Goal: Task Accomplishment & Management: Use online tool/utility

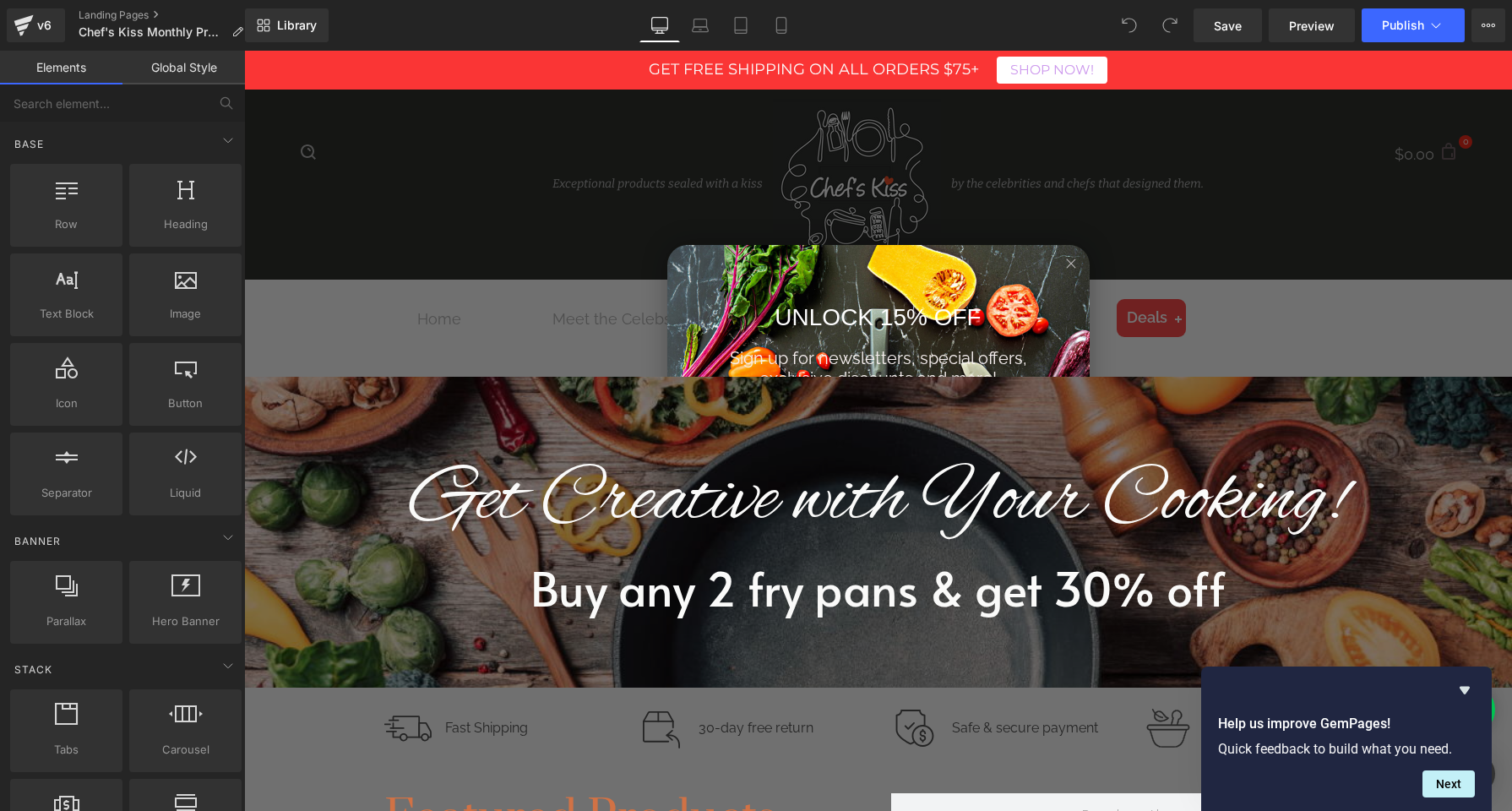
click at [1072, 262] on icon "Close dialog" at bounding box center [1072, 264] width 8 height 8
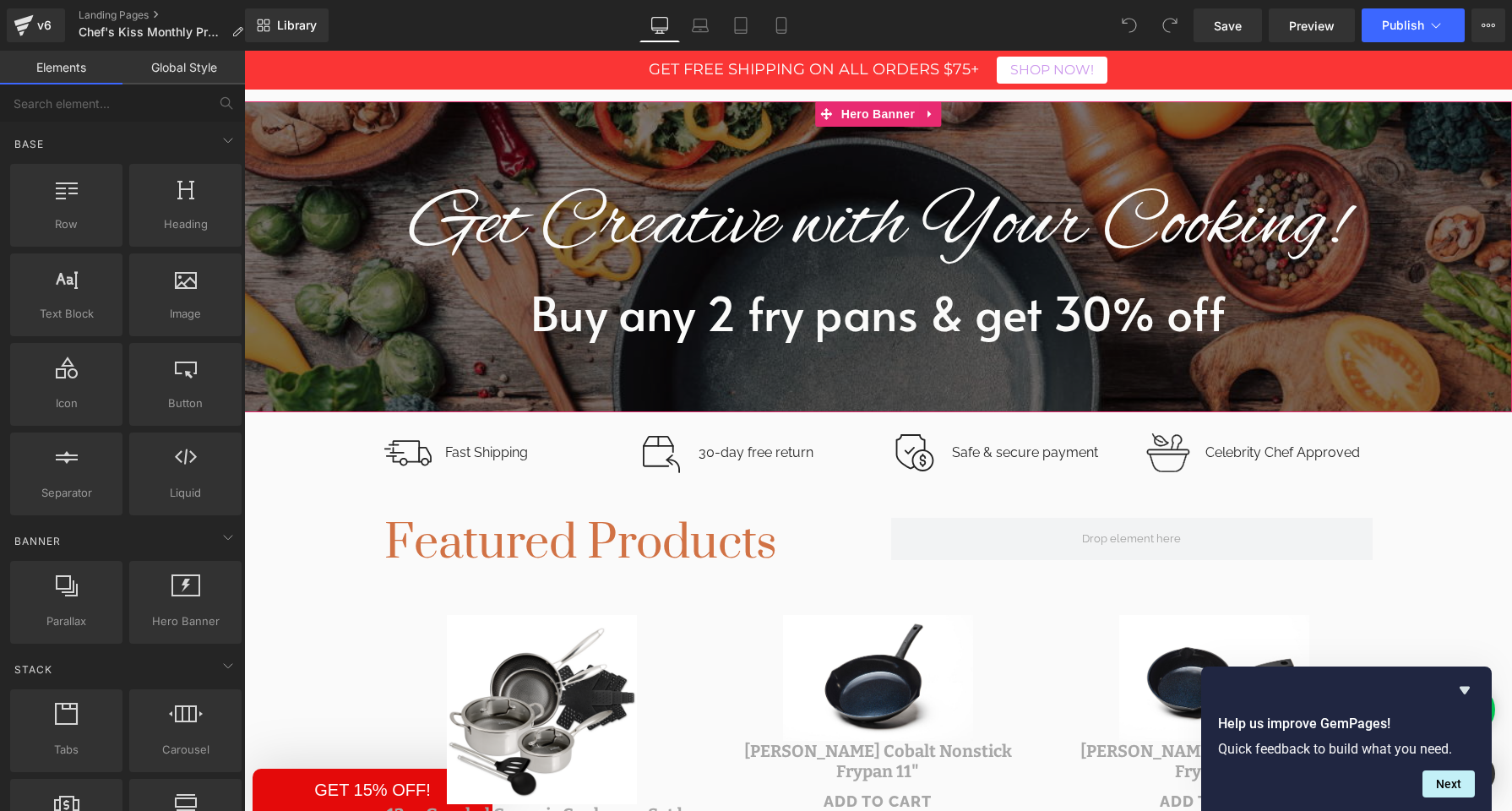
scroll to position [205, 0]
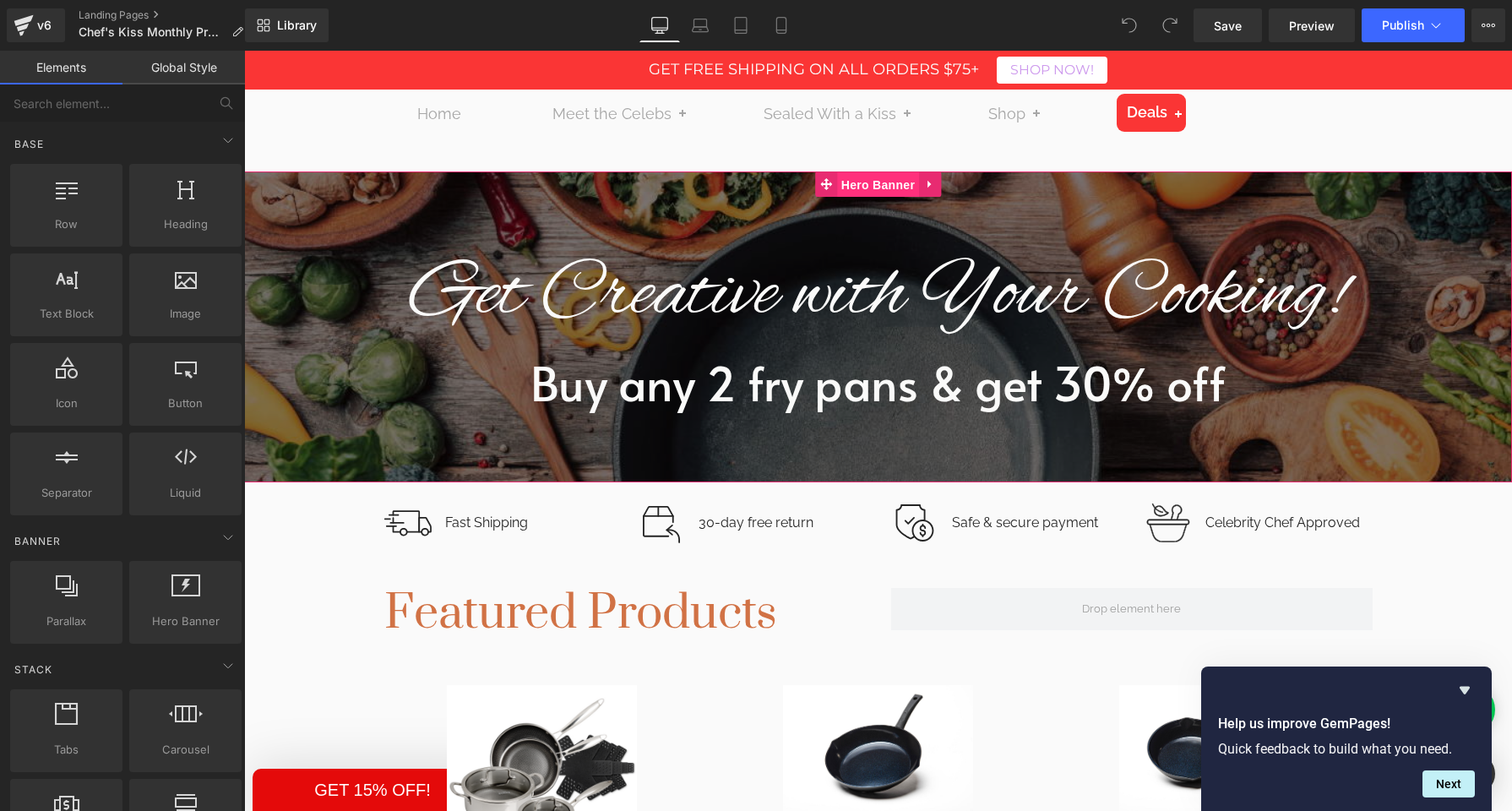
click at [869, 188] on span "Hero Banner" at bounding box center [878, 185] width 82 height 25
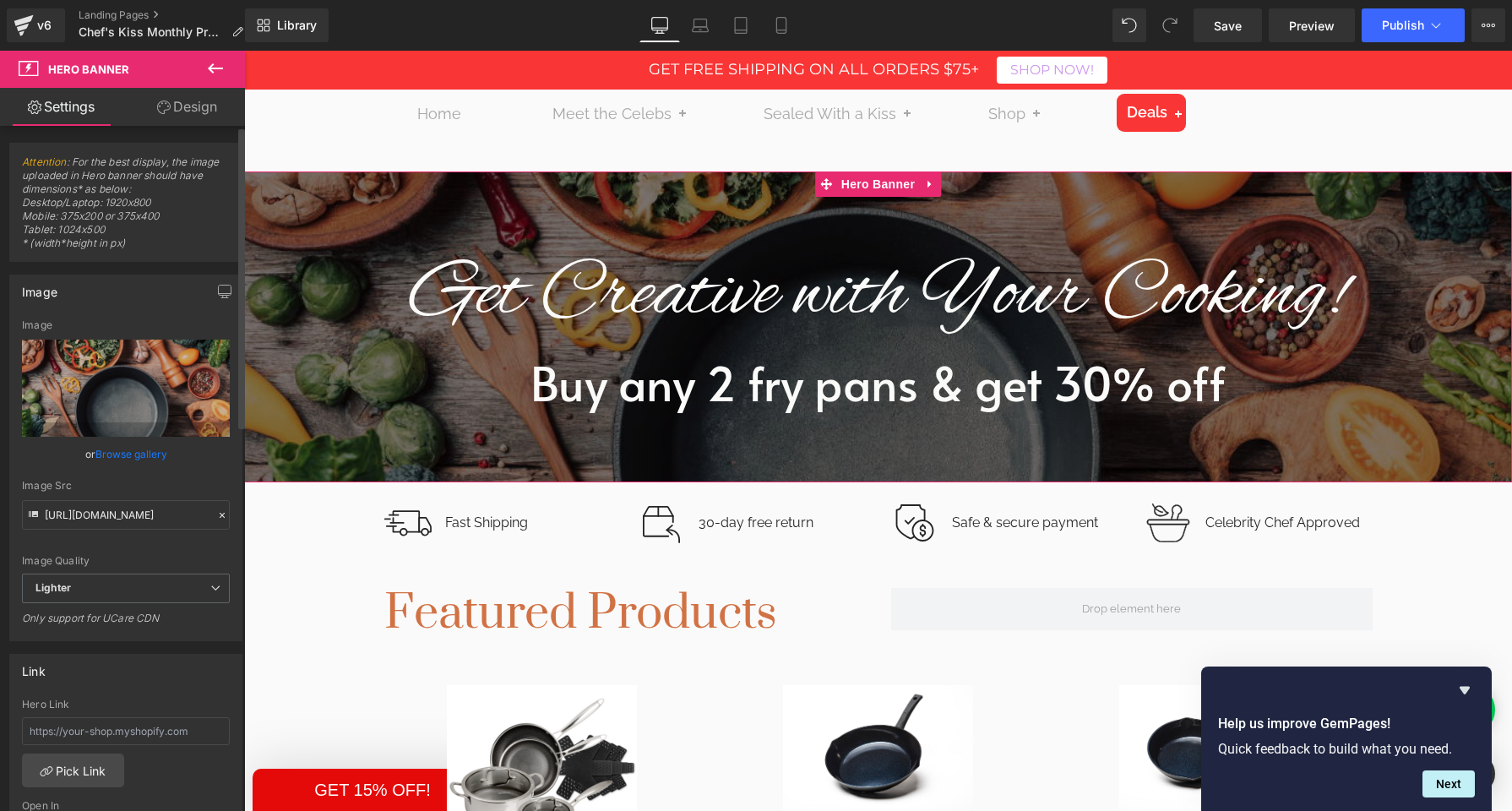
click at [120, 450] on link "Browse gallery" at bounding box center [132, 454] width 72 height 30
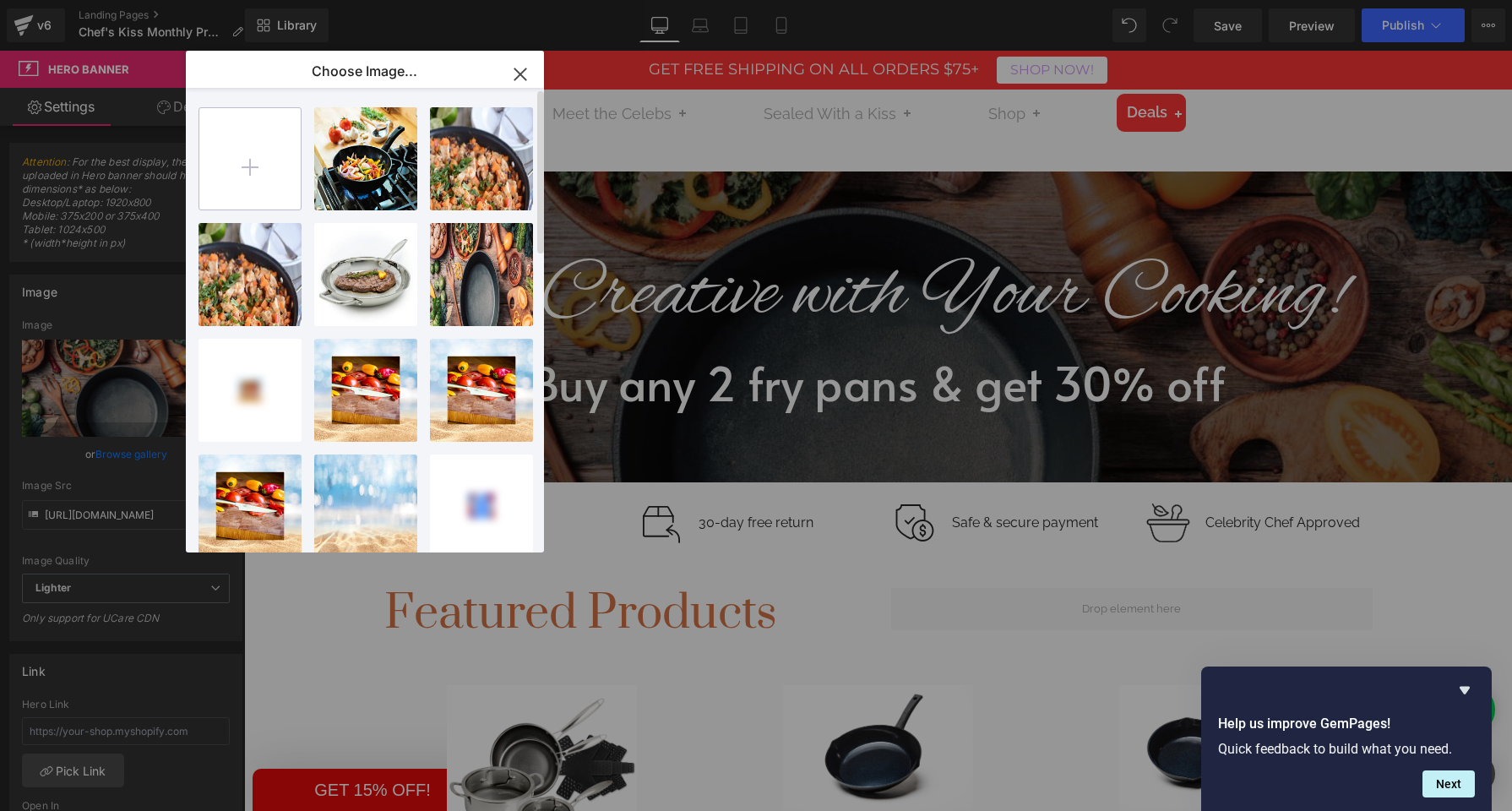
click at [235, 169] on input "file" at bounding box center [249, 158] width 101 height 101
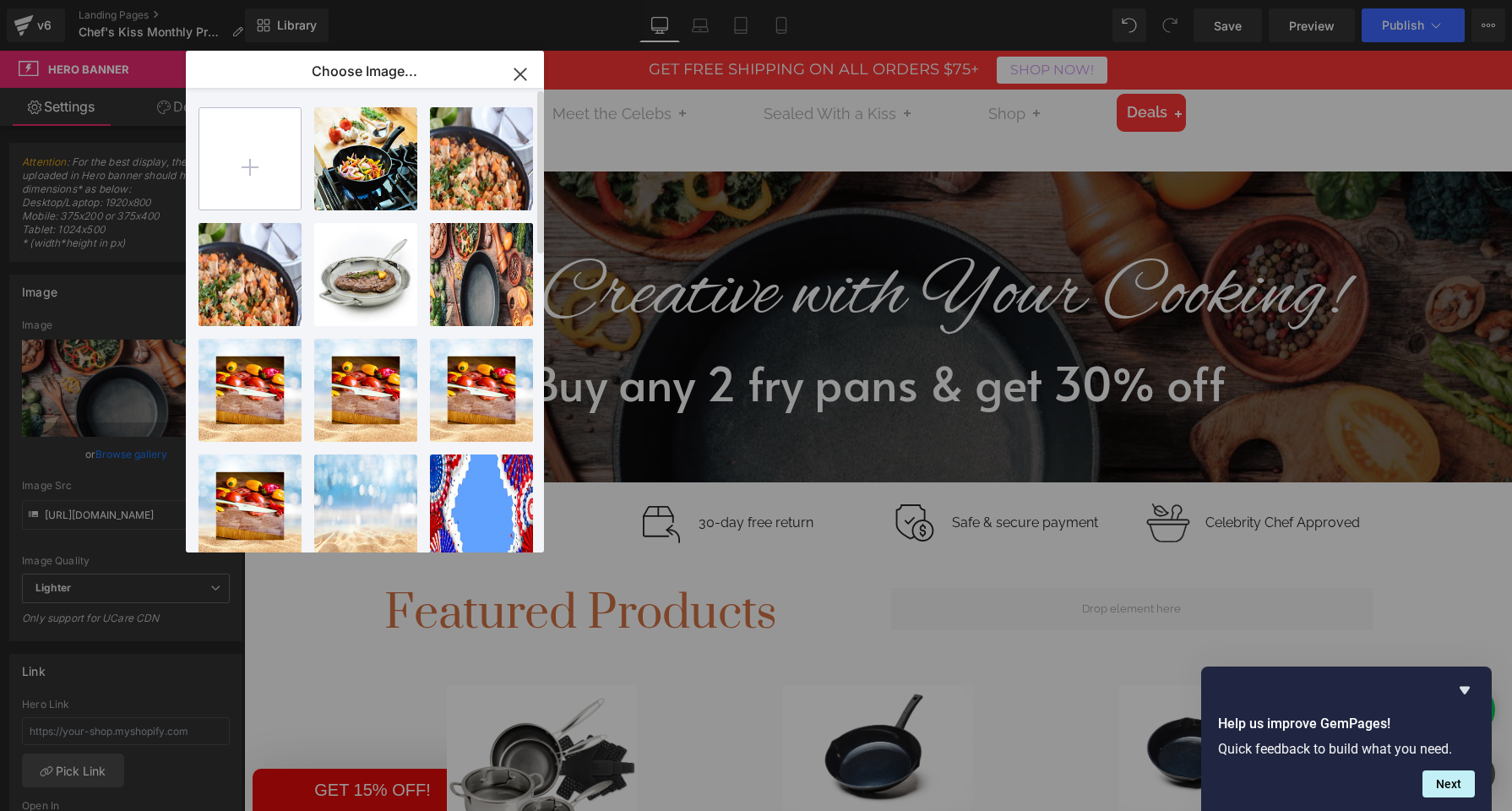
type input "C:\fakepath\Holiday Baking Promo Banner-2.png"
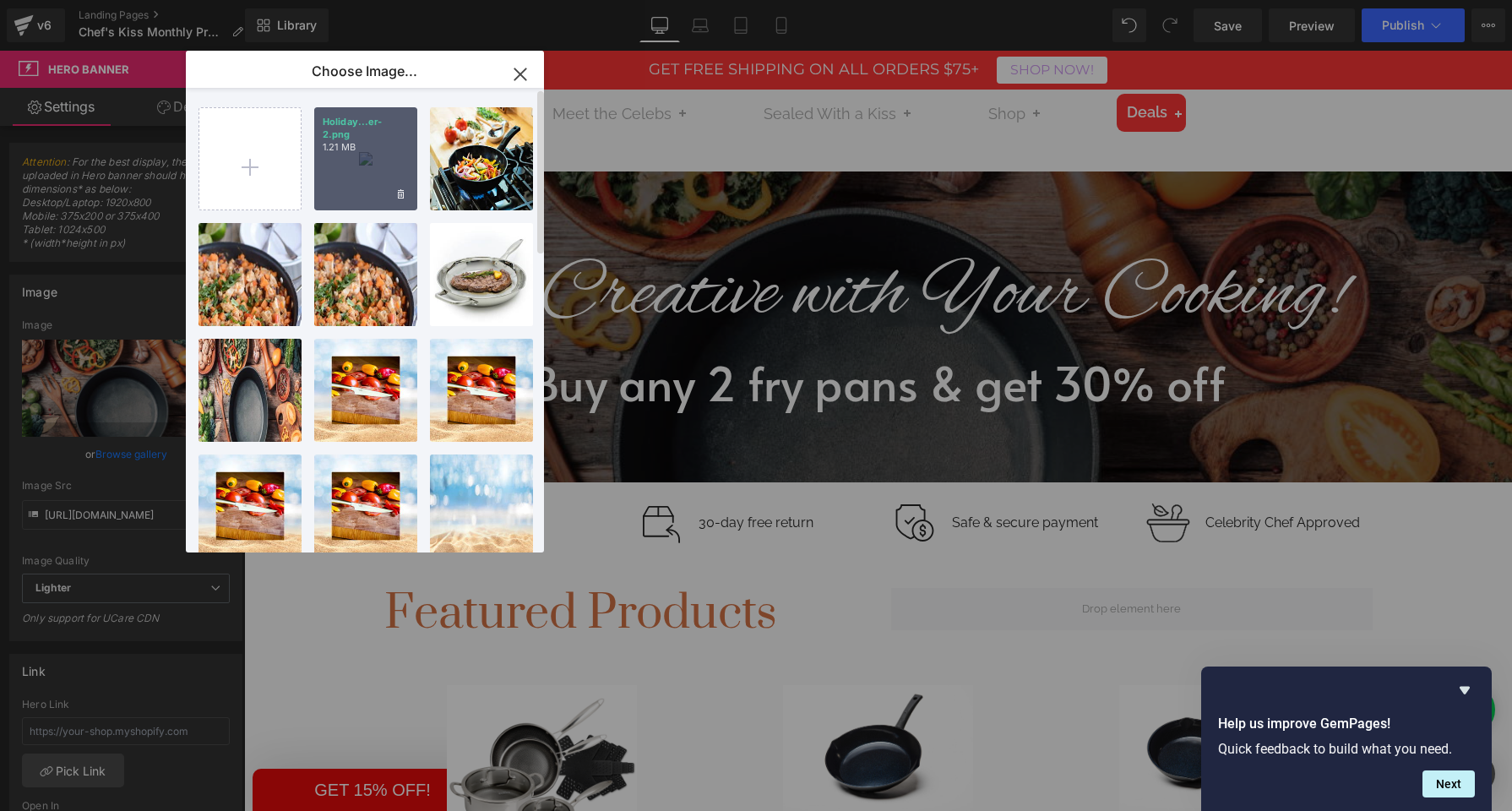
click at [367, 166] on div "Holiday...er-2.png 1.21 MB" at bounding box center [365, 158] width 103 height 103
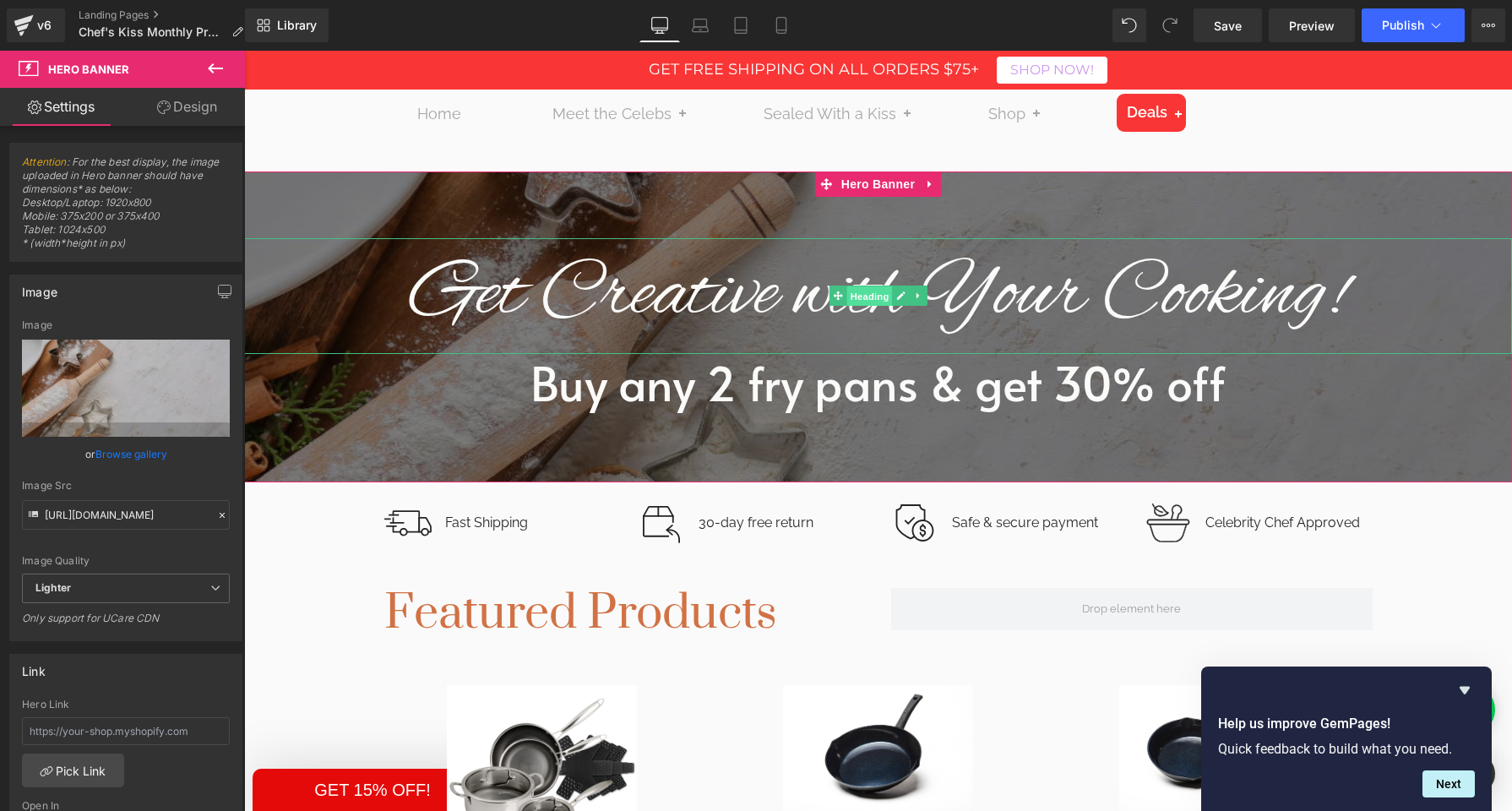
click at [865, 297] on span "Heading" at bounding box center [870, 297] width 46 height 20
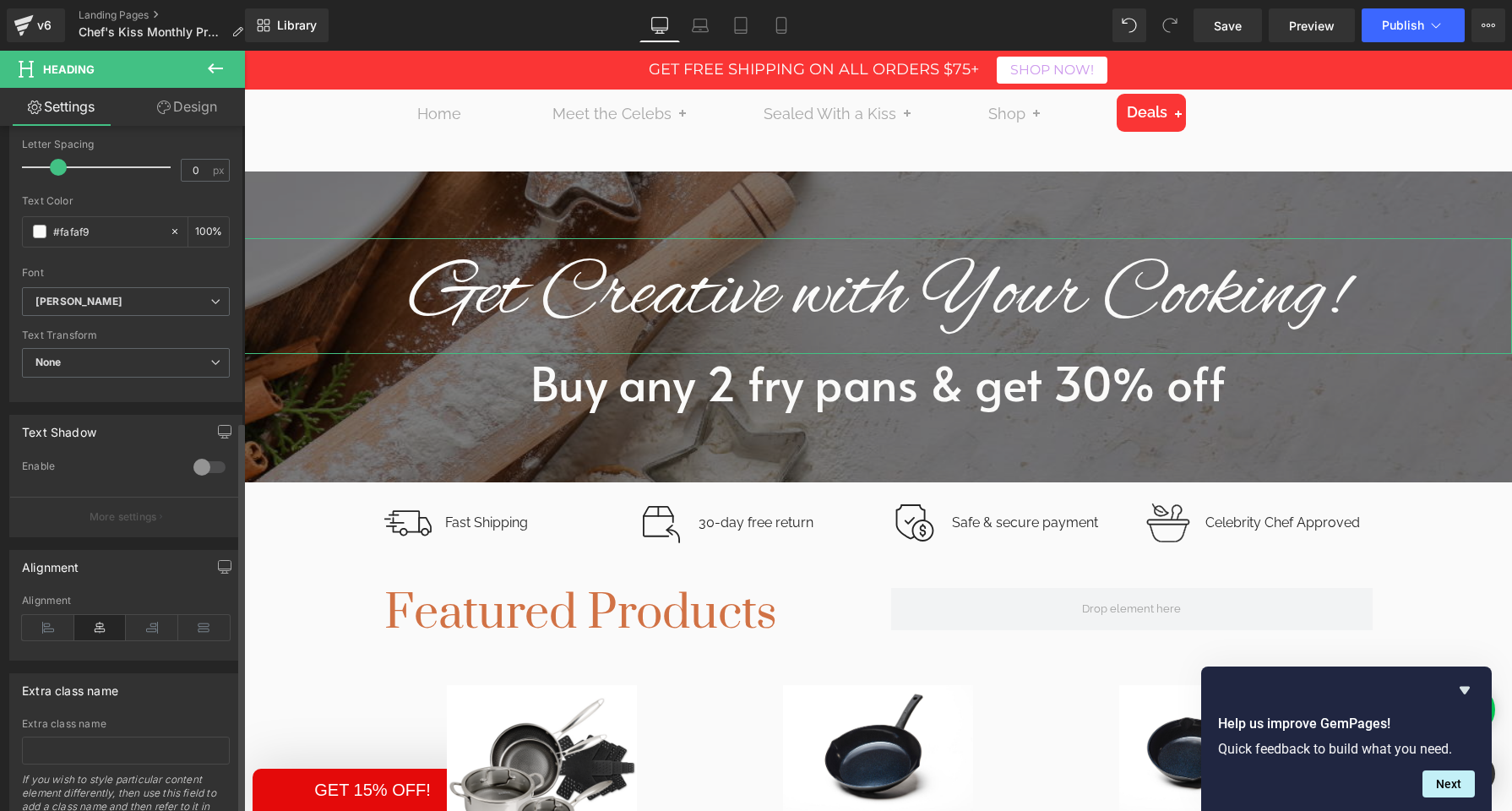
scroll to position [514, 0]
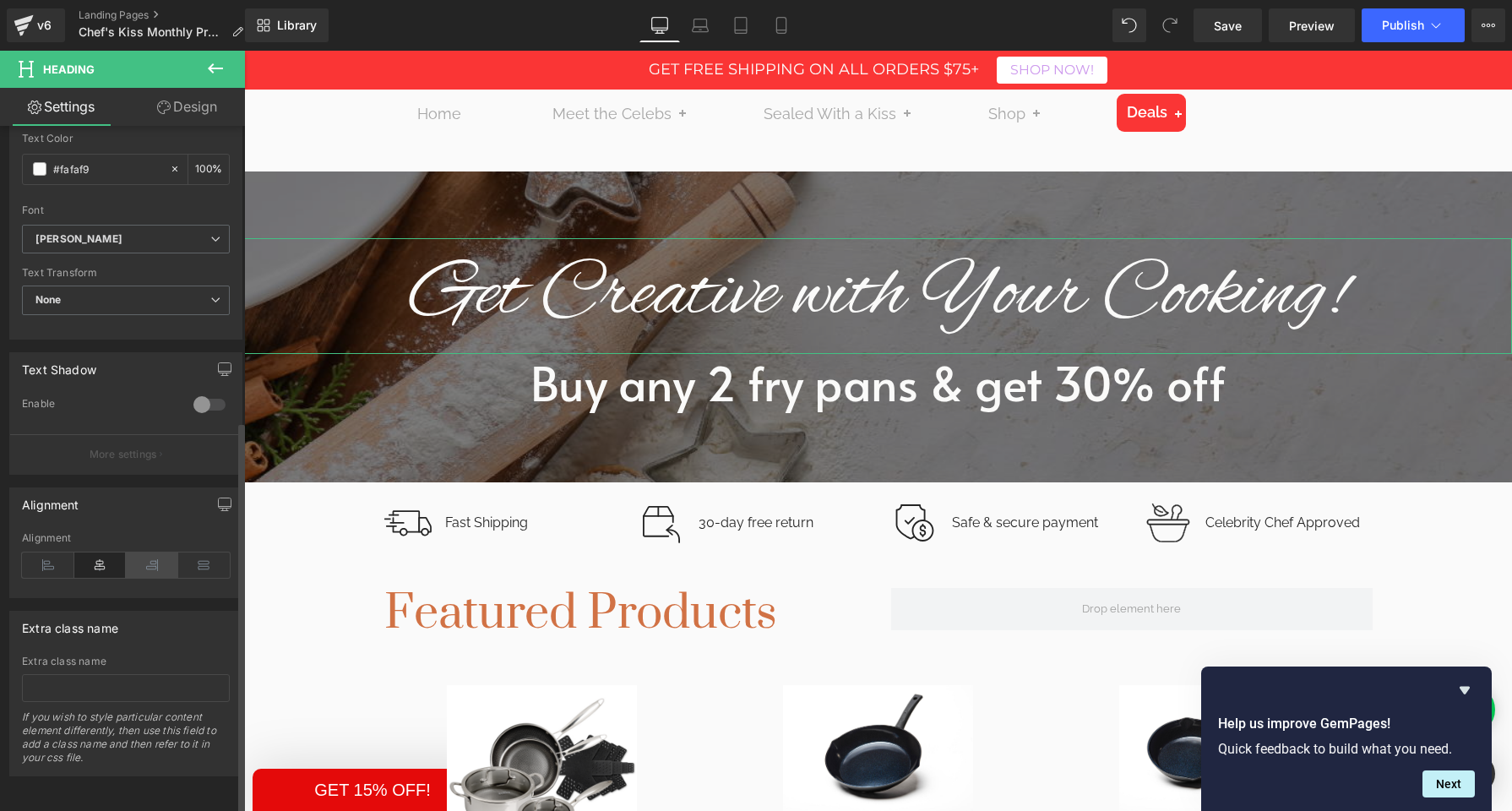
click at [137, 554] on icon at bounding box center [152, 565] width 53 height 25
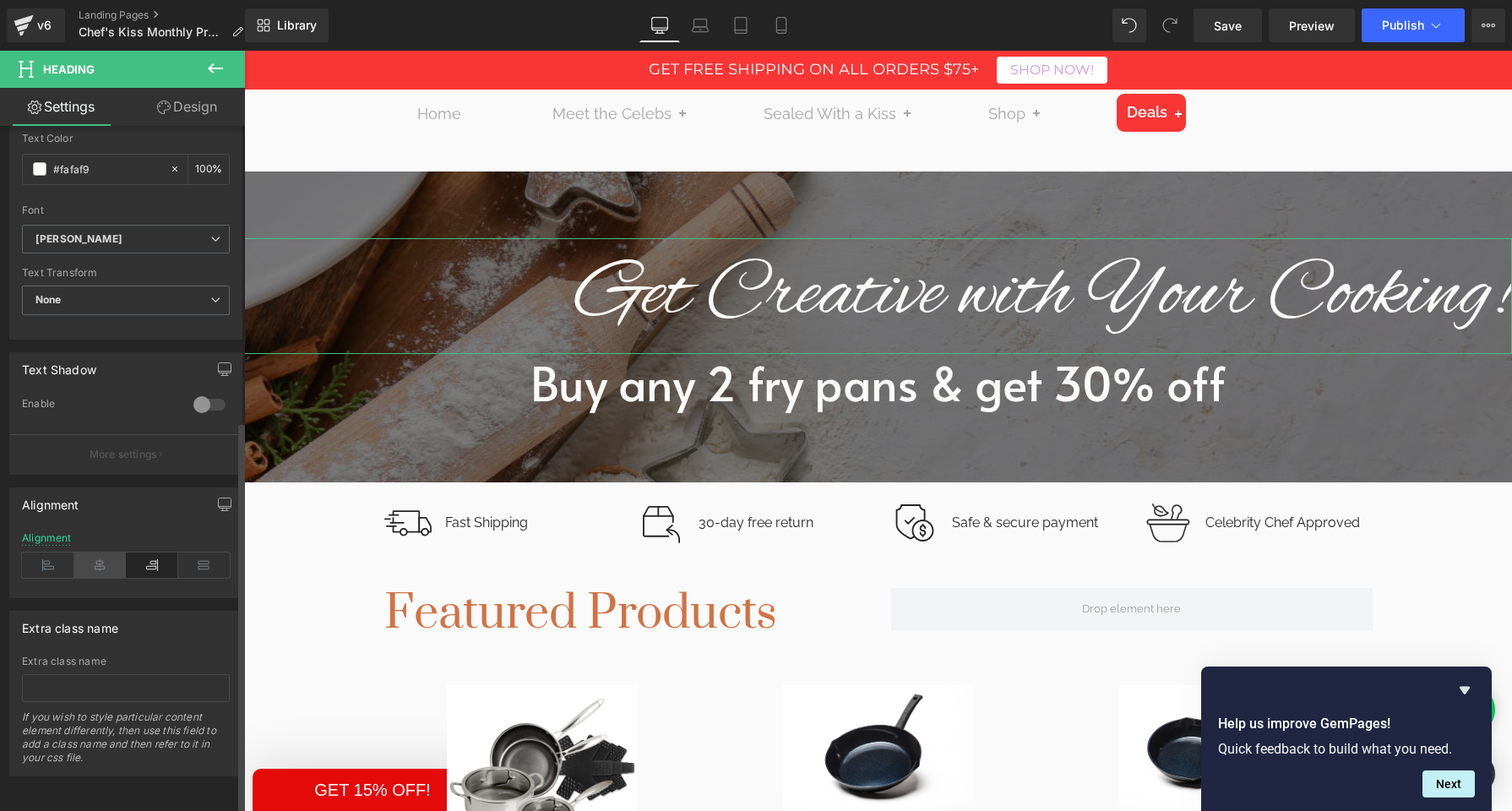
click at [104, 554] on icon at bounding box center [101, 565] width 53 height 25
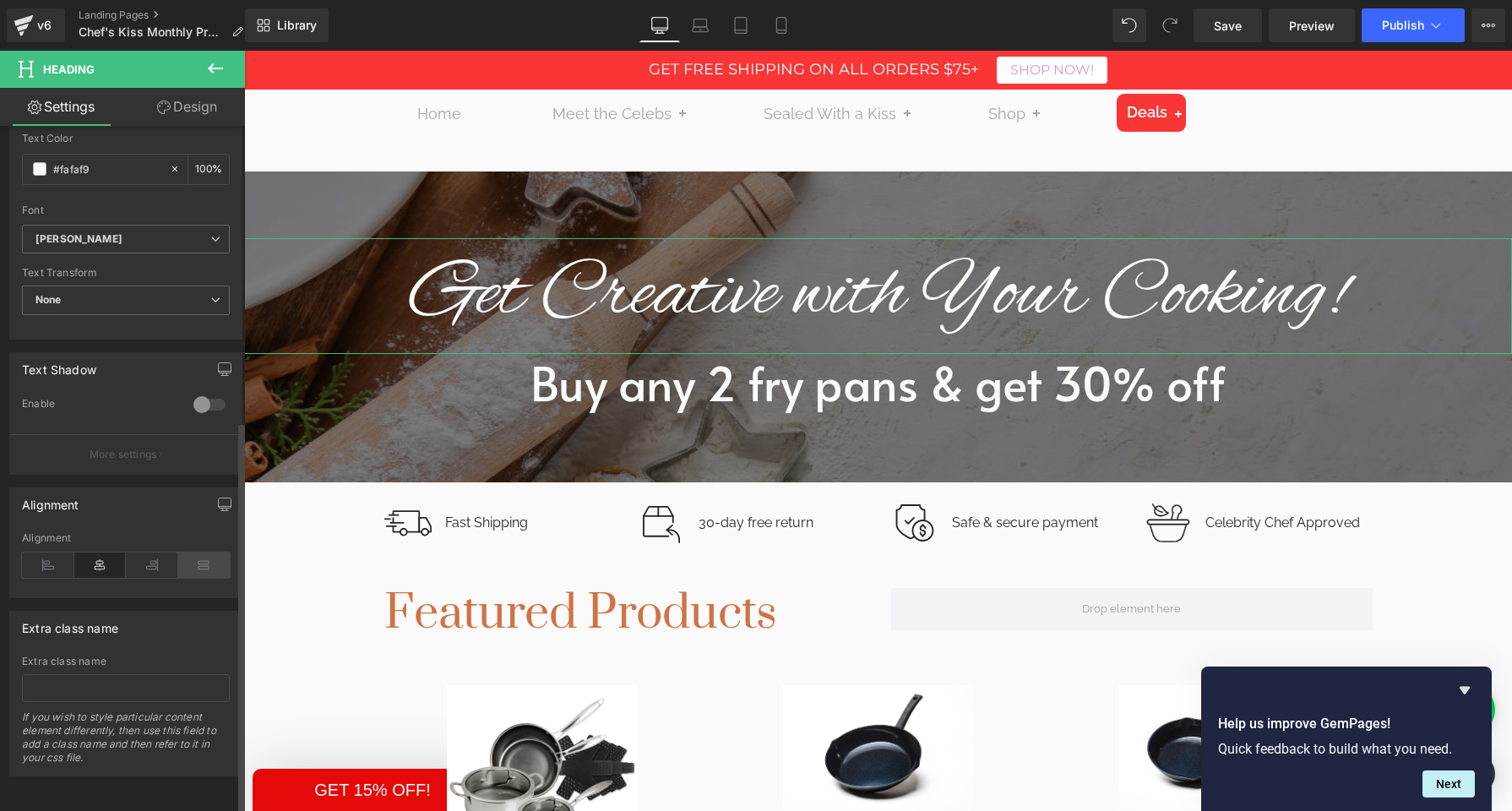
click at [197, 552] on icon at bounding box center [204, 565] width 53 height 25
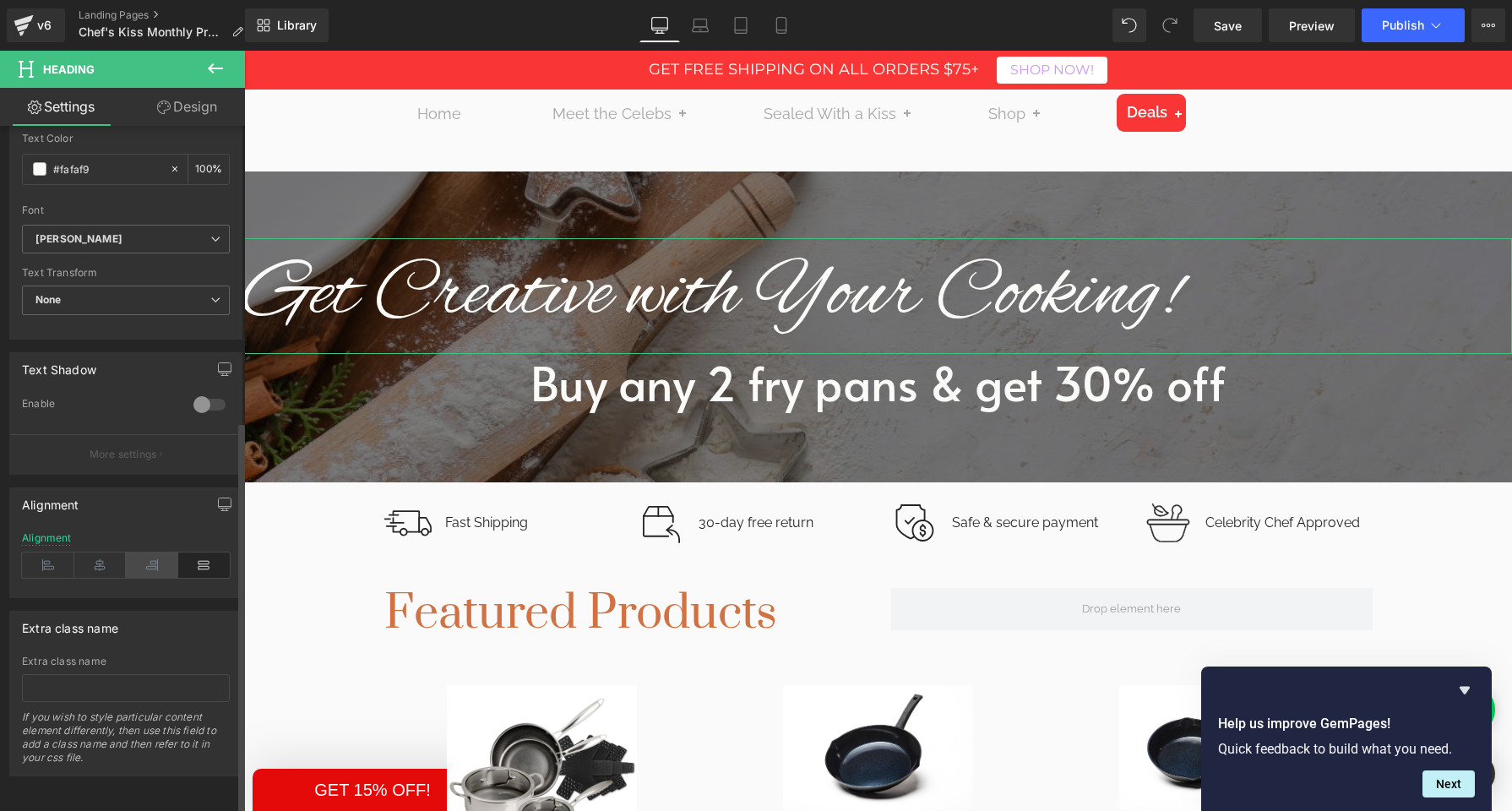
click at [148, 552] on icon at bounding box center [152, 565] width 53 height 25
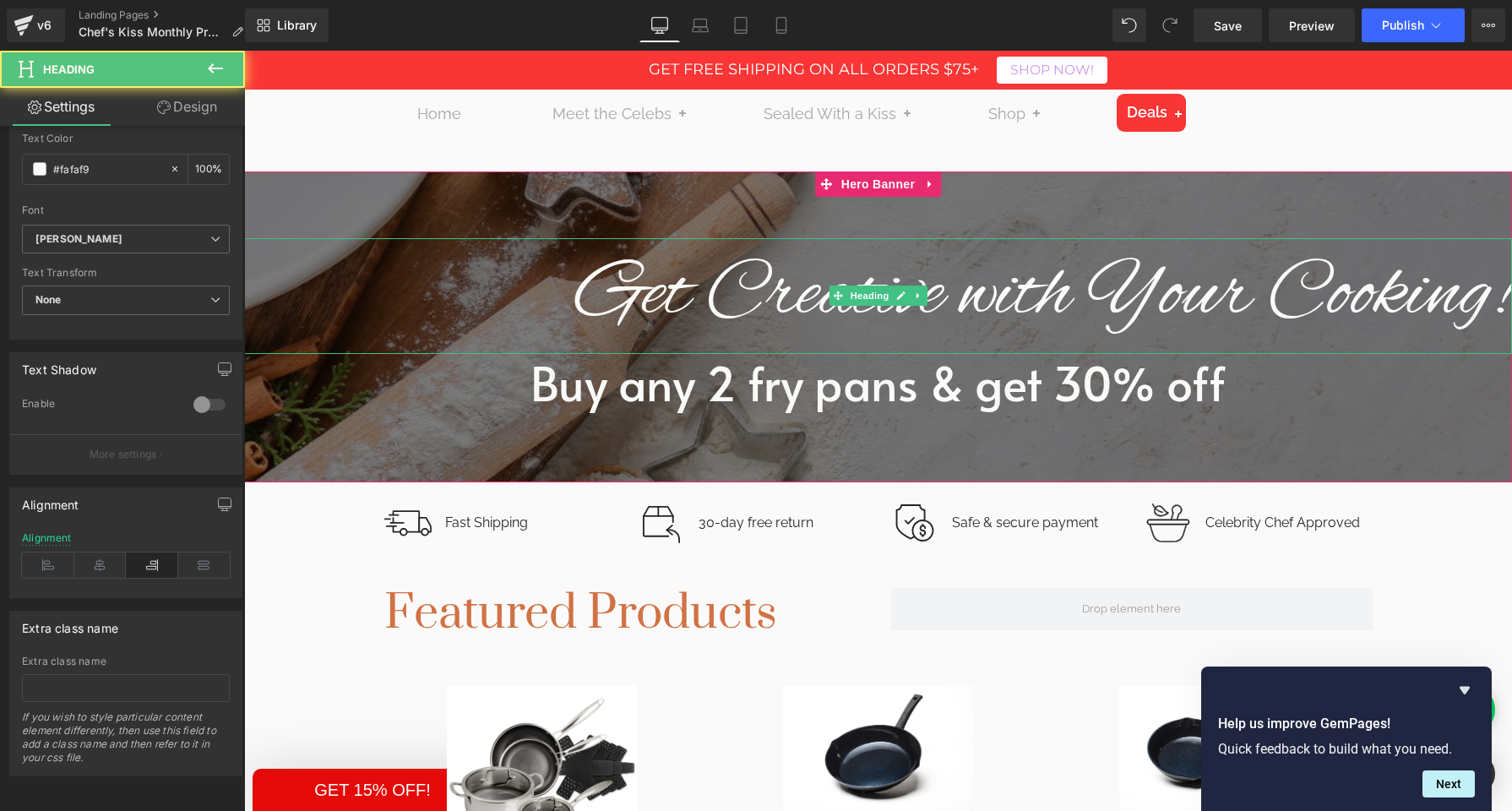
click at [745, 304] on h1 "Get Creative with Your Cooking!" at bounding box center [878, 296] width 1268 height 115
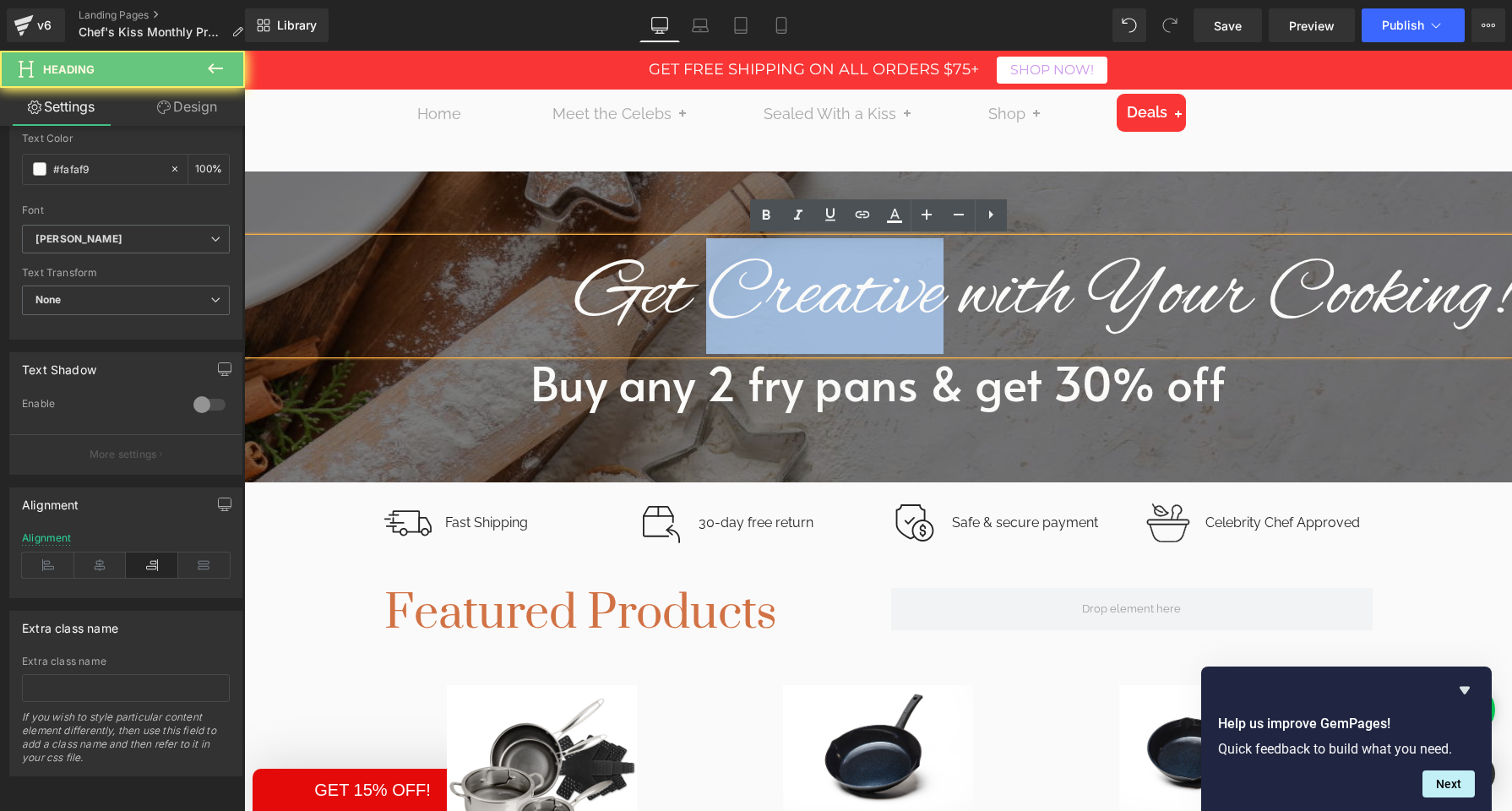
click at [745, 304] on h1 "Get Creative with Your Cooking!" at bounding box center [878, 296] width 1268 height 115
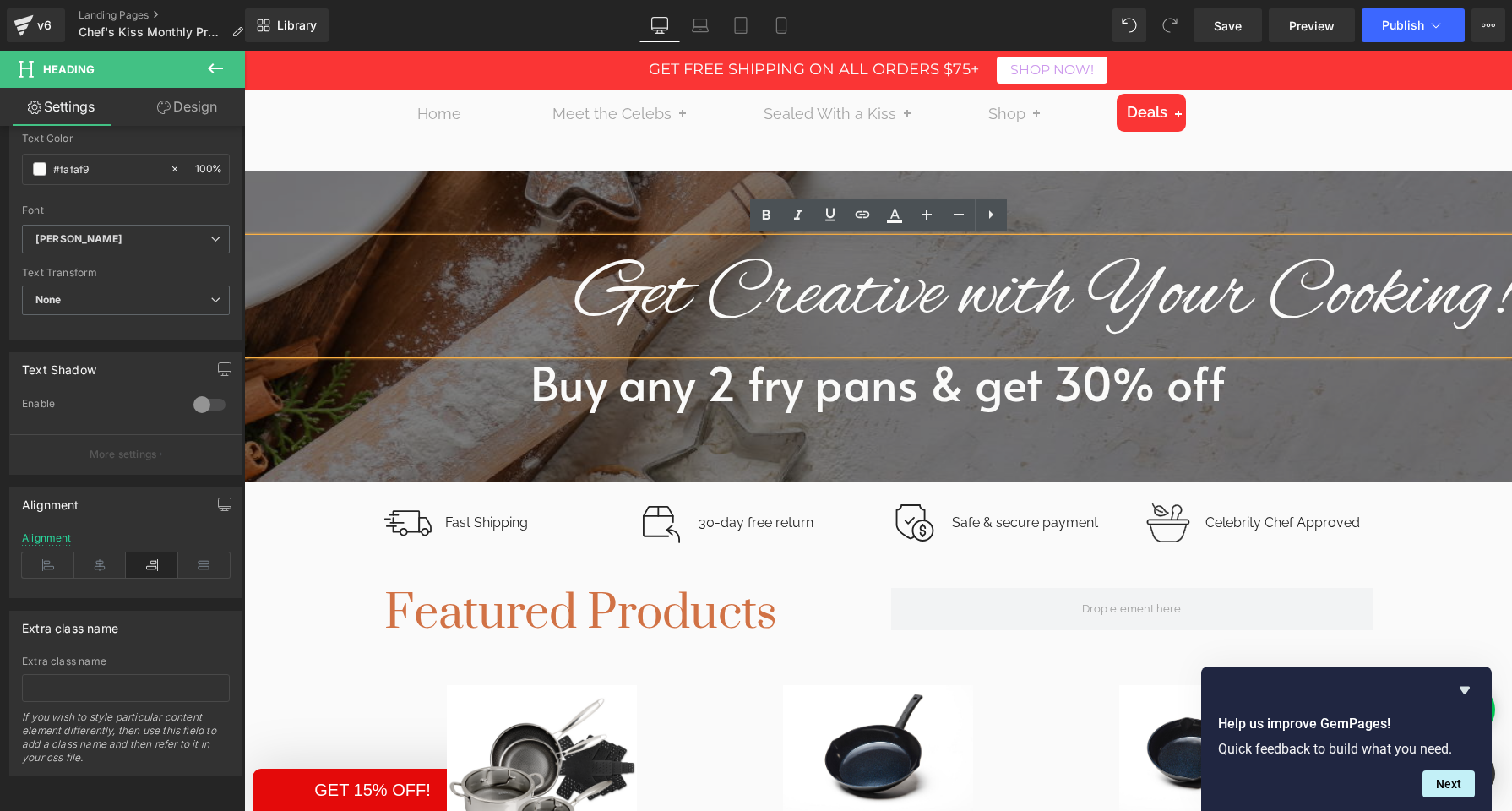
click at [636, 297] on h1 "Get Creative with Your Cooking!" at bounding box center [878, 296] width 1268 height 115
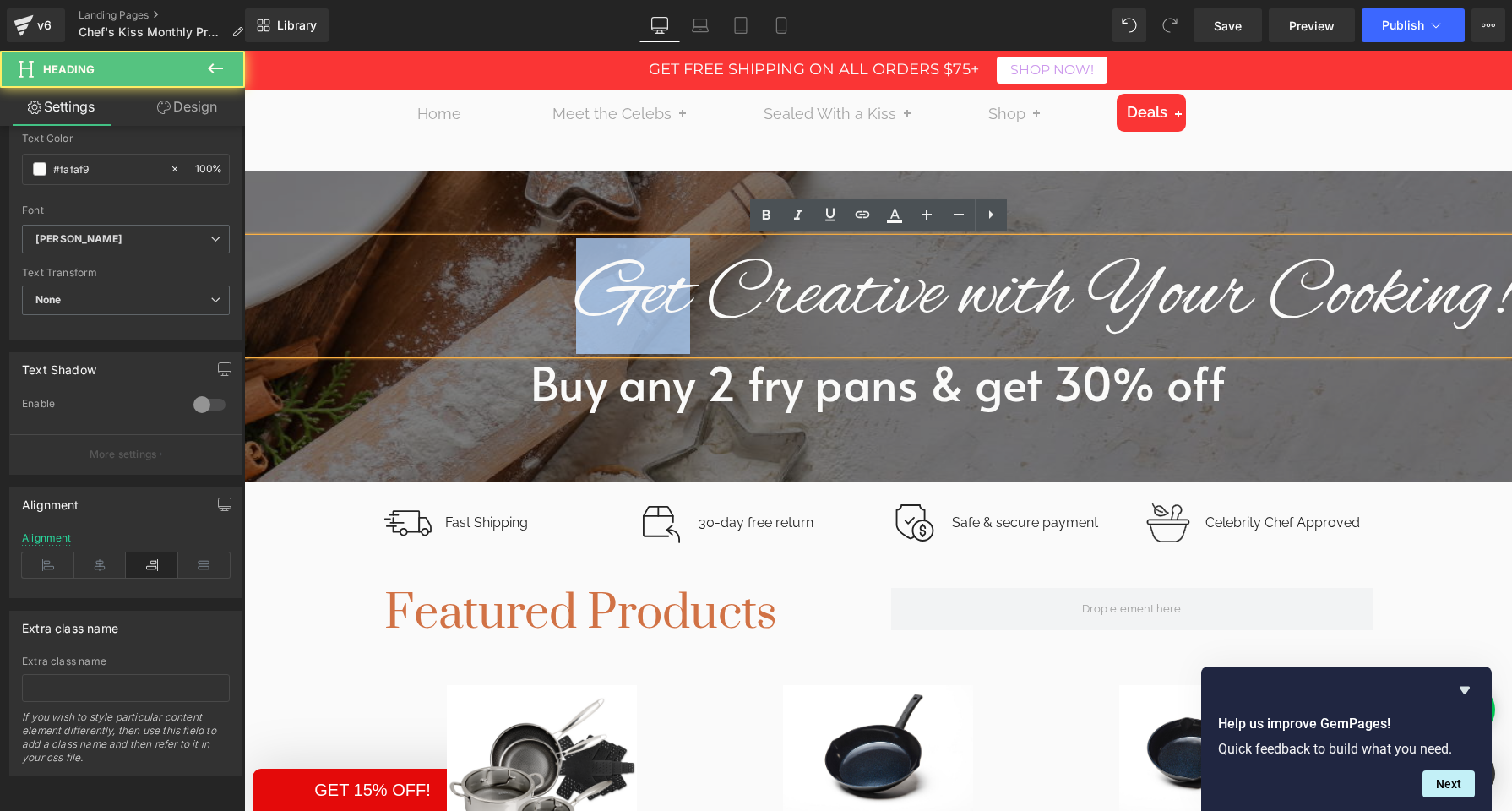
click at [636, 297] on h1 "Get Creative with Your Cooking!" at bounding box center [878, 296] width 1268 height 115
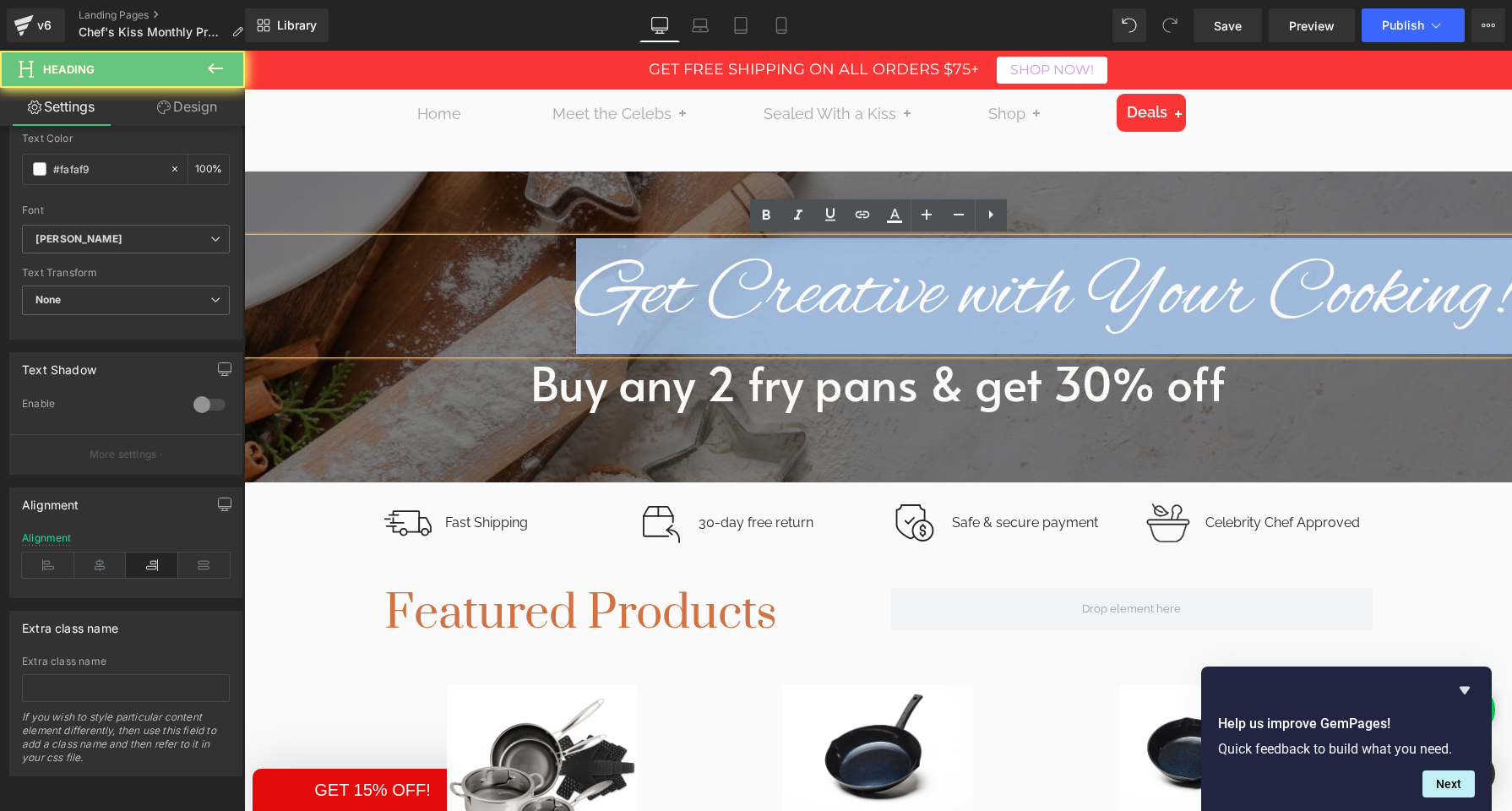
click at [636, 297] on h1 "Get Creative with Your Cooking!" at bounding box center [878, 296] width 1268 height 115
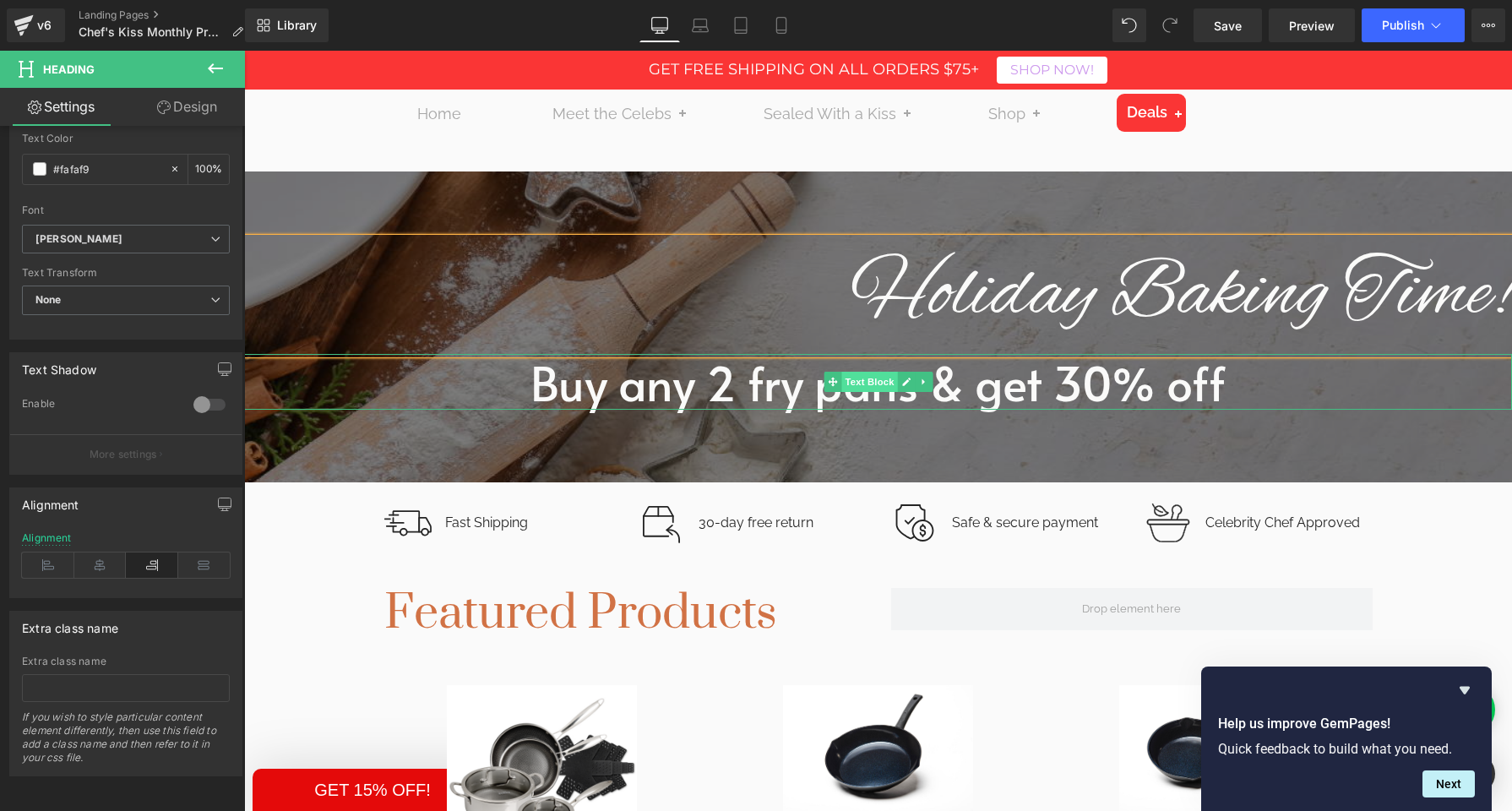
click at [867, 383] on span "Text Block" at bounding box center [870, 382] width 56 height 20
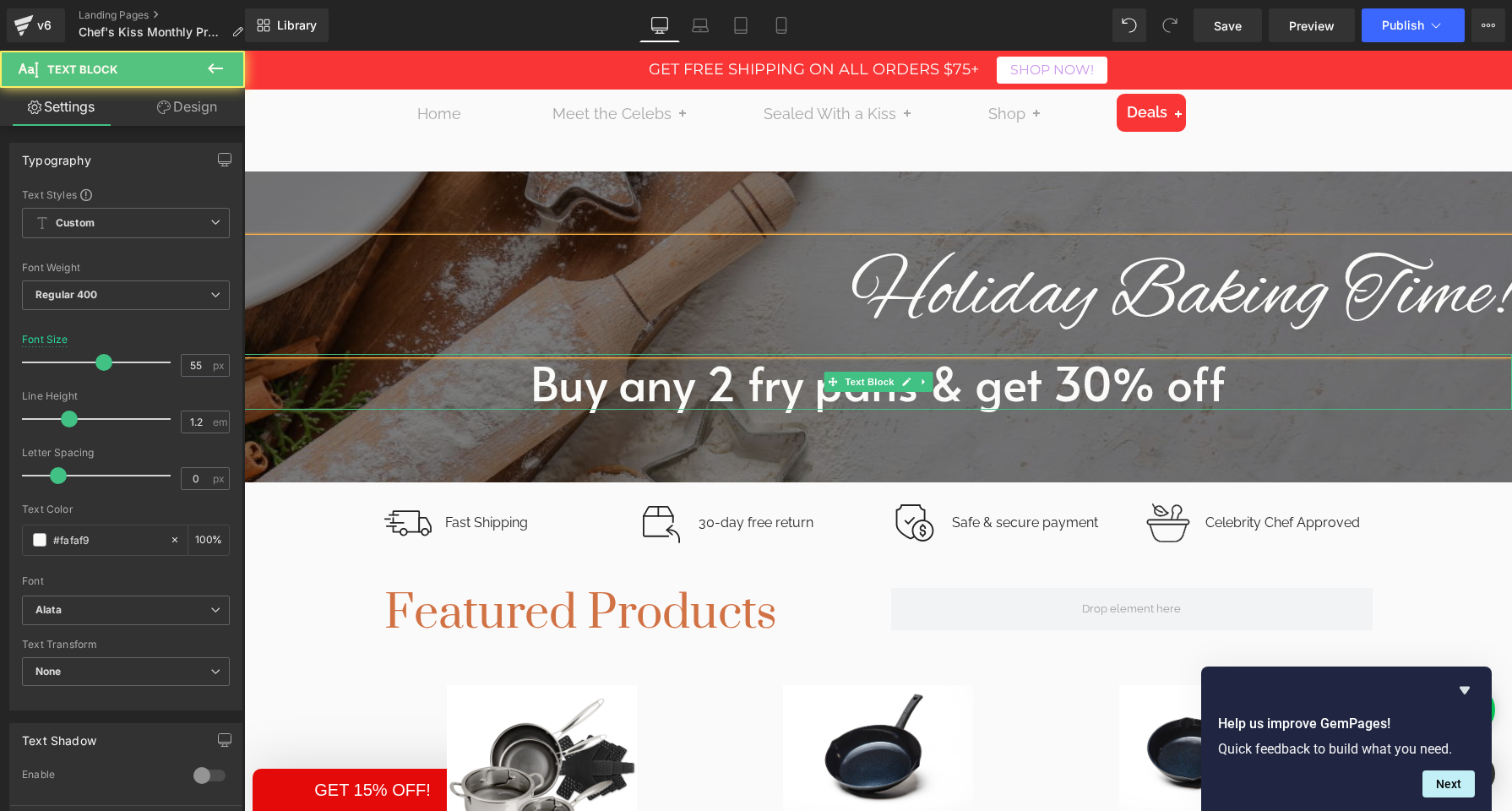
click at [772, 387] on p "Buy any 2 fry pans & get 30% off" at bounding box center [878, 382] width 1268 height 56
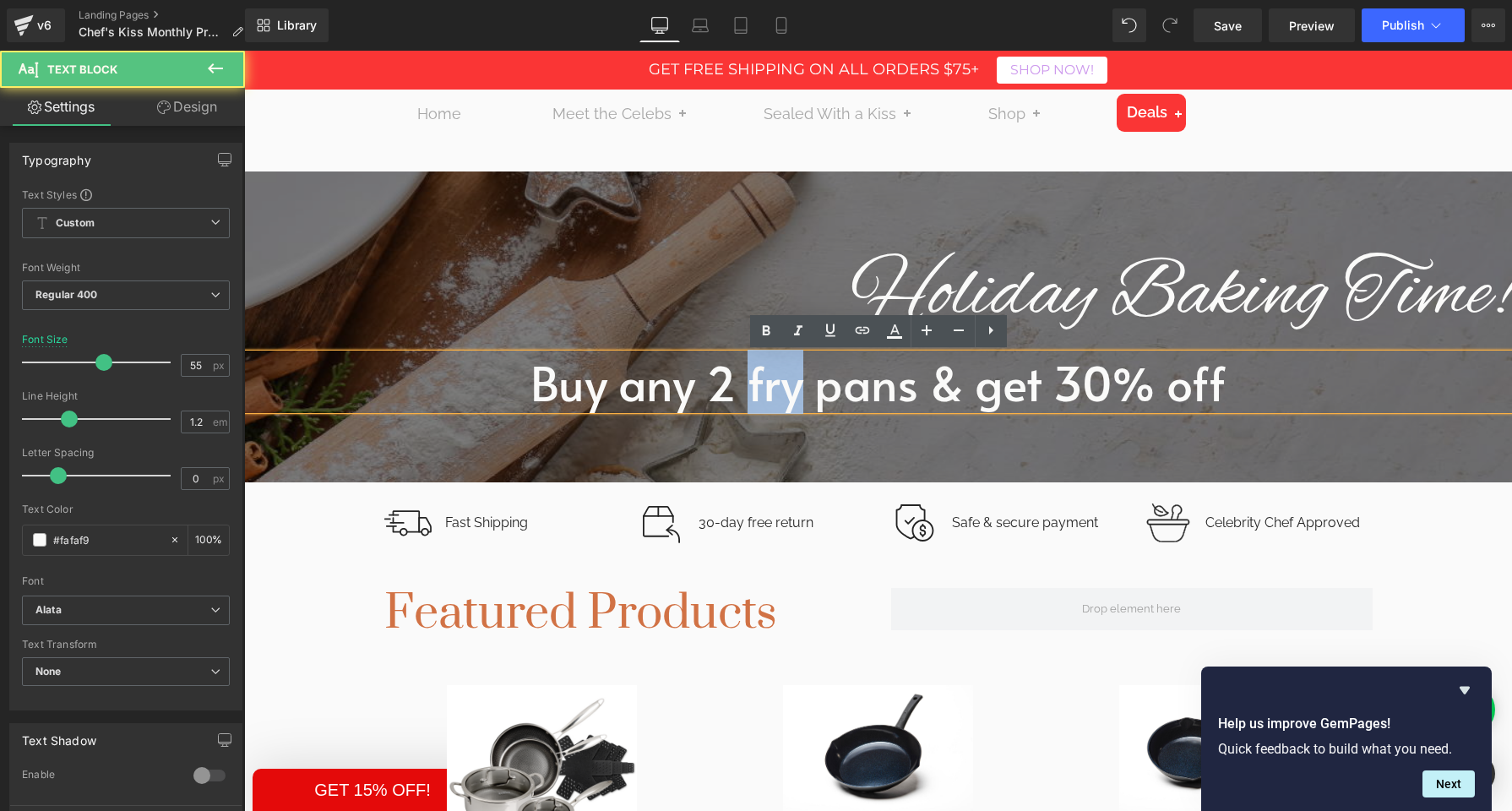
click at [773, 386] on p "Buy any 2 fry pans & get 30% off" at bounding box center [878, 382] width 1268 height 56
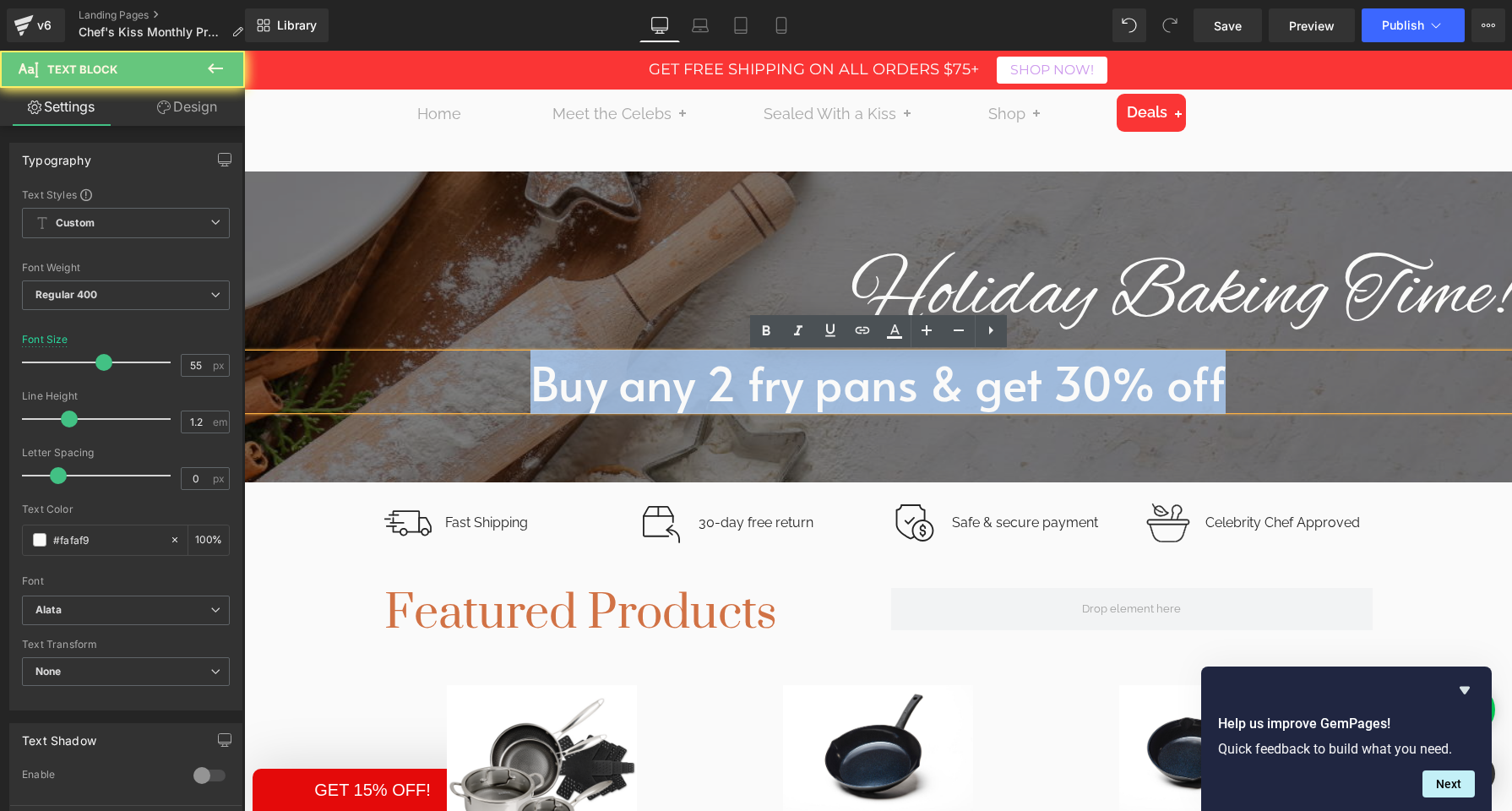
click at [773, 386] on p "Buy any 2 fry pans & get 30% off" at bounding box center [878, 382] width 1268 height 56
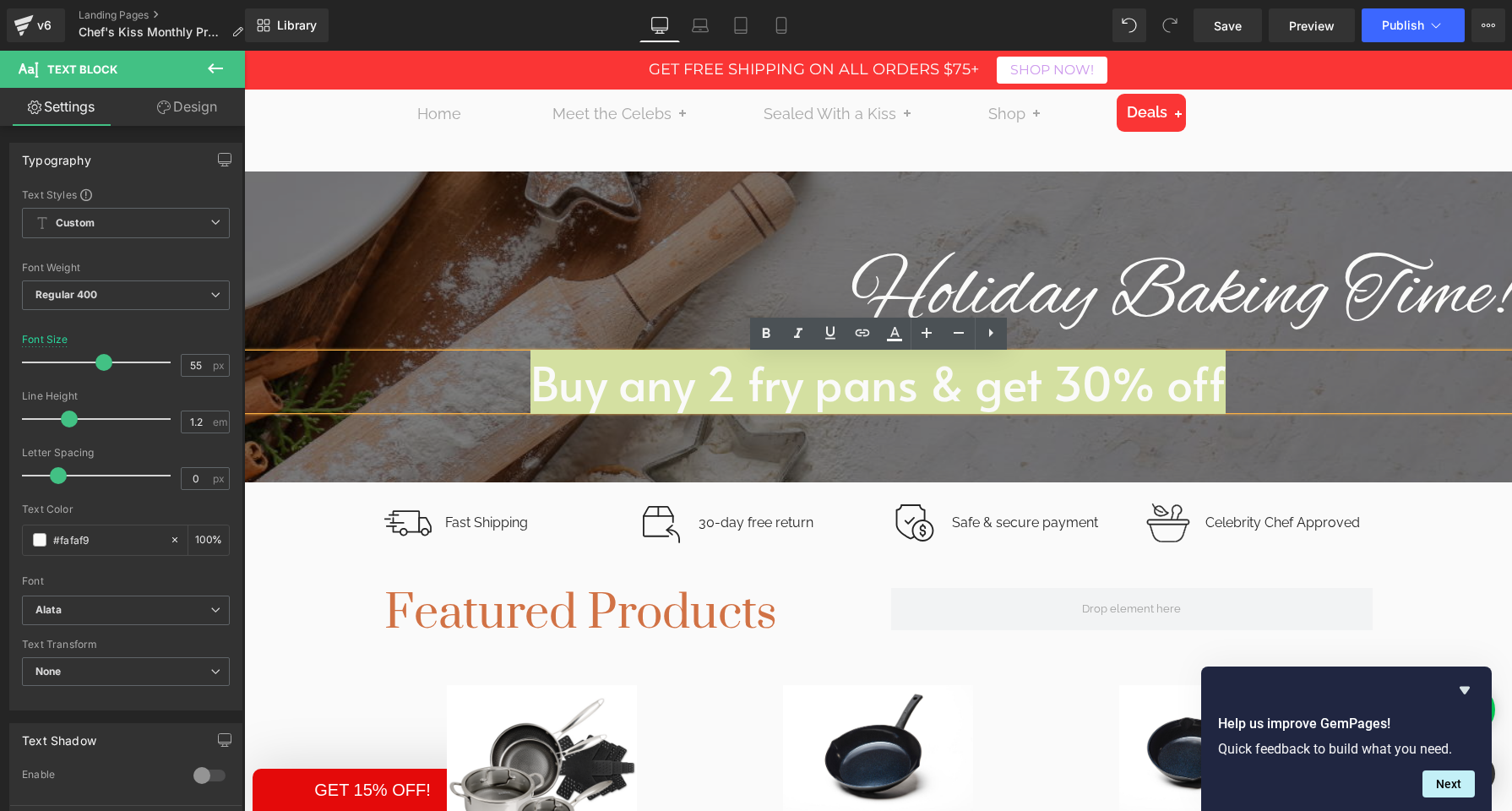
scroll to position [203, 0]
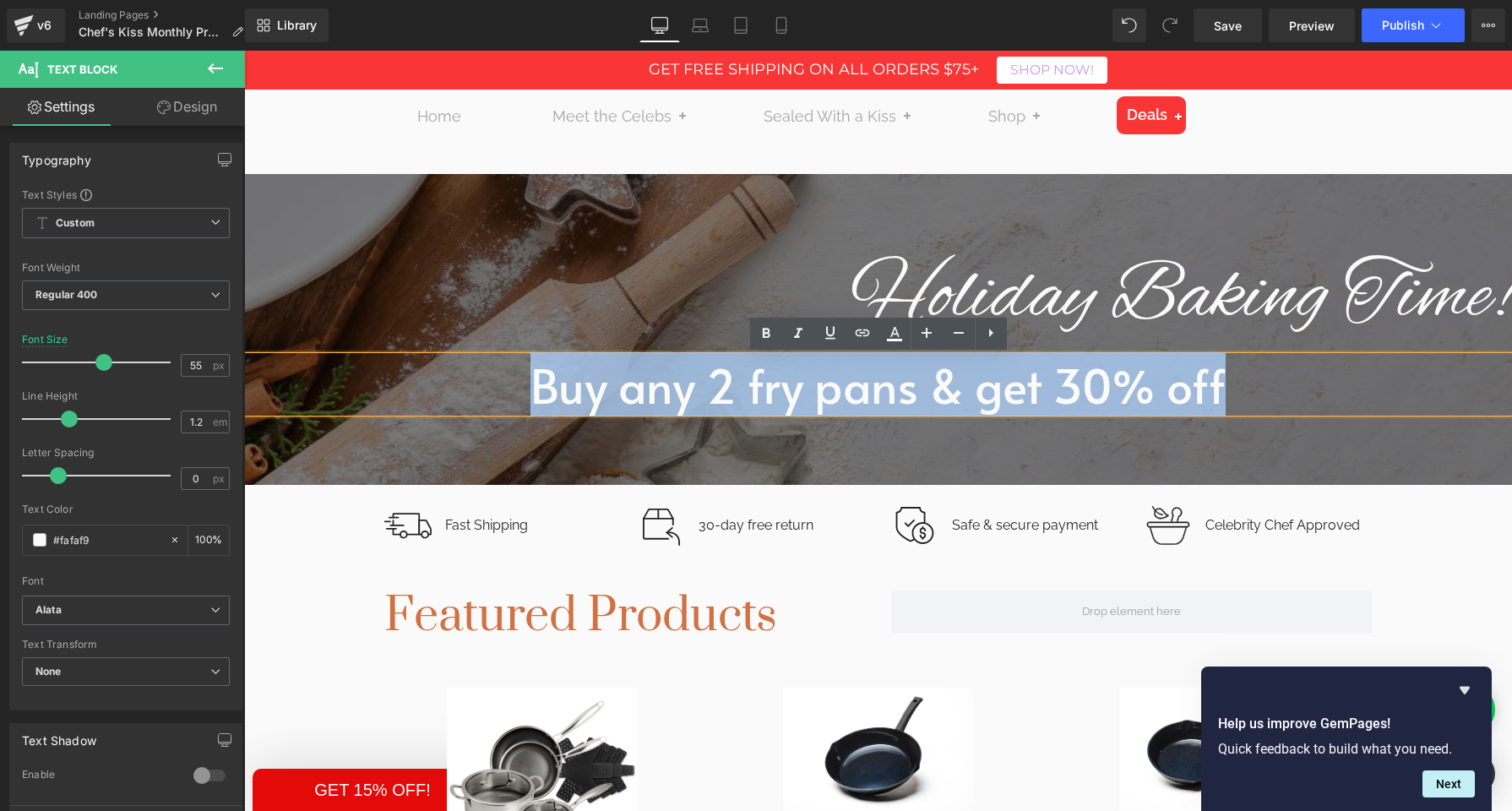
click at [938, 394] on p "Buy any 2 fry pans & get 30% off" at bounding box center [878, 384] width 1268 height 56
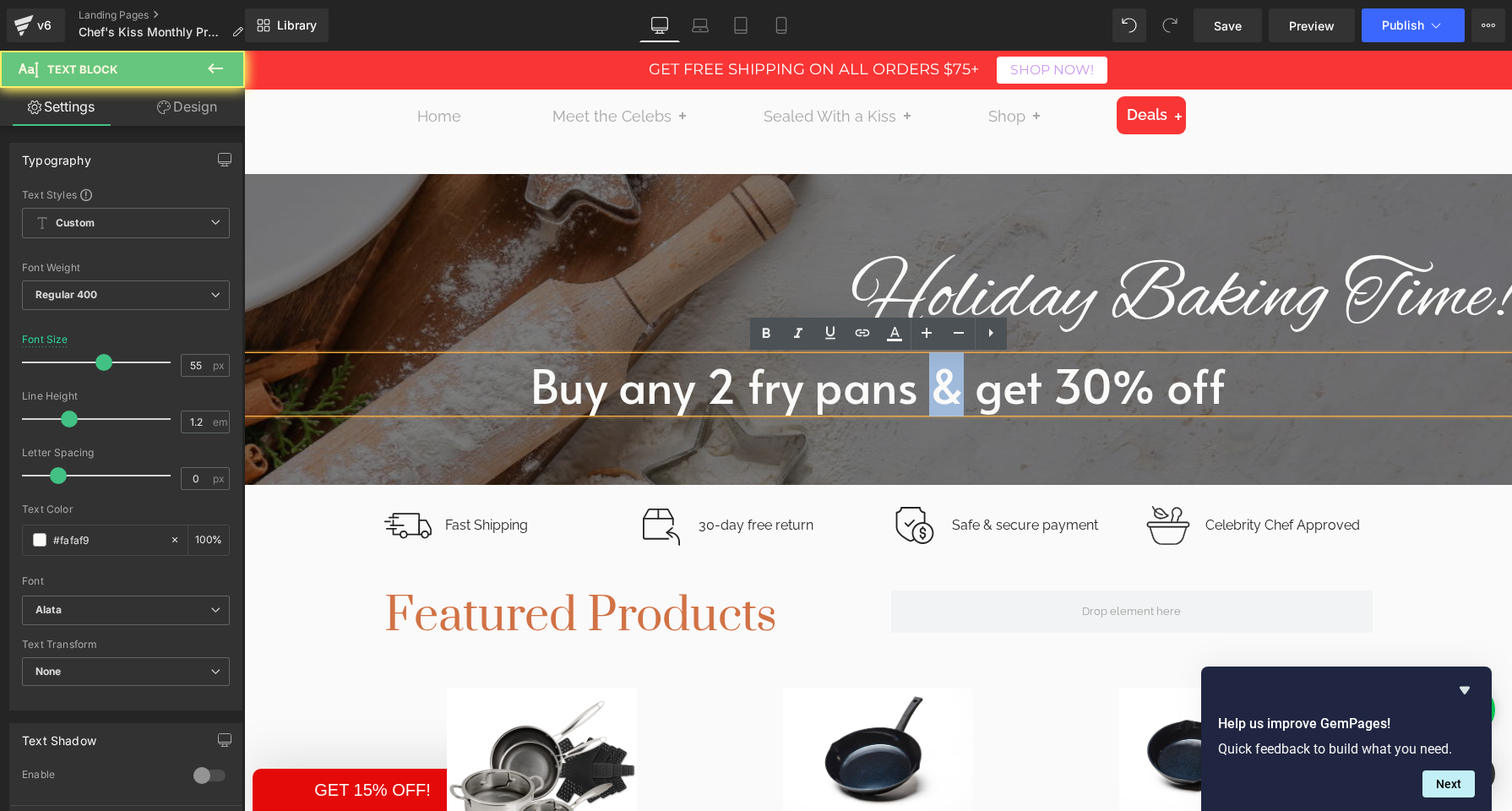
click at [938, 394] on p "Buy any 2 fry pans & get 30% off" at bounding box center [878, 384] width 1268 height 56
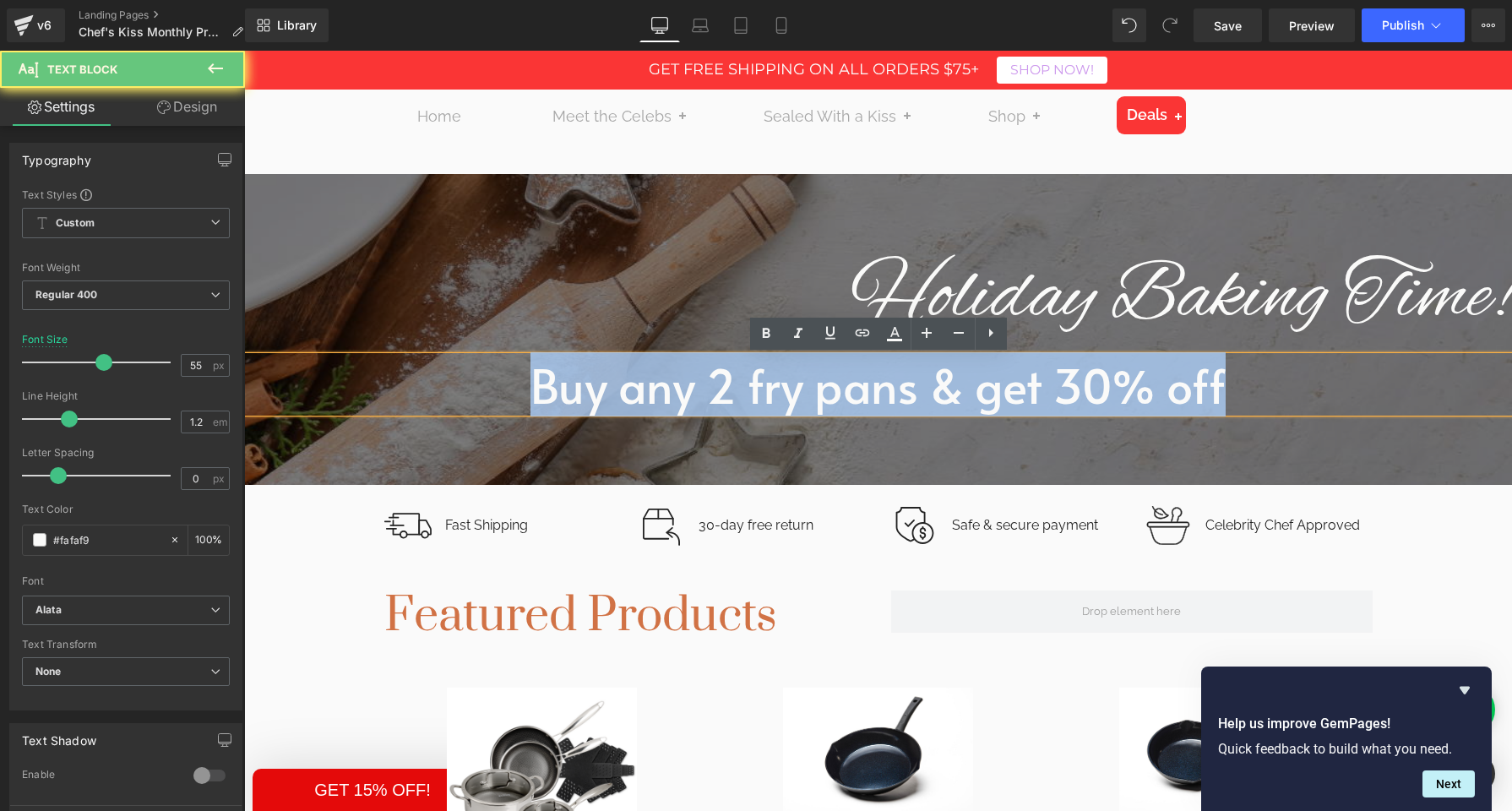
click at [938, 394] on p "Buy any 2 fry pans & get 30% off" at bounding box center [878, 384] width 1268 height 56
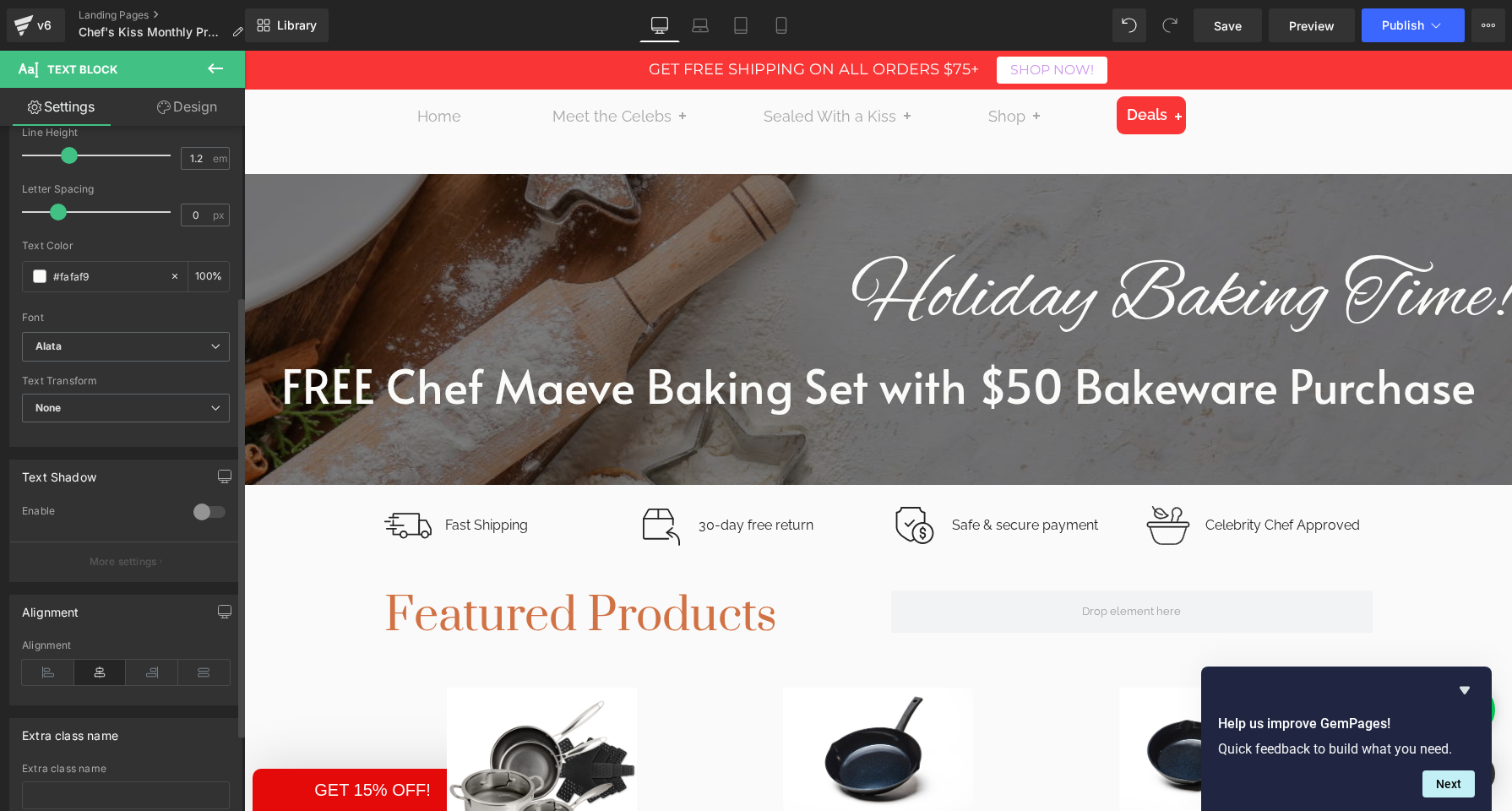
scroll to position [384, 0]
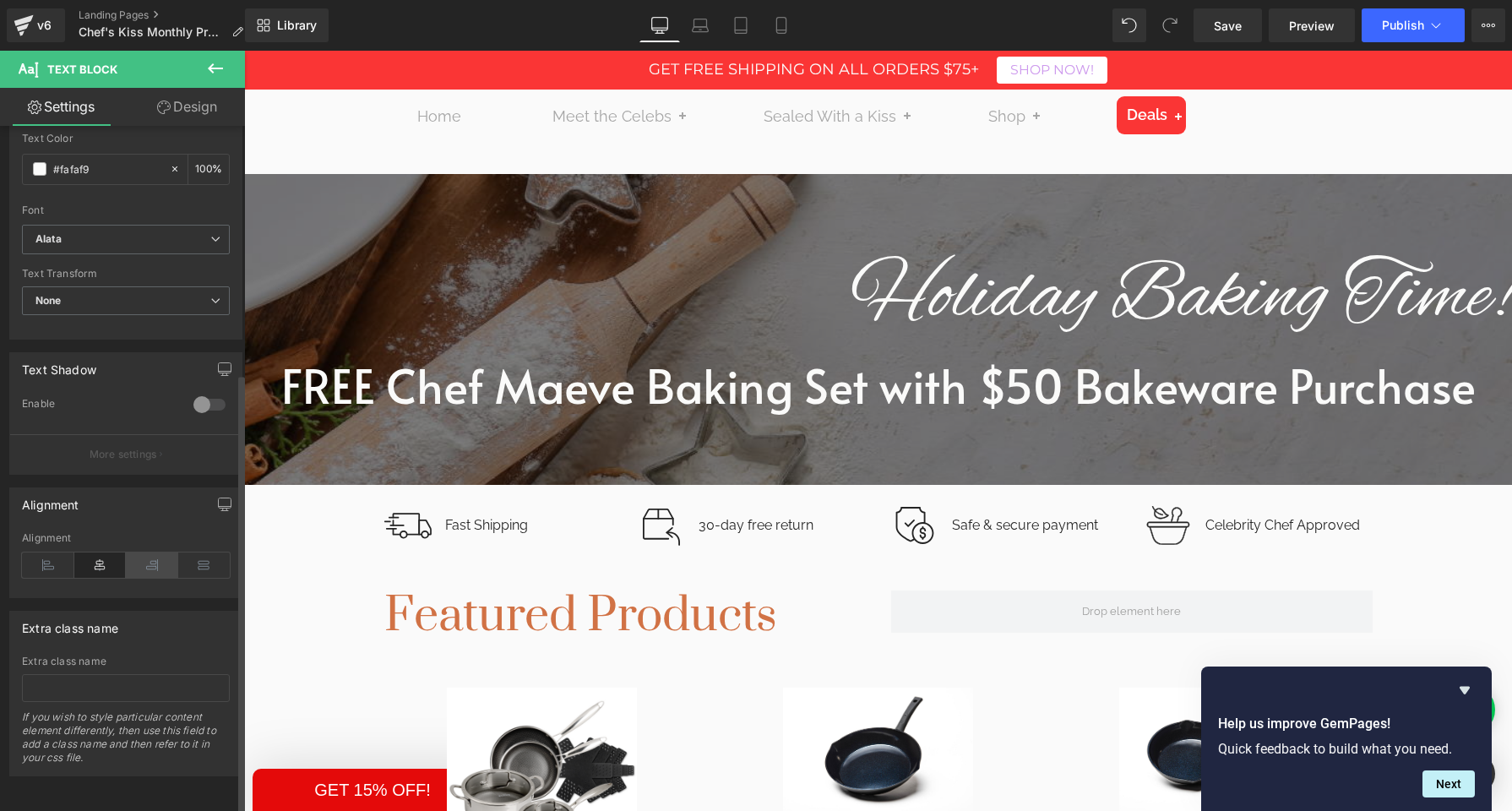
click at [154, 554] on icon at bounding box center [152, 565] width 53 height 25
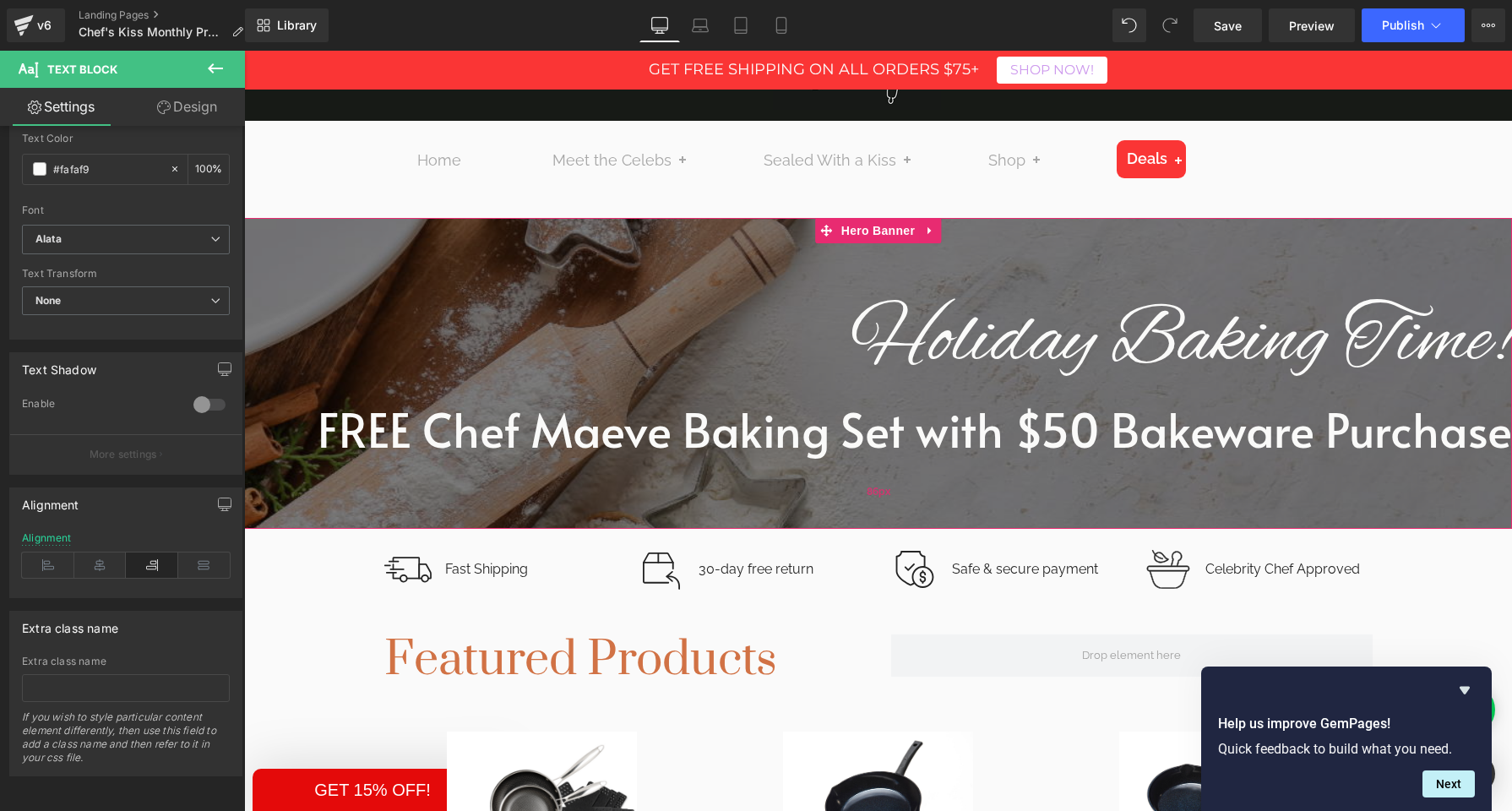
scroll to position [120, 0]
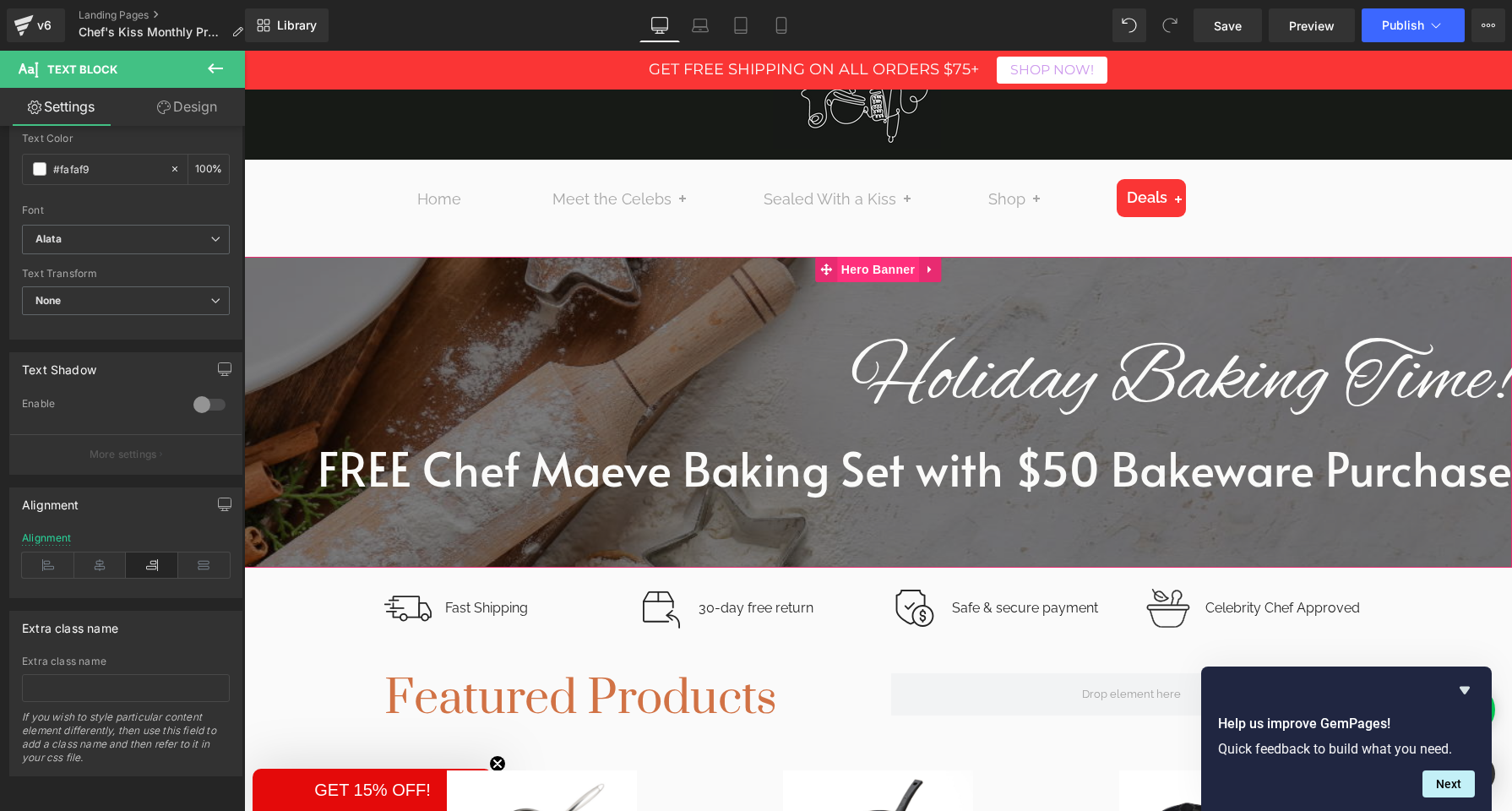
click at [866, 270] on span "Hero Banner" at bounding box center [878, 270] width 82 height 25
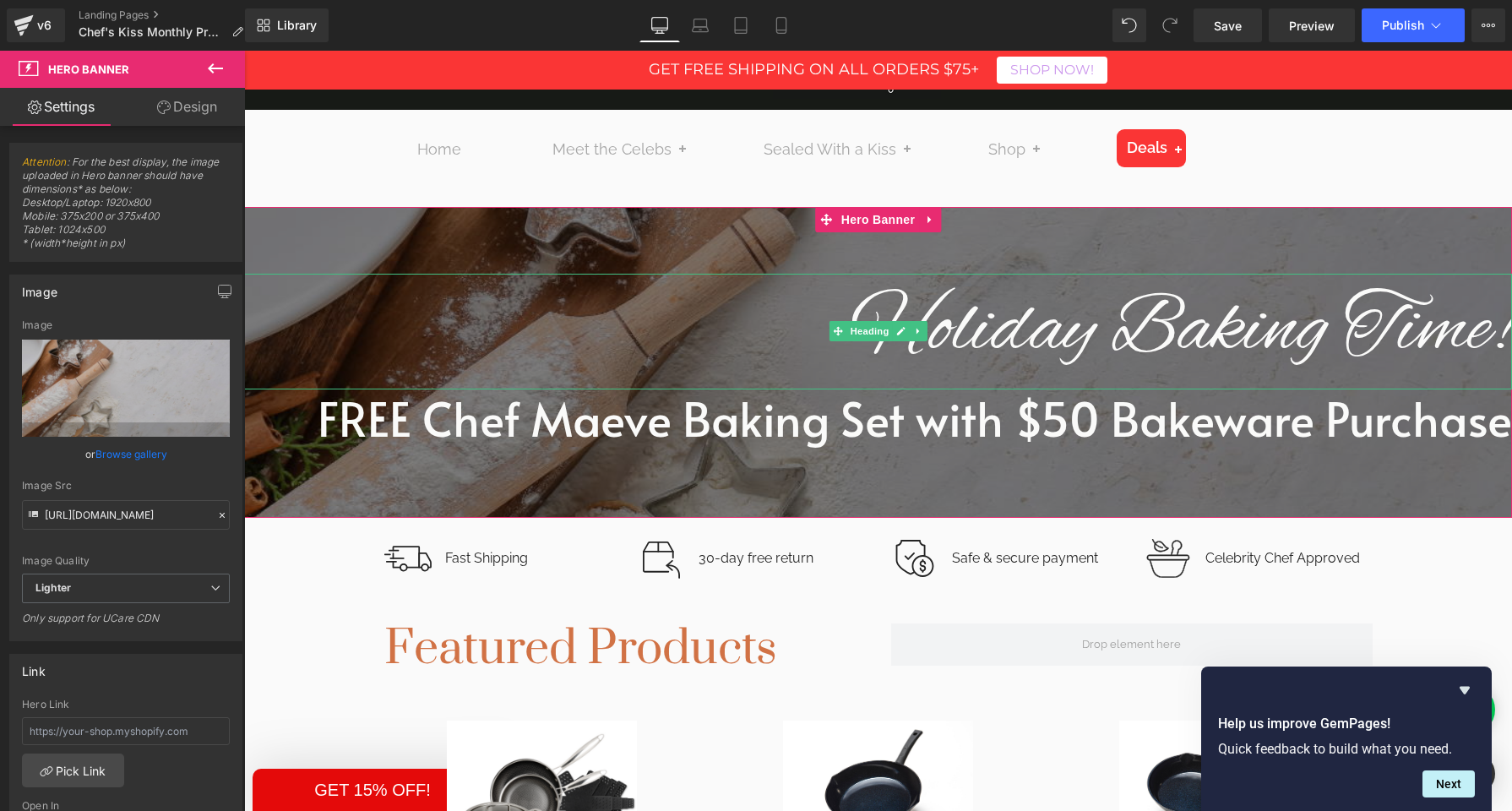
scroll to position [167, 0]
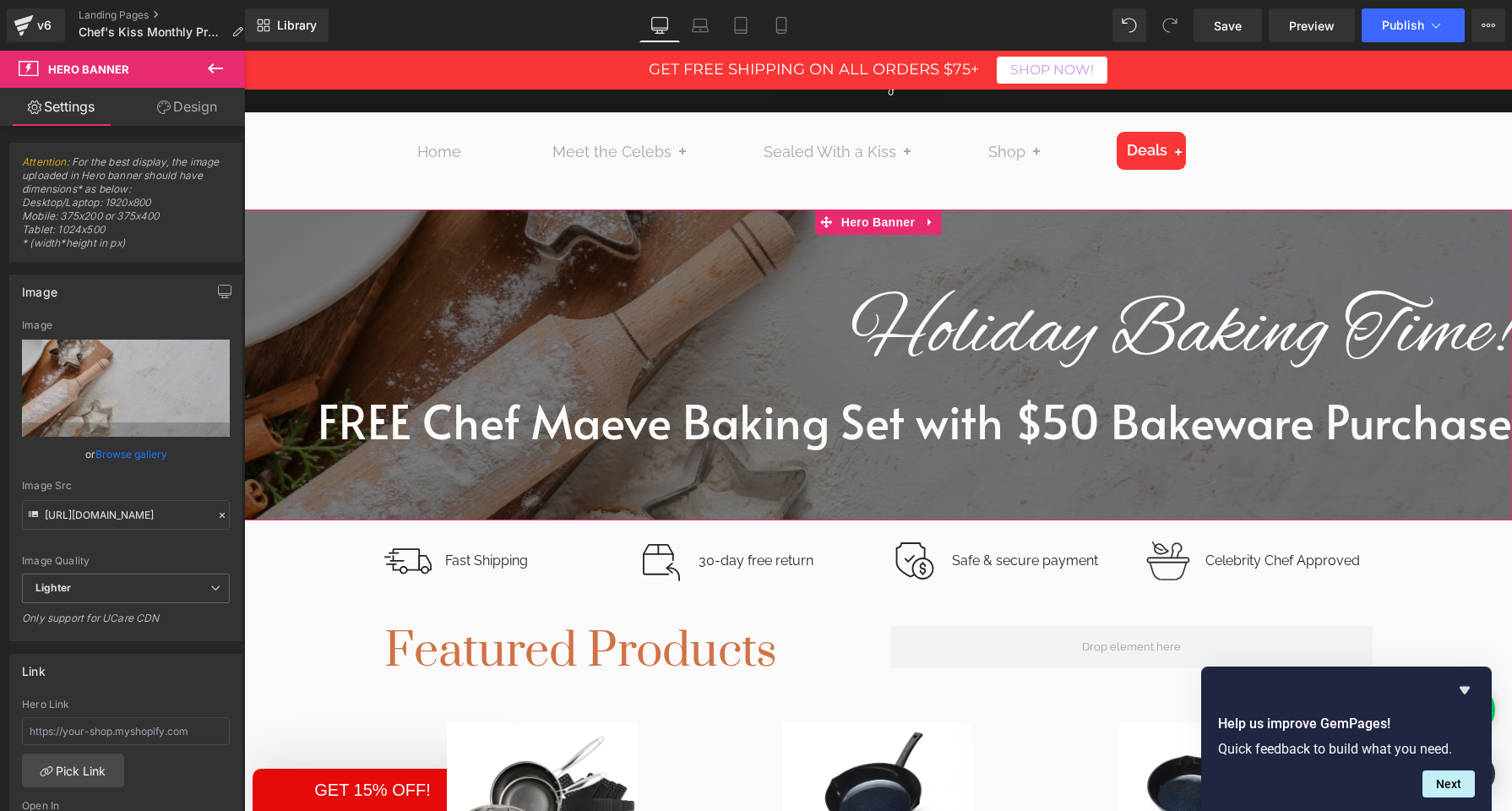
click at [195, 114] on link "Design" at bounding box center [187, 107] width 122 height 38
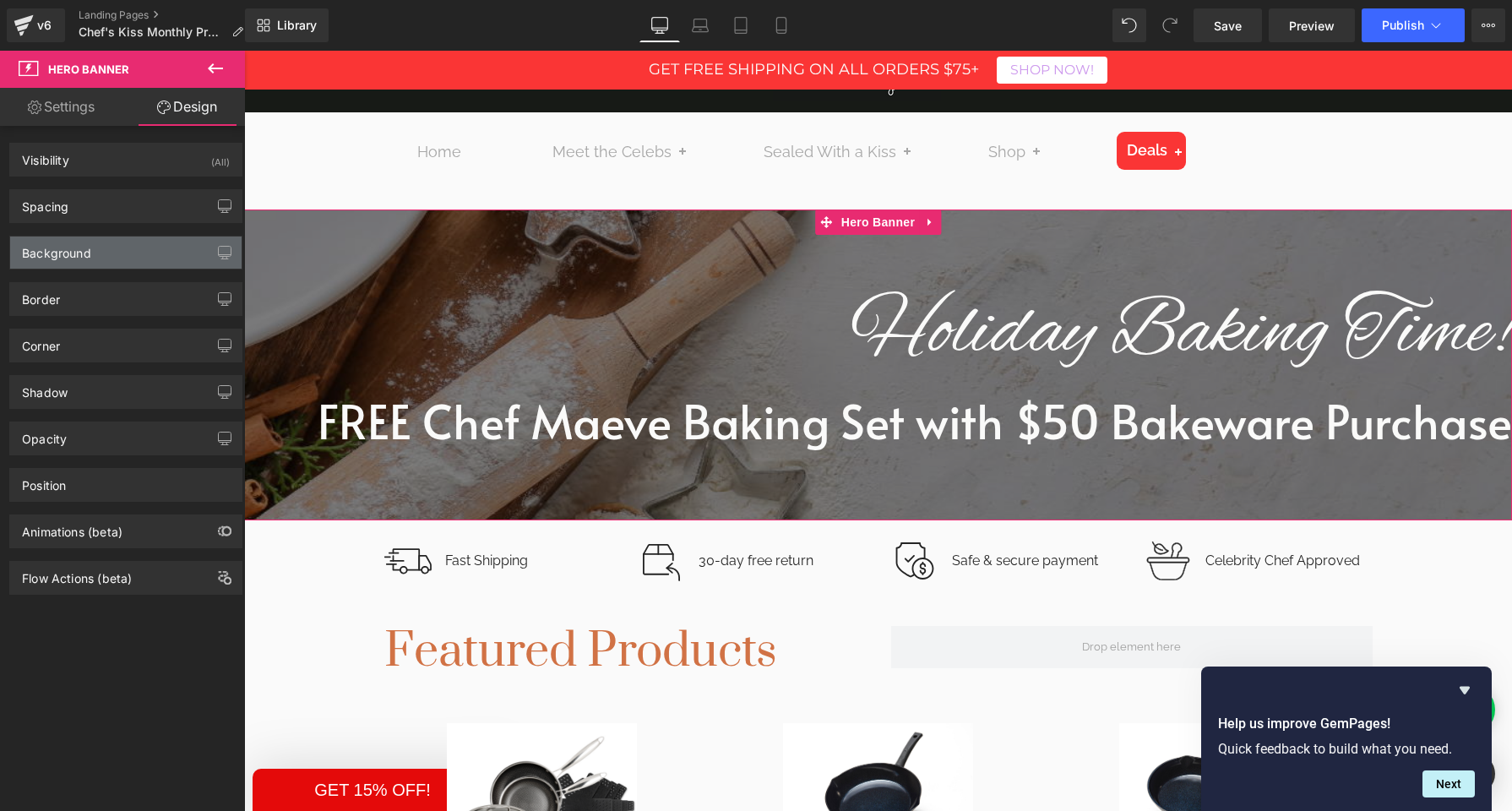
click at [172, 260] on div "Background" at bounding box center [126, 253] width 232 height 32
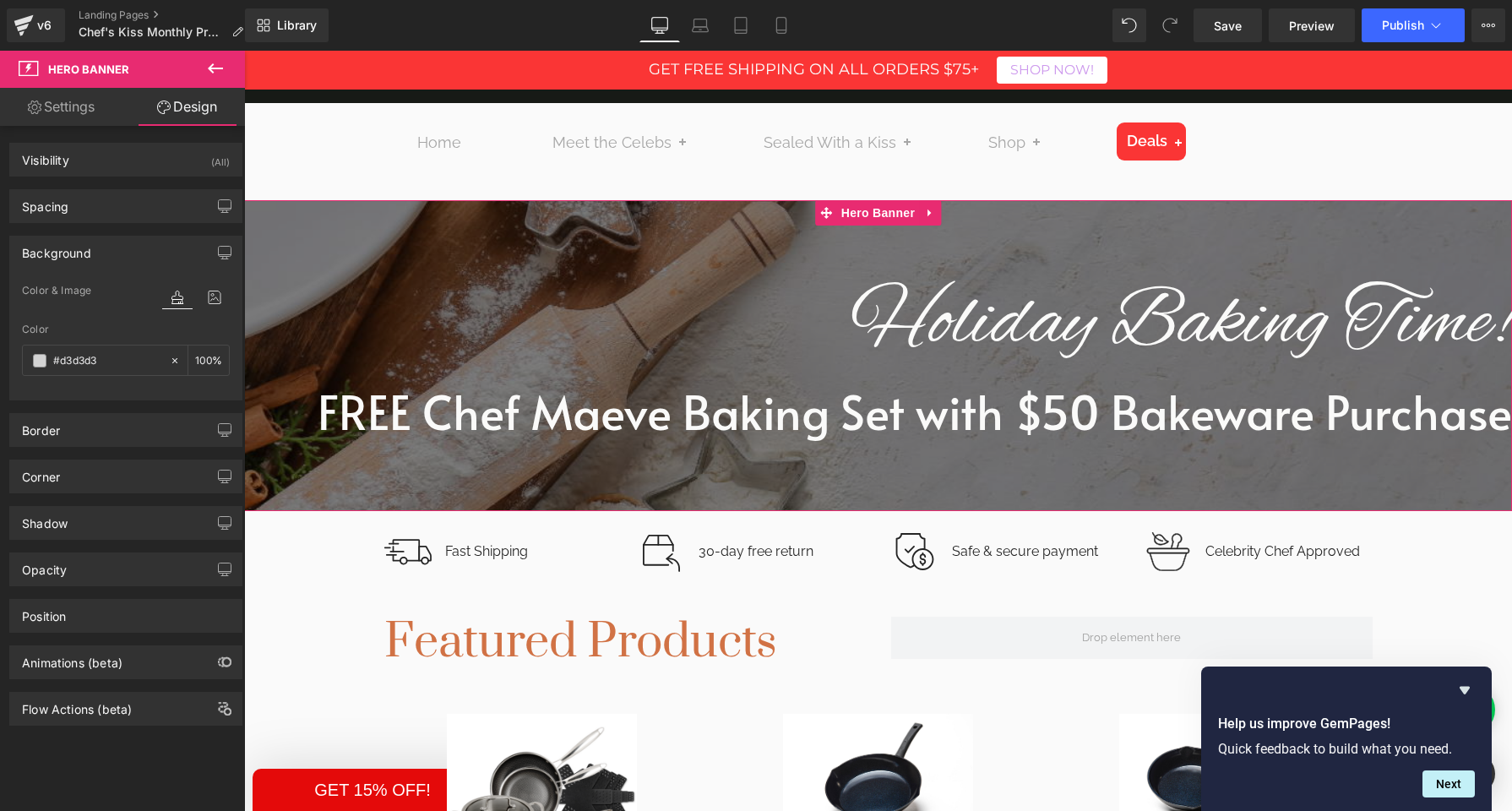
scroll to position [171, 0]
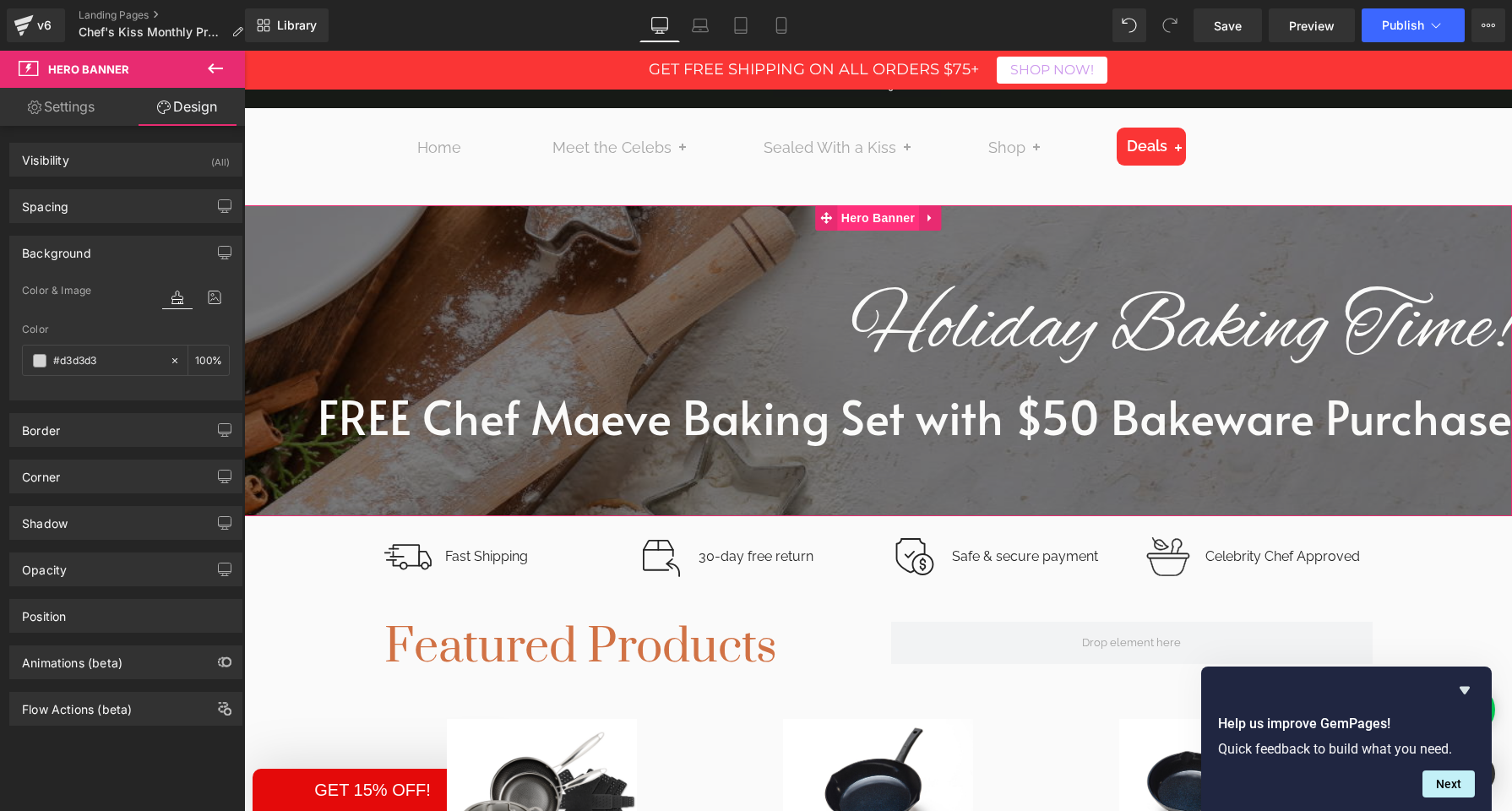
click at [868, 222] on span "Hero Banner" at bounding box center [878, 218] width 82 height 25
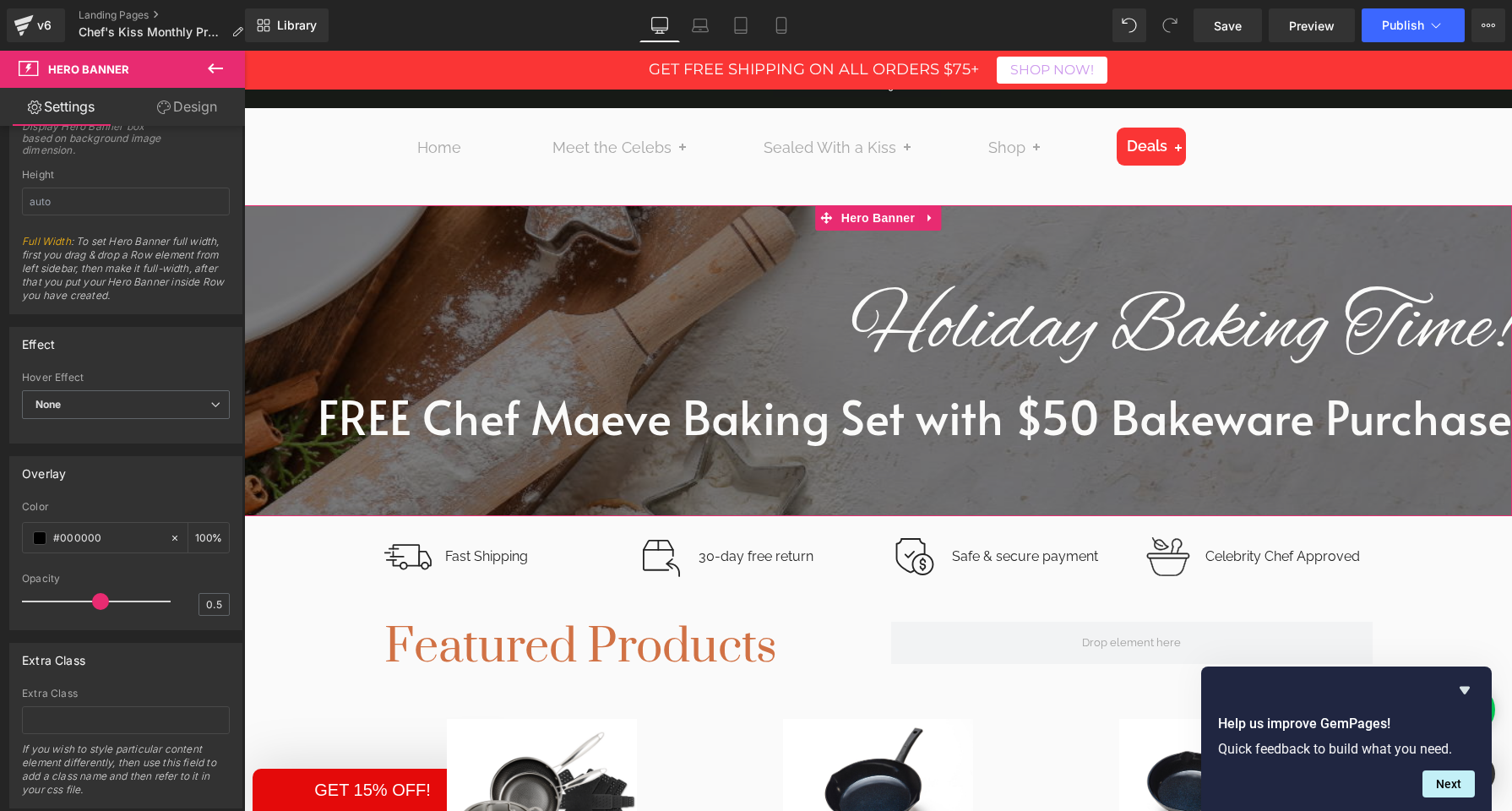
scroll to position [876, 0]
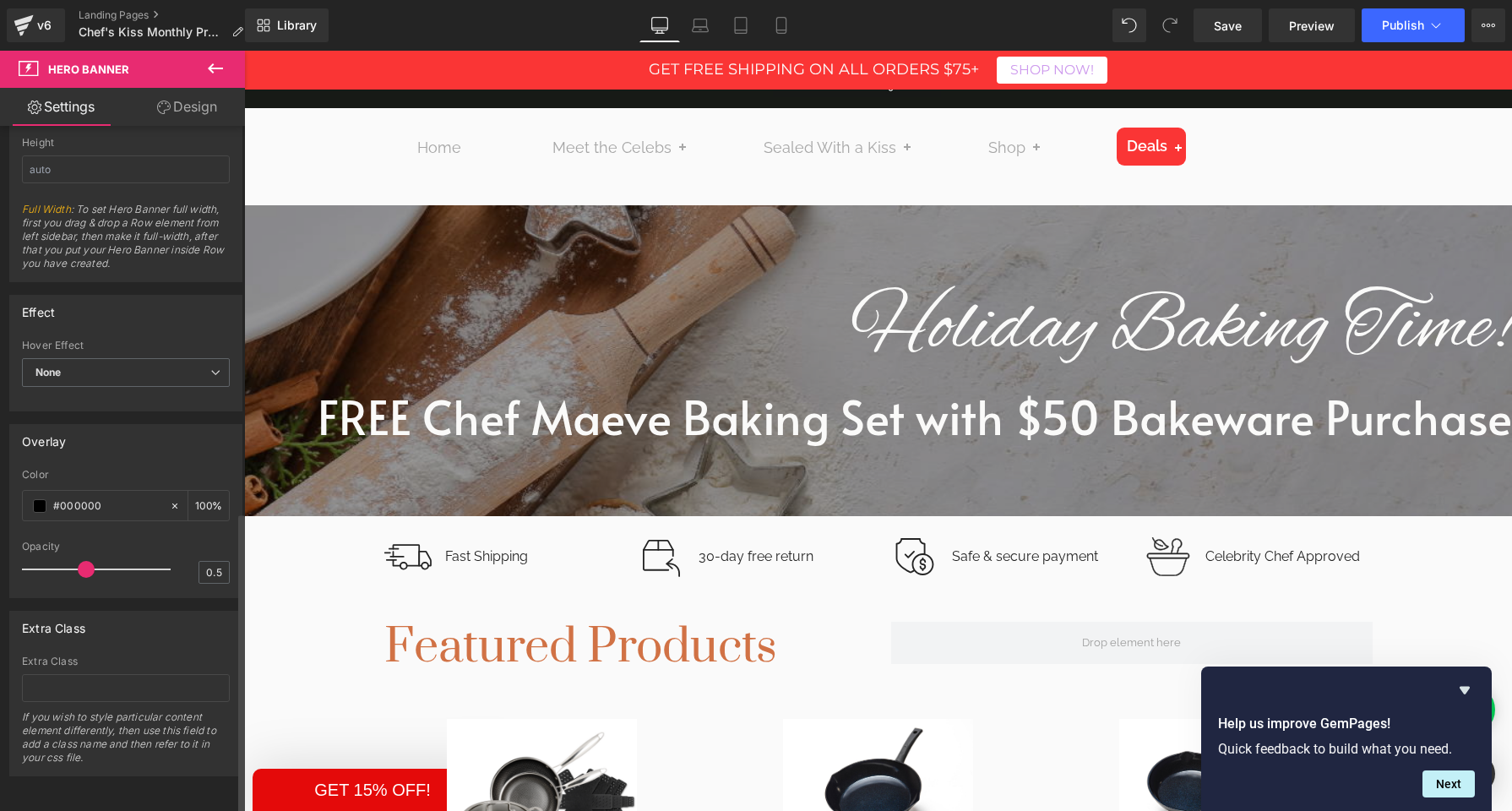
drag, startPoint x: 98, startPoint y: 557, endPoint x: 84, endPoint y: 559, distance: 14.1
click at [84, 561] on span at bounding box center [87, 569] width 17 height 17
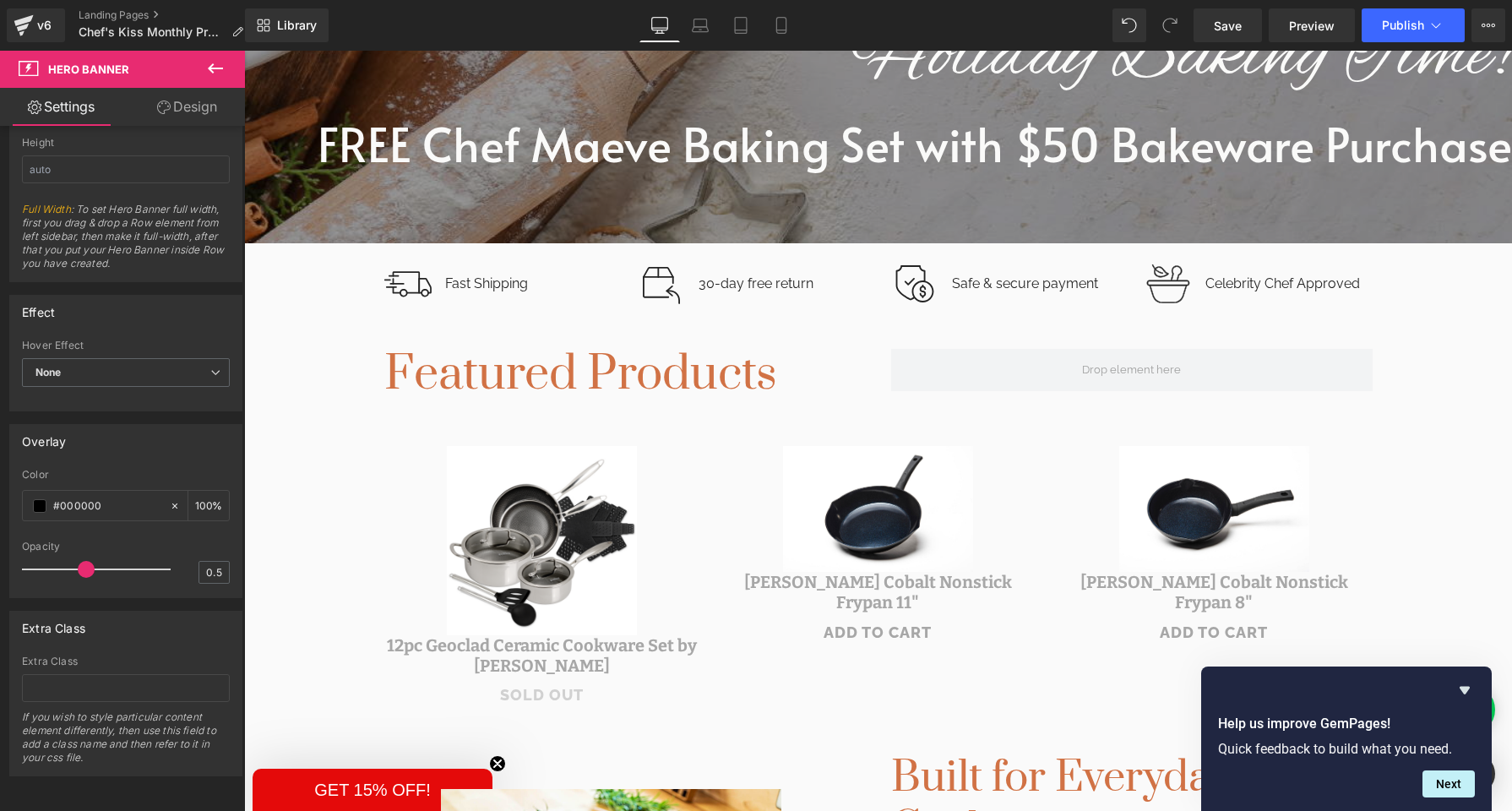
scroll to position [453, 0]
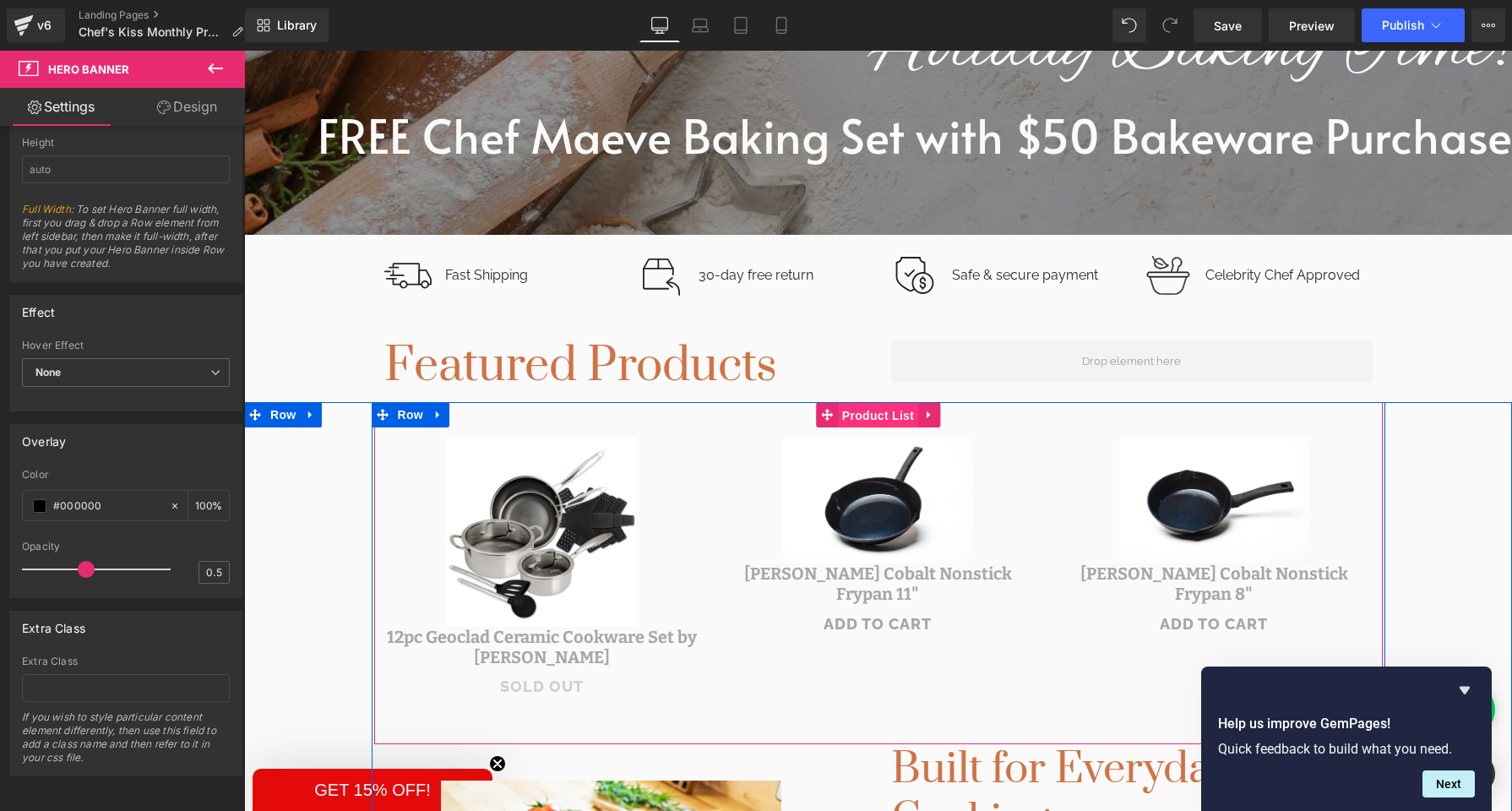
click at [882, 418] on span "Product List" at bounding box center [878, 416] width 81 height 25
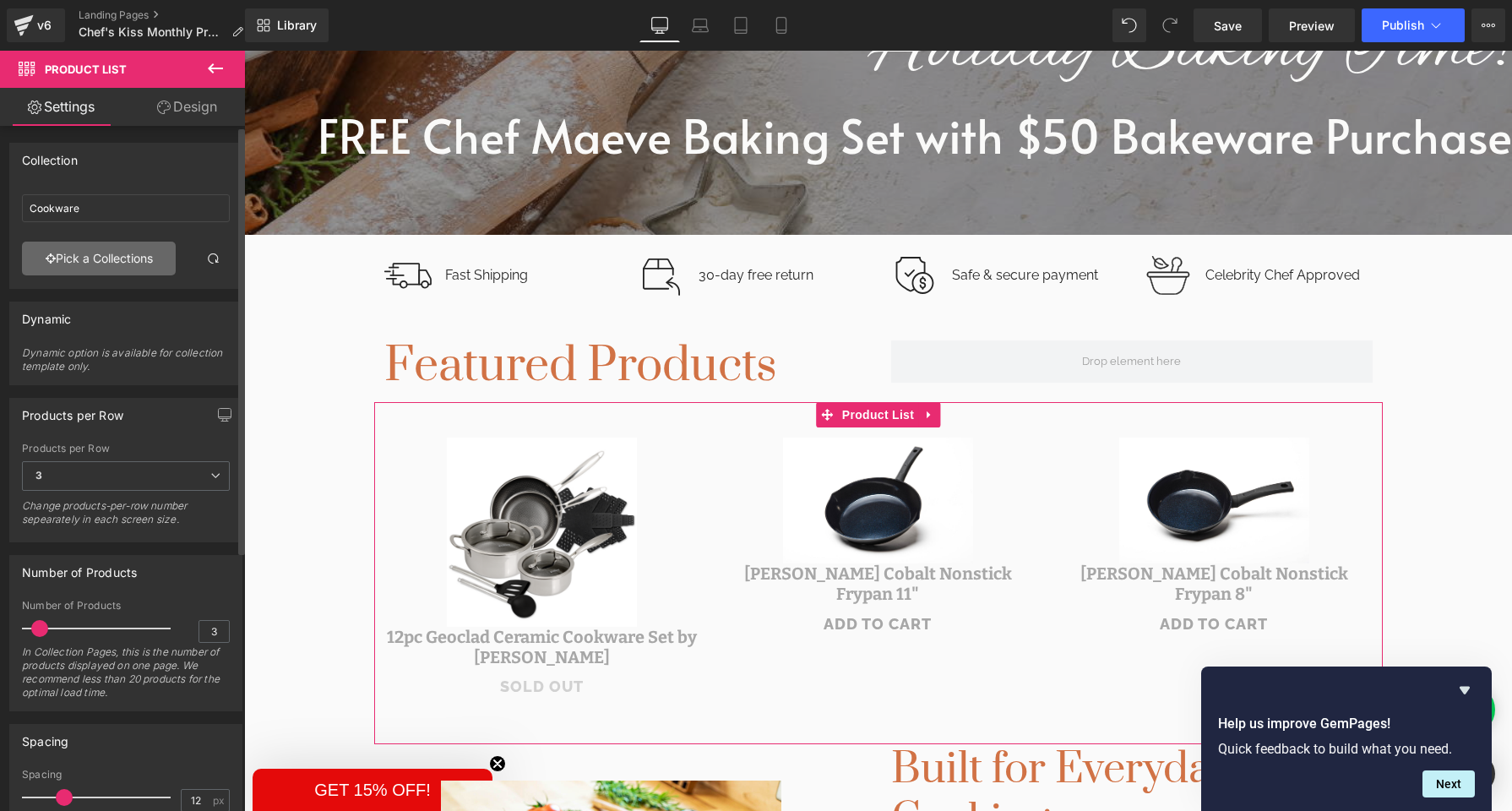
click at [104, 257] on link "Pick a Collections" at bounding box center [98, 259] width 154 height 34
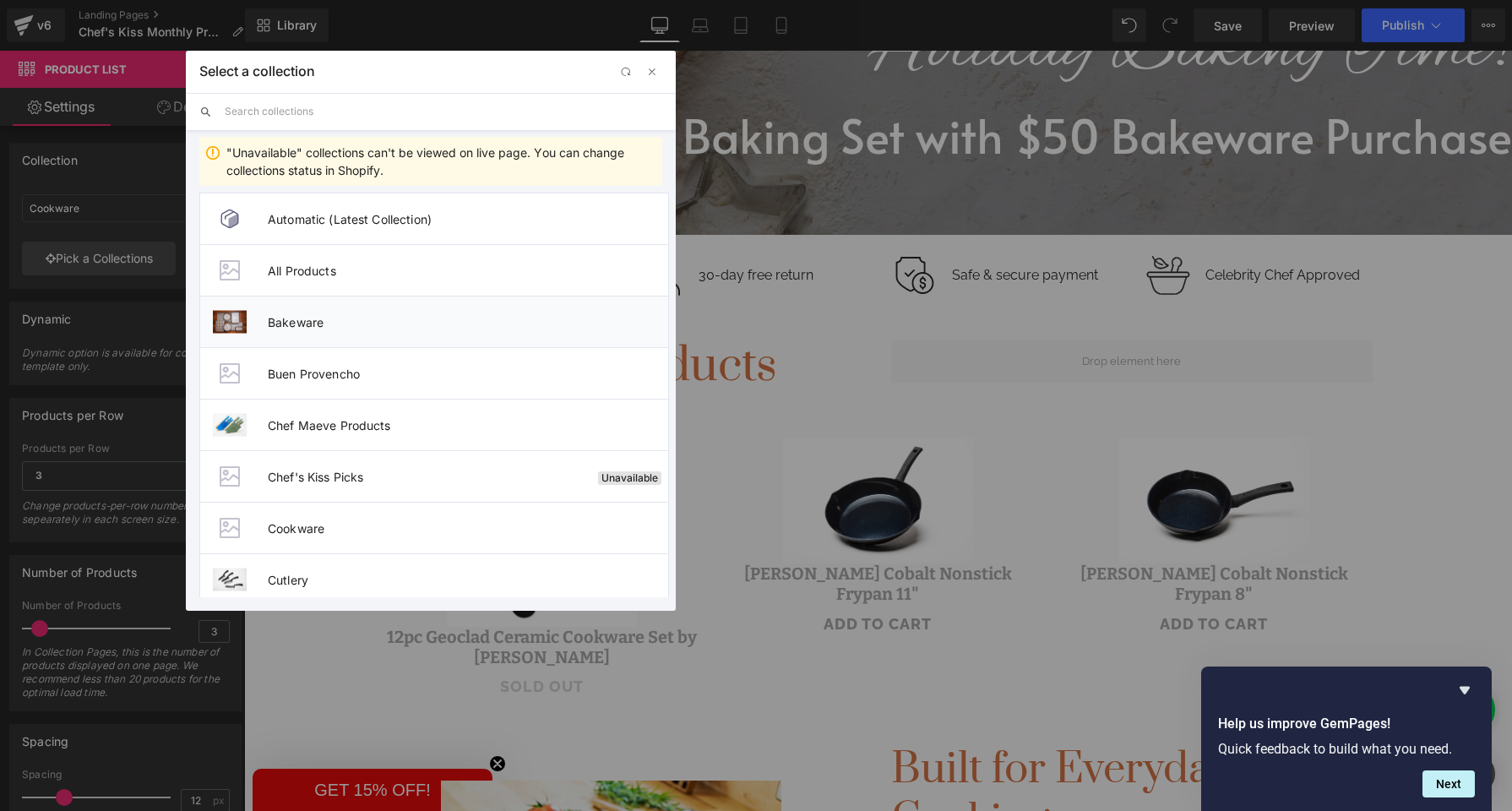
click at [306, 335] on li "Bakeware" at bounding box center [434, 322] width 470 height 52
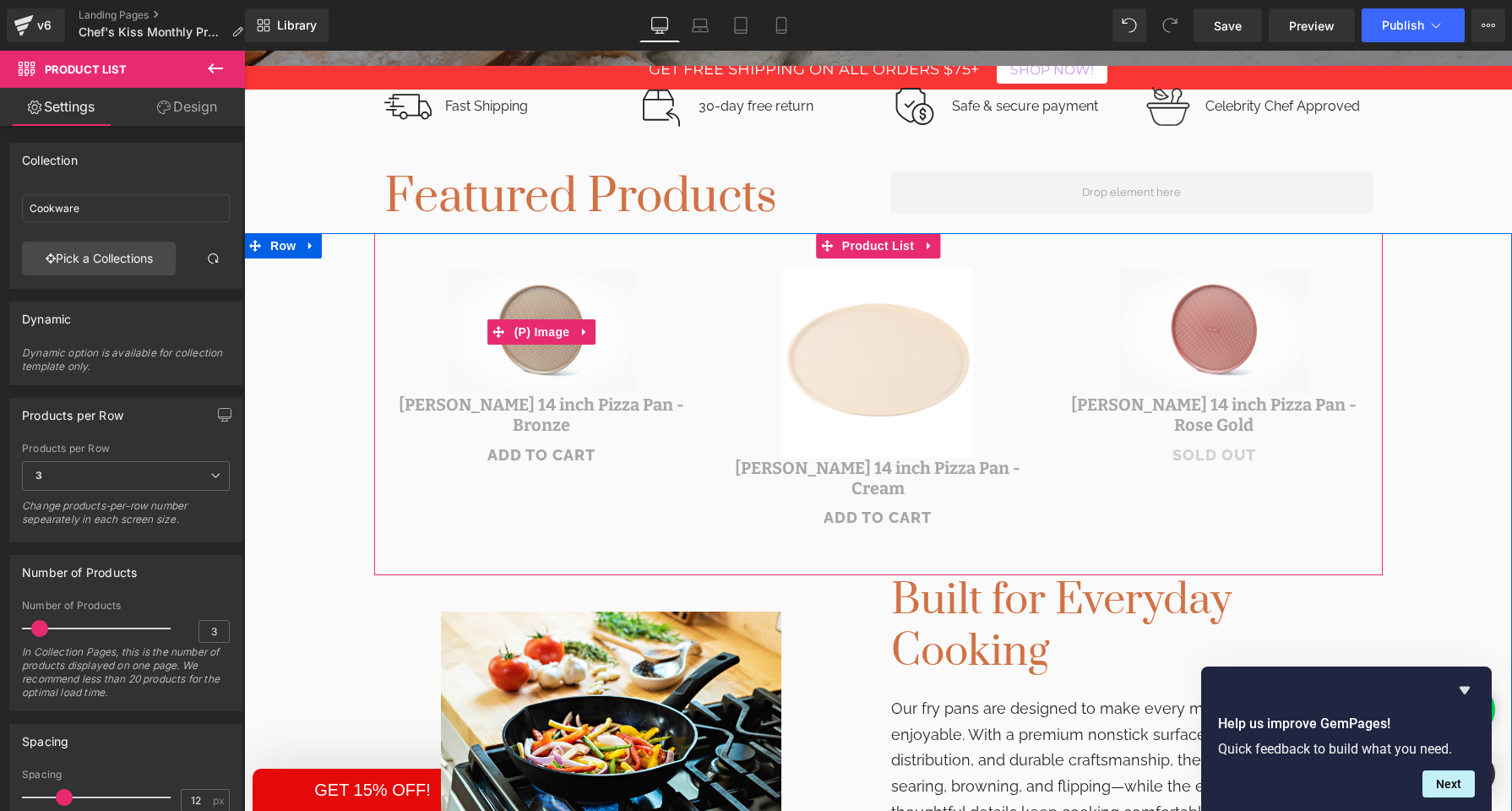
scroll to position [585, 0]
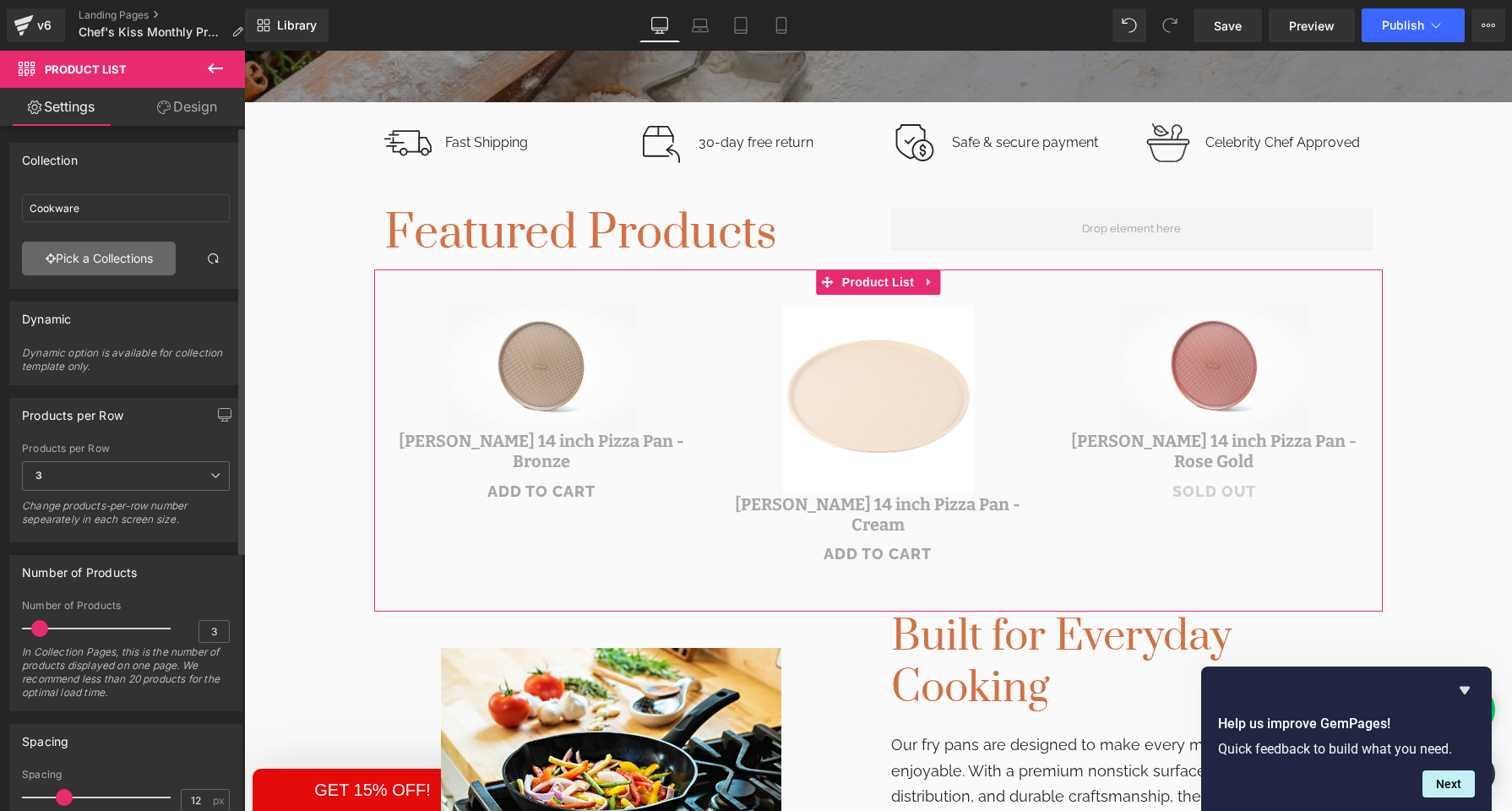
click at [146, 266] on link "Pick a Collections" at bounding box center [98, 259] width 154 height 34
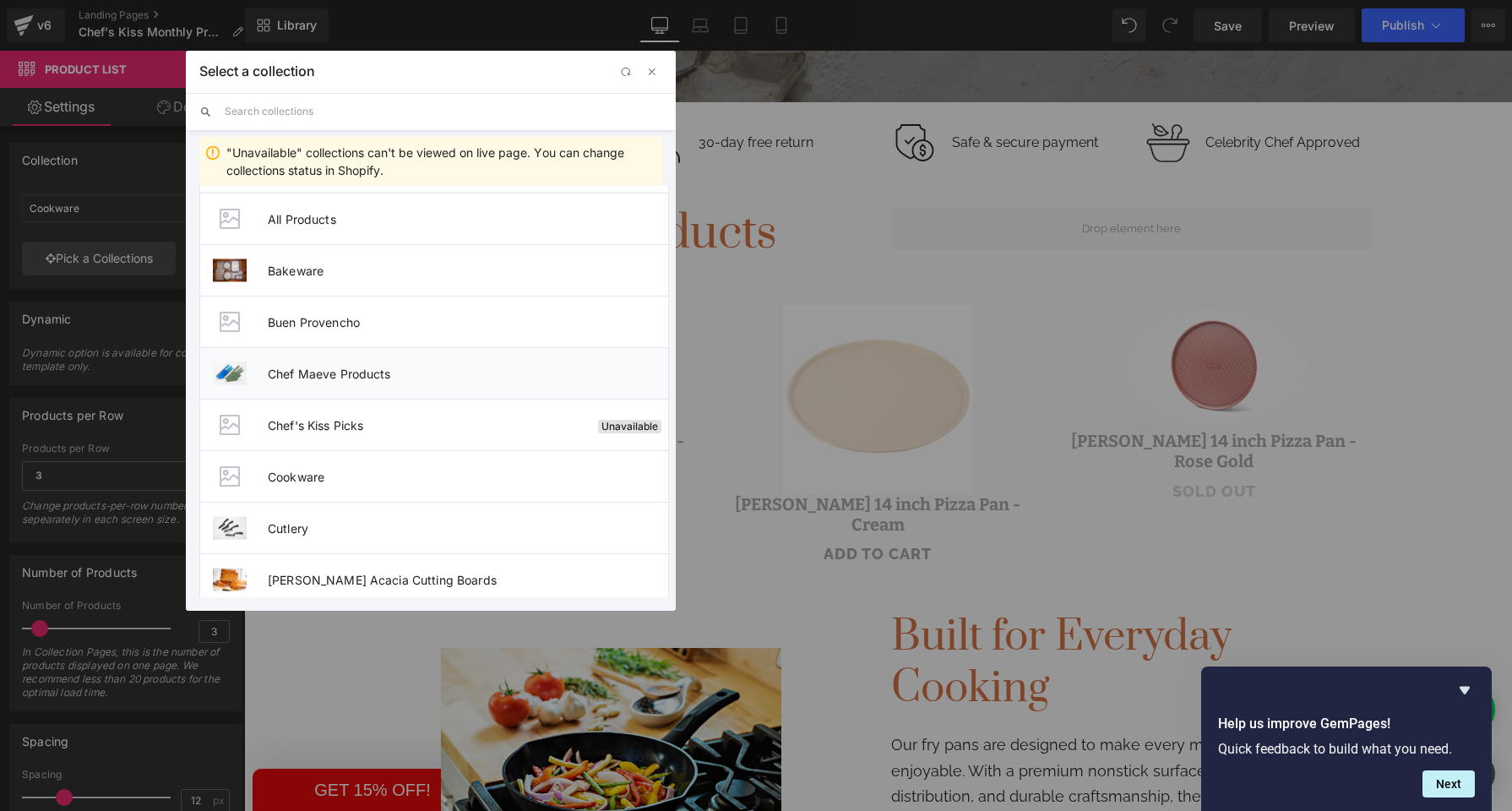
scroll to position [0, 0]
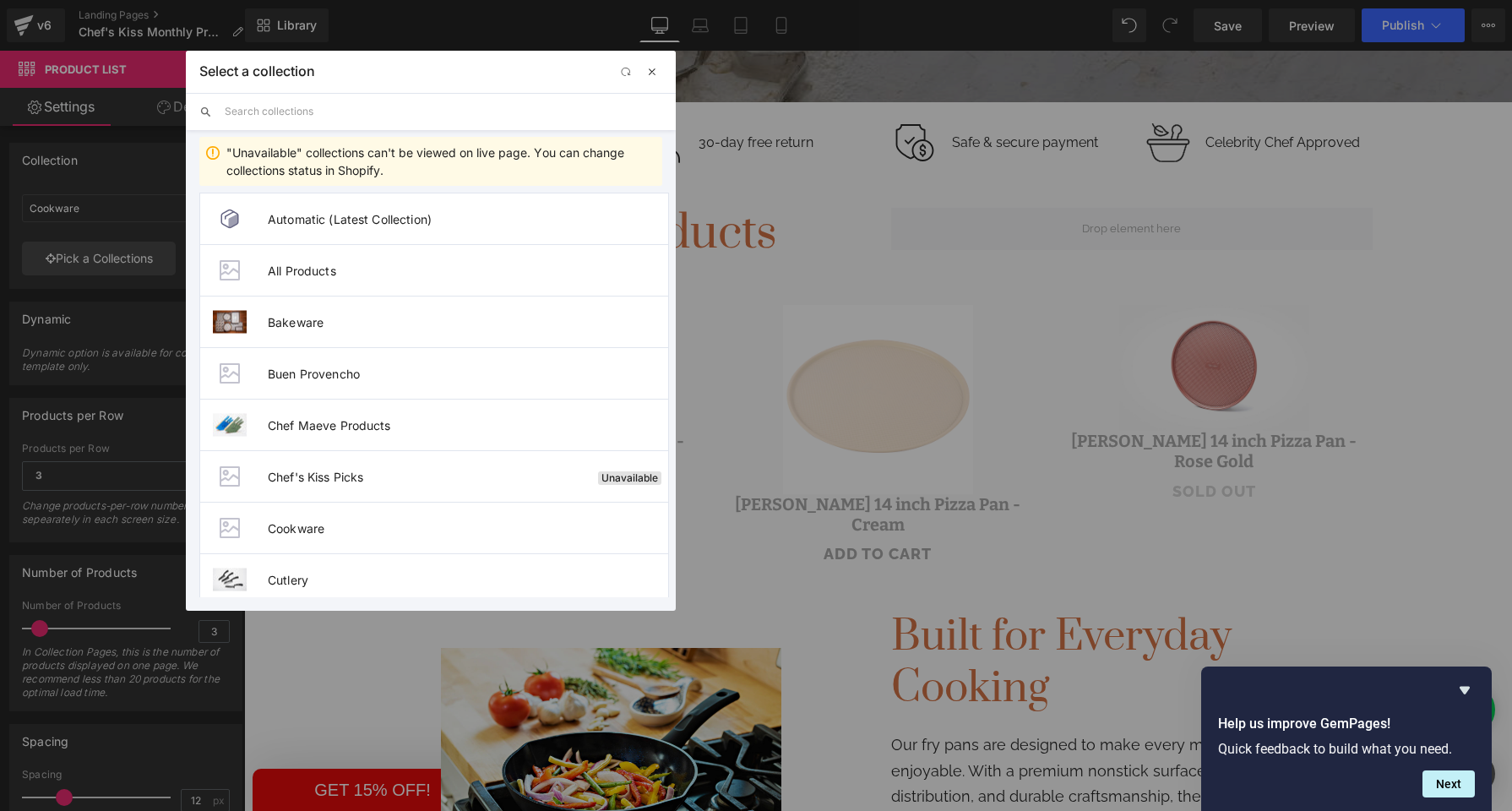
click at [655, 72] on span "button" at bounding box center [652, 72] width 14 height 14
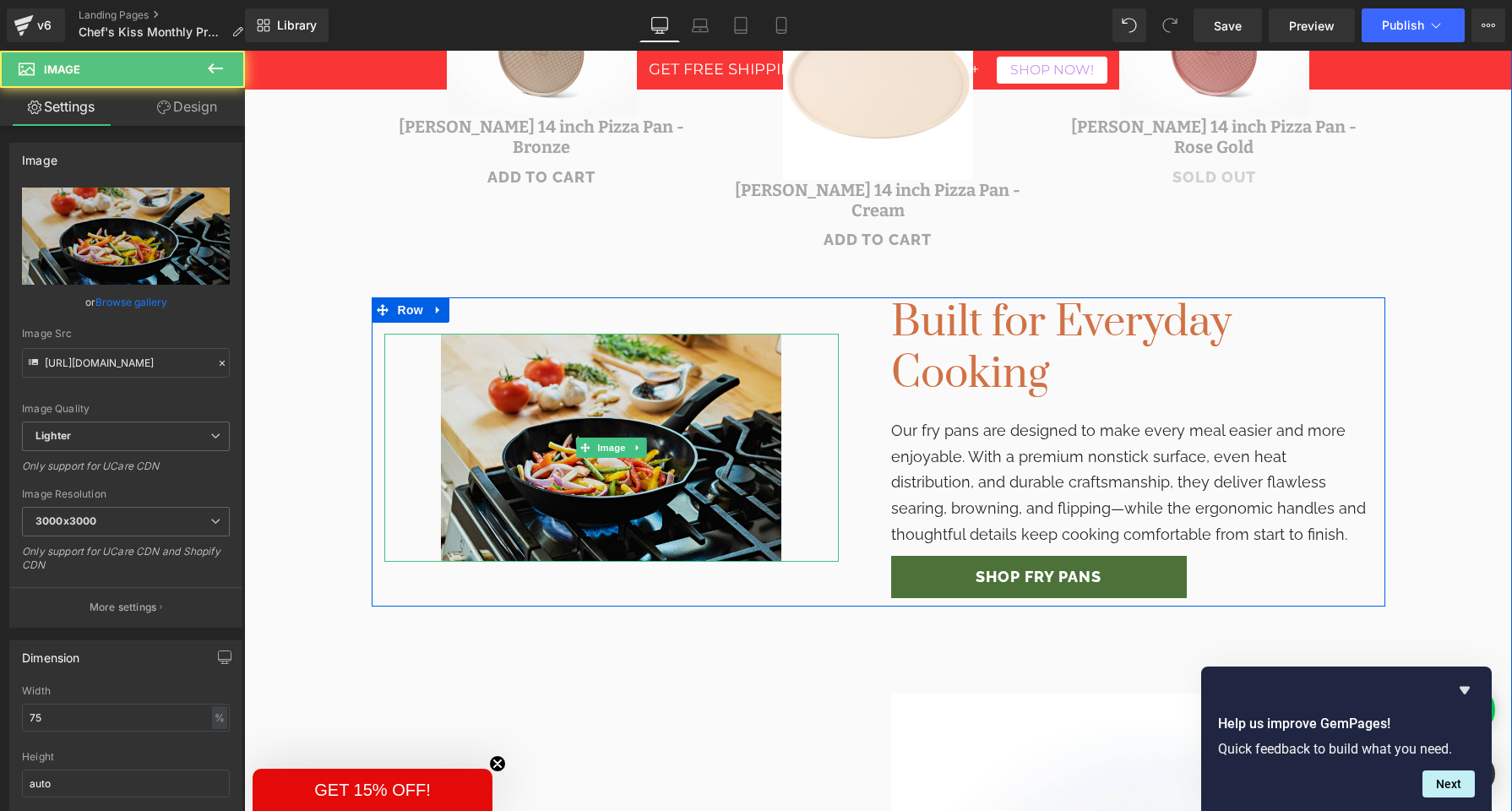
click at [584, 436] on div "Image" at bounding box center [612, 447] width 455 height 227
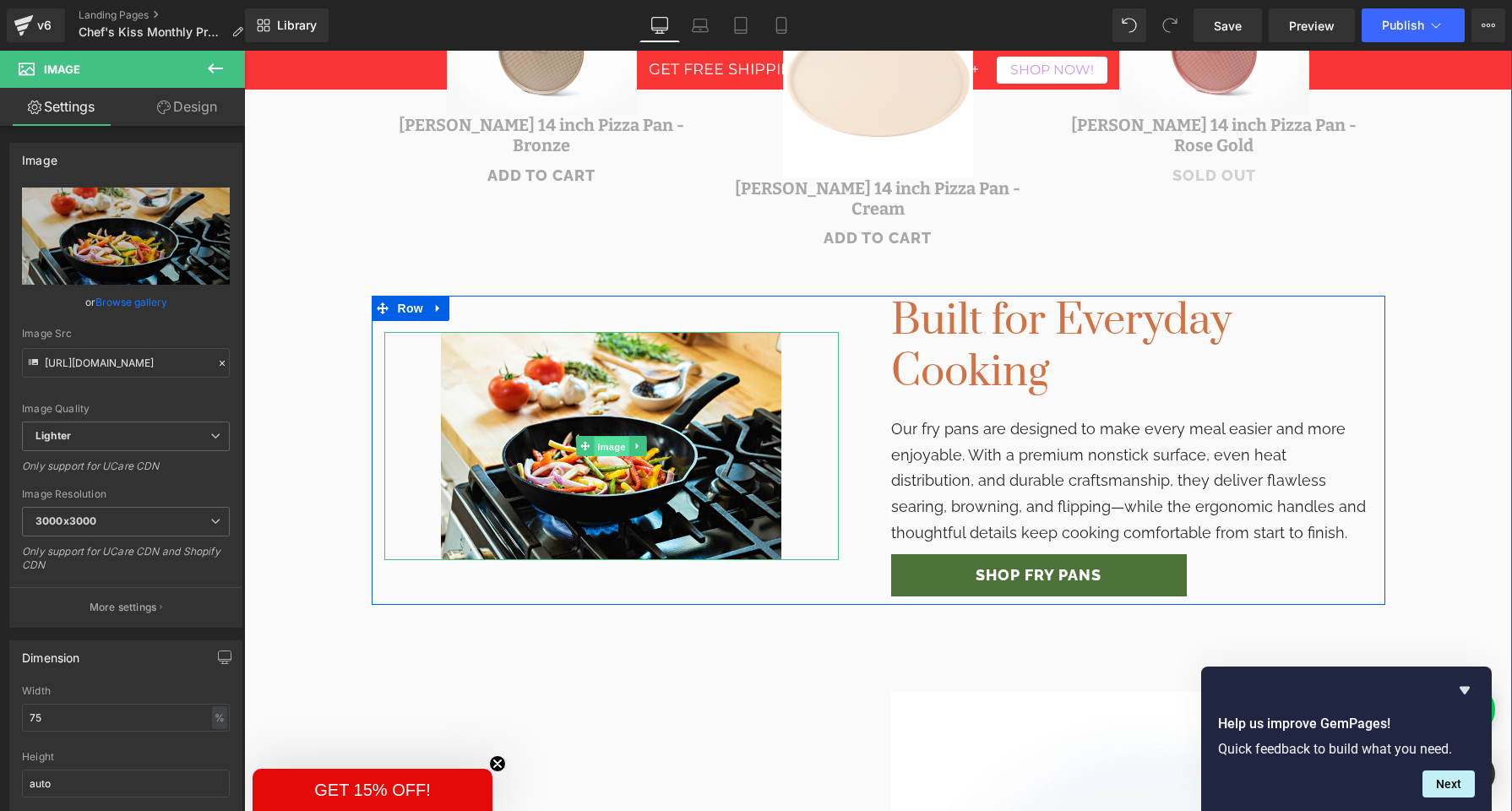
click at [604, 437] on span "Image" at bounding box center [612, 447] width 36 height 20
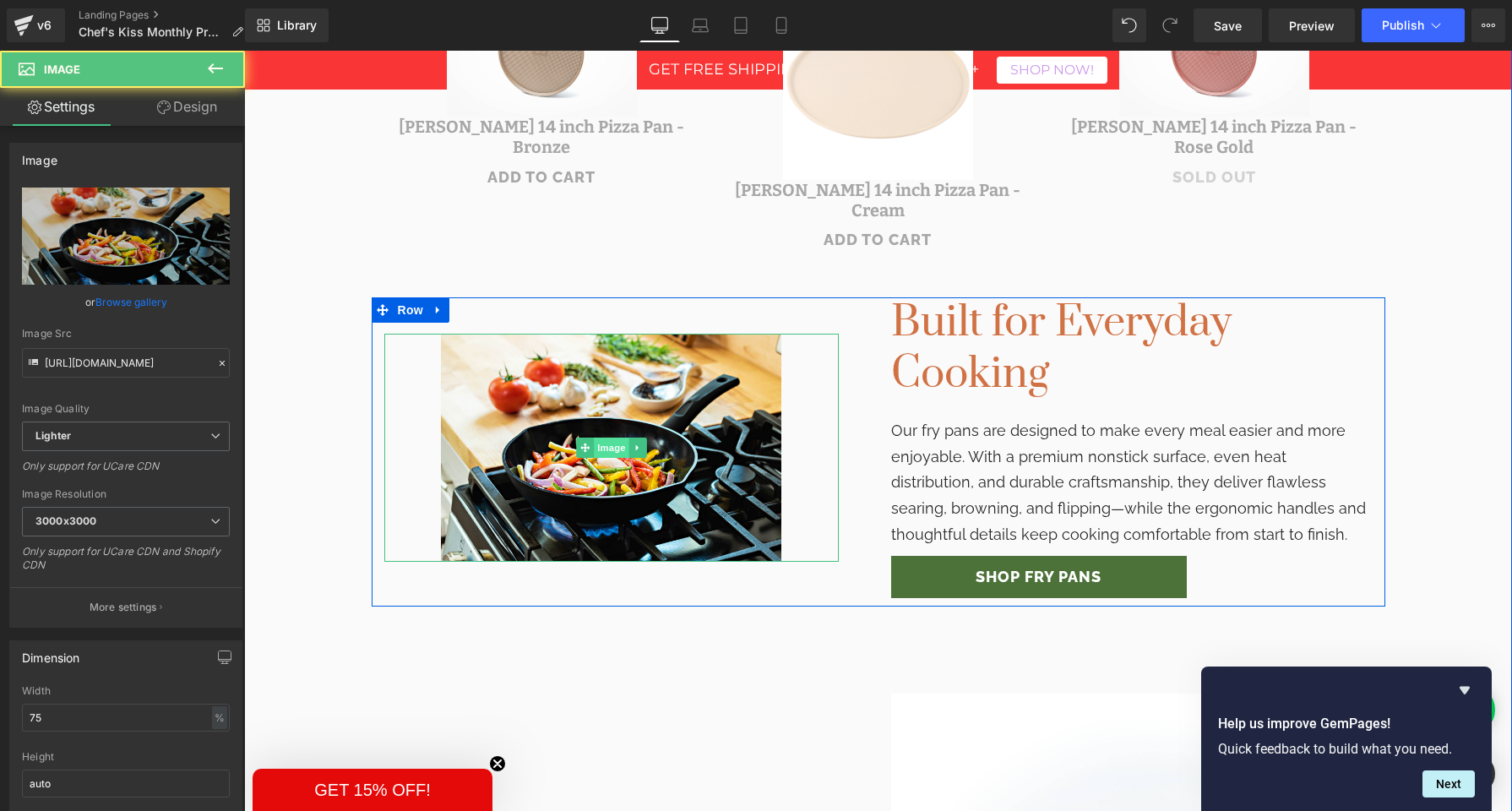
scroll to position [898, 0]
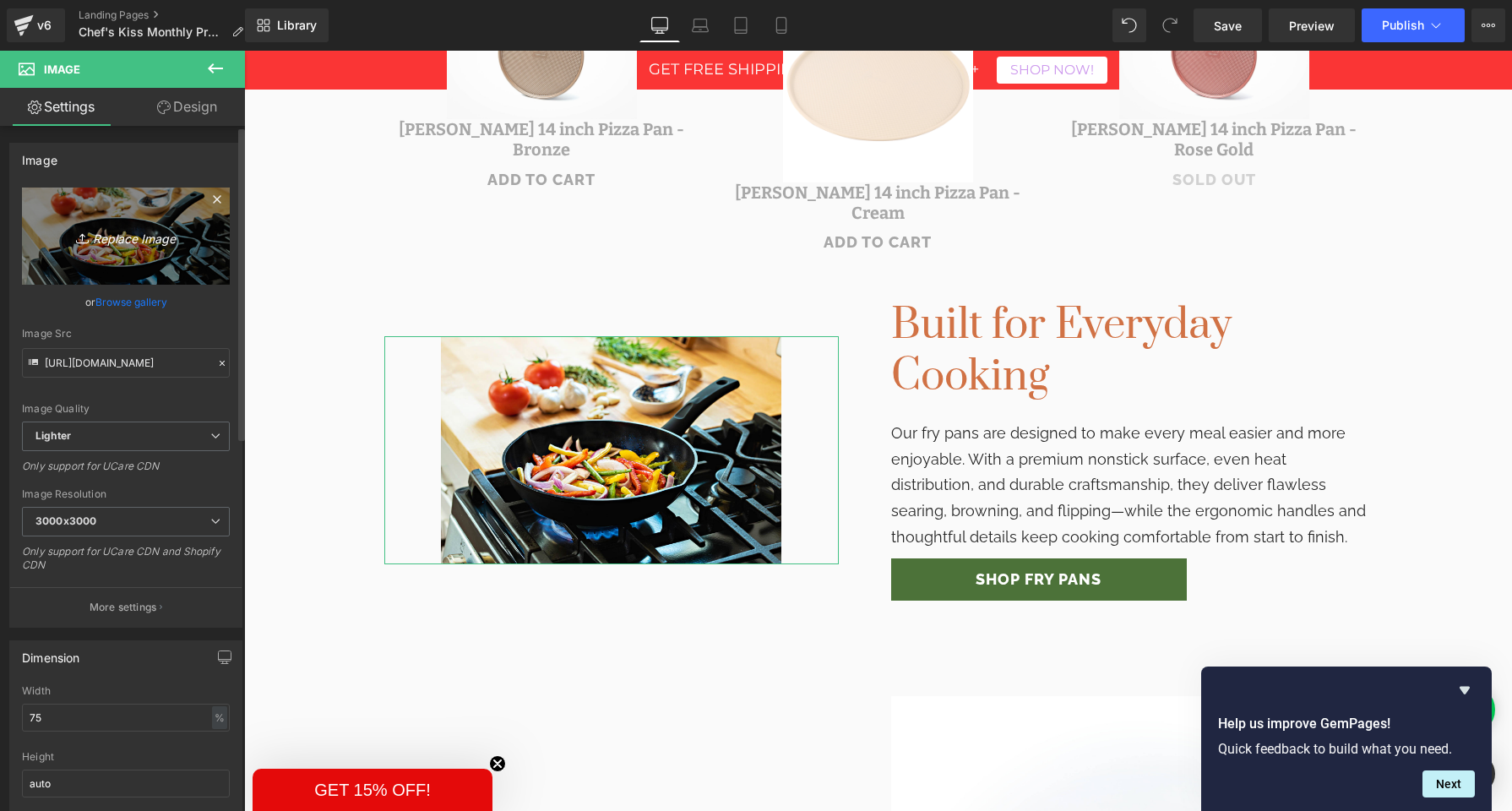
click at [119, 257] on link "Replace Image" at bounding box center [126, 236] width 208 height 98
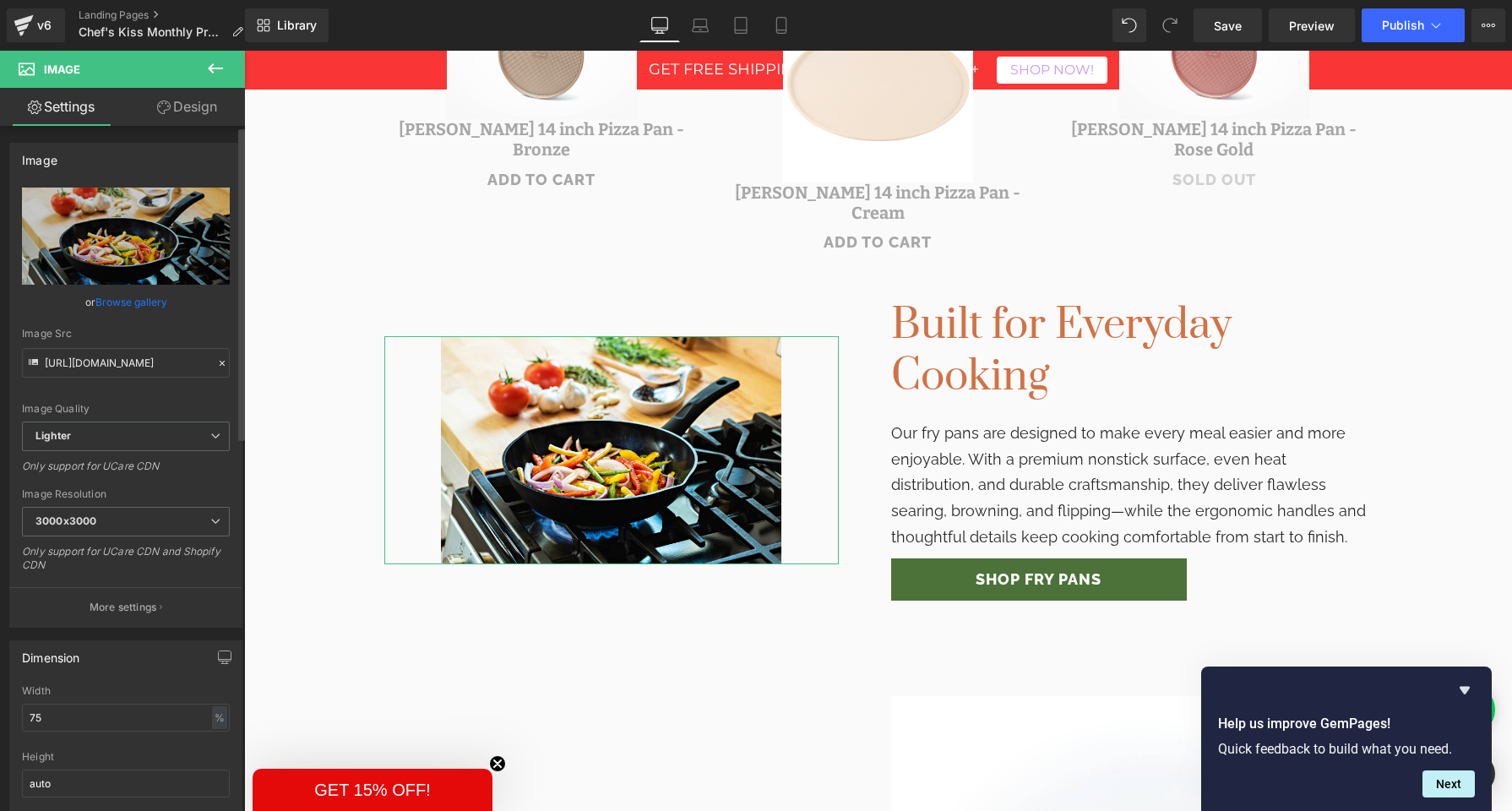
click at [109, 304] on link "Browse gallery" at bounding box center [132, 302] width 72 height 30
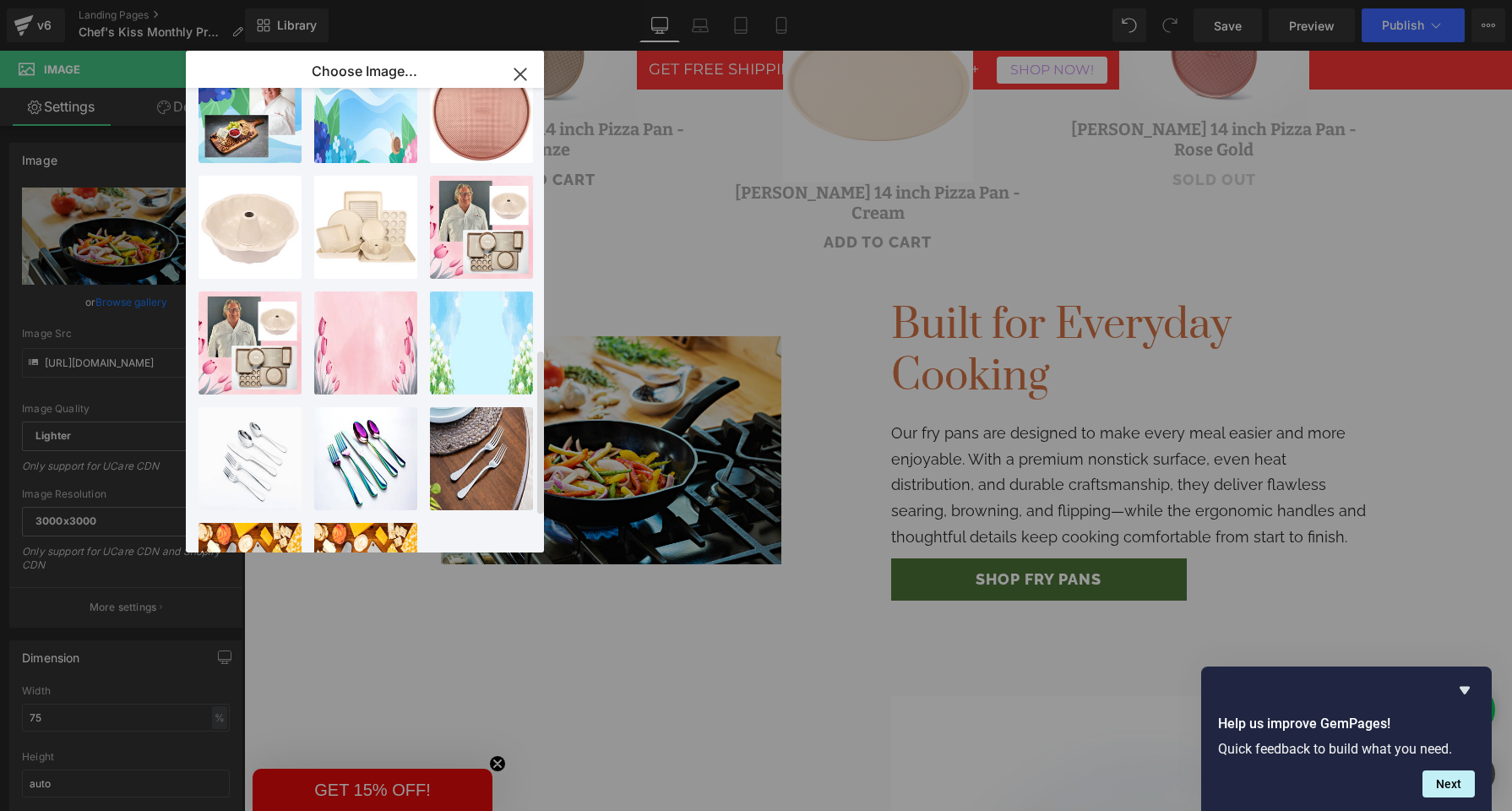
scroll to position [754, 0]
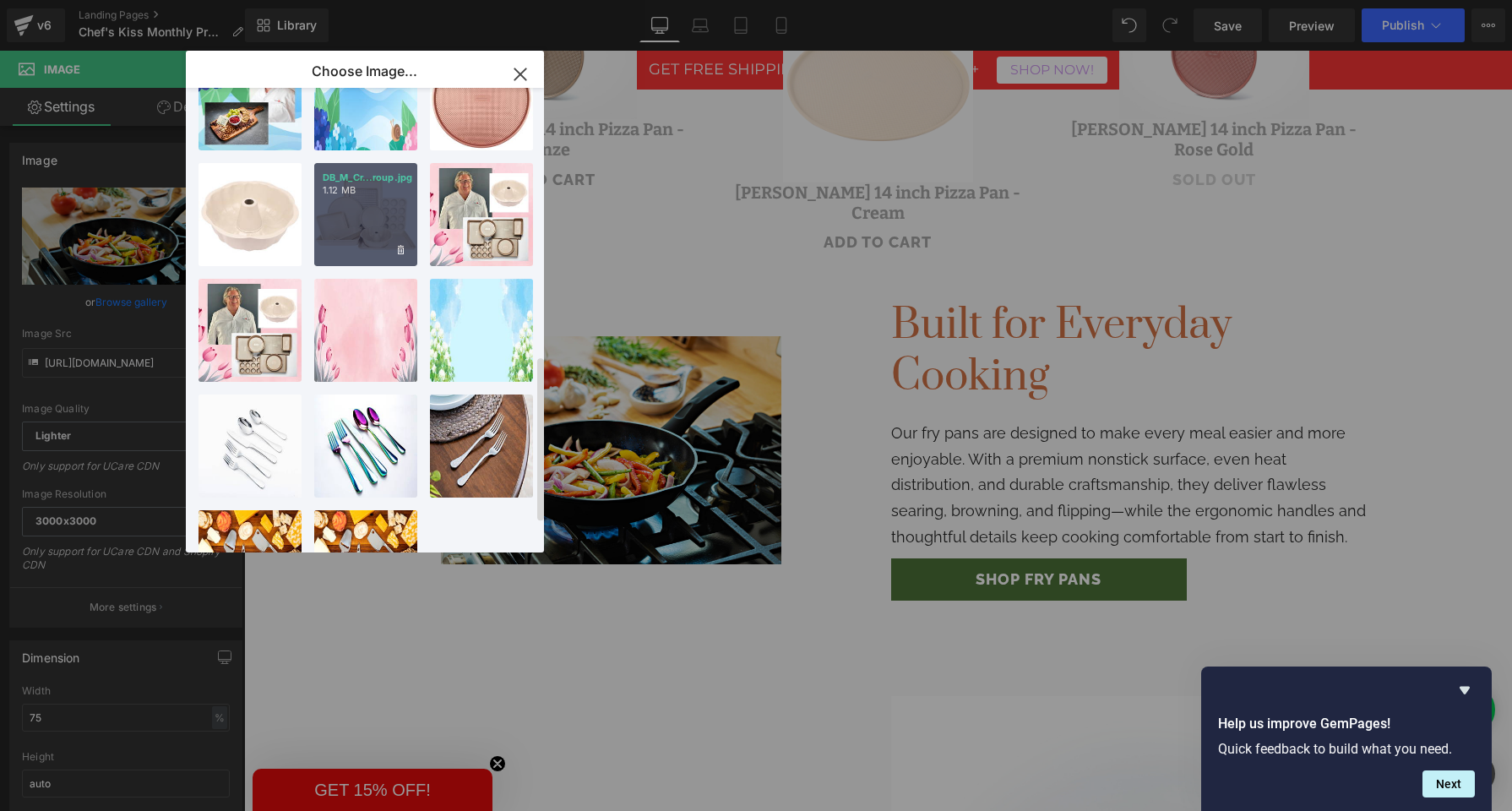
click at [356, 237] on div "DB_M_Cr...roup.jpg 1.12 MB" at bounding box center [365, 214] width 103 height 103
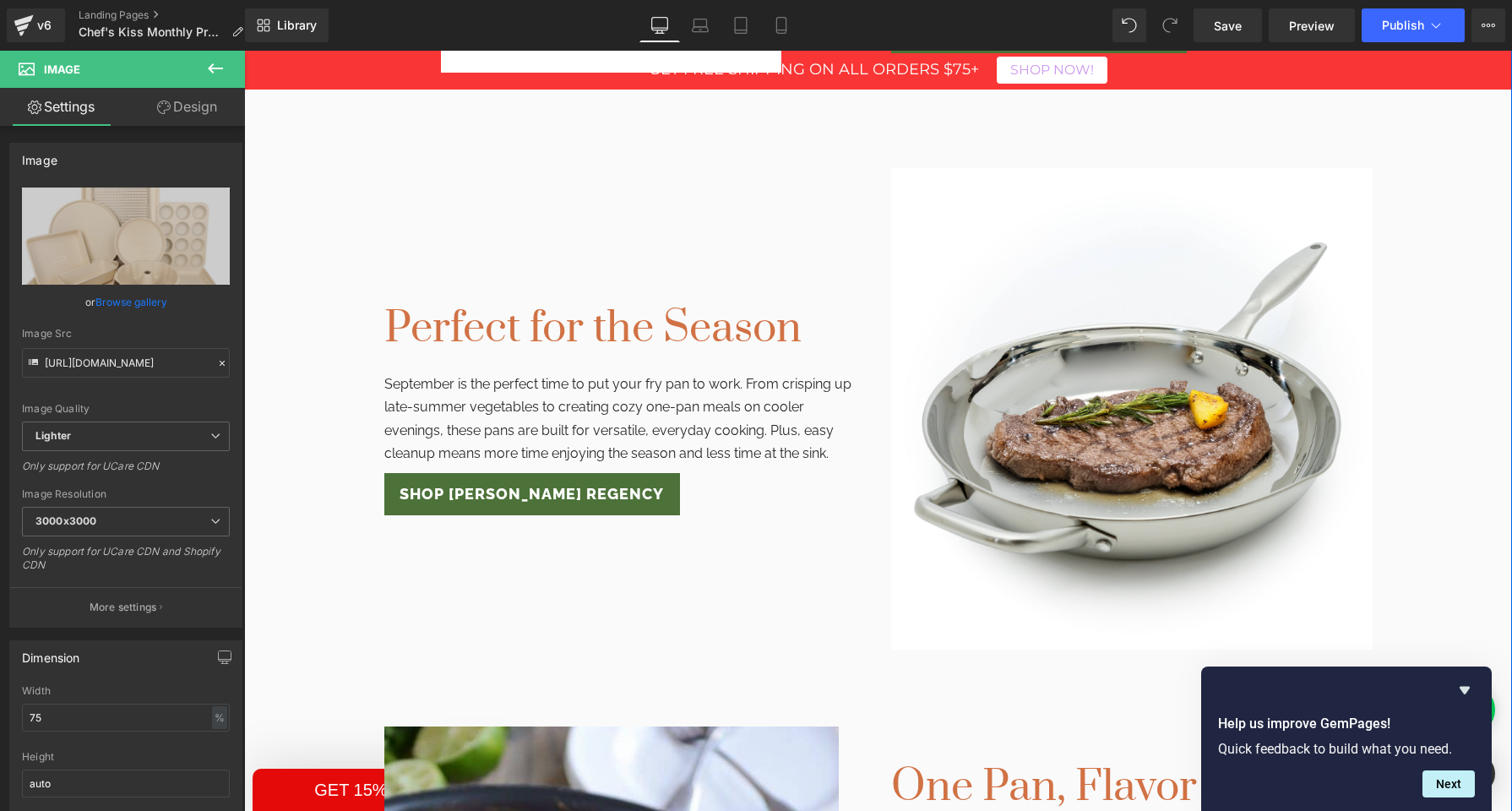
scroll to position [1480, 0]
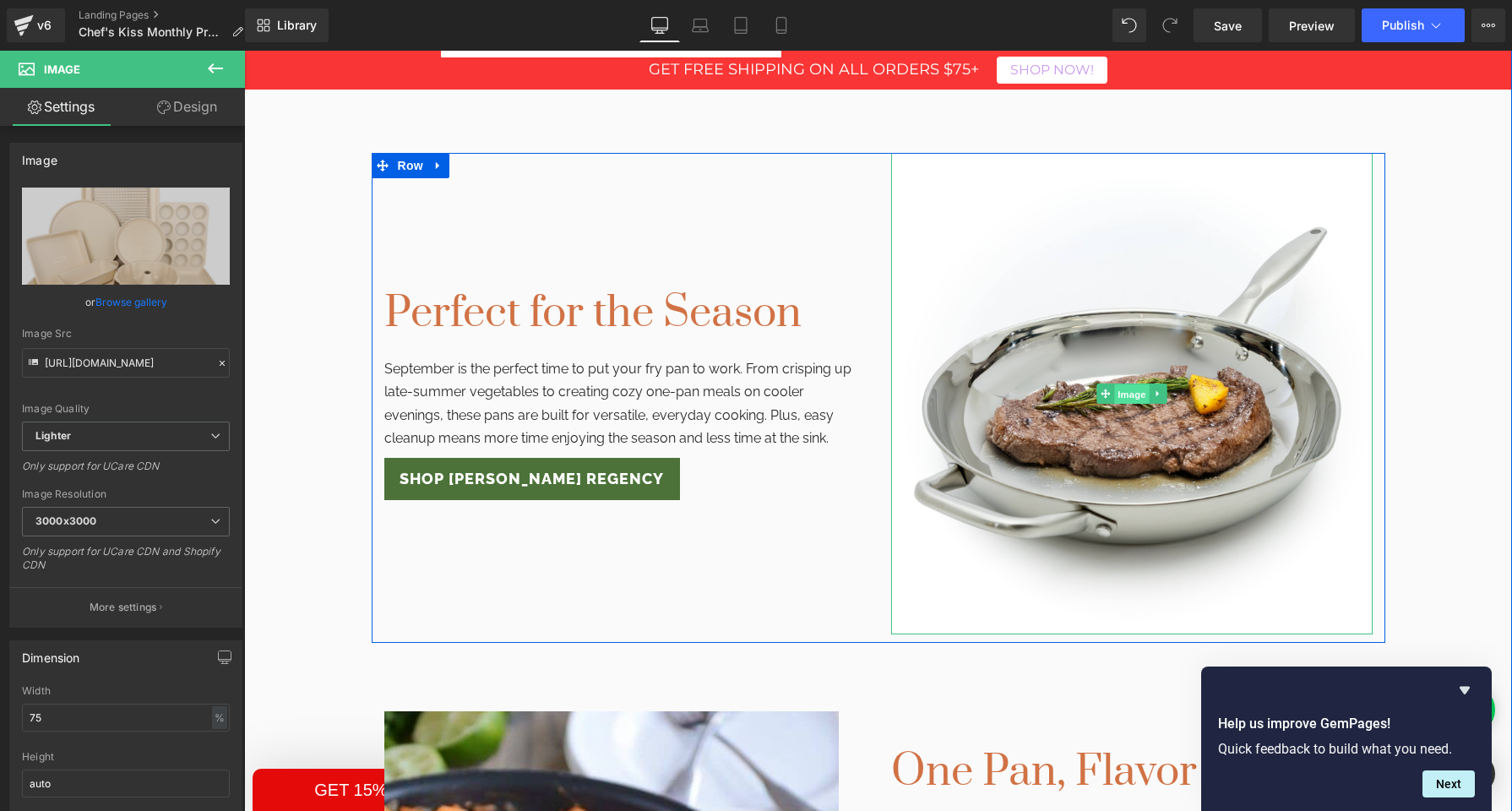
click at [1138, 384] on span "Image" at bounding box center [1132, 394] width 36 height 20
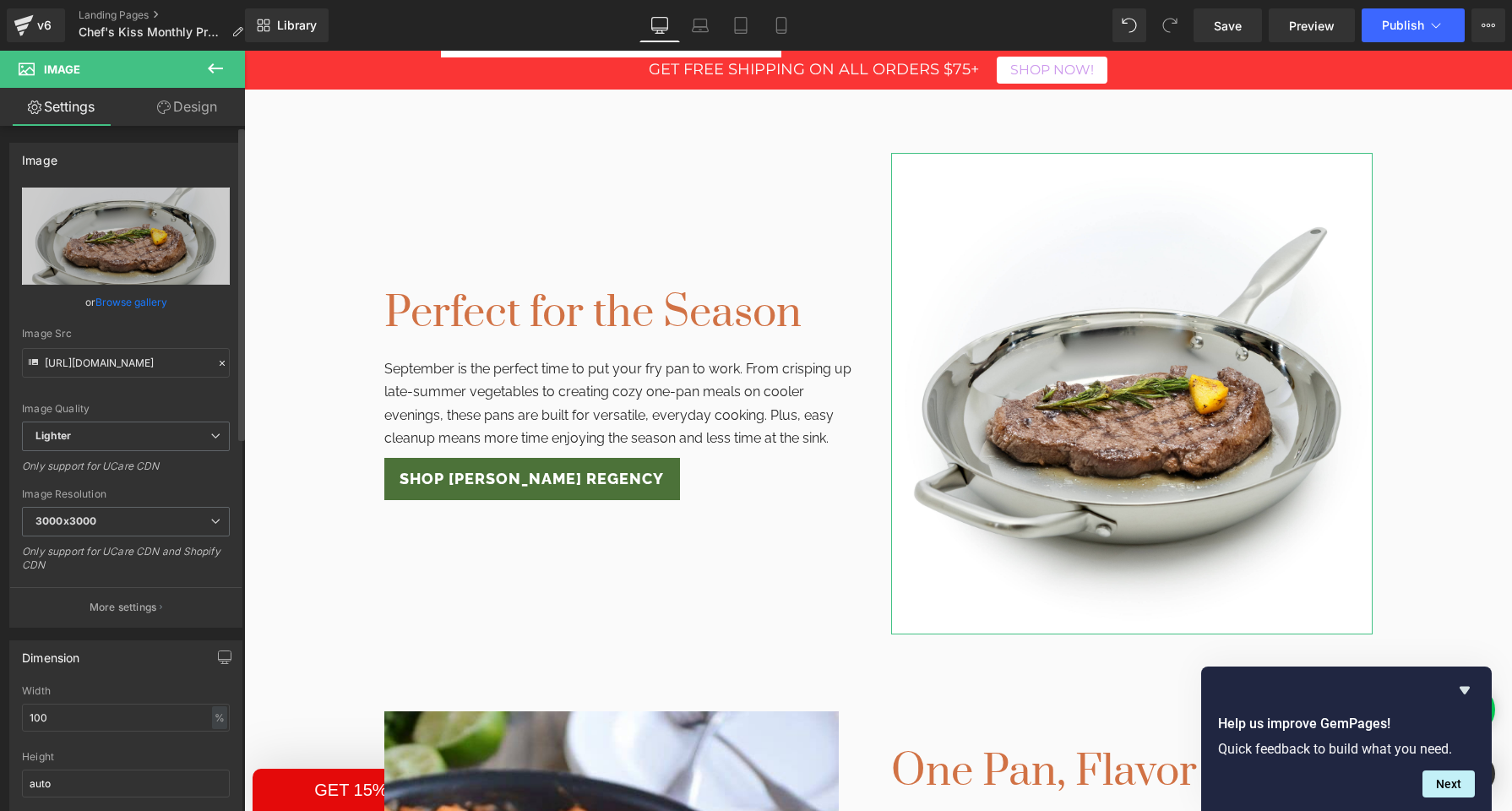
click at [119, 306] on link "Browse gallery" at bounding box center [132, 302] width 72 height 30
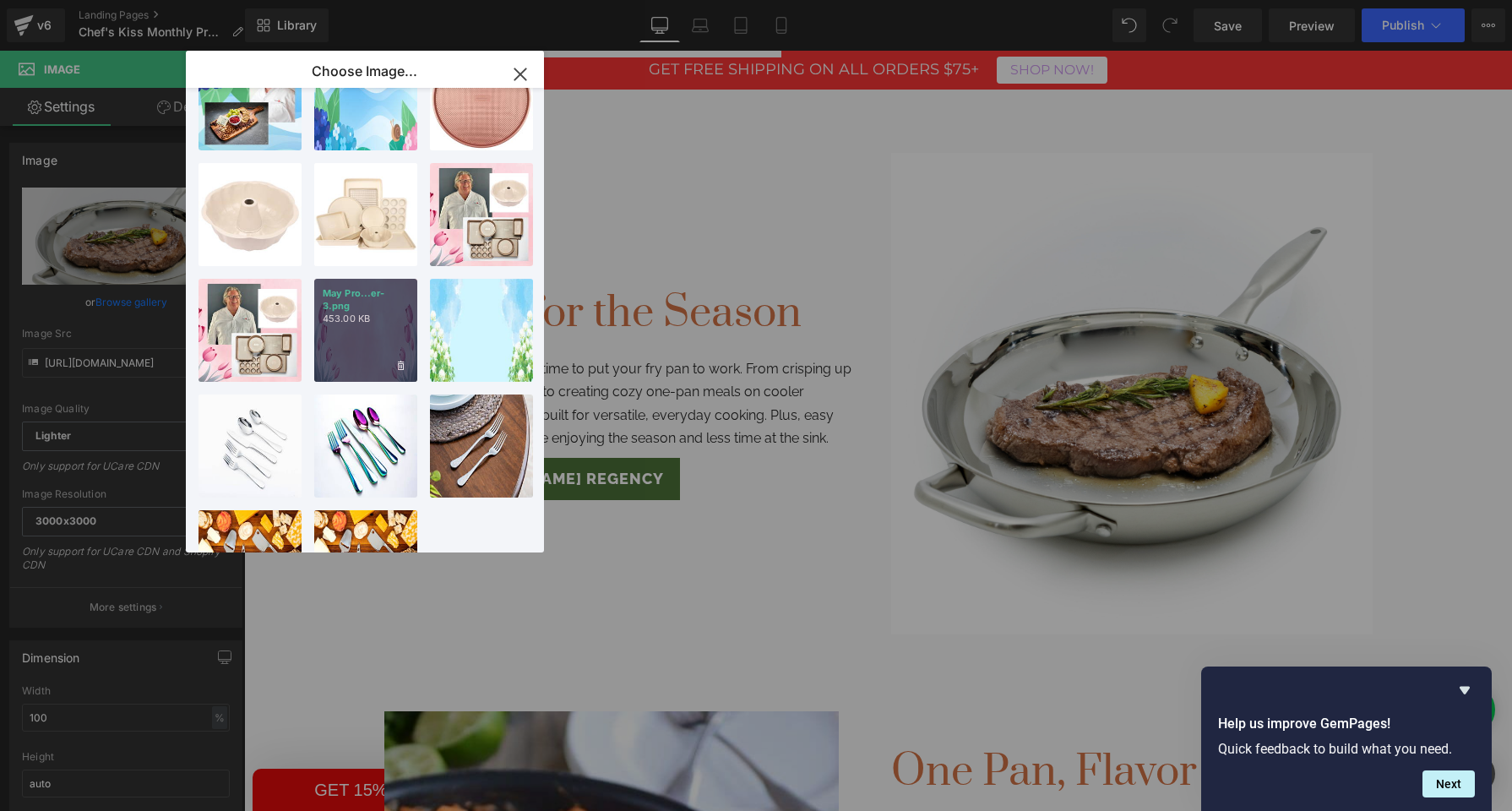
scroll to position [835, 0]
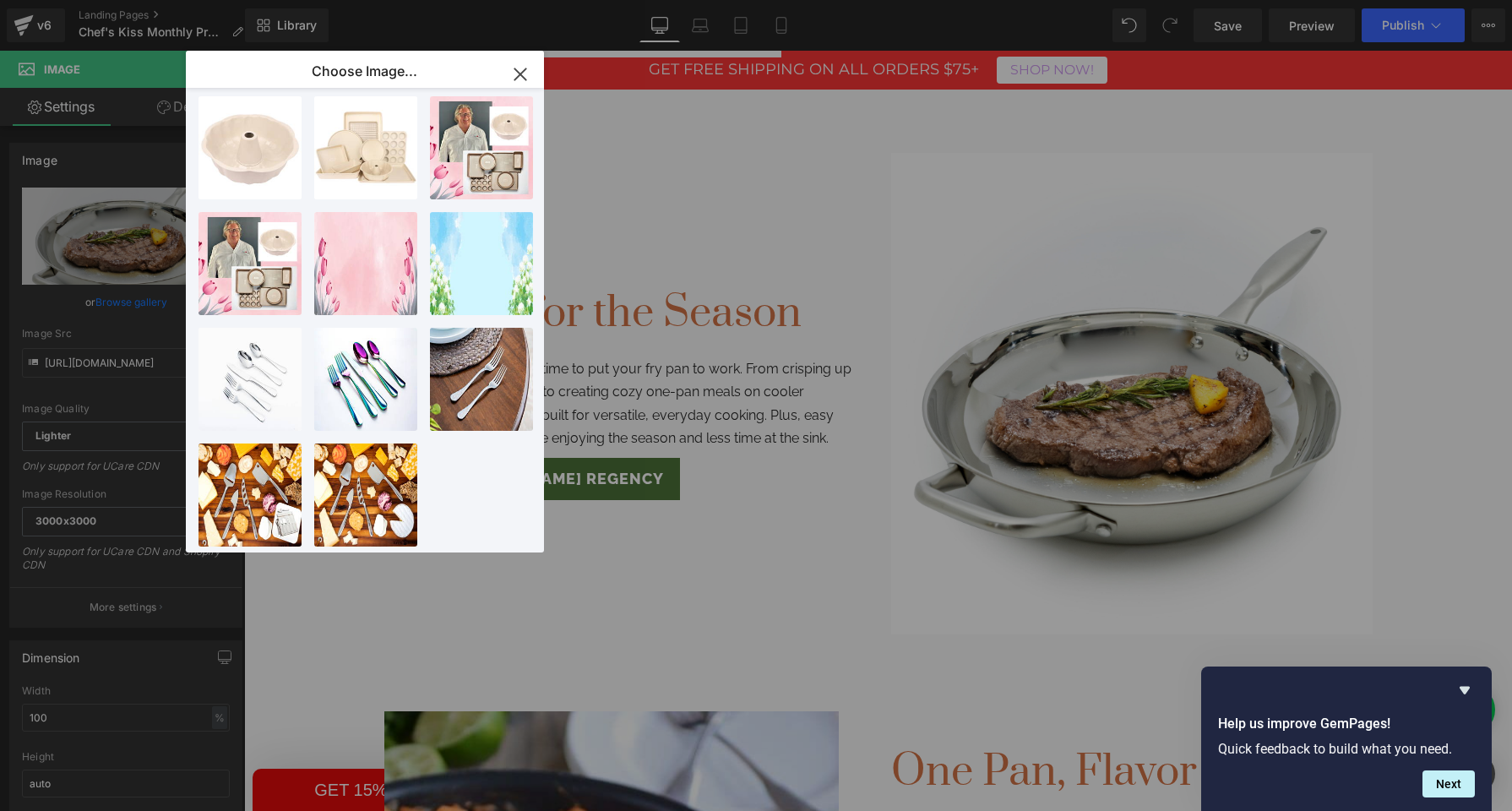
click at [519, 73] on icon "button" at bounding box center [519, 74] width 11 height 11
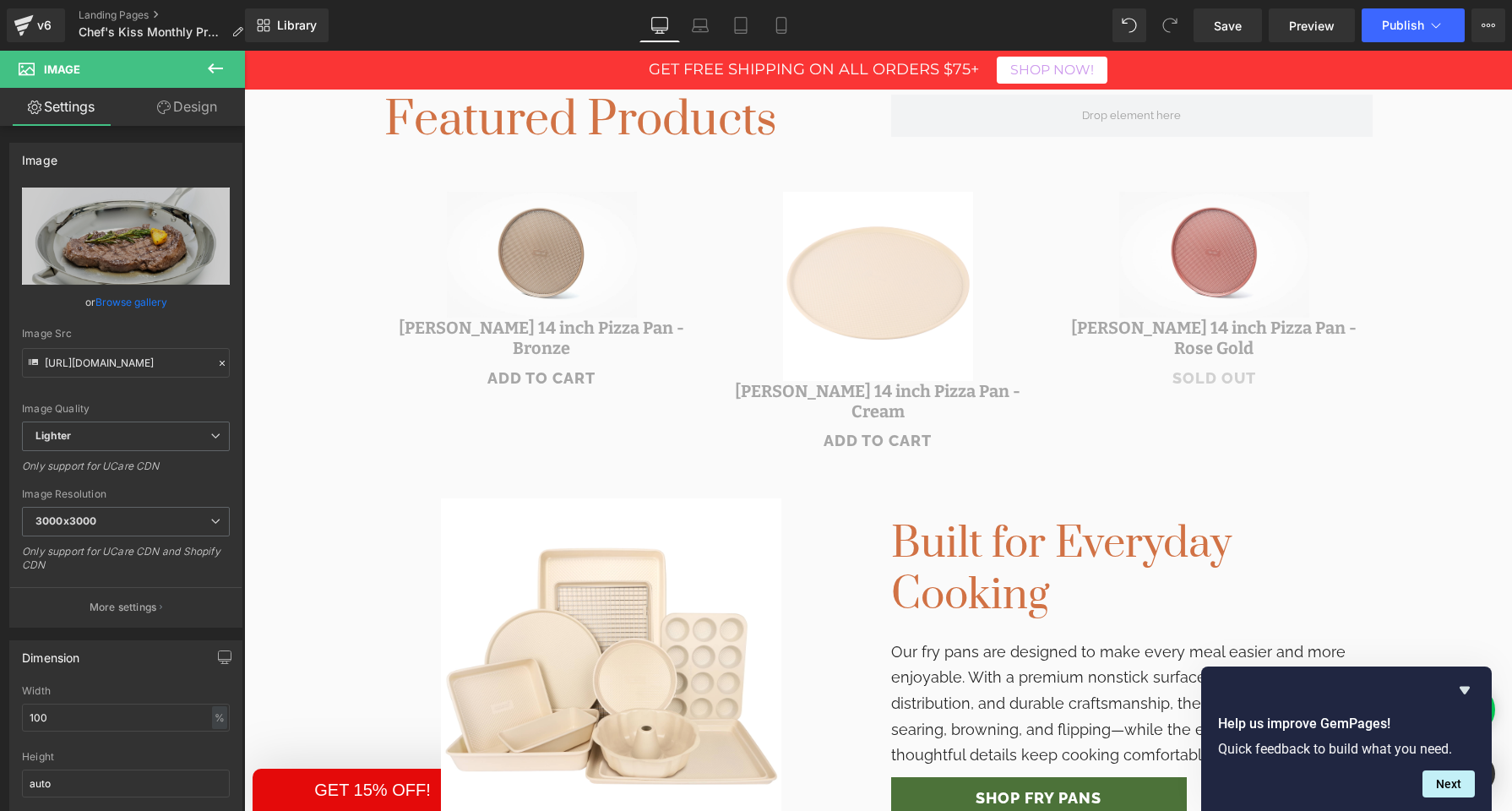
scroll to position [794, 0]
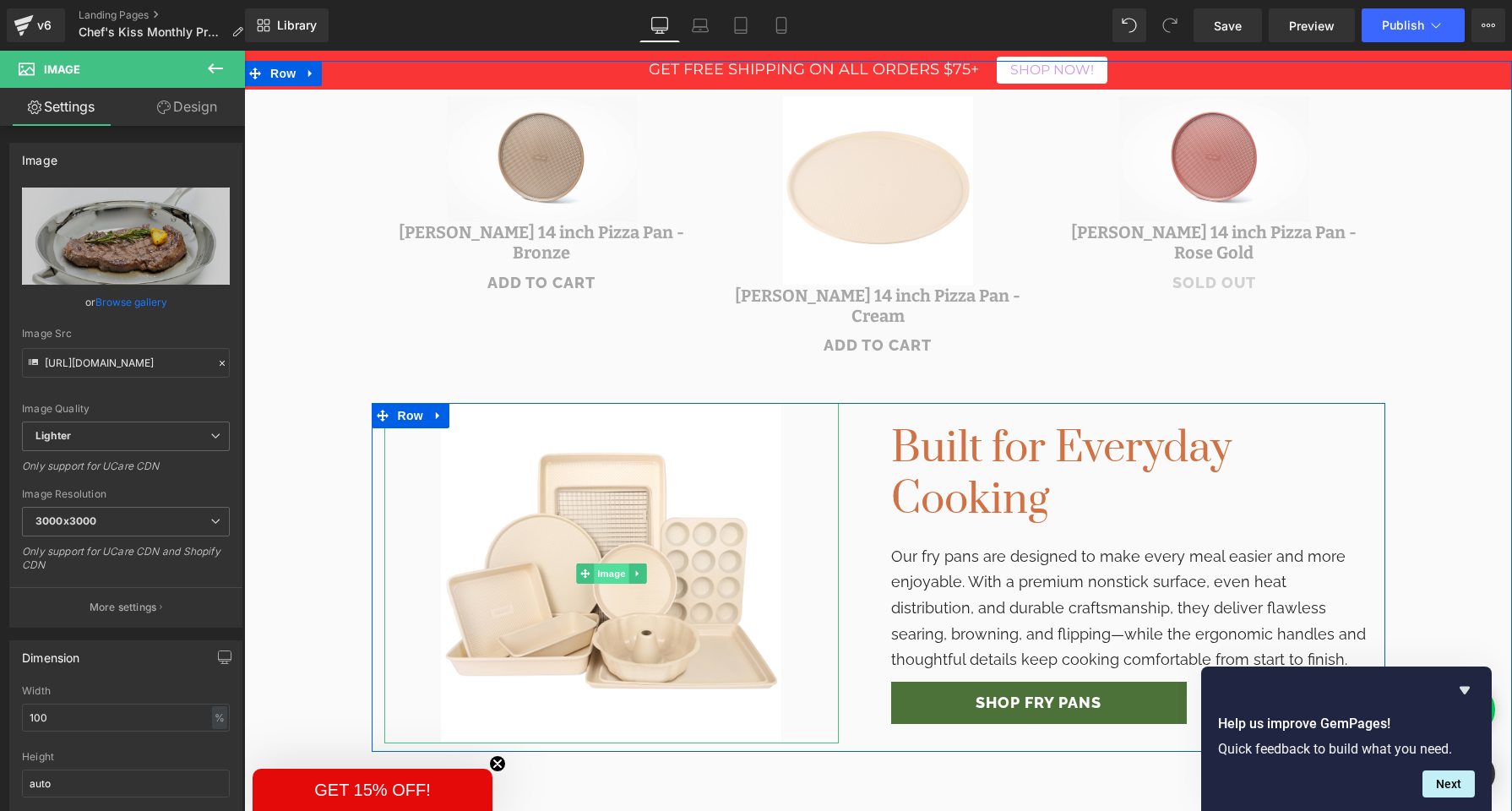
click at [604, 563] on span "Image" at bounding box center [612, 573] width 36 height 20
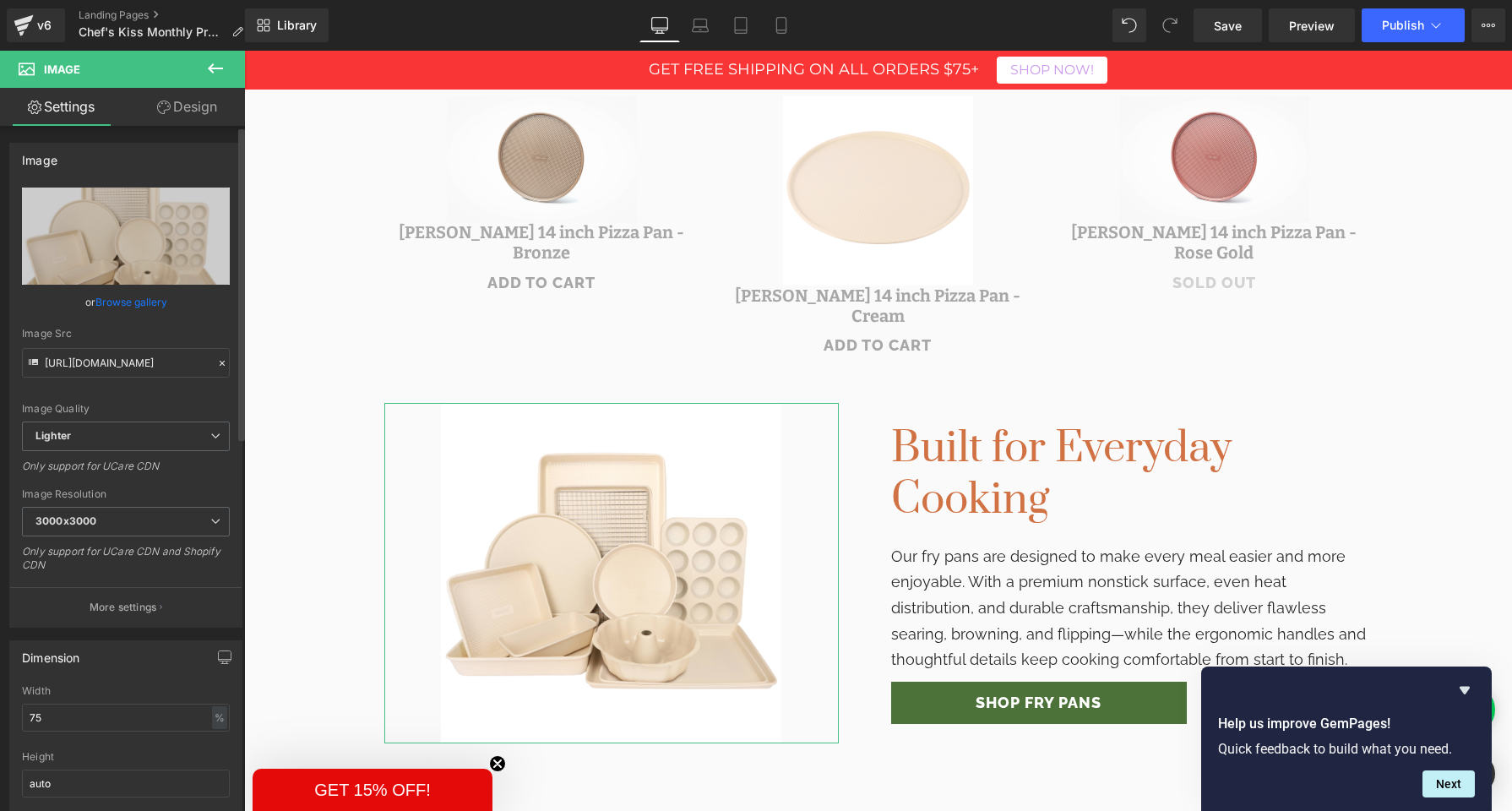
click at [115, 303] on link "Browse gallery" at bounding box center [132, 302] width 72 height 30
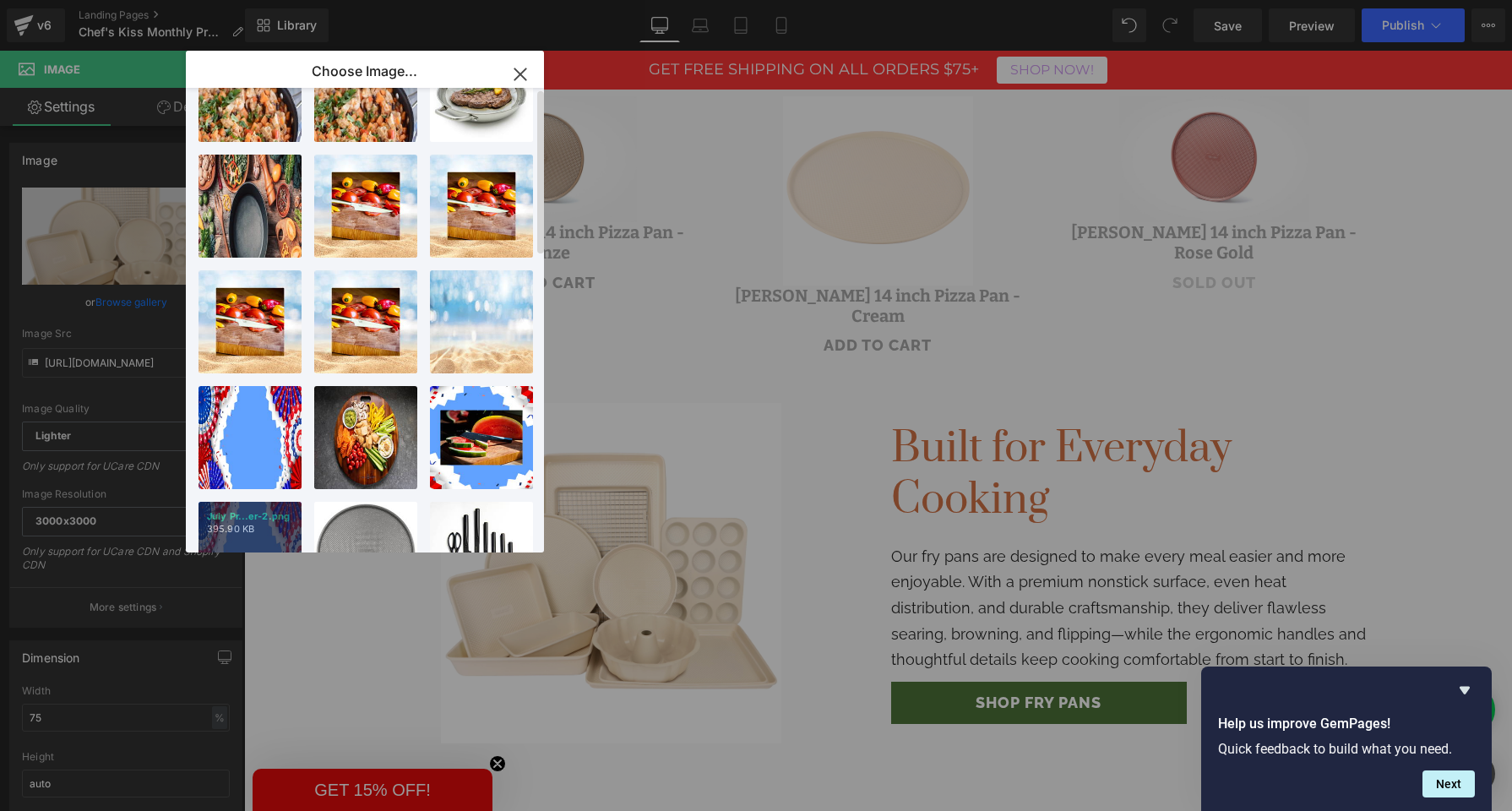
scroll to position [0, 0]
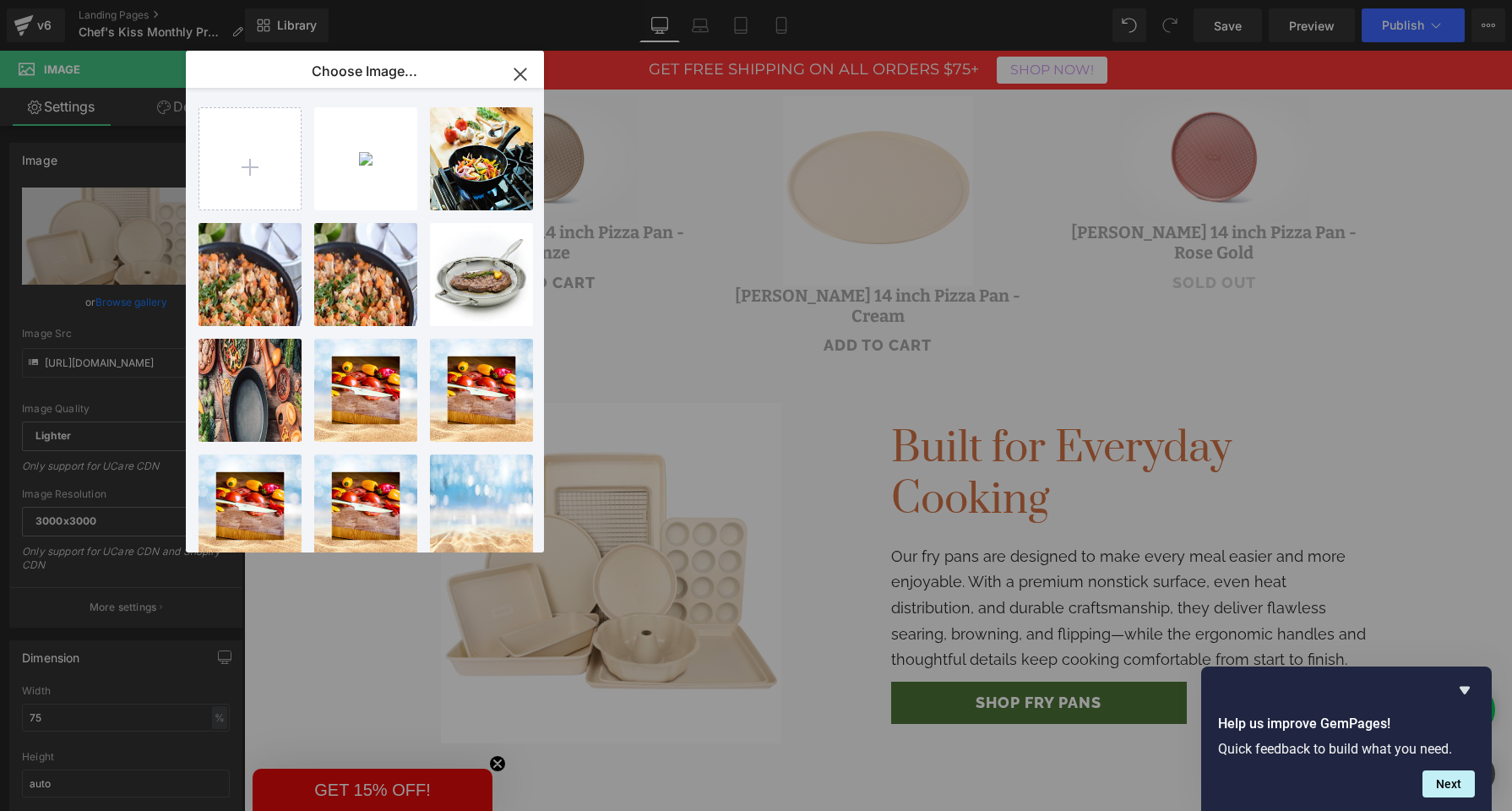
click at [514, 80] on icon "button" at bounding box center [519, 74] width 11 height 11
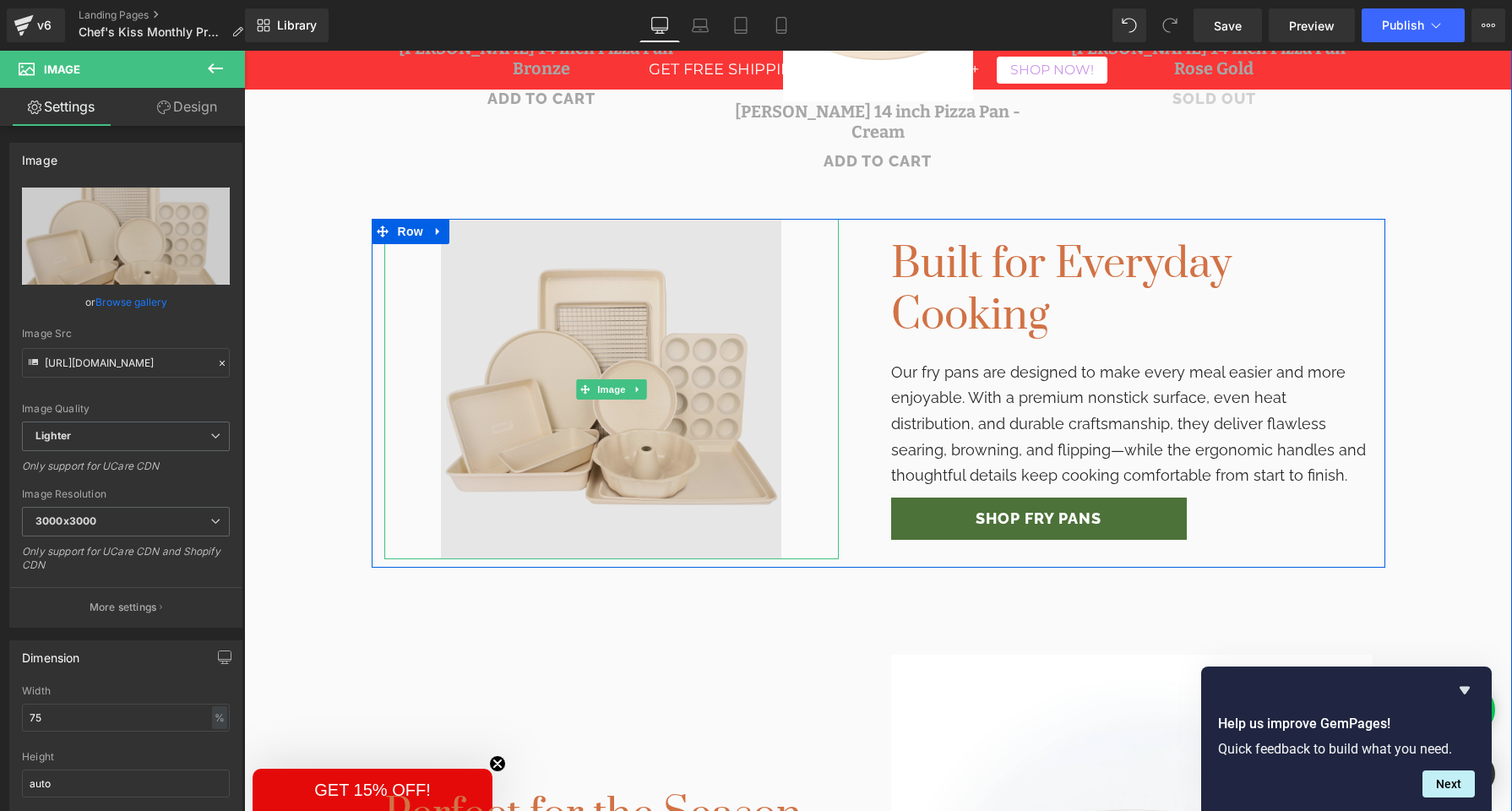
scroll to position [1012, 0]
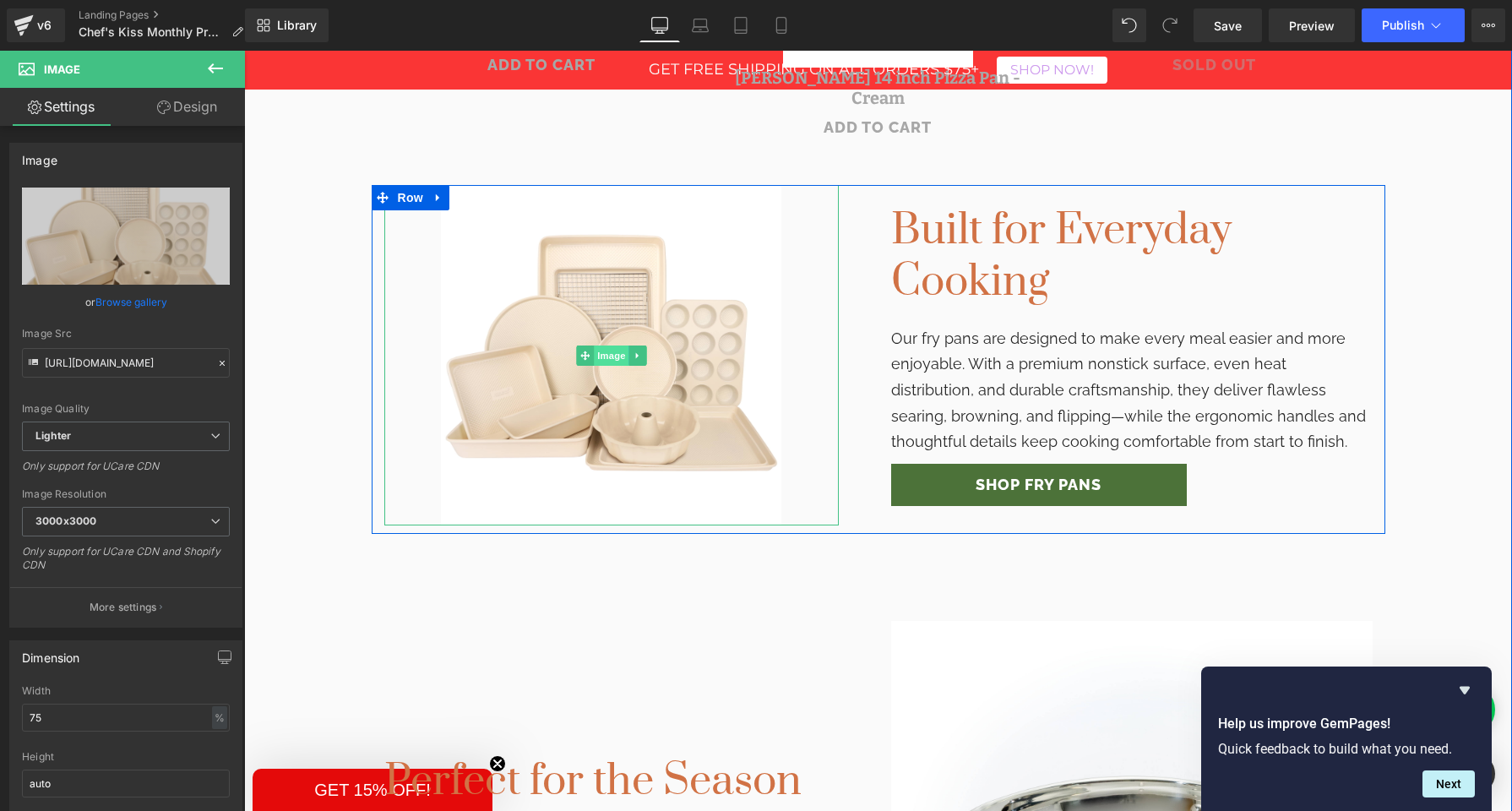
drag, startPoint x: 607, startPoint y: 337, endPoint x: 598, endPoint y: 336, distance: 9.1
click at [607, 345] on span "Image" at bounding box center [612, 355] width 36 height 20
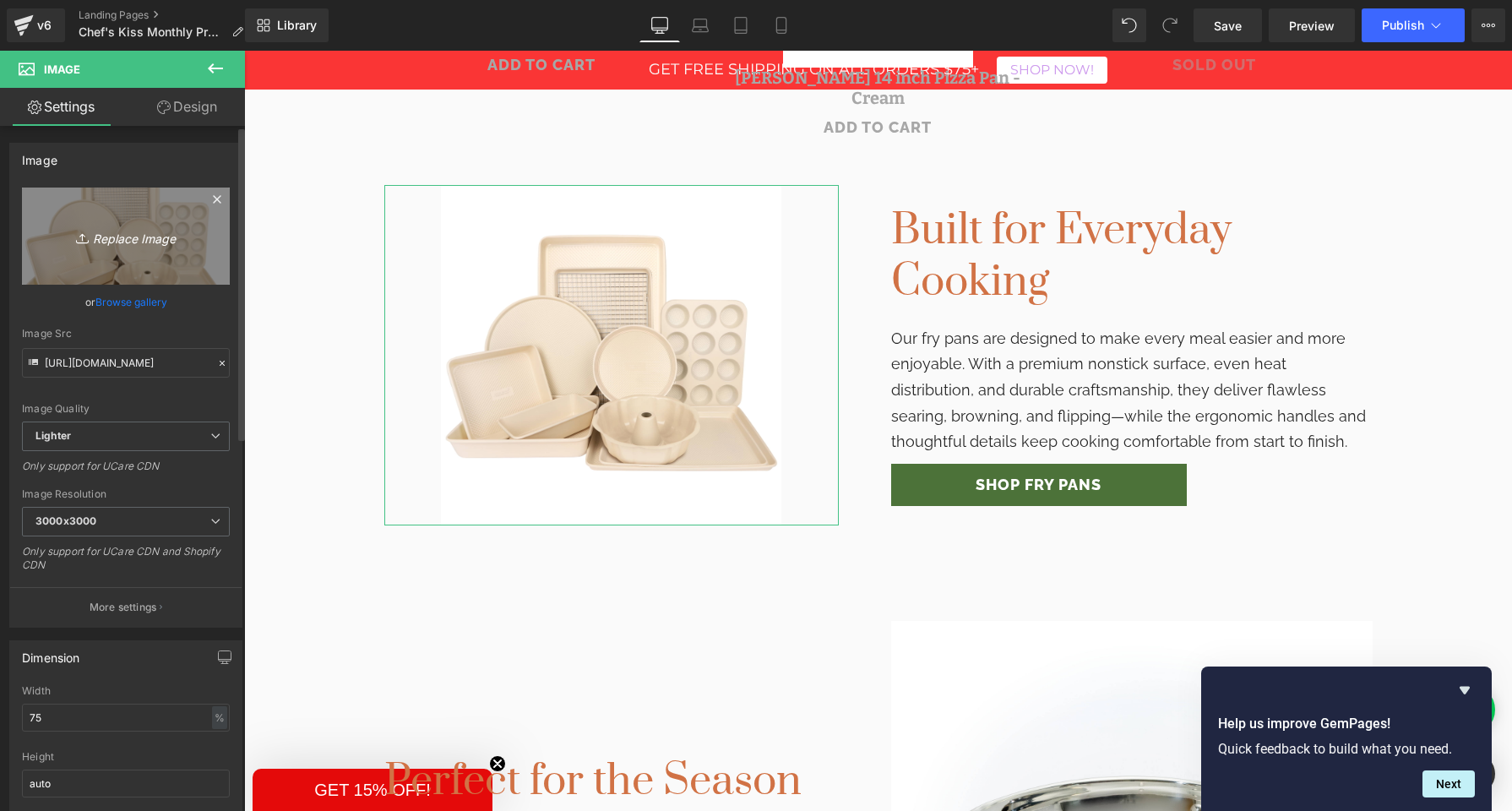
click at [115, 241] on icon "Replace Image" at bounding box center [126, 236] width 135 height 21
type input "C:\fakepath\2203224_01_Web.jpg"
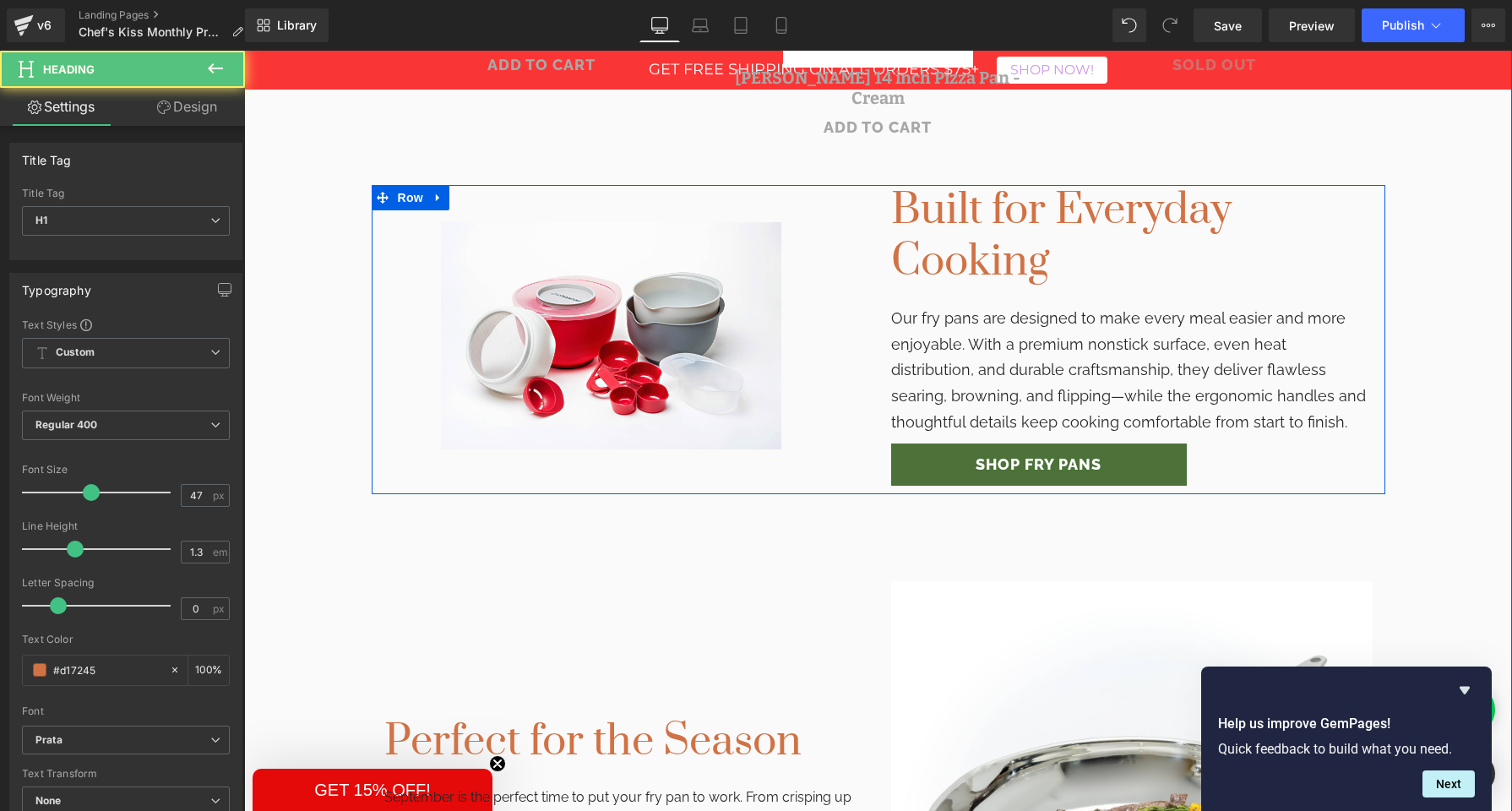
click at [976, 225] on h1 "Built for Everyday Cooking" at bounding box center [1133, 236] width 482 height 103
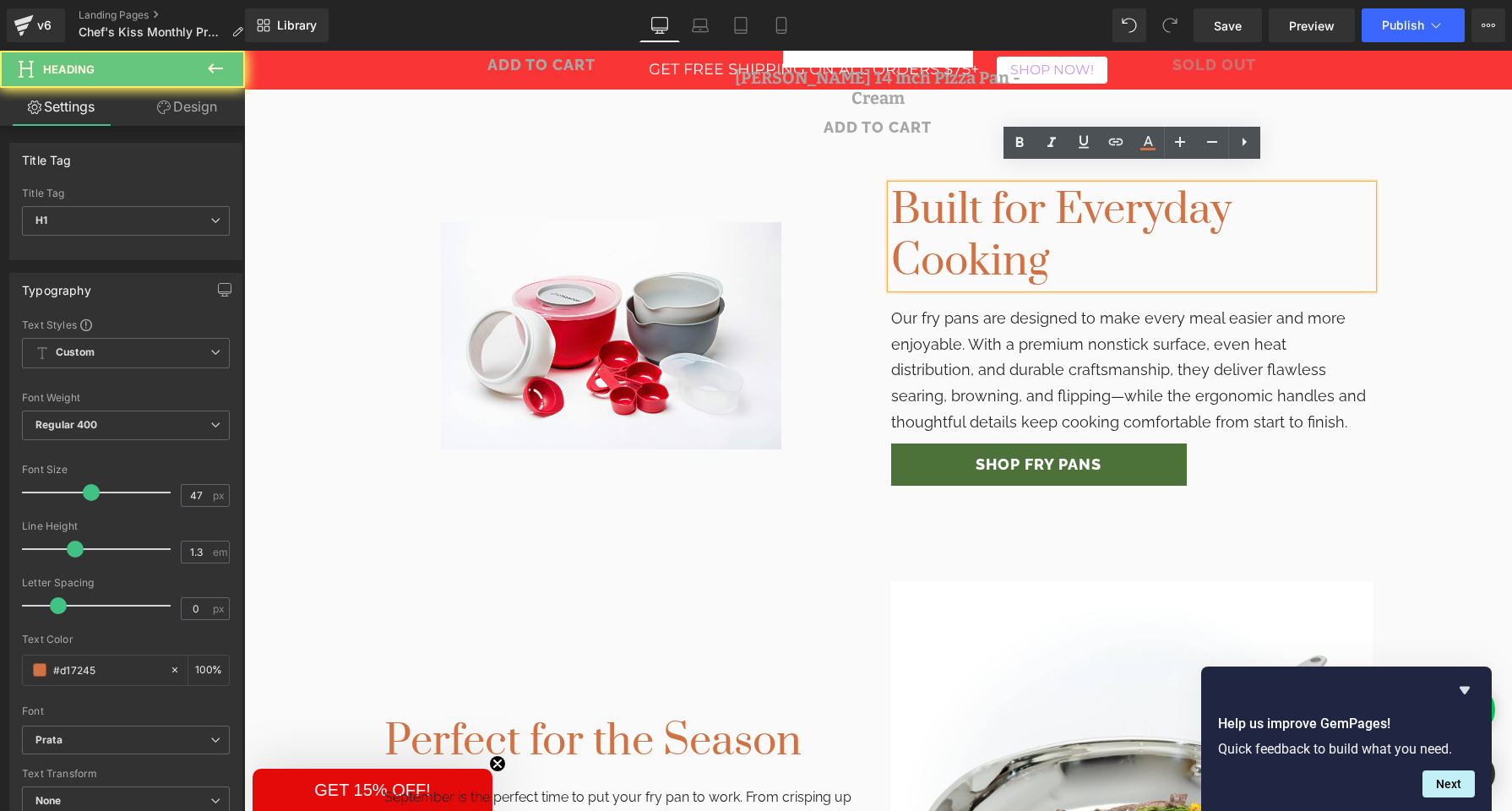
click at [975, 225] on h1 "Built for Everyday Cooking" at bounding box center [1133, 236] width 482 height 103
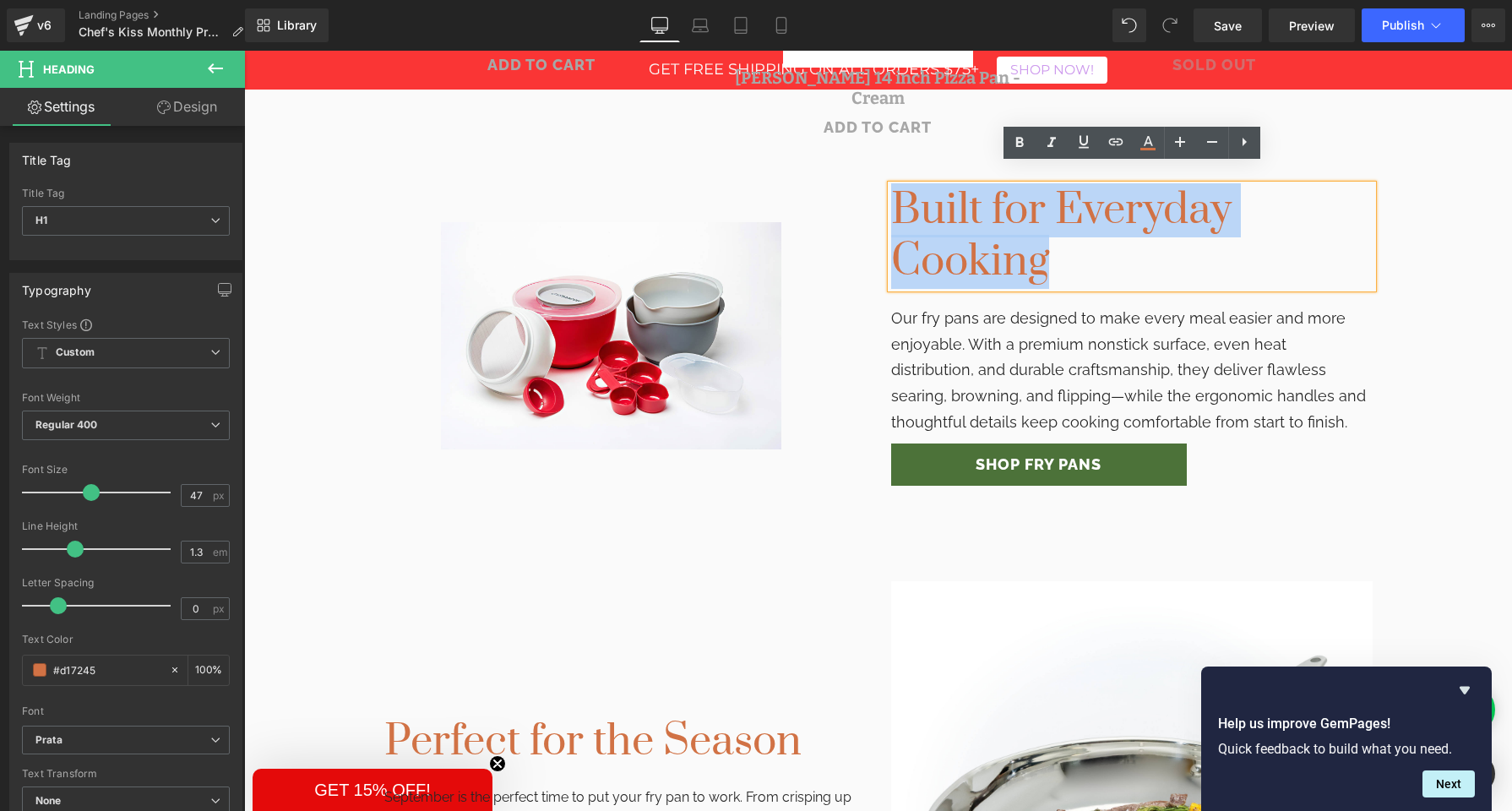
click at [975, 225] on h1 "Built for Everyday Cooking" at bounding box center [1133, 236] width 482 height 103
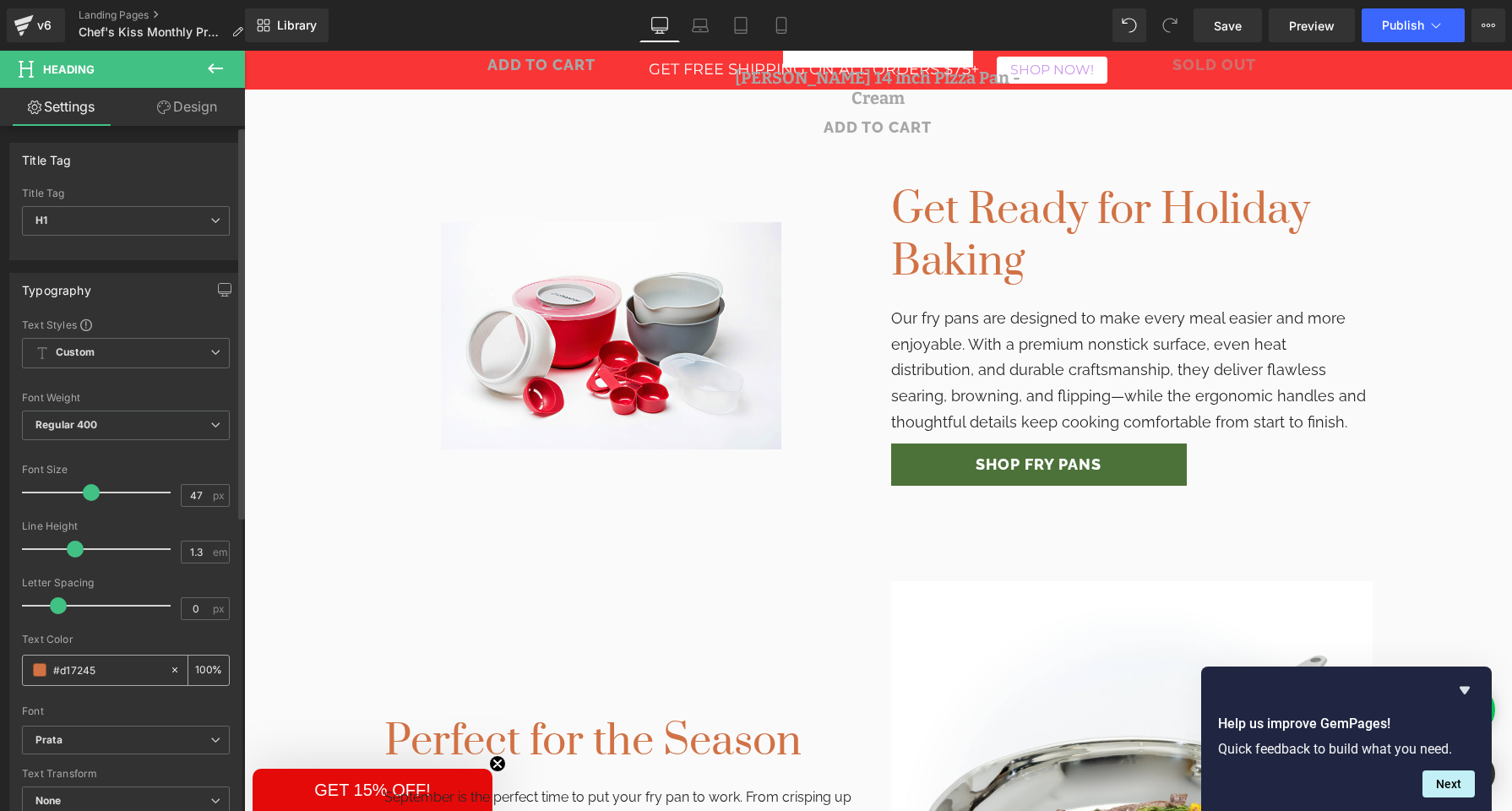
click at [36, 669] on span at bounding box center [40, 670] width 14 height 14
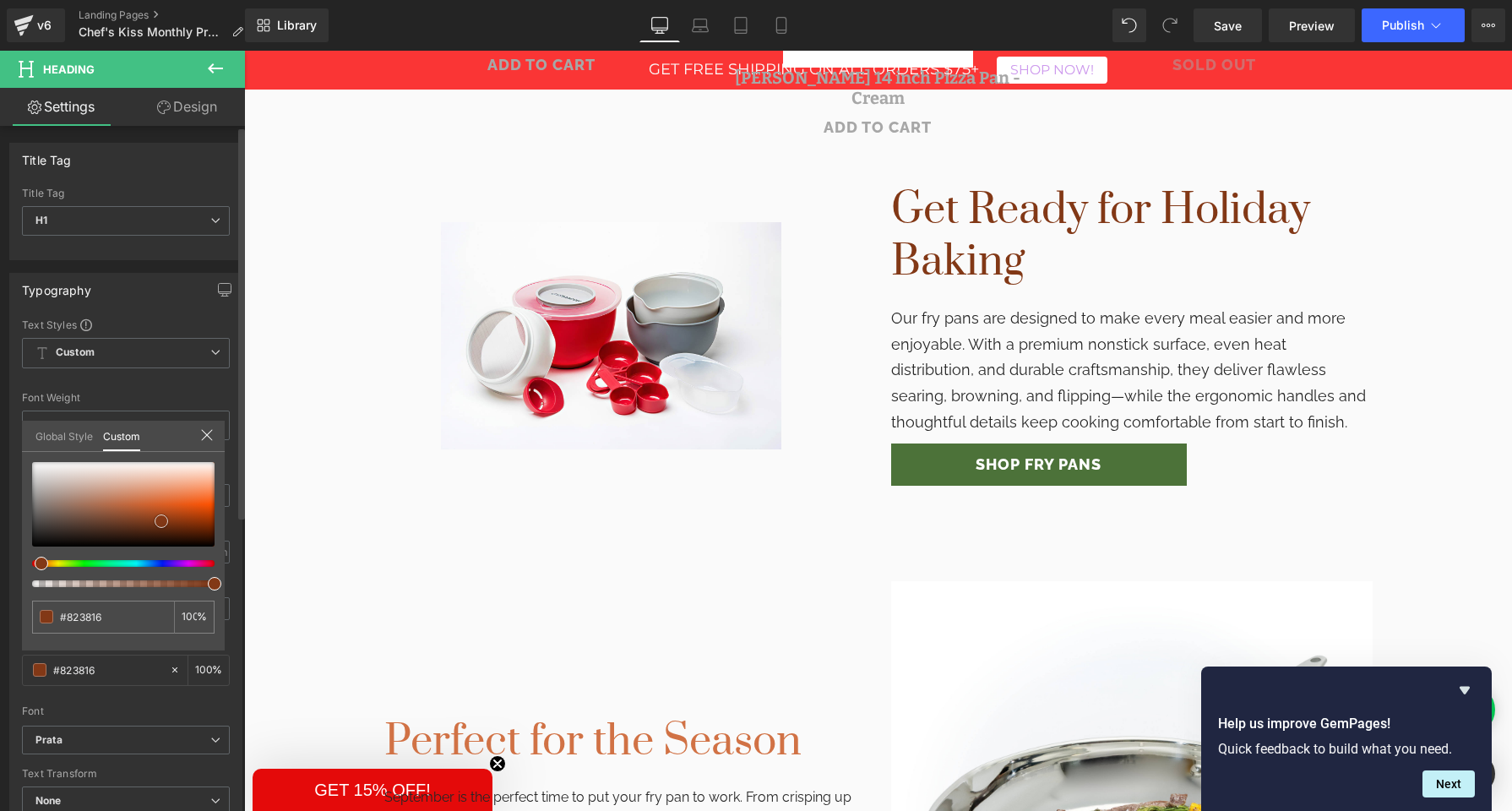
drag, startPoint x: 143, startPoint y: 498, endPoint x: 163, endPoint y: 518, distance: 28.3
click at [163, 518] on span at bounding box center [161, 521] width 14 height 14
click at [84, 617] on input "#d17245" at bounding box center [105, 617] width 90 height 18
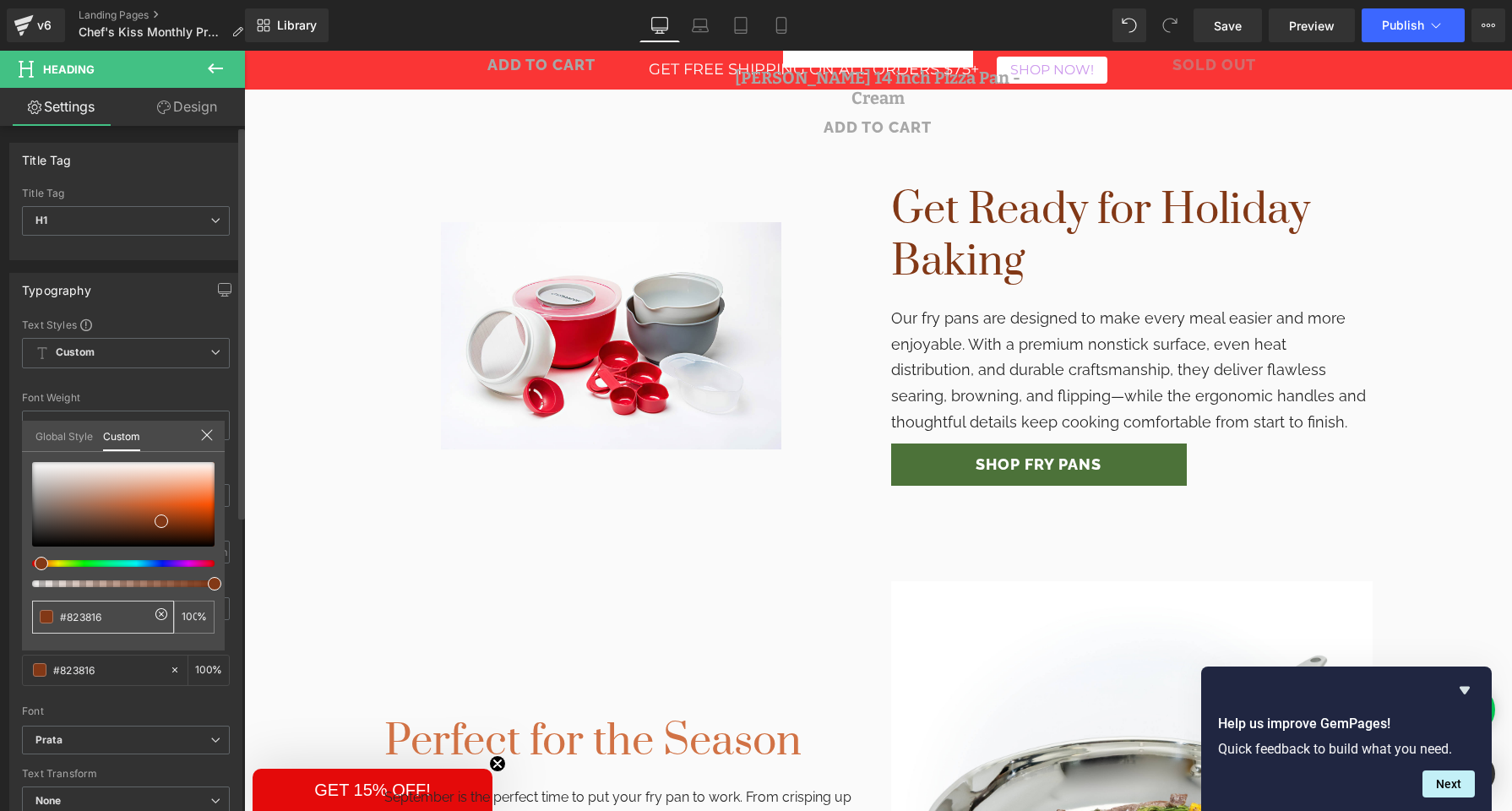
type input "#823816"
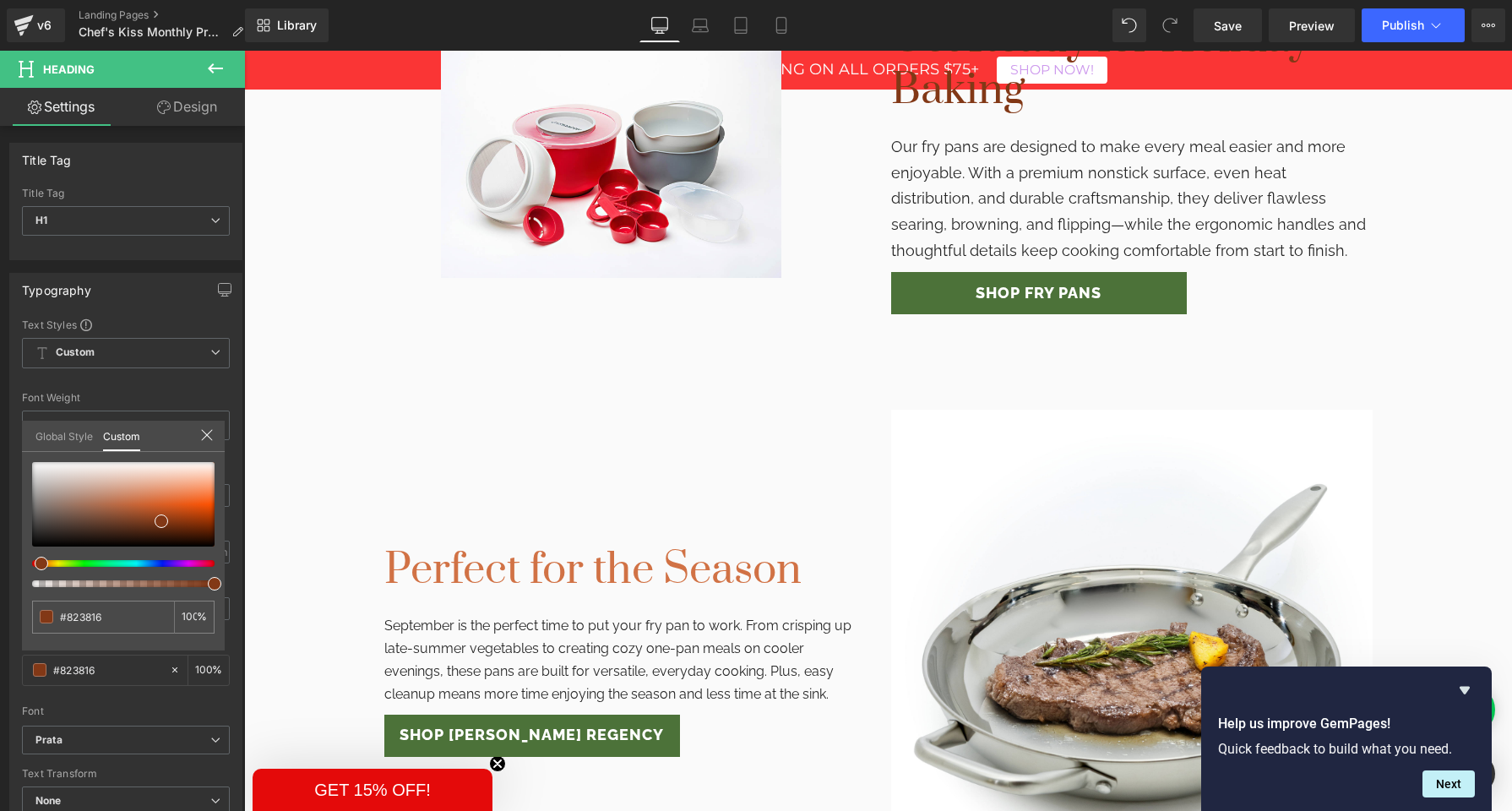
scroll to position [1237, 0]
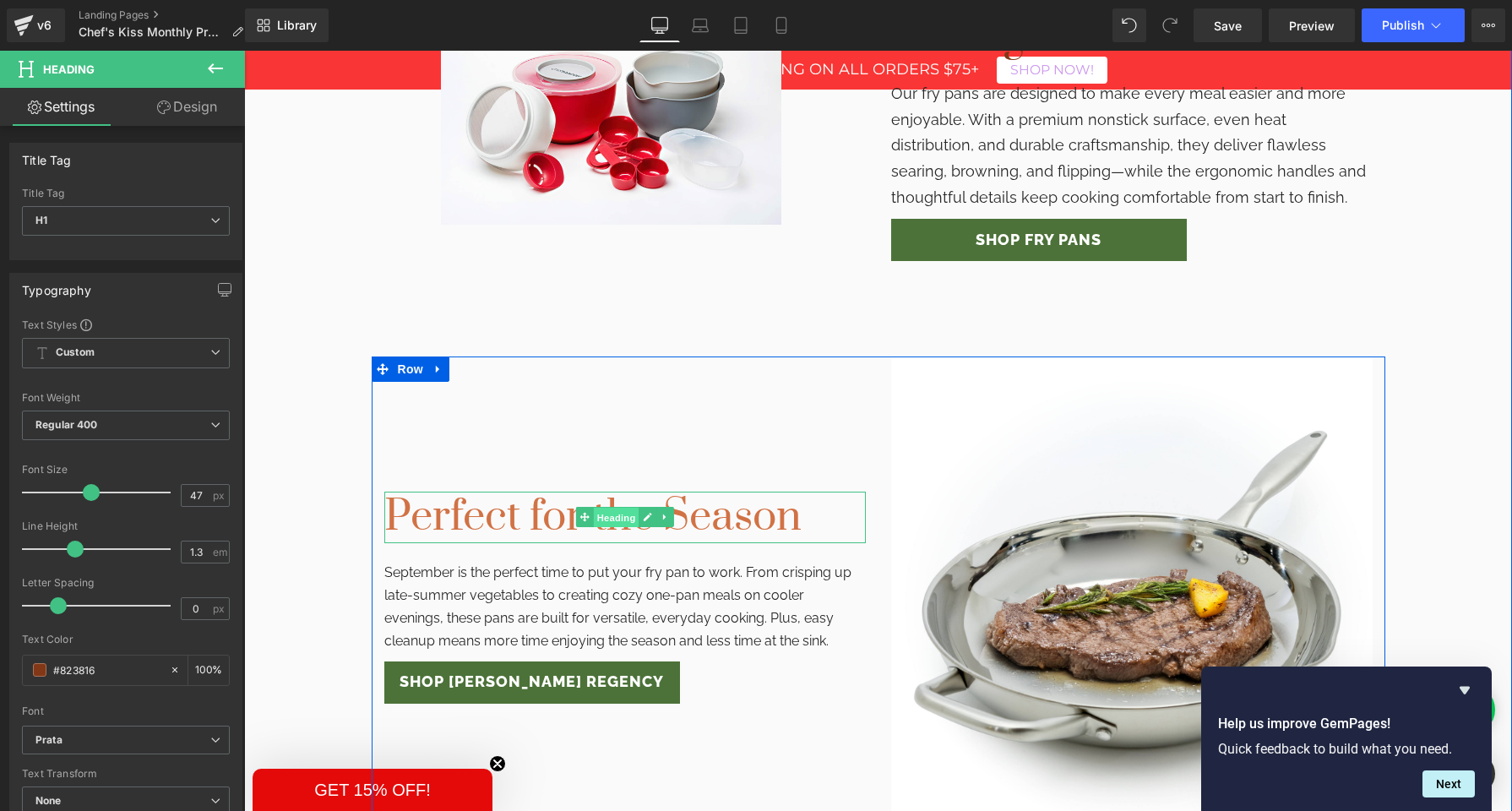
click at [619, 507] on span "Heading" at bounding box center [616, 517] width 46 height 20
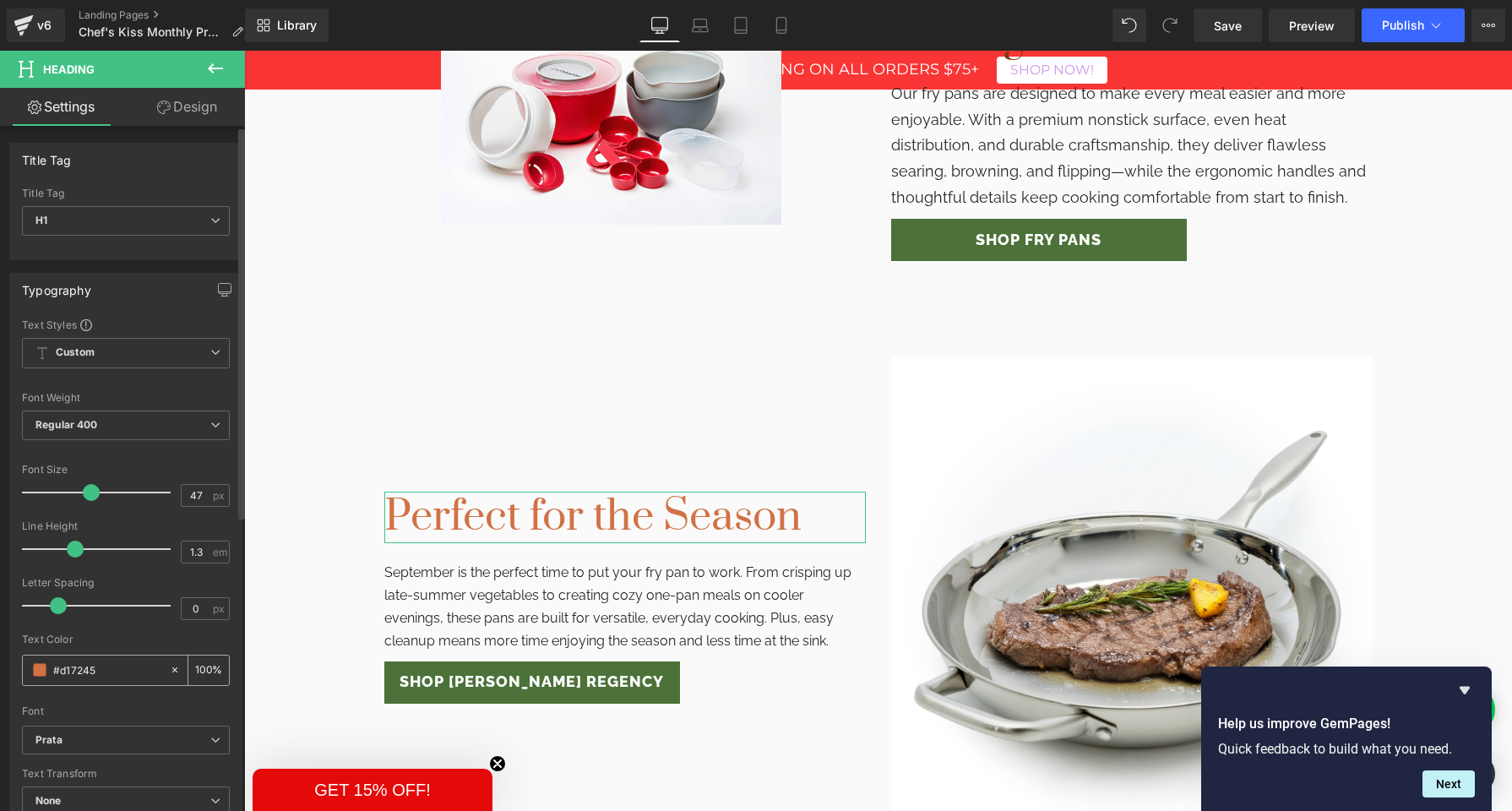
click at [64, 666] on input "#d17245" at bounding box center [107, 670] width 108 height 19
paste input "823816"
type input "#823816"
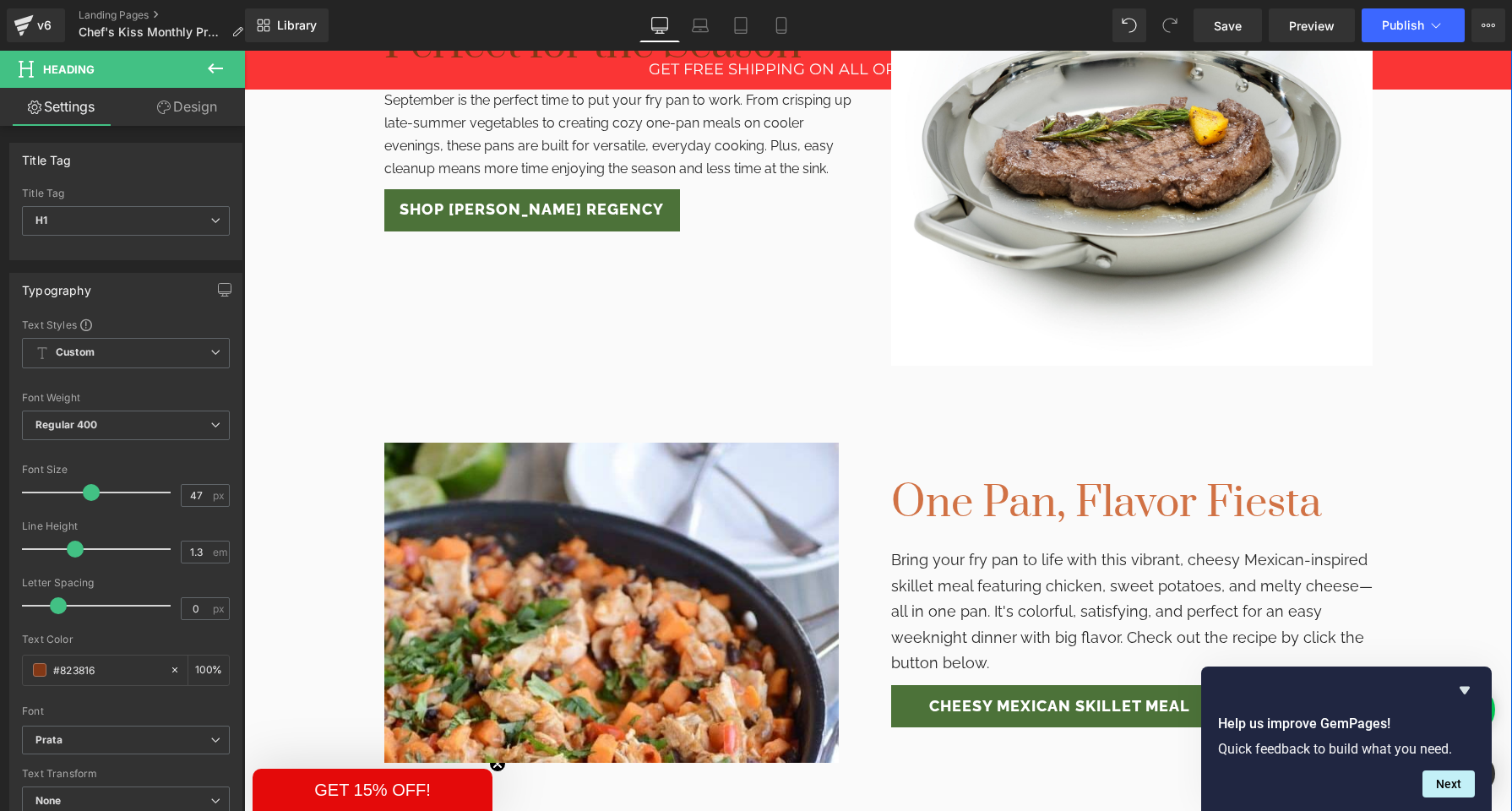
scroll to position [1755, 0]
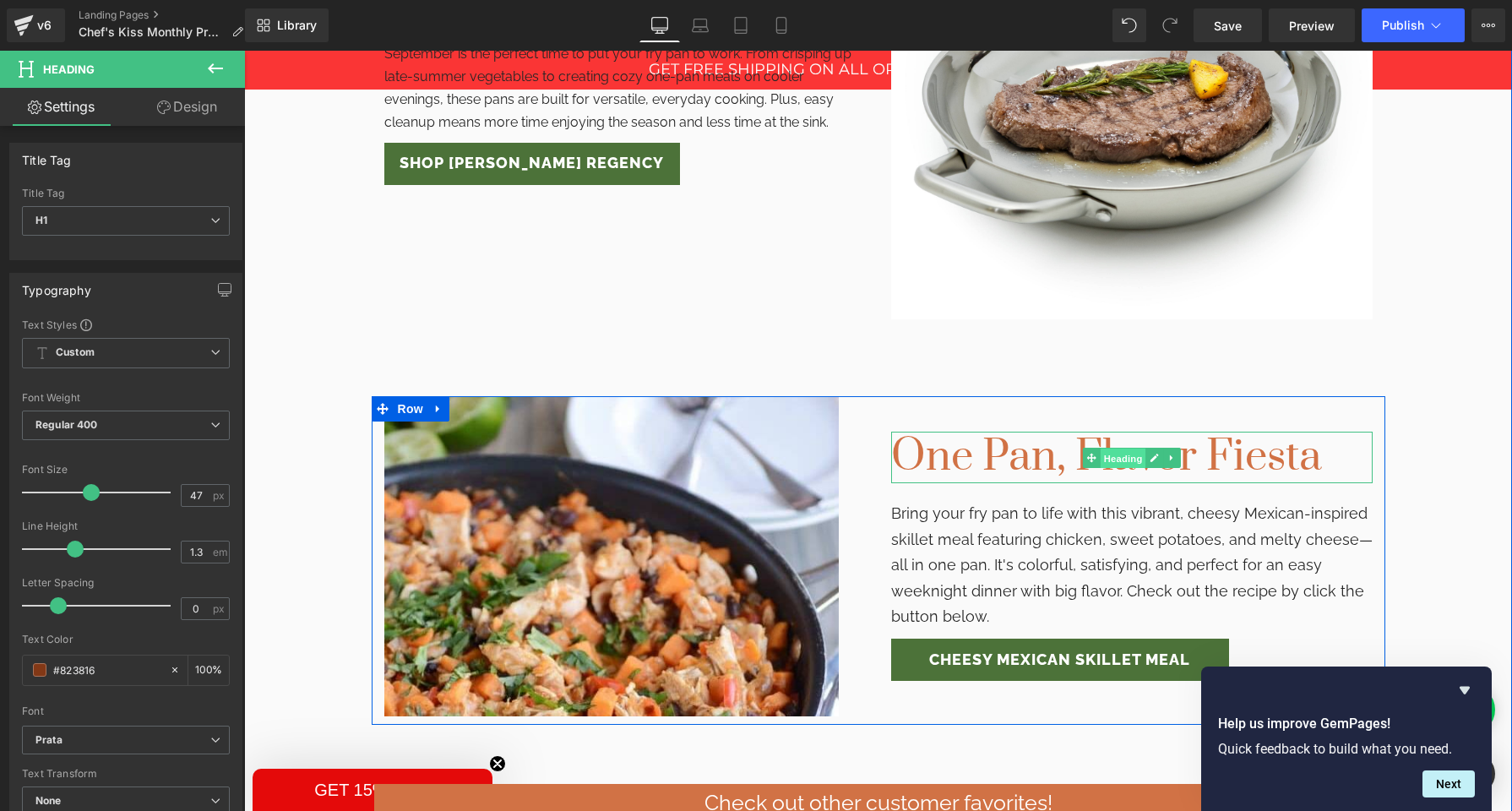
click at [1125, 448] on span "Heading" at bounding box center [1123, 458] width 46 height 20
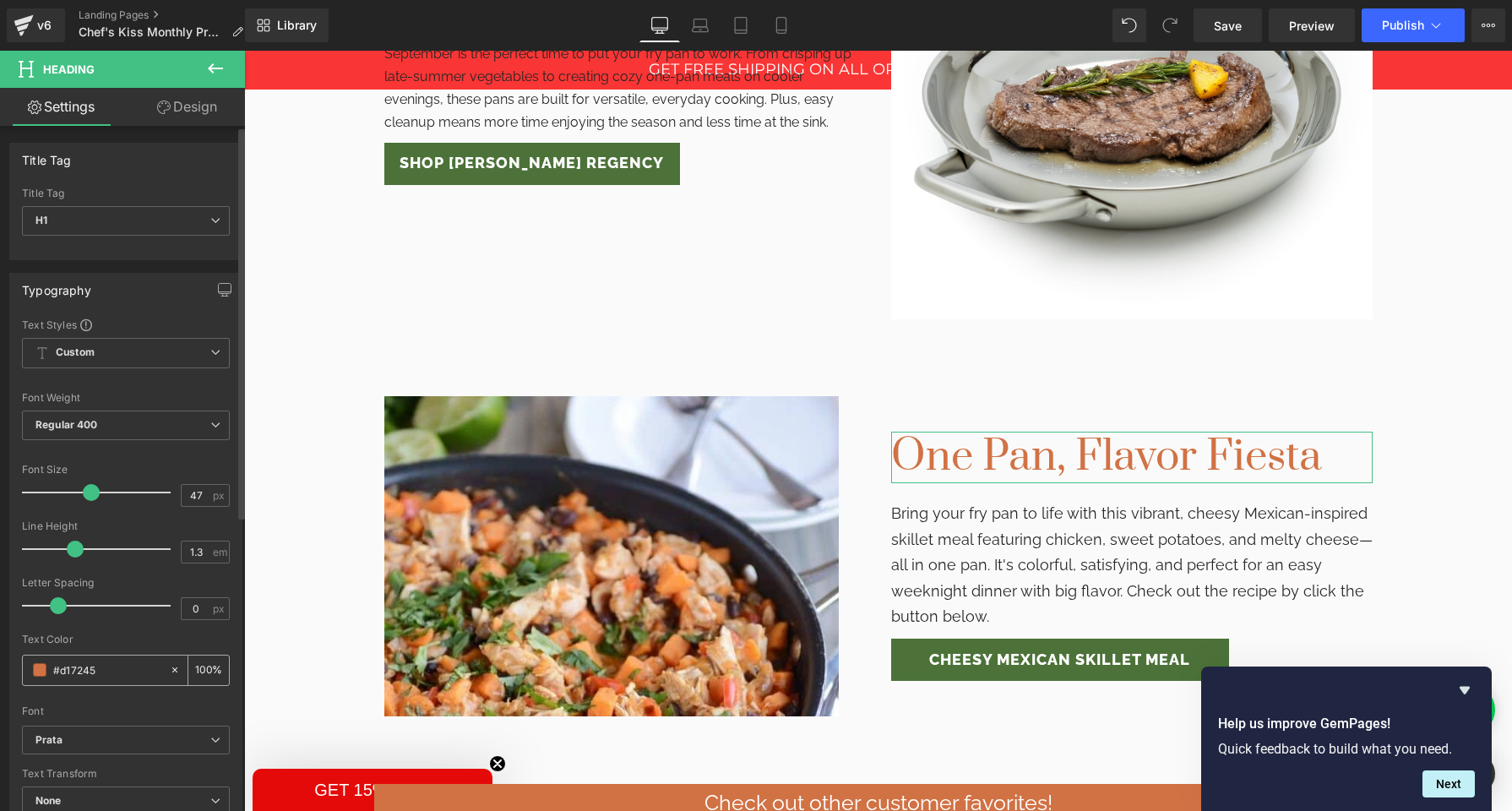
click at [59, 668] on input "#d17245" at bounding box center [107, 670] width 108 height 19
paste input "823816"
type input "#823816"
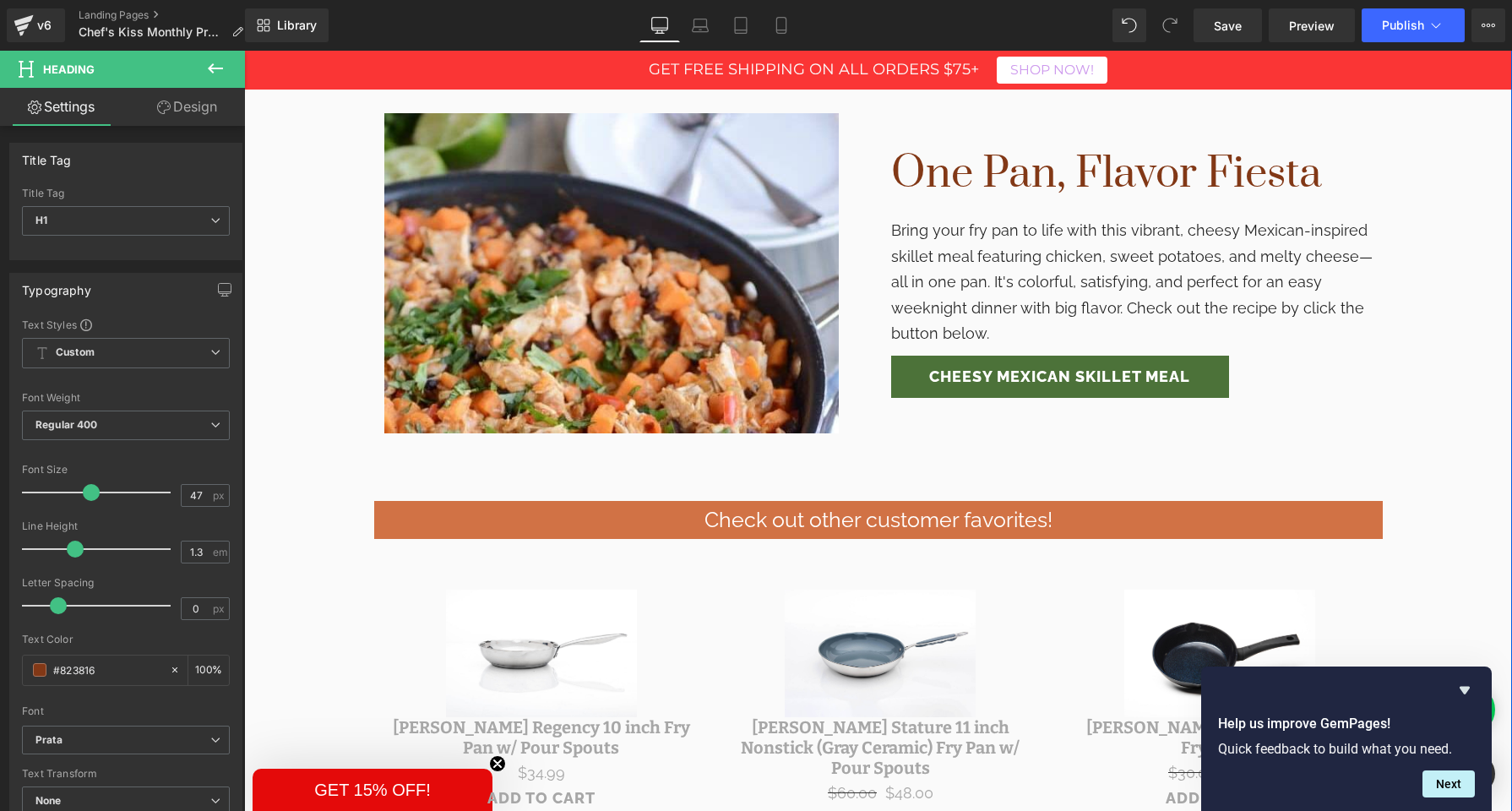
scroll to position [2045, 0]
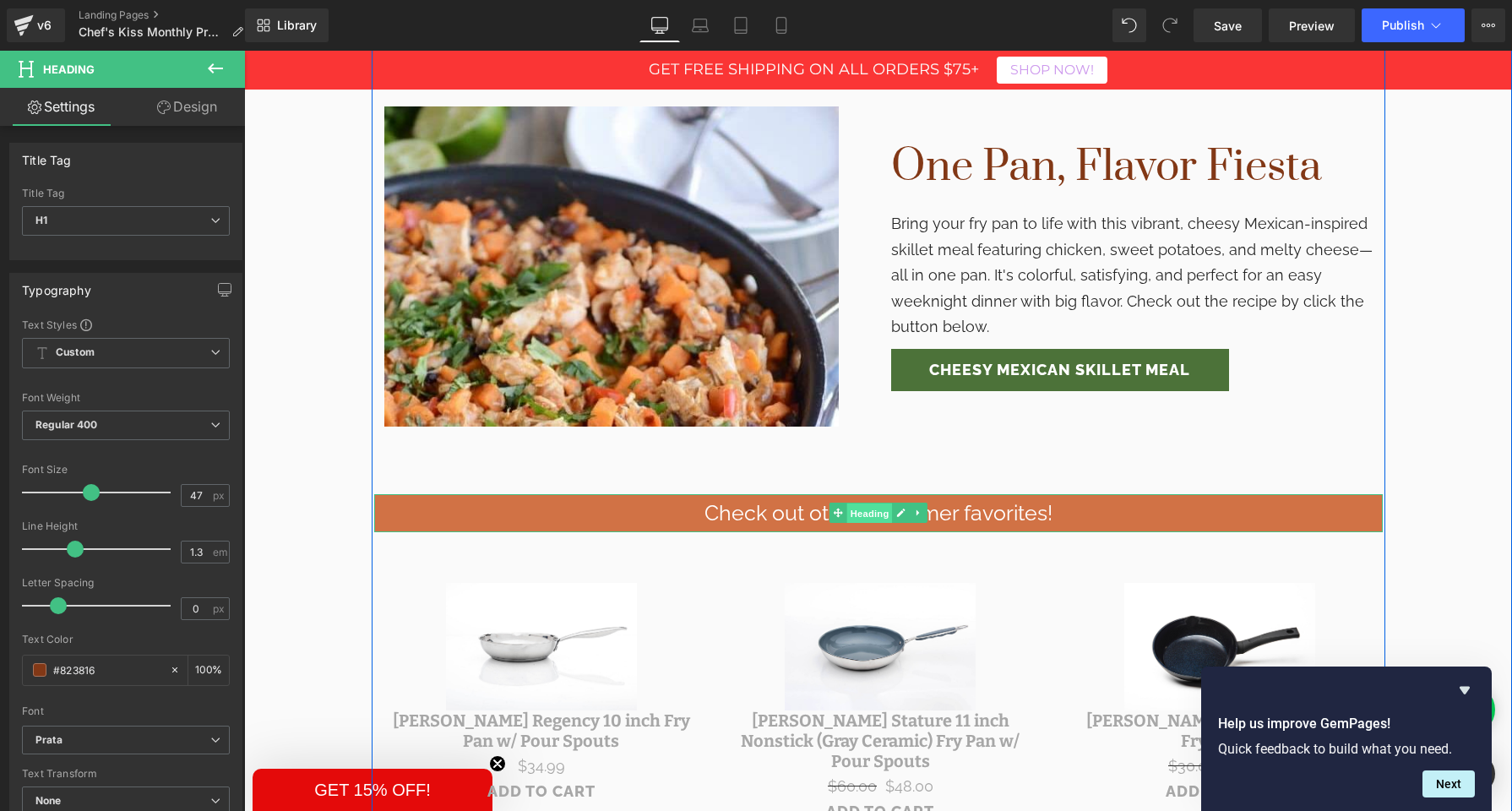
click at [867, 503] on span "Heading" at bounding box center [870, 513] width 46 height 20
click at [412, 501] on h1 "Check out other customer favorites!" at bounding box center [878, 513] width 1009 height 38
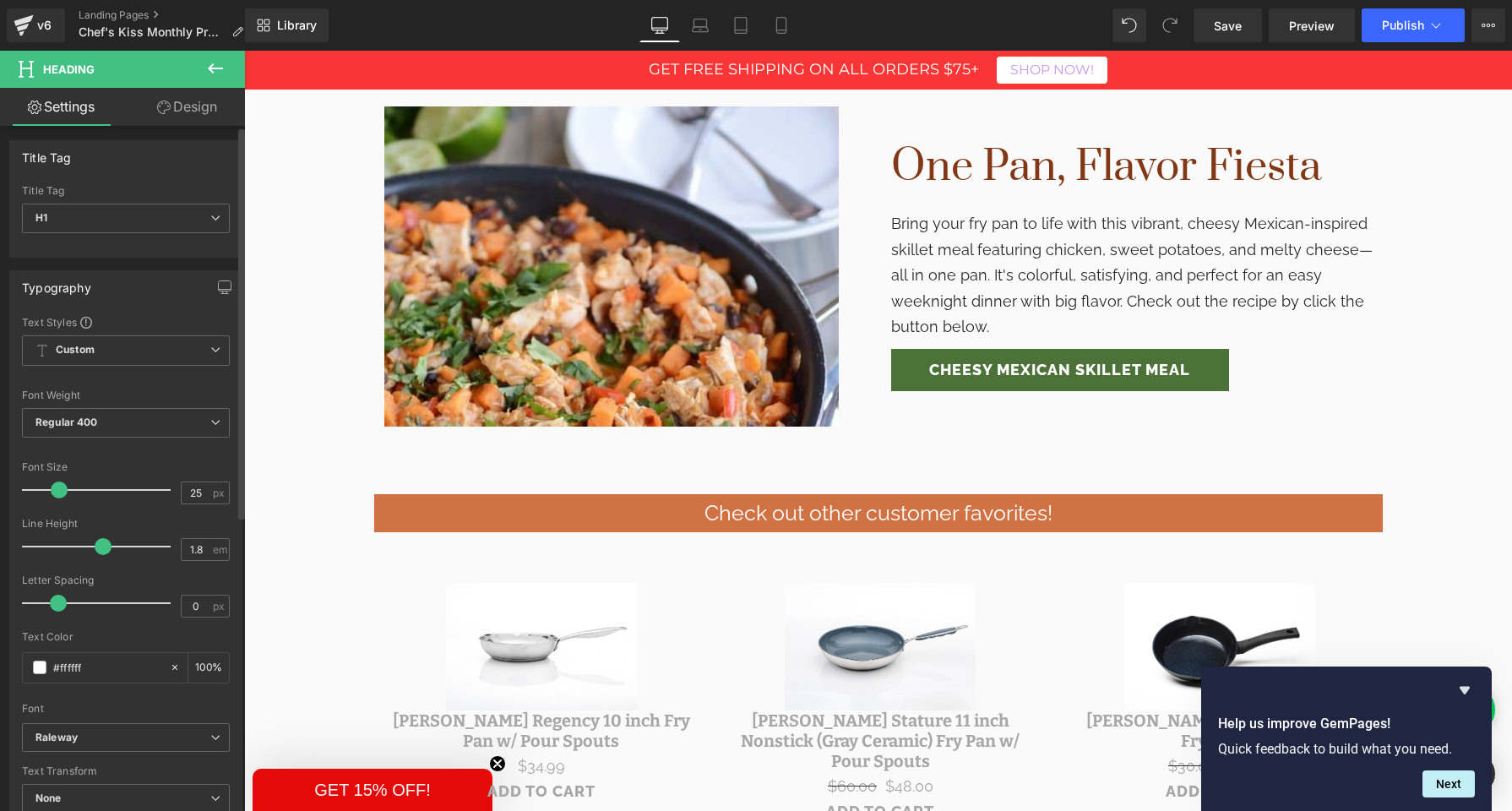
scroll to position [0, 0]
click at [160, 112] on icon at bounding box center [164, 107] width 14 height 14
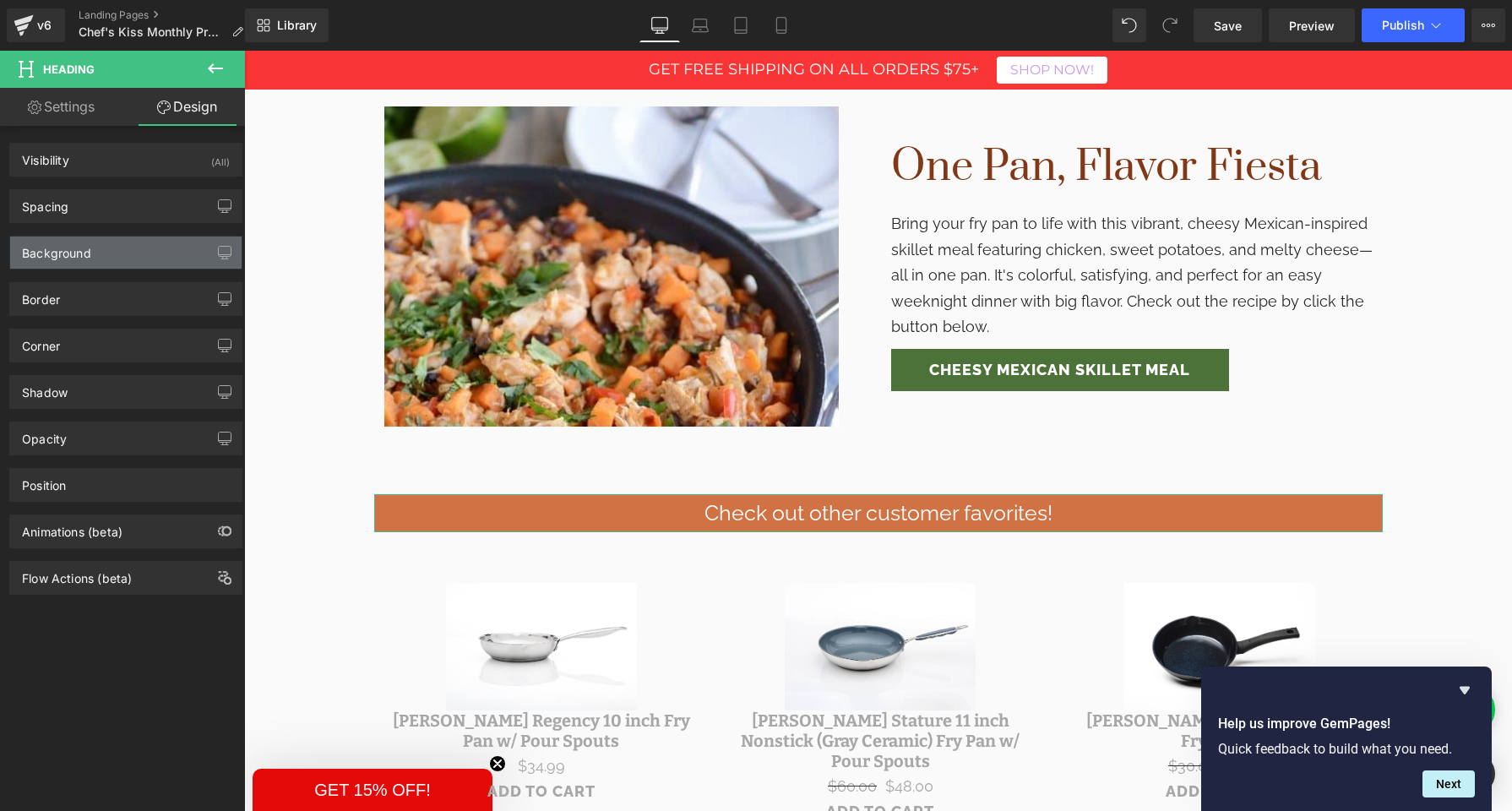
click at [84, 256] on div "Background" at bounding box center [57, 249] width 70 height 24
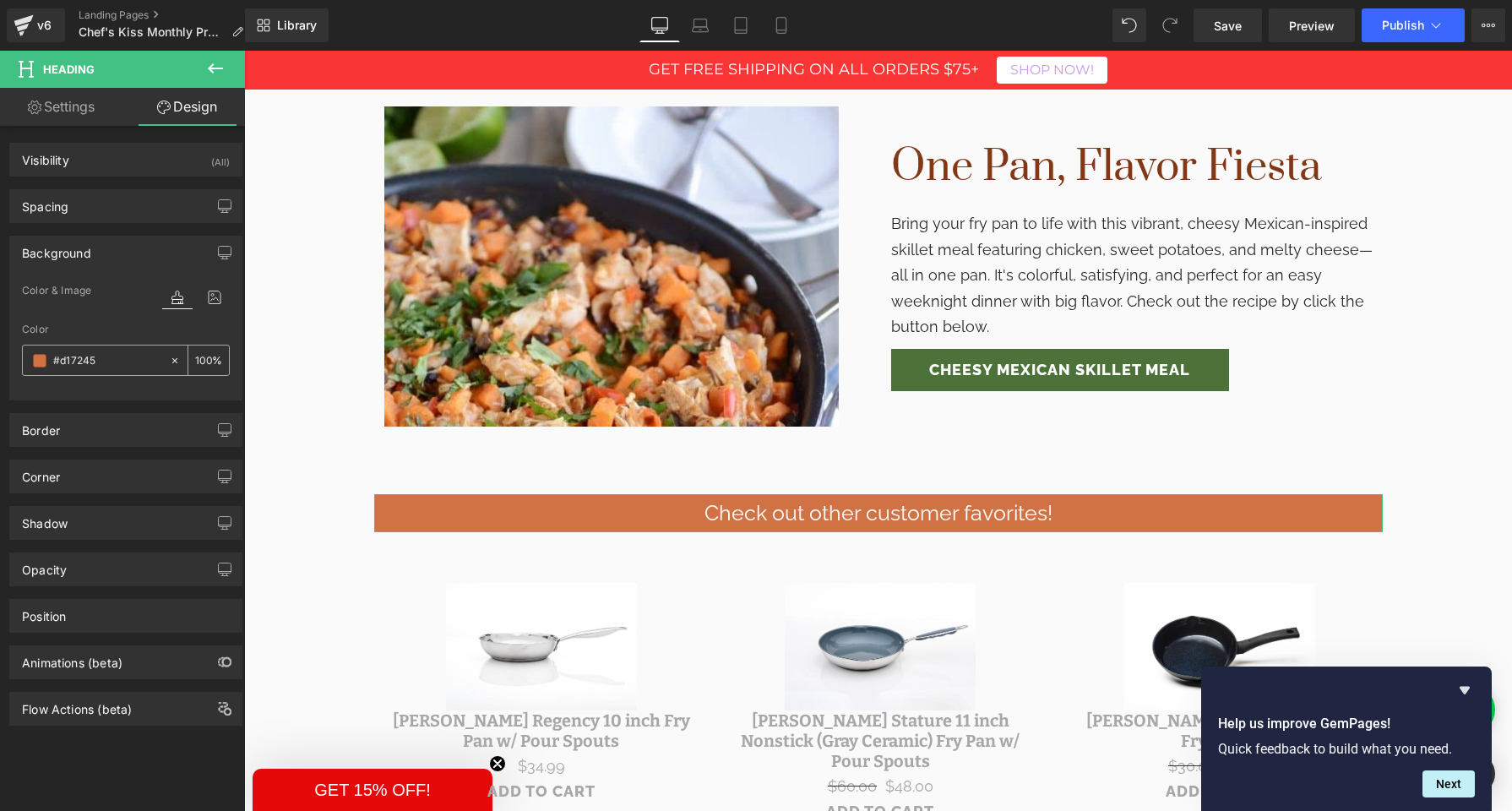
click at [59, 365] on input "#d17245" at bounding box center [107, 361] width 108 height 19
paste input "823816"
type input "#823816"
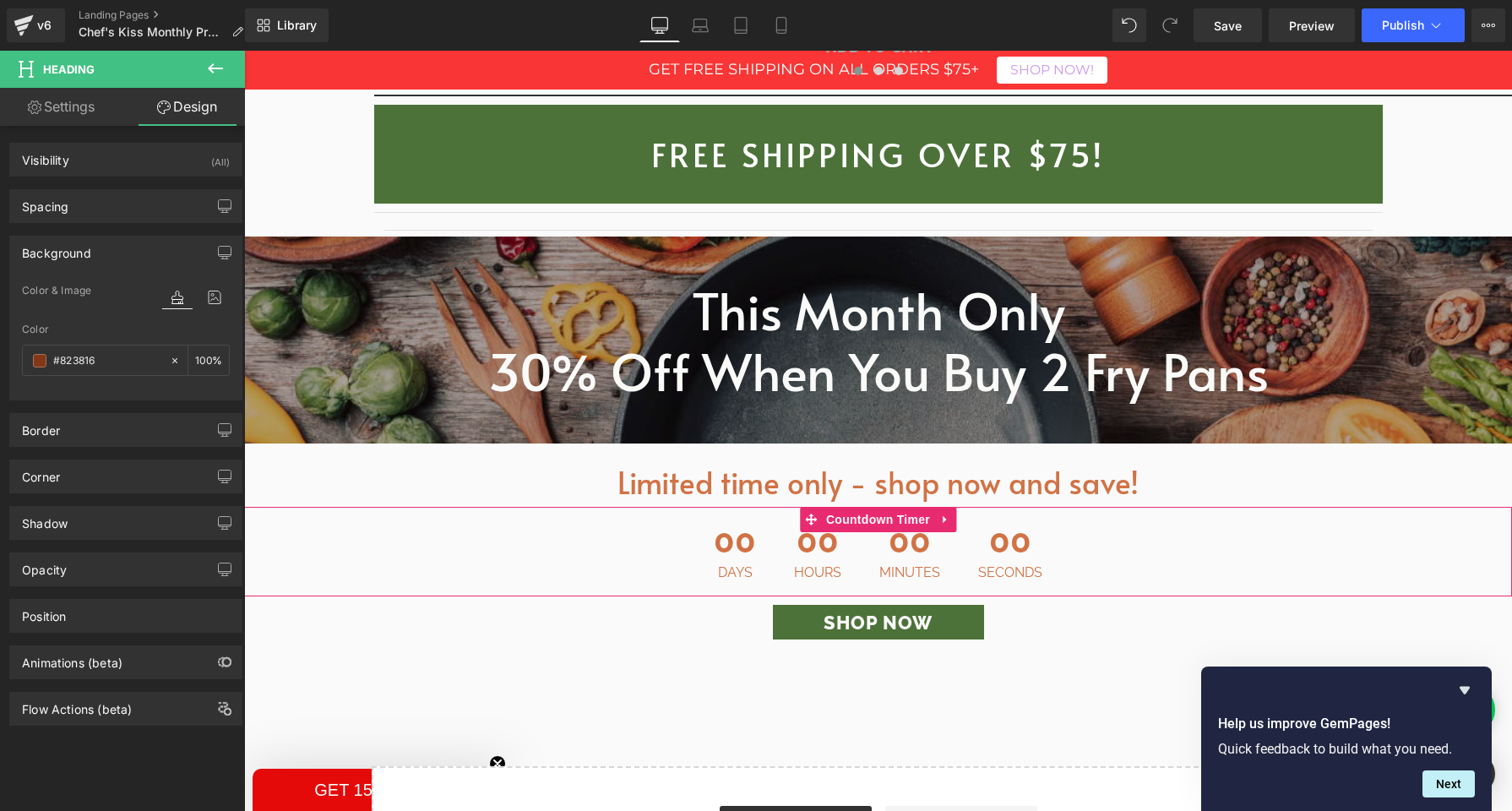
scroll to position [2889, 0]
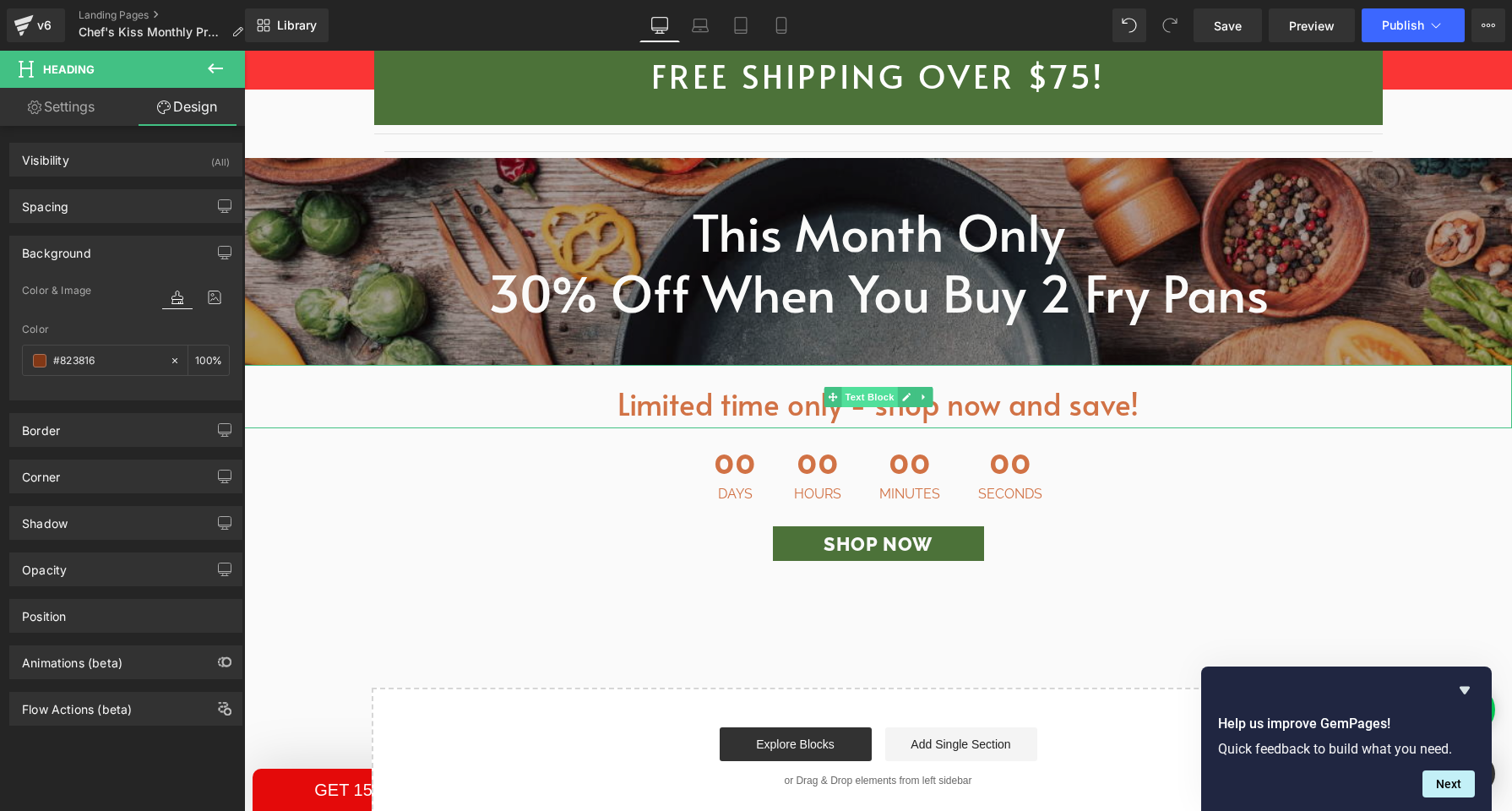
click at [868, 387] on span "Text Block" at bounding box center [870, 397] width 56 height 20
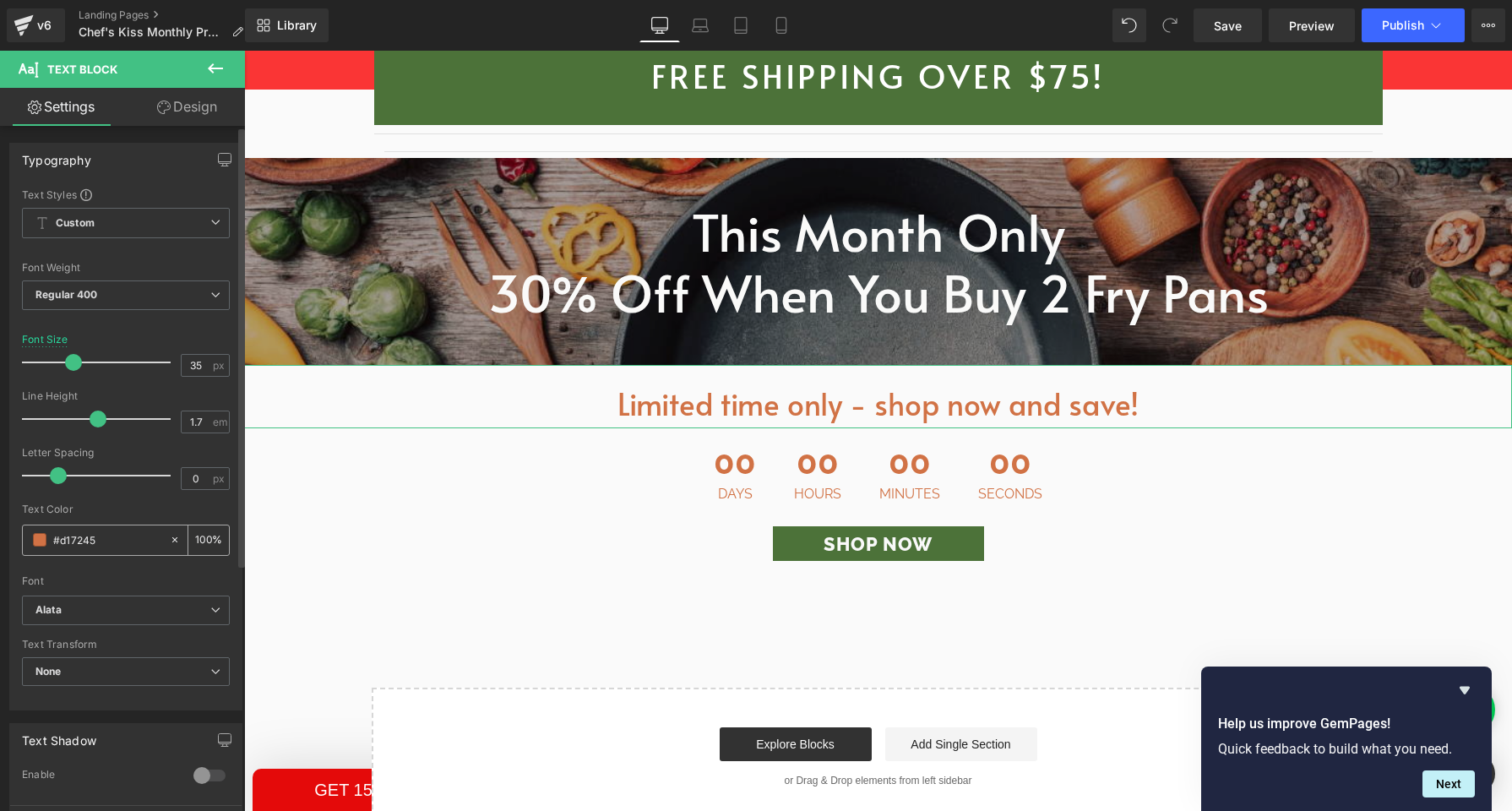
click at [57, 546] on input "#d17245" at bounding box center [107, 540] width 108 height 19
click at [61, 542] on input "#d17245" at bounding box center [107, 540] width 108 height 19
click at [60, 542] on input "#d17245" at bounding box center [107, 540] width 108 height 19
paste input "823816"
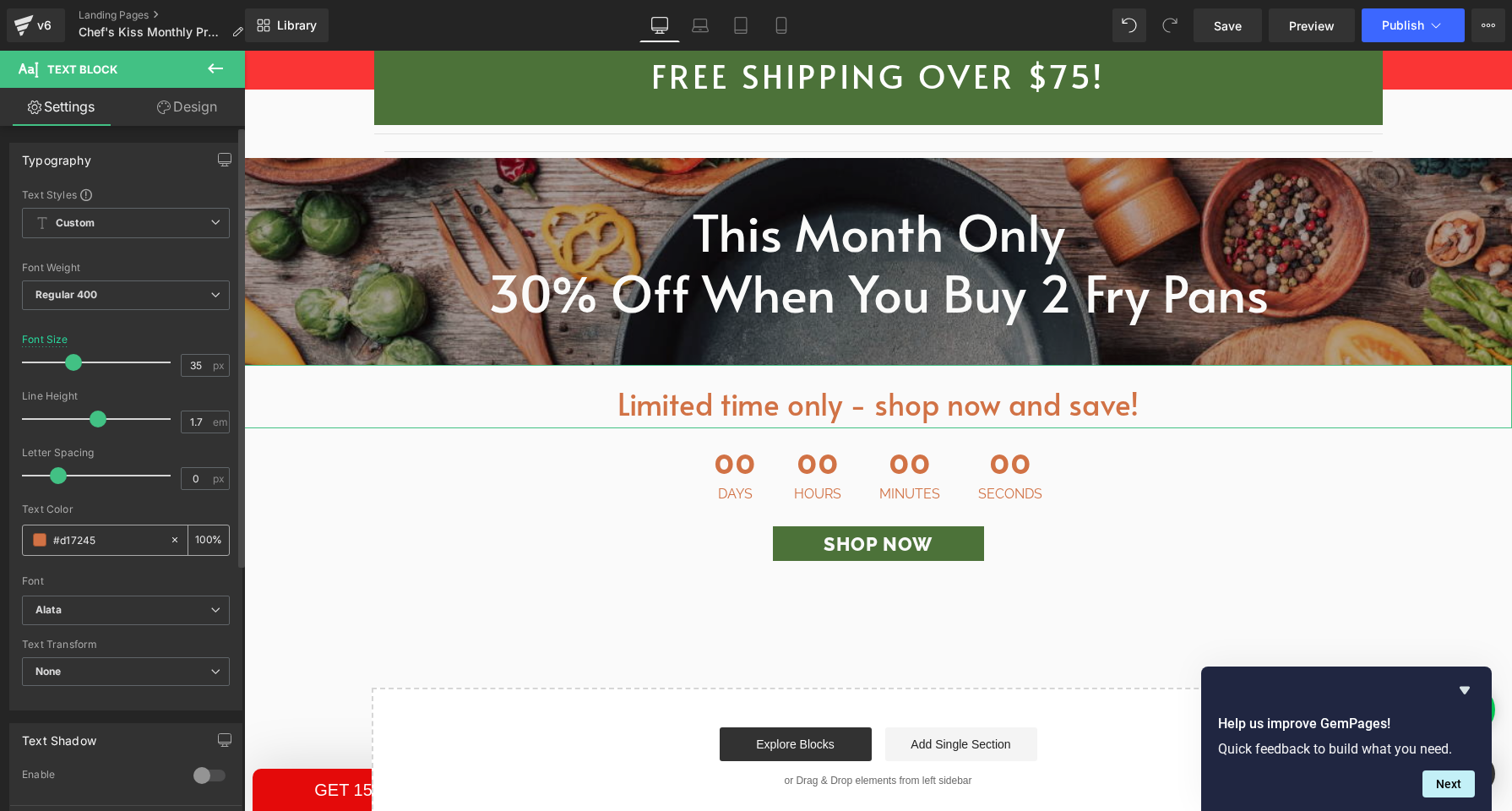
type input "#823816"
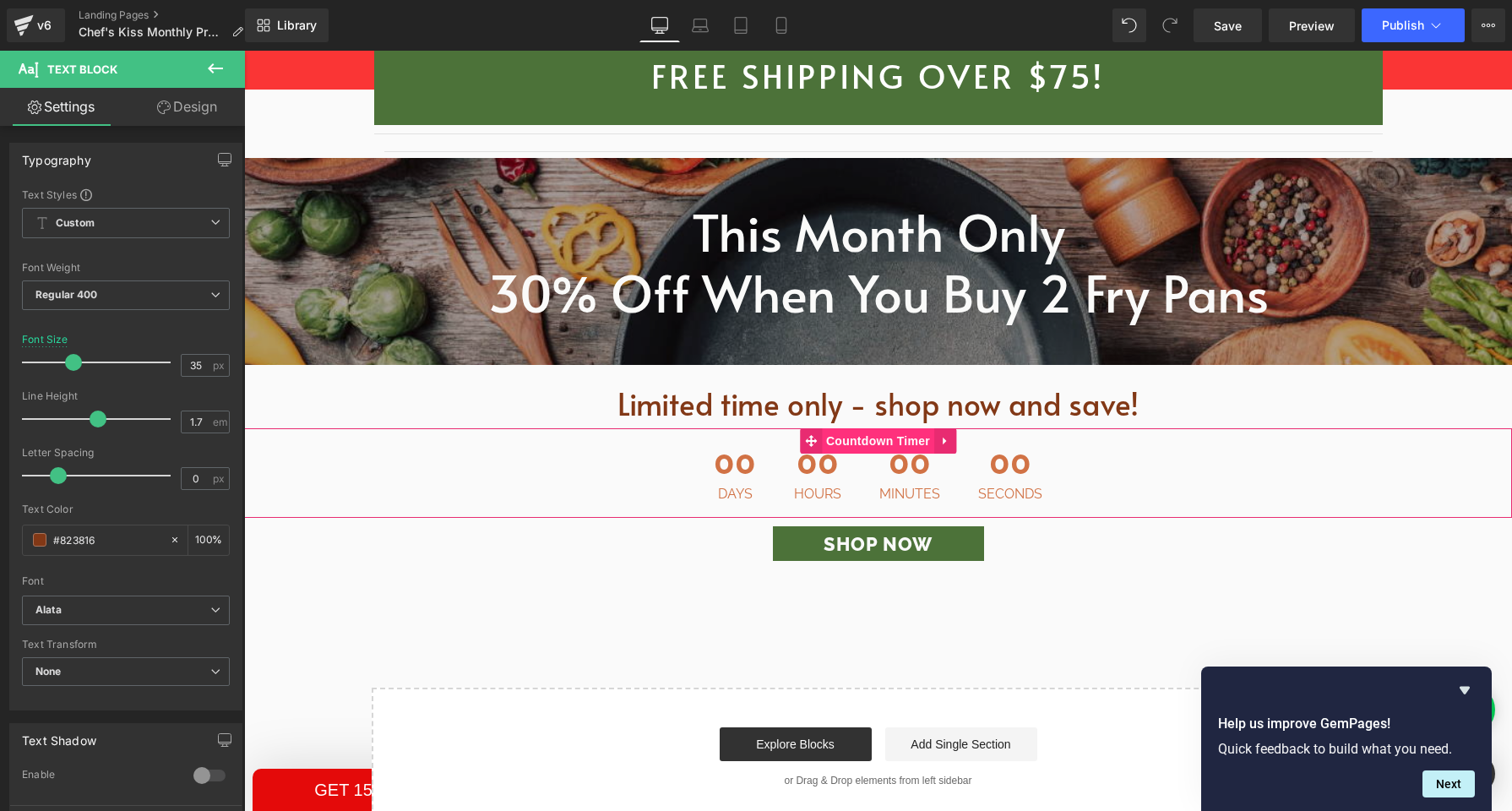
click at [864, 428] on span "Countdown Timer" at bounding box center [878, 441] width 112 height 25
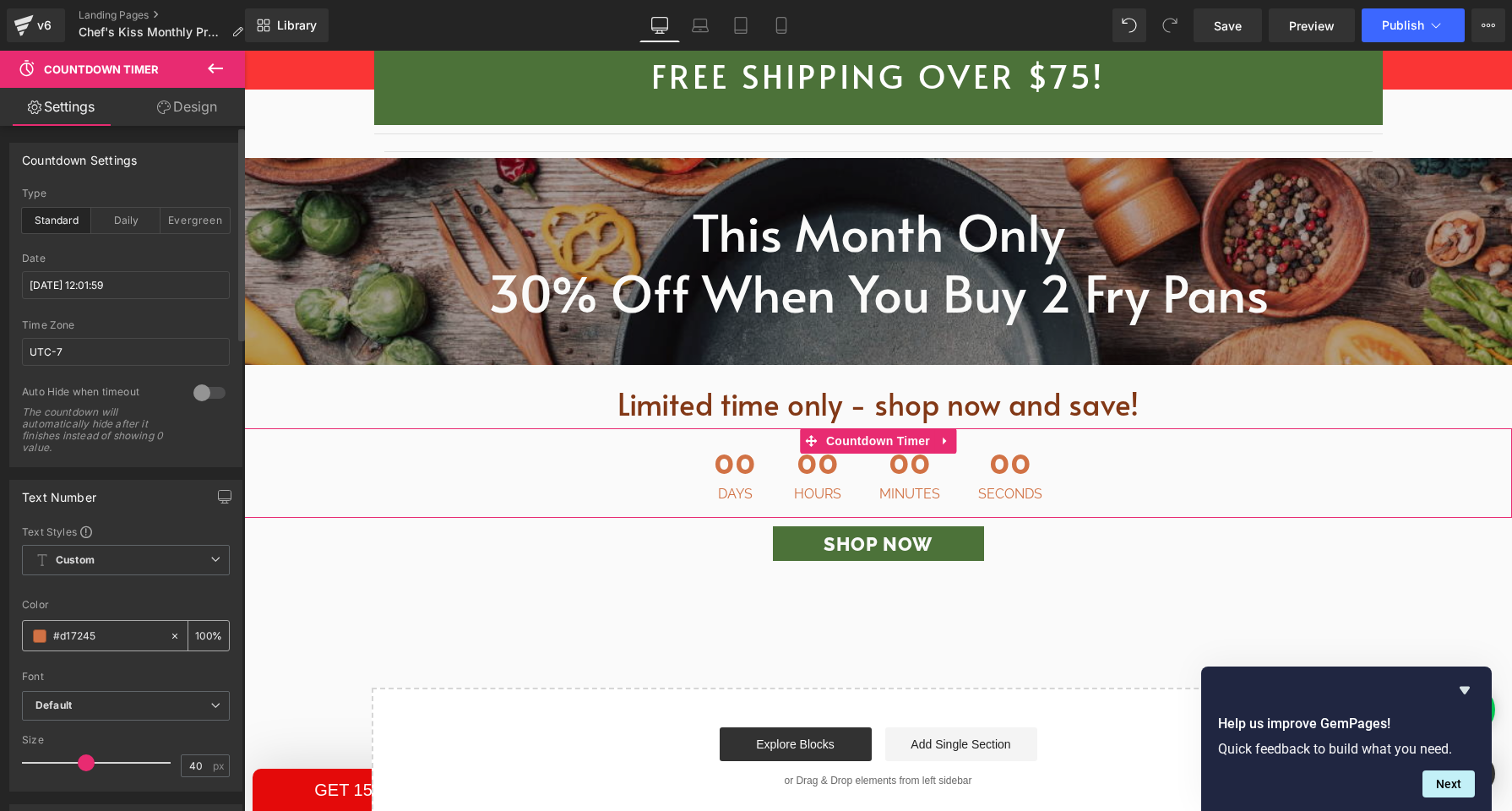
click at [69, 636] on input "#d17245" at bounding box center [107, 636] width 108 height 19
paste input "823816"
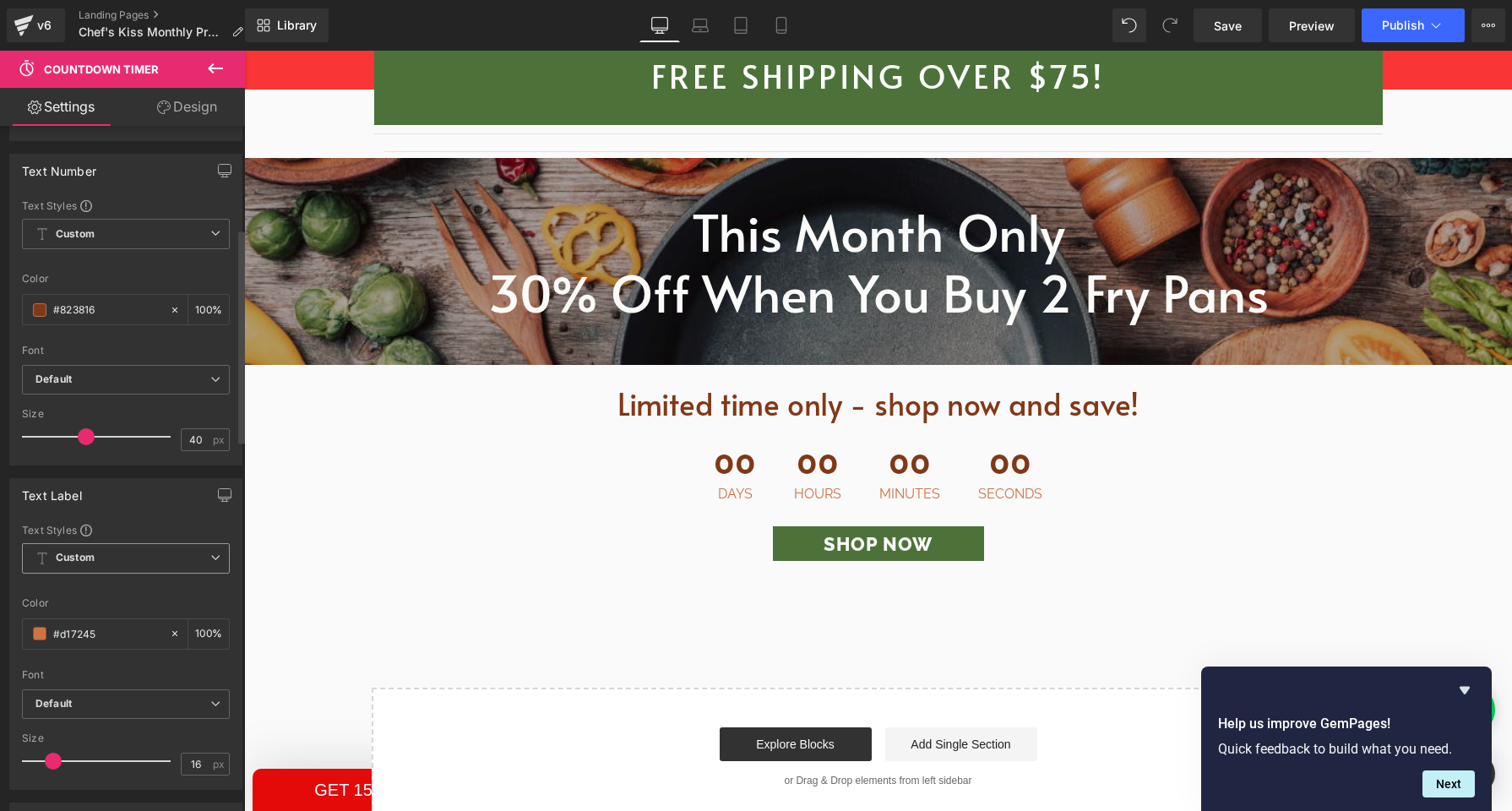
scroll to position [333, 0]
type input "#823816"
click at [70, 618] on input "#d17245" at bounding box center [107, 627] width 108 height 19
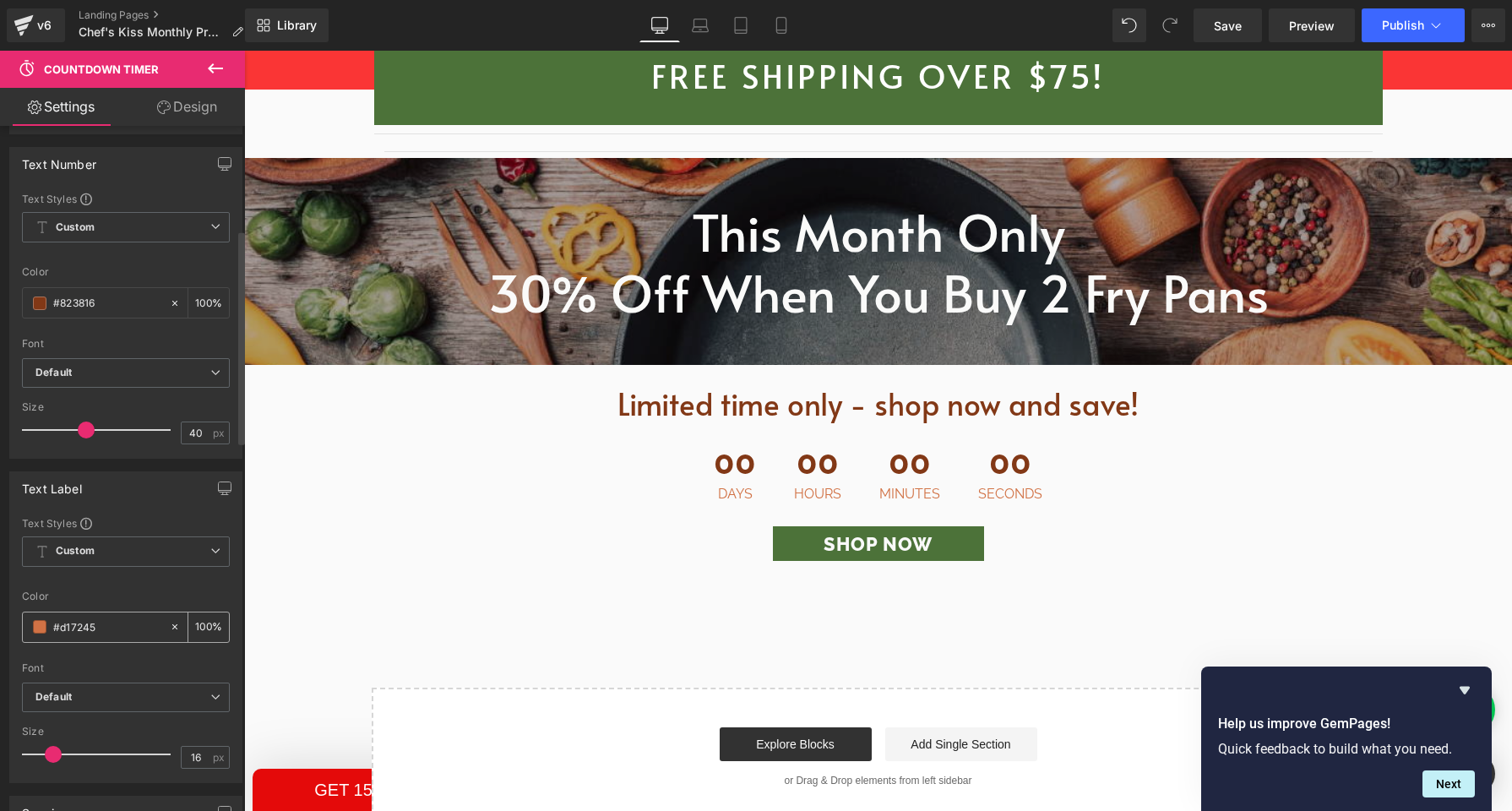
paste input "823816"
type input "#823816"
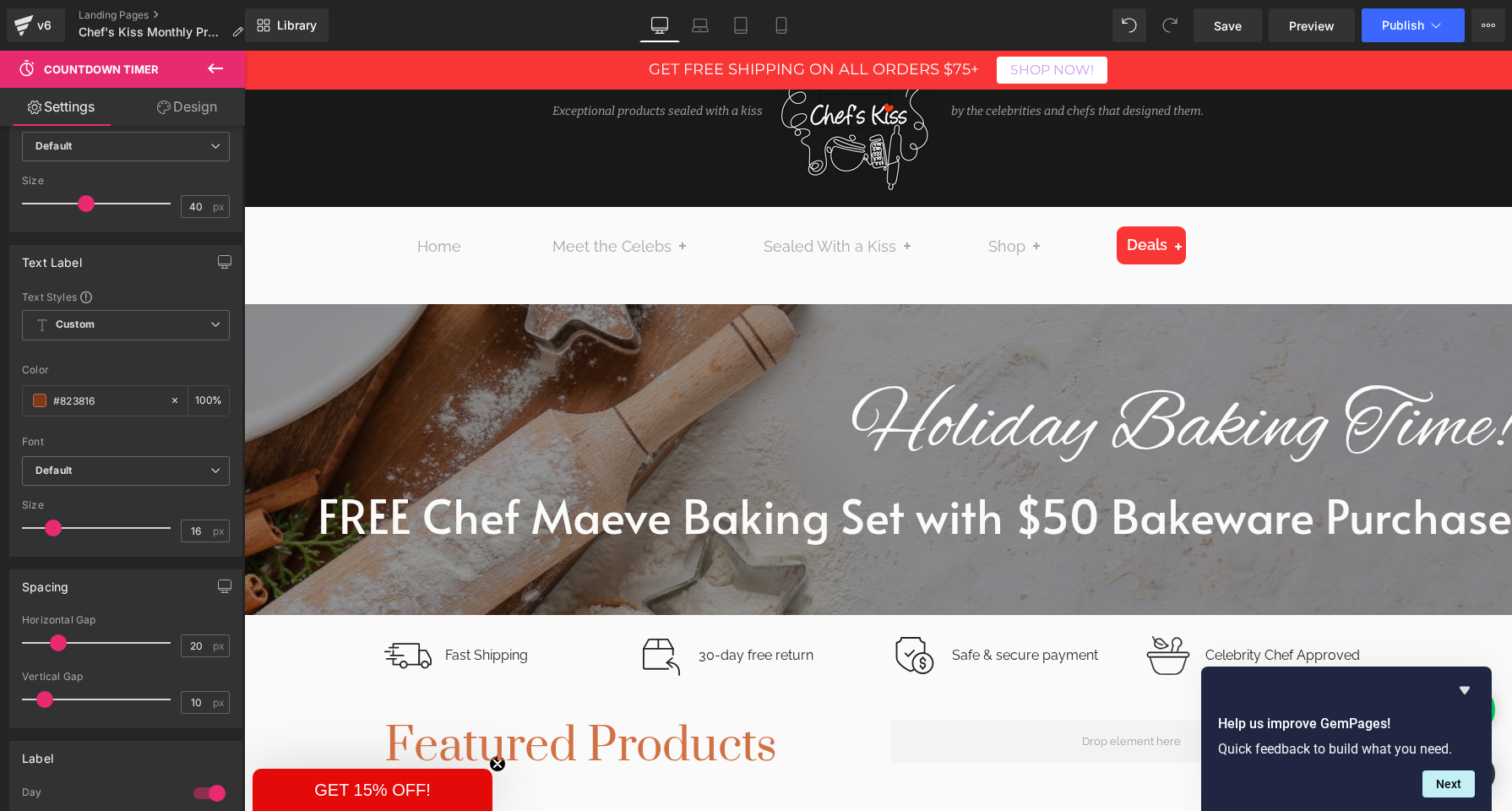
scroll to position [320, 0]
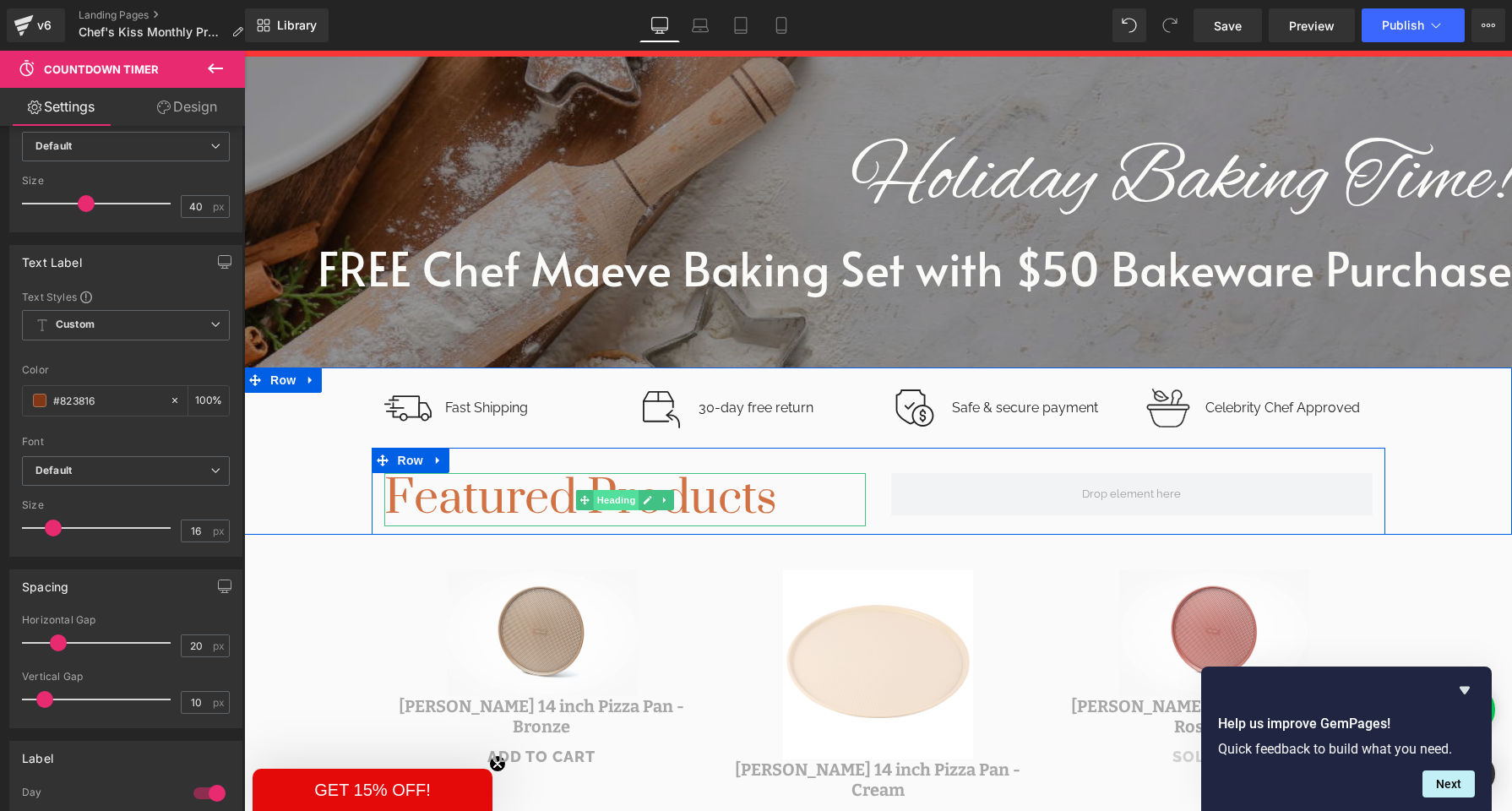
click at [597, 501] on span "Heading" at bounding box center [616, 501] width 46 height 20
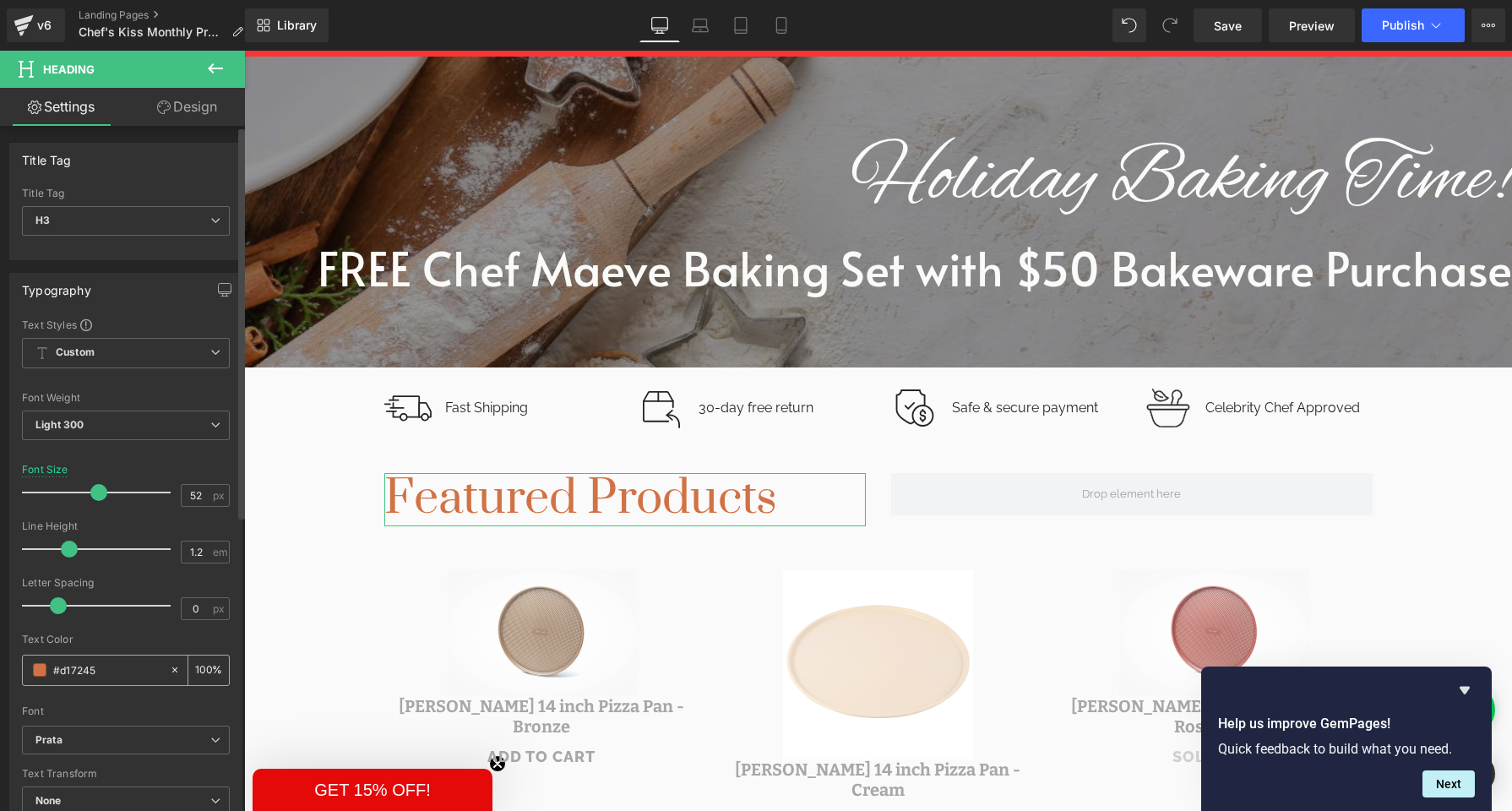
click at [58, 678] on input "#d17245" at bounding box center [107, 670] width 108 height 19
paste input "823816"
type input "#823816"
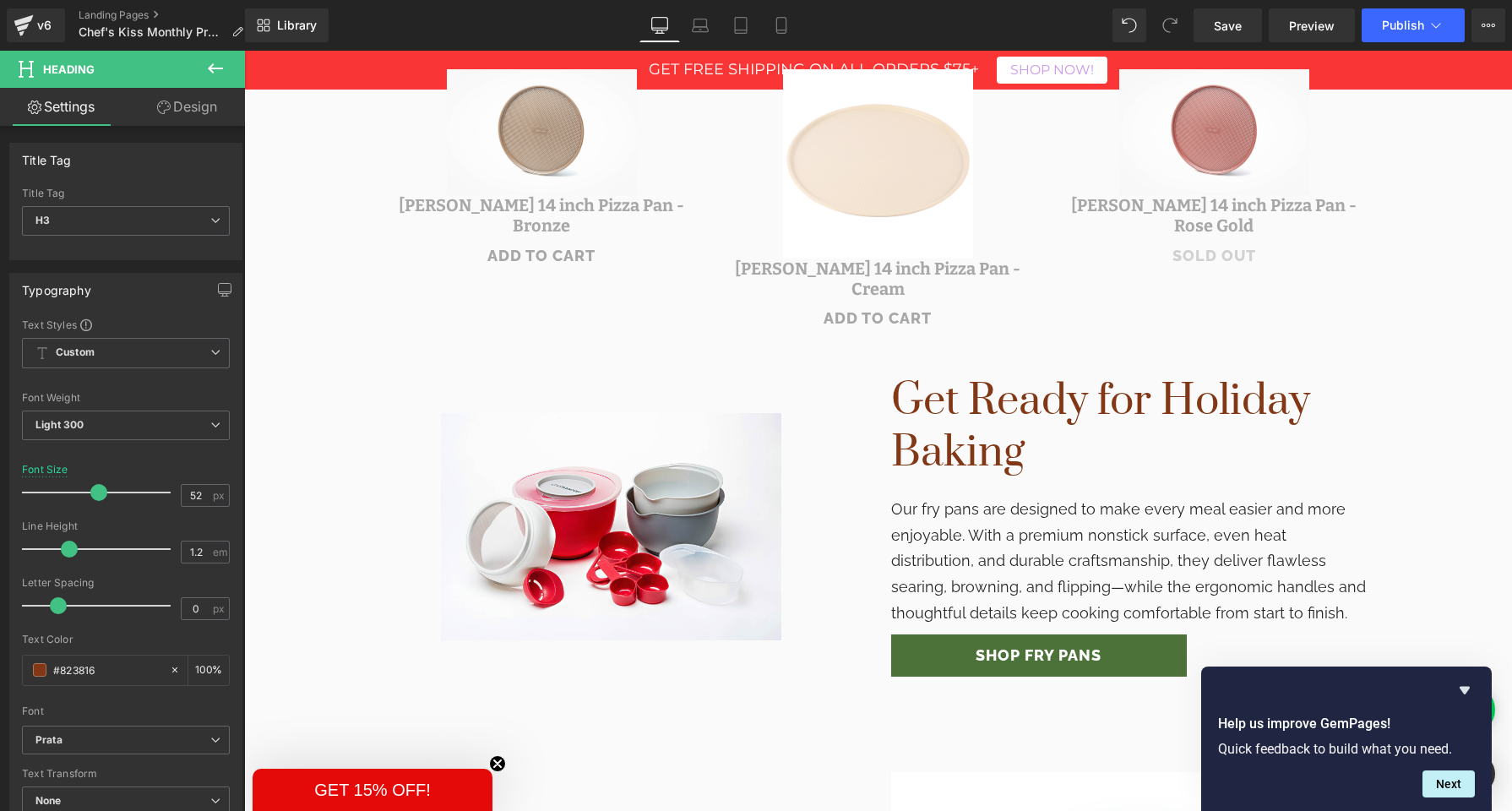
scroll to position [831, 0]
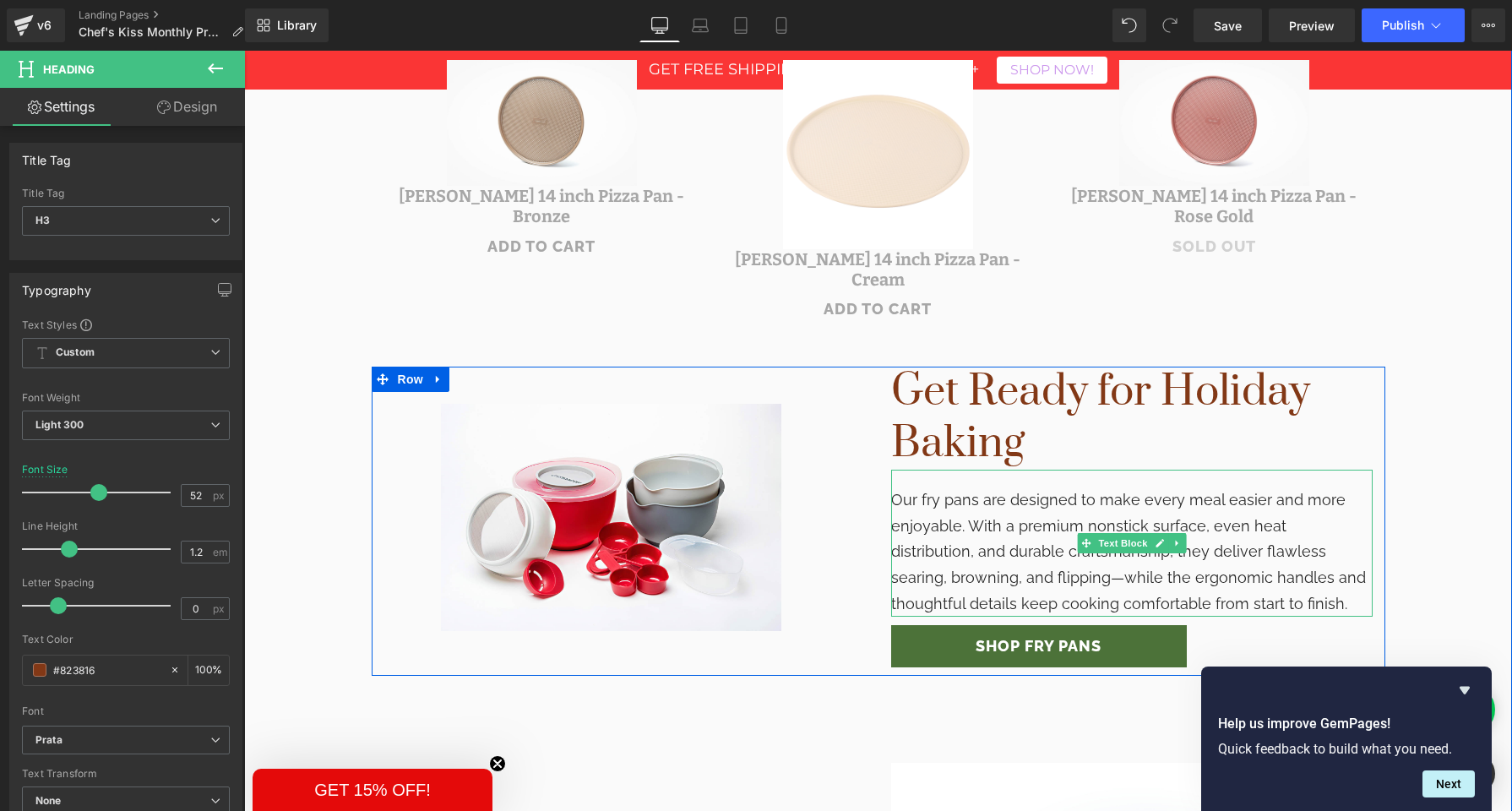
click at [934, 564] on div "Our fry pans are designed to make every meal easier and more enjoyable. With a …" at bounding box center [1133, 543] width 482 height 147
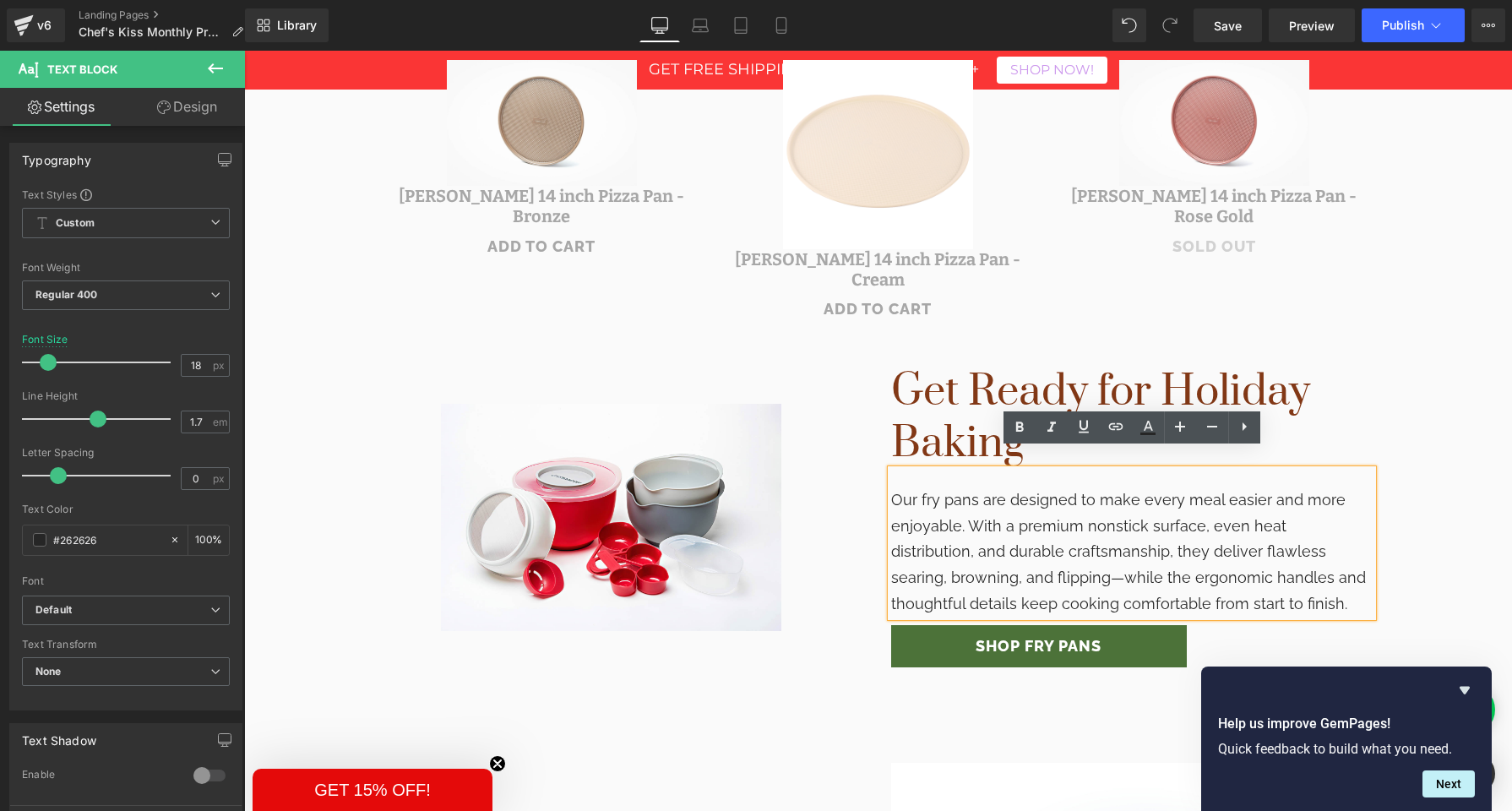
click at [954, 504] on div "Our fry pans are designed to make every meal easier and more enjoyable. With a …" at bounding box center [1133, 543] width 482 height 147
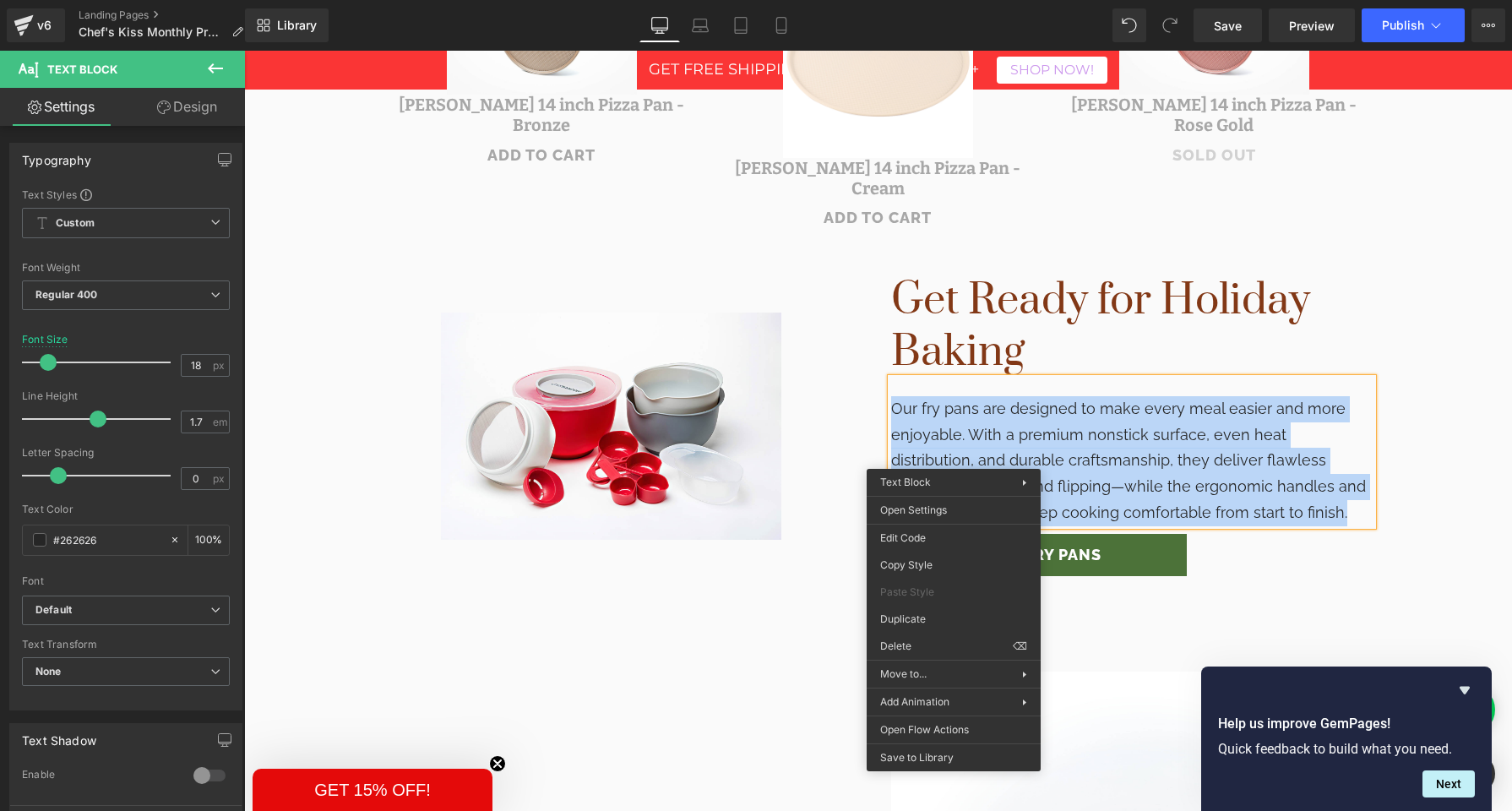
scroll to position [946, 0]
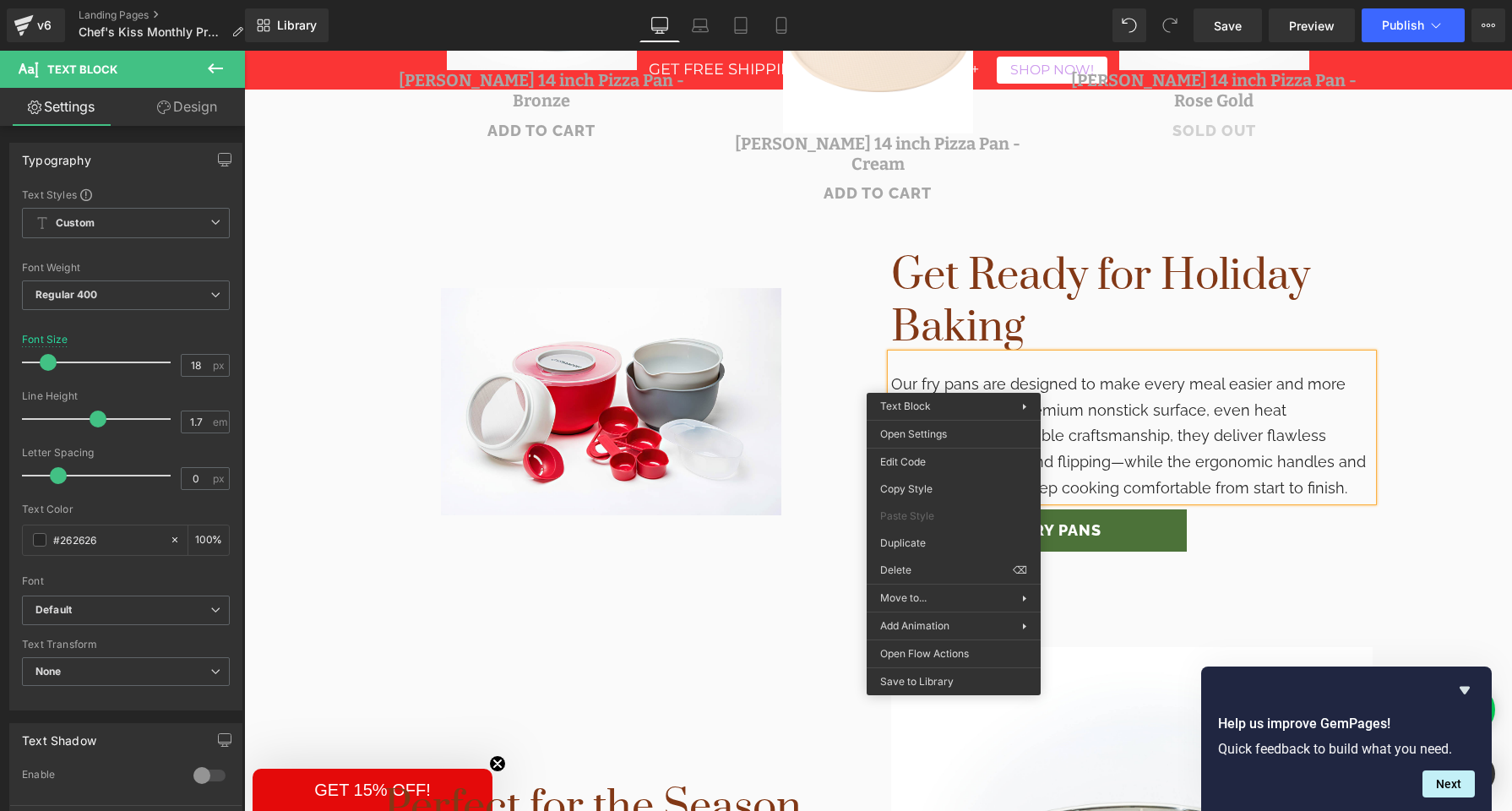
click at [1074, 446] on div "Our fry pans are designed to make every meal easier and more enjoyable. With a …" at bounding box center [1133, 427] width 482 height 147
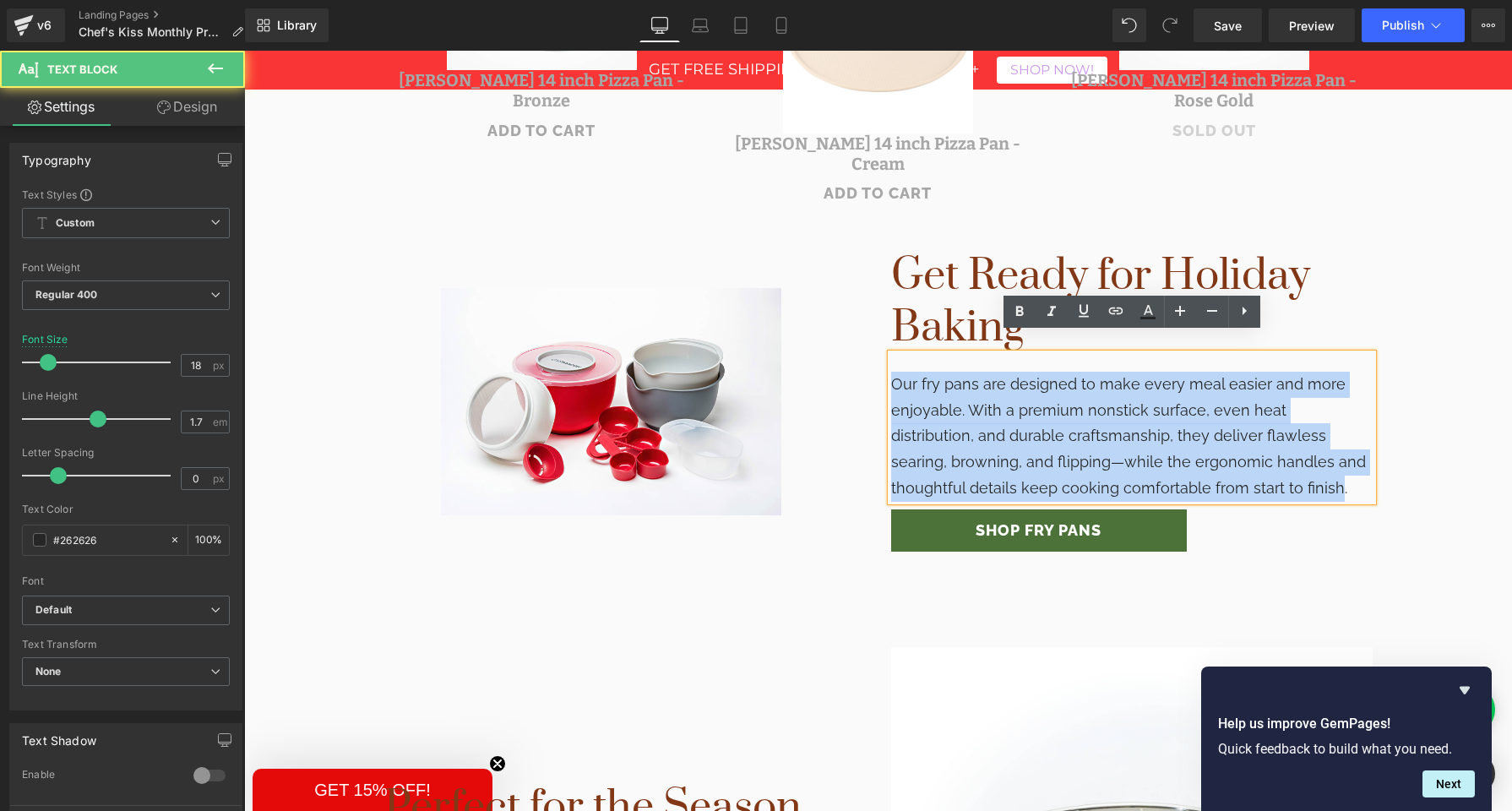
drag, startPoint x: 893, startPoint y: 363, endPoint x: 1211, endPoint y: 467, distance: 334.6
click at [1203, 464] on div "Our fry pans are designed to make every meal easier and more enjoyable. With a …" at bounding box center [1133, 427] width 482 height 147
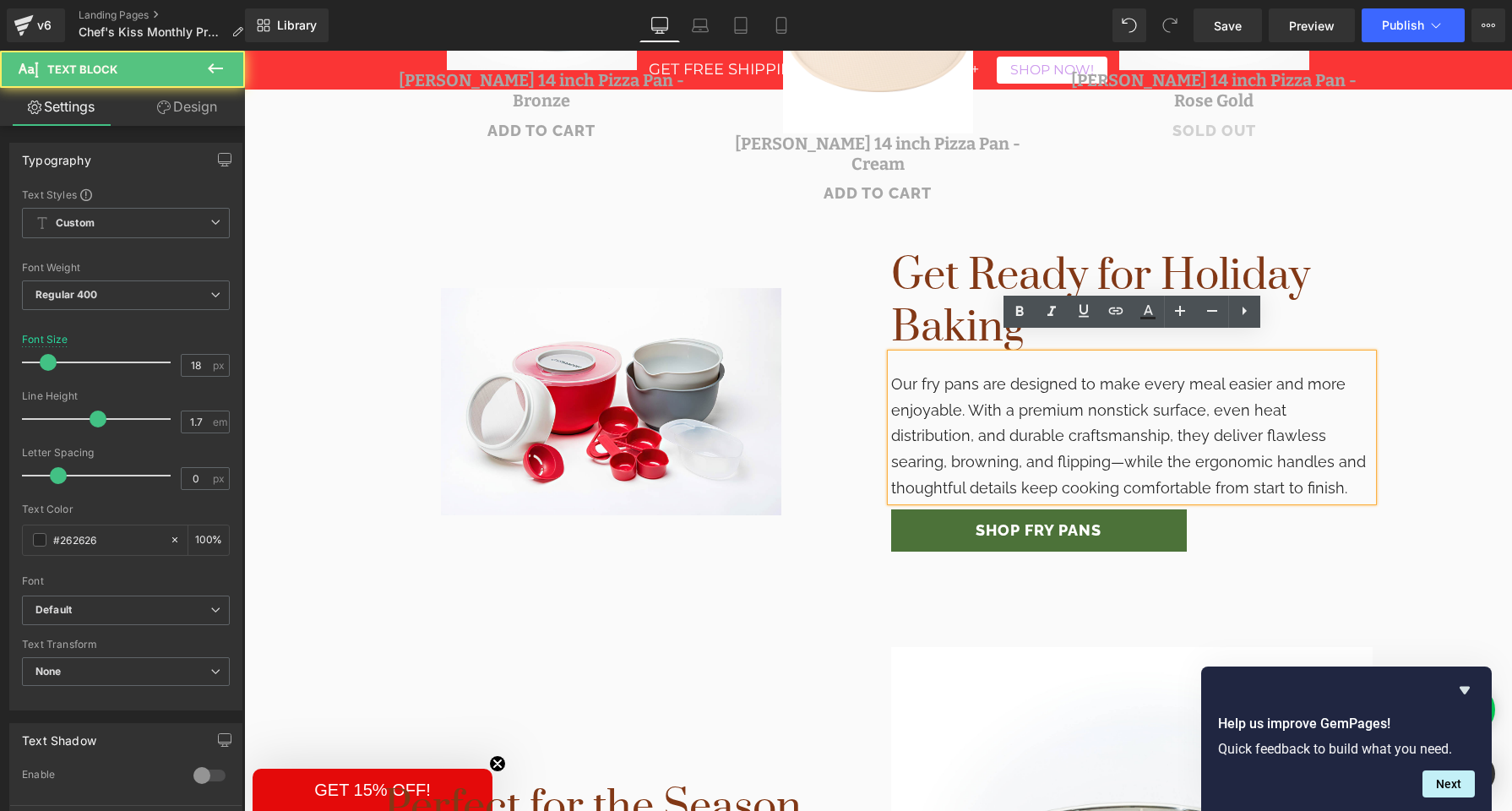
click at [1247, 473] on div "Our fry pans are designed to make every meal easier and more enjoyable. With a …" at bounding box center [1133, 427] width 482 height 147
drag, startPoint x: 1063, startPoint y: 416, endPoint x: 933, endPoint y: 384, distance: 133.9
click at [1056, 414] on div "Our fry pans are designed to make every meal easier and more enjoyable. With a …" at bounding box center [1133, 427] width 482 height 147
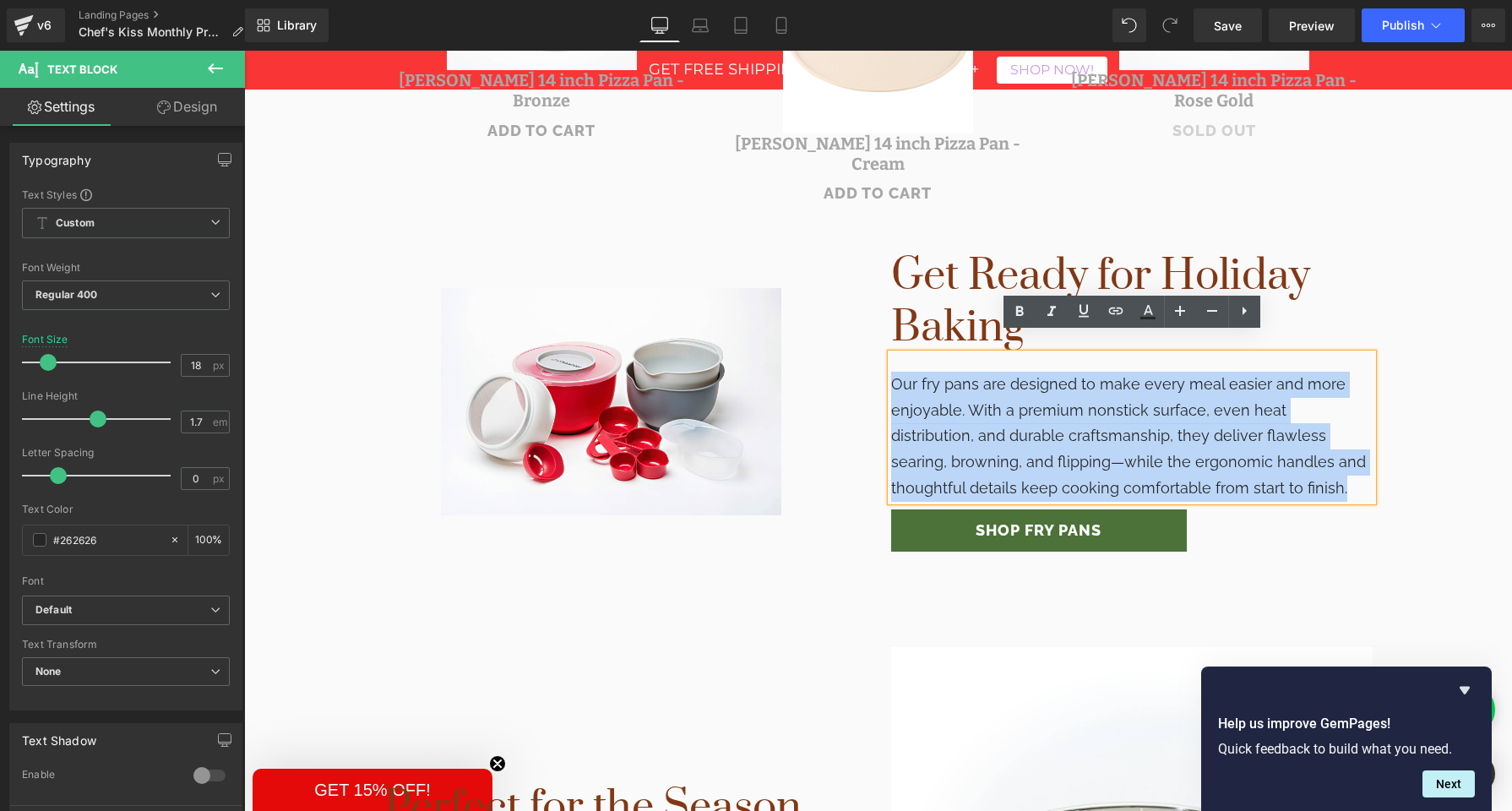
drag, startPoint x: 896, startPoint y: 364, endPoint x: 1252, endPoint y: 473, distance: 372.3
click at [1252, 473] on div "Our fry pans are designed to make every meal easier and more enjoyable. With a …" at bounding box center [1133, 427] width 482 height 147
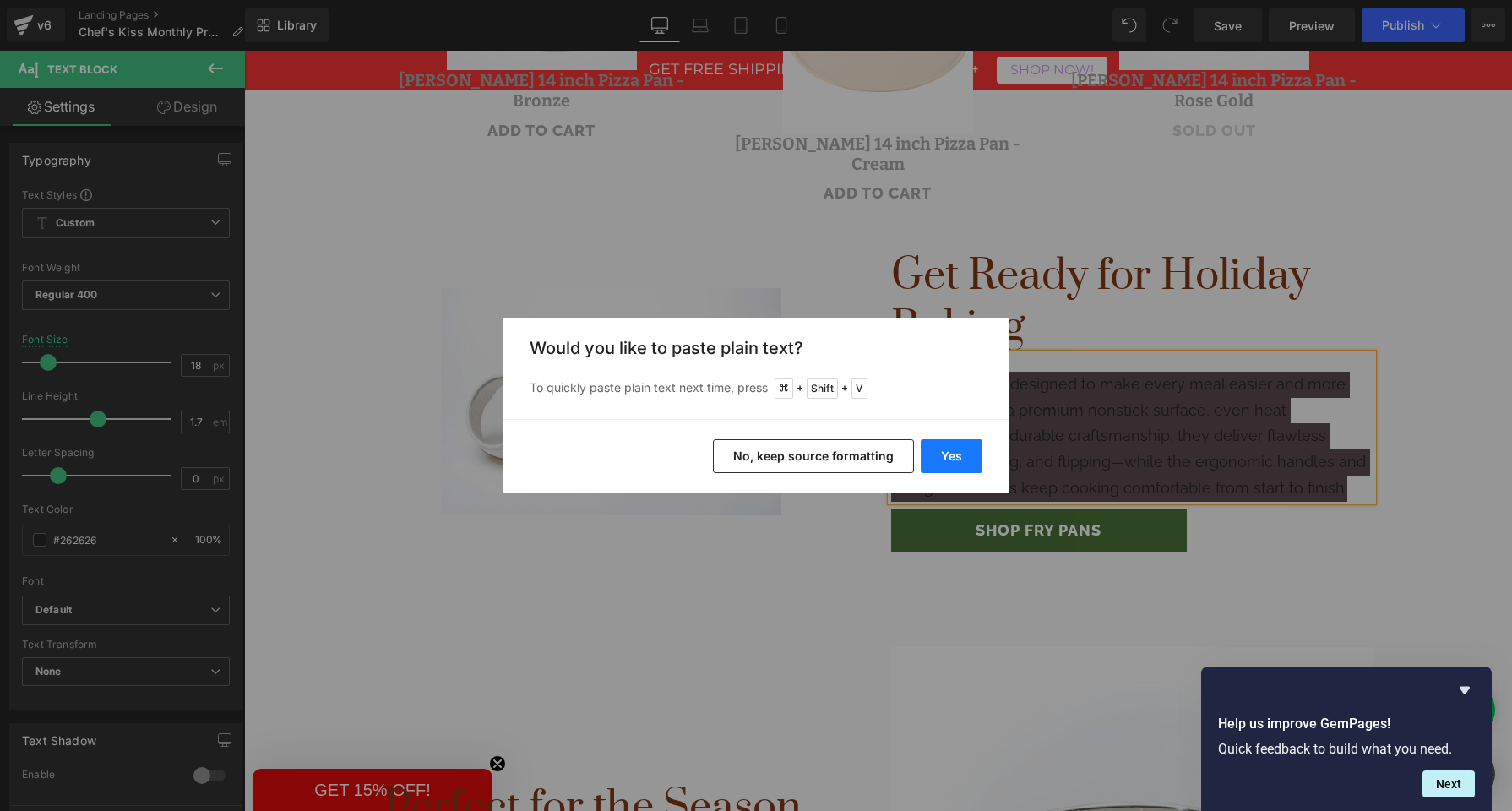
click at [944, 454] on button "Yes" at bounding box center [951, 456] width 62 height 34
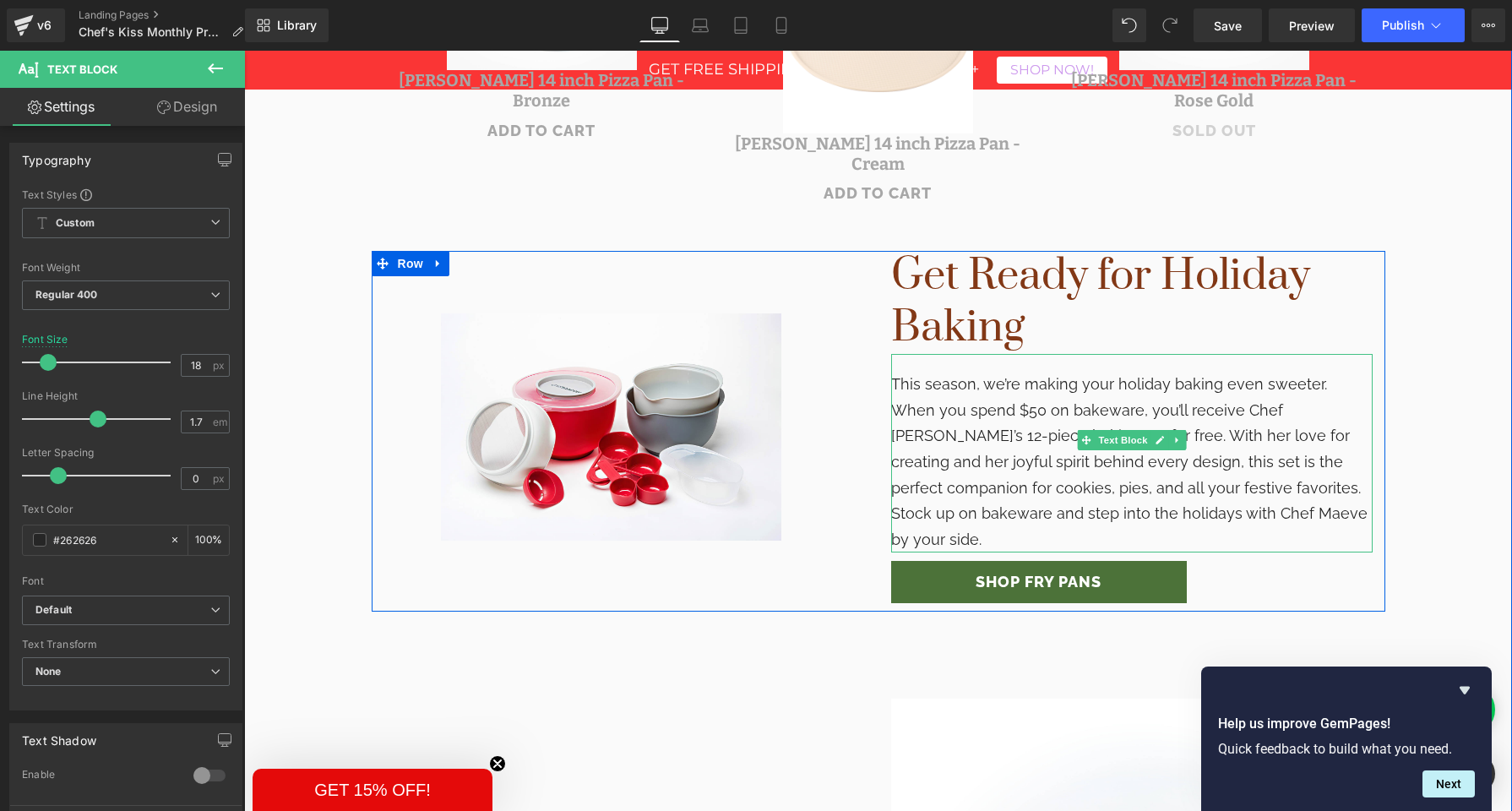
click at [1018, 435] on div "This season, we’re making your holiday baking even sweeter. When you spend $50 …" at bounding box center [1133, 453] width 482 height 199
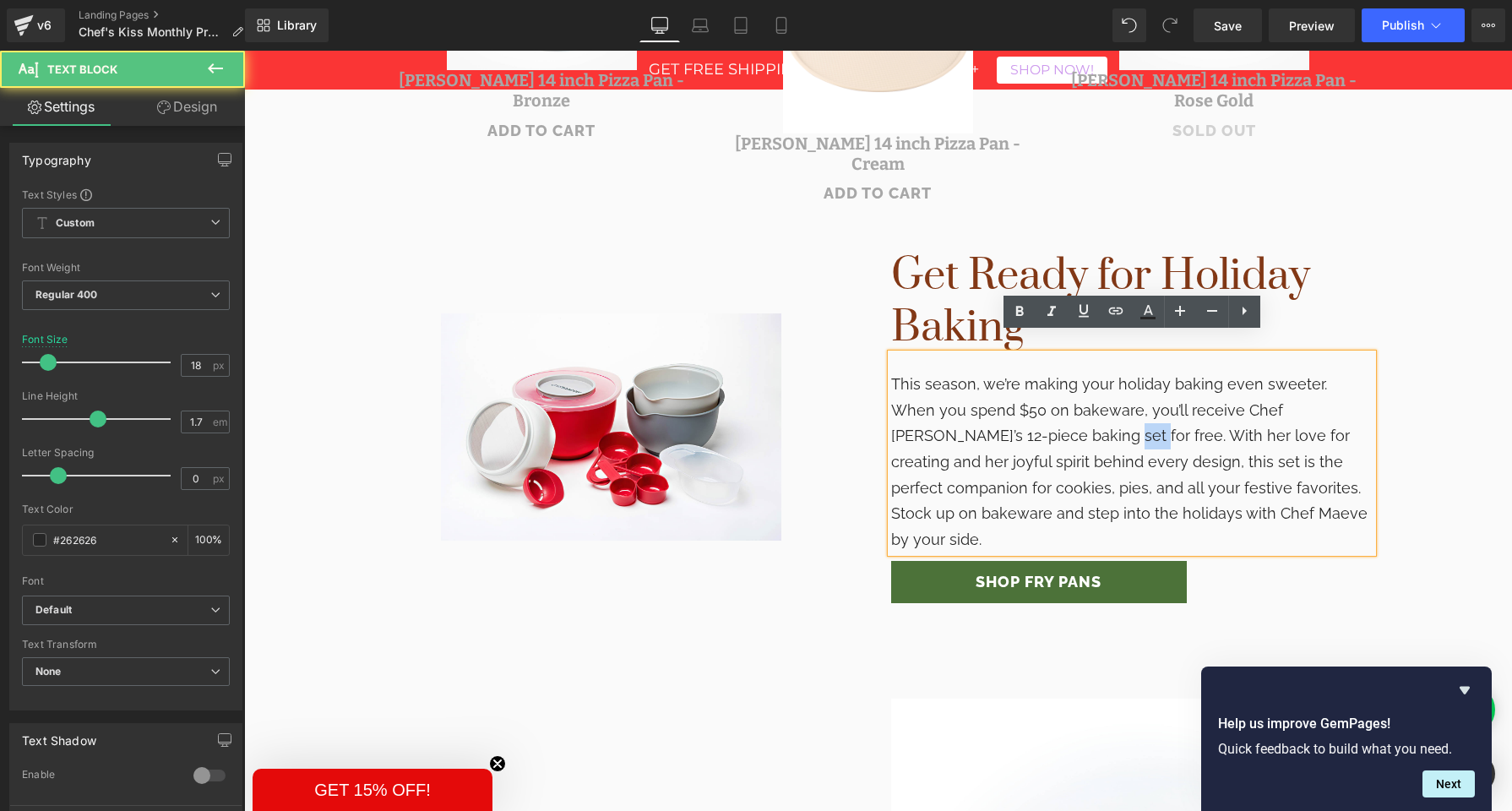
drag, startPoint x: 991, startPoint y: 413, endPoint x: 1019, endPoint y: 413, distance: 28.0
click at [1019, 413] on div "This season, we’re making your holiday baking even sweeter. When you spend $50 …" at bounding box center [1133, 453] width 482 height 199
click at [1027, 308] on icon at bounding box center [1020, 311] width 20 height 20
click at [1063, 475] on div "This season, we’re making your holiday baking even sweeter. When you spend $50 …" at bounding box center [1133, 453] width 482 height 199
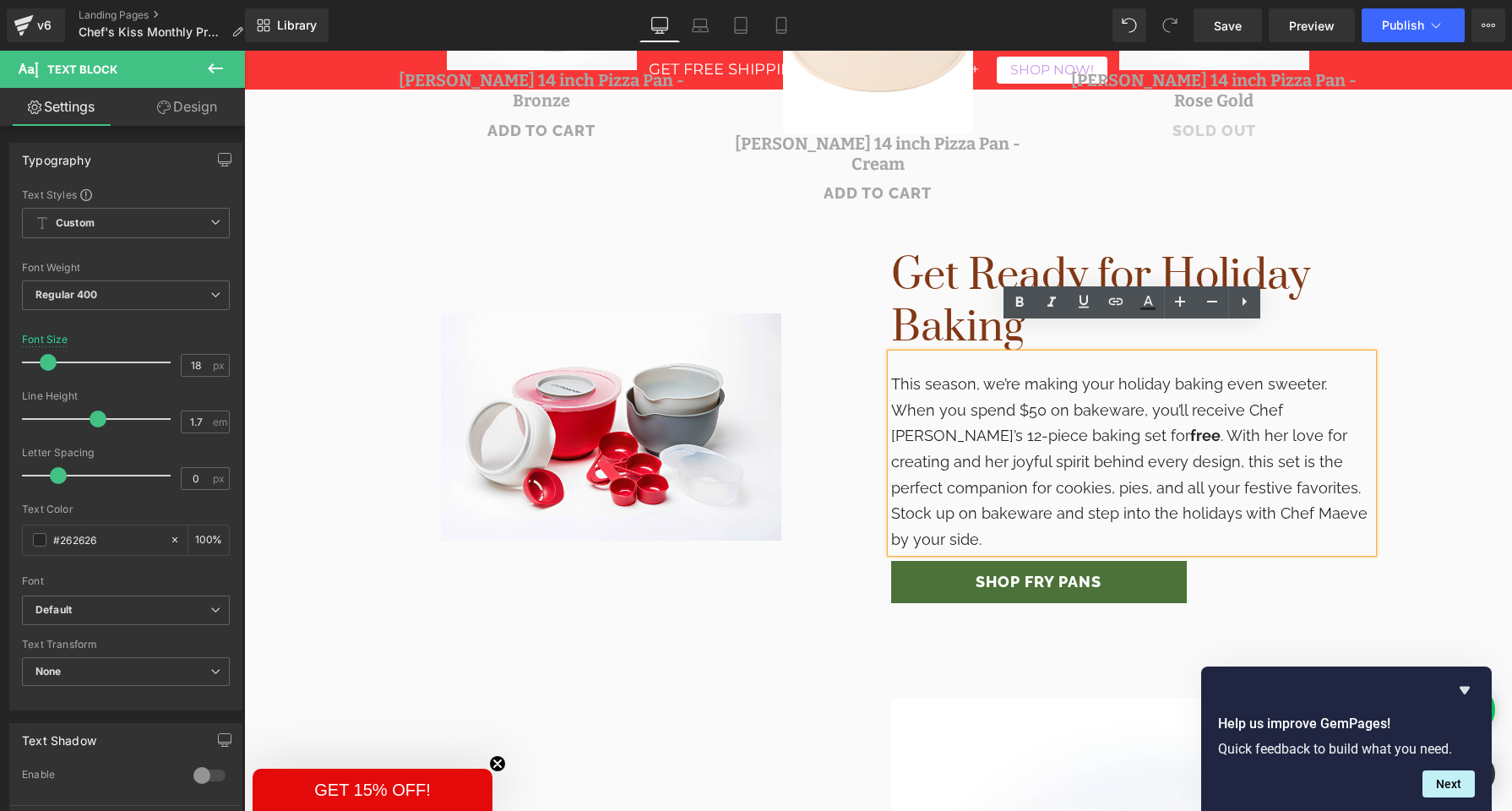
scroll to position [1005, 0]
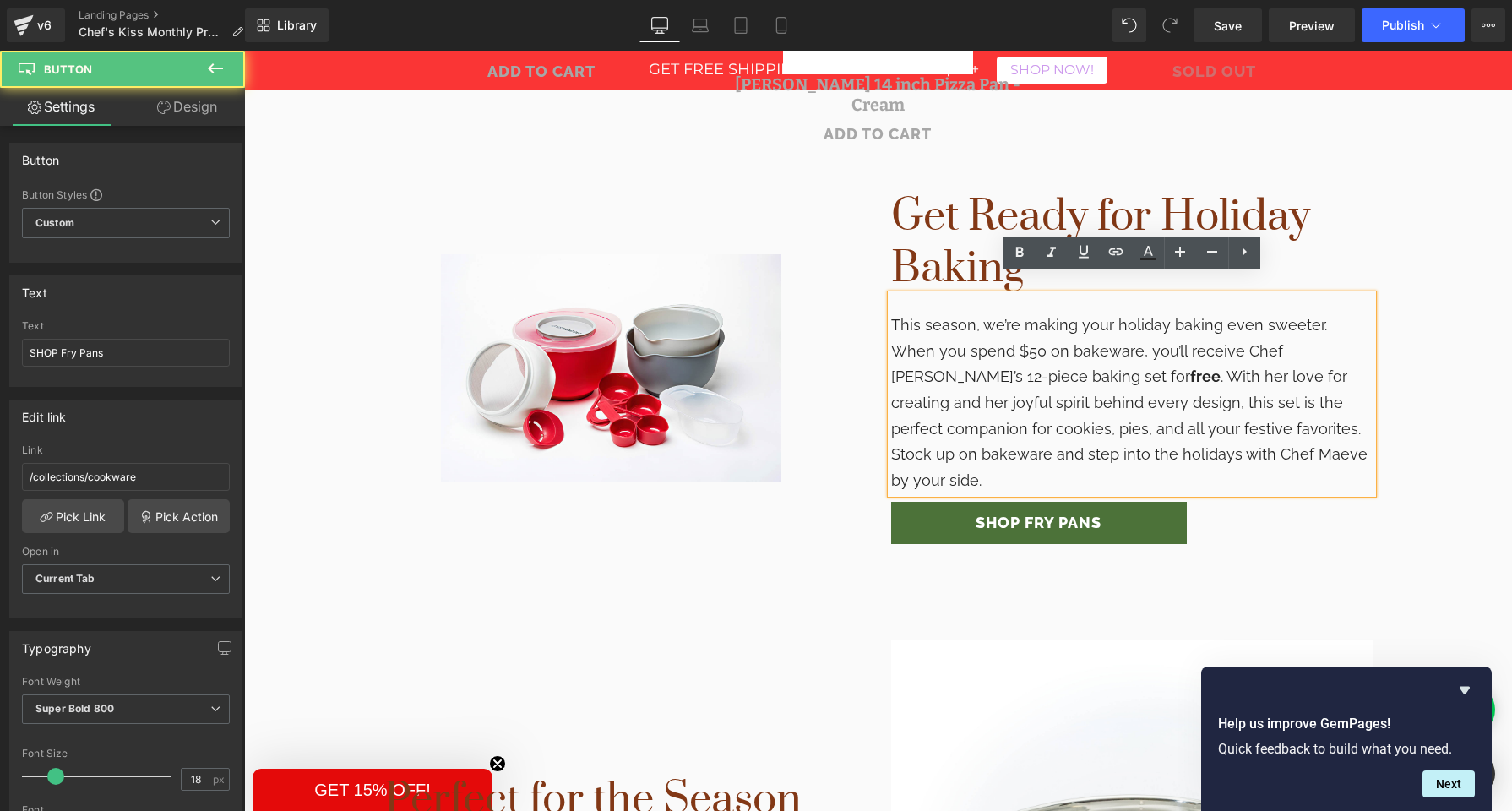
click at [1030, 501] on div "SHOP Fry Pans Button" at bounding box center [1133, 523] width 482 height 42
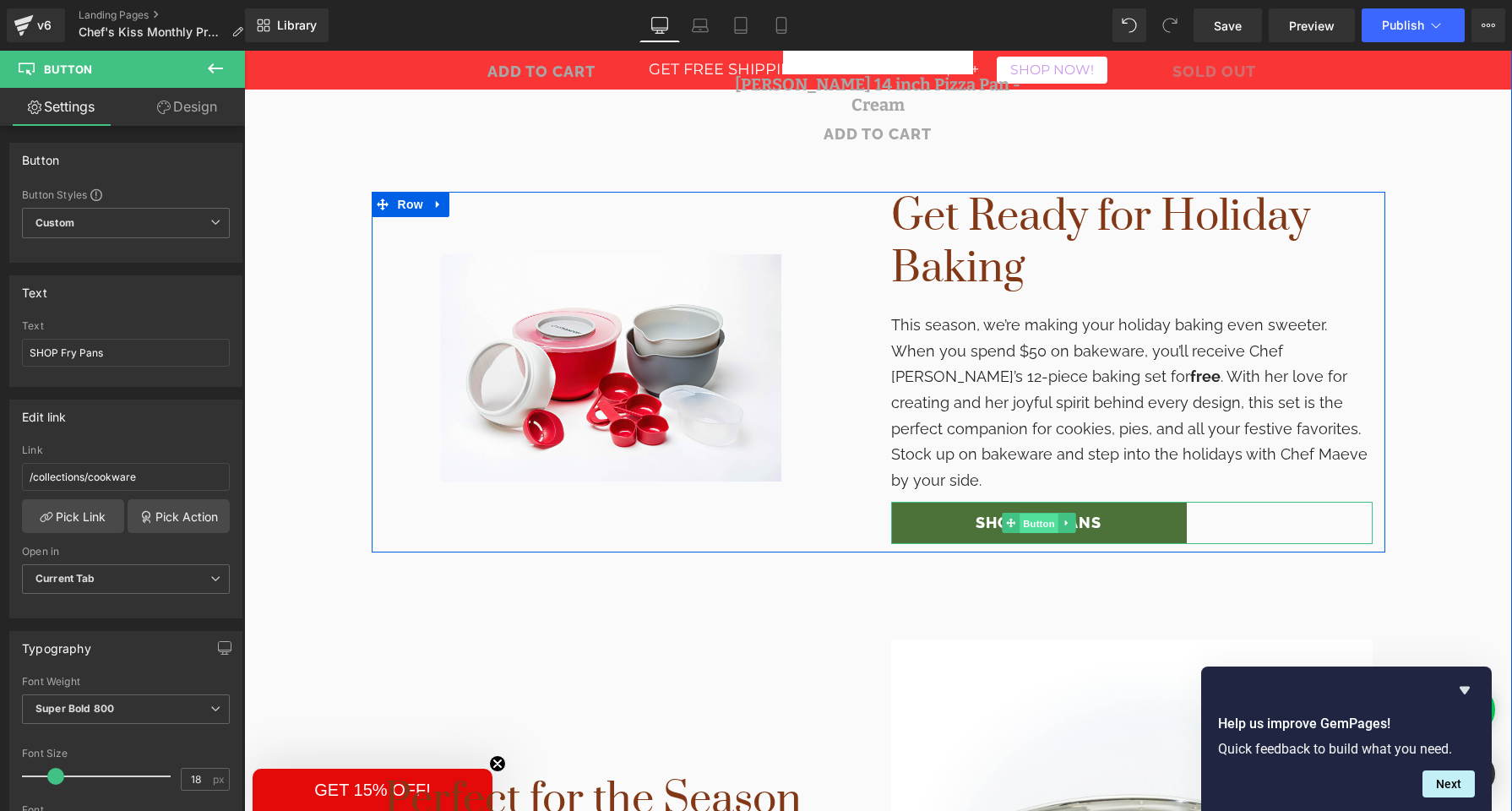
click at [1030, 513] on span "Button" at bounding box center [1039, 523] width 39 height 20
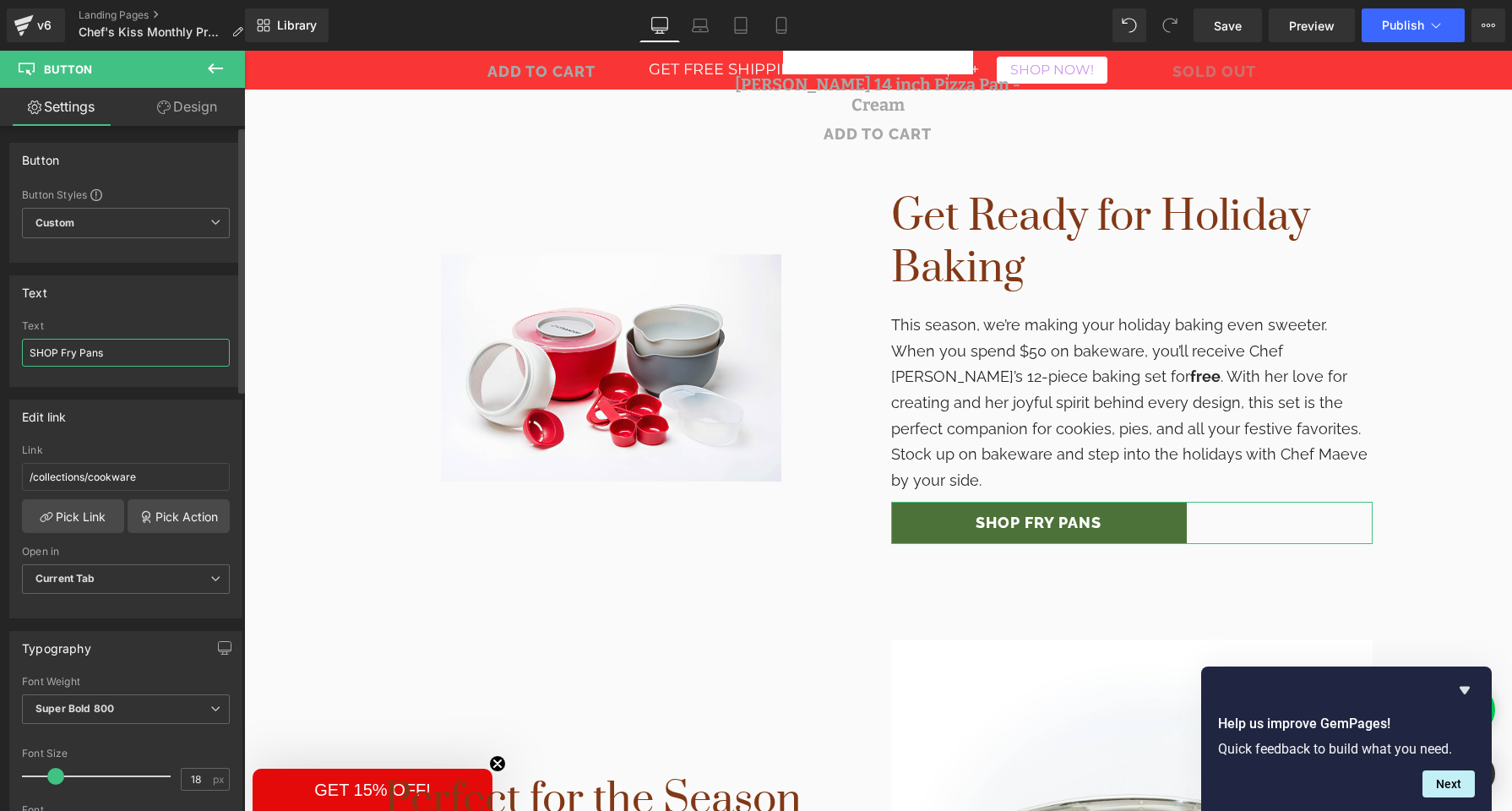
click at [56, 355] on input "SHOP Fry Pans" at bounding box center [126, 352] width 208 height 28
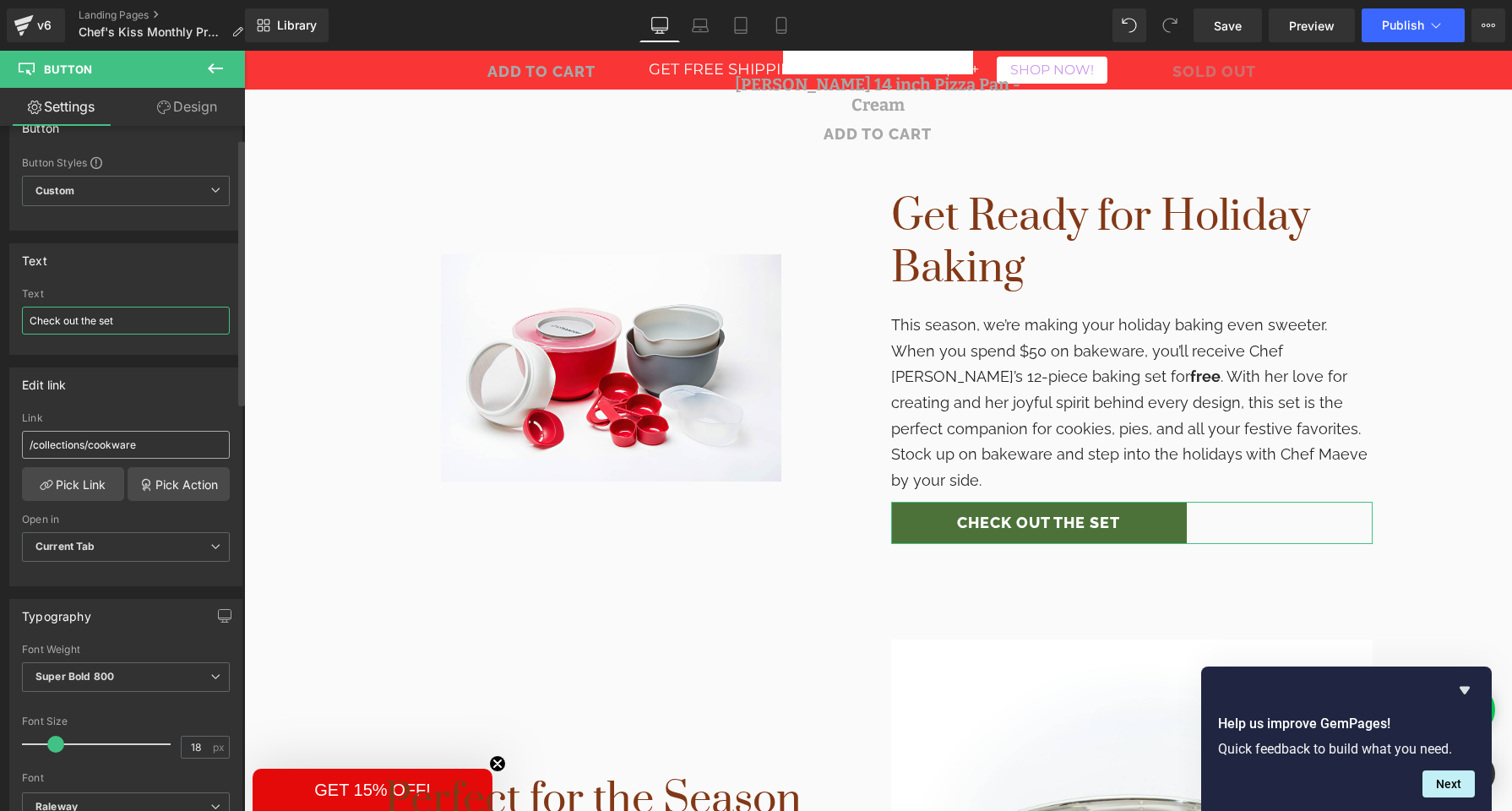
type input "Check out the set"
click at [82, 447] on input "/collections/cookware" at bounding box center [126, 445] width 208 height 28
click at [81, 489] on link "Pick Link" at bounding box center [73, 484] width 102 height 34
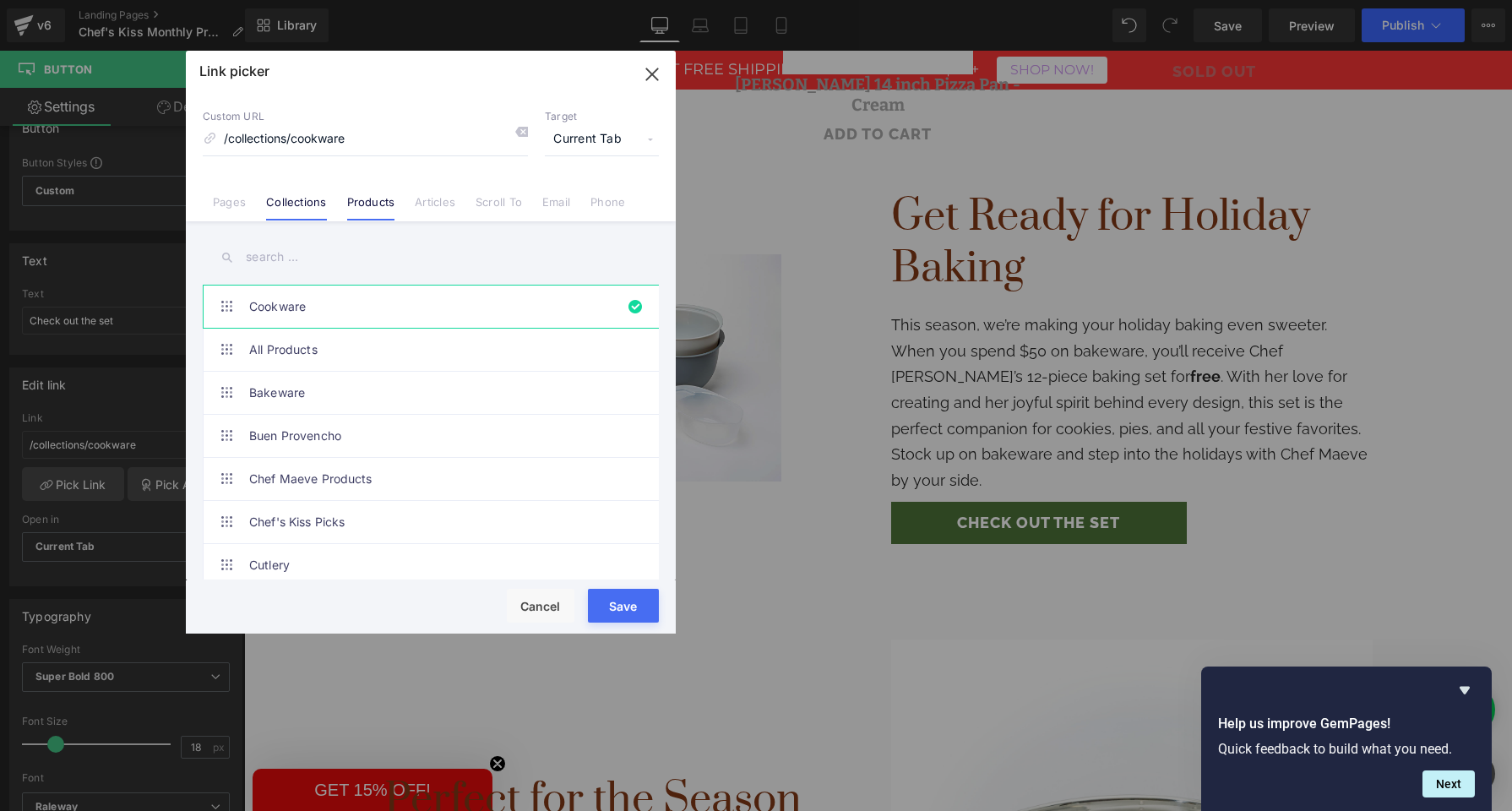
click at [366, 199] on link "Products" at bounding box center [371, 208] width 48 height 25
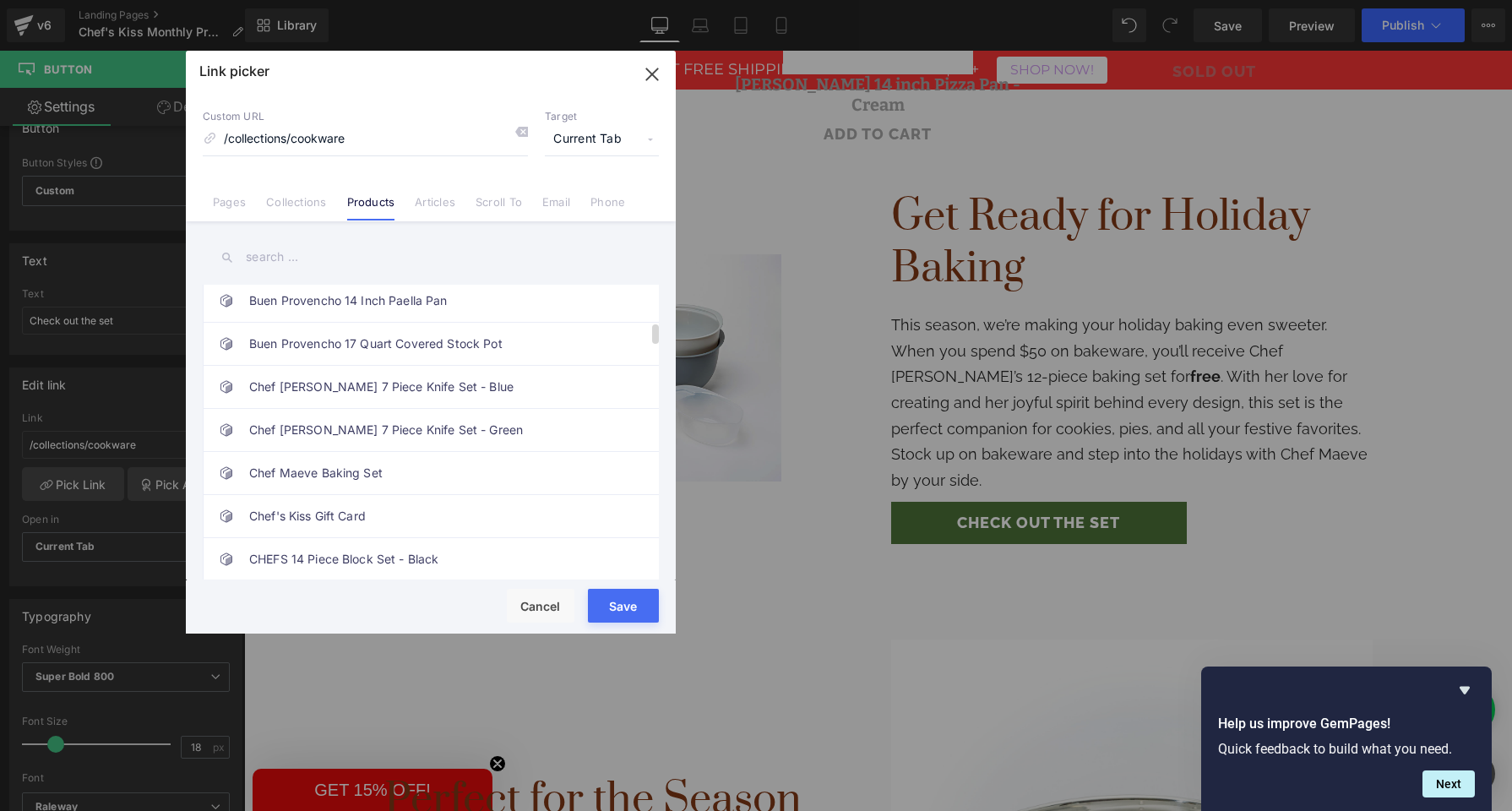
scroll to position [614, 0]
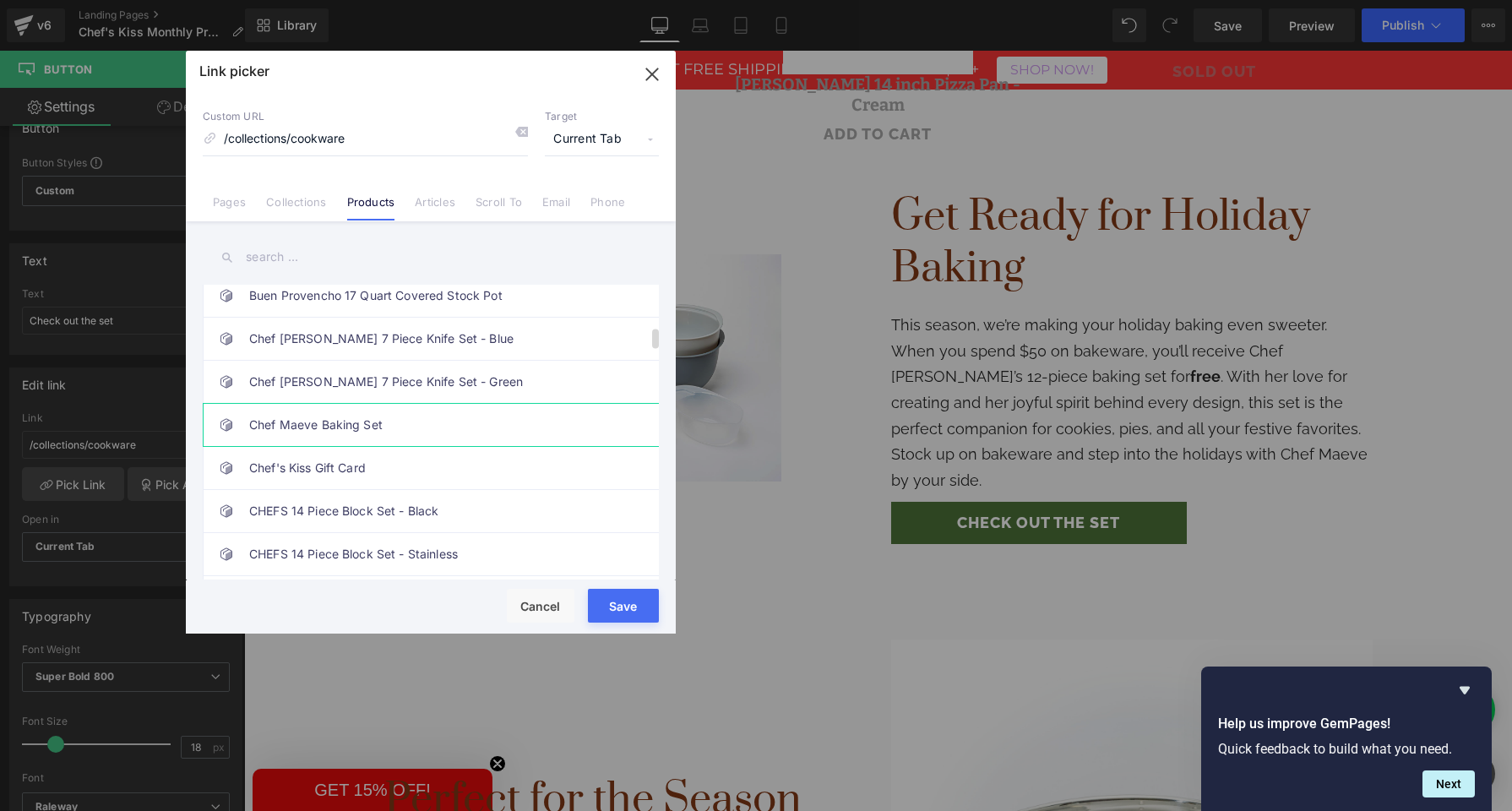
click at [342, 426] on link "Chef Maeve Baking Set" at bounding box center [435, 425] width 372 height 42
click at [607, 600] on button "Save" at bounding box center [624, 606] width 71 height 34
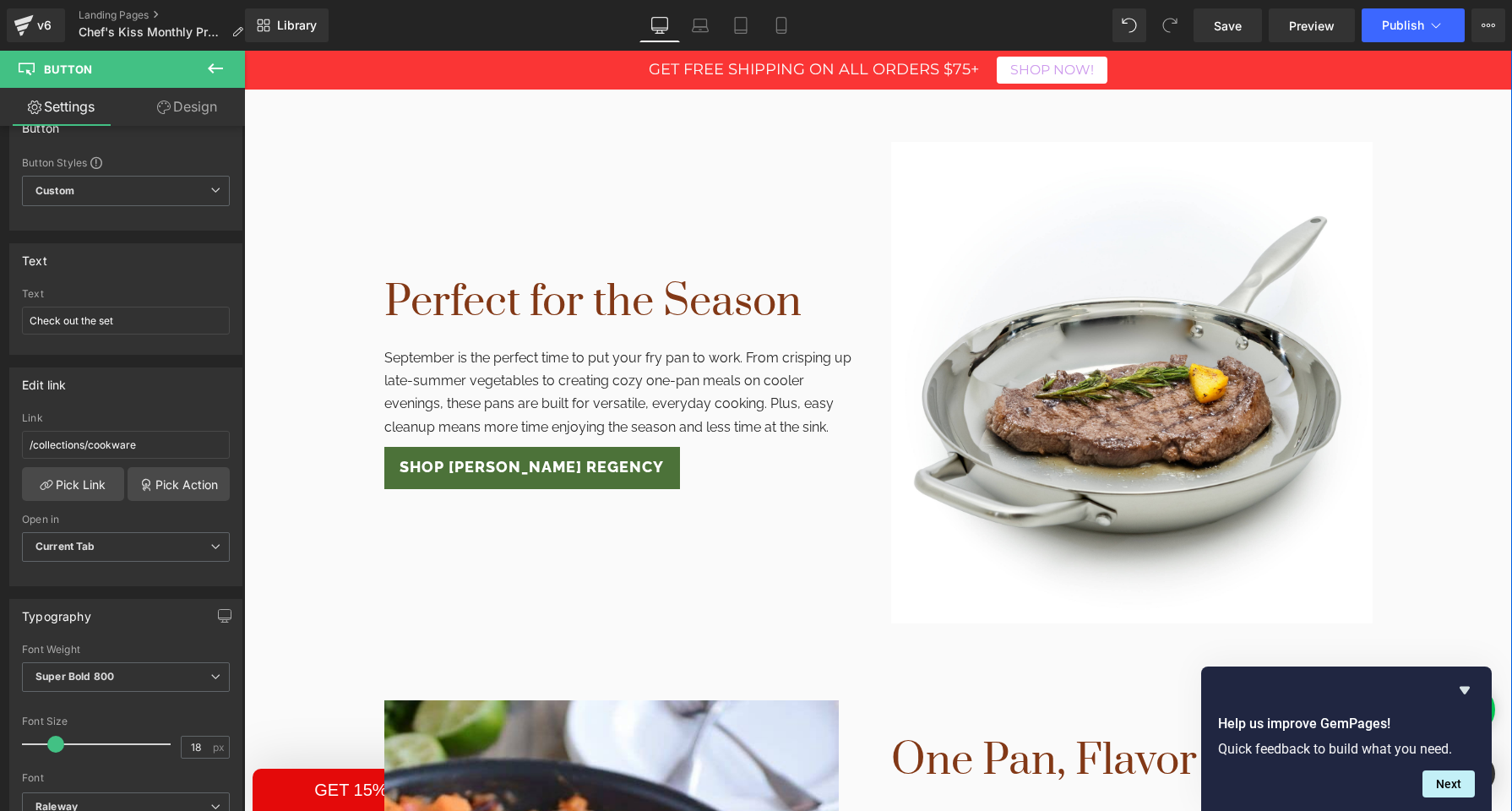
scroll to position [1546, 0]
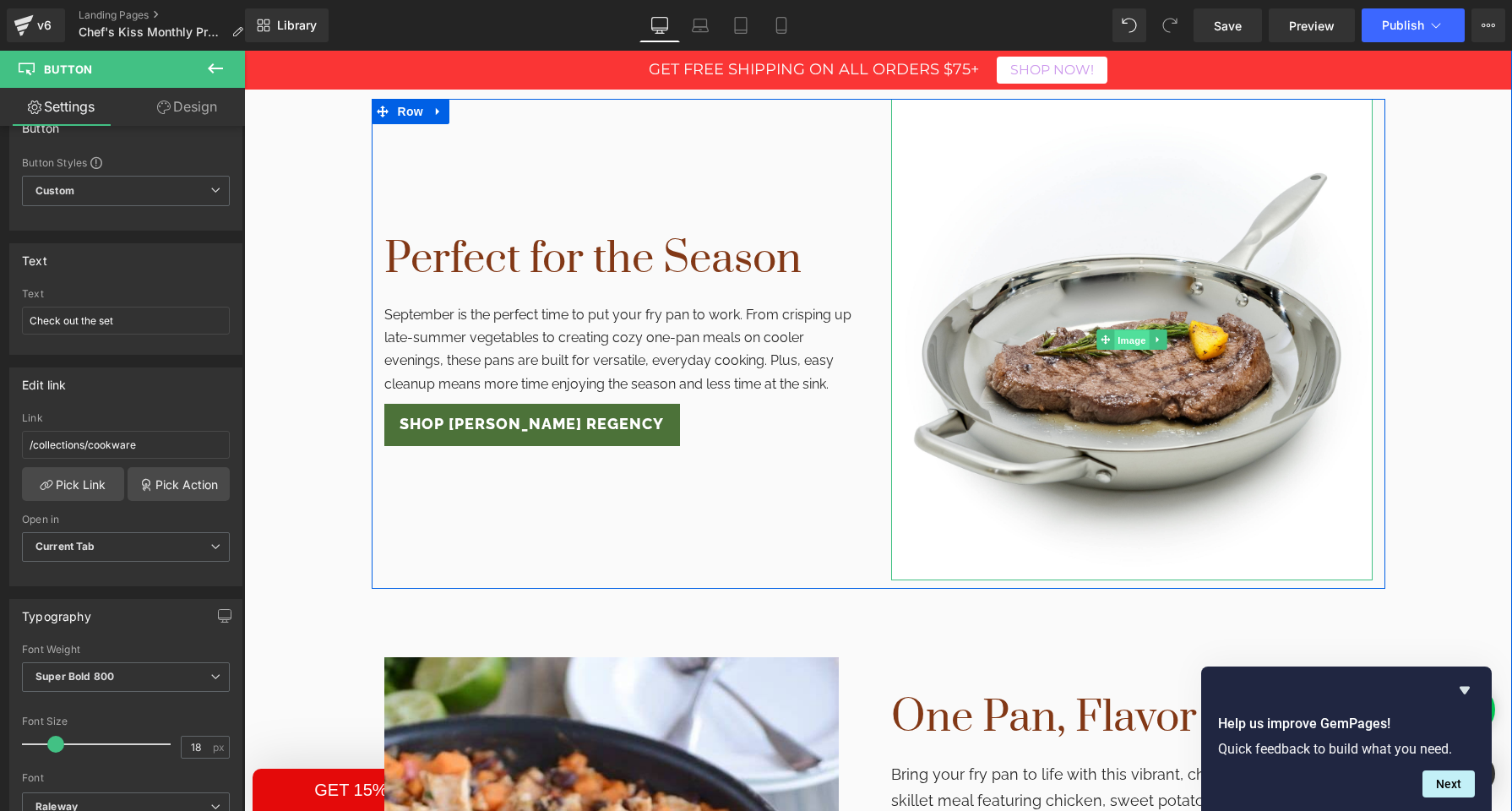
click at [1135, 330] on span "Image" at bounding box center [1132, 340] width 36 height 20
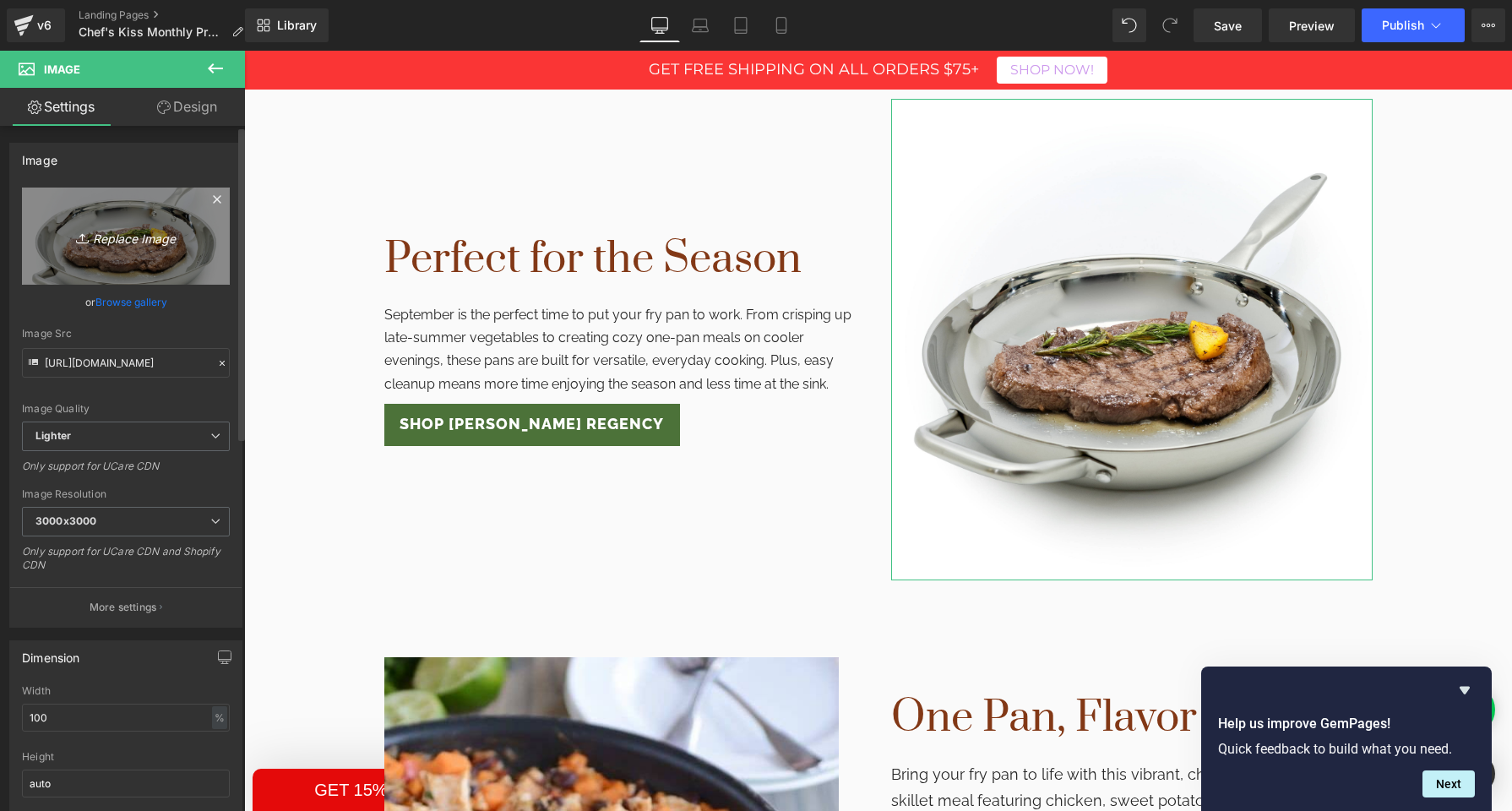
click at [122, 243] on icon "Replace Image" at bounding box center [126, 236] width 135 height 21
type input "C:\fakepath\DB_M_Bronze_Group.jpg"
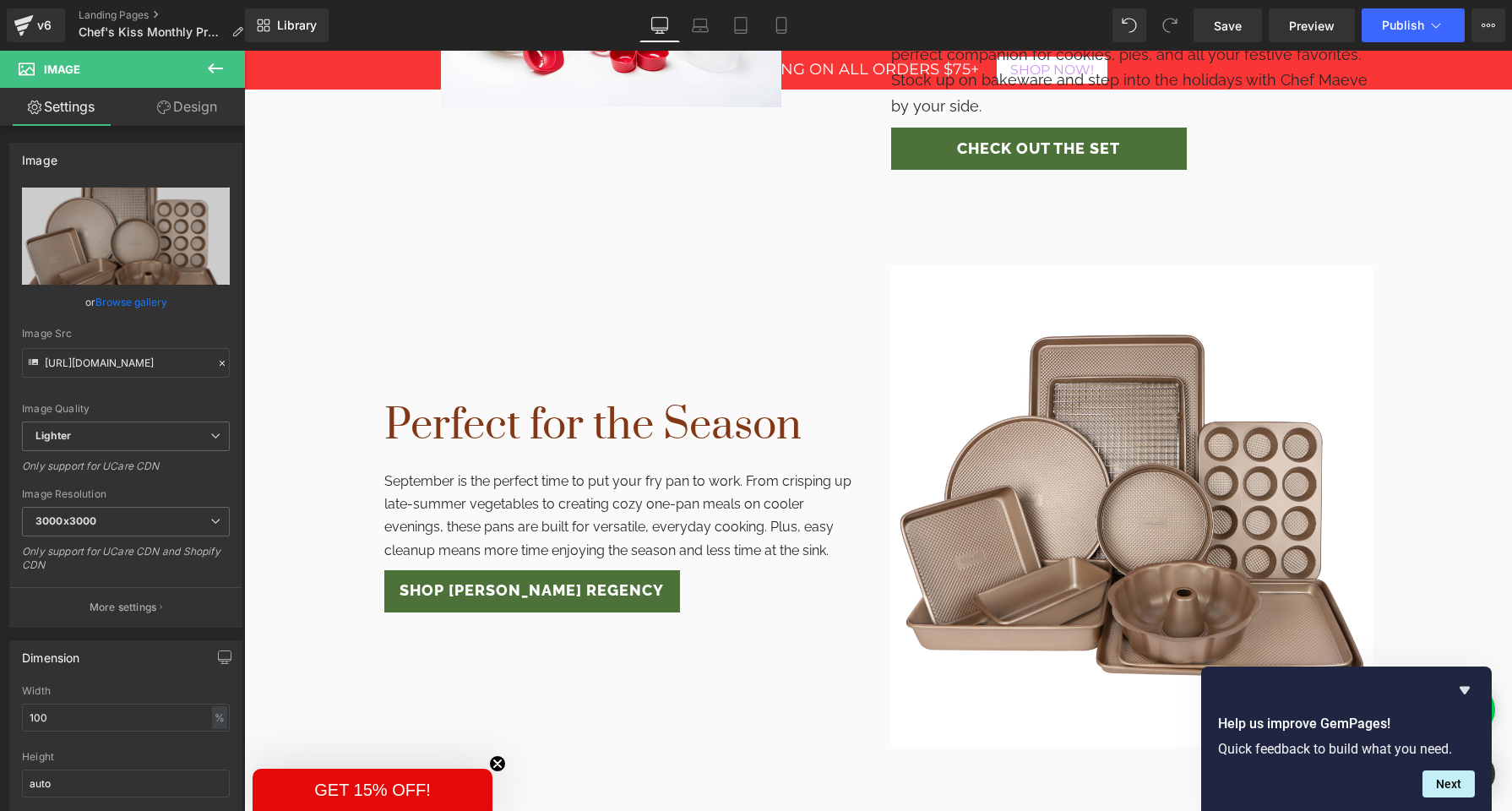
scroll to position [1387, 0]
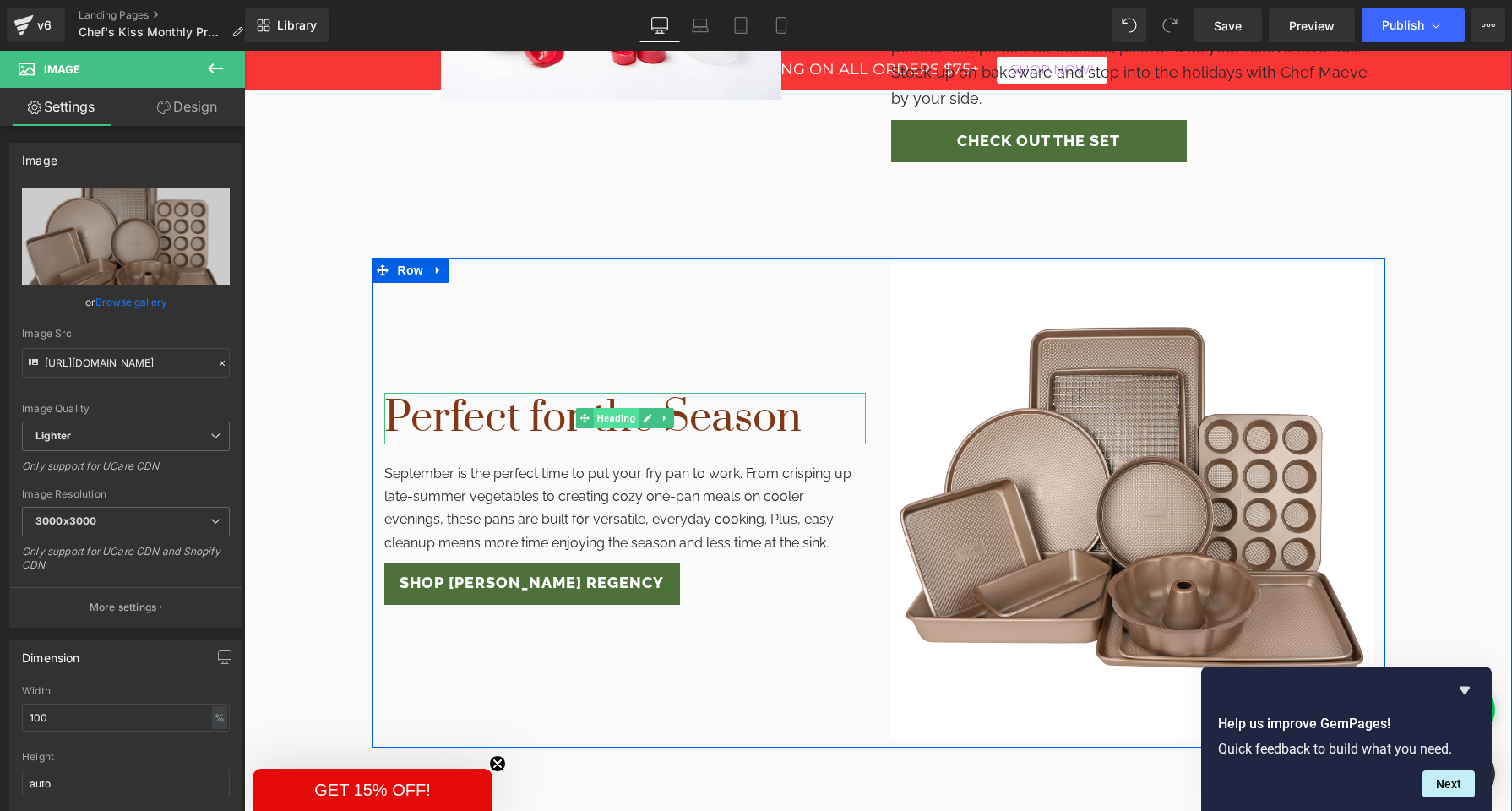
click at [601, 408] on span "Heading" at bounding box center [616, 418] width 46 height 20
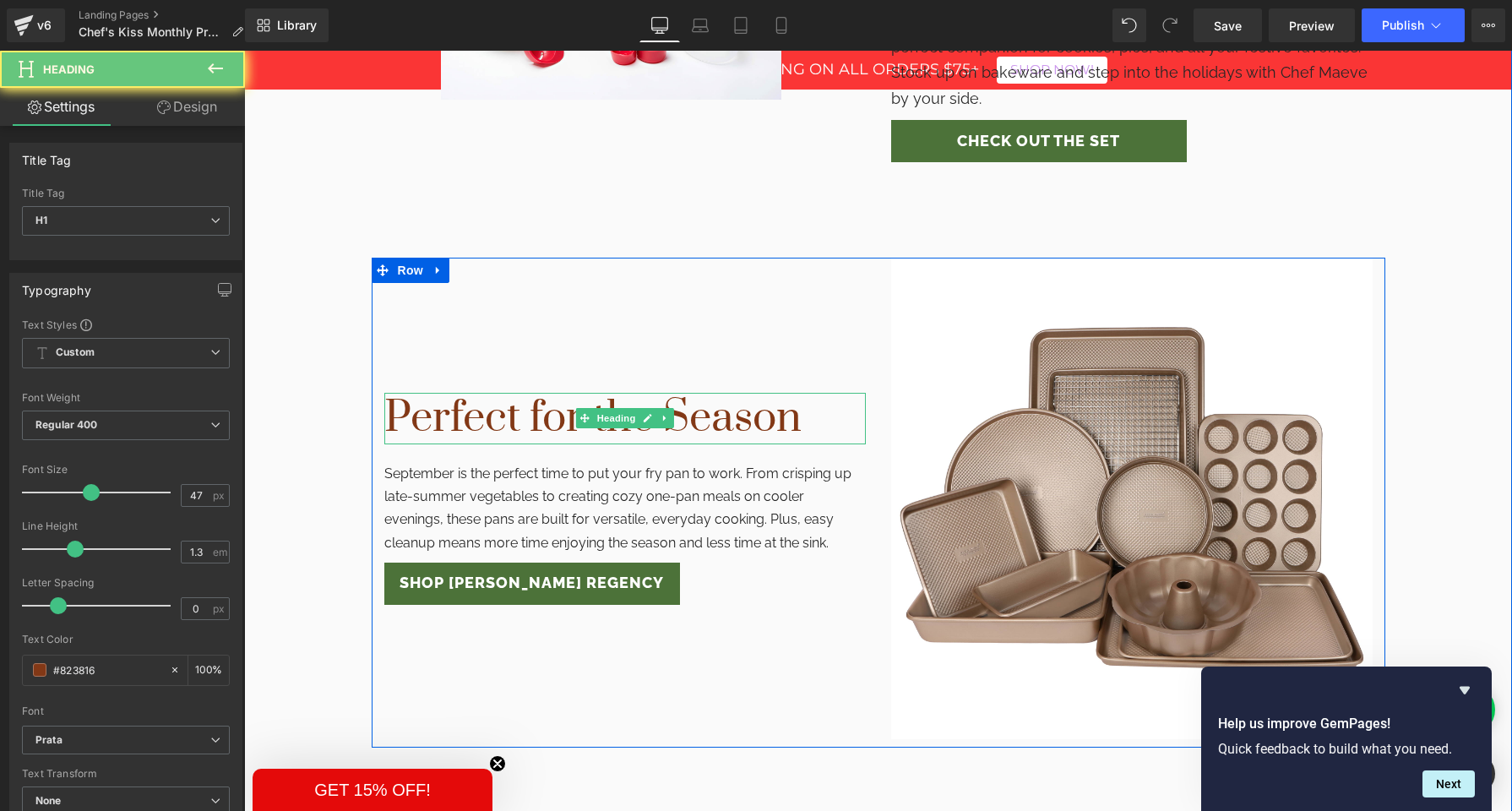
click at [529, 393] on h1 "Perfect for the Season" at bounding box center [625, 418] width 482 height 52
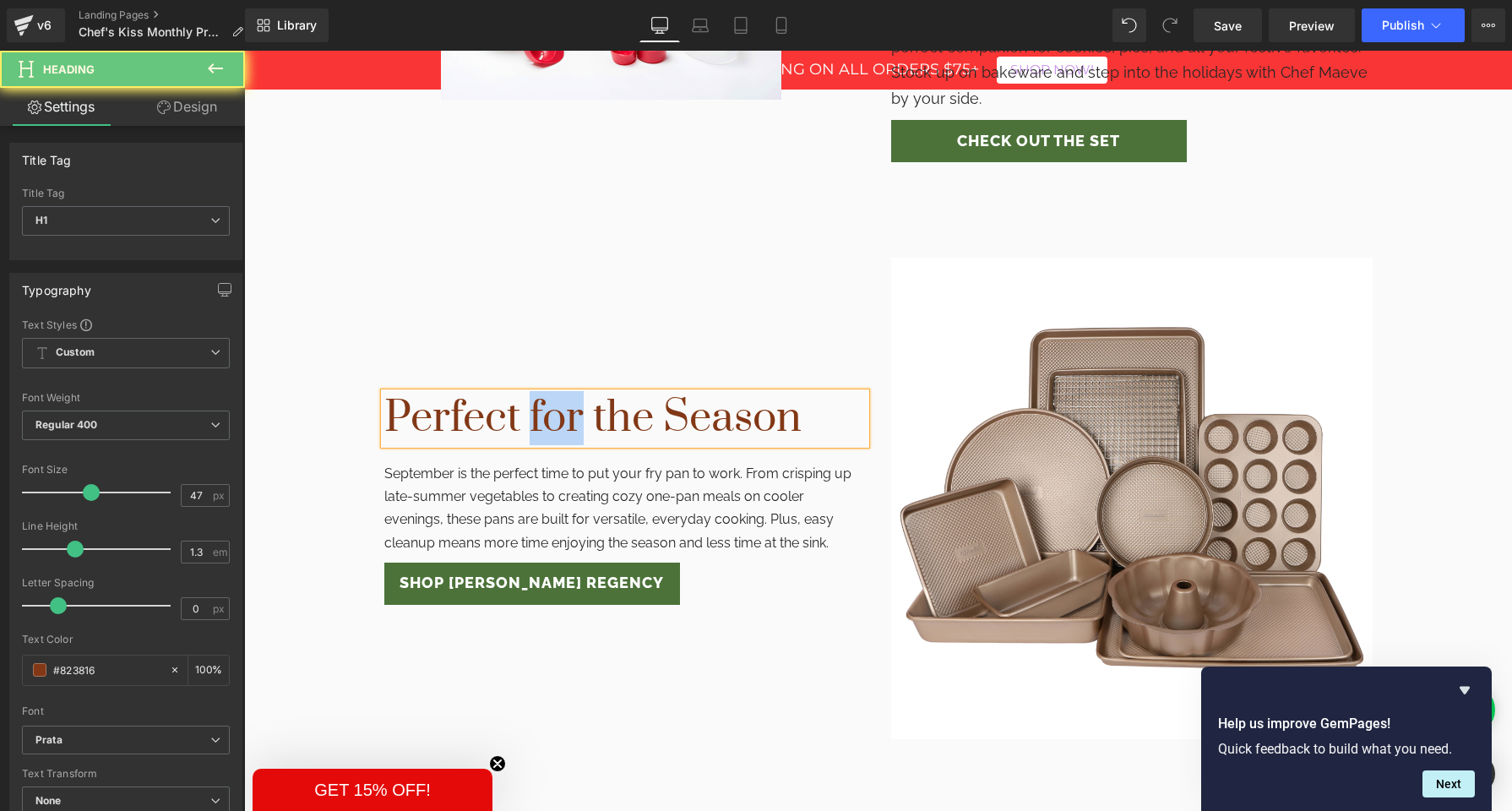
click at [529, 393] on h1 "Perfect for the Season" at bounding box center [625, 418] width 482 height 52
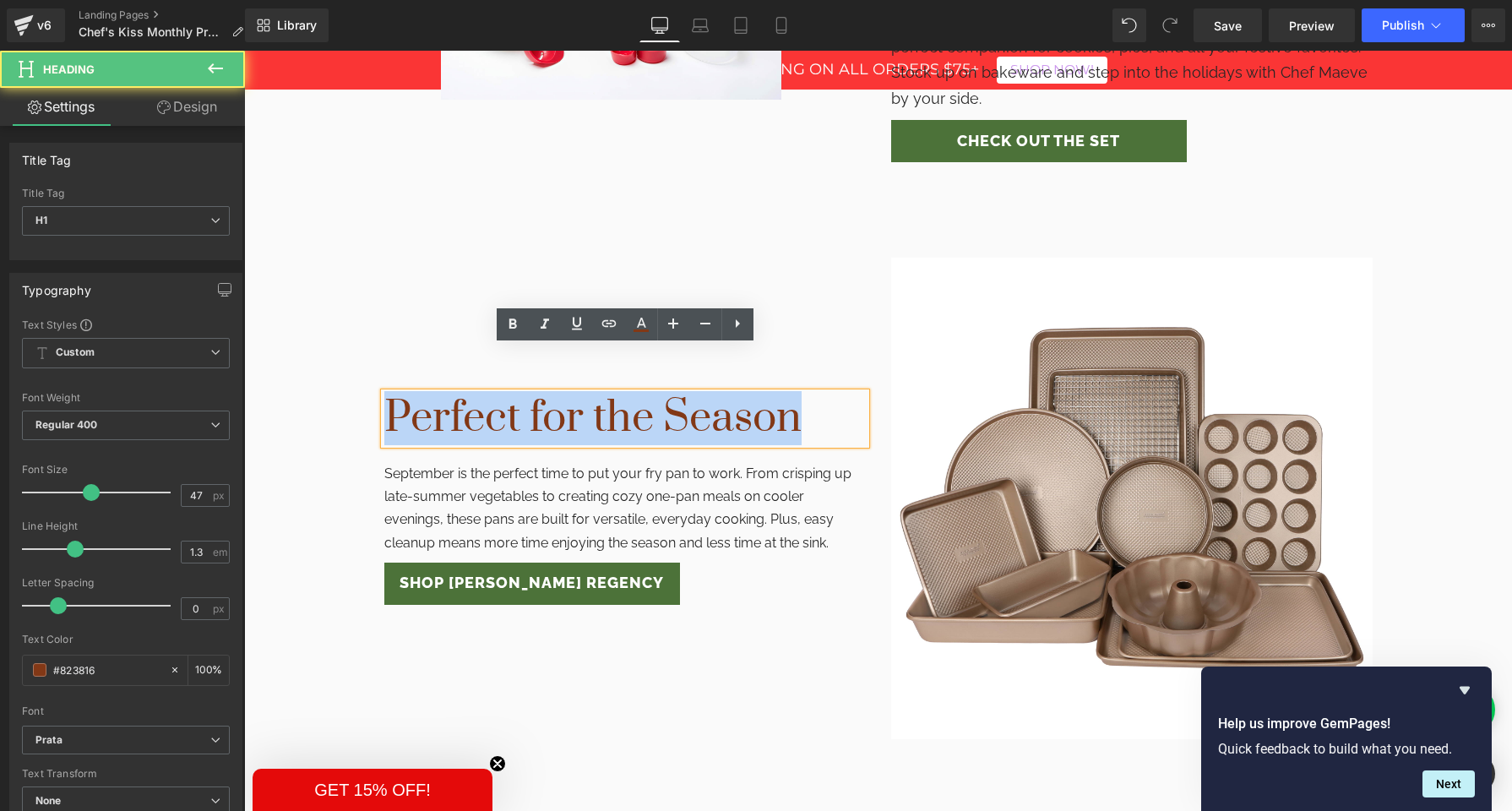
click at [529, 393] on h1 "Perfect for the Season" at bounding box center [625, 418] width 482 height 52
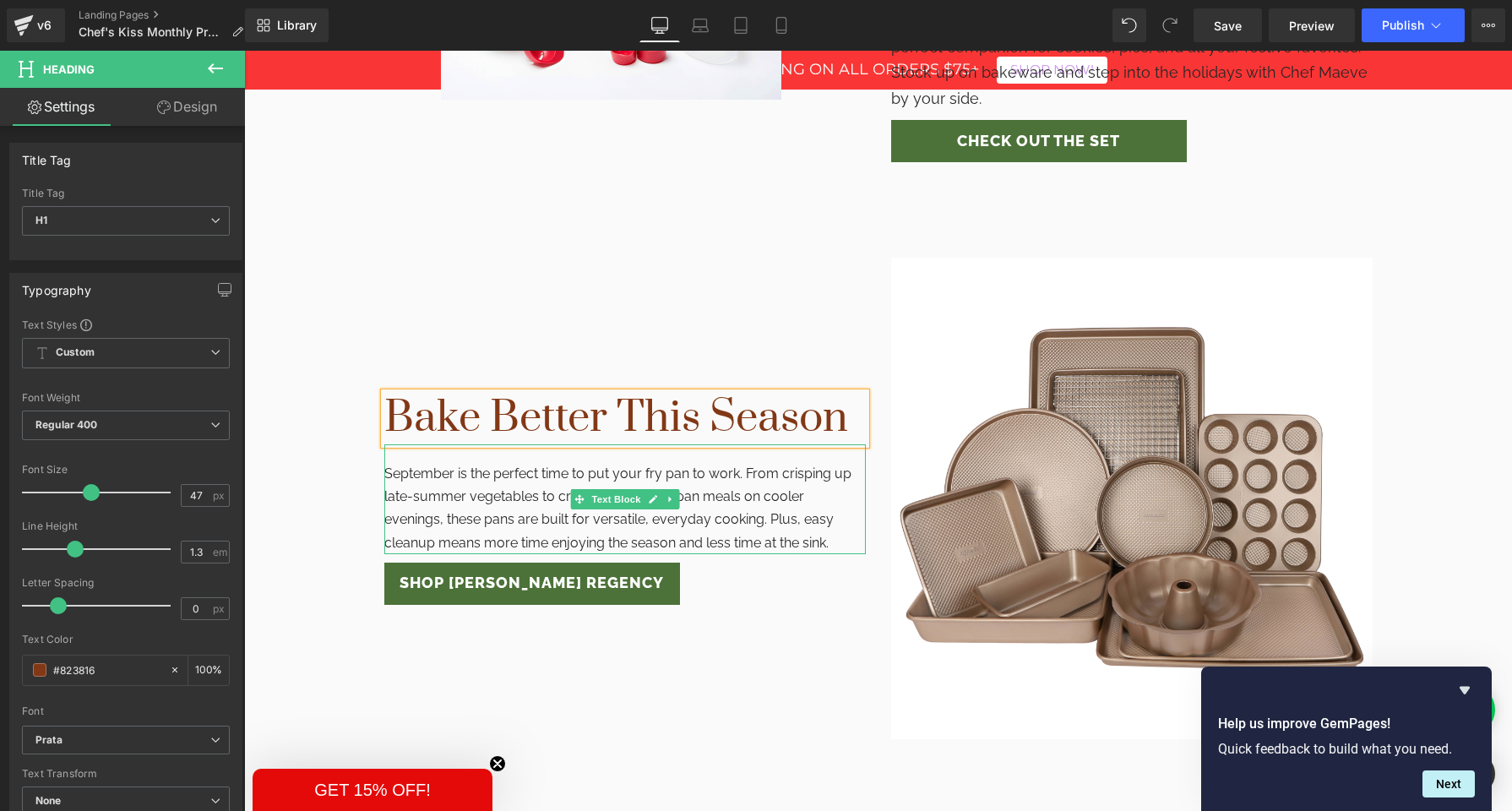
click at [508, 462] on p "September is the perfect time to put your fry pan to work. From crisping up lat…" at bounding box center [625, 508] width 482 height 92
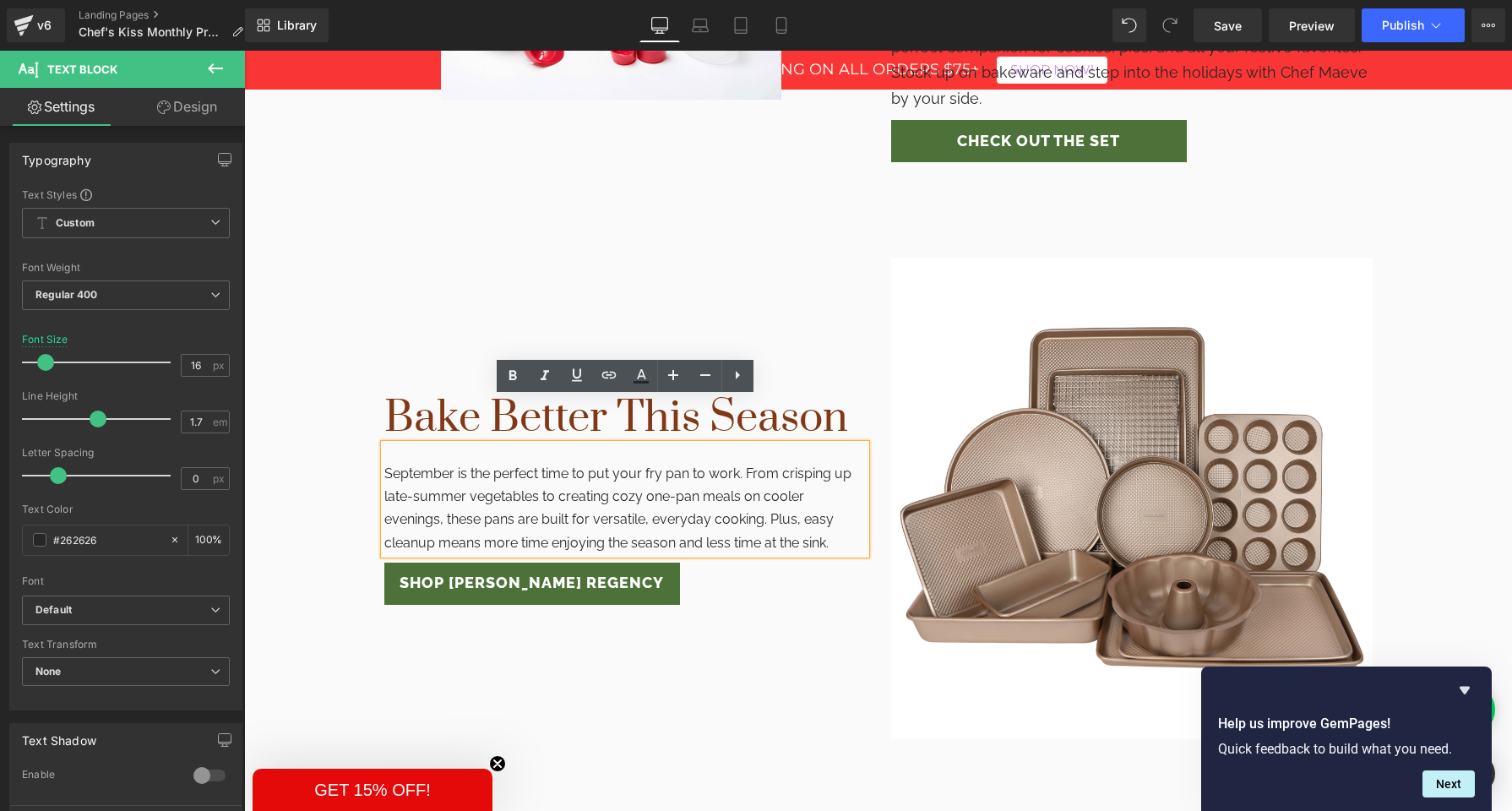
click at [508, 462] on p "September is the perfect time to put your fry pan to work. From crisping up lat…" at bounding box center [625, 508] width 482 height 92
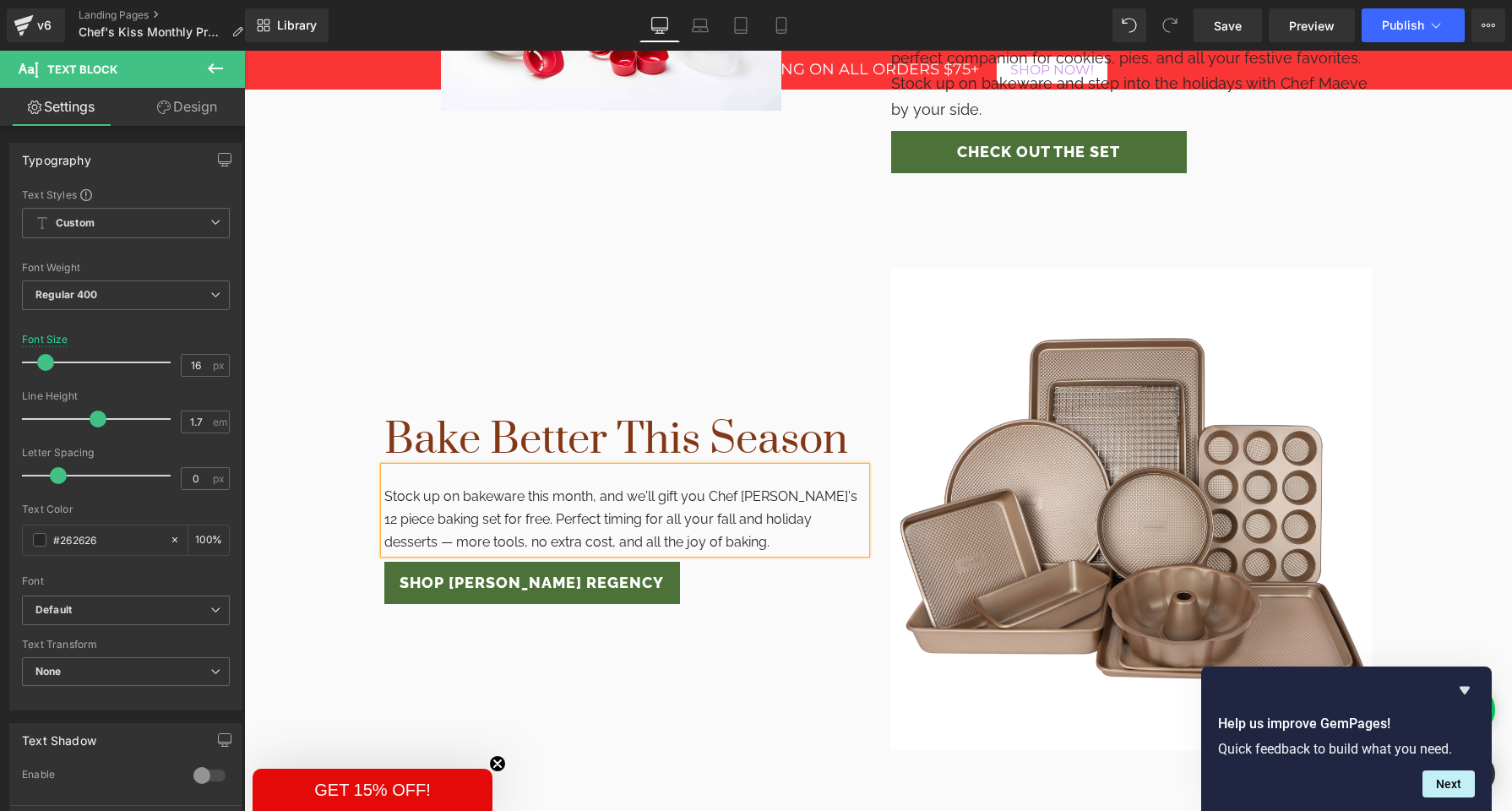
scroll to position [1379, 0]
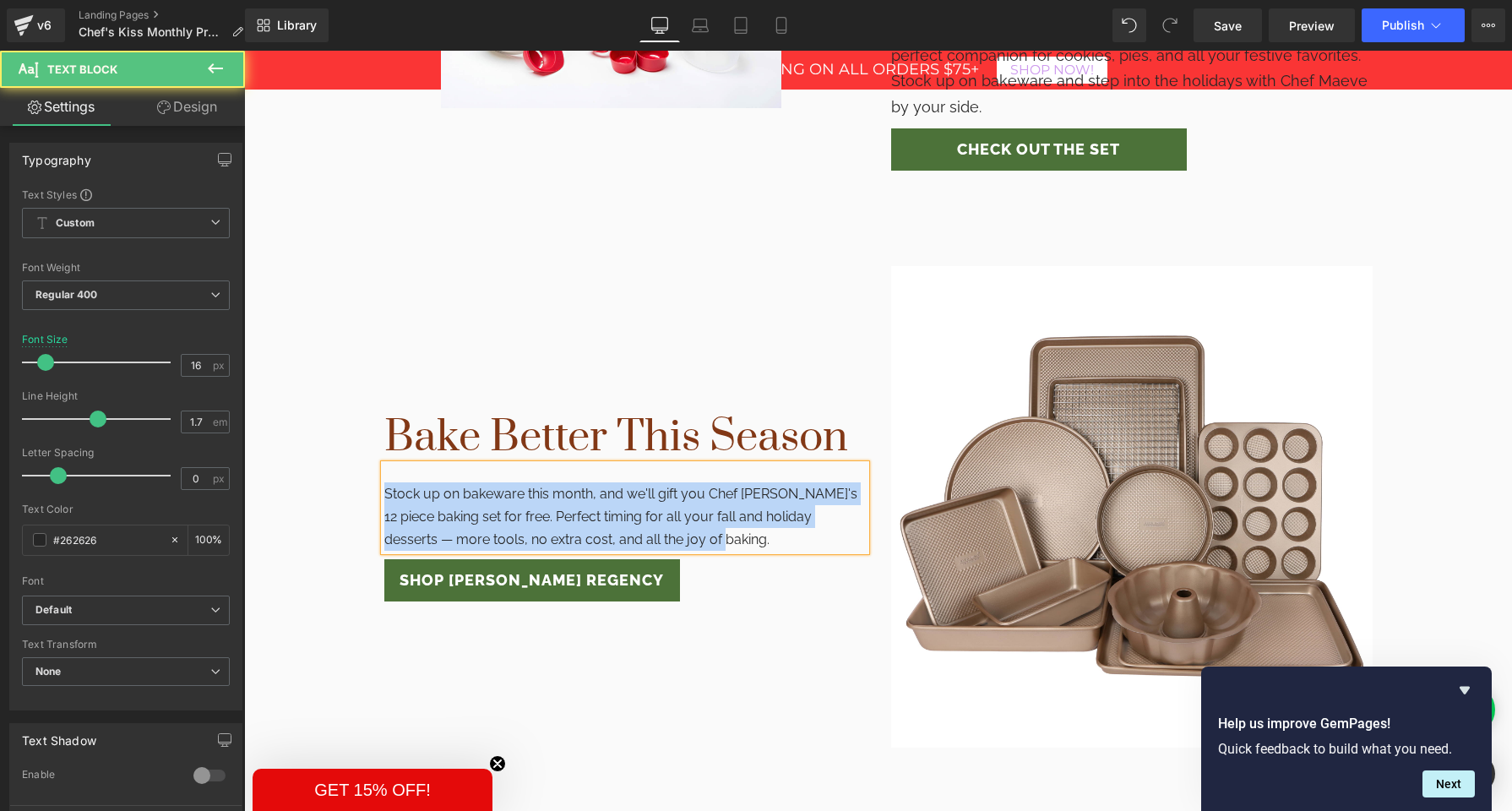
drag, startPoint x: 384, startPoint y: 449, endPoint x: 696, endPoint y: 488, distance: 314.4
click at [696, 488] on p "Stock up on bakeware this month, and we'll gift you Chef [PERSON_NAME]'s 12 pie…" at bounding box center [625, 517] width 482 height 70
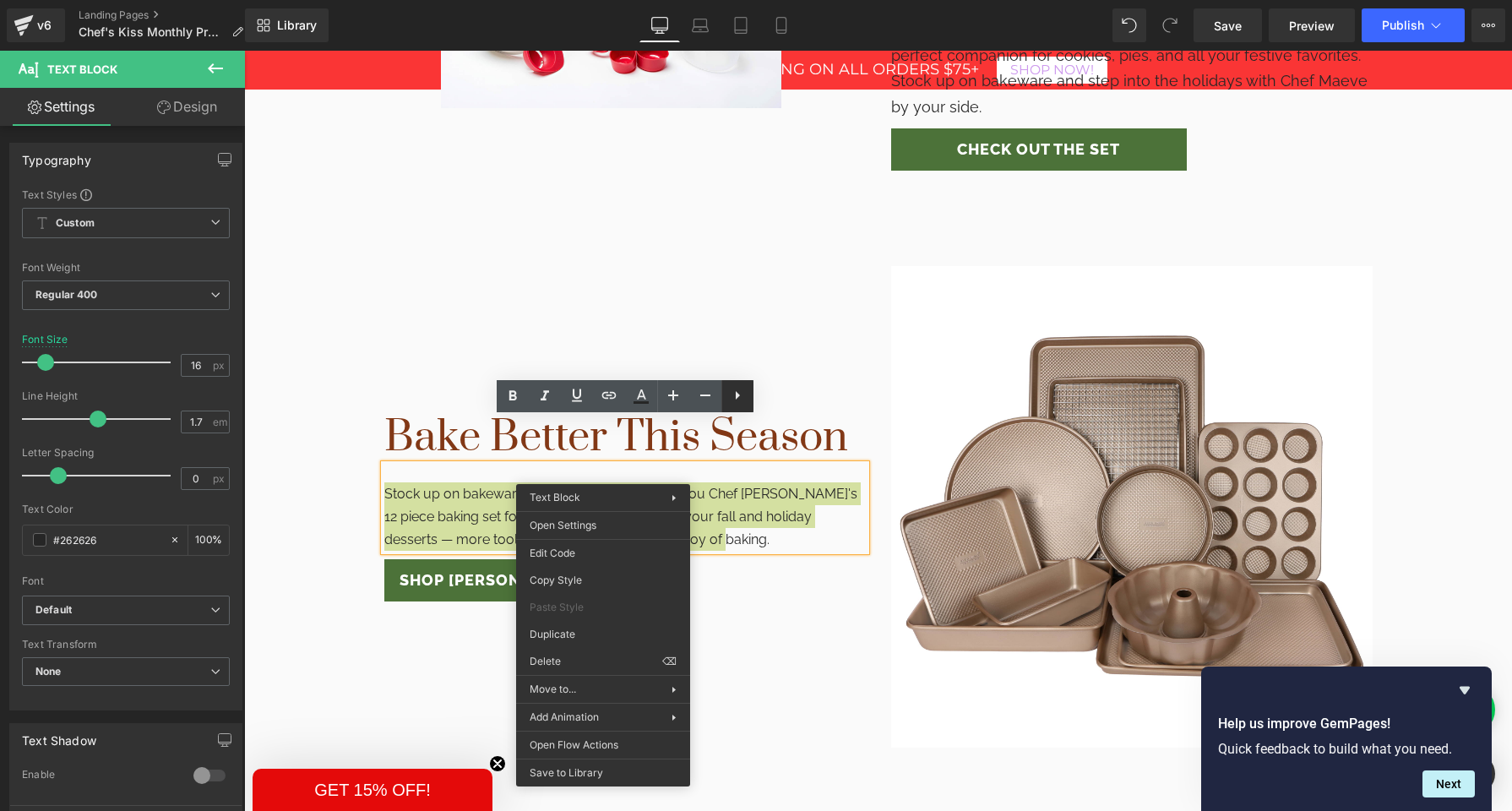
click at [740, 397] on icon at bounding box center [737, 395] width 20 height 20
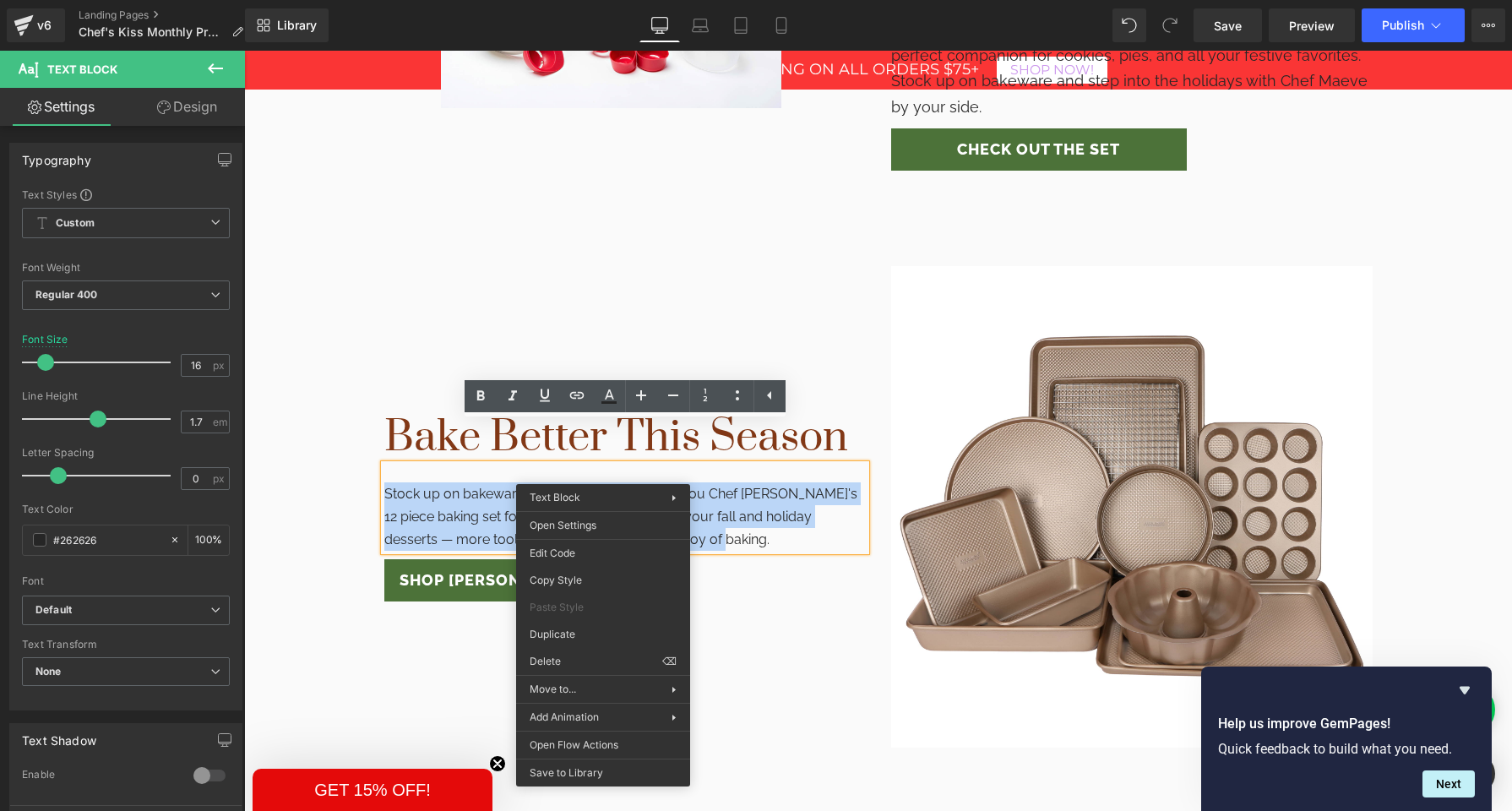
click at [694, 483] on p "Stock up on bakeware this month, and we'll gift you Chef [PERSON_NAME]'s 12 pie…" at bounding box center [625, 517] width 482 height 70
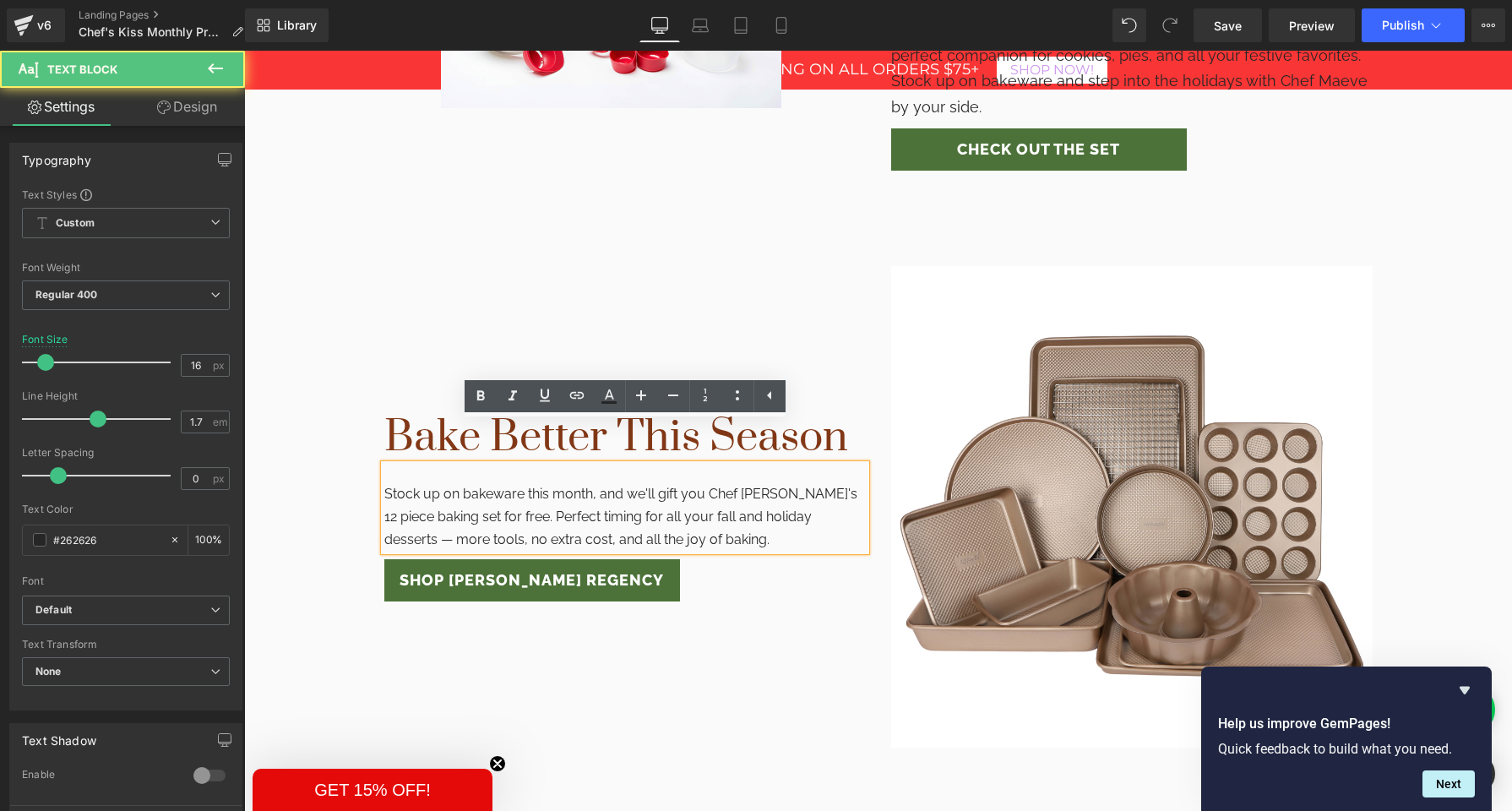
click at [494, 483] on p "Stock up on bakeware this month, and we'll gift you Chef [PERSON_NAME]'s 12 pie…" at bounding box center [625, 517] width 482 height 70
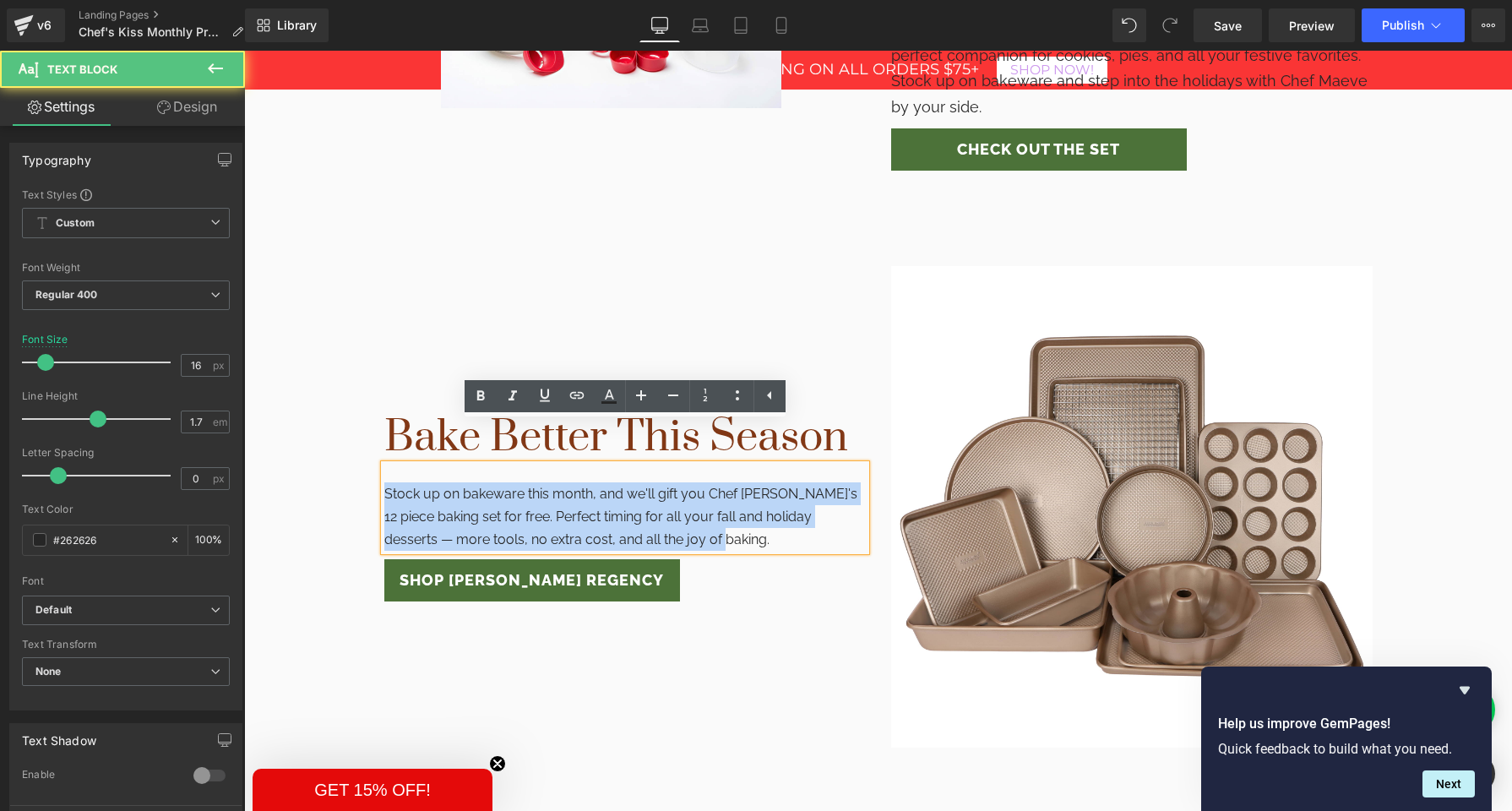
drag, startPoint x: 384, startPoint y: 450, endPoint x: 714, endPoint y: 497, distance: 333.3
click at [714, 497] on p "Stock up on bakeware this month, and we'll gift you Chef [PERSON_NAME]'s 12 pie…" at bounding box center [625, 517] width 482 height 70
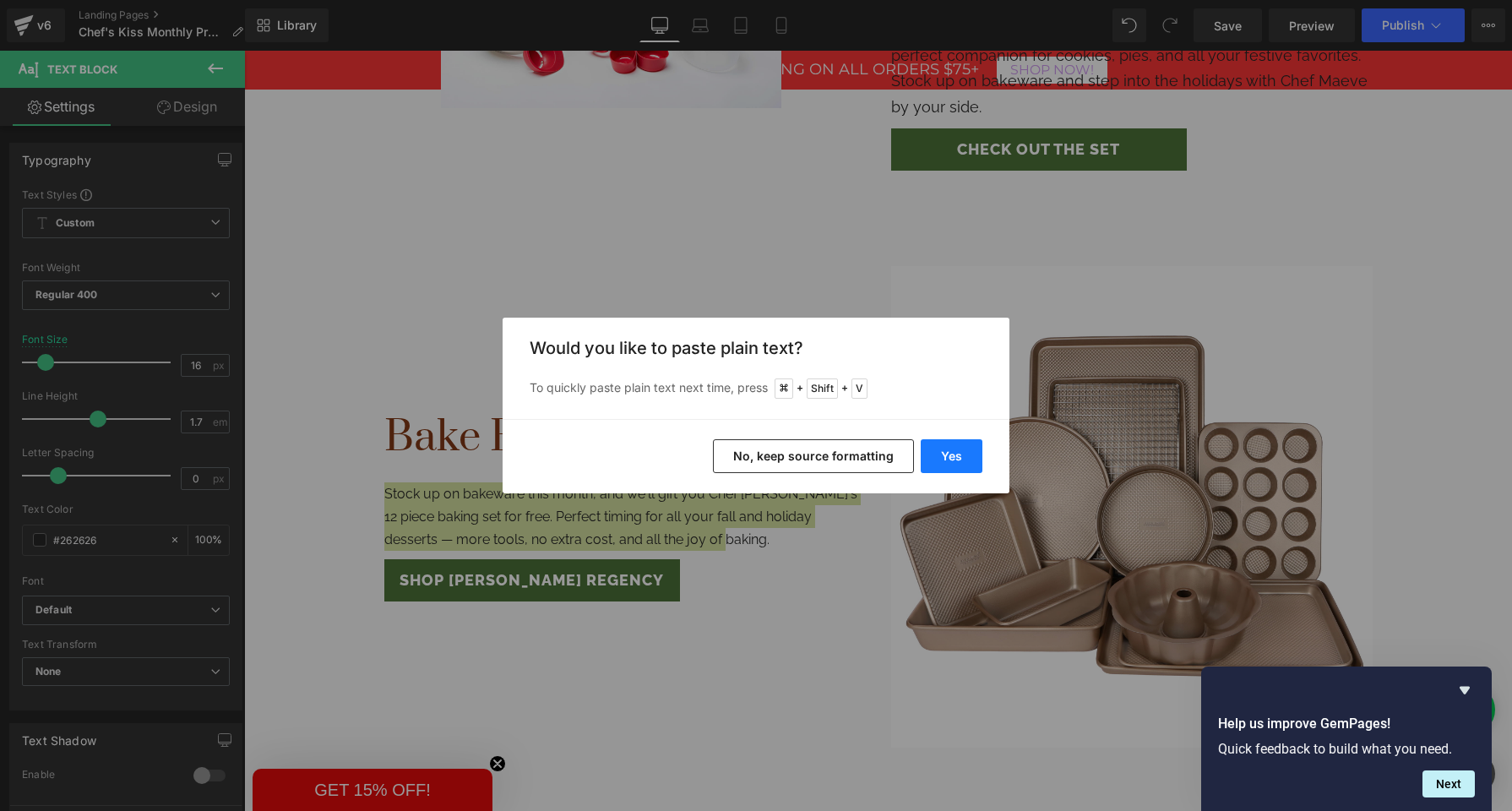
click at [946, 459] on button "Yes" at bounding box center [951, 456] width 62 height 34
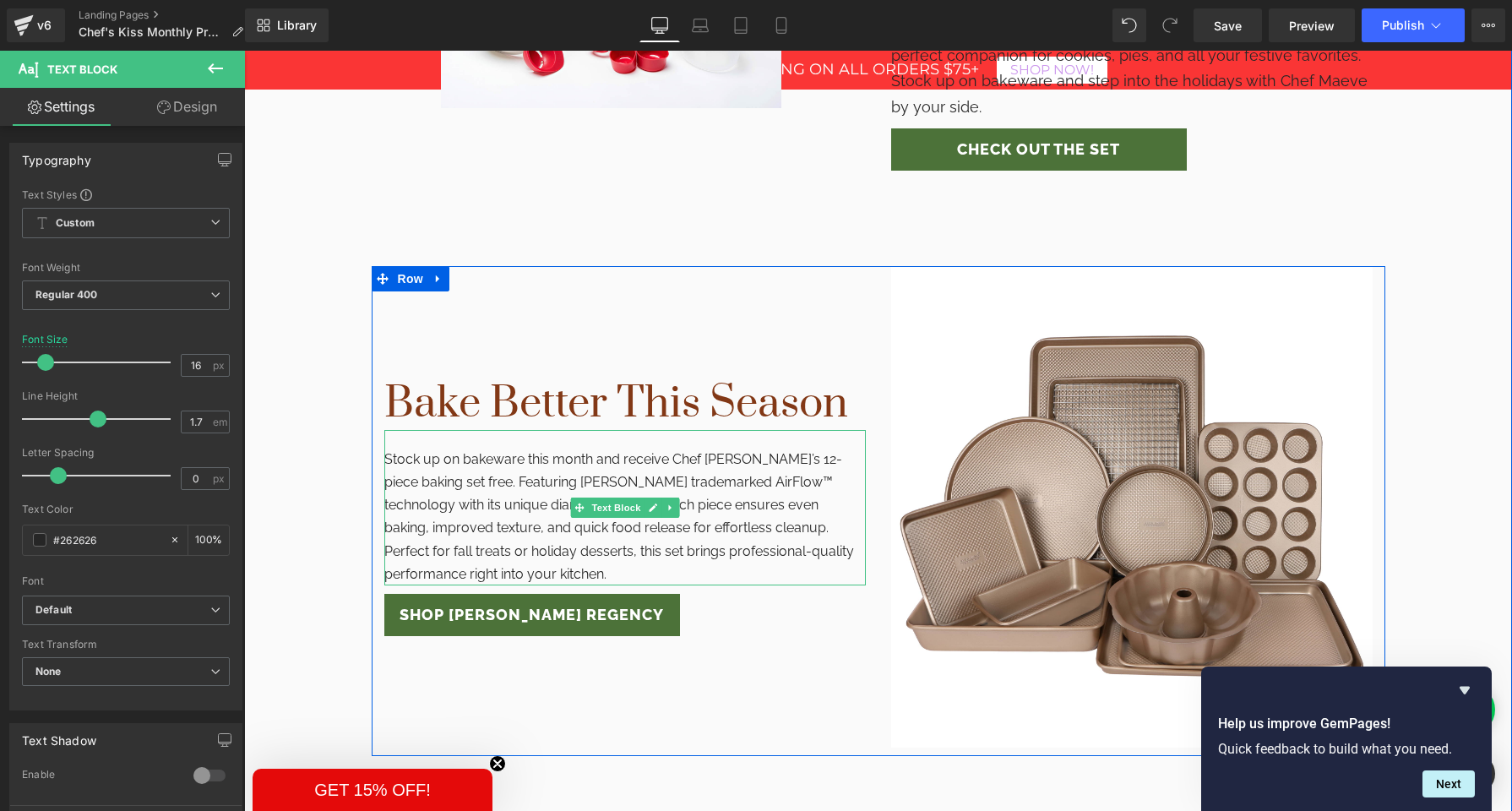
click at [645, 473] on p "Stock up on bakeware this month and receive Chef [PERSON_NAME]’s 12-piece bakin…" at bounding box center [625, 517] width 482 height 137
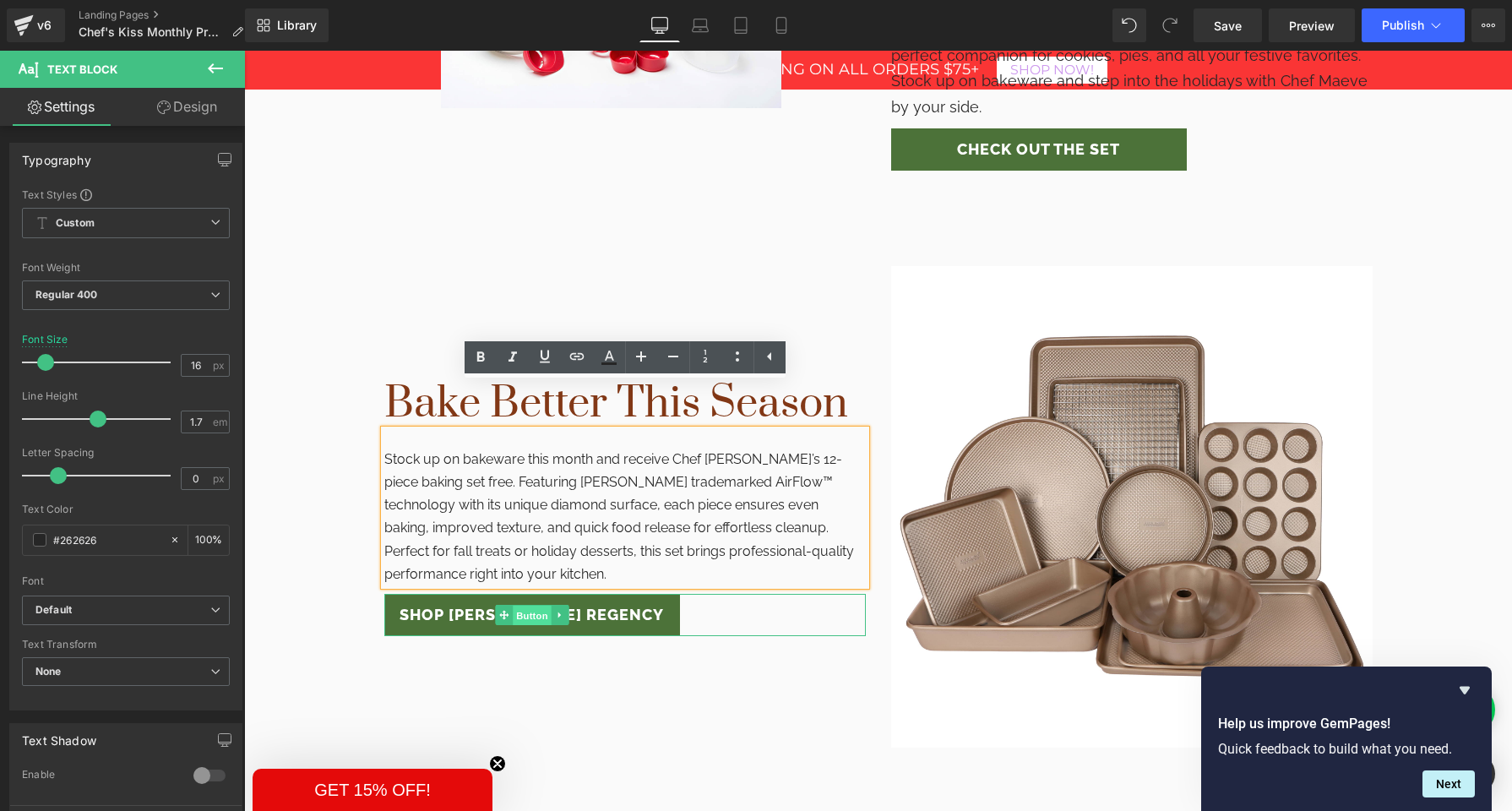
click at [525, 606] on span "Button" at bounding box center [532, 616] width 39 height 20
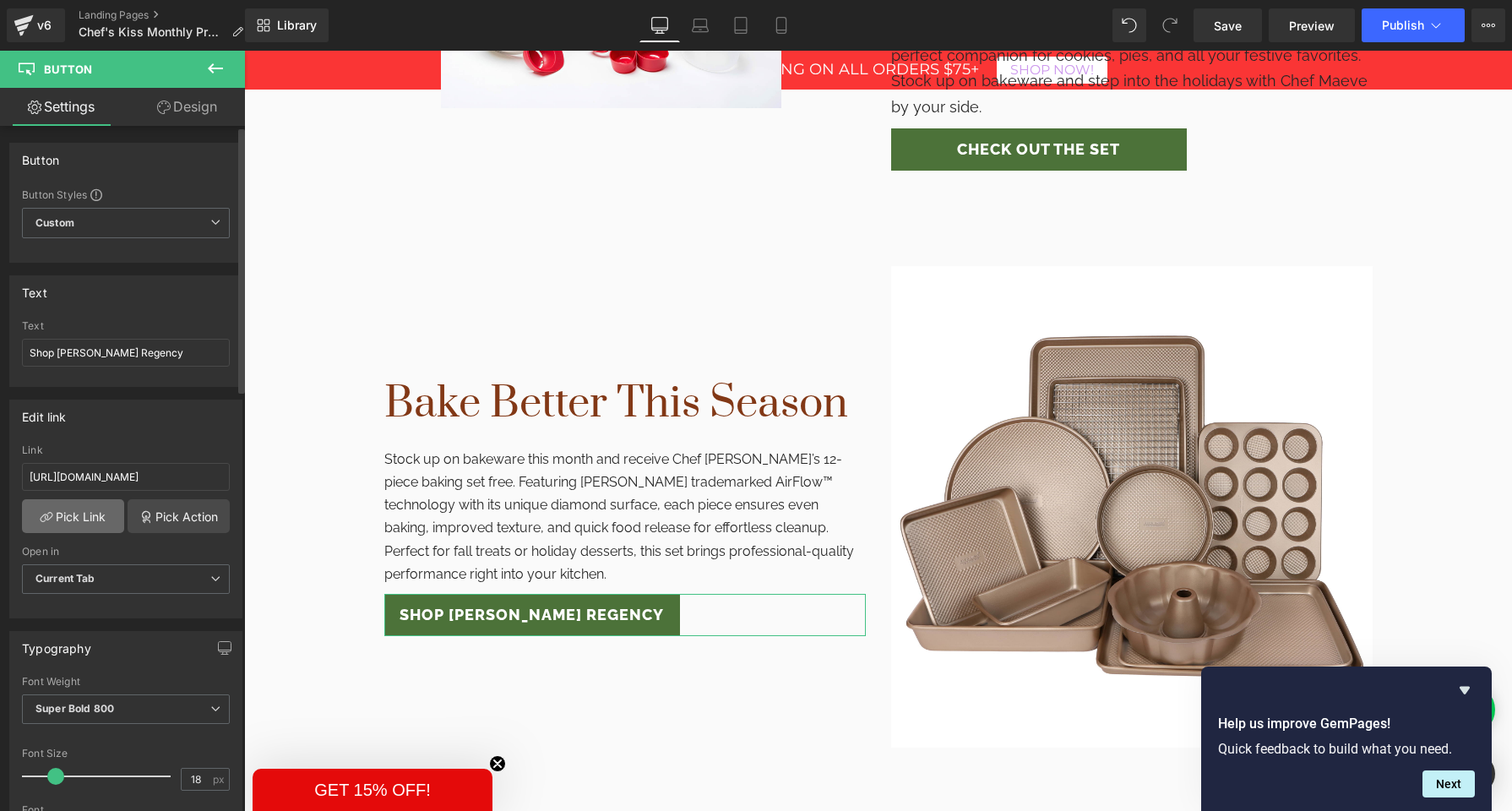
click at [72, 522] on link "Pick Link" at bounding box center [73, 517] width 102 height 34
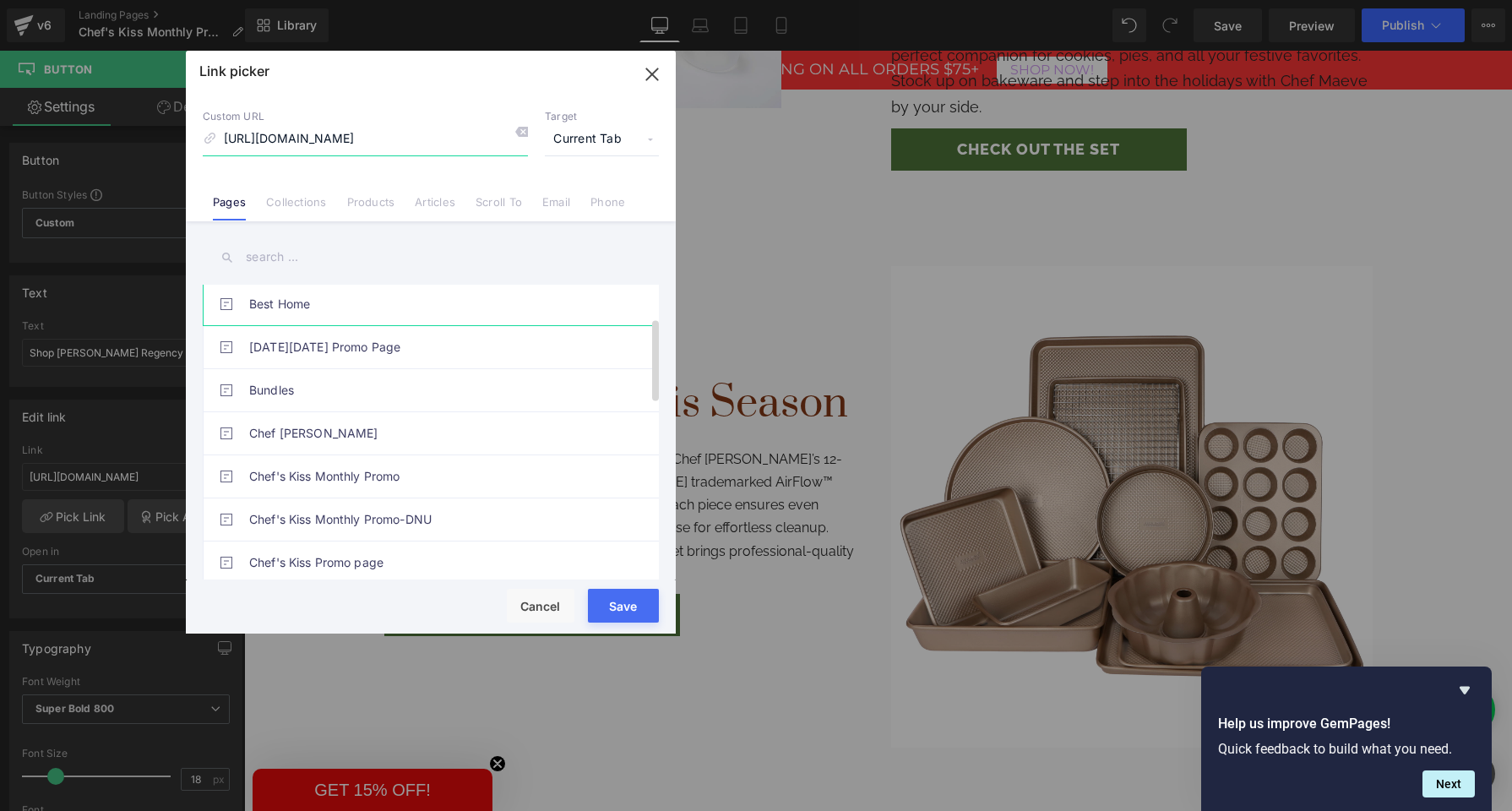
scroll to position [85, 0]
click at [269, 201] on link "Collections" at bounding box center [296, 208] width 60 height 25
click at [296, 357] on link "Bakeware" at bounding box center [435, 350] width 372 height 42
click at [606, 607] on button "Save" at bounding box center [624, 606] width 71 height 34
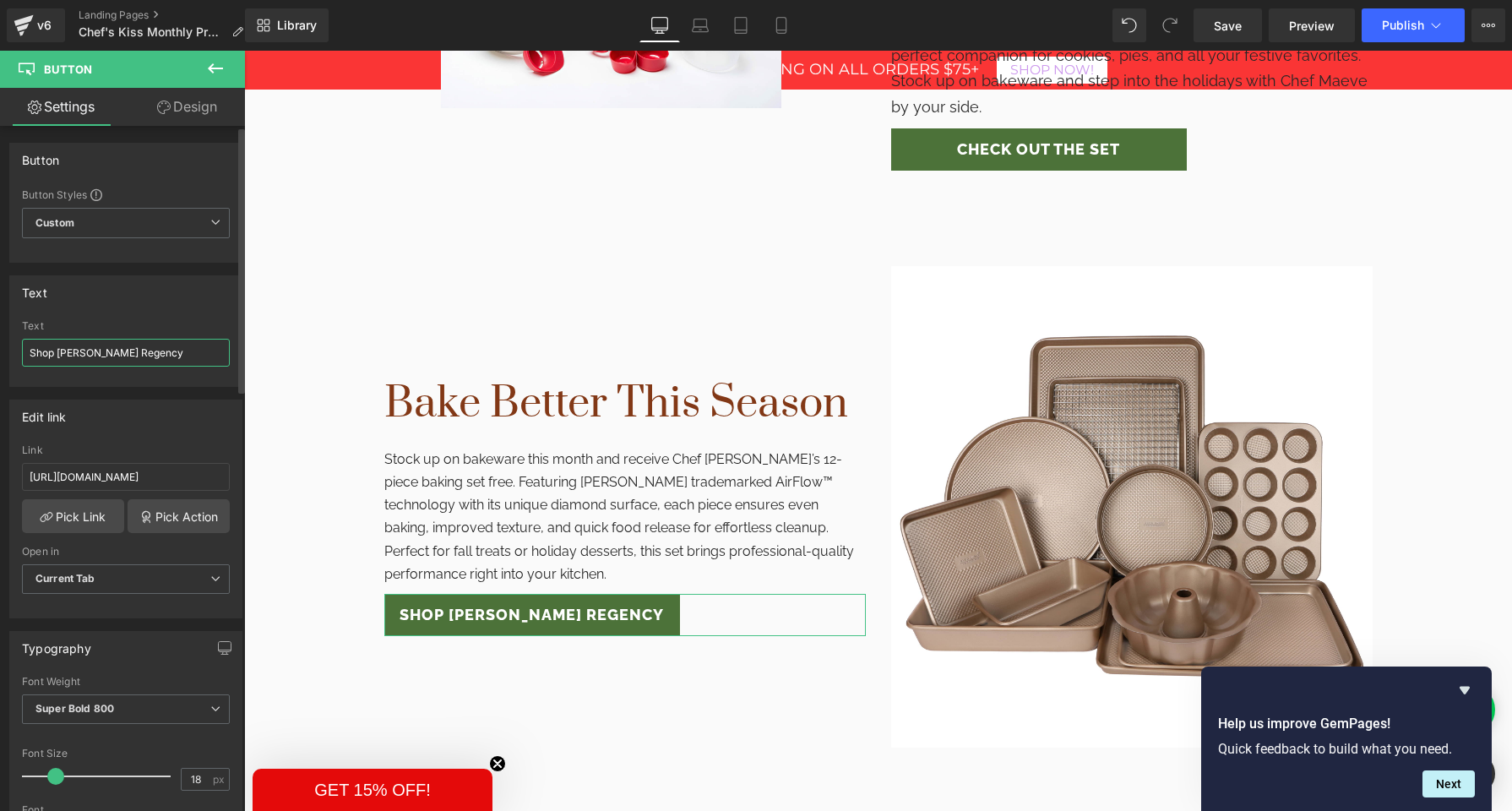
click at [115, 355] on input "Shop [PERSON_NAME] Regency" at bounding box center [126, 352] width 208 height 28
drag, startPoint x: 90, startPoint y: 355, endPoint x: 185, endPoint y: 357, distance: 95.0
click at [185, 357] on input "Shop [PERSON_NAME] Regency" at bounding box center [126, 352] width 208 height 28
type input "Shop [PERSON_NAME] Bakeware"
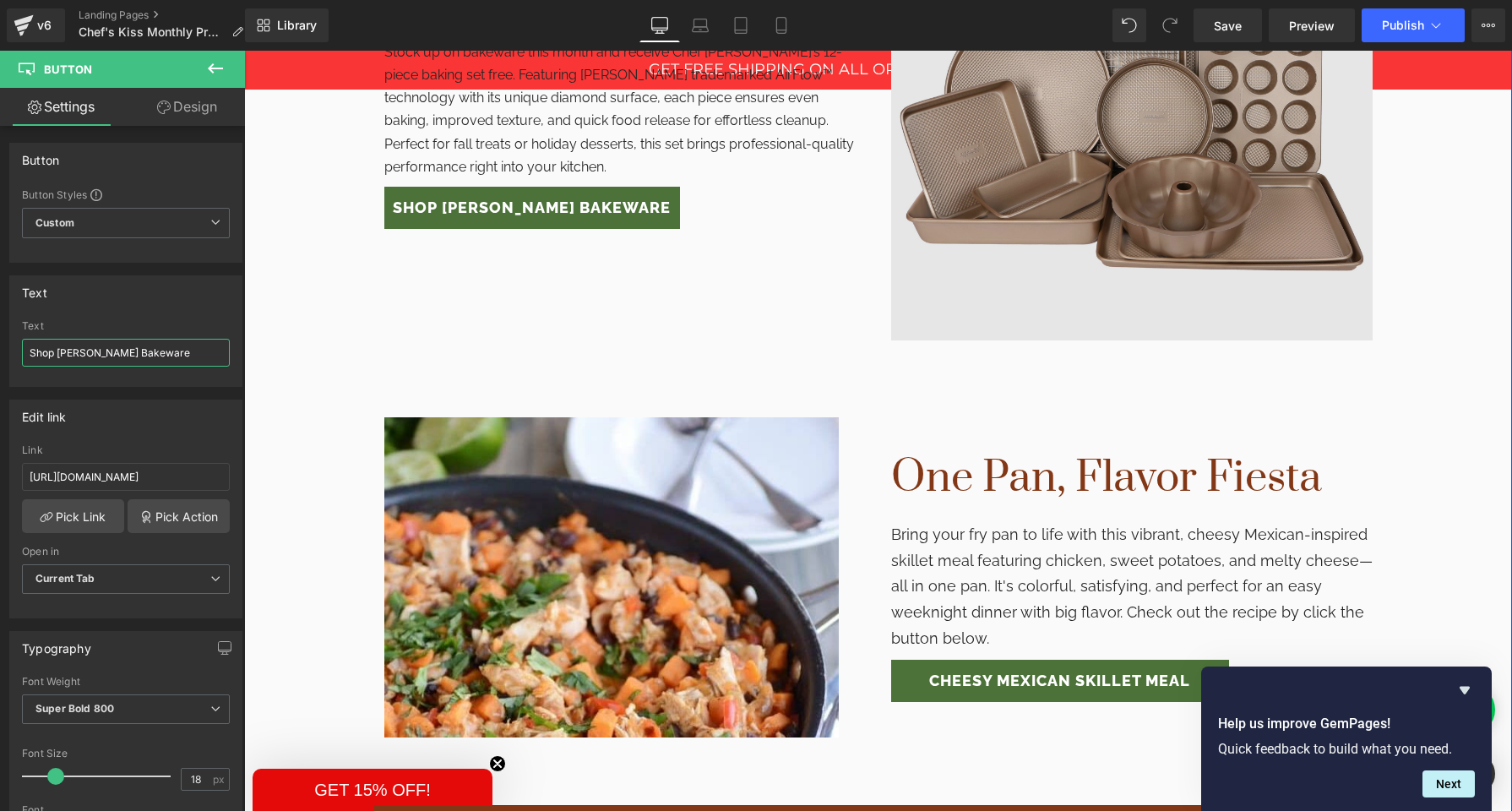
scroll to position [1848, 0]
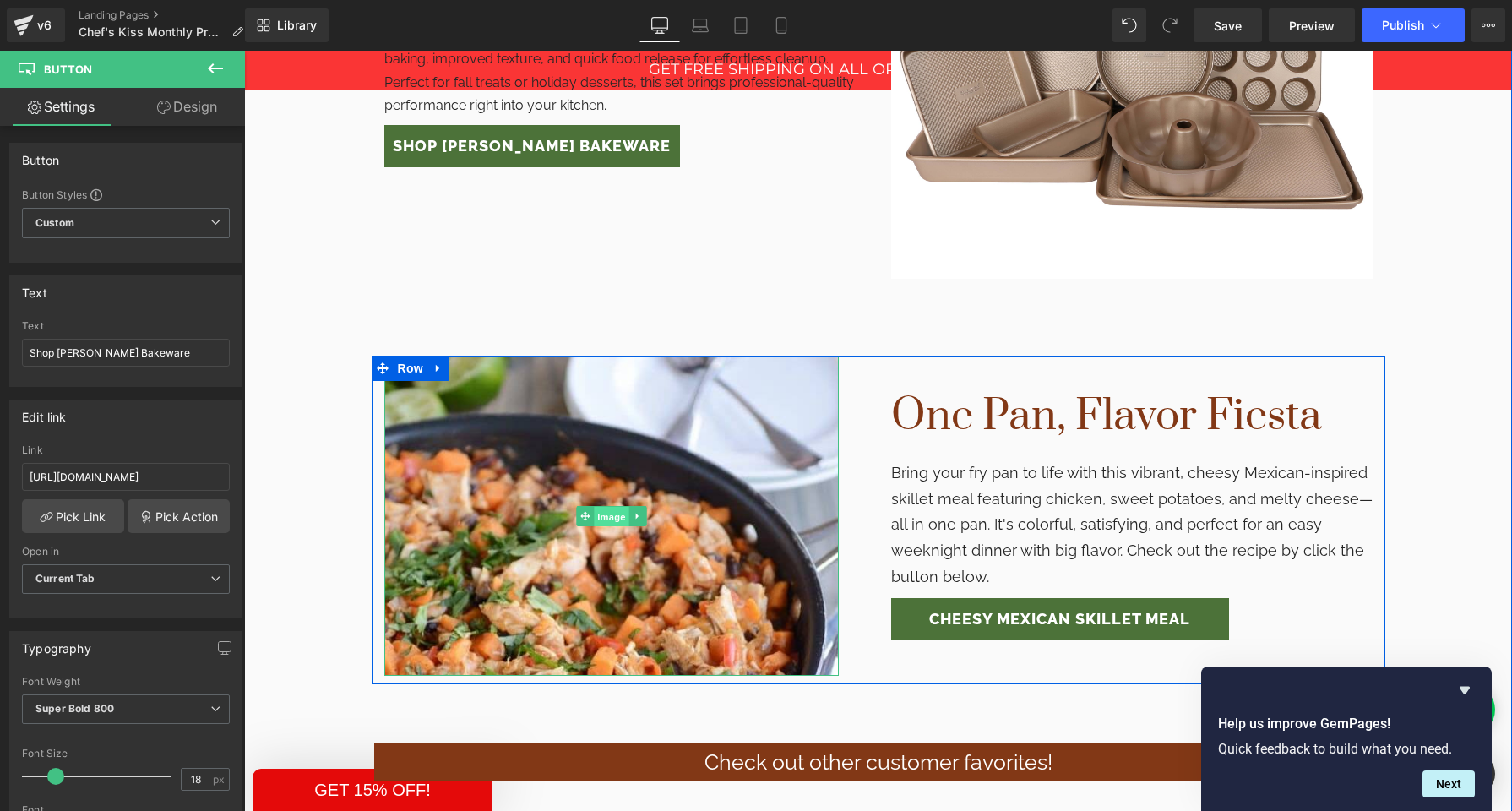
click at [604, 506] on span "Image" at bounding box center [612, 516] width 36 height 20
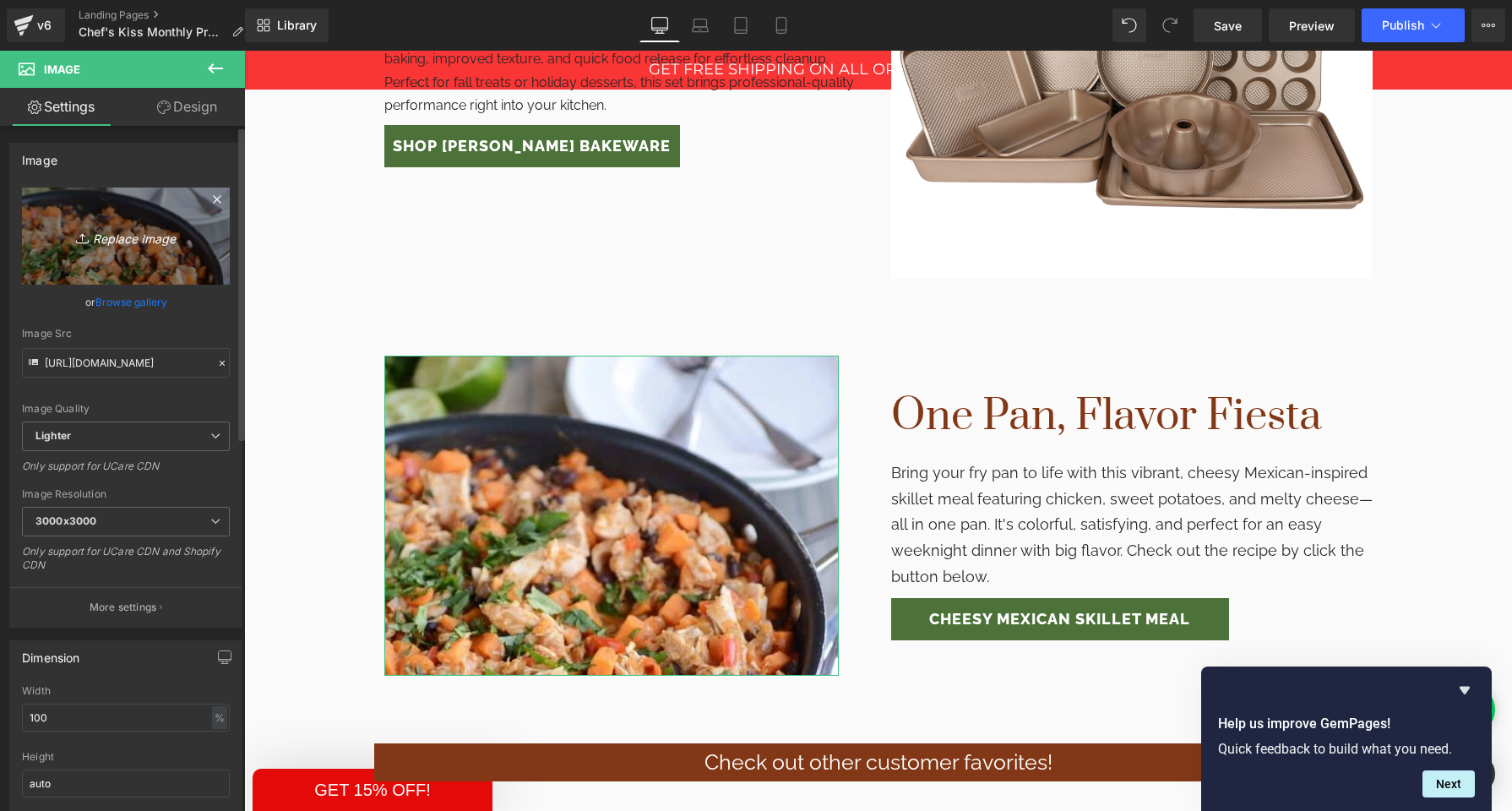
click at [123, 275] on link "Replace Image" at bounding box center [126, 236] width 208 height 98
type input "C:\fakepath\220224_021_Web.jpg"
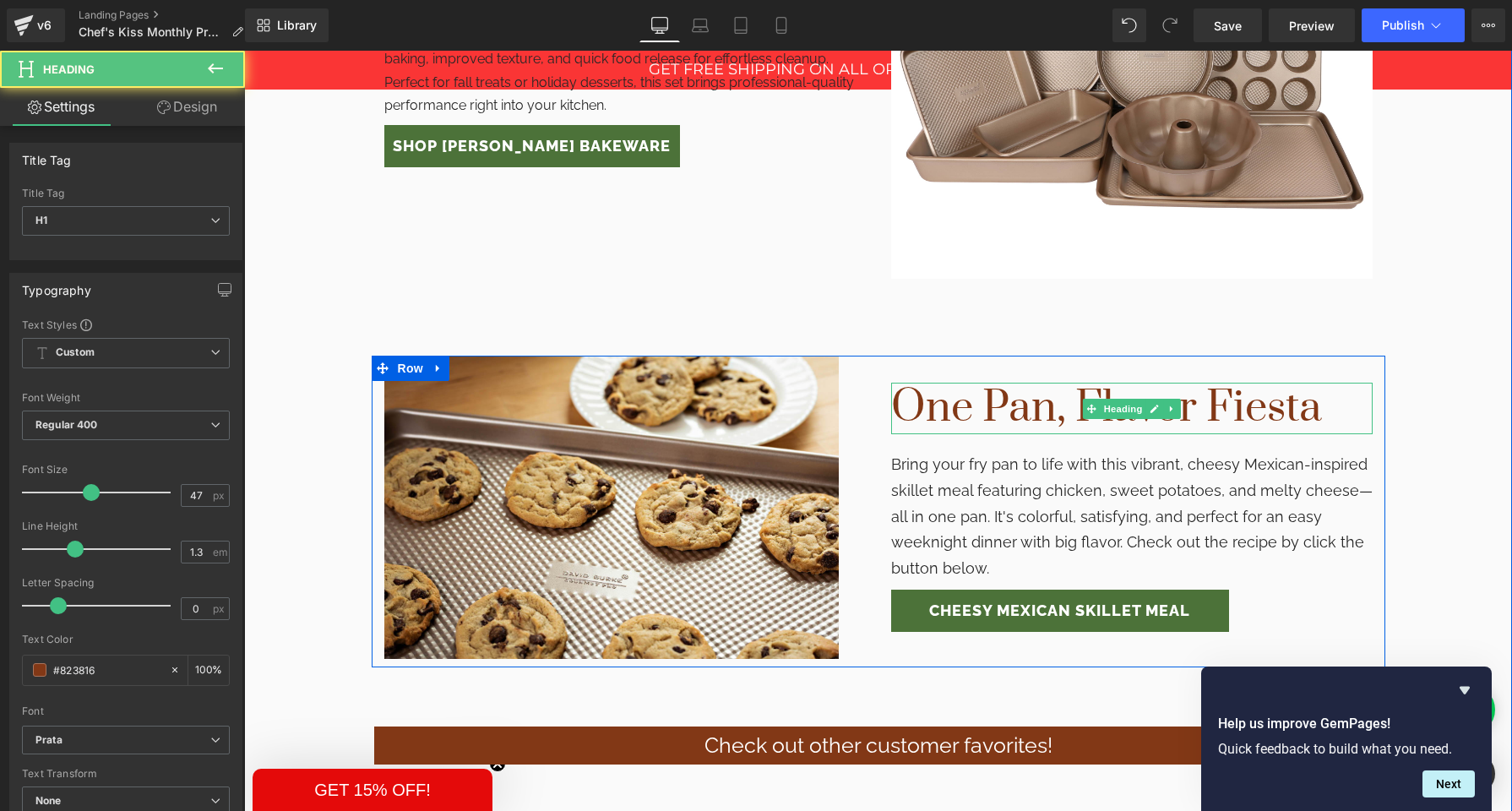
click at [1040, 383] on h1 "One Pan, Flavor Fiesta" at bounding box center [1133, 408] width 482 height 52
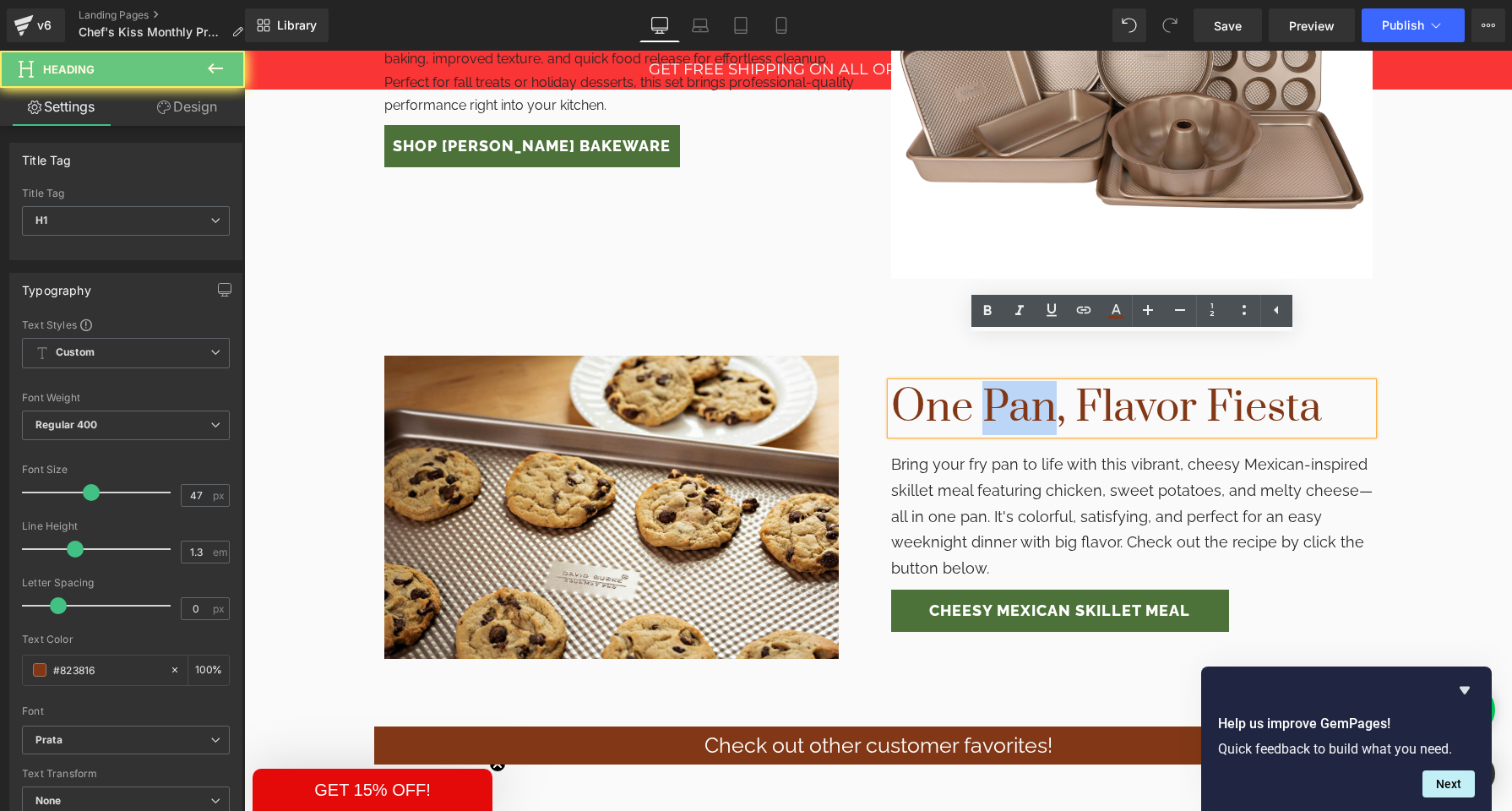
click at [1040, 383] on h1 "One Pan, Flavor Fiesta" at bounding box center [1133, 408] width 482 height 52
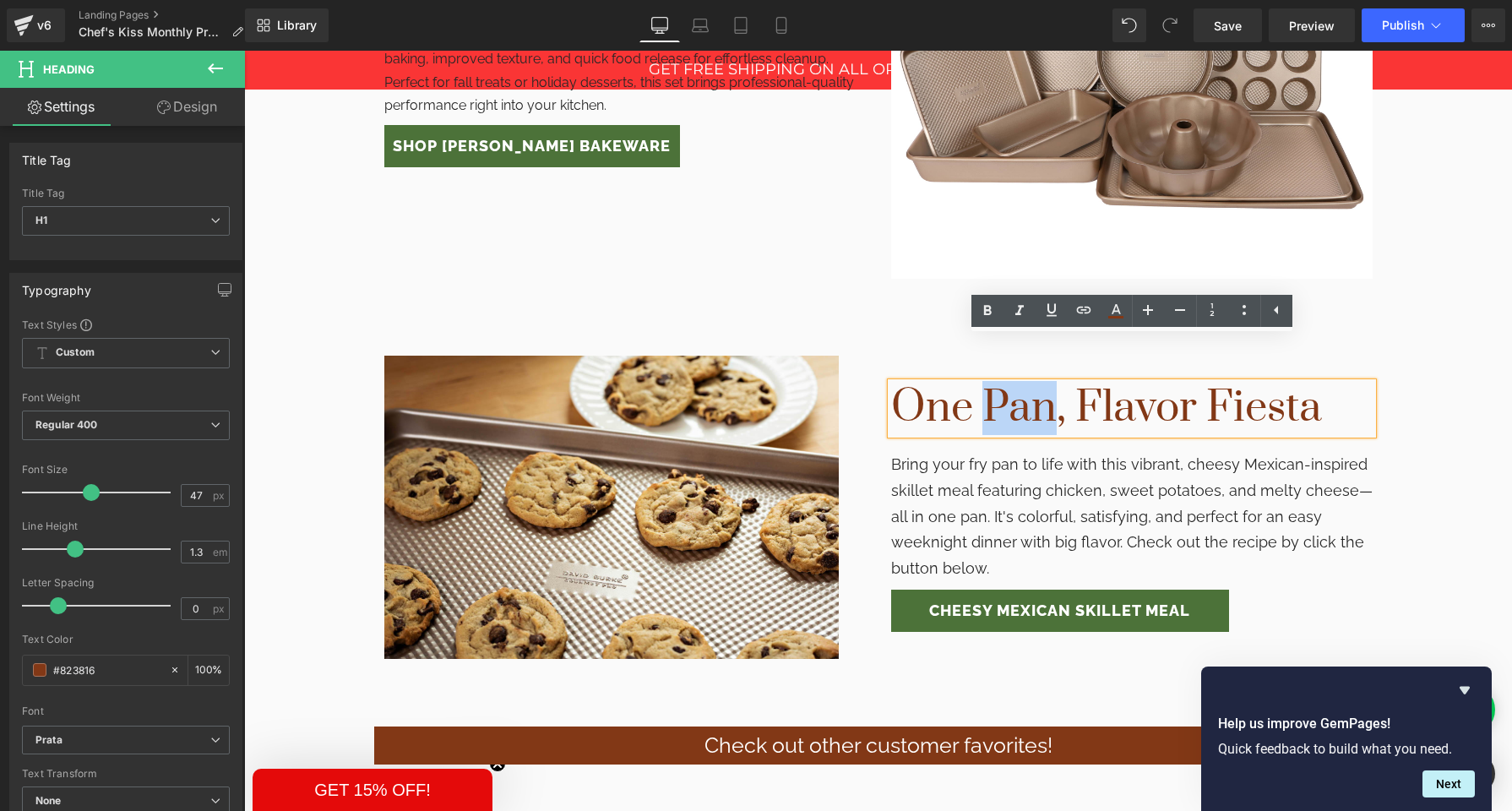
click at [1040, 383] on h1 "One Pan, Flavor Fiesta" at bounding box center [1133, 408] width 482 height 52
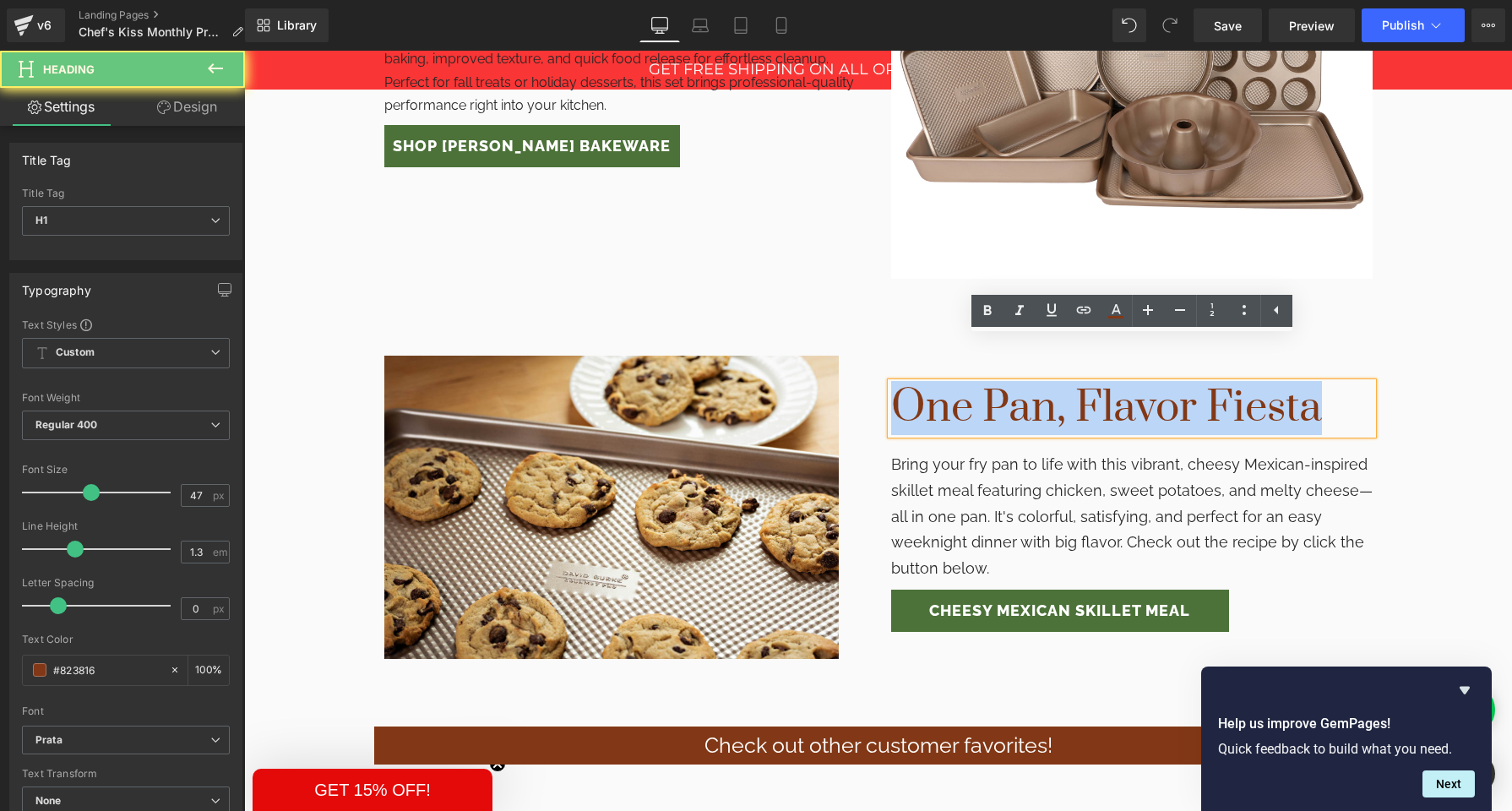
click at [1040, 383] on h1 "One Pan, Flavor Fiesta" at bounding box center [1133, 408] width 482 height 52
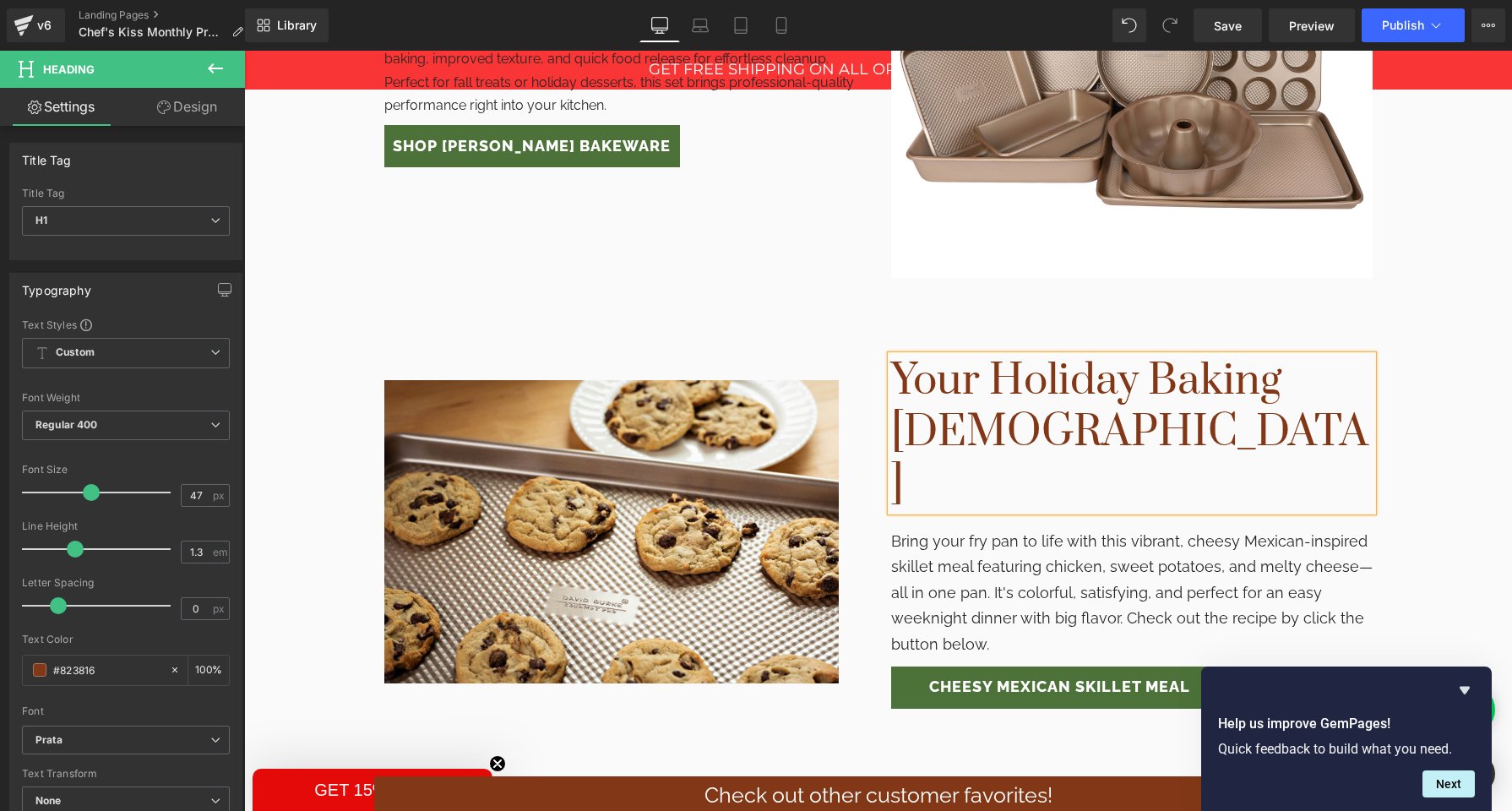
scroll to position [1821, 0]
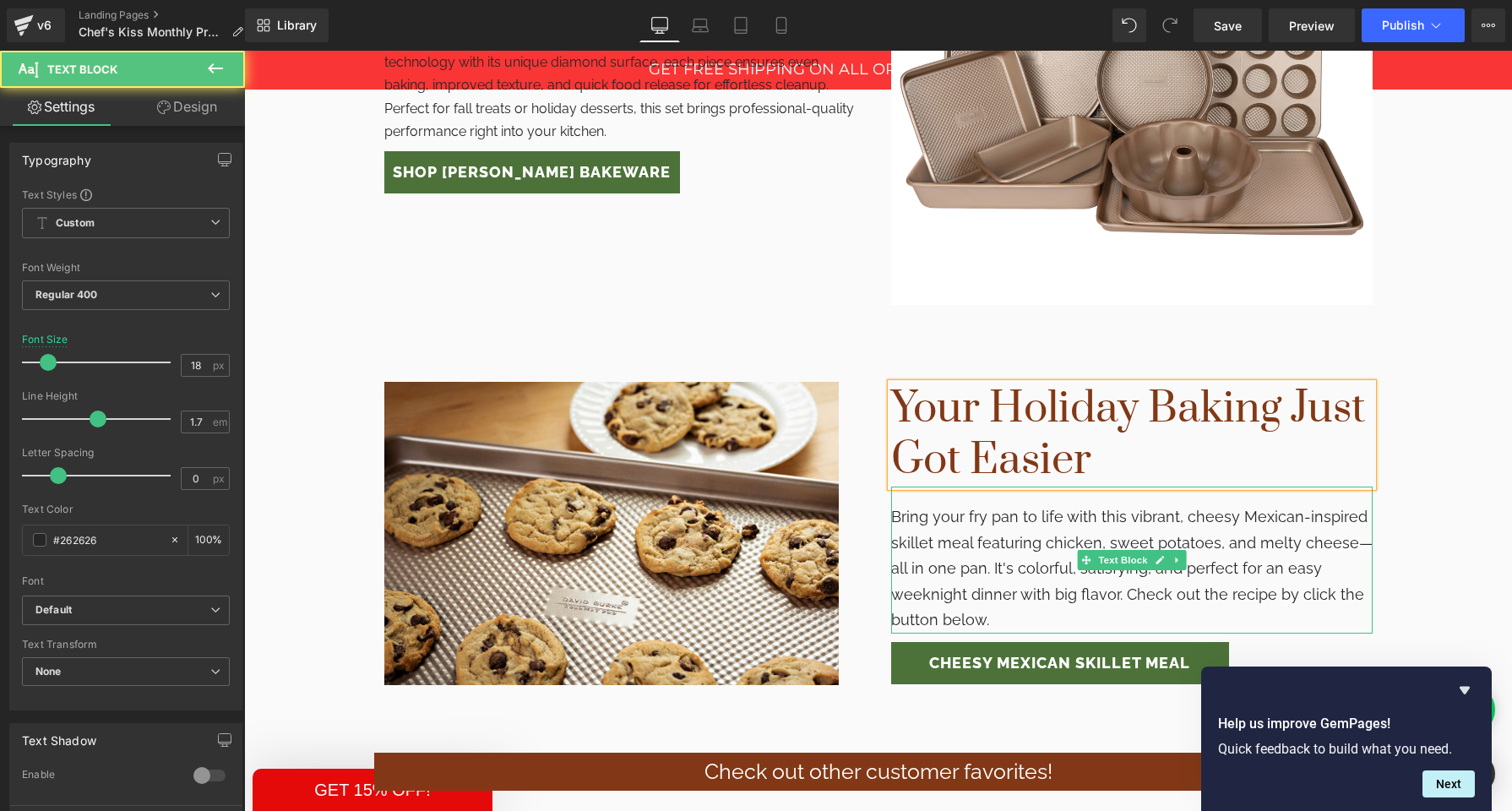
drag, startPoint x: 899, startPoint y: 474, endPoint x: 1026, endPoint y: 573, distance: 161.0
click at [1026, 573] on p "Bring your fry pan to life with this vibrant, cheesy Mexican-inspired skillet m…" at bounding box center [1133, 568] width 482 height 129
click at [956, 522] on p "Bring your fry pan to life with this vibrant, cheesy Mexican-inspired skillet m…" at bounding box center [1133, 568] width 482 height 129
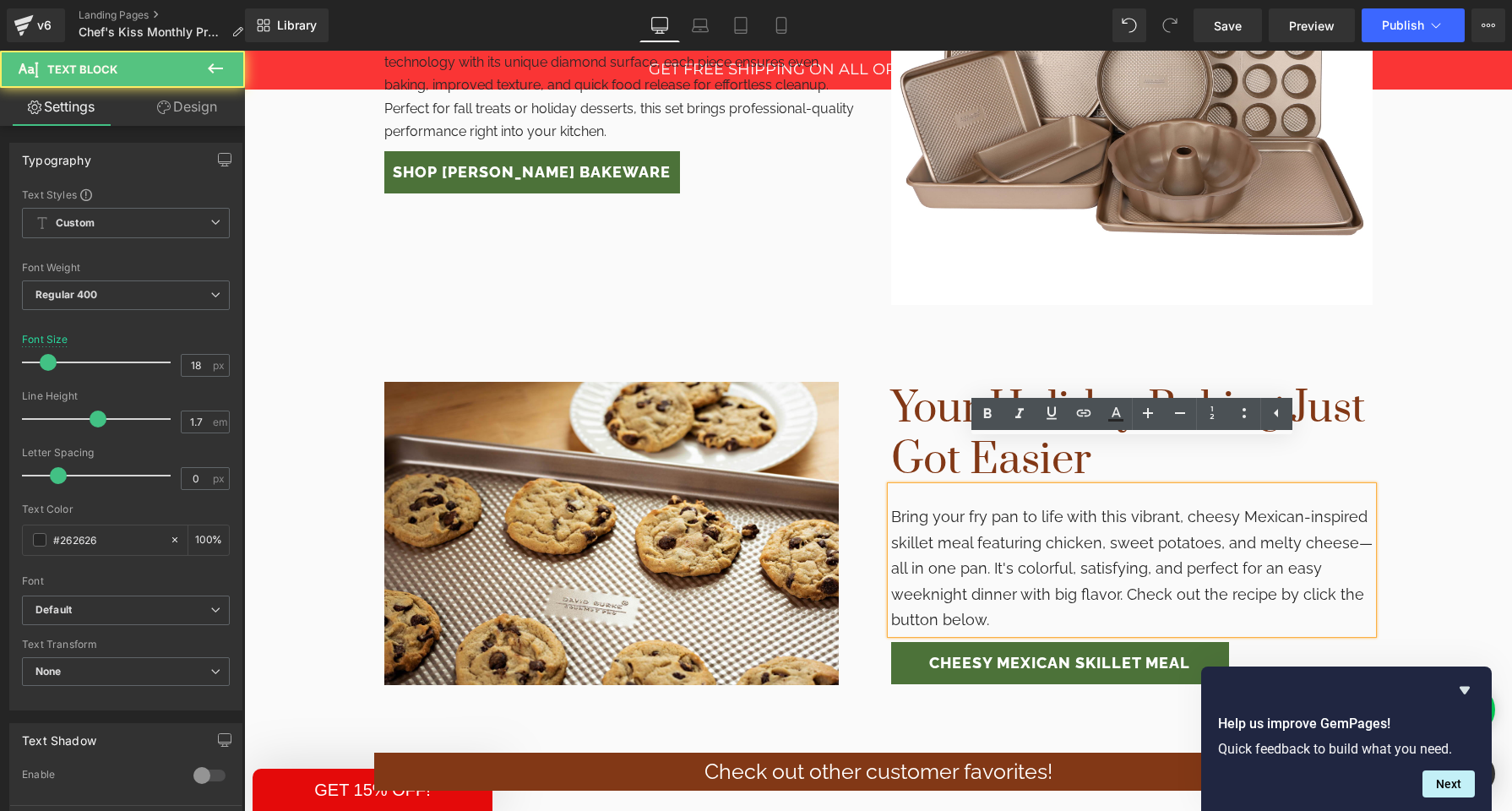
drag, startPoint x: 895, startPoint y: 473, endPoint x: 1000, endPoint y: 574, distance: 145.7
click at [1000, 574] on p "Bring your fry pan to life with this vibrant, cheesy Mexican-inspired skillet m…" at bounding box center [1133, 568] width 482 height 129
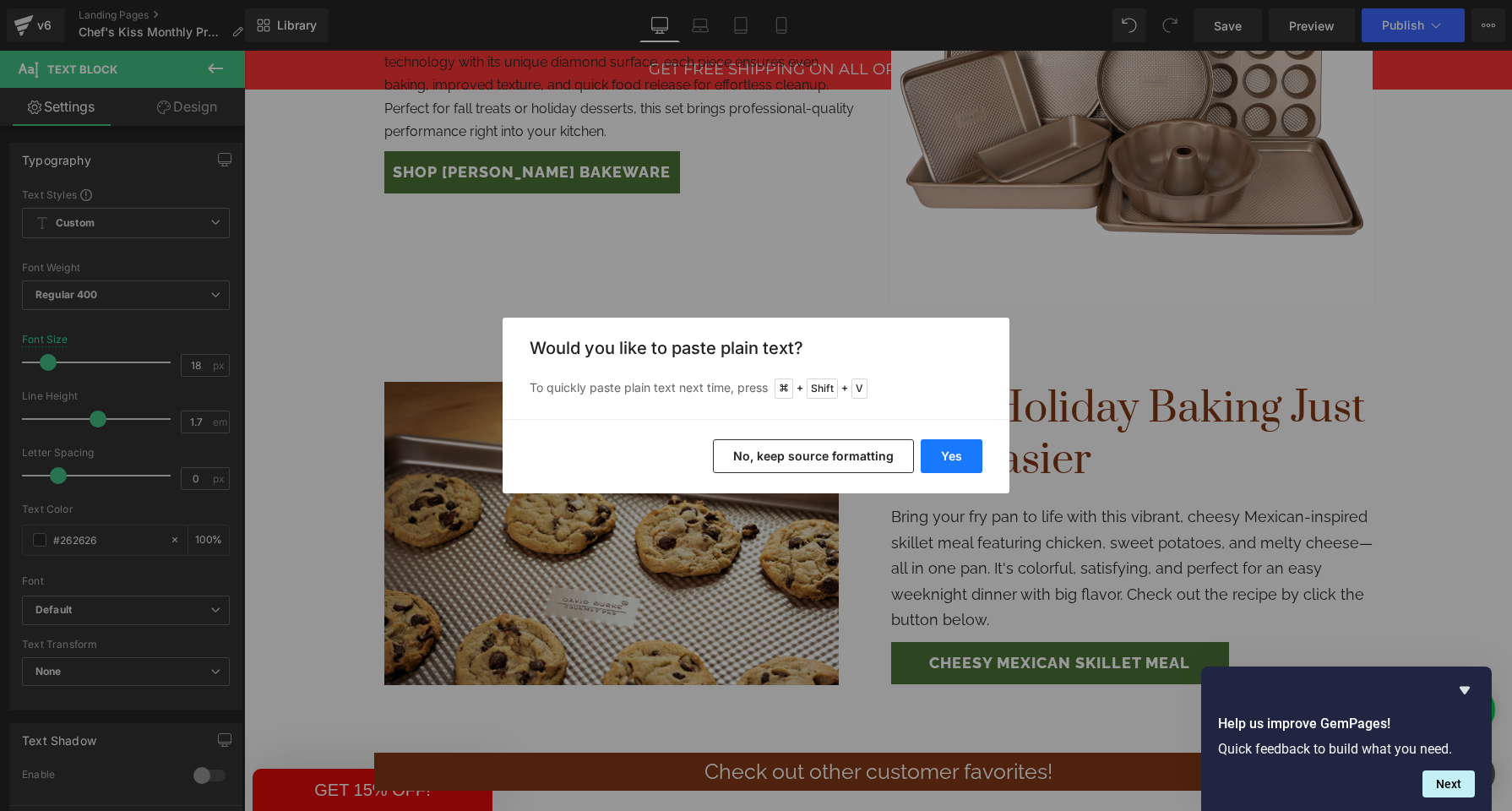
click at [951, 460] on button "Yes" at bounding box center [951, 456] width 62 height 34
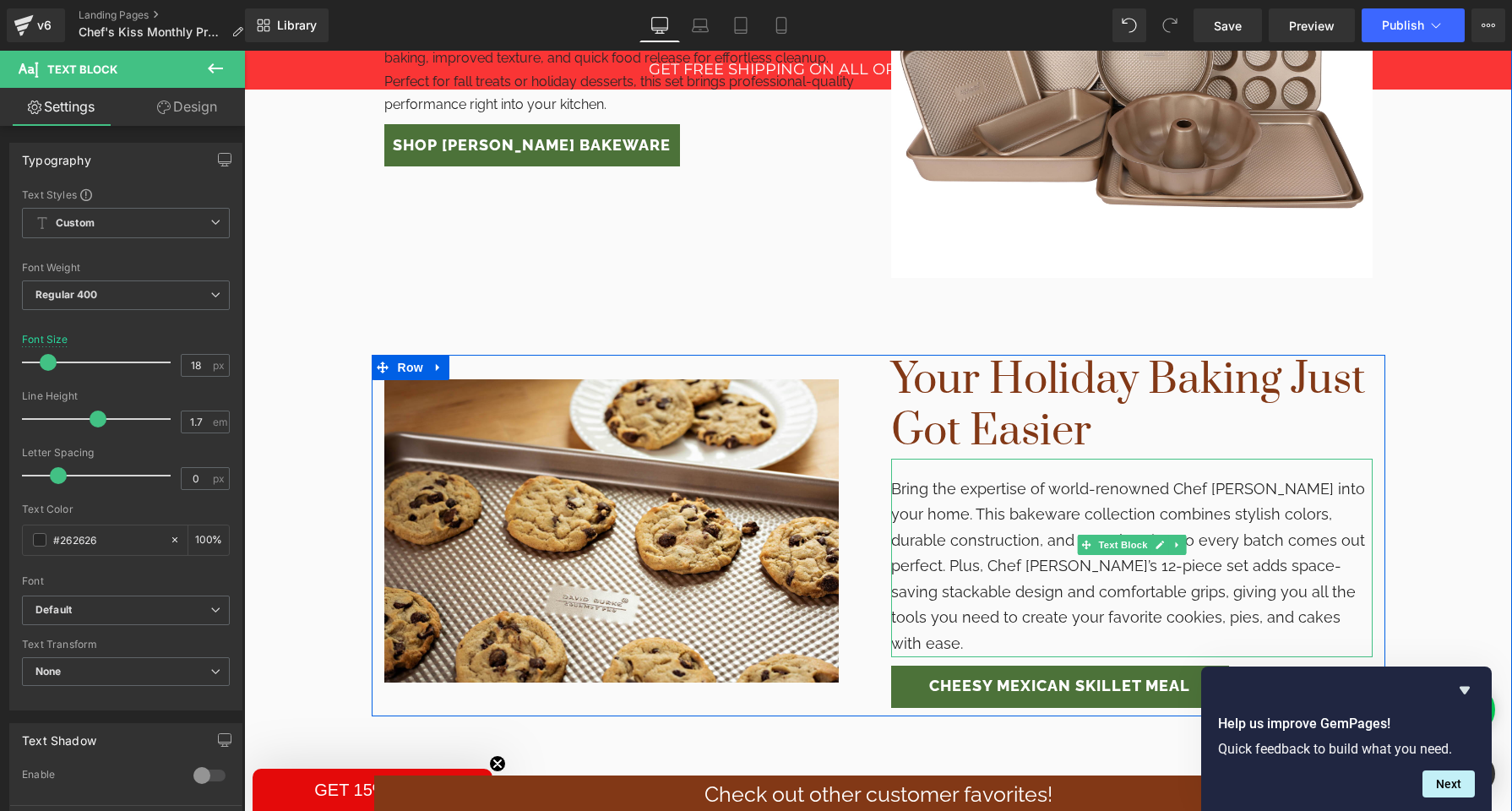
scroll to position [1871, 0]
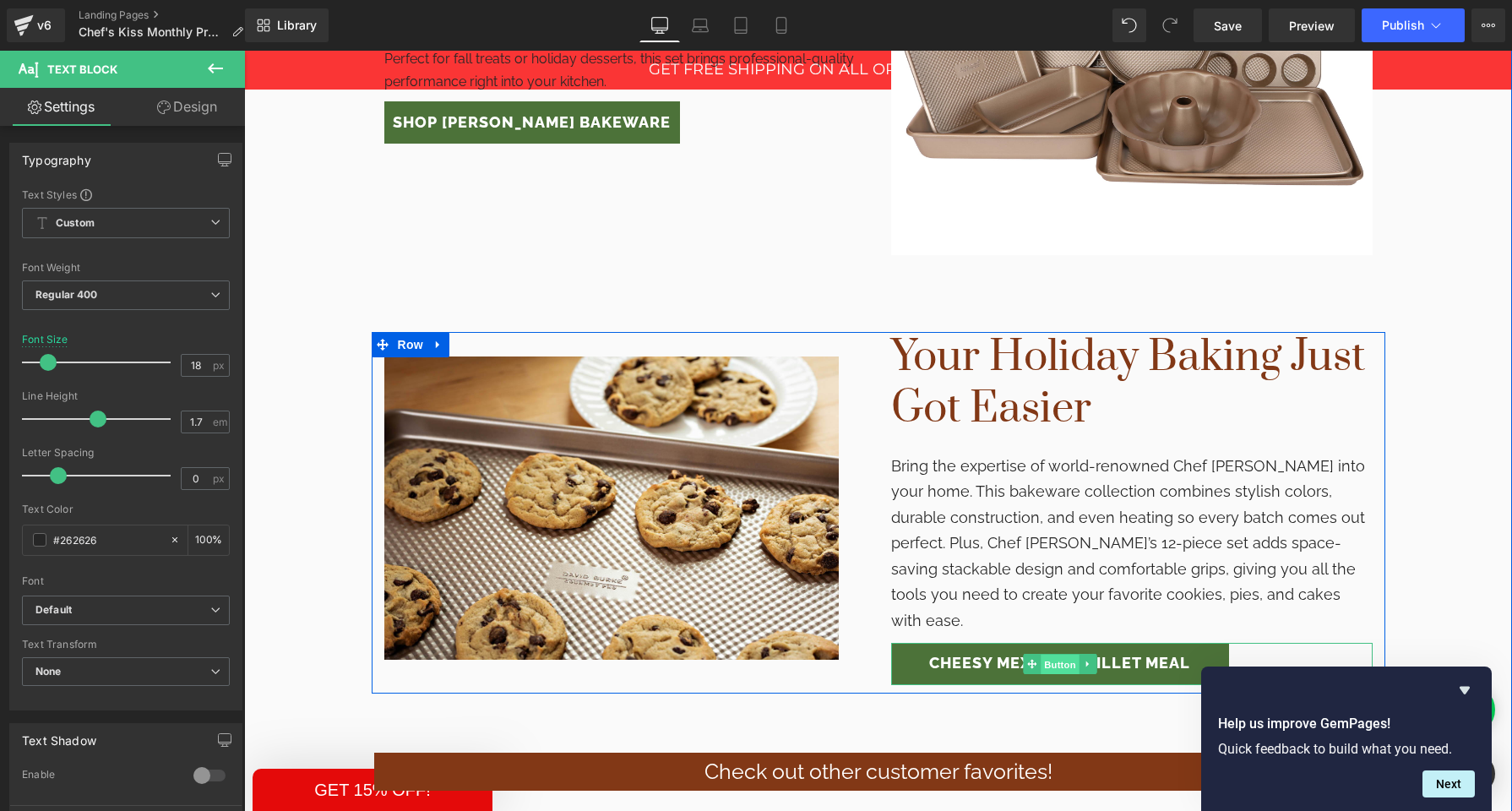
click at [1054, 654] on span "Button" at bounding box center [1061, 664] width 39 height 20
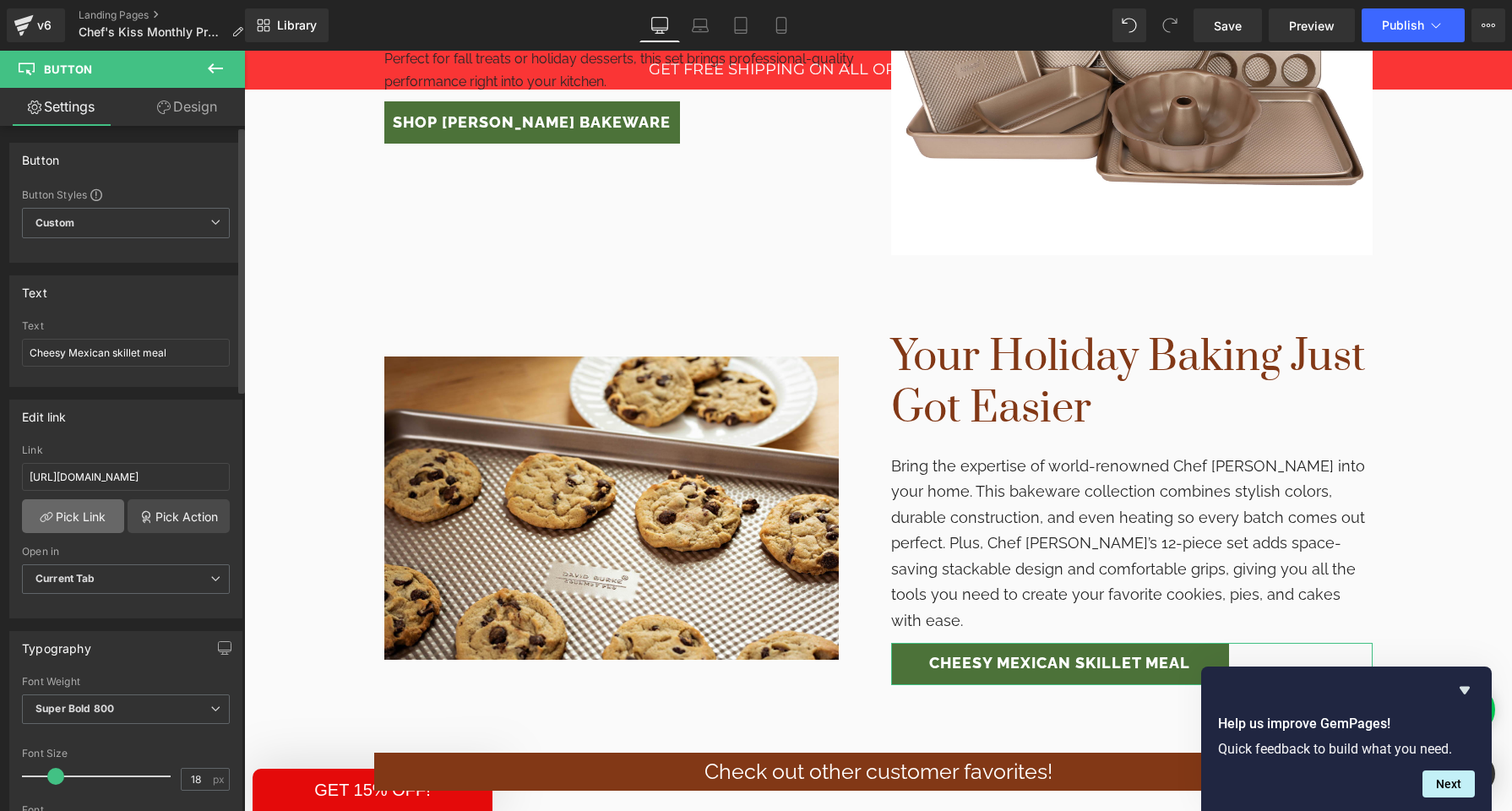
click at [82, 518] on link "Pick Link" at bounding box center [73, 517] width 102 height 34
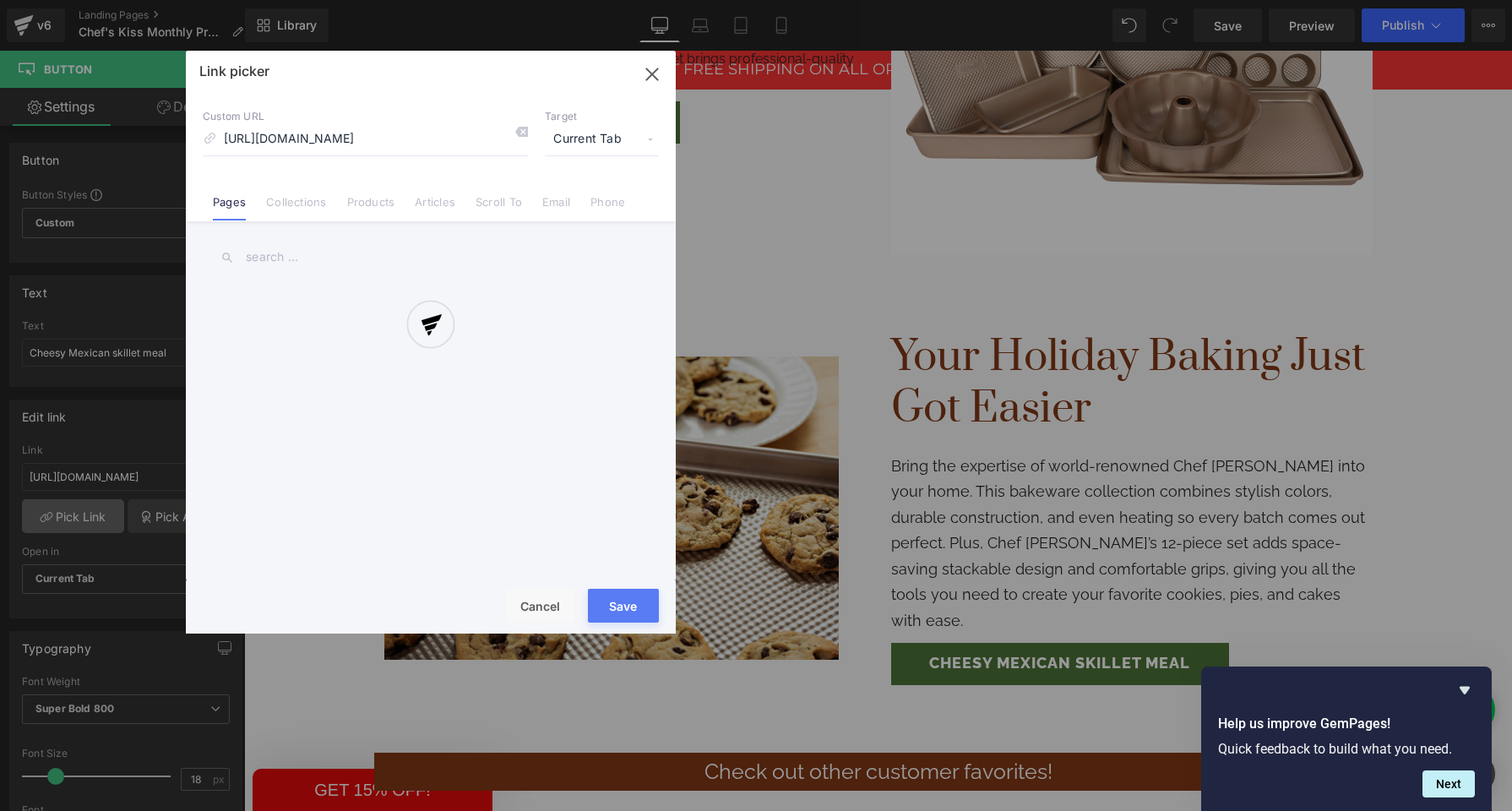
scroll to position [0, 150]
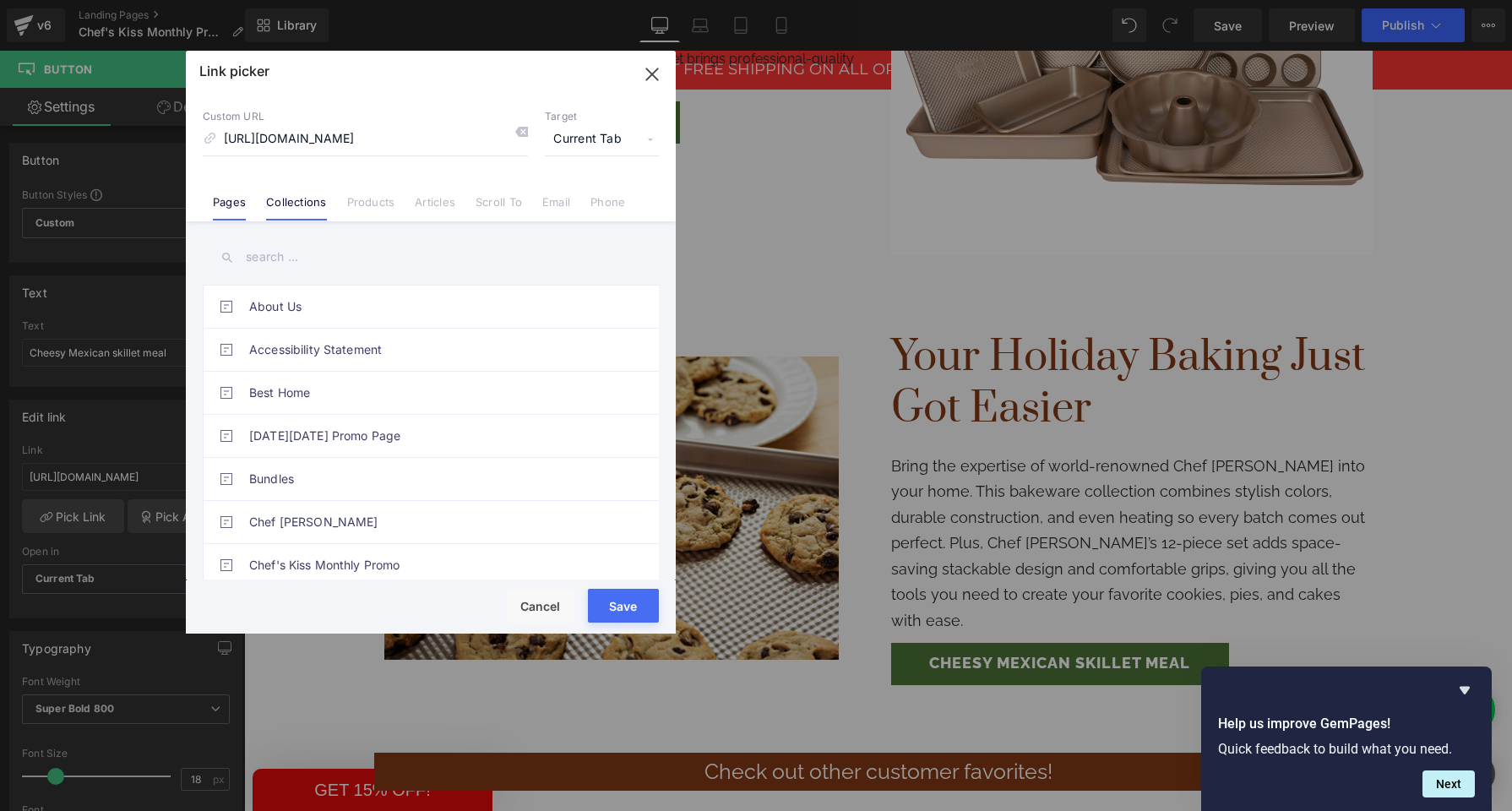
click at [299, 205] on link "Collections" at bounding box center [296, 208] width 60 height 25
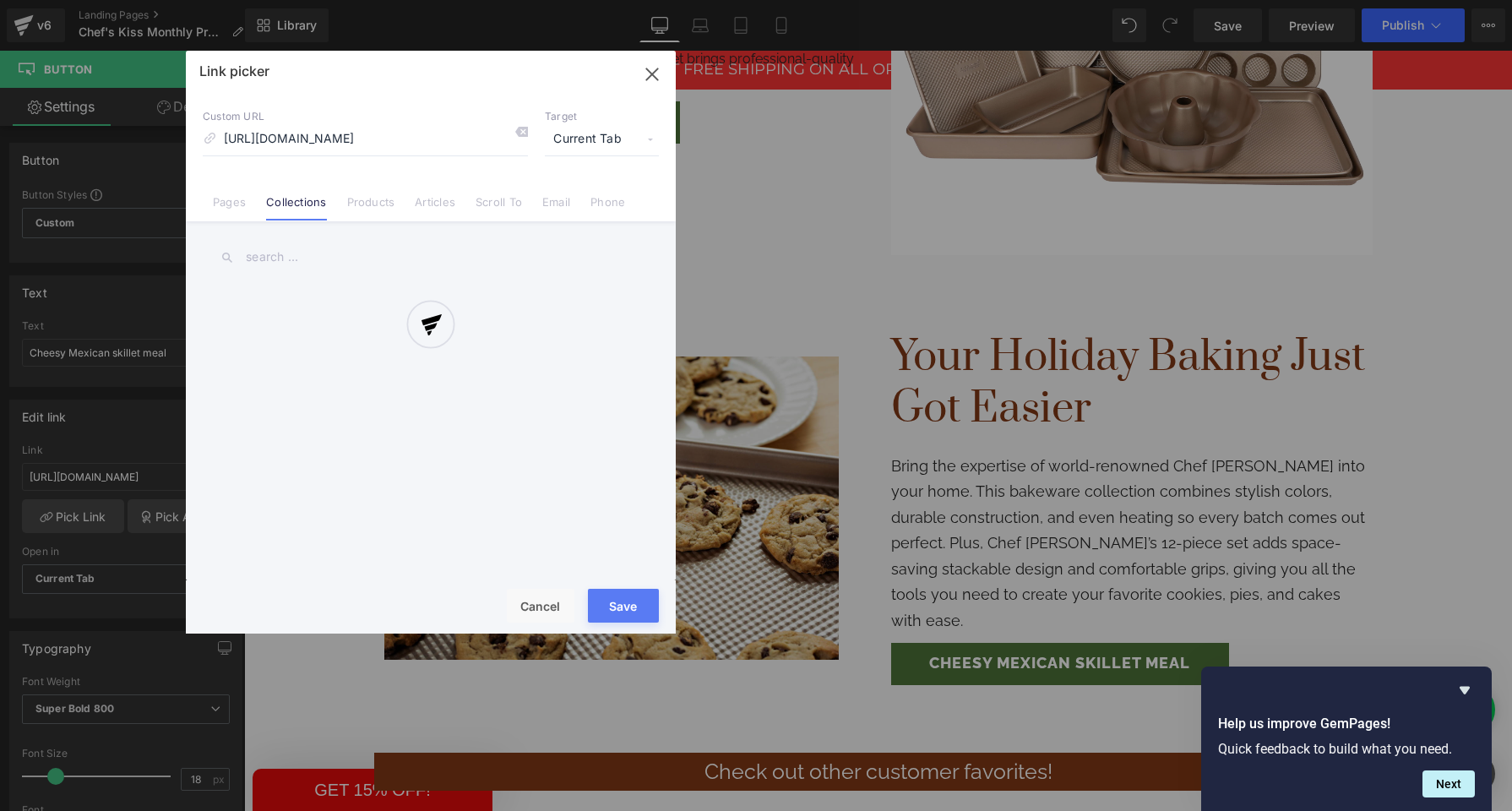
scroll to position [0, 0]
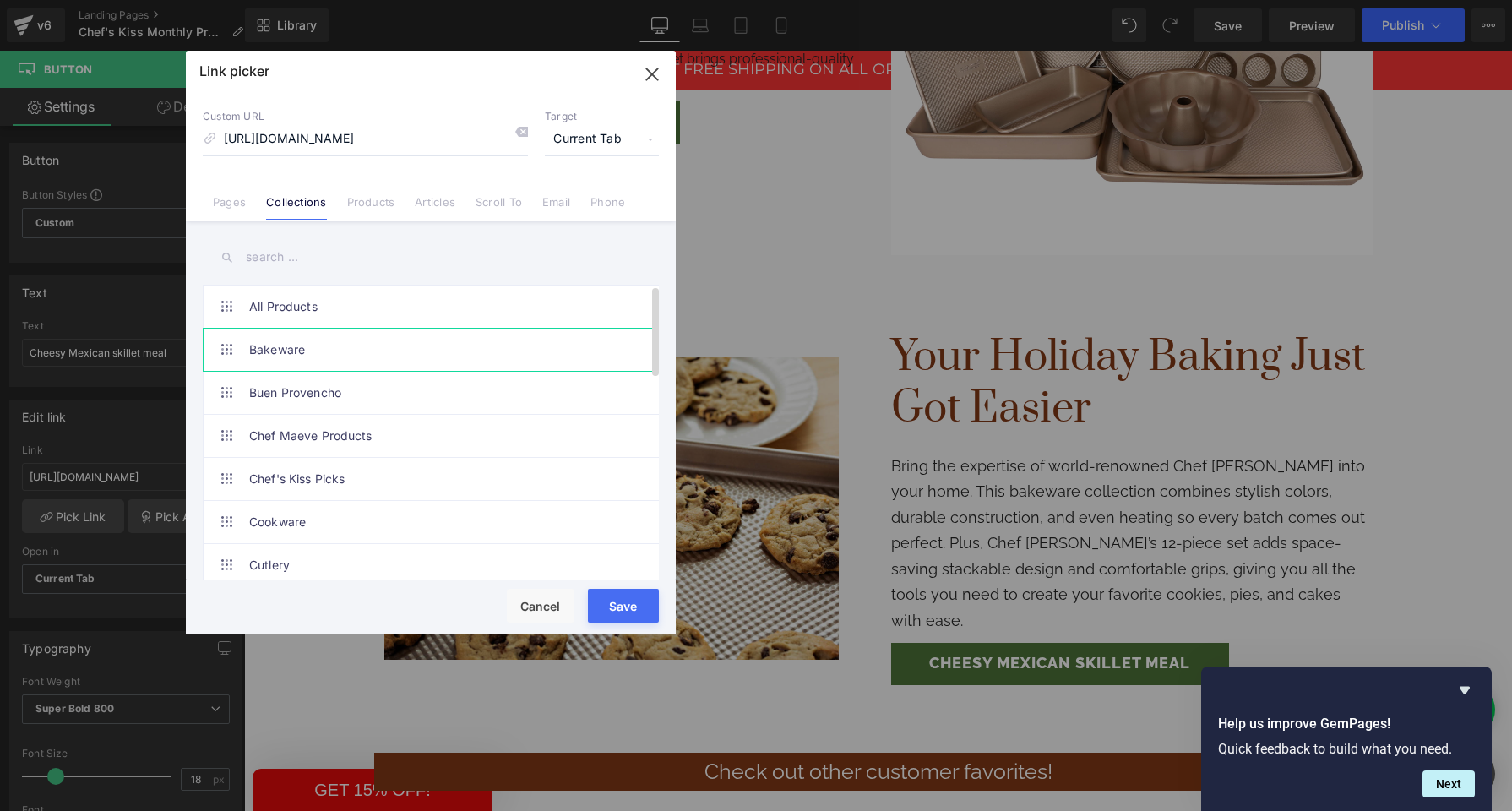
click at [302, 355] on link "Bakeware" at bounding box center [435, 350] width 372 height 42
click at [643, 607] on button "Save" at bounding box center [624, 606] width 71 height 34
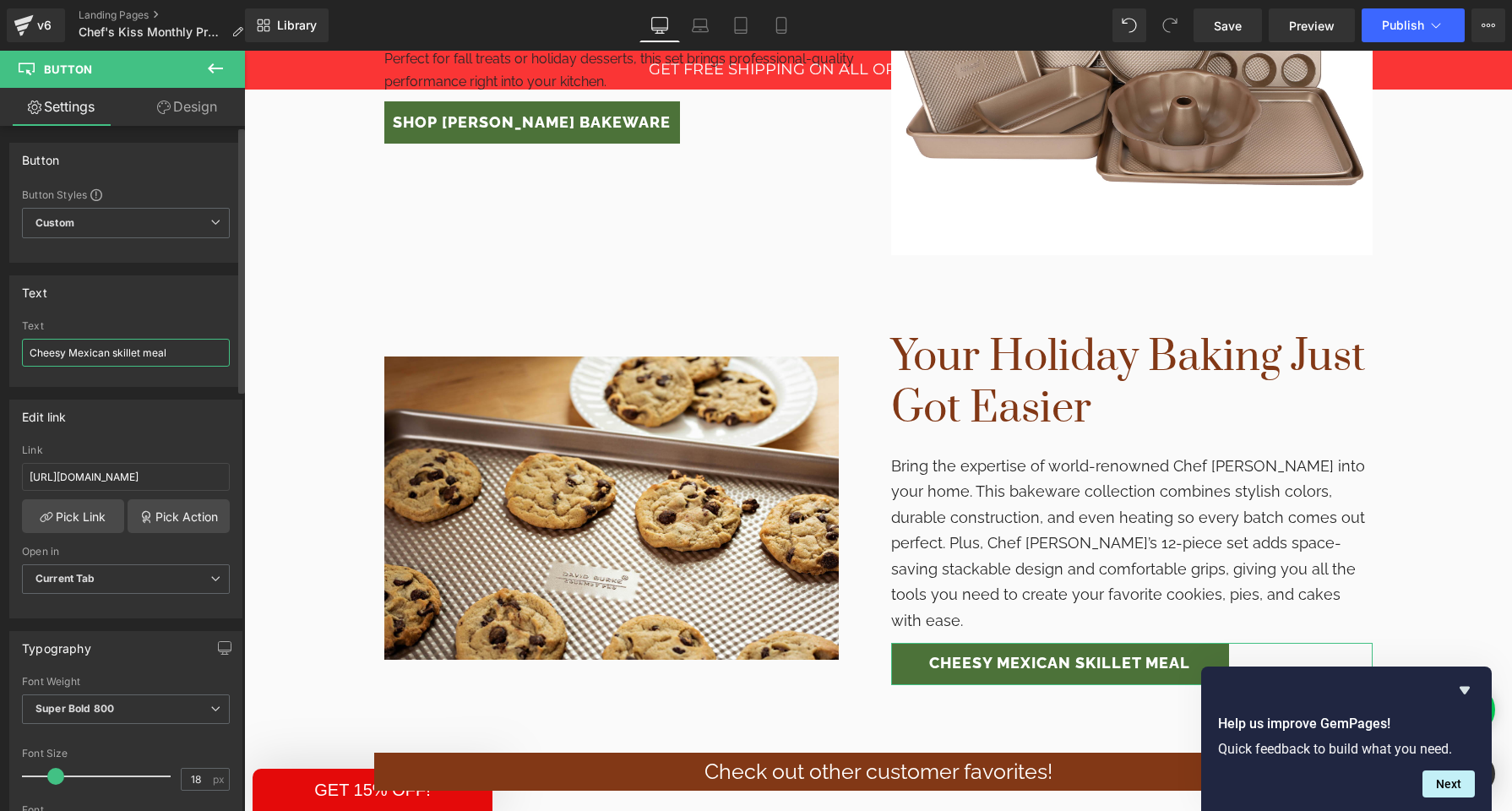
click at [111, 348] on input "Cheesy Mexican skillet meal" at bounding box center [126, 352] width 208 height 28
type input "Shop Bakeware"
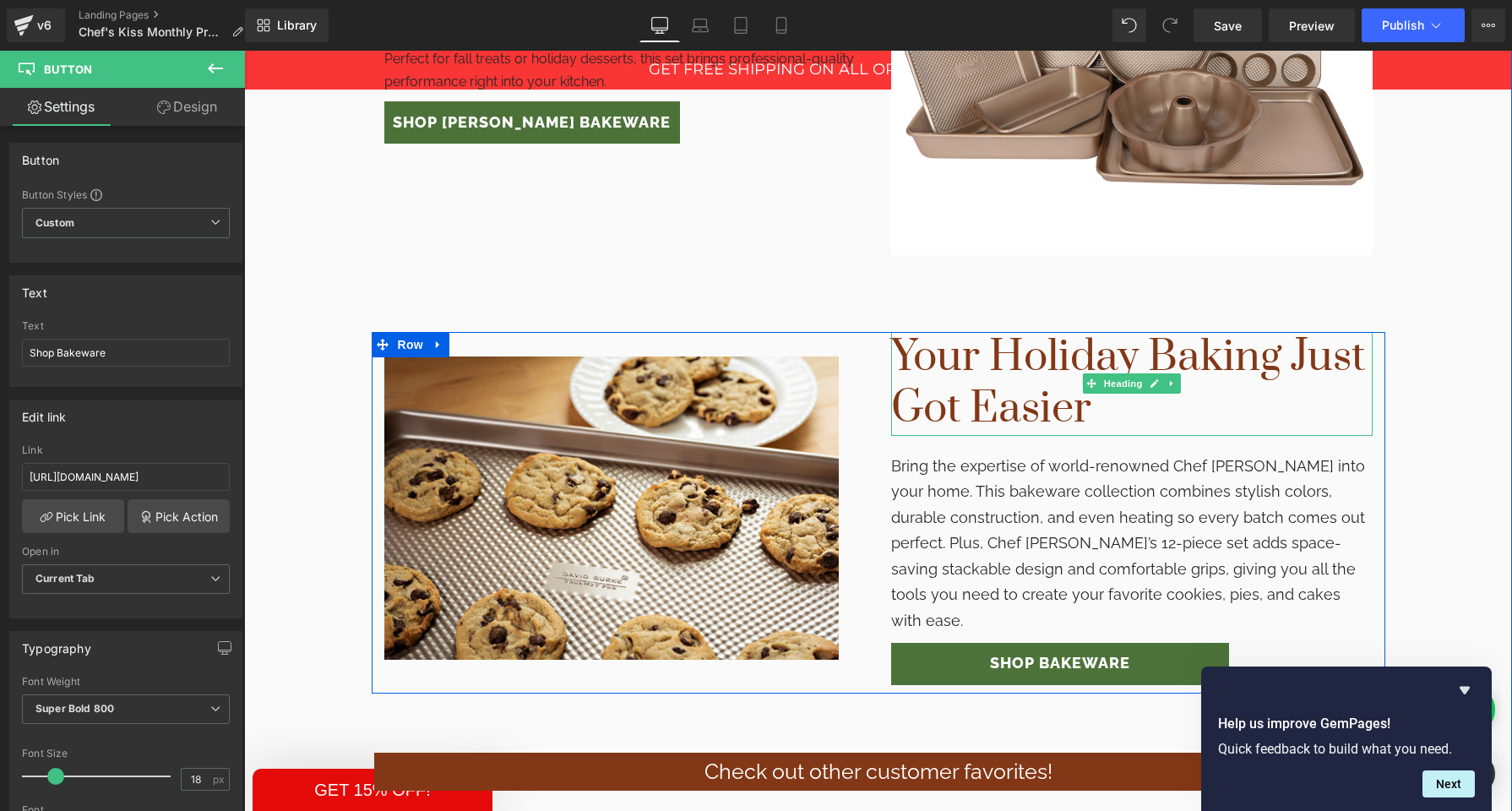
click at [1019, 341] on h1 "Your Holiday Baking Just Got Easier" at bounding box center [1133, 383] width 482 height 103
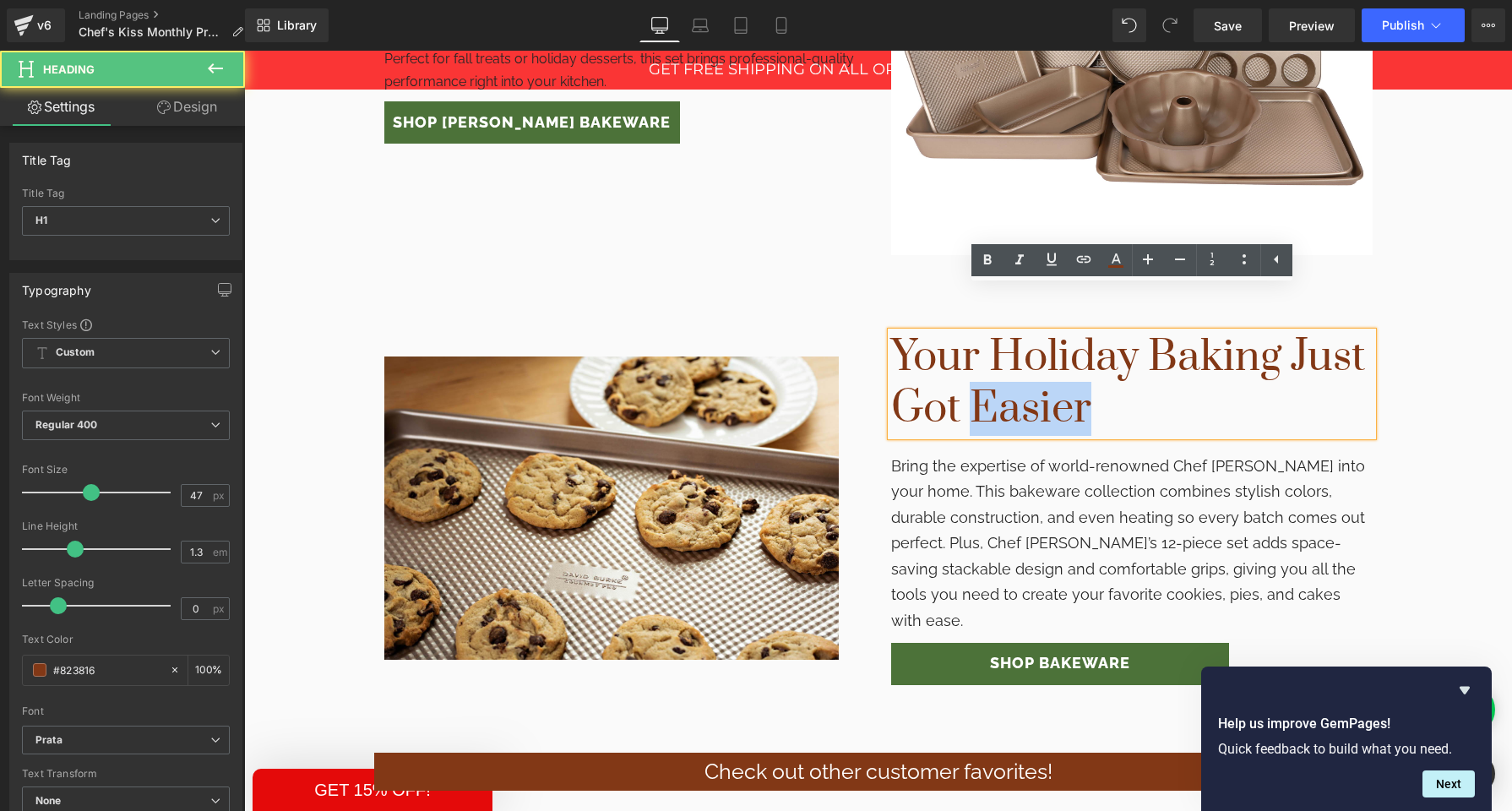
click at [1019, 341] on h1 "Your Holiday Baking Just Got Easier" at bounding box center [1133, 383] width 482 height 103
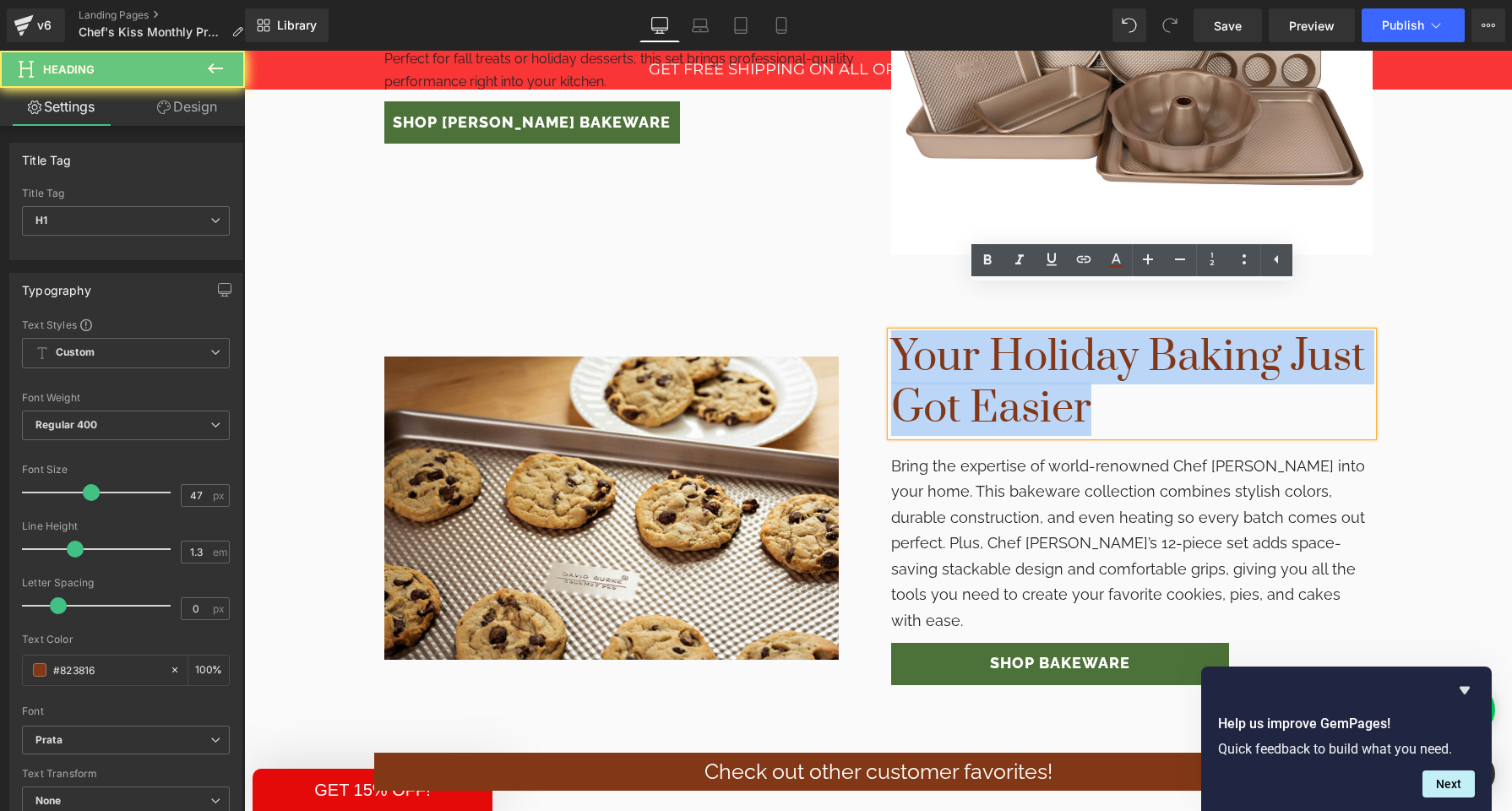
click at [1019, 341] on h1 "Your Holiday Baking Just Got Easier" at bounding box center [1133, 383] width 482 height 103
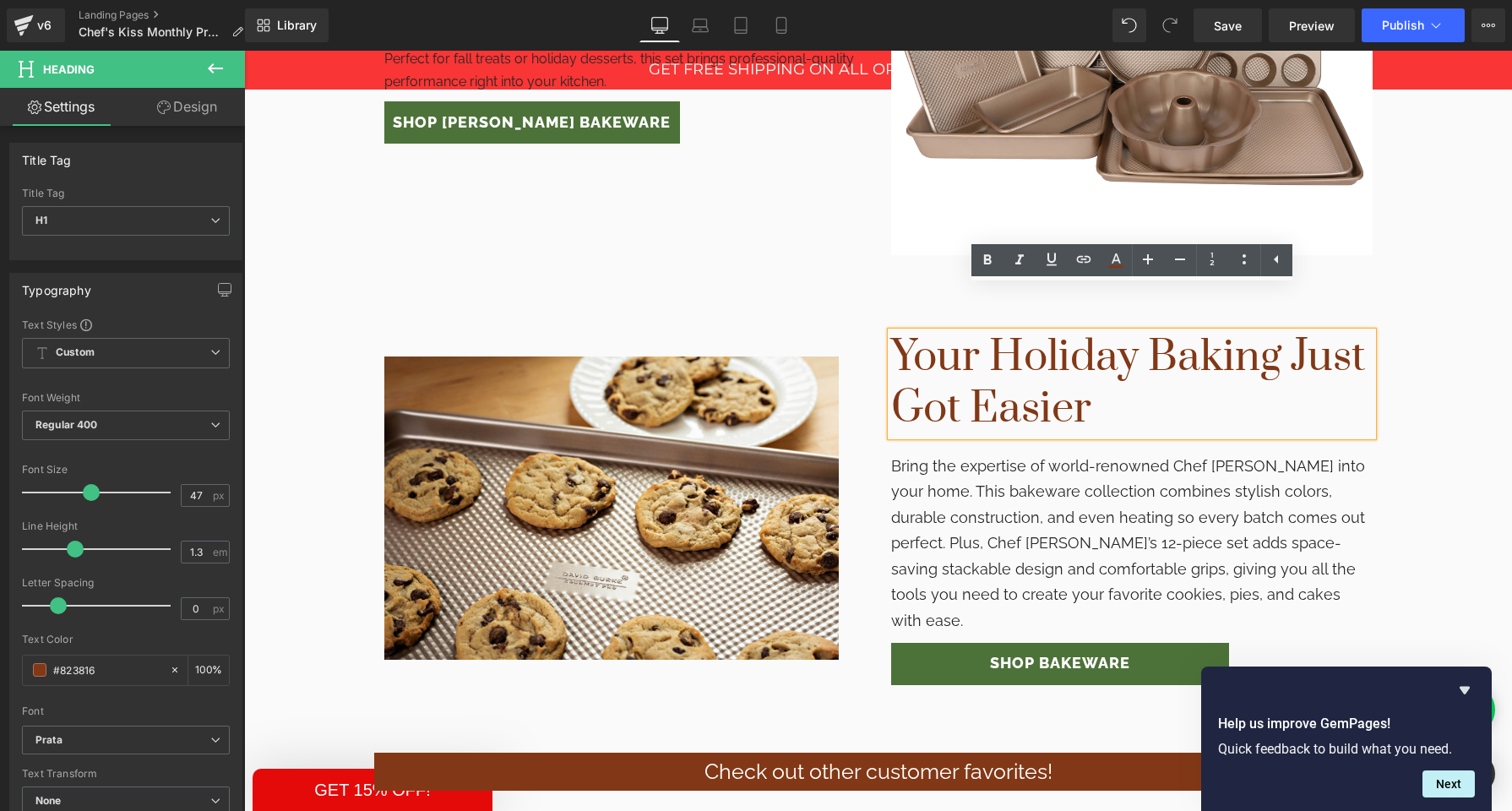
scroll to position [1885, 0]
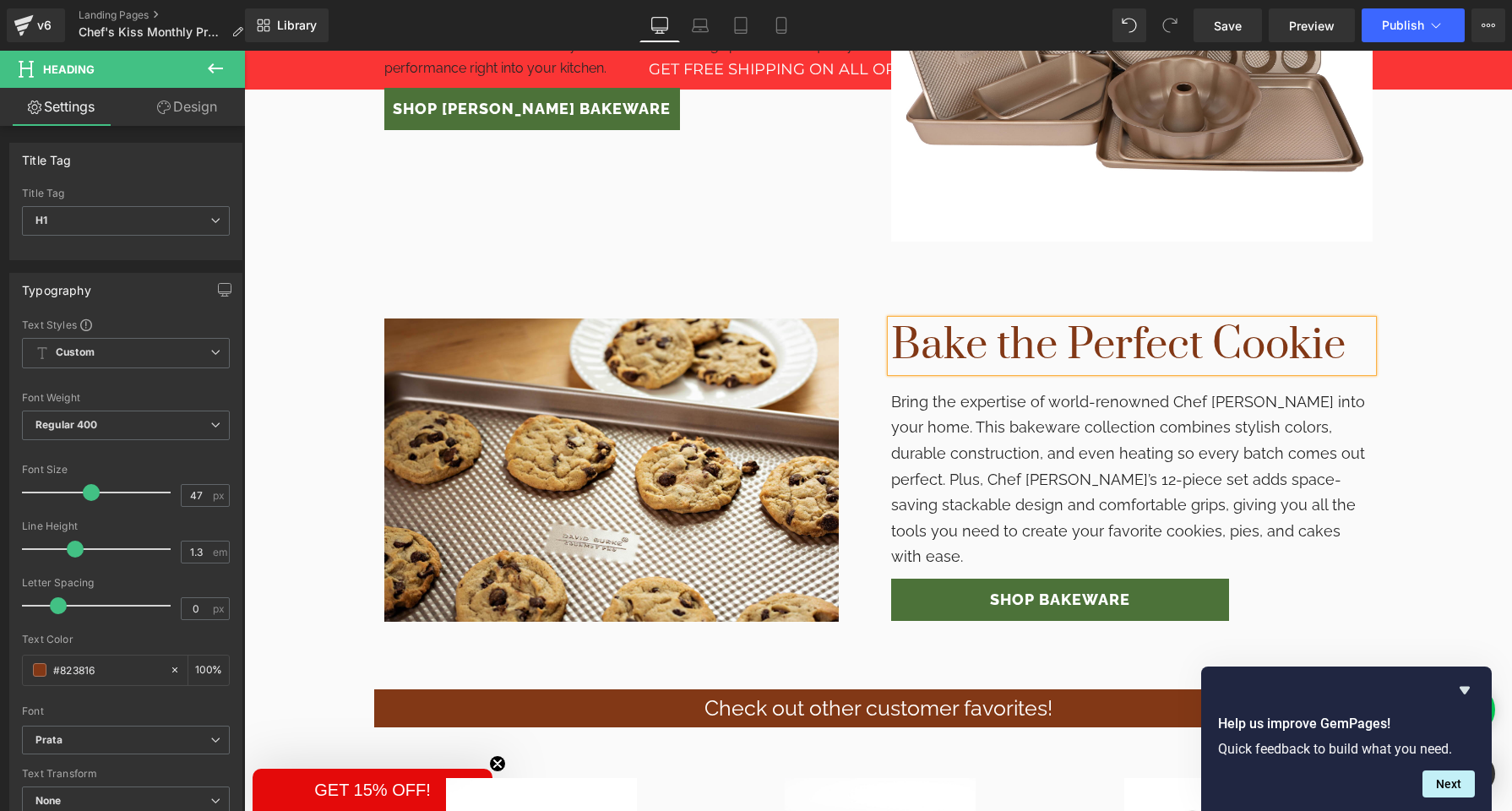
click at [1049, 417] on p "Bring the expertise of world-renowned Chef [PERSON_NAME] into your home. This b…" at bounding box center [1133, 479] width 482 height 181
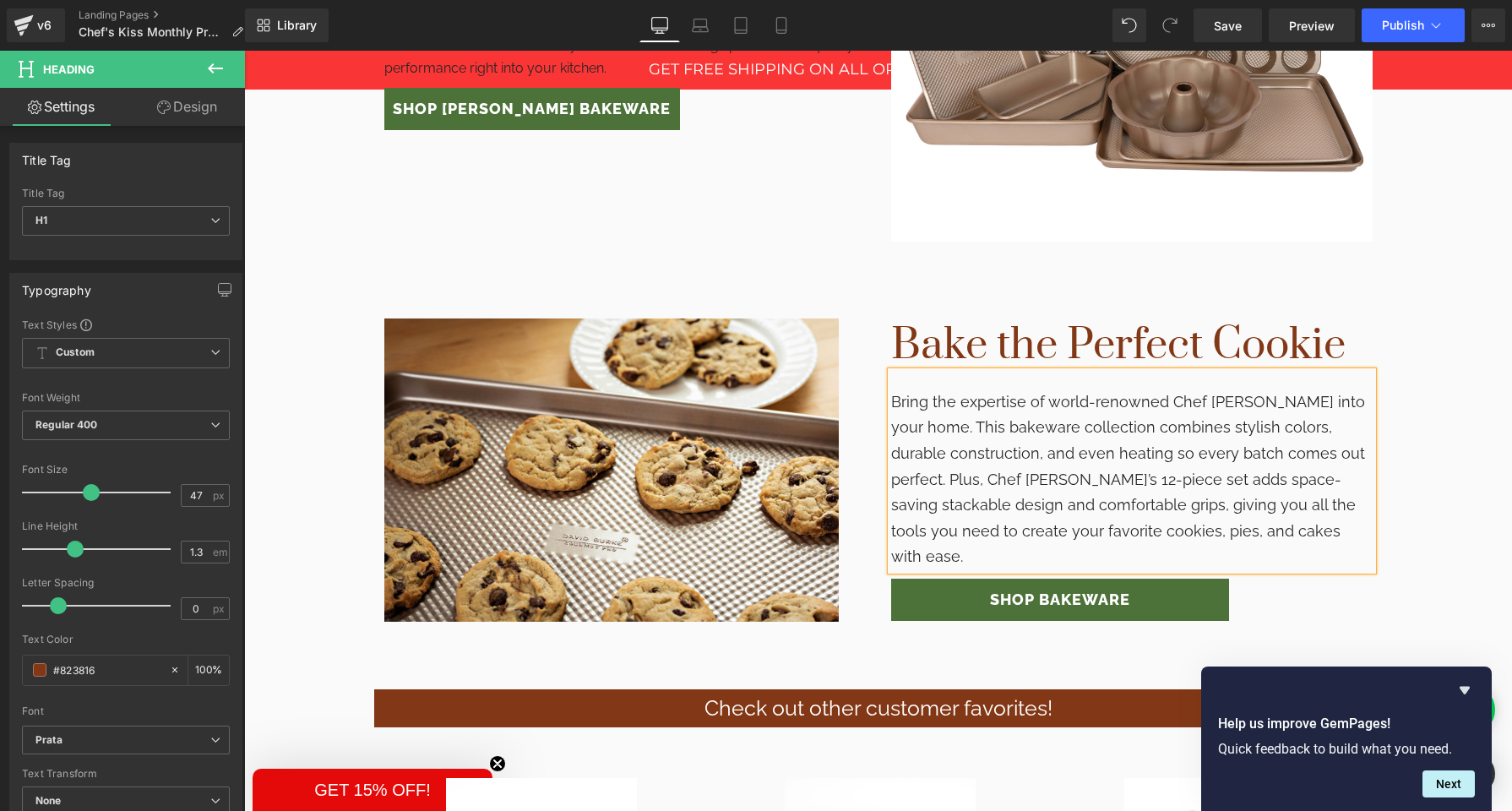
drag, startPoint x: 1049, startPoint y: 417, endPoint x: 1040, endPoint y: 418, distance: 9.1
click at [1049, 417] on p "Bring the expertise of world-renowned Chef [PERSON_NAME] into your home. This b…" at bounding box center [1133, 479] width 482 height 181
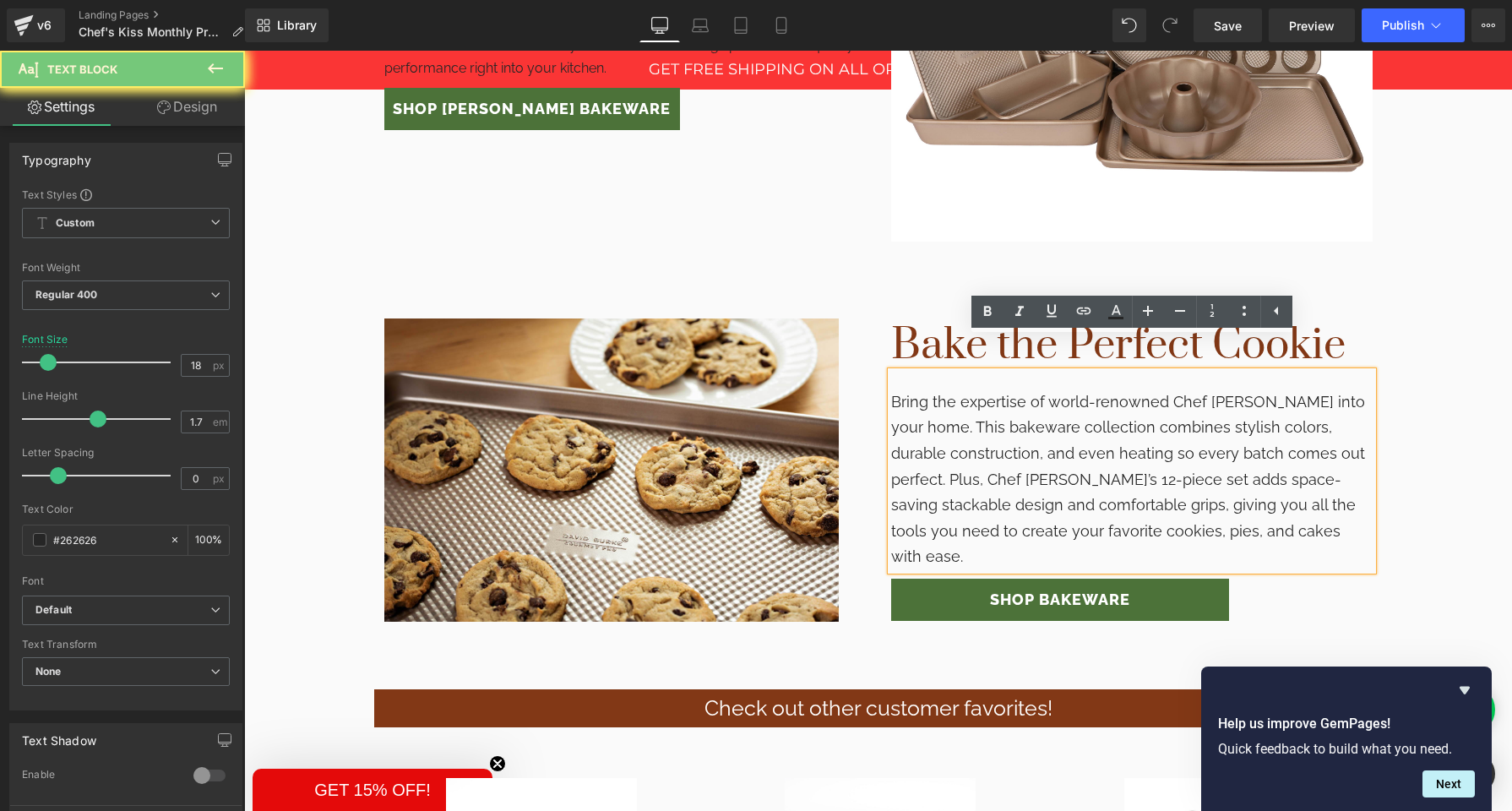
click at [1040, 418] on p "Bring the expertise of world-renowned Chef [PERSON_NAME] into your home. This b…" at bounding box center [1133, 479] width 482 height 181
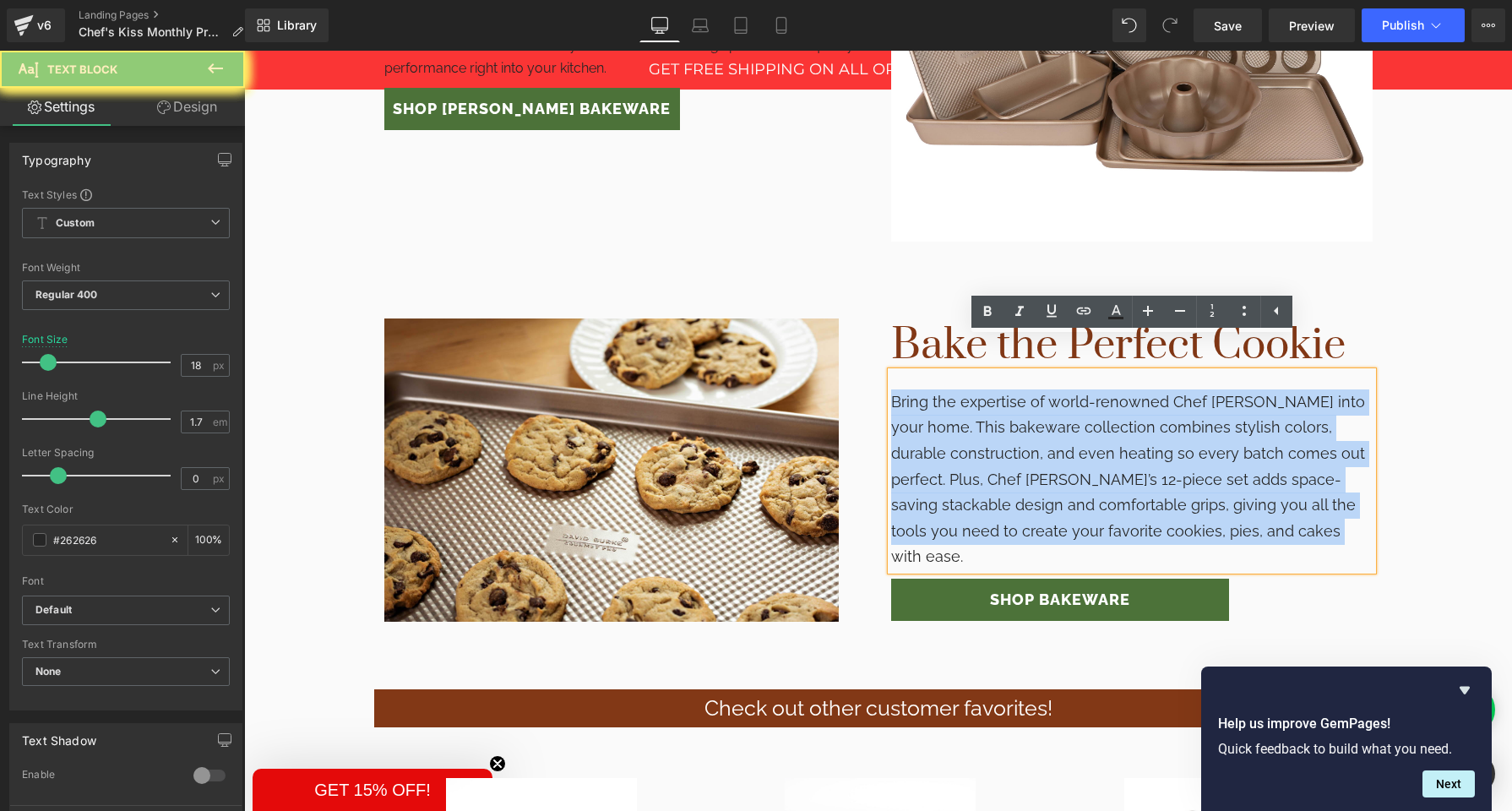
click at [1040, 418] on p "Bring the expertise of world-renowned Chef [PERSON_NAME] into your home. This b…" at bounding box center [1133, 479] width 482 height 181
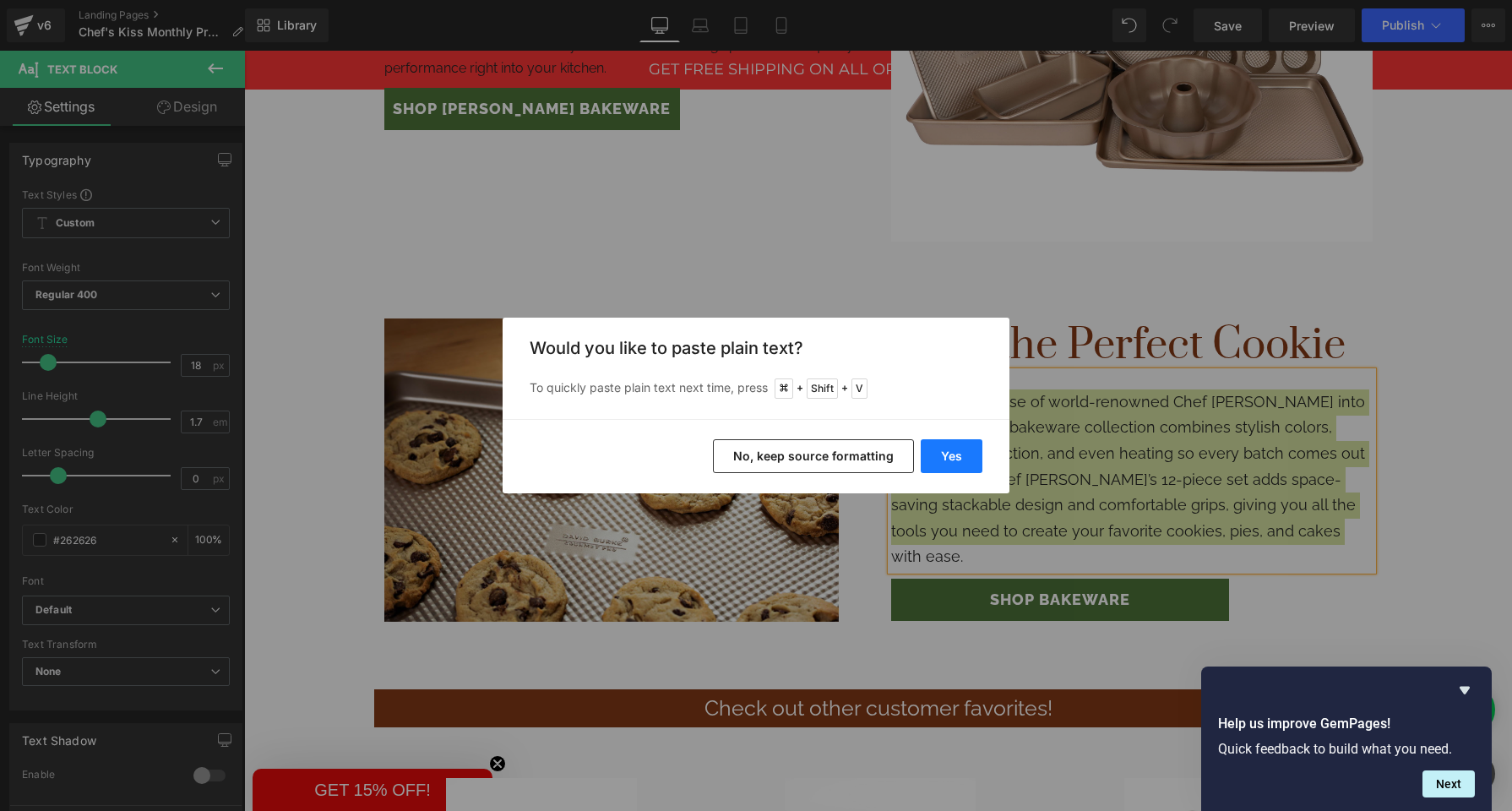
click at [962, 457] on button "Yes" at bounding box center [951, 456] width 62 height 34
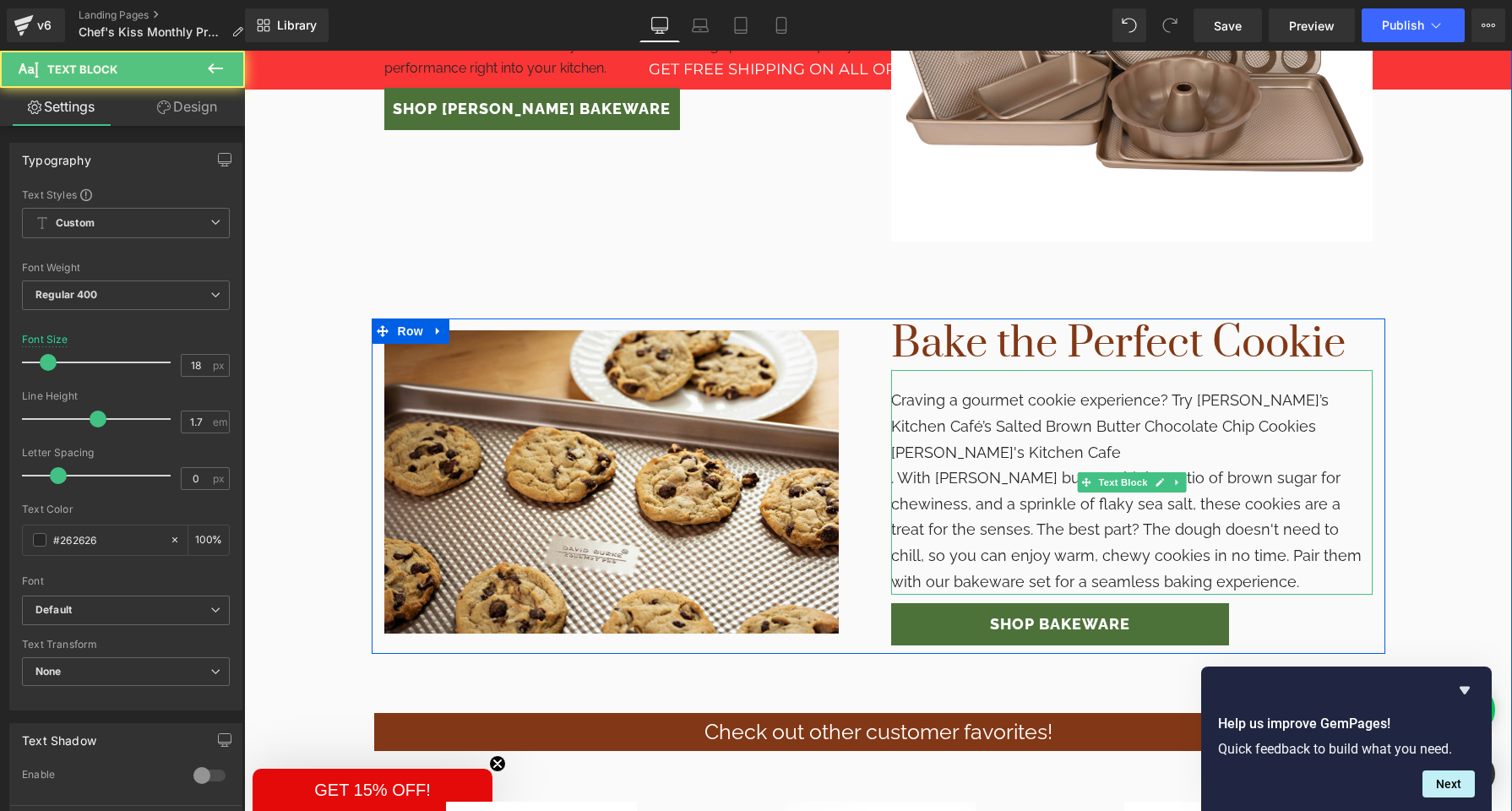
click at [1034, 440] on p "[PERSON_NAME]'s Kitchen Cafe" at bounding box center [1133, 453] width 482 height 26
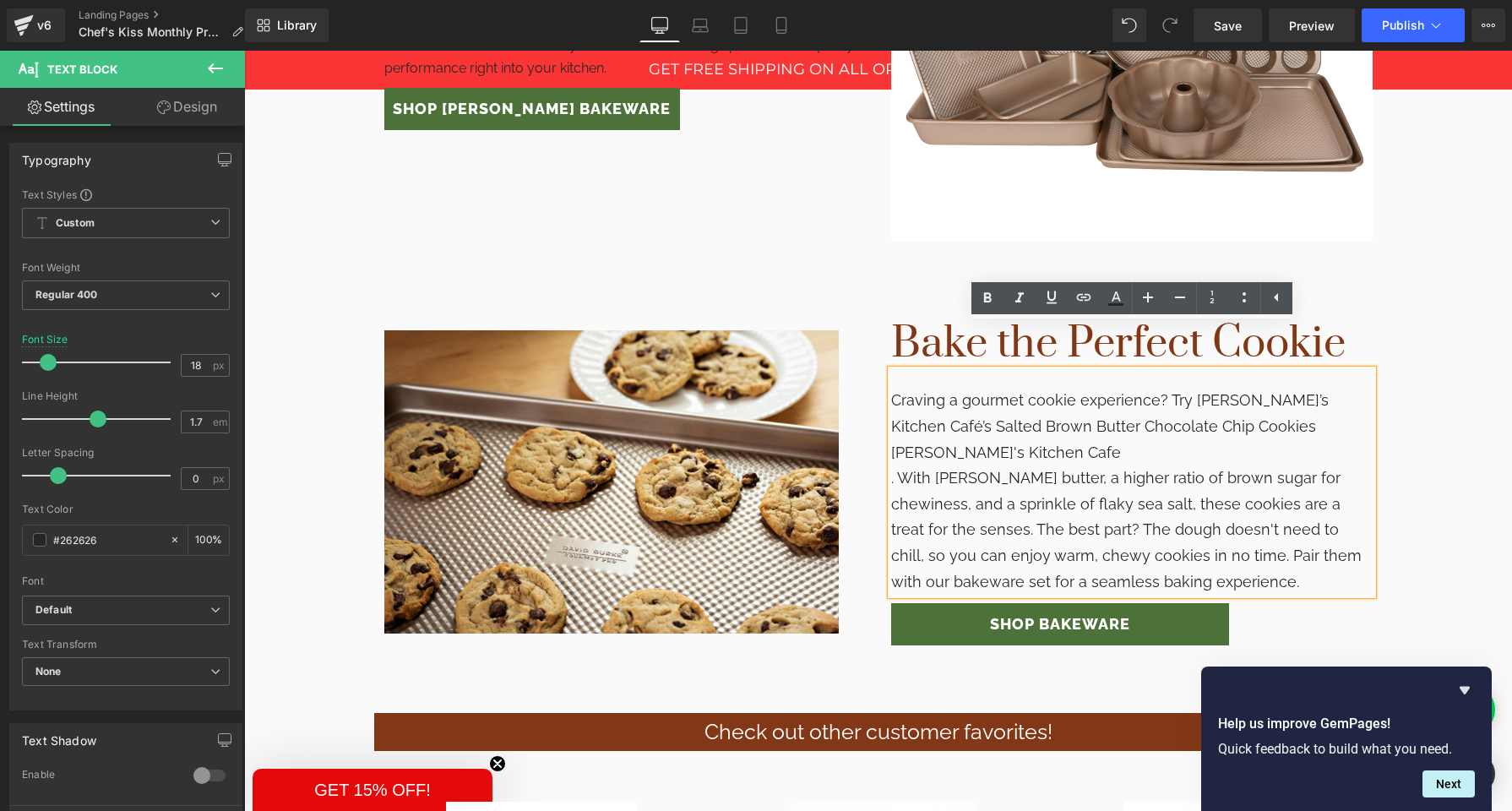
click at [899, 466] on p ". With [PERSON_NAME] butter, a higher ratio of brown sugar for chewiness, and a…" at bounding box center [1133, 530] width 482 height 129
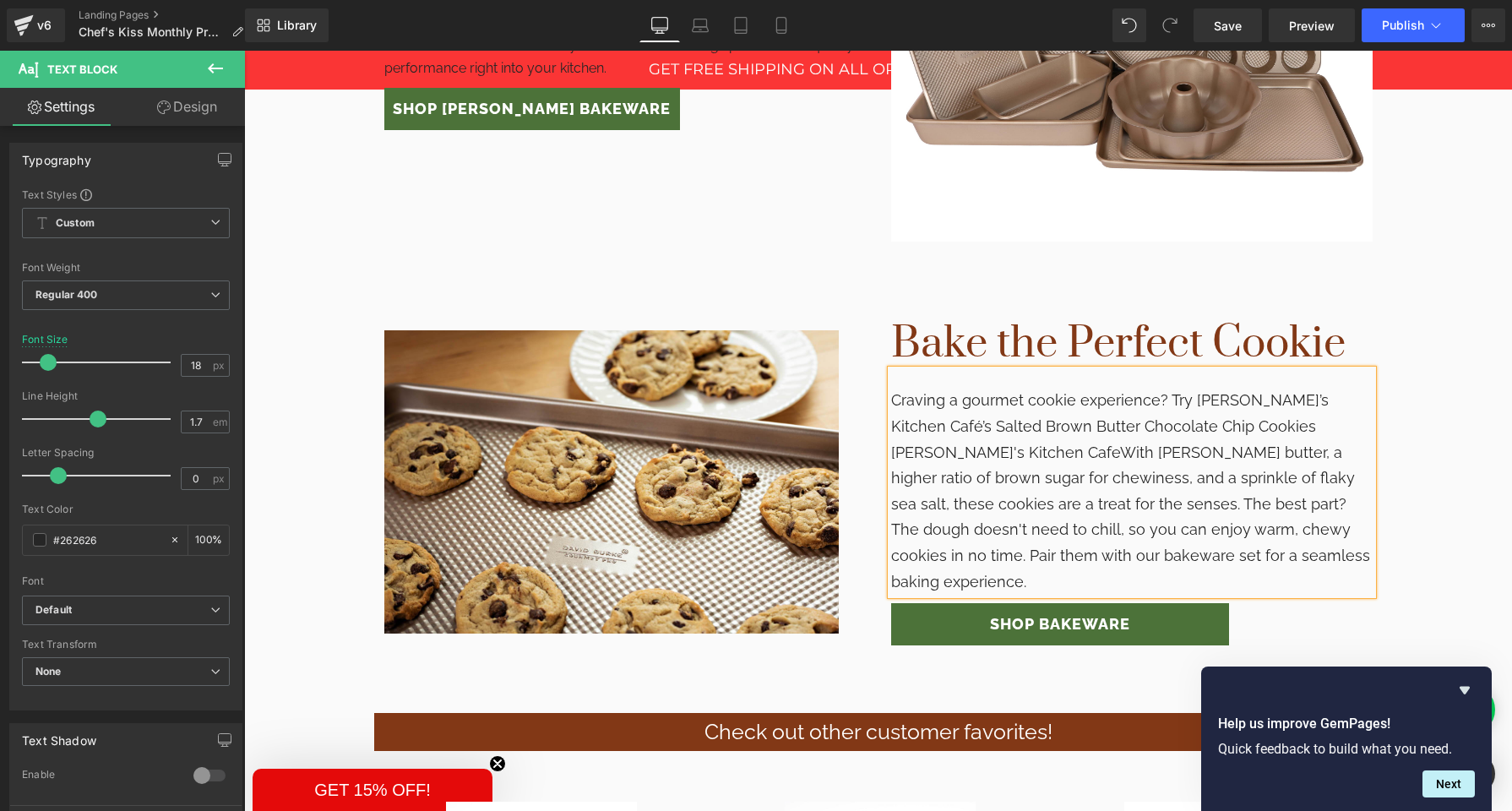
scroll to position [1886, 0]
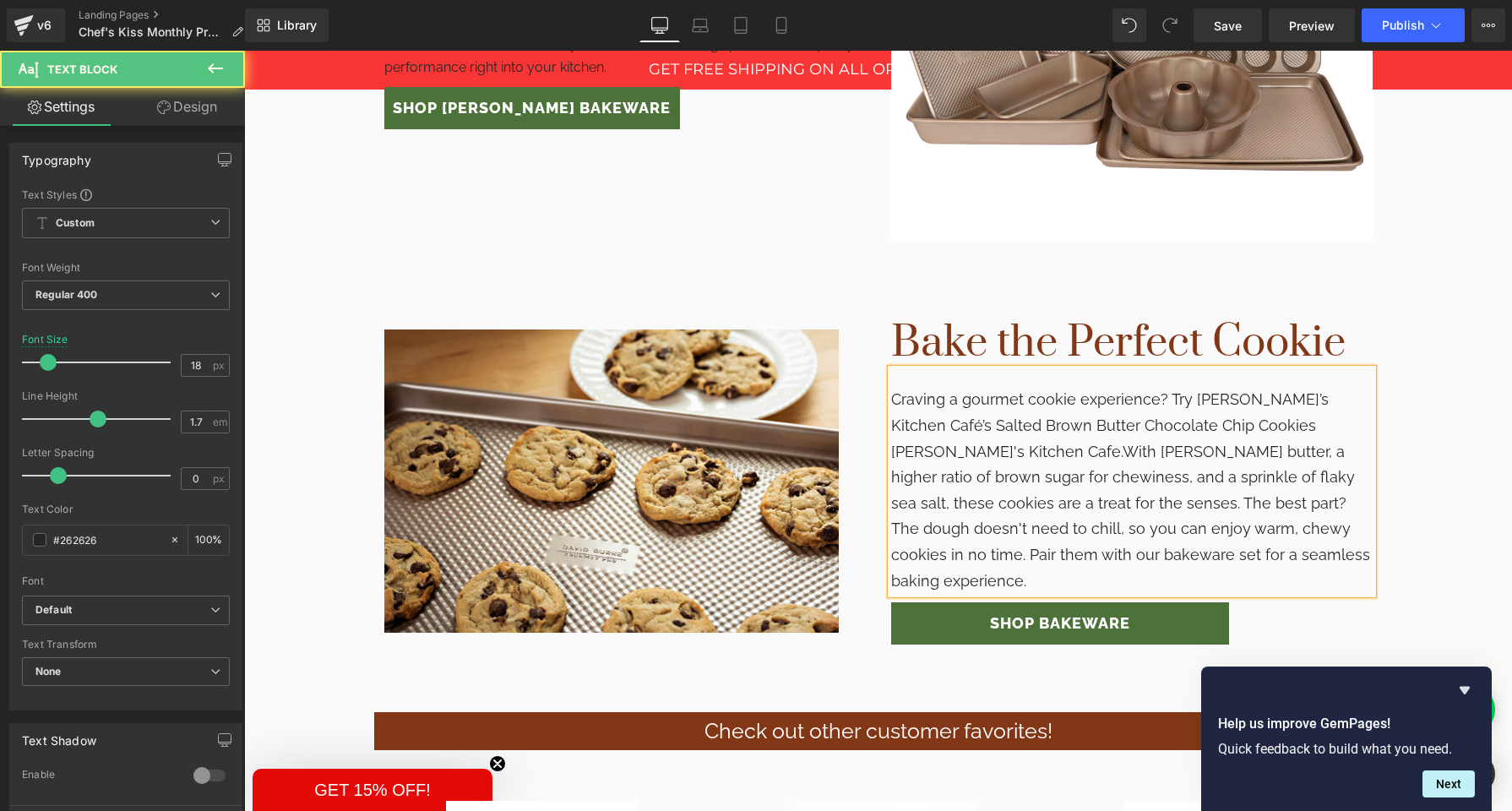
click at [892, 439] on p "[PERSON_NAME]'s Kitchen Cafe. With [PERSON_NAME] butter, a higher ratio of brow…" at bounding box center [1133, 517] width 482 height 155
click at [949, 443] on span "[PERSON_NAME]'s Kitchen Cafe." at bounding box center [1064, 451] width 232 height 18
drag, startPoint x: 1206, startPoint y: 382, endPoint x: 1152, endPoint y: 412, distance: 61.8
click at [1152, 412] on p "Craving a gourmet cookie experience? Try [PERSON_NAME]’s Kitchen Café’s Salted …" at bounding box center [1133, 490] width 482 height 207
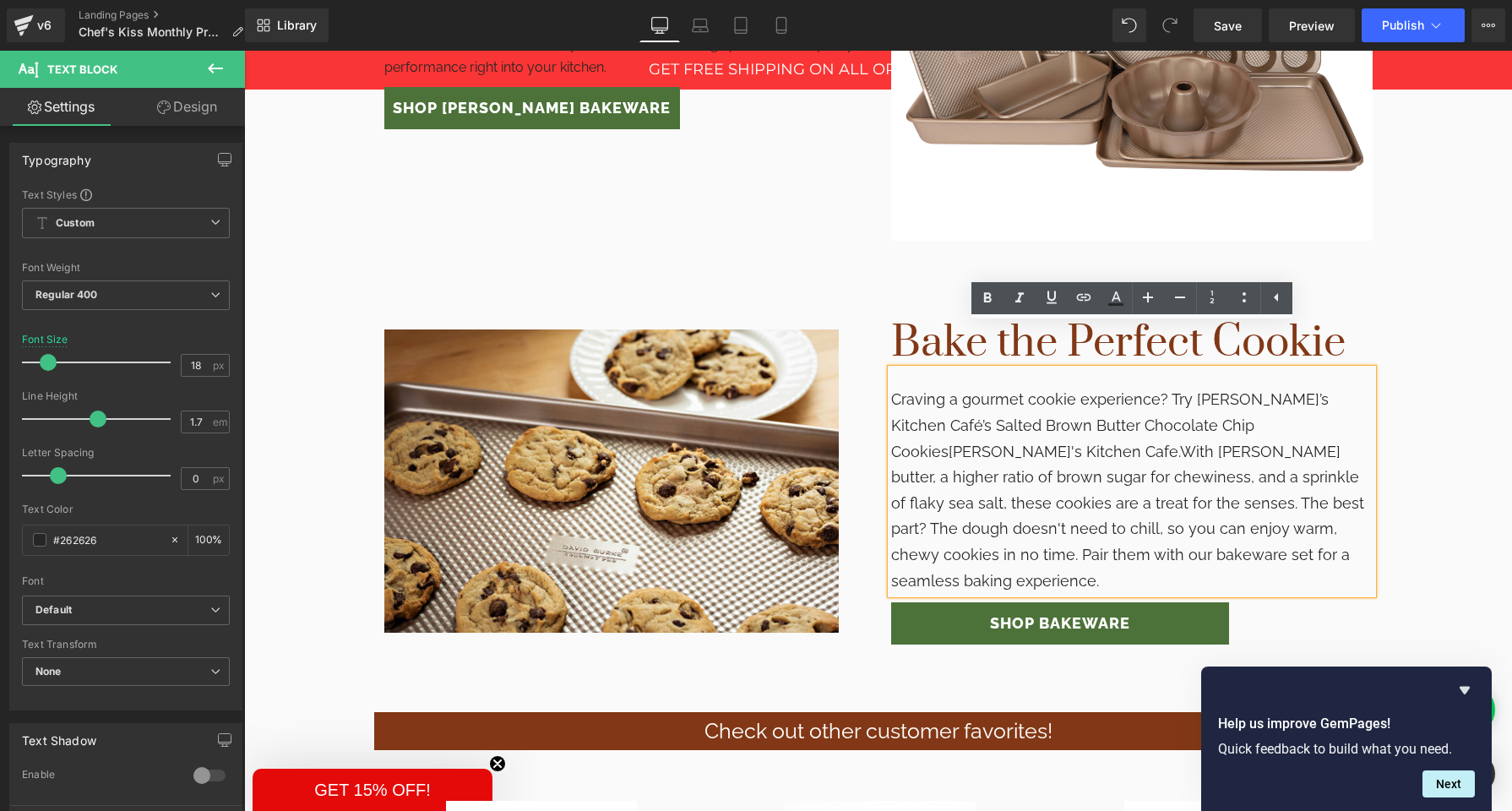
click at [1087, 443] on span "With [PERSON_NAME] butter, a higher ratio of brown sugar for chewiness, and a s…" at bounding box center [1128, 516] width 473 height 147
drag, startPoint x: 1208, startPoint y: 383, endPoint x: 923, endPoint y: 413, distance: 286.6
click at [949, 443] on span "[PERSON_NAME]'s Kitchen Cafe." at bounding box center [1064, 451] width 232 height 18
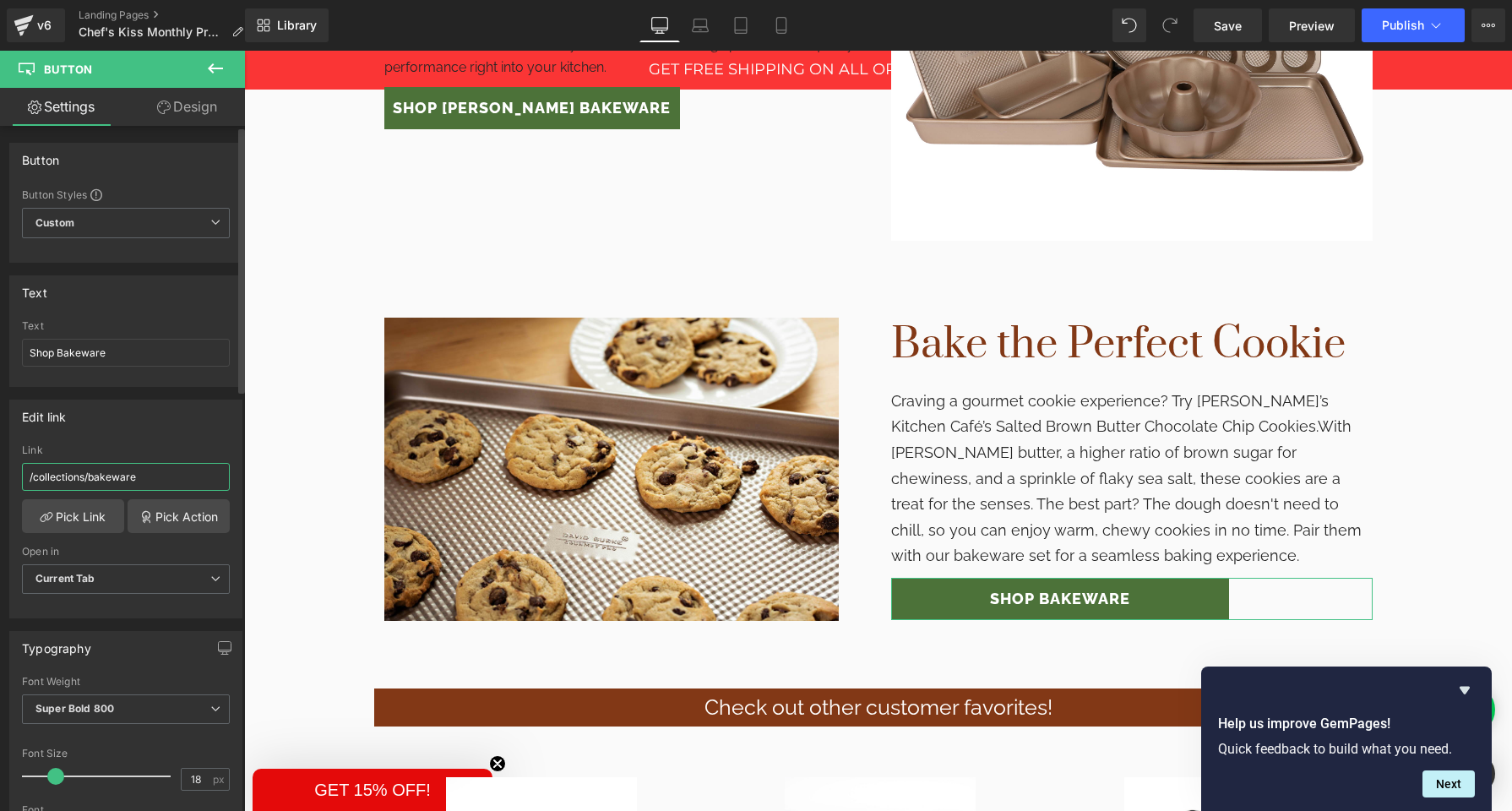
click at [90, 487] on input "/collections/bakeware" at bounding box center [126, 477] width 208 height 28
click at [61, 481] on input "/collections/bakeware" at bounding box center [126, 477] width 208 height 28
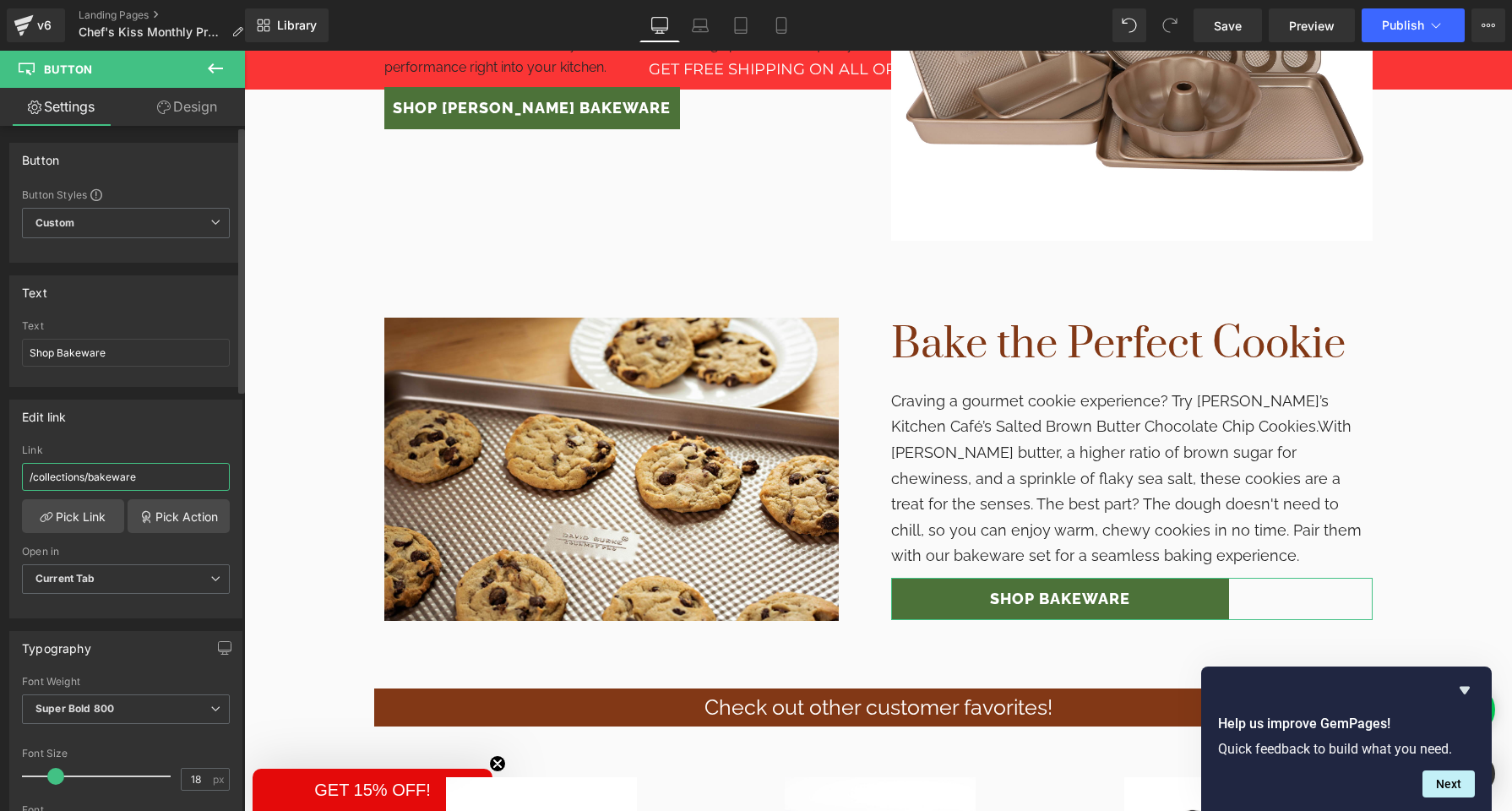
click at [61, 481] on input "/collections/bakeware" at bounding box center [126, 477] width 208 height 28
paste input "Craving a gourmet cookie experience? Try [PERSON_NAME]’s Kitchen Café’s Salted …"
click at [64, 481] on input "Craving a gourmet cookie experience? Try [PERSON_NAME]’s Kitchen Café’s Salted …" at bounding box center [126, 477] width 208 height 28
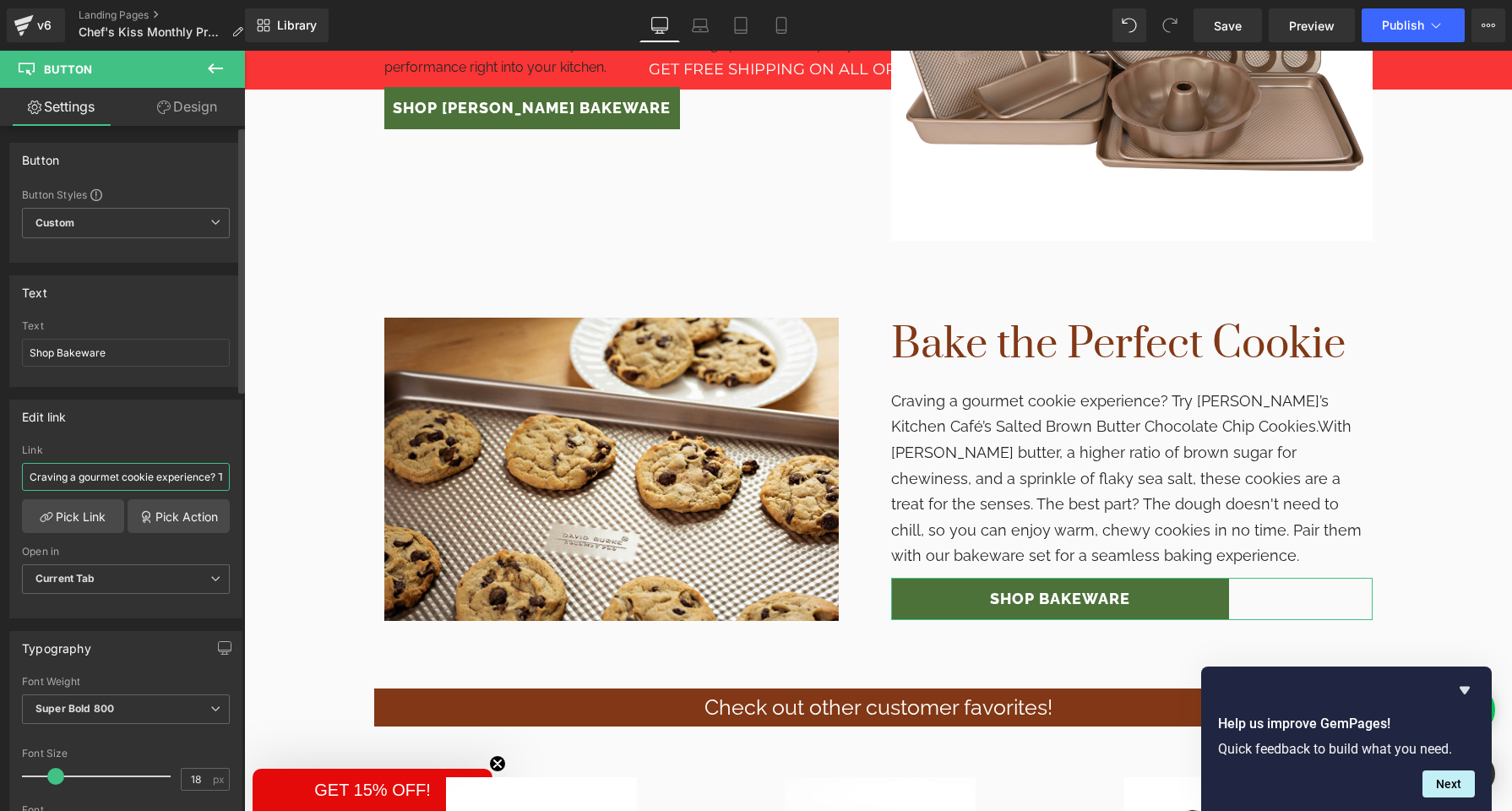
click at [64, 481] on input "Craving a gourmet cookie experience? Try [PERSON_NAME]’s Kitchen Café’s Salted …" at bounding box center [126, 477] width 208 height 28
paste input "text"
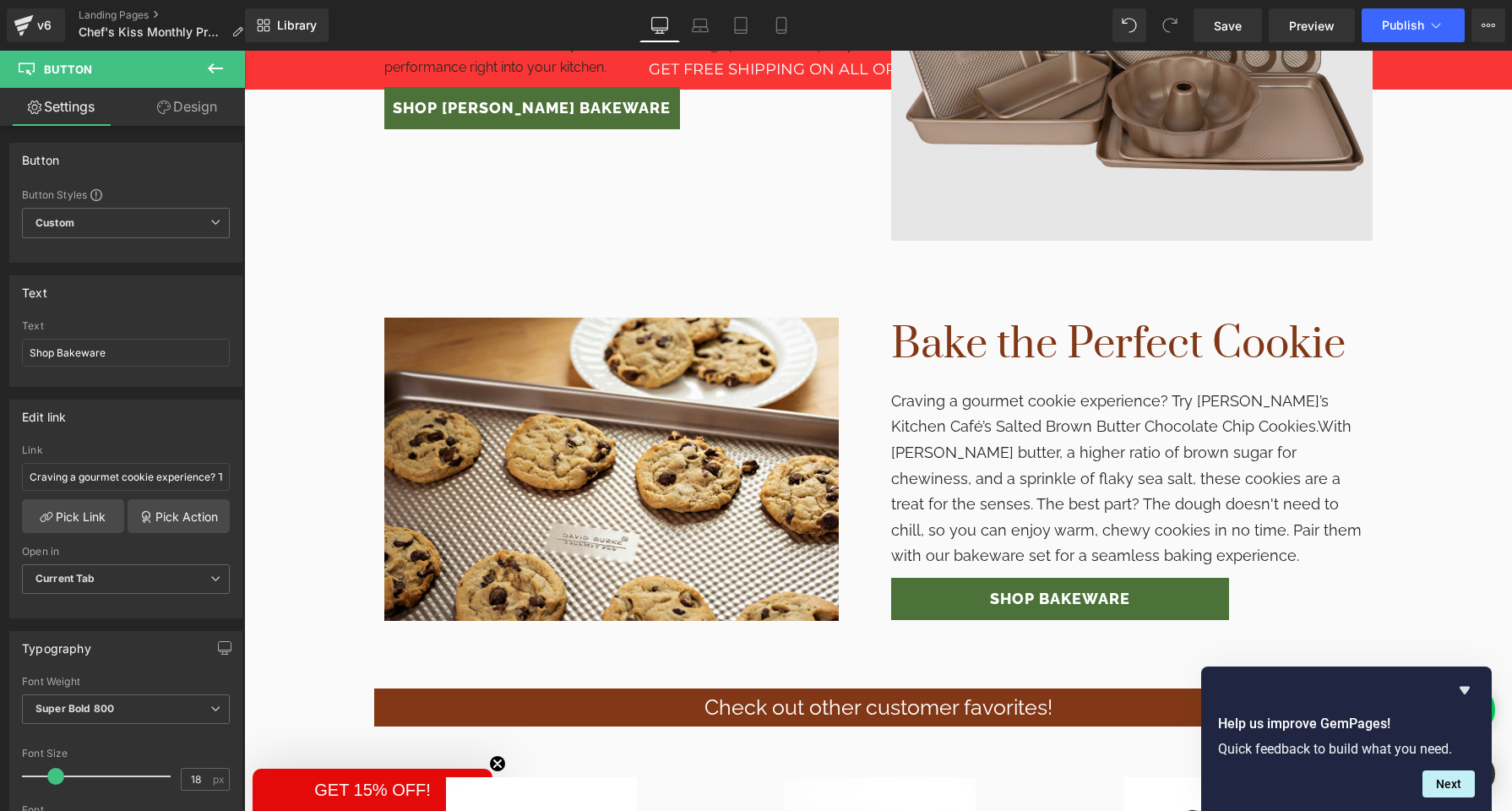
scroll to position [1882, 0]
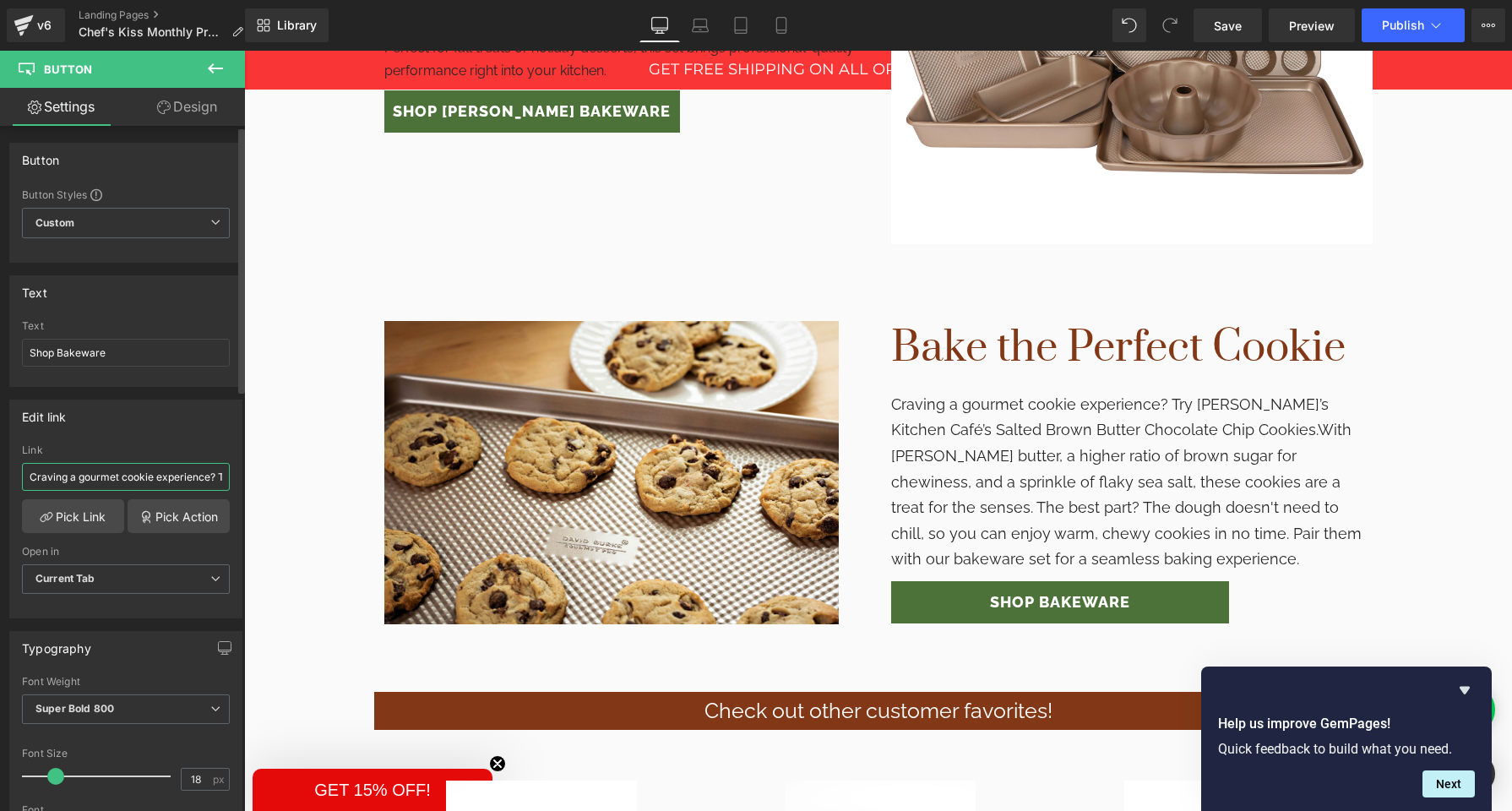
click at [60, 478] on input "Craving a gourmet cookie experience? Try [PERSON_NAME]’s Kitchen Café’s Salted …" at bounding box center [126, 477] width 208 height 28
paste input "[URL][DOMAIN_NAME]"
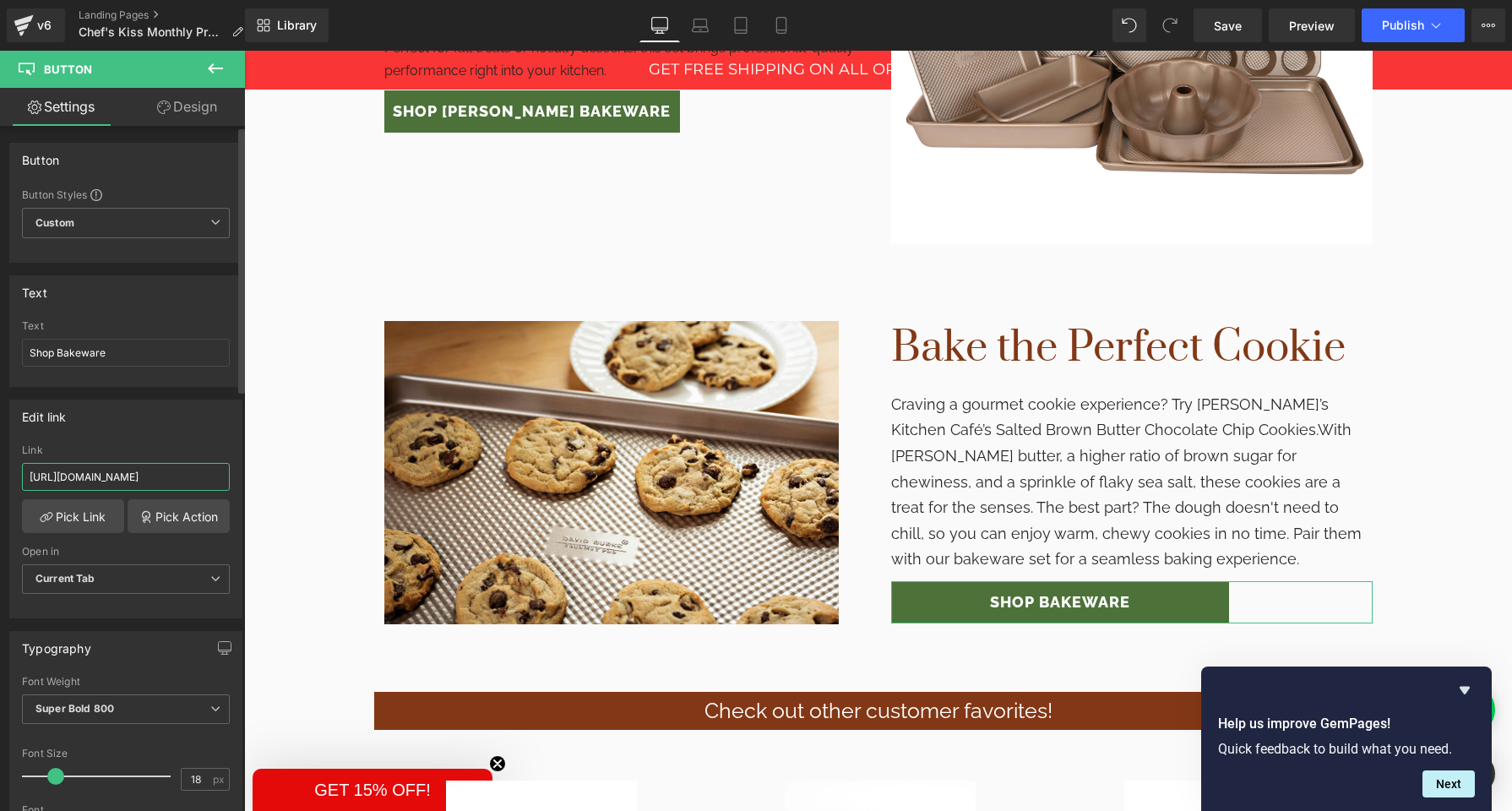
scroll to position [0, 0]
type input "[URL][DOMAIN_NAME]"
click at [72, 351] on input "Shop Bakeware" at bounding box center [126, 352] width 208 height 28
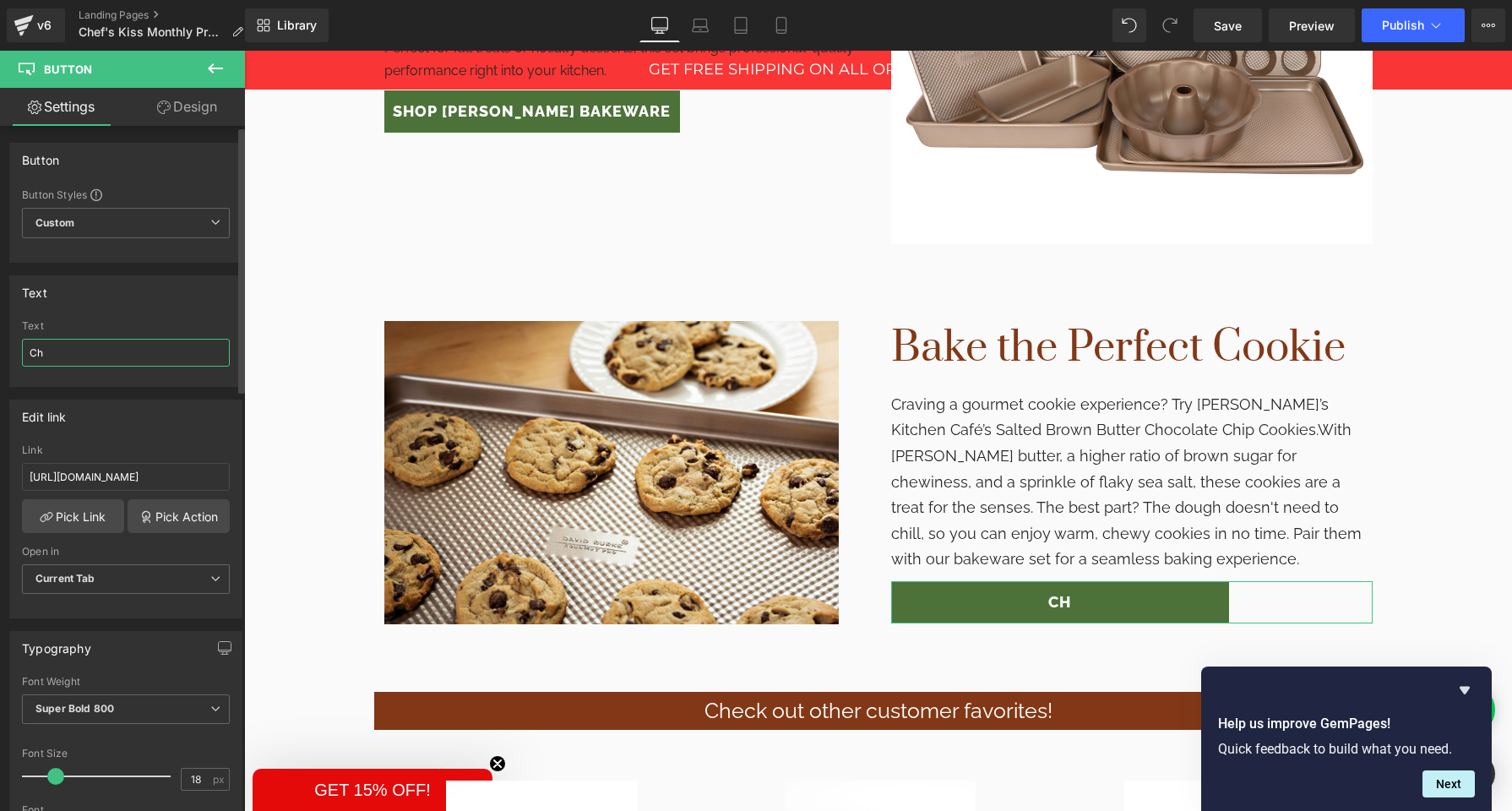
type input "C"
type input "R"
click at [31, 355] on input "Cookie Recipe" at bounding box center [126, 352] width 208 height 28
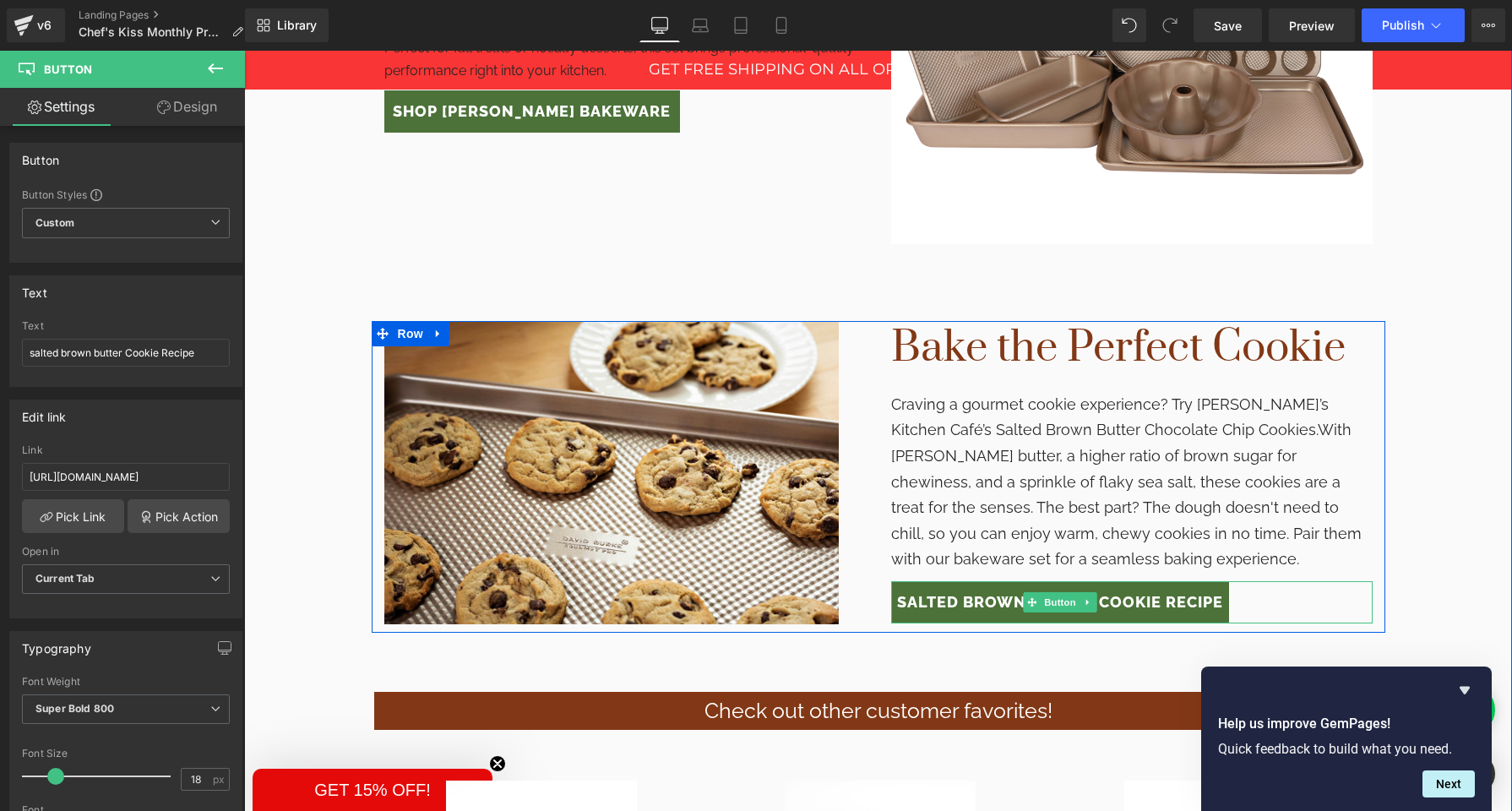
click at [979, 590] on span "salted brown butter Cookie Recipe" at bounding box center [1061, 602] width 326 height 26
click at [980, 590] on span "salted brown butter Cookie Recipe" at bounding box center [1061, 602] width 326 height 26
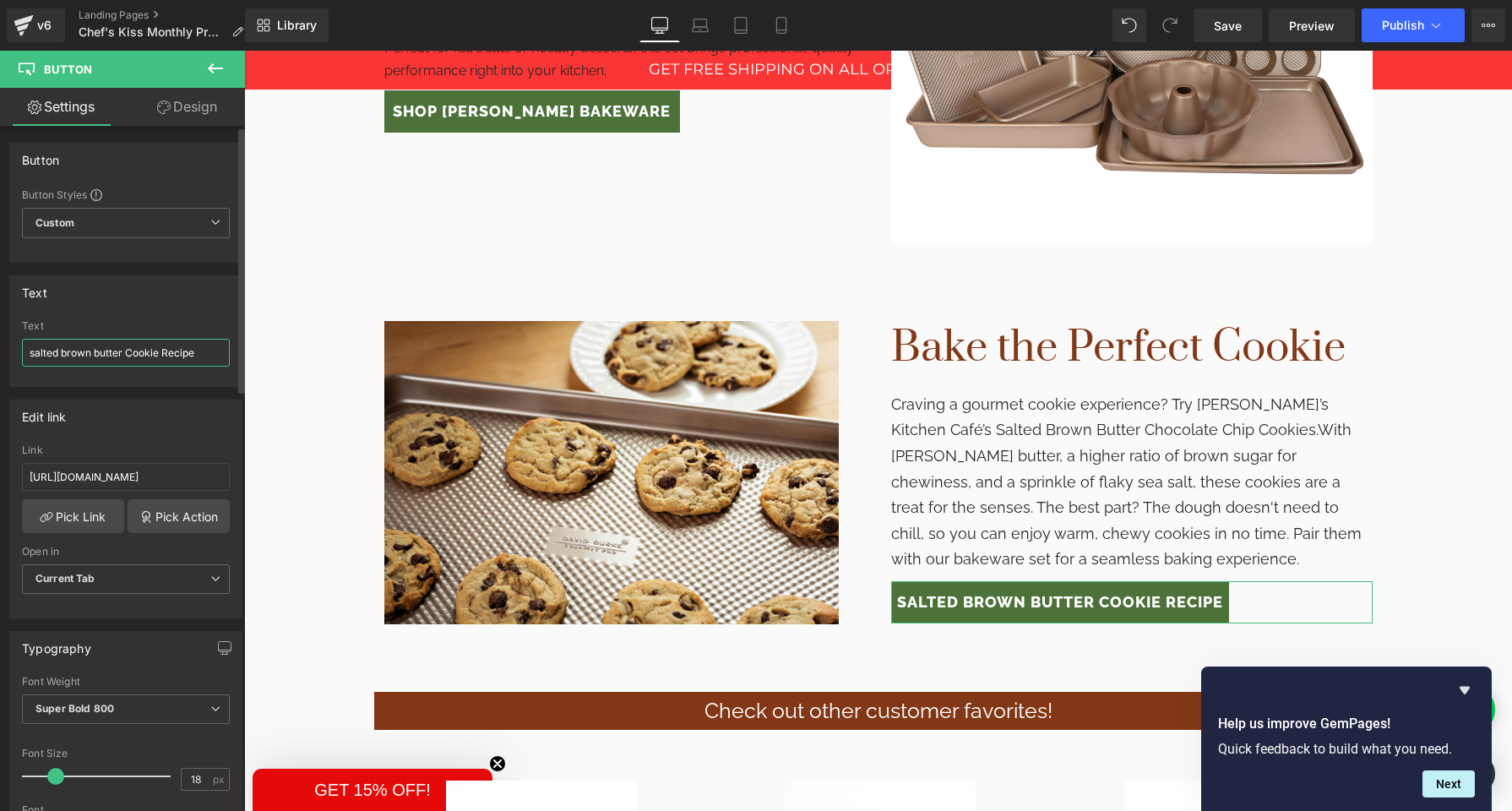
drag, startPoint x: 126, startPoint y: 354, endPoint x: 25, endPoint y: 355, distance: 101.0
click at [25, 355] on input "salted brown butter Cookie Recipe" at bounding box center [126, 352] width 208 height 28
type input "Cookie Recipe"
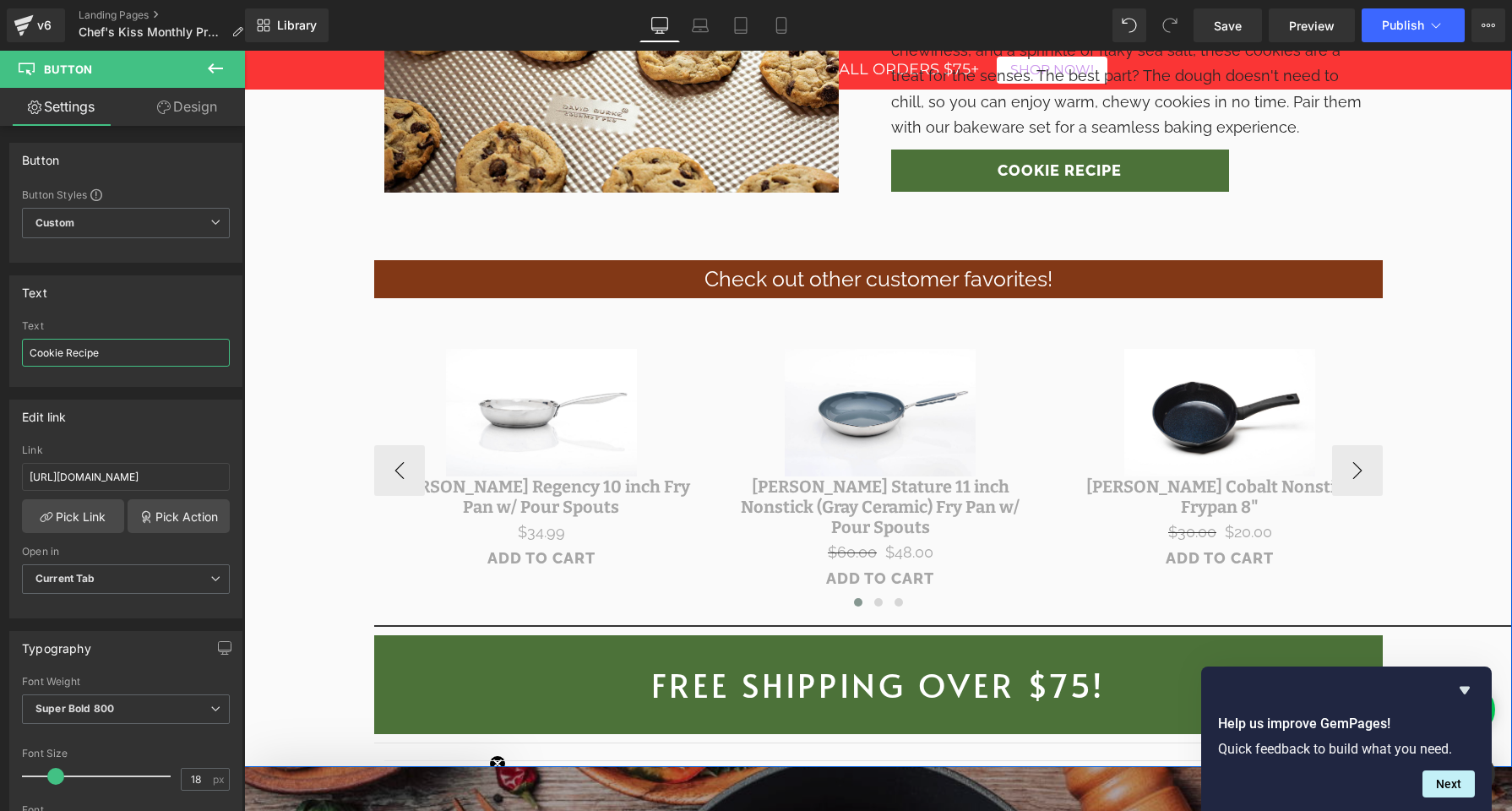
scroll to position [2316, 0]
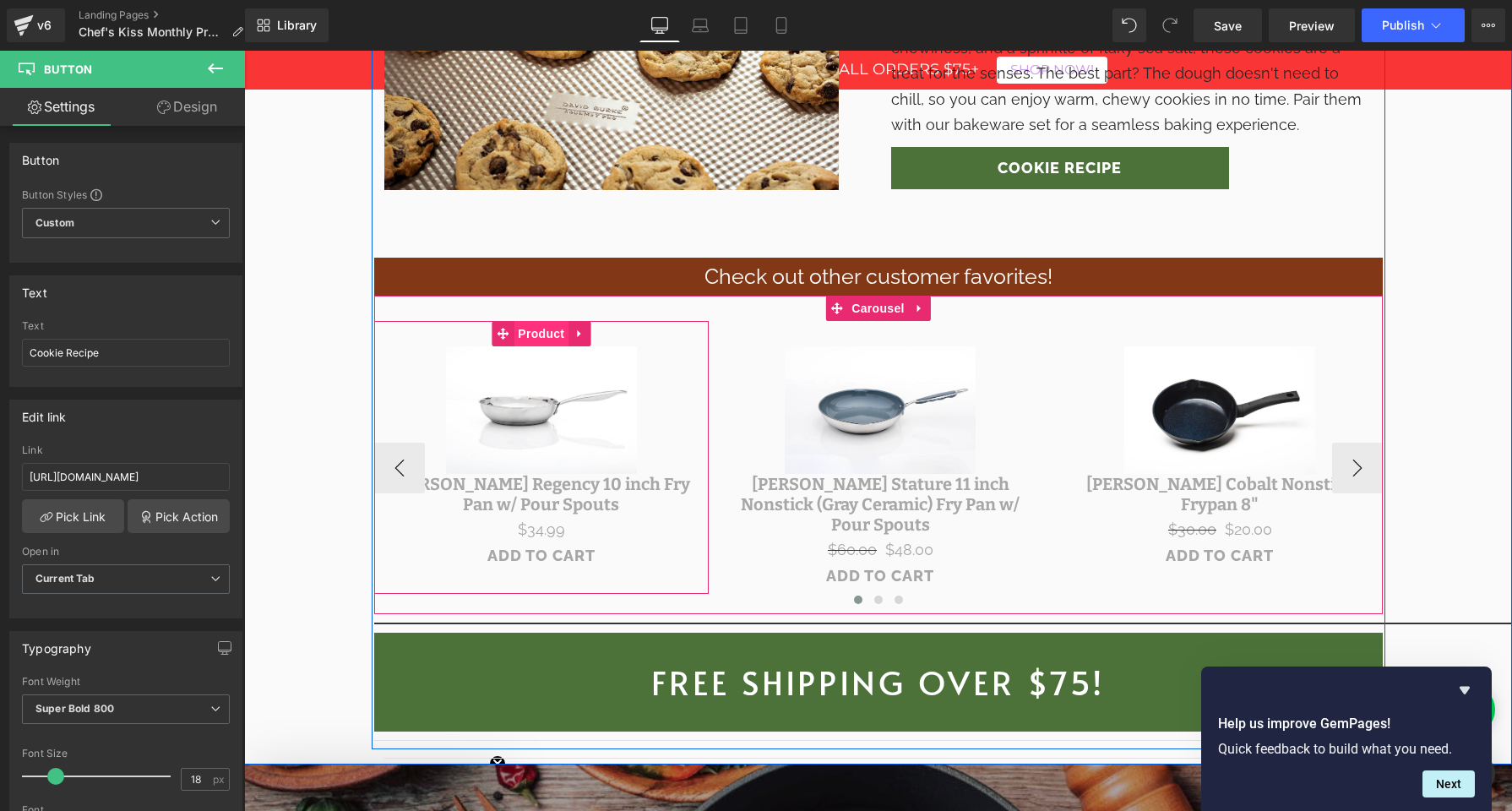
click at [534, 321] on span "Product" at bounding box center [540, 333] width 55 height 25
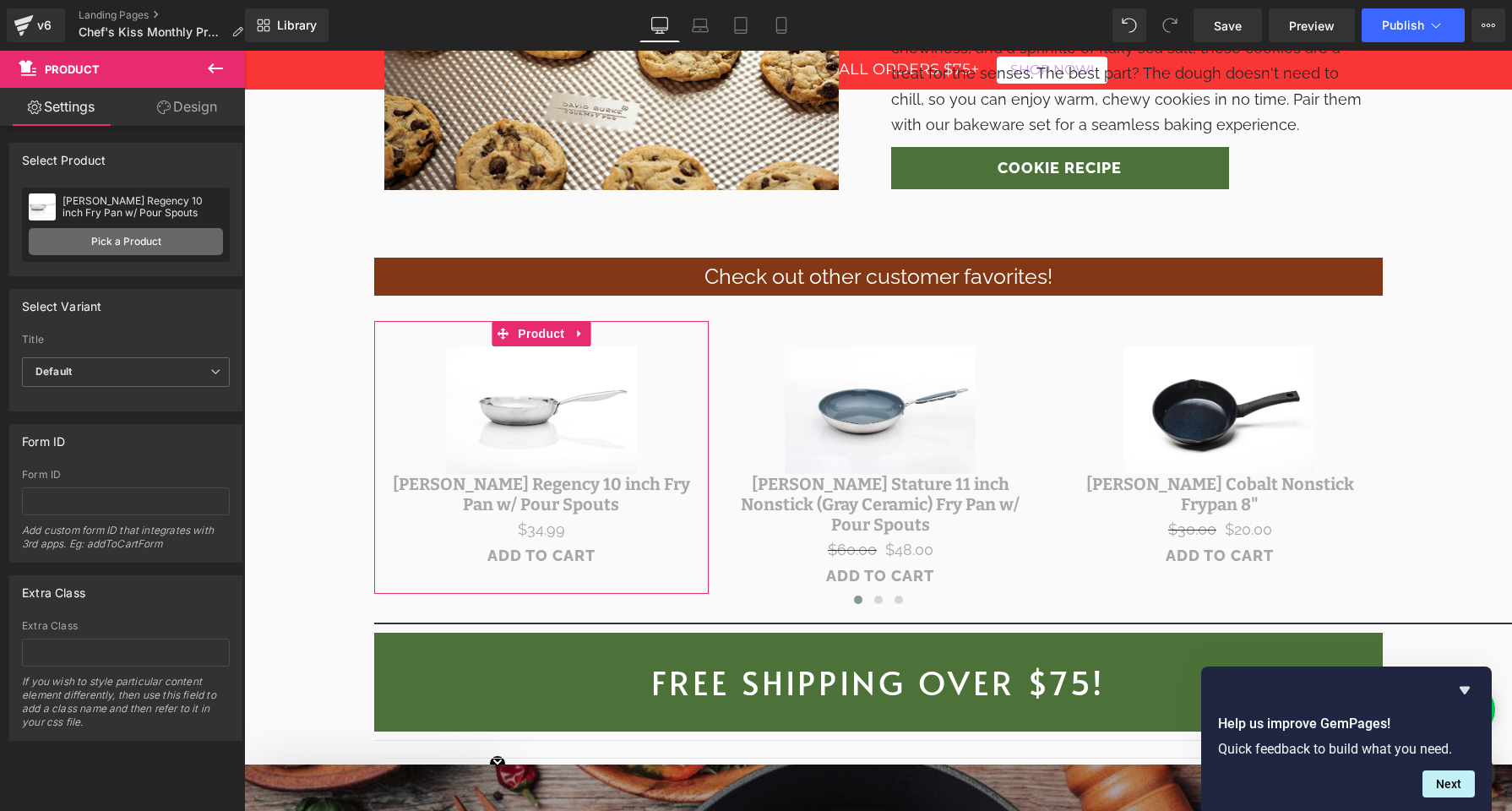
click at [115, 245] on link "Pick a Product" at bounding box center [126, 242] width 194 height 27
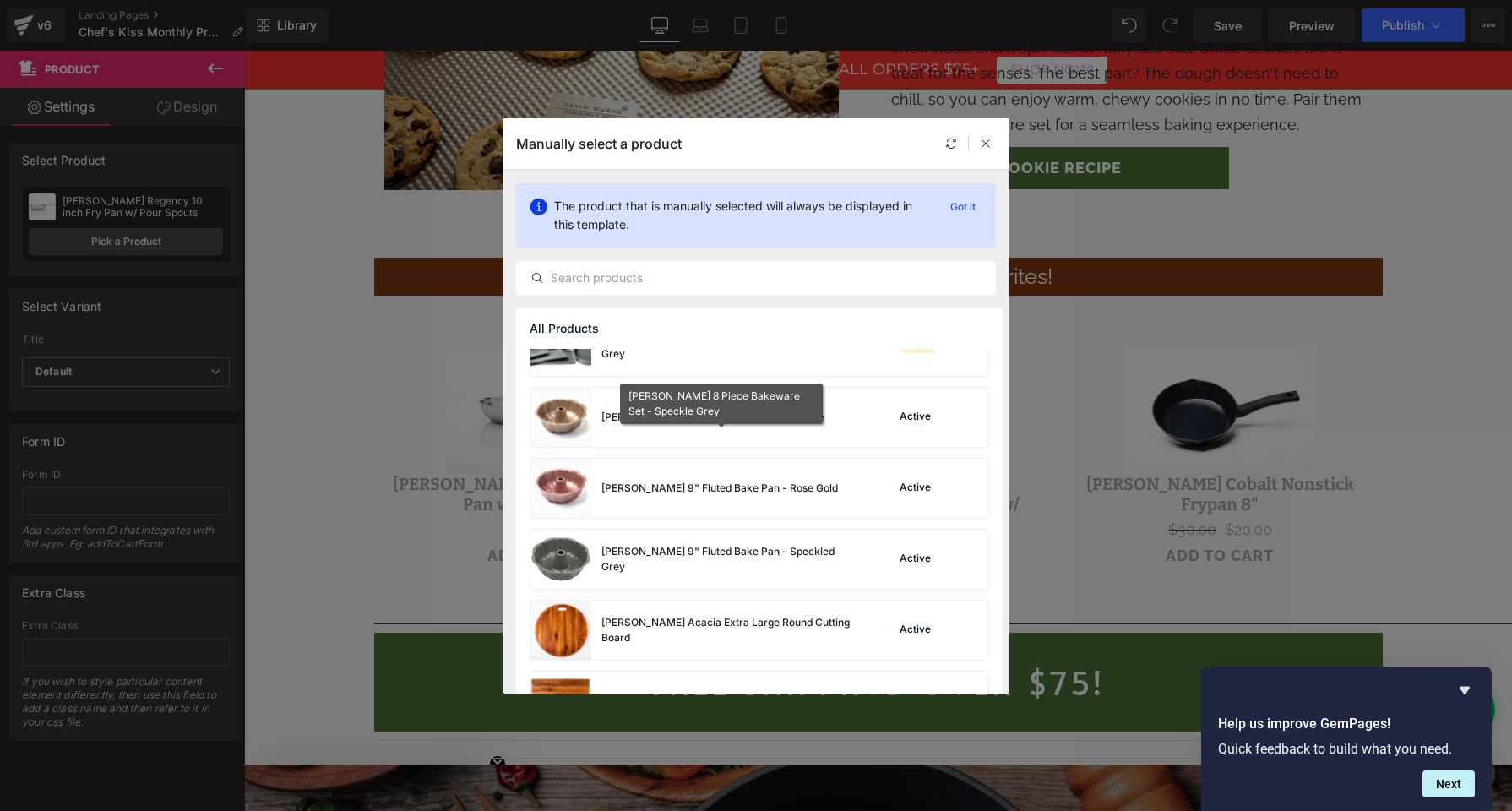
scroll to position [2730, 0]
click at [637, 552] on div "[PERSON_NAME] 9" Fluted Bake Pan - Speckled Grey" at bounding box center [728, 558] width 254 height 31
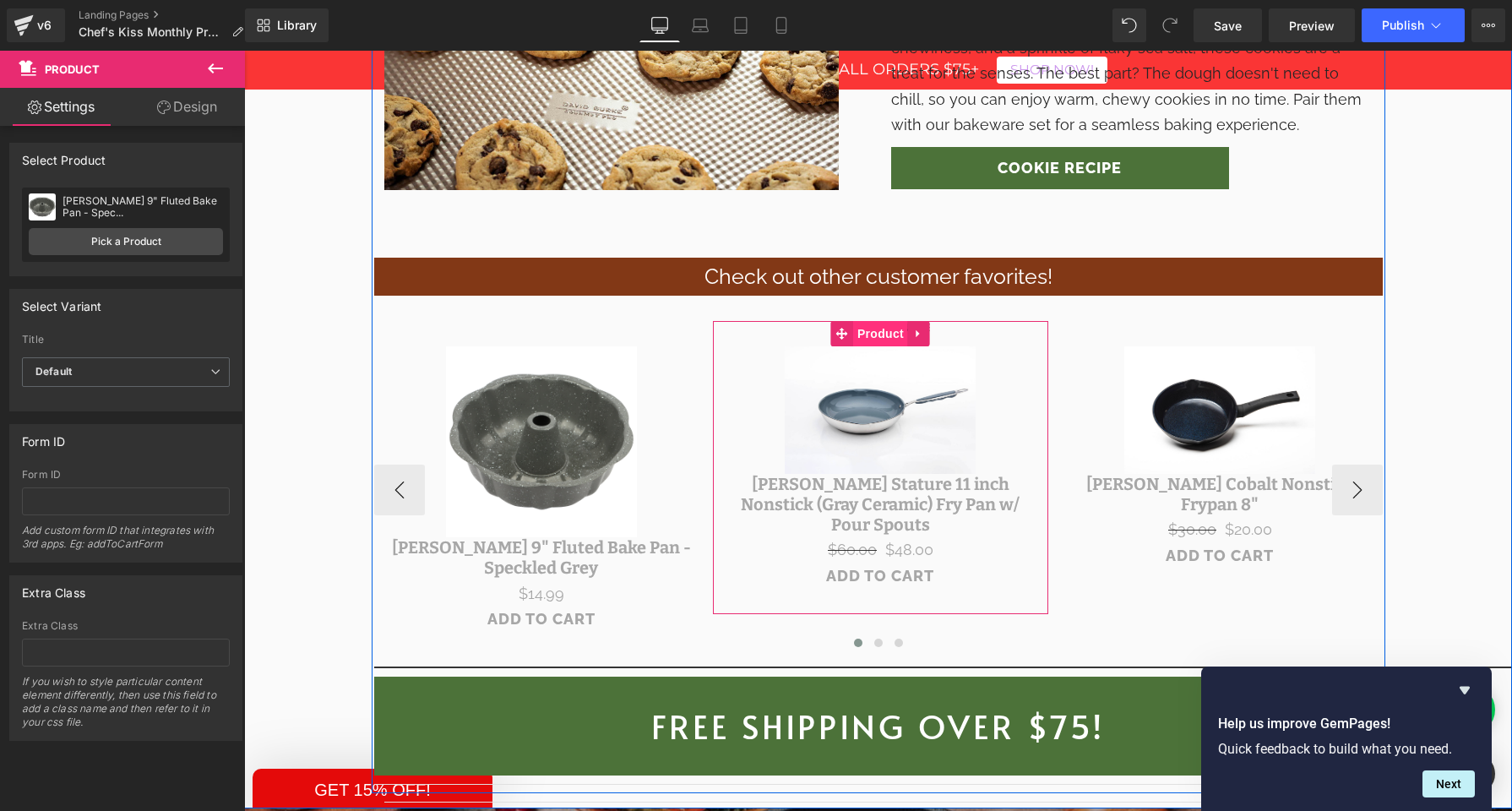
click at [870, 321] on span "Product" at bounding box center [881, 333] width 55 height 25
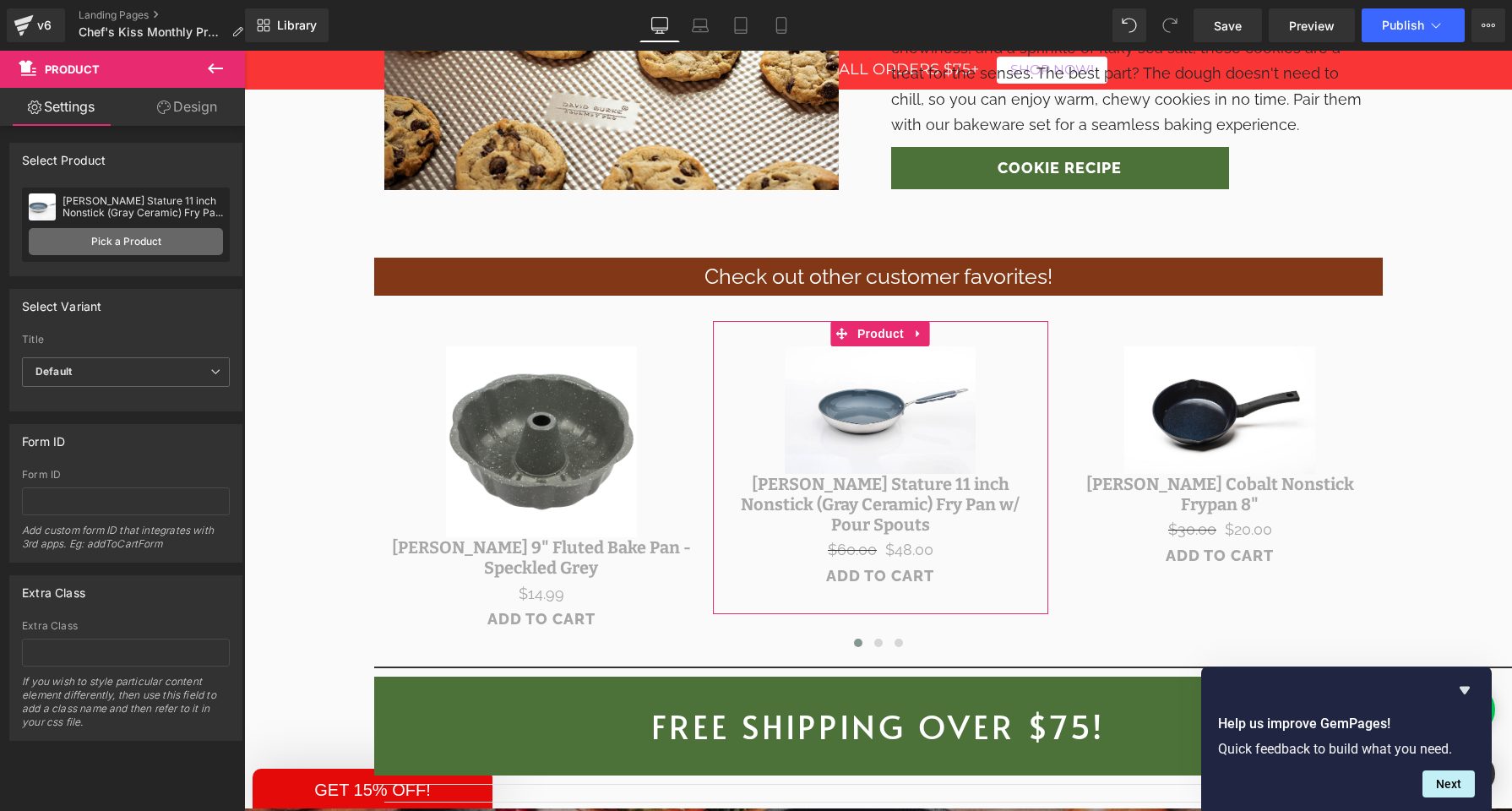
click at [133, 241] on link "Pick a Product" at bounding box center [126, 242] width 194 height 27
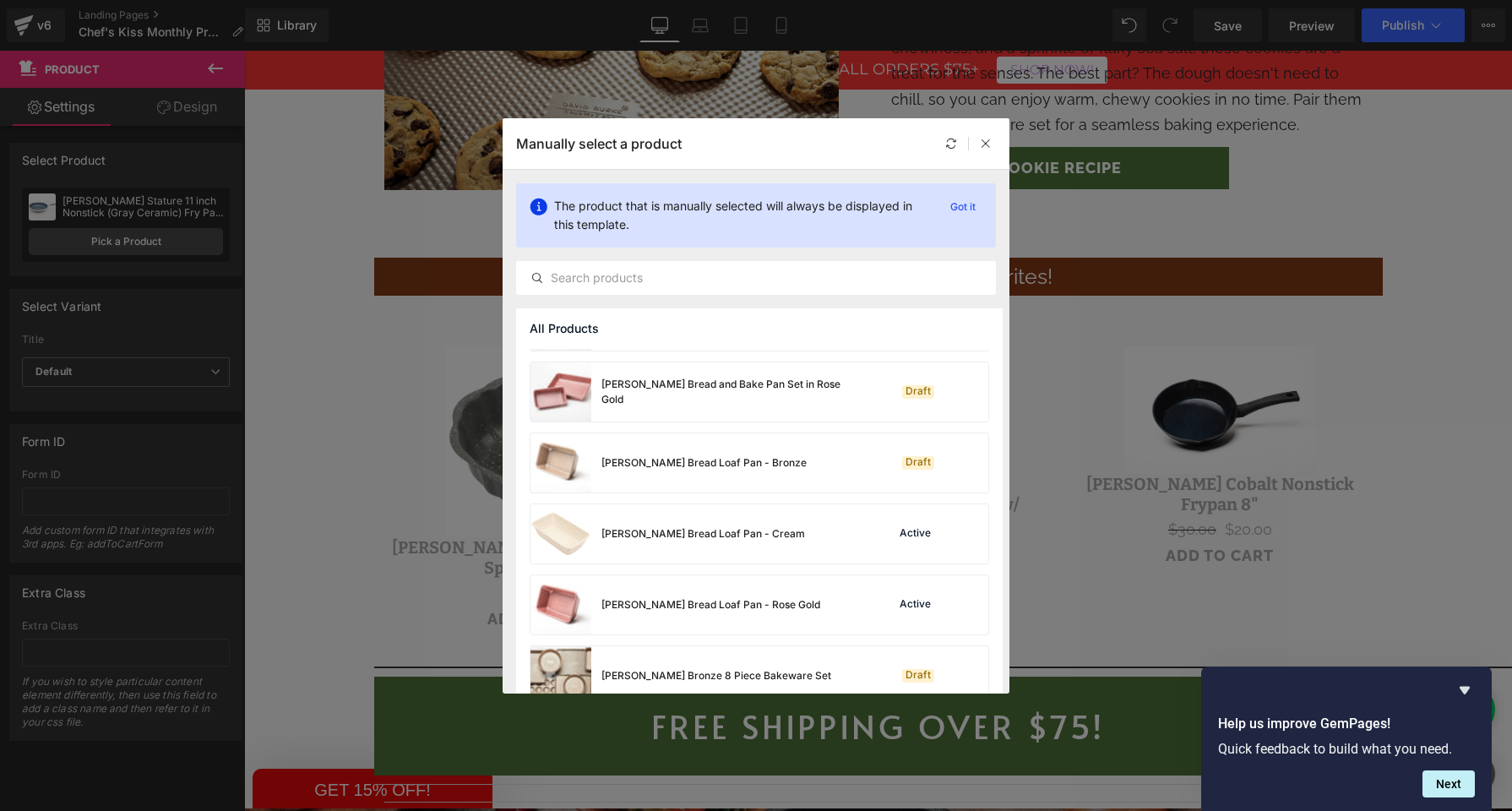
scroll to position [3622, 0]
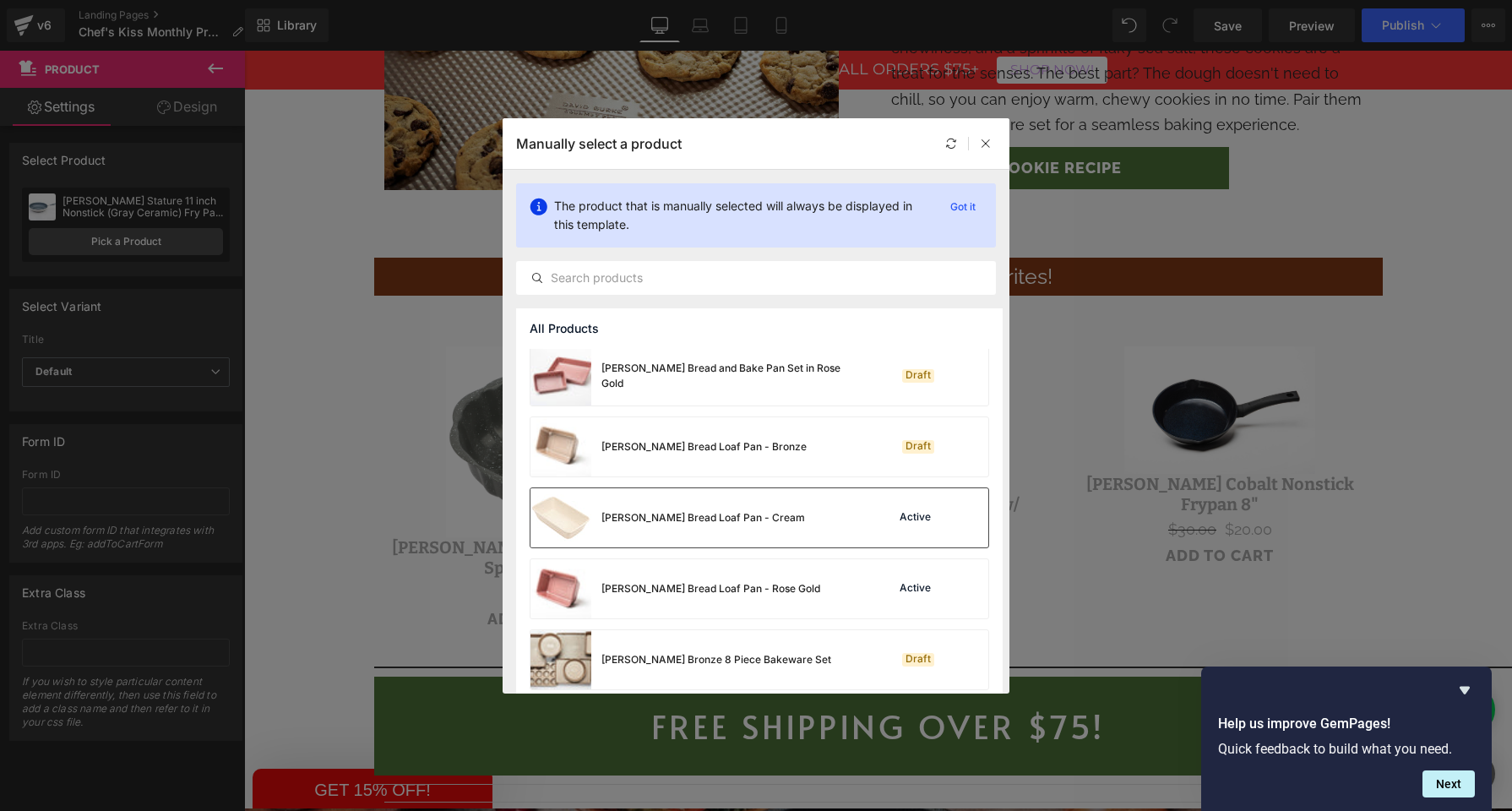
click at [672, 534] on div "[PERSON_NAME] Bread Loaf Pan - Cream" at bounding box center [668, 518] width 275 height 59
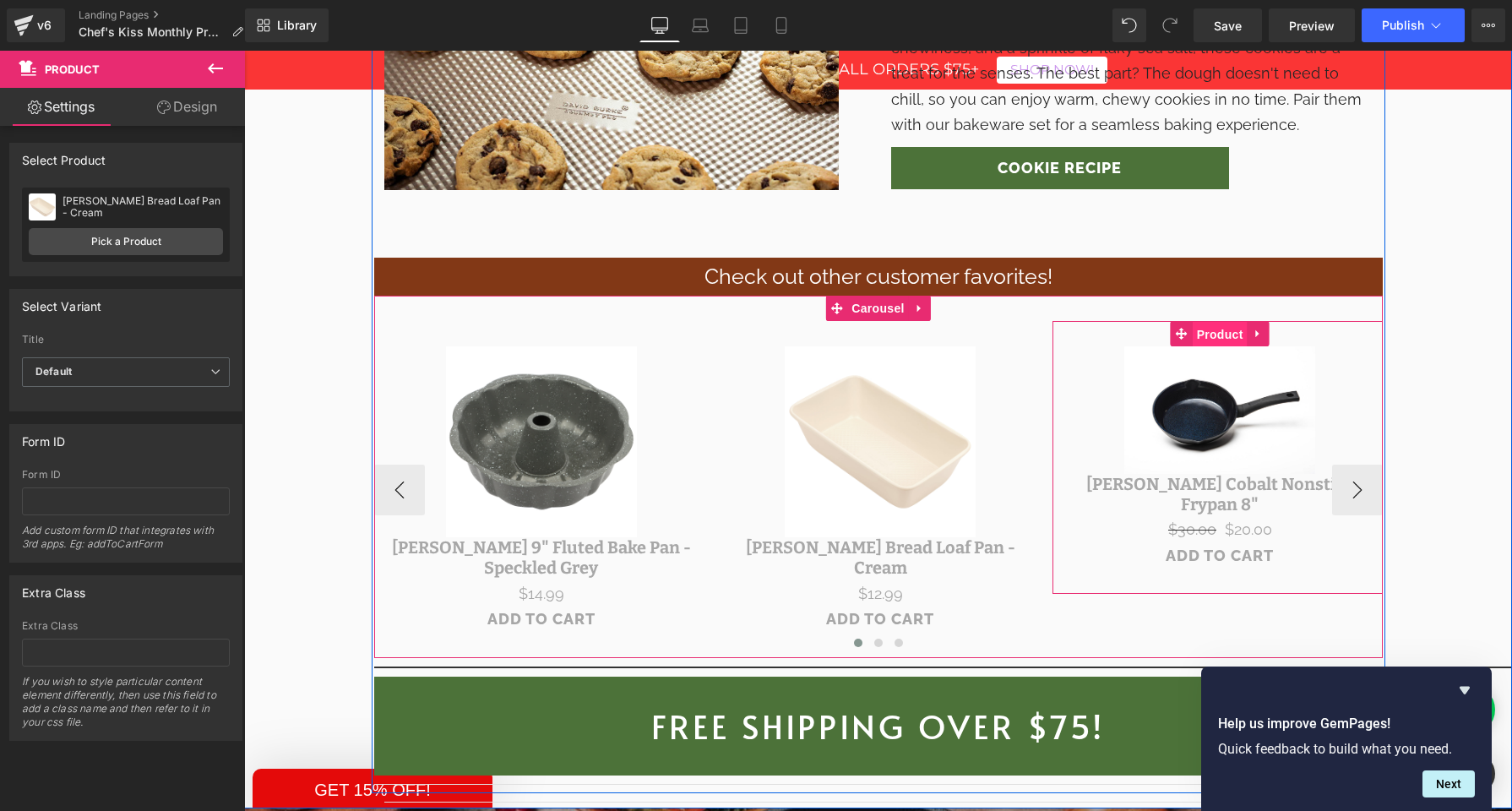
click at [1236, 322] on span "Product" at bounding box center [1220, 334] width 55 height 25
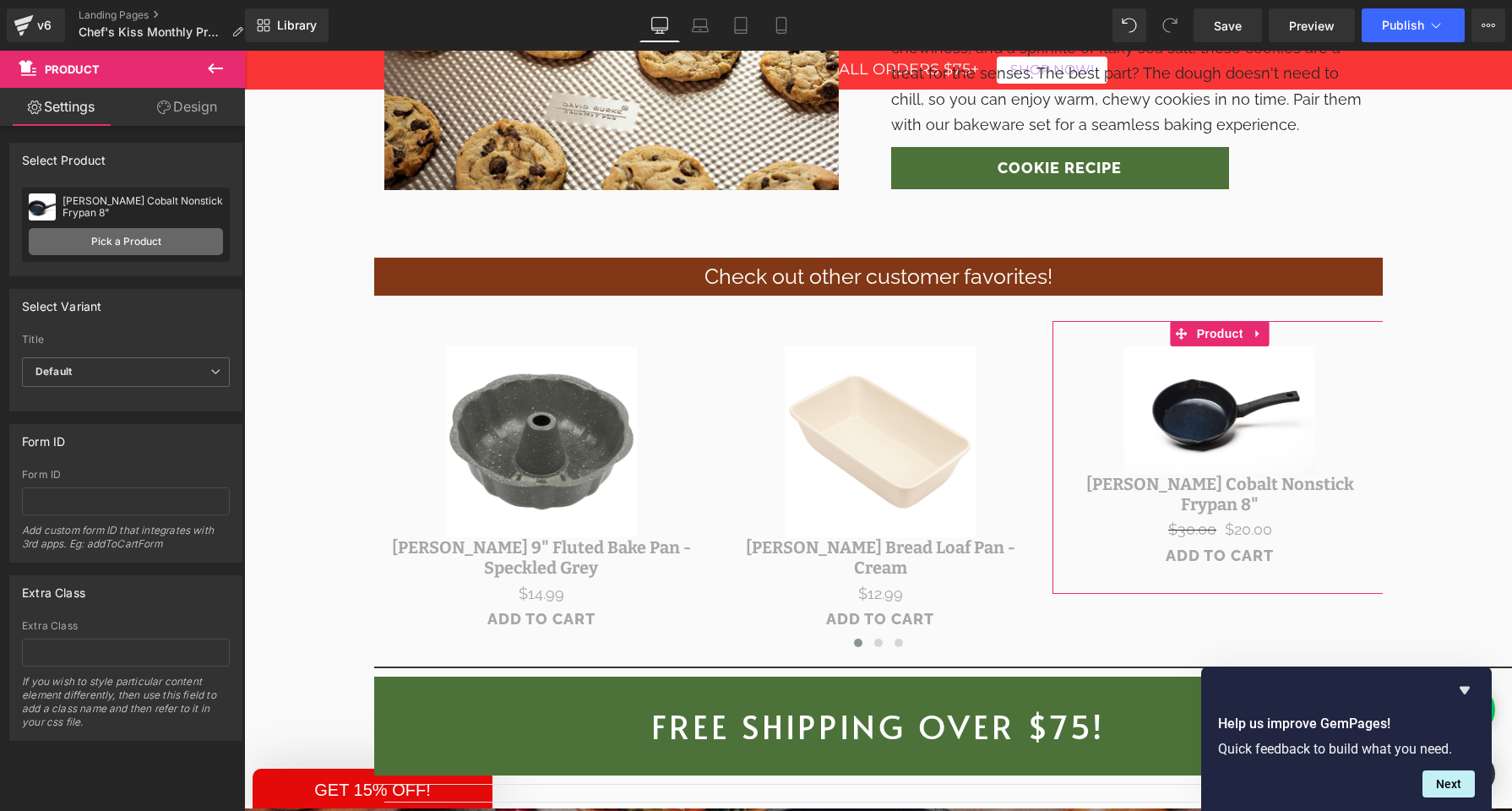
click at [121, 239] on link "Pick a Product" at bounding box center [126, 242] width 194 height 27
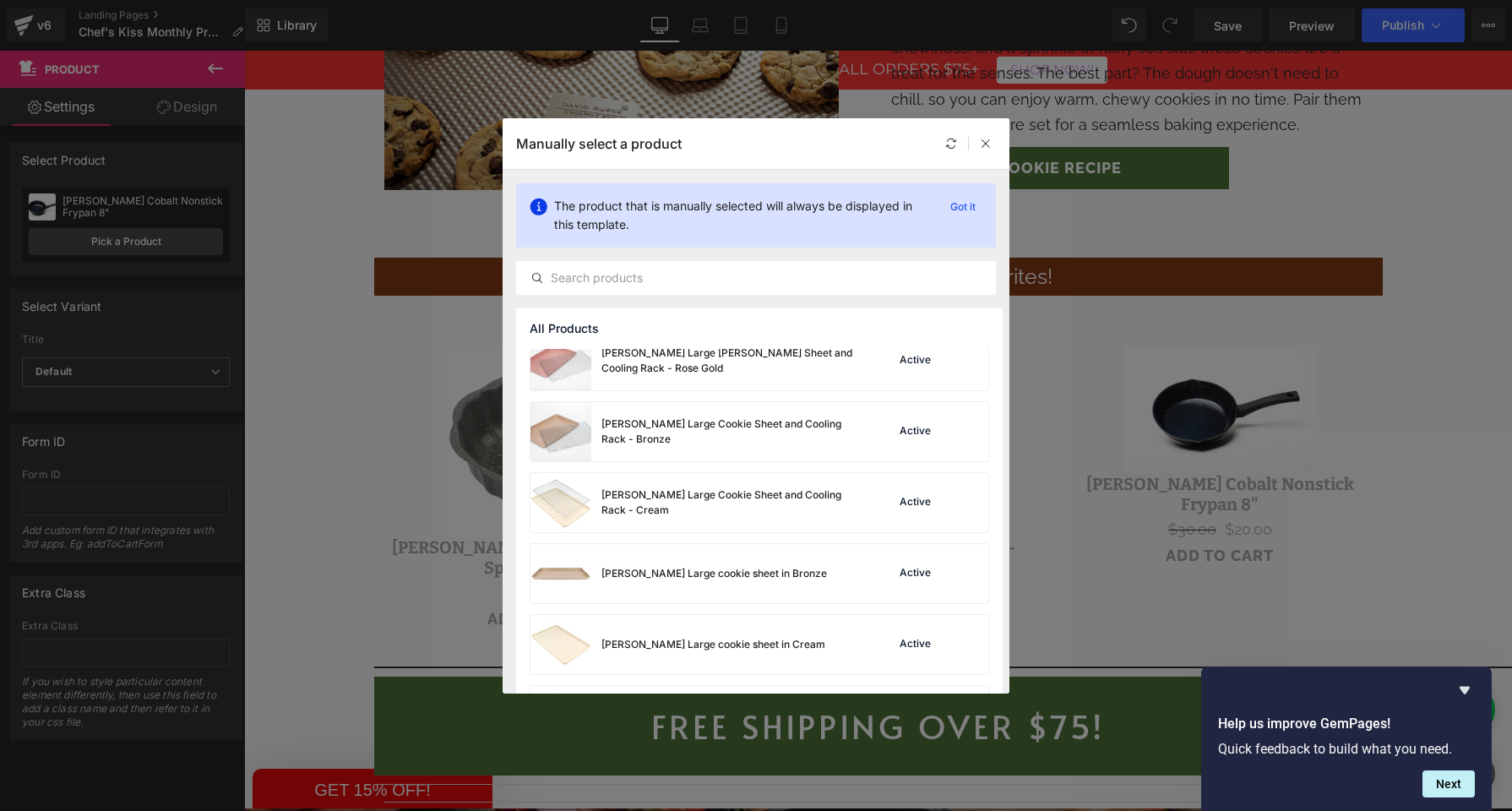
scroll to position [4572, 0]
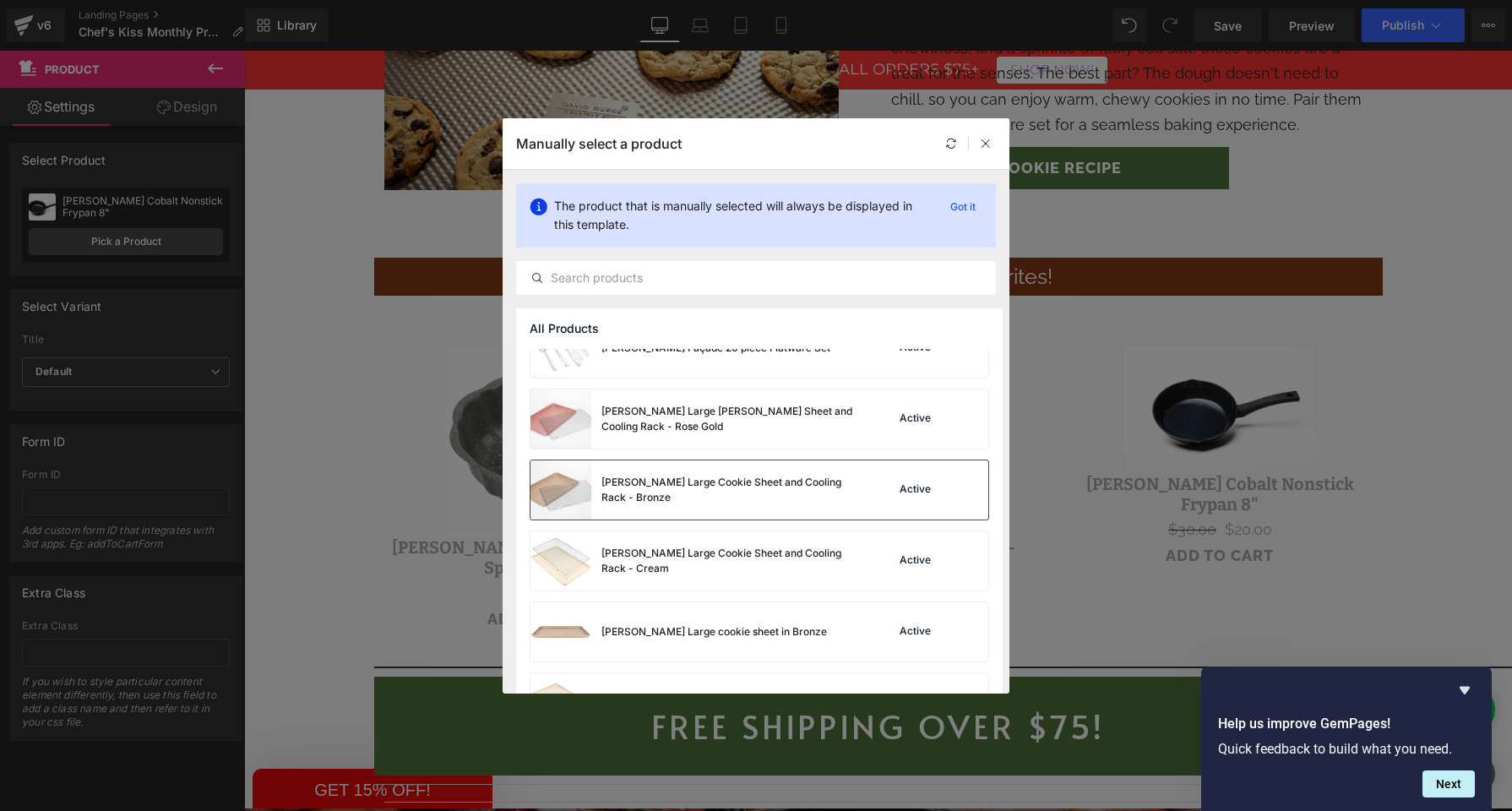
click at [701, 500] on div "[PERSON_NAME] Large Cookie Sheet and Cooling Rack - Bronze" at bounding box center [728, 490] width 254 height 31
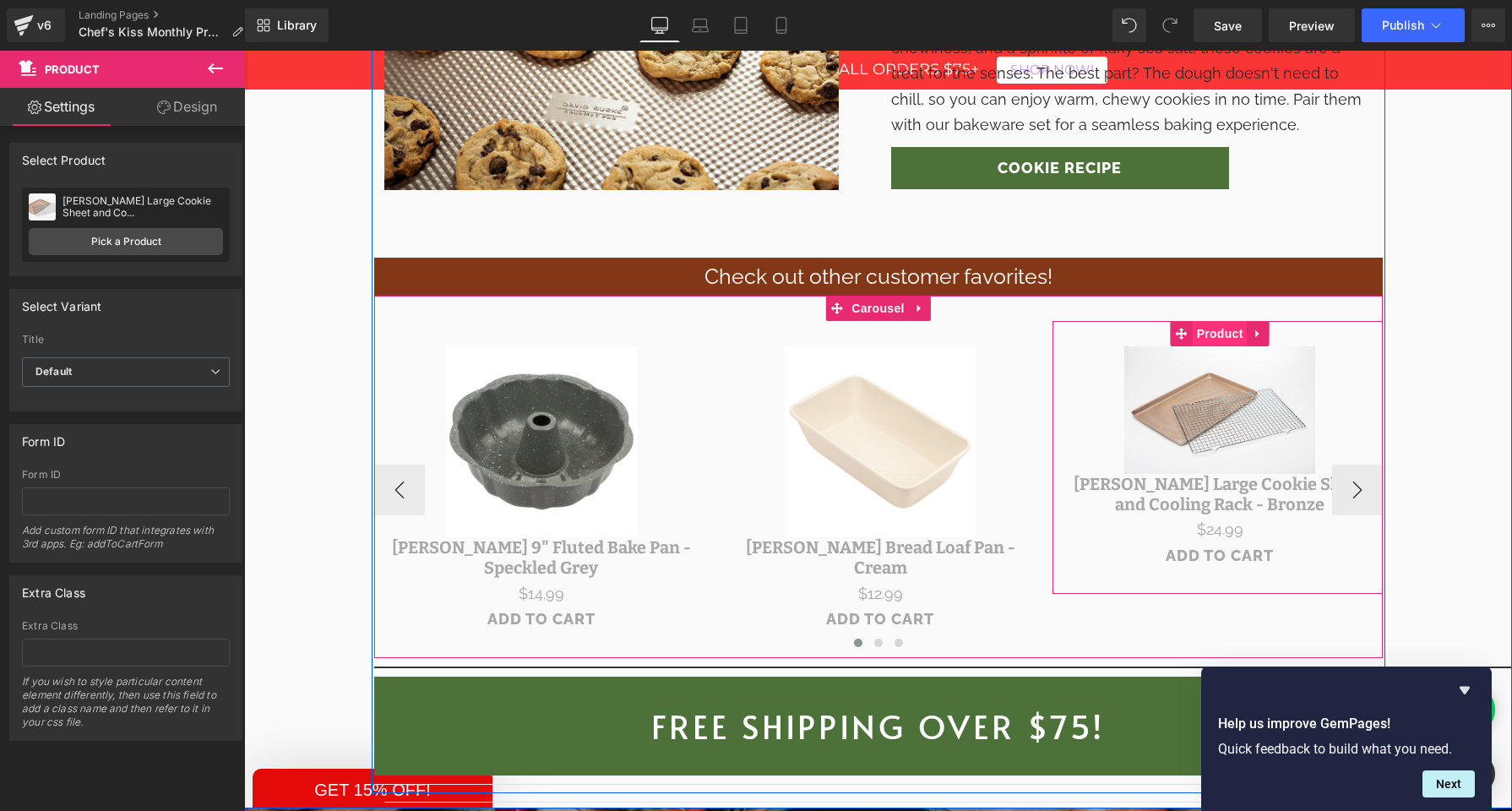
click at [1215, 321] on span "Product" at bounding box center [1220, 333] width 55 height 25
click at [1215, 322] on span "Product" at bounding box center [1220, 334] width 55 height 25
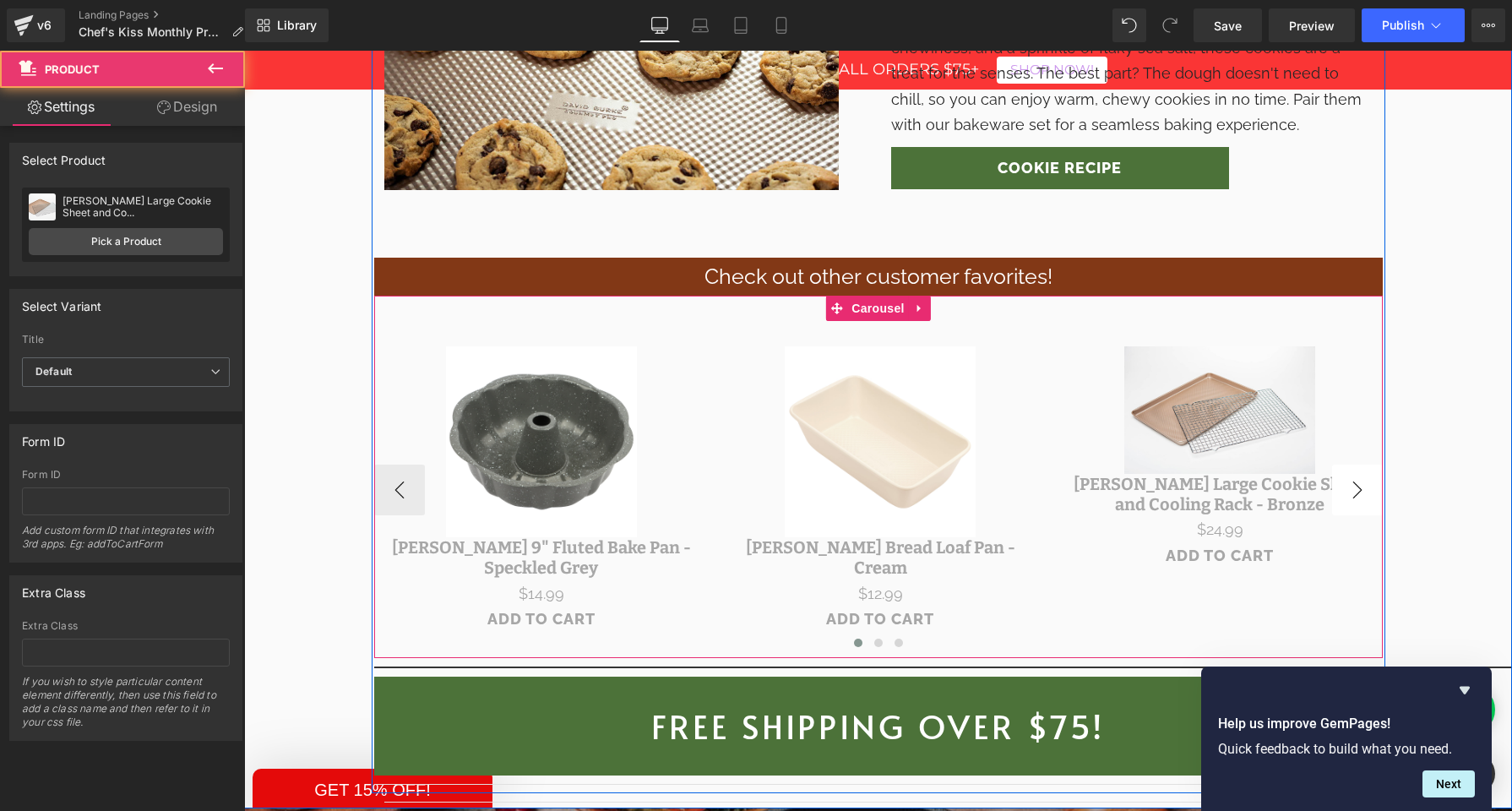
click at [1352, 465] on button "›" at bounding box center [1358, 490] width 51 height 51
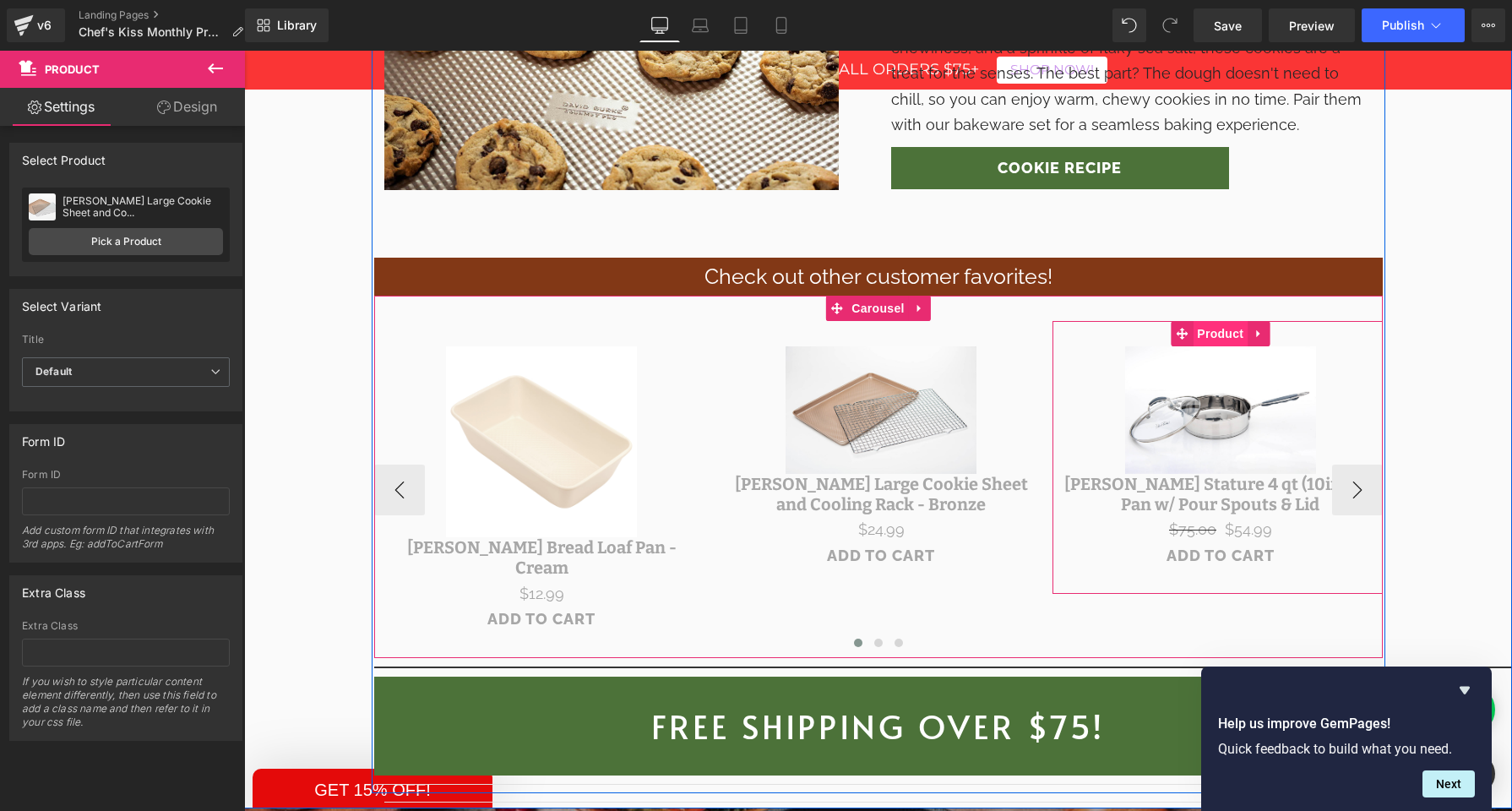
click at [1212, 321] on span "Product" at bounding box center [1220, 333] width 55 height 25
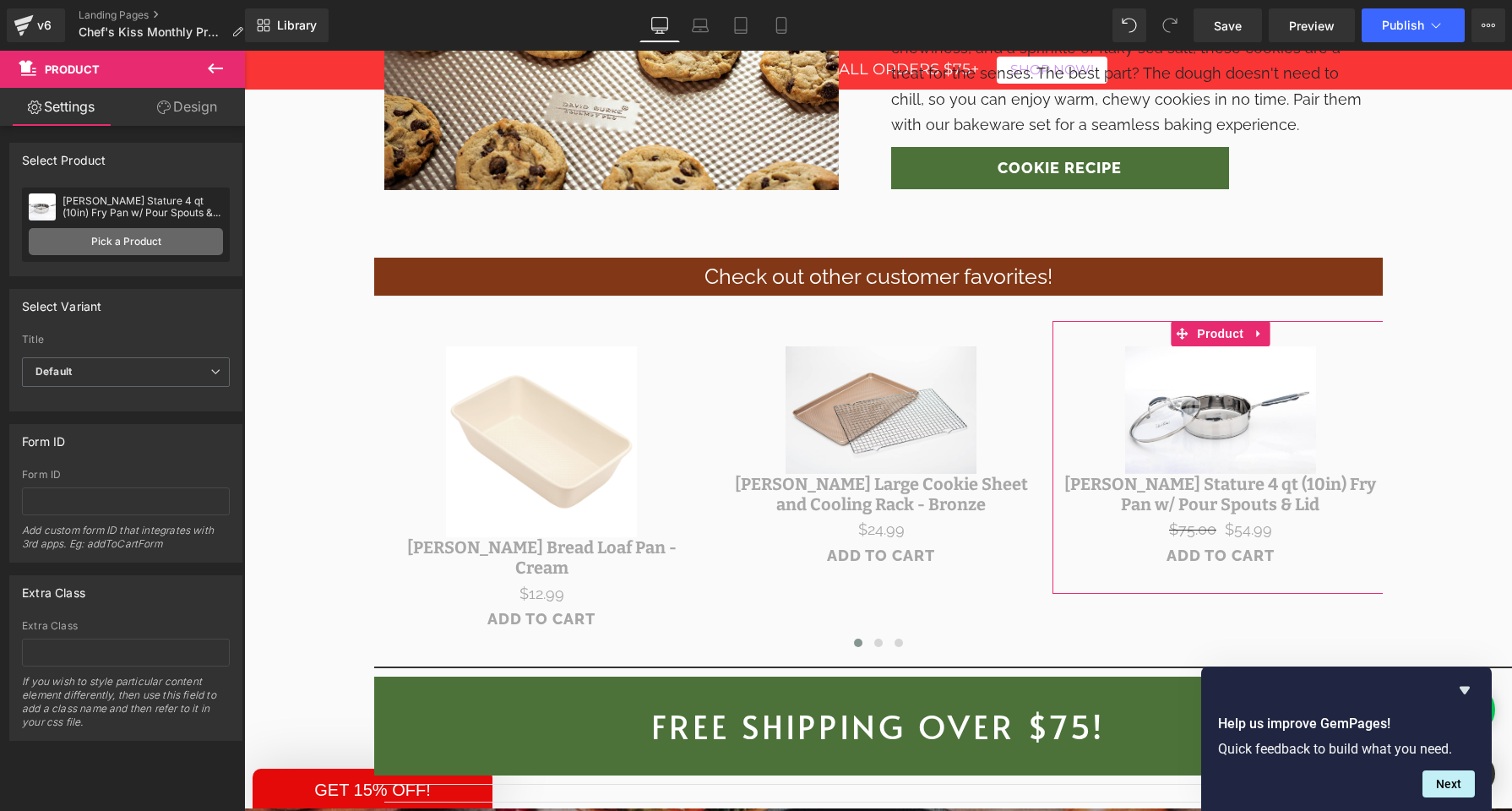
click at [105, 244] on link "Pick a Product" at bounding box center [126, 242] width 194 height 27
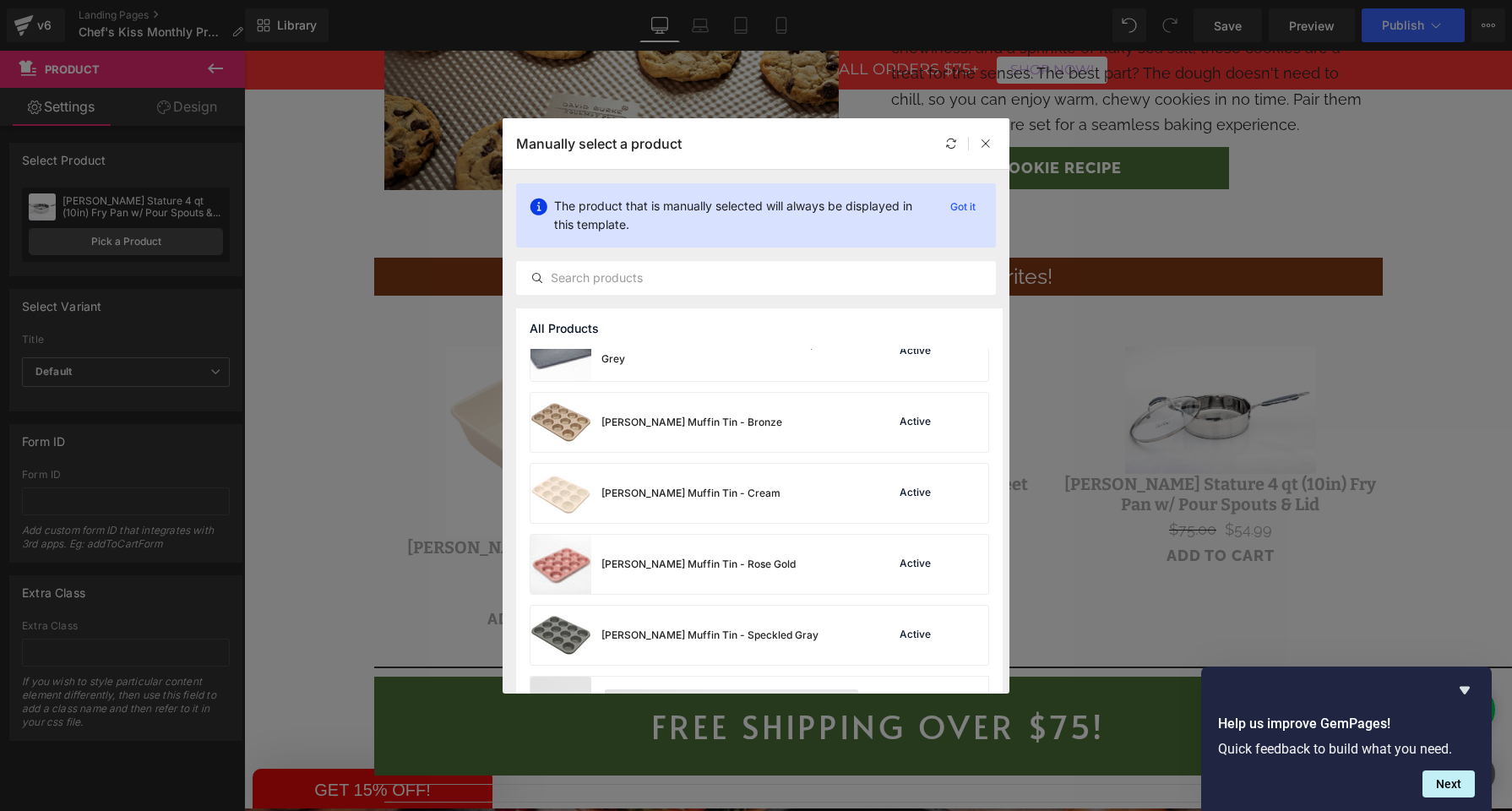
scroll to position [5420, 0]
click at [635, 435] on div "[PERSON_NAME] Muffin Tin - Bronze" at bounding box center [656, 423] width 252 height 59
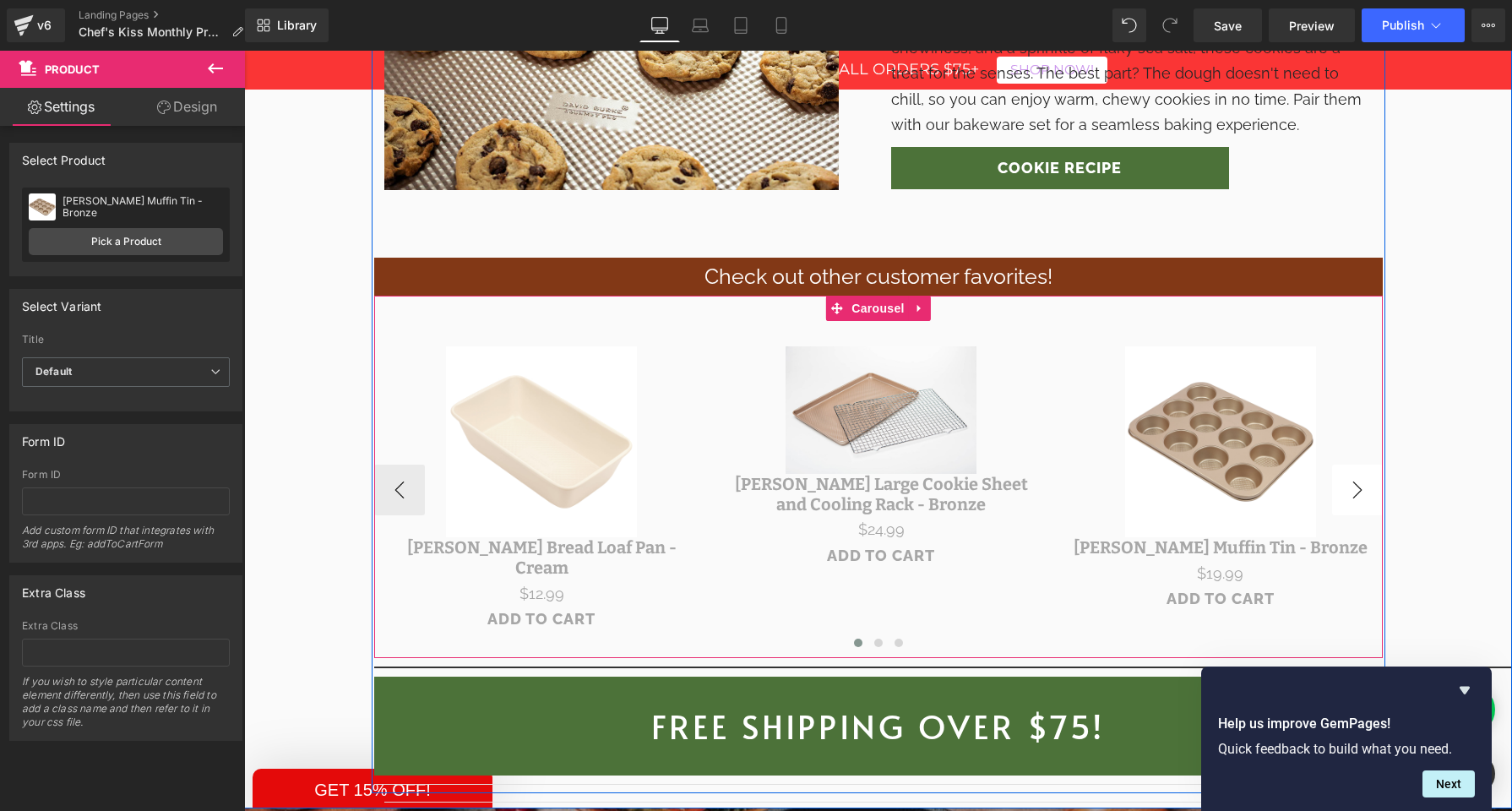
click at [1346, 465] on button "›" at bounding box center [1358, 490] width 51 height 51
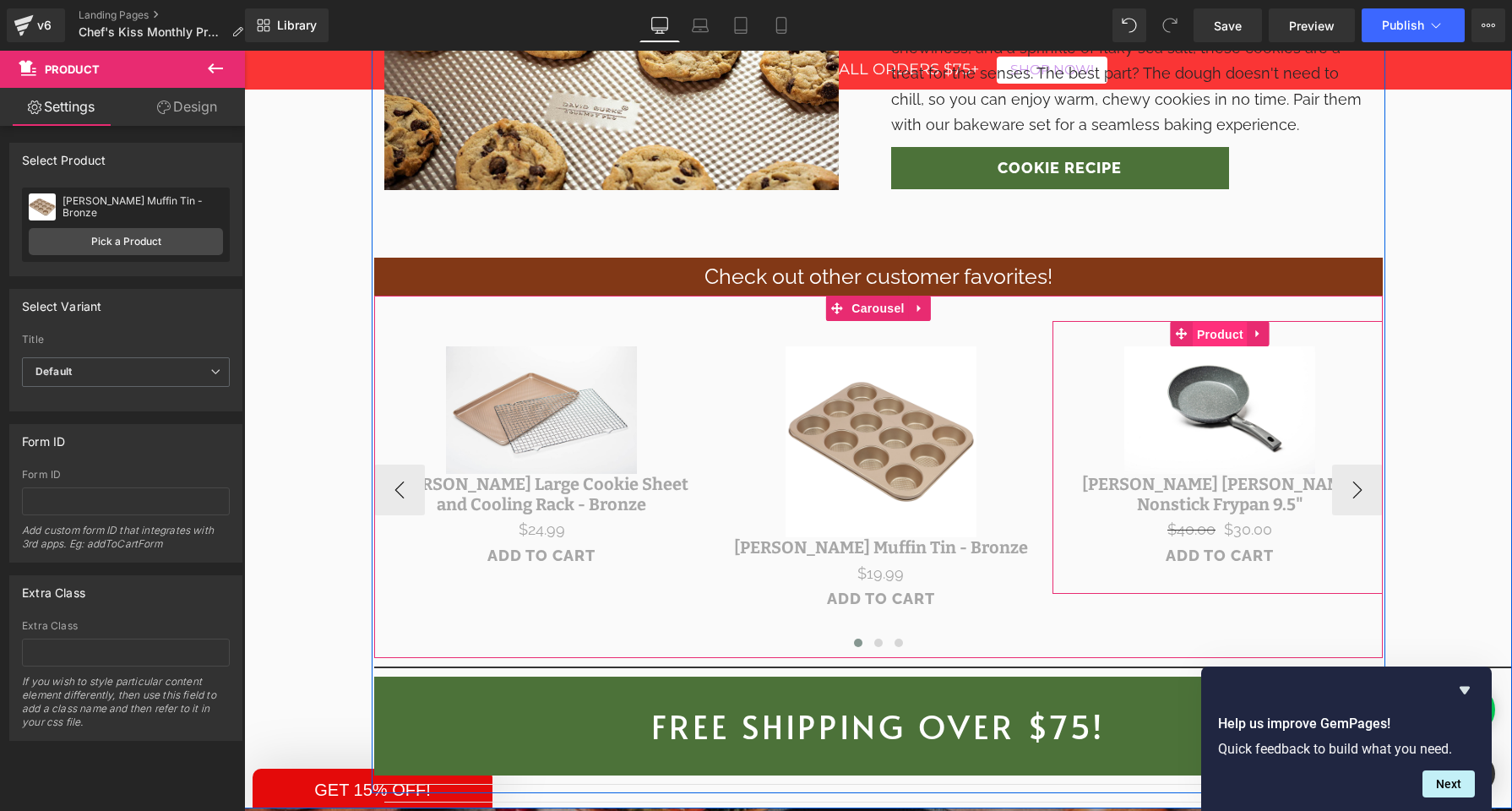
click at [1214, 322] on span "Product" at bounding box center [1220, 334] width 55 height 25
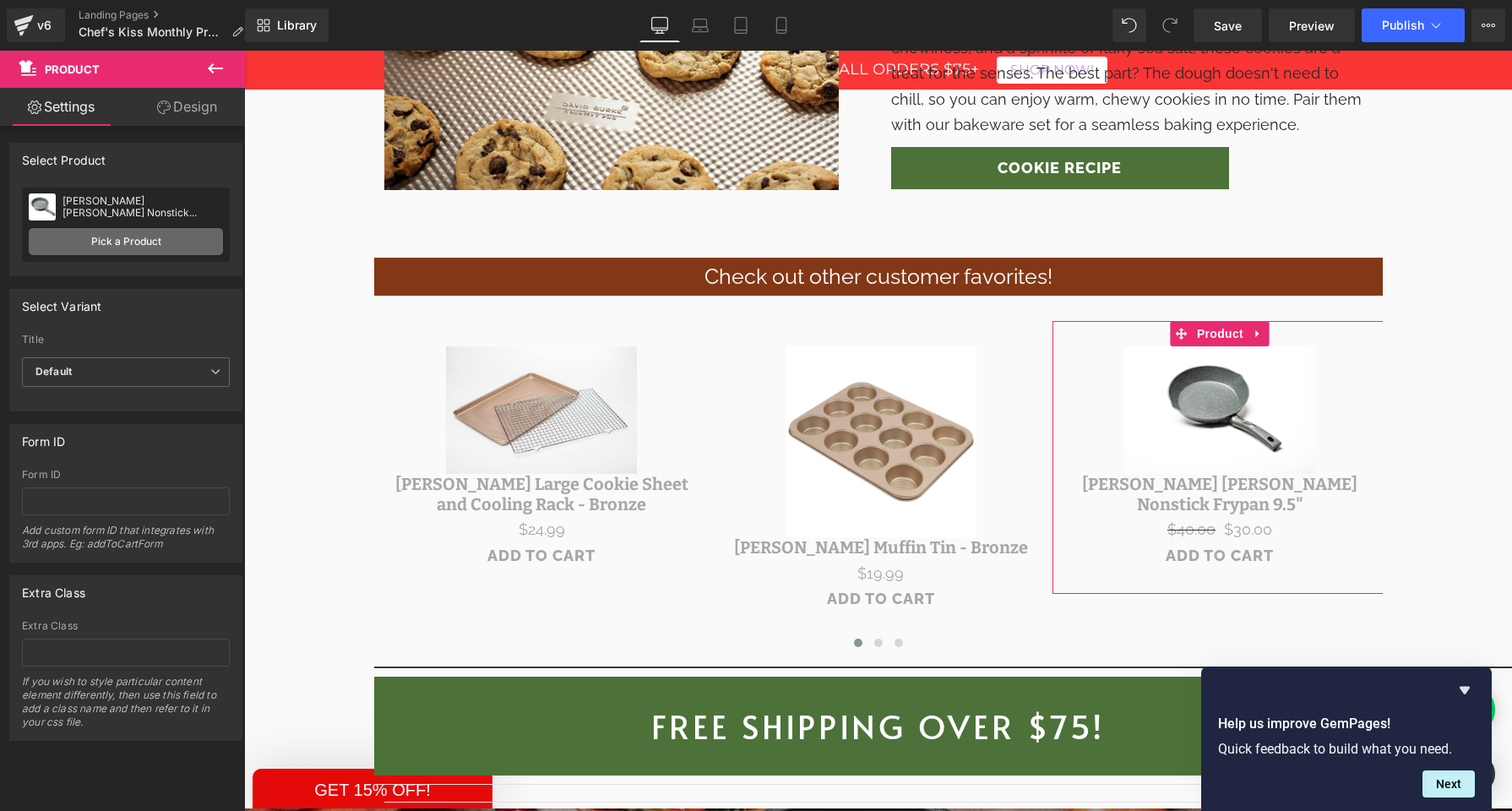
click at [121, 242] on link "Pick a Product" at bounding box center [126, 242] width 194 height 27
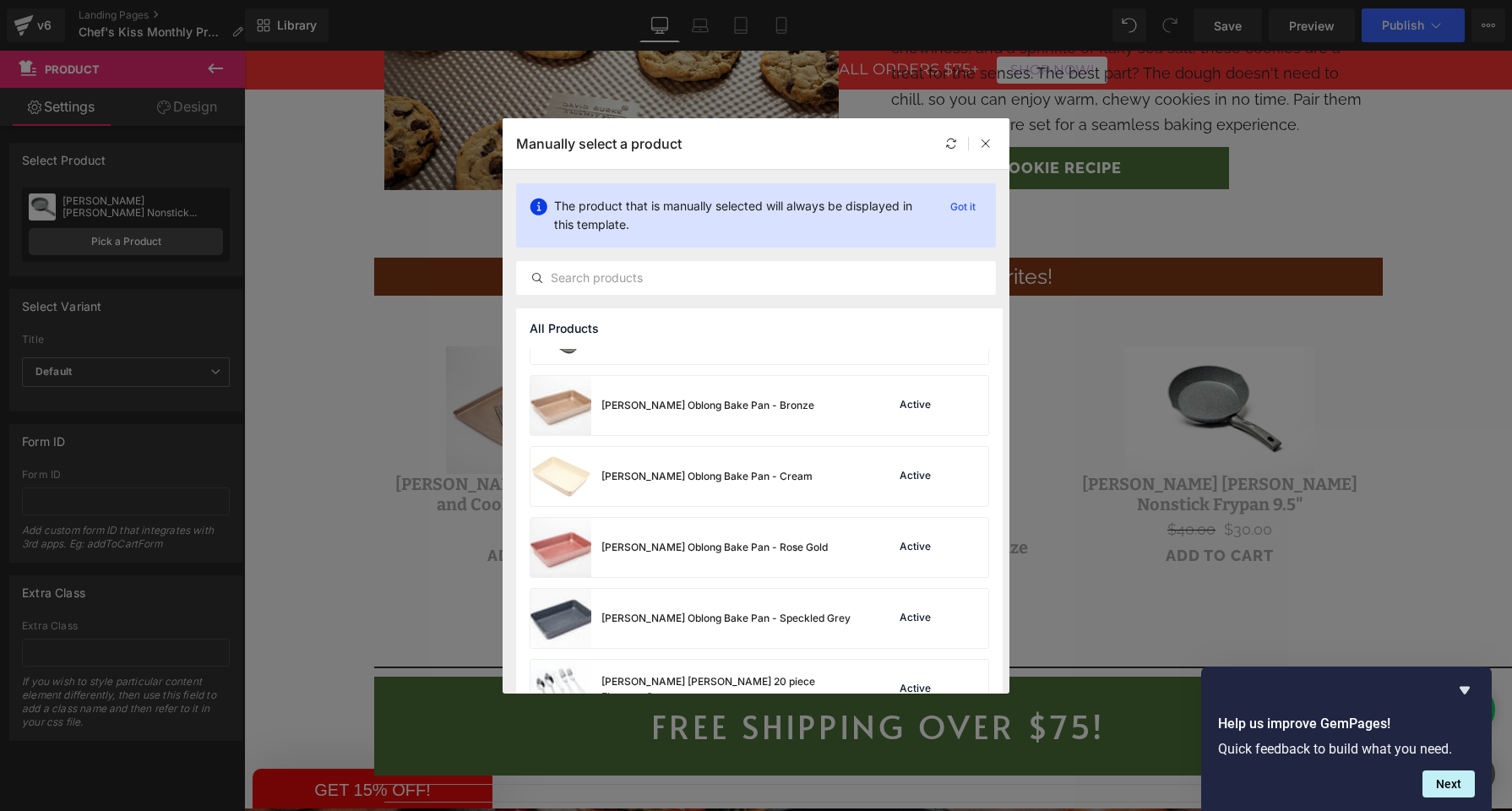
scroll to position [5723, 0]
click at [689, 545] on div "[PERSON_NAME] Oblong Bake Pan - Rose Gold" at bounding box center [714, 545] width 227 height 15
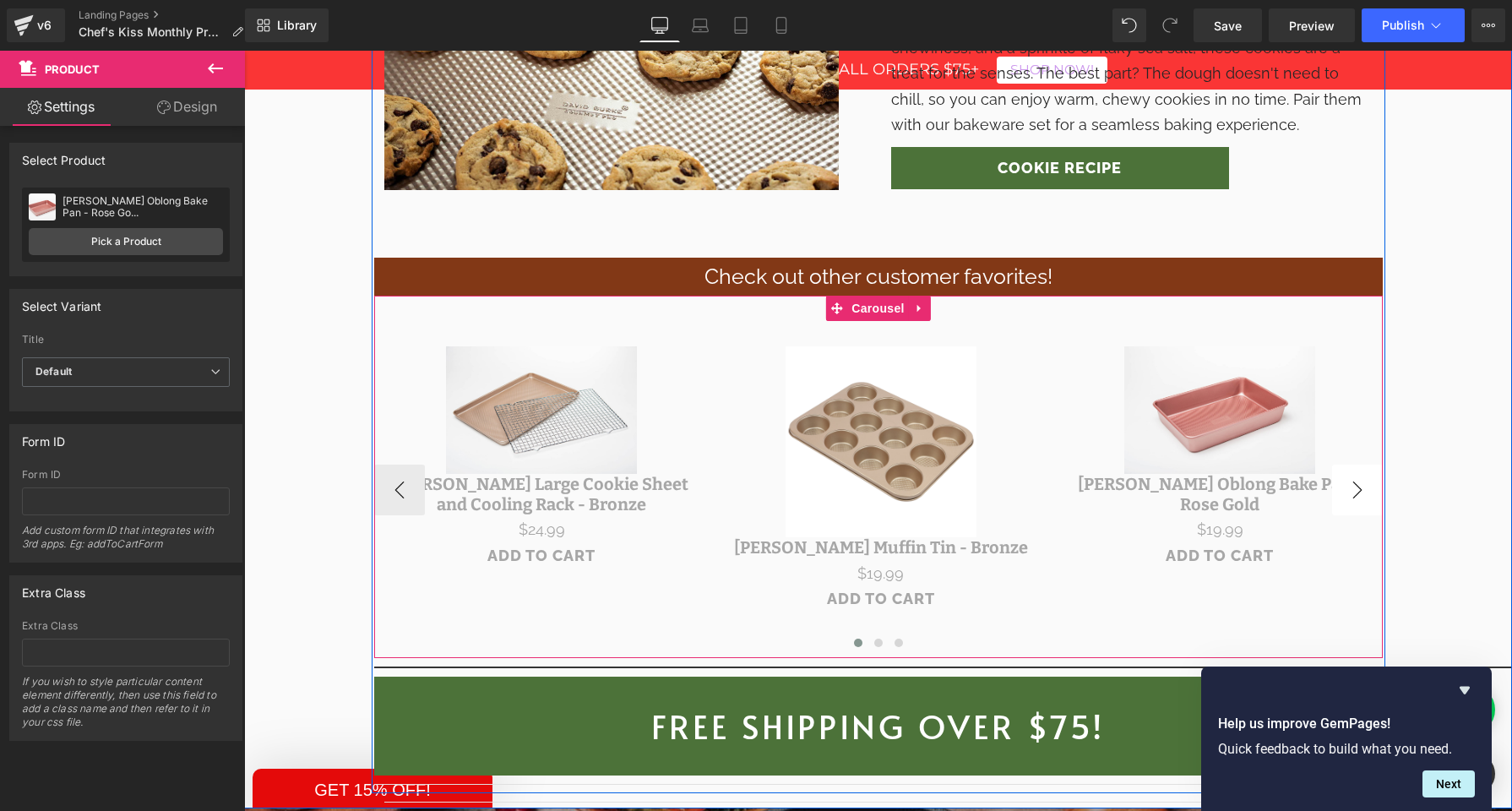
click at [1350, 465] on button "›" at bounding box center [1358, 490] width 51 height 51
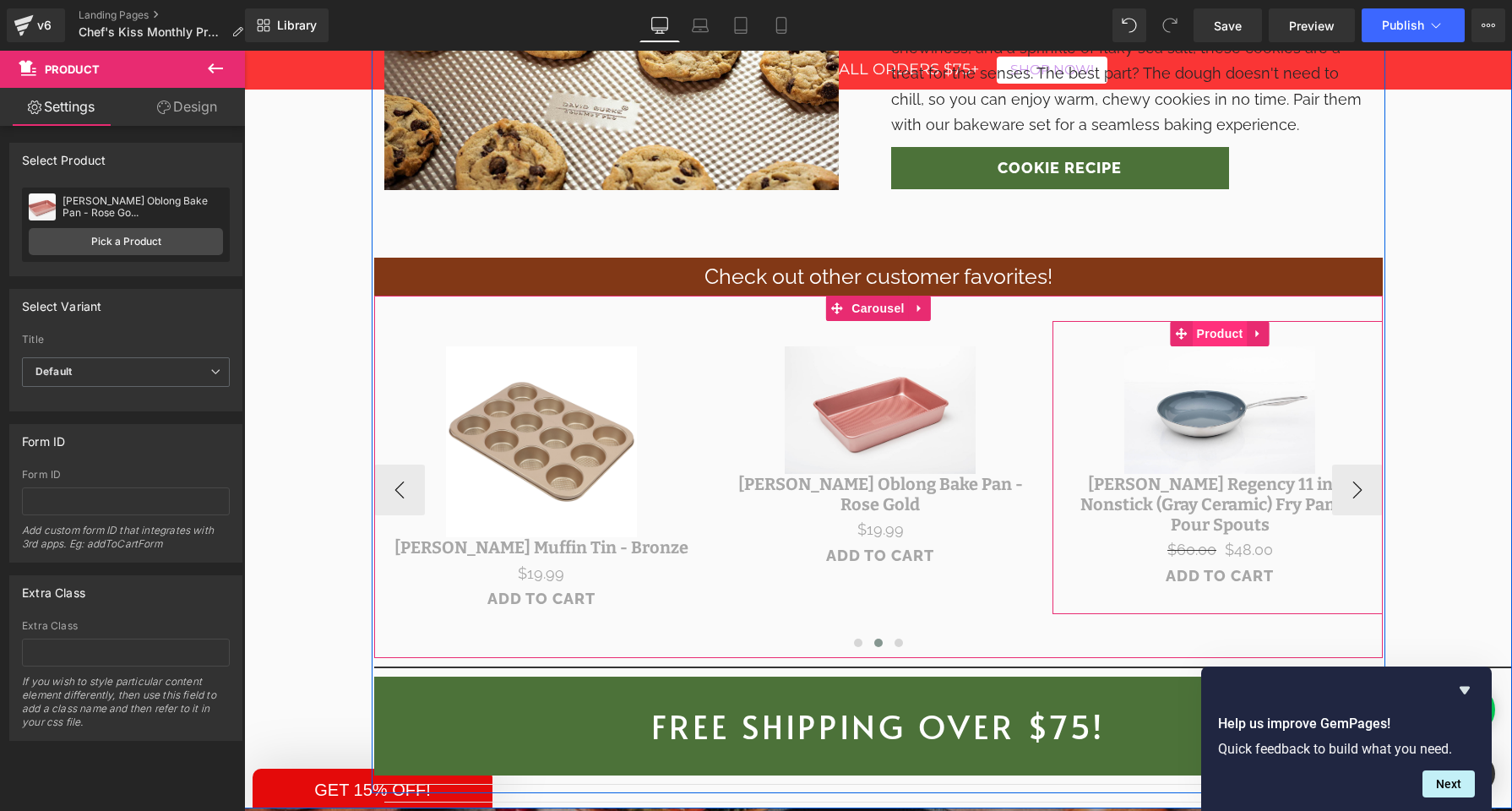
click at [1221, 321] on span "Product" at bounding box center [1220, 333] width 55 height 25
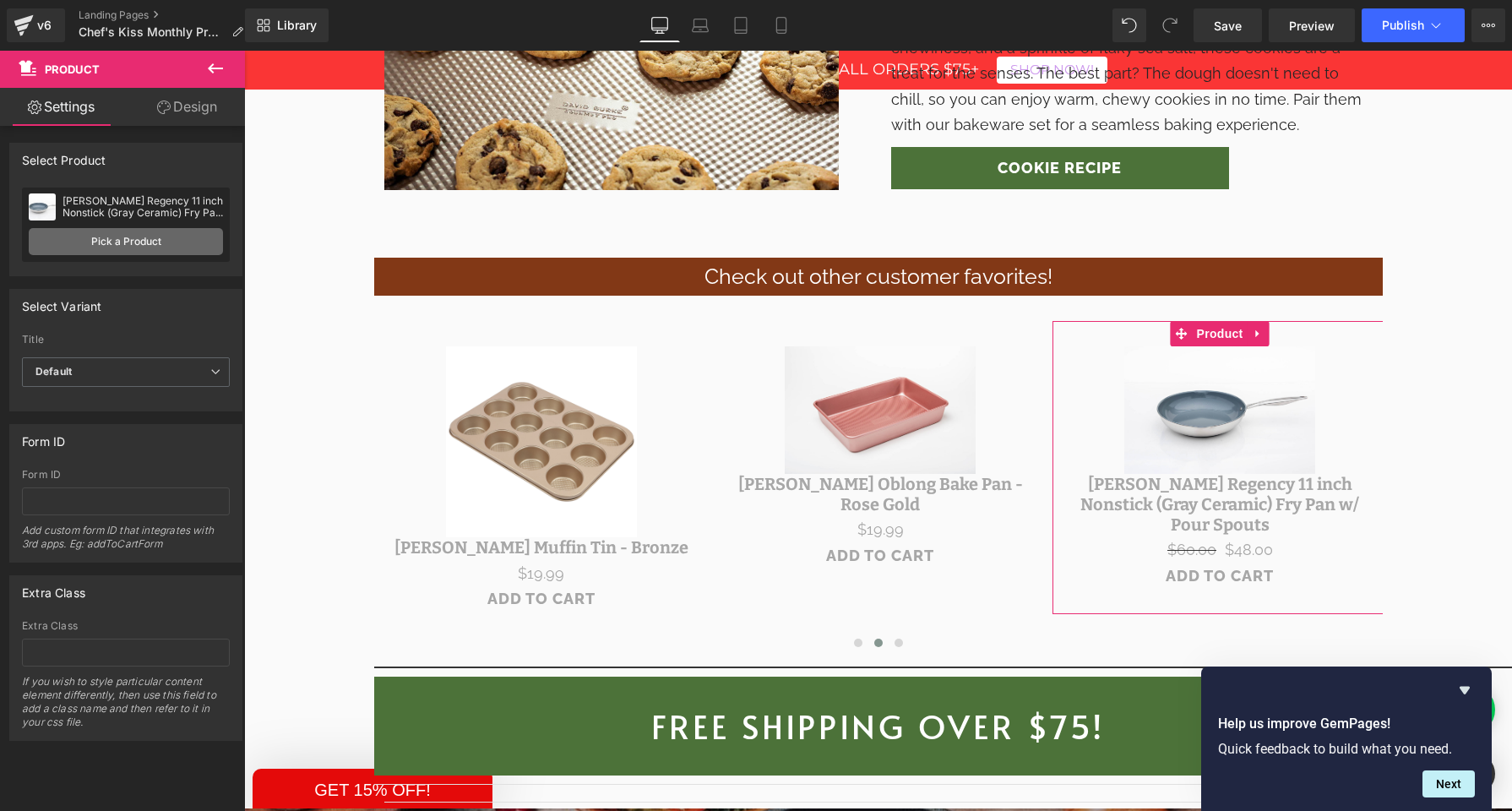
click at [142, 243] on link "Pick a Product" at bounding box center [126, 242] width 194 height 27
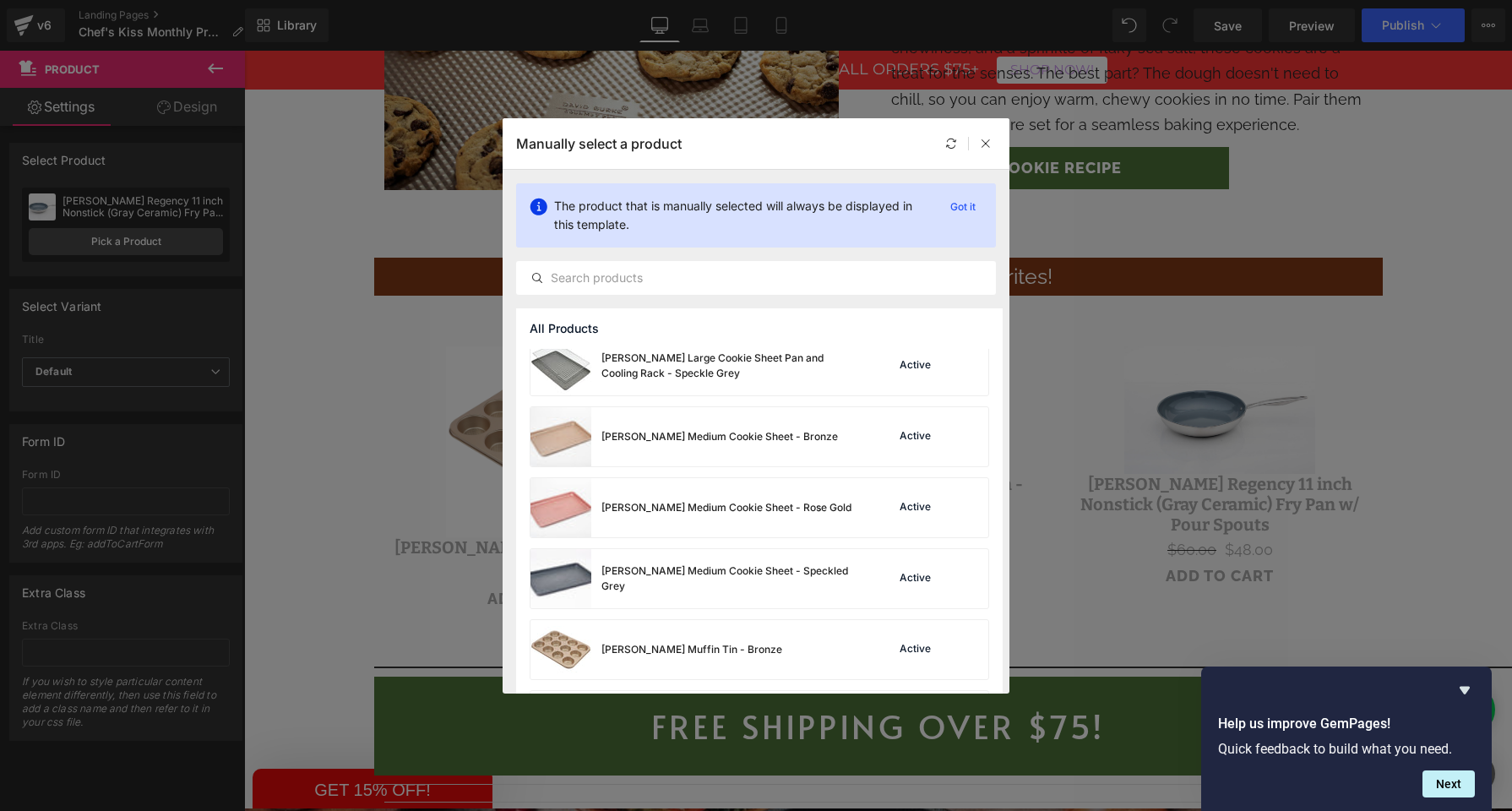
scroll to position [5181, 0]
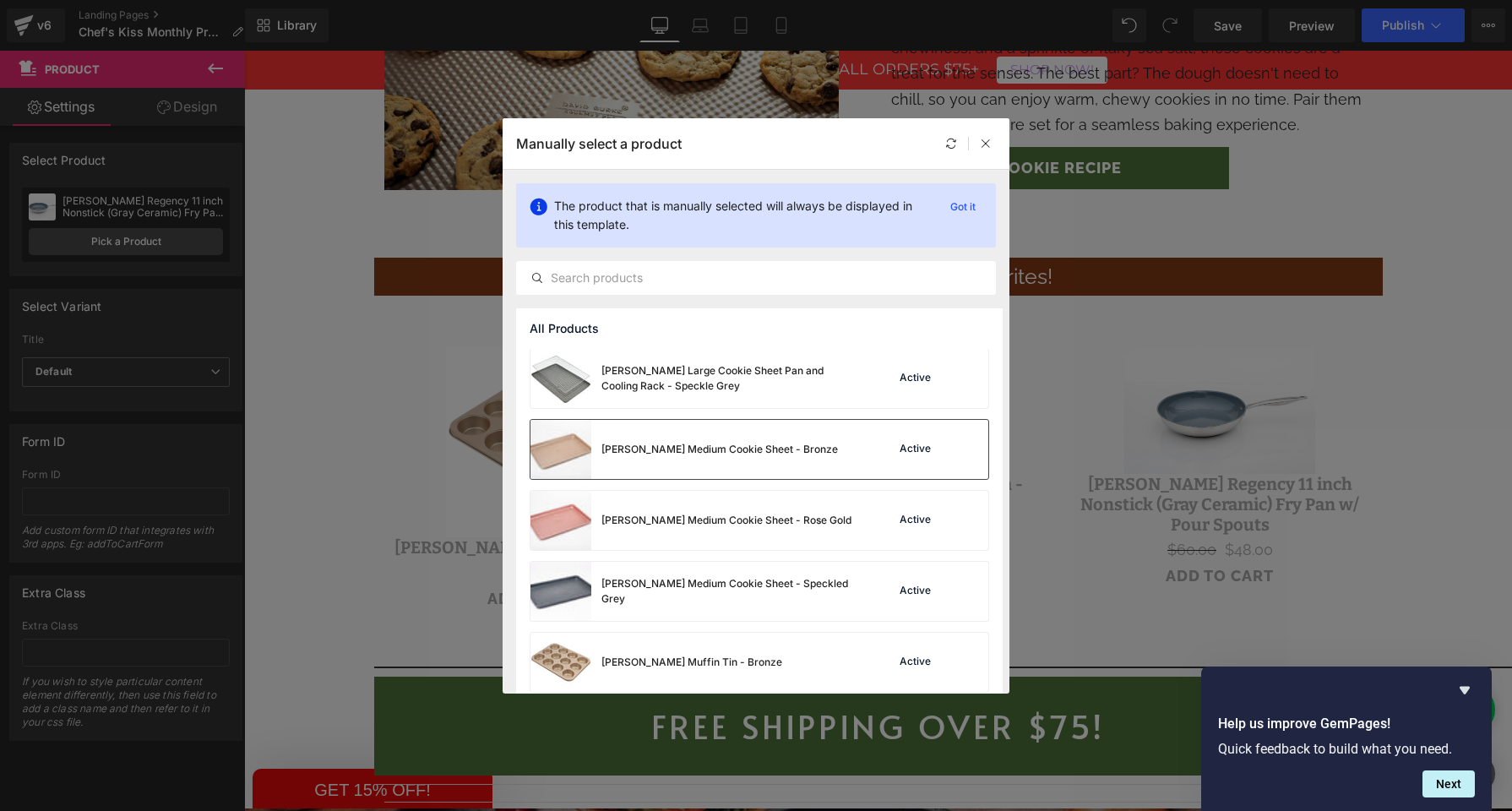
click at [647, 462] on div "[PERSON_NAME] Medium Cookie Sheet - Bronze" at bounding box center [684, 450] width 307 height 59
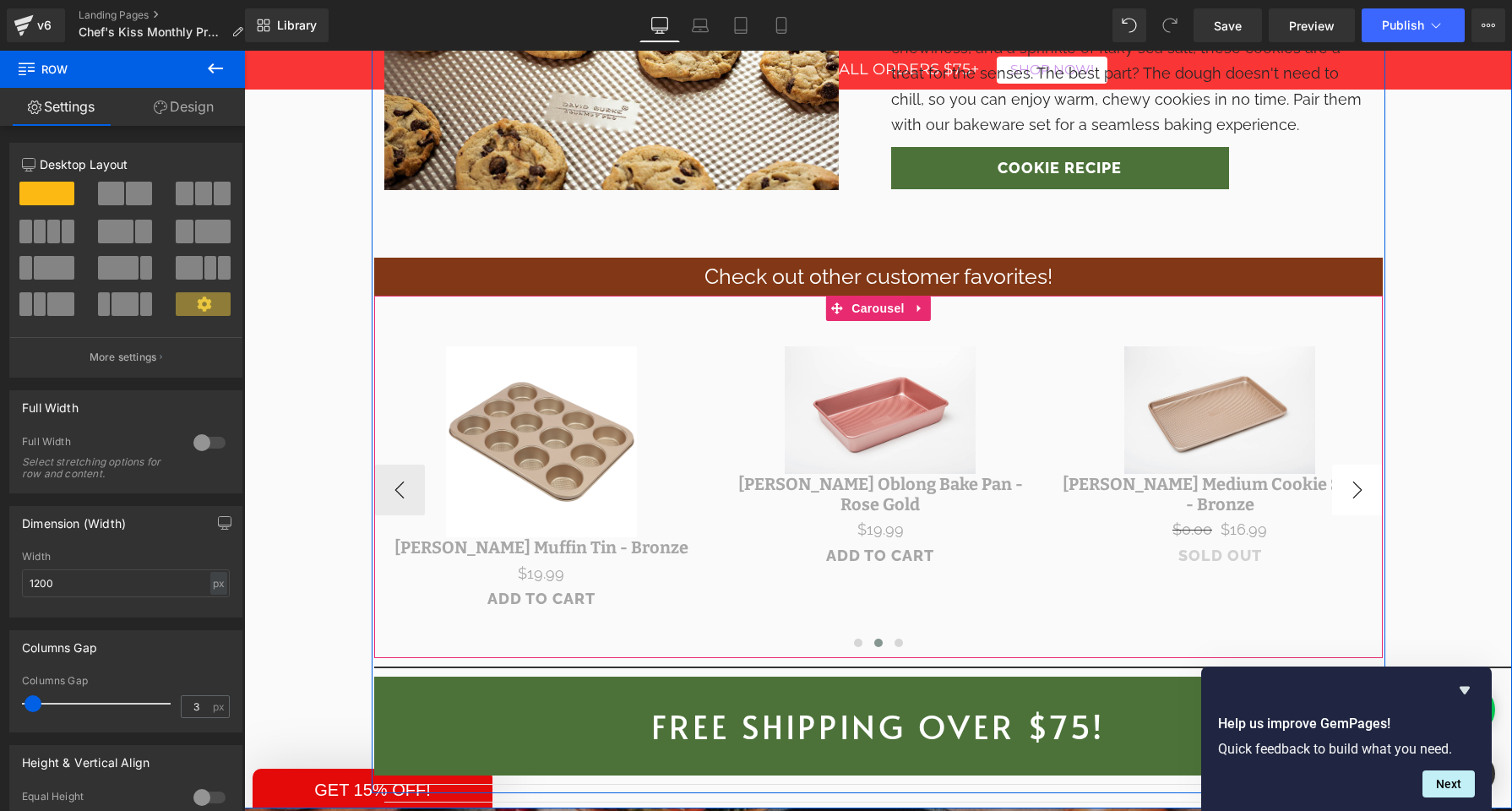
click at [1353, 465] on button "›" at bounding box center [1358, 490] width 51 height 51
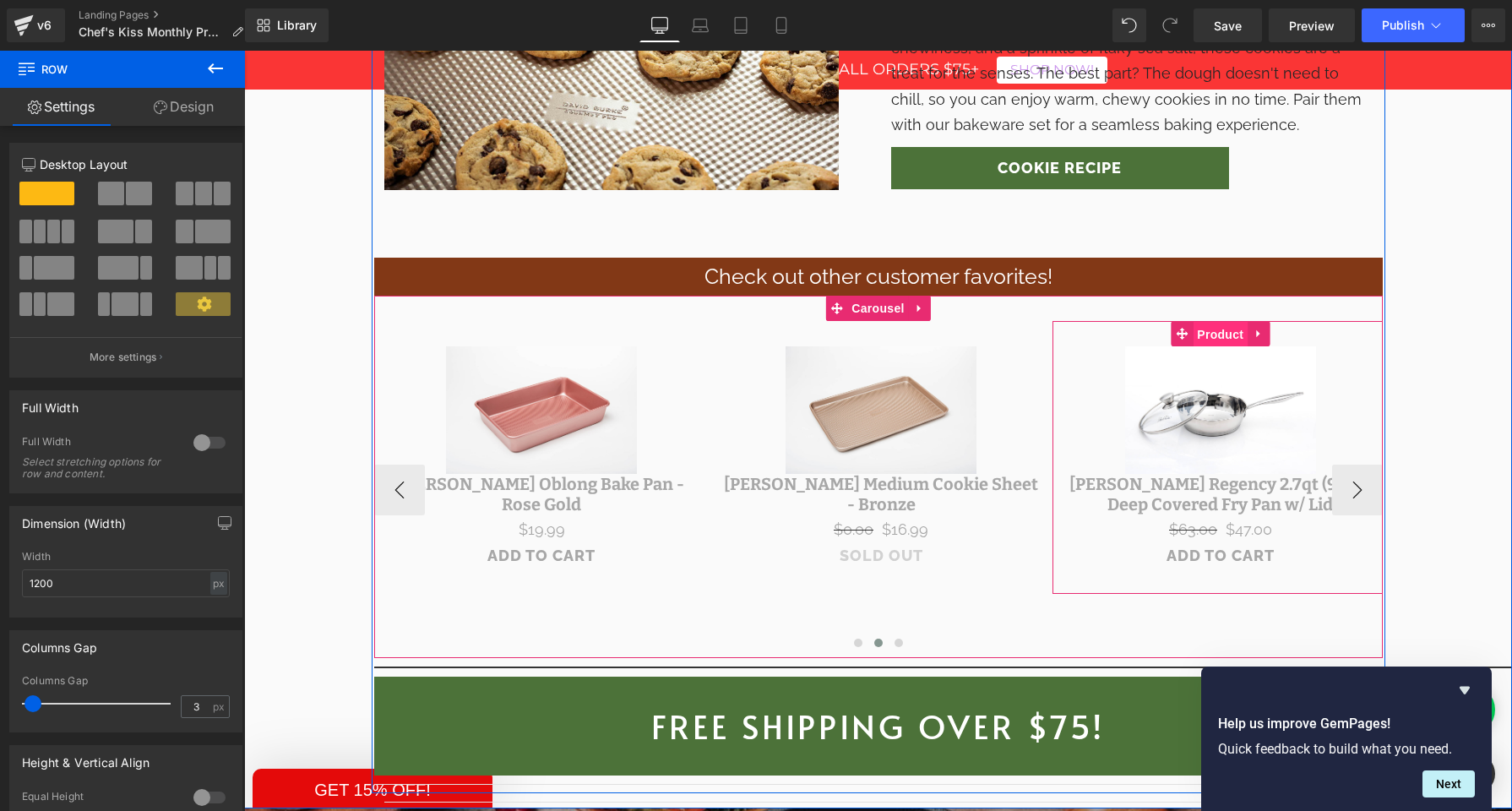
click at [1214, 322] on span "Product" at bounding box center [1220, 334] width 55 height 25
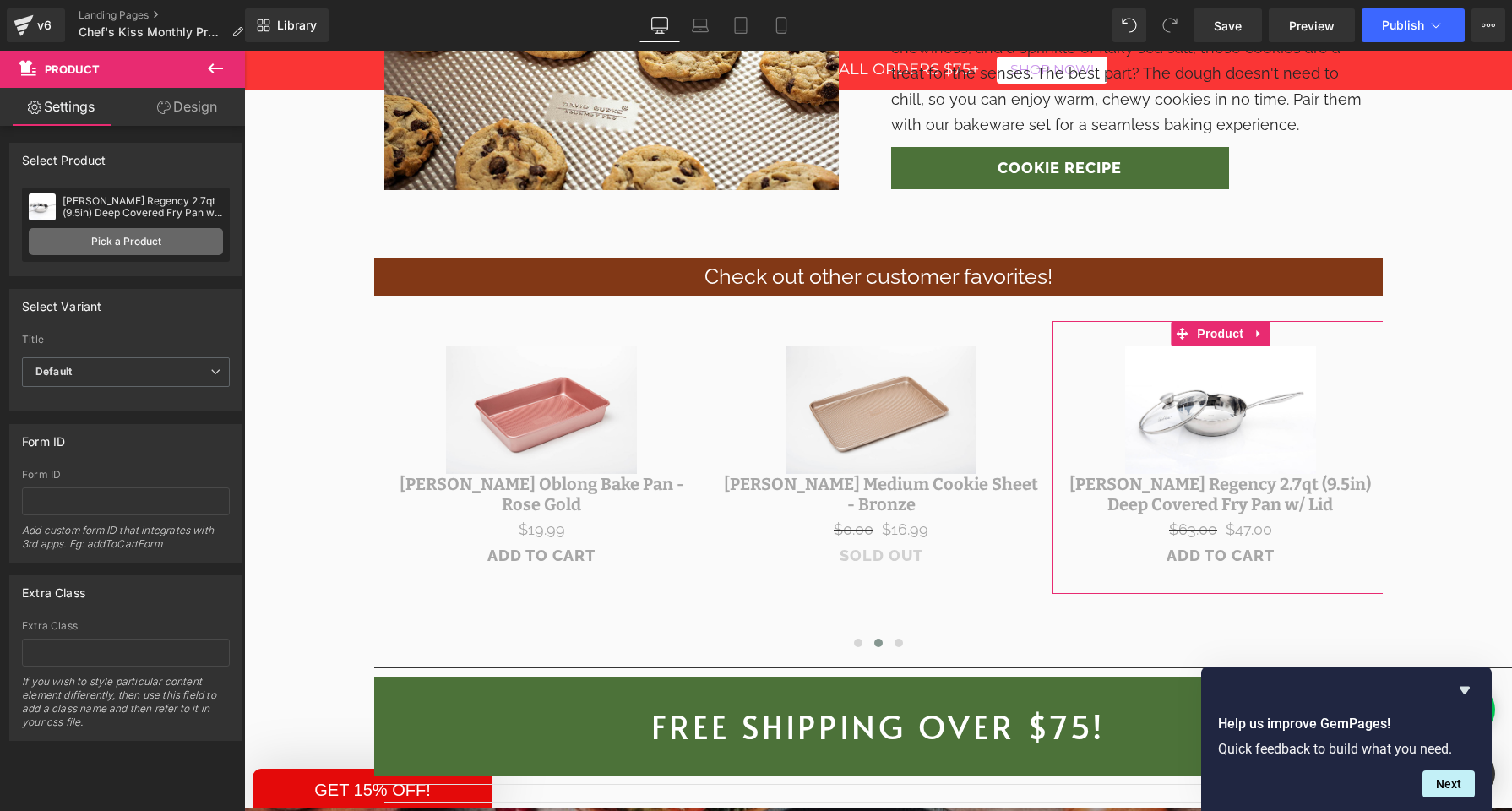
click at [122, 247] on link "Pick a Product" at bounding box center [126, 242] width 194 height 27
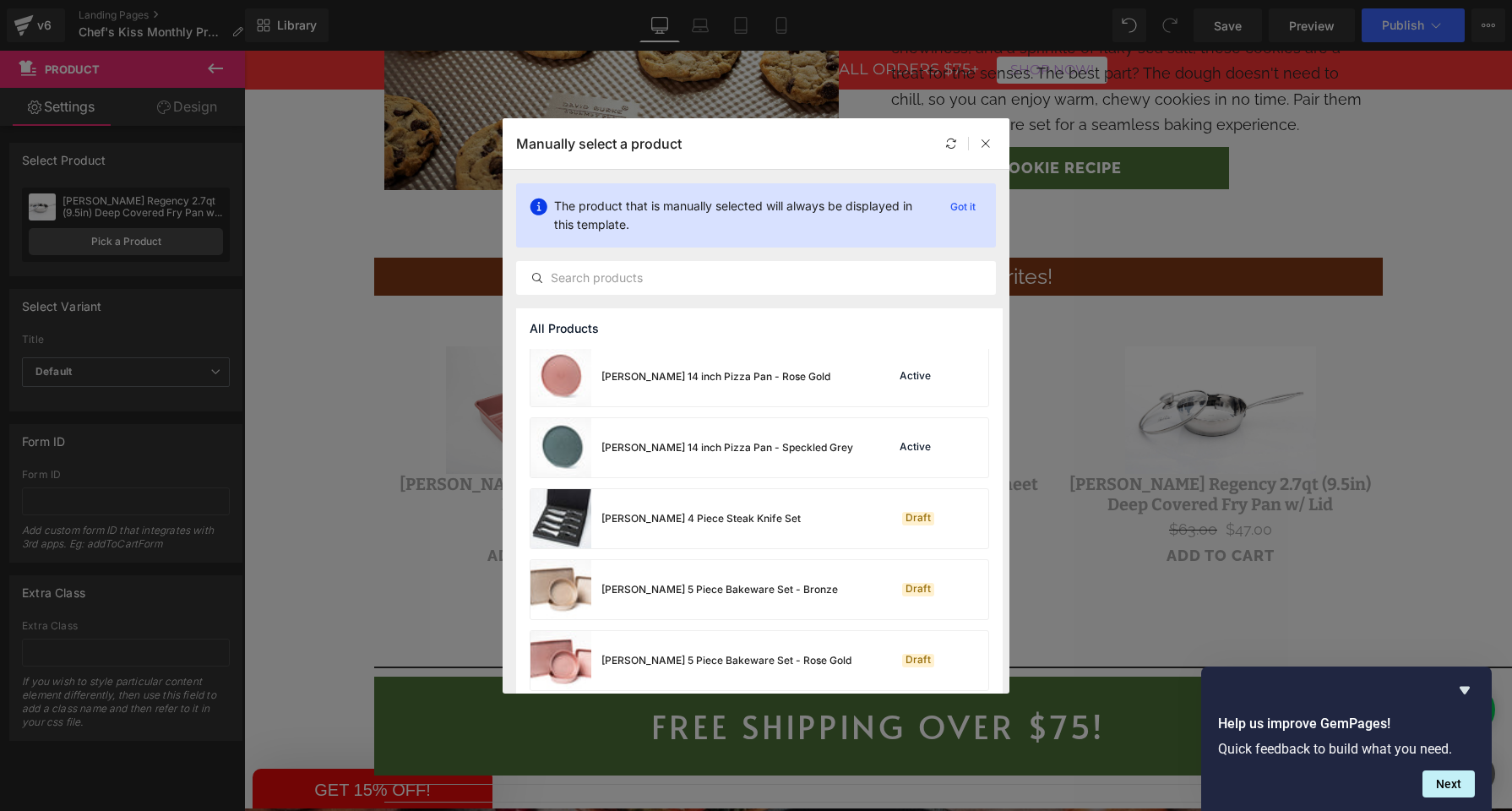
scroll to position [1858, 0]
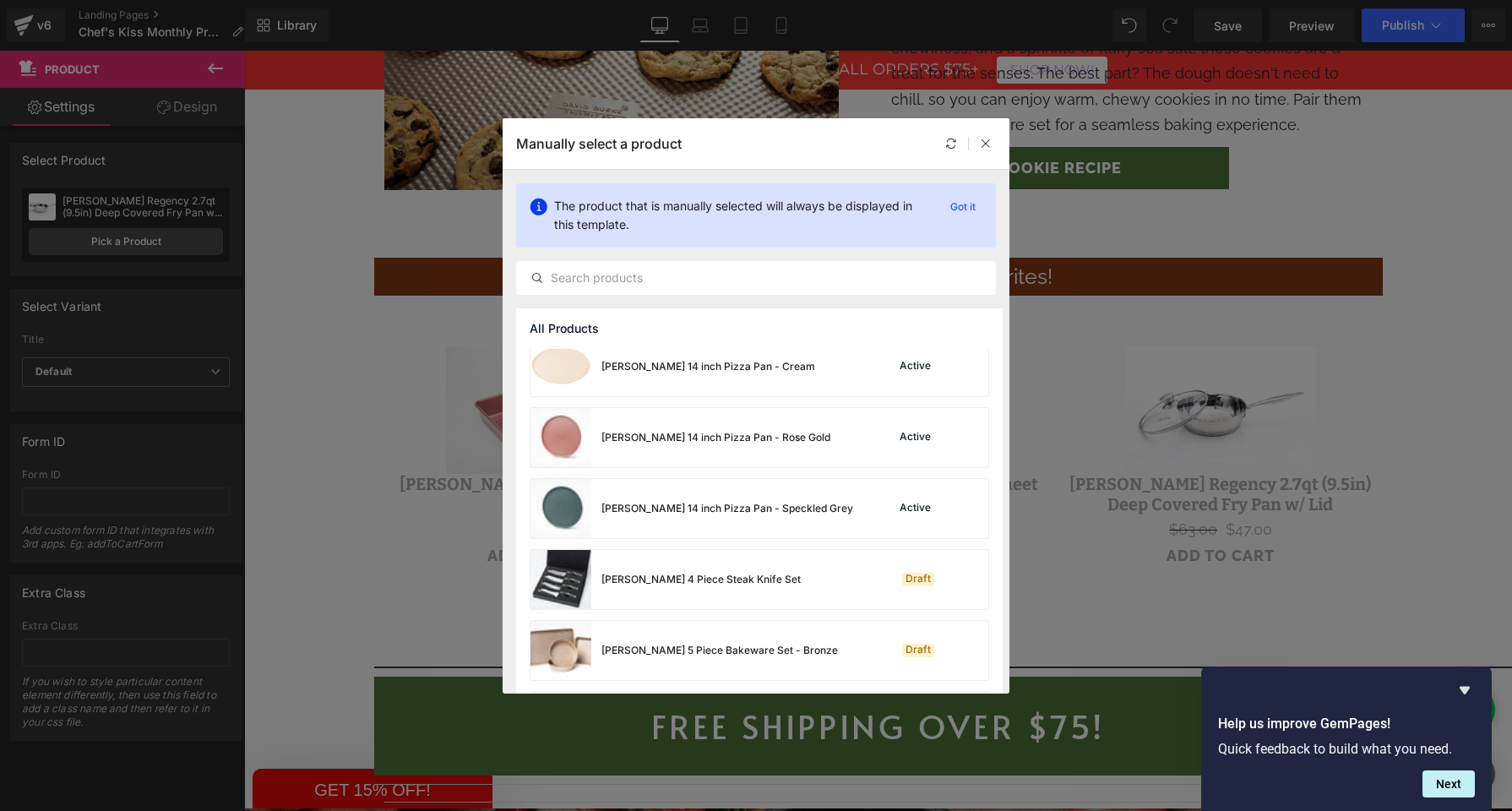
click at [580, 512] on img at bounding box center [561, 509] width 61 height 59
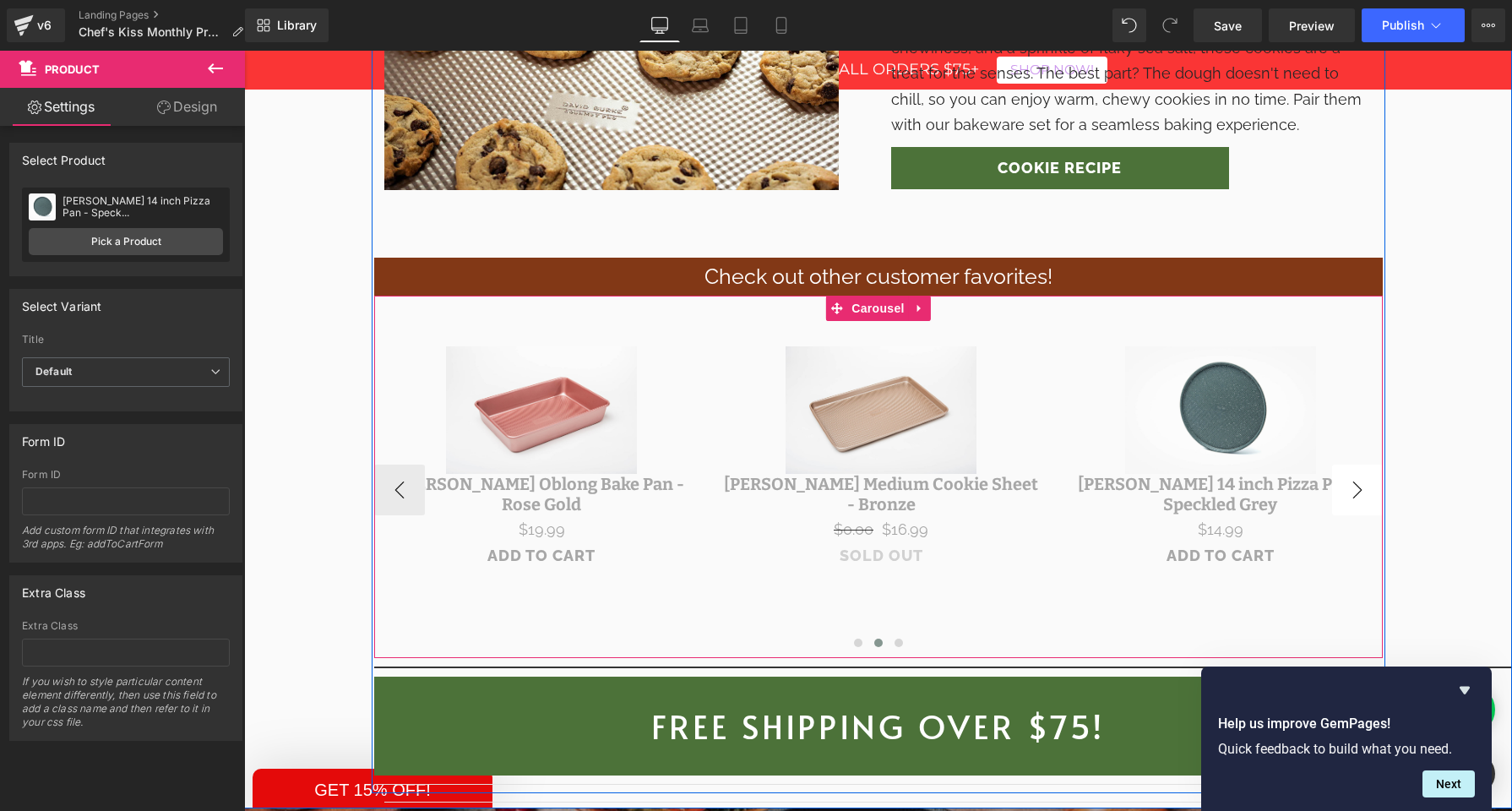
click at [1357, 465] on button "›" at bounding box center [1358, 490] width 51 height 51
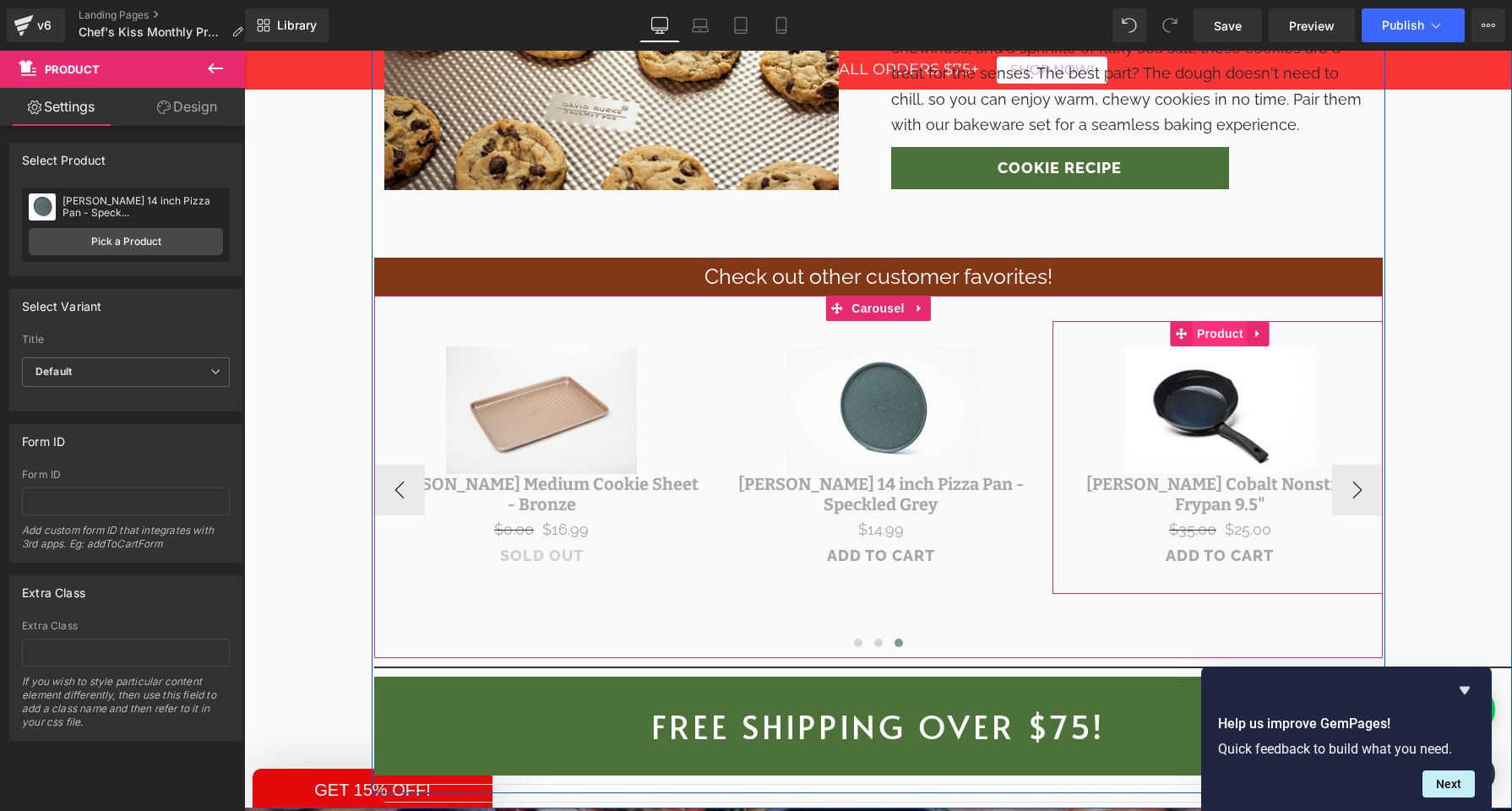
click at [1205, 321] on span "Product" at bounding box center [1220, 333] width 55 height 25
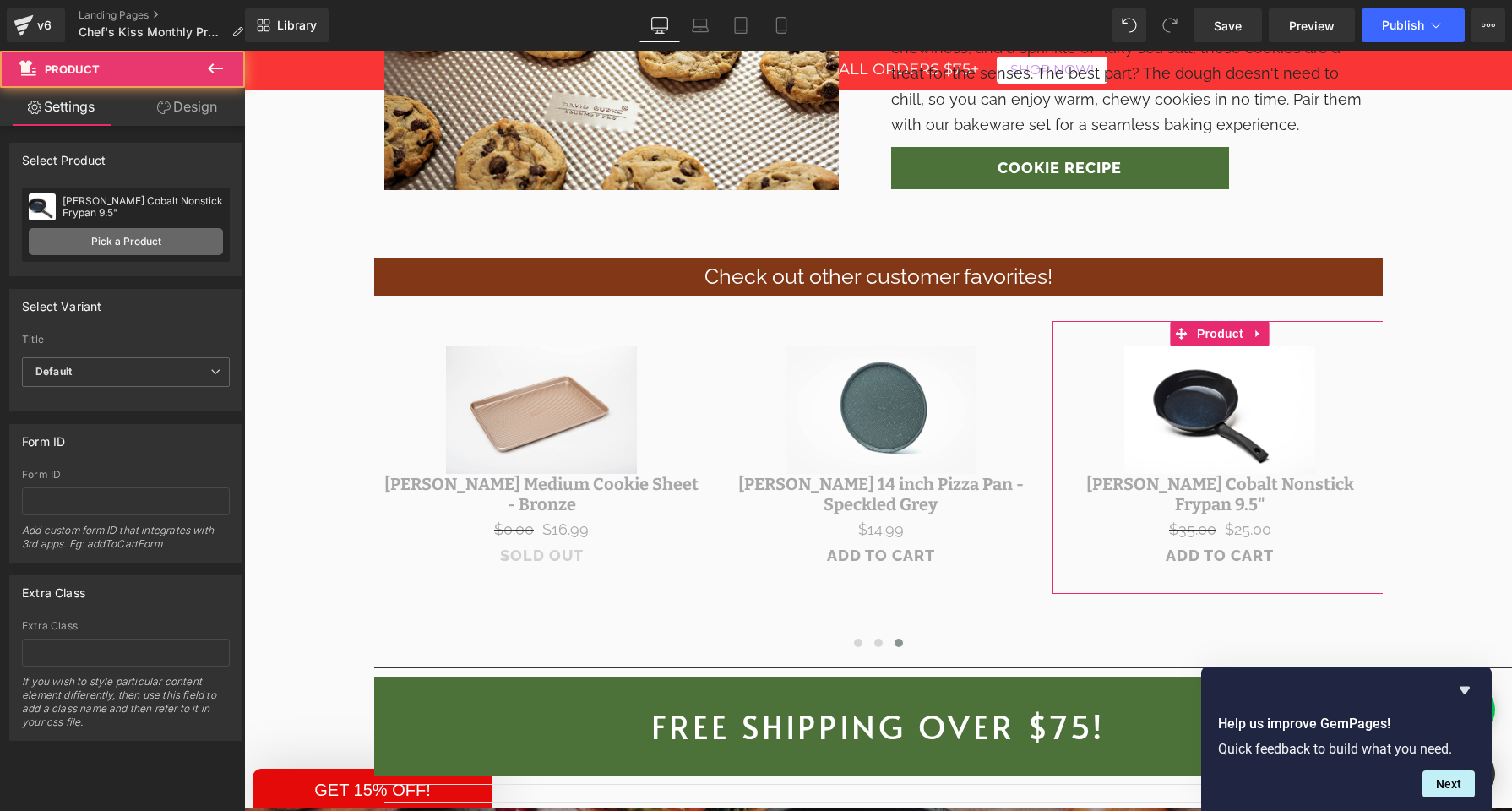
click at [92, 251] on link "Pick a Product" at bounding box center [126, 242] width 194 height 27
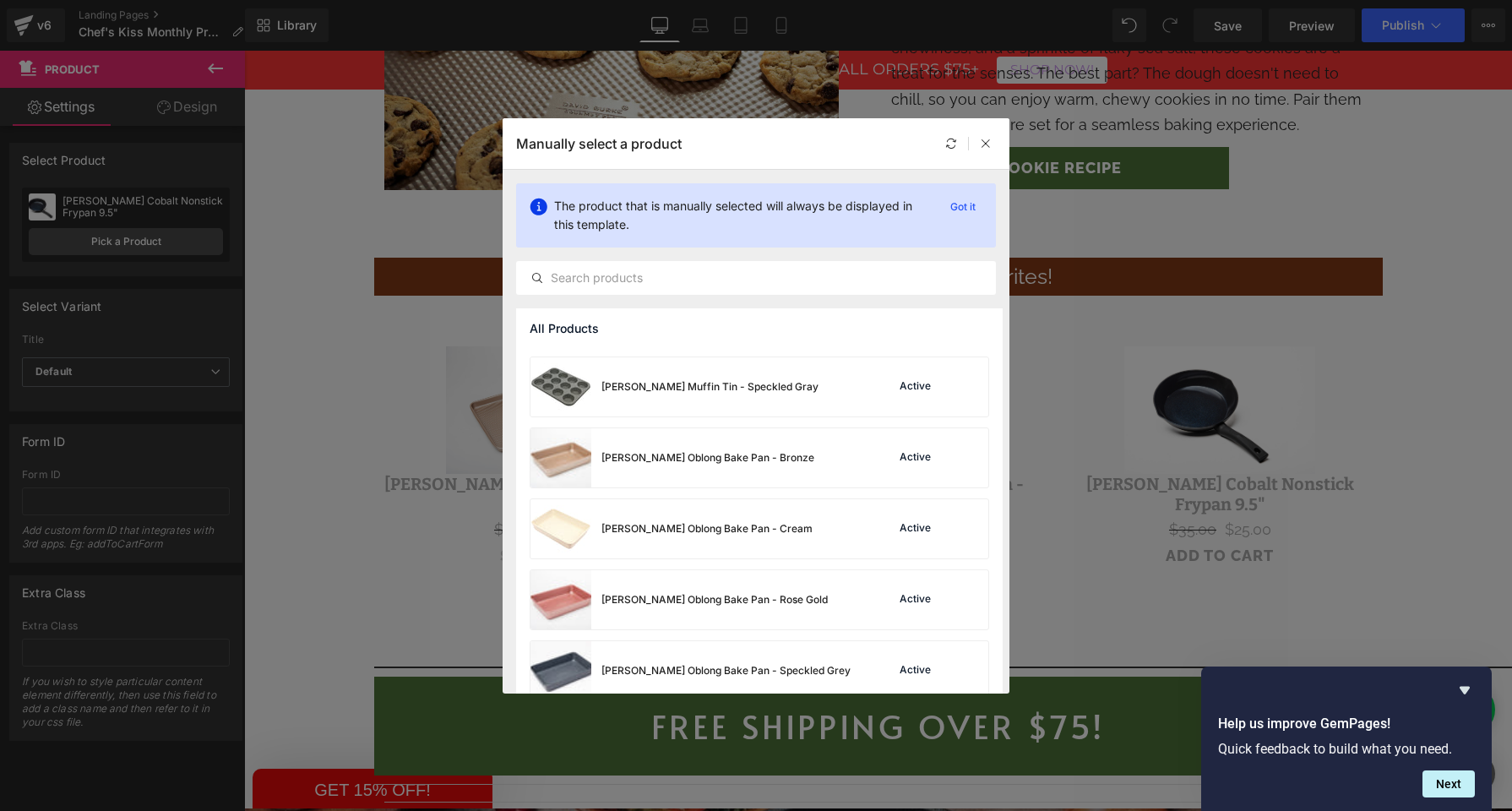
scroll to position [5662, 0]
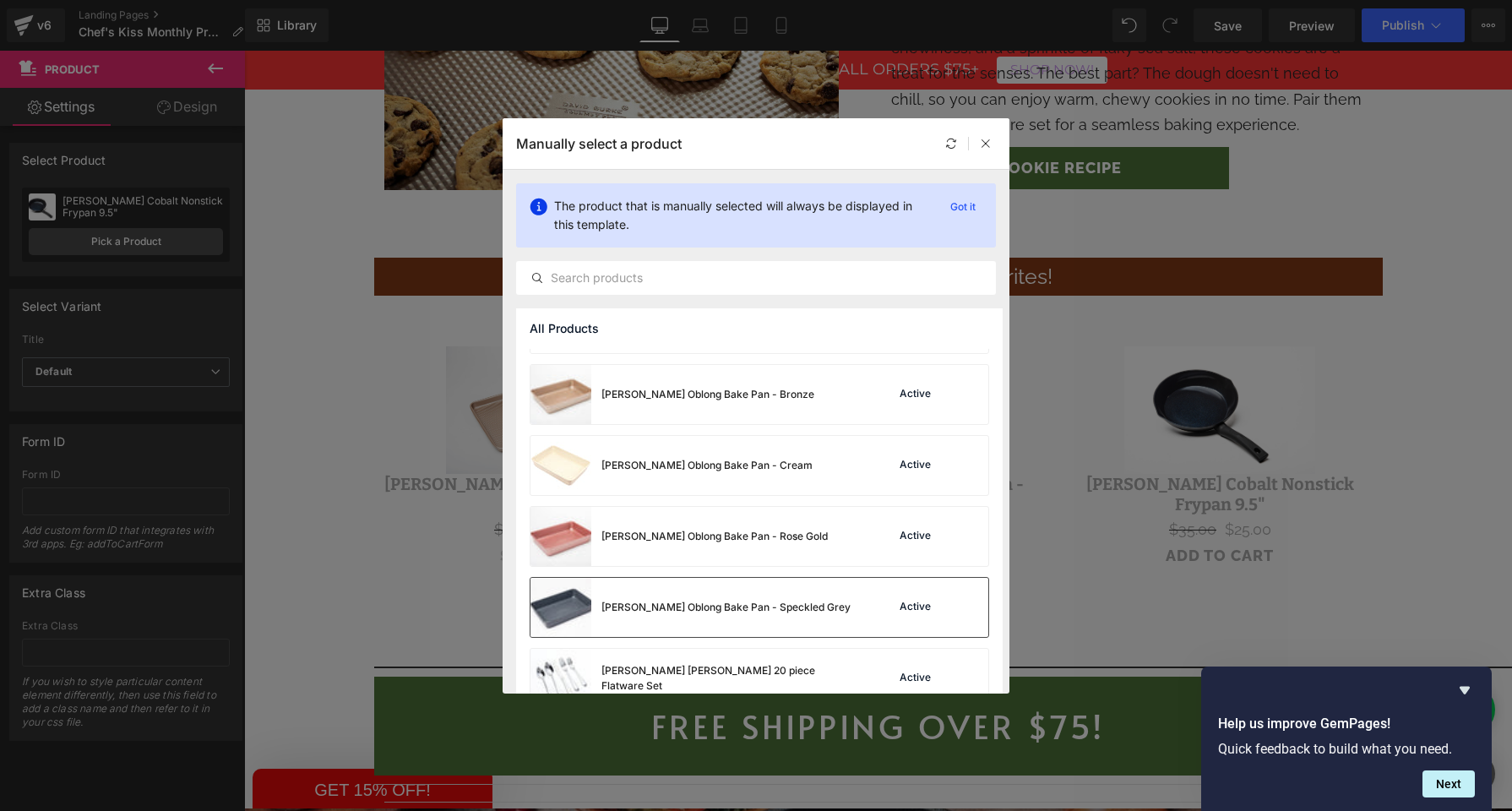
click at [678, 589] on div "[PERSON_NAME] Oblong Bake Pan - Speckled Grey" at bounding box center [690, 607] width 320 height 59
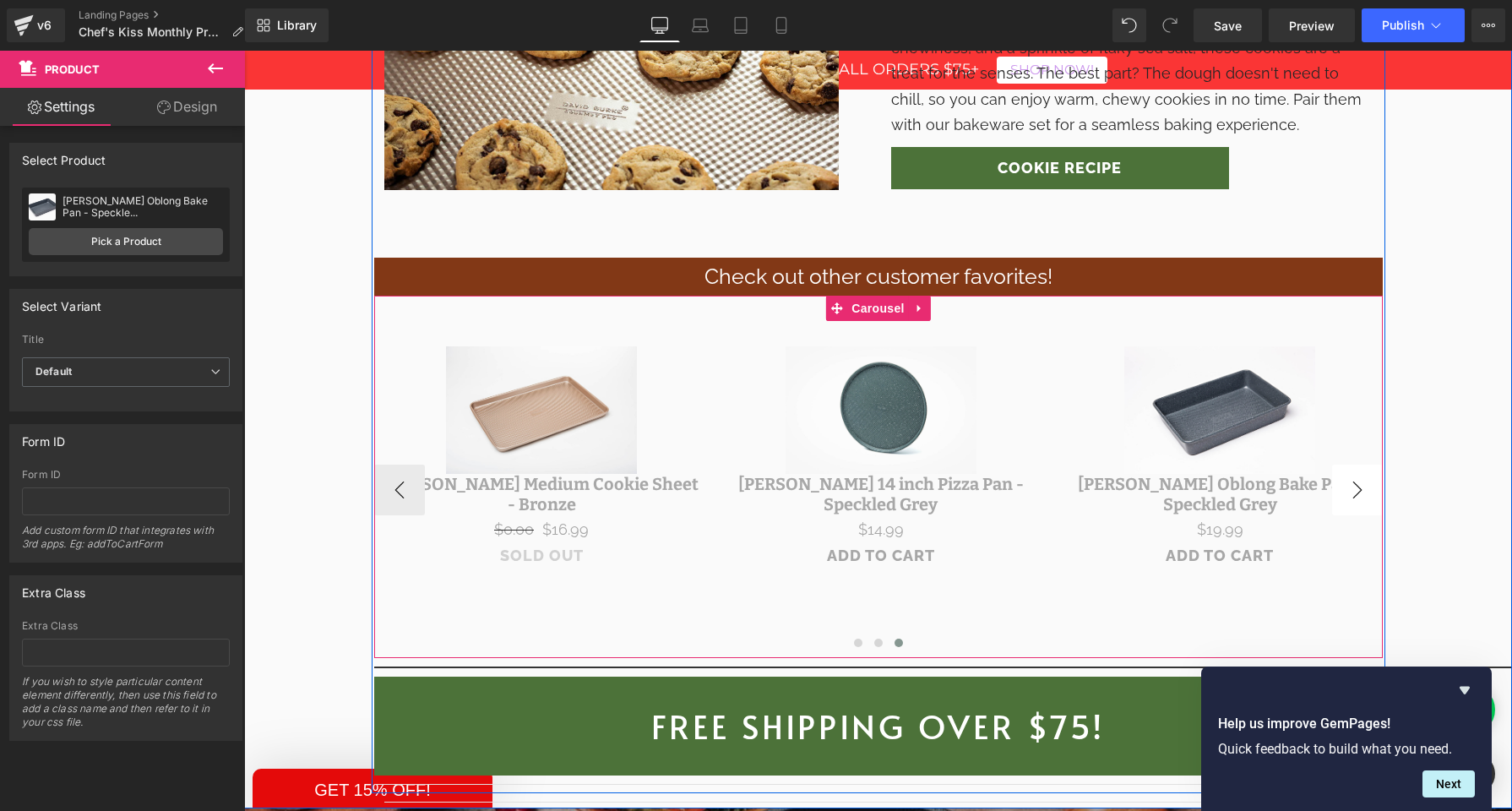
click at [1362, 465] on button "›" at bounding box center [1358, 490] width 51 height 51
click at [1347, 465] on button "›" at bounding box center [1358, 490] width 51 height 51
click at [386, 465] on button "‹" at bounding box center [400, 490] width 51 height 51
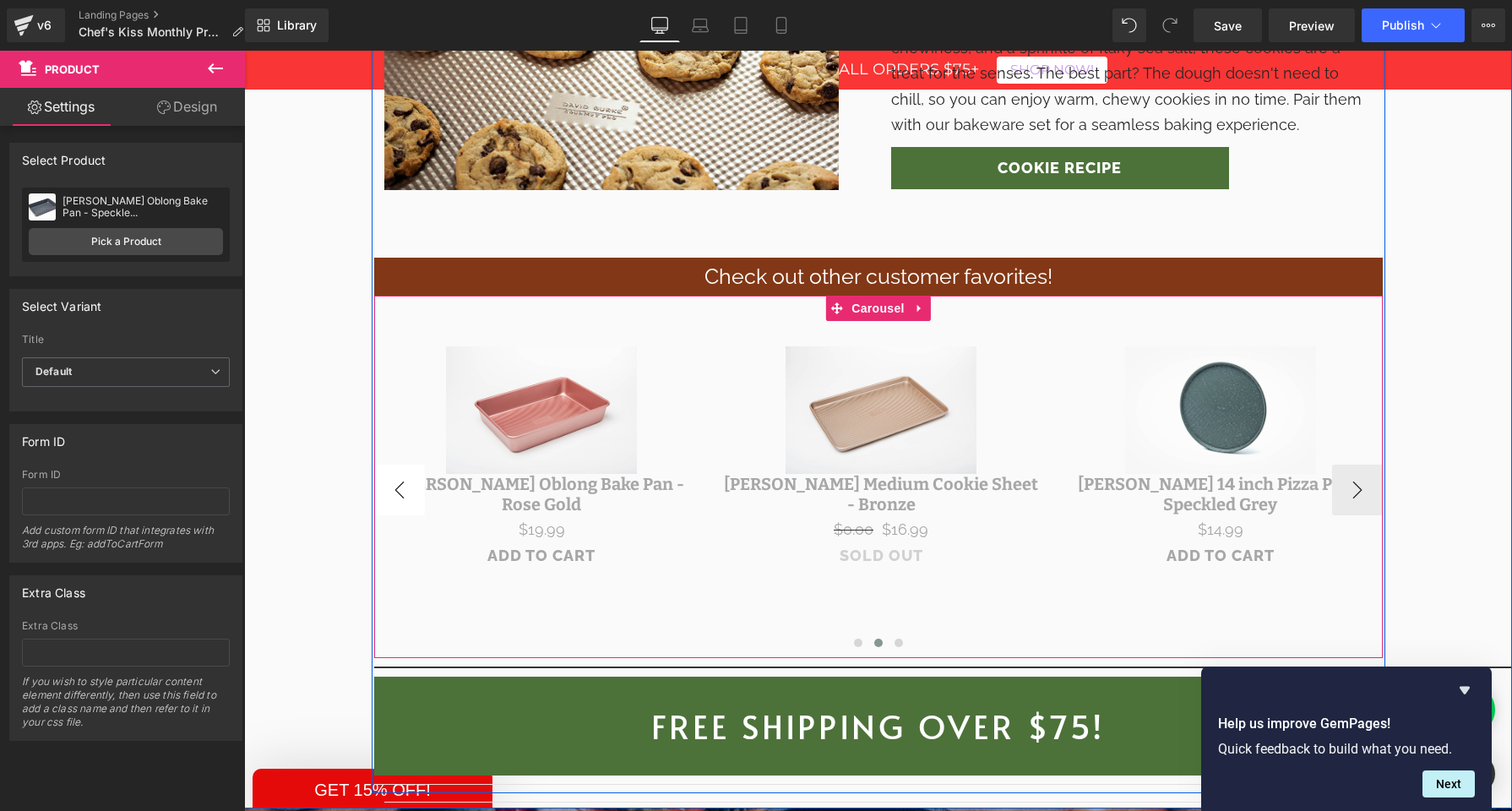
click at [399, 465] on button "‹" at bounding box center [400, 490] width 51 height 51
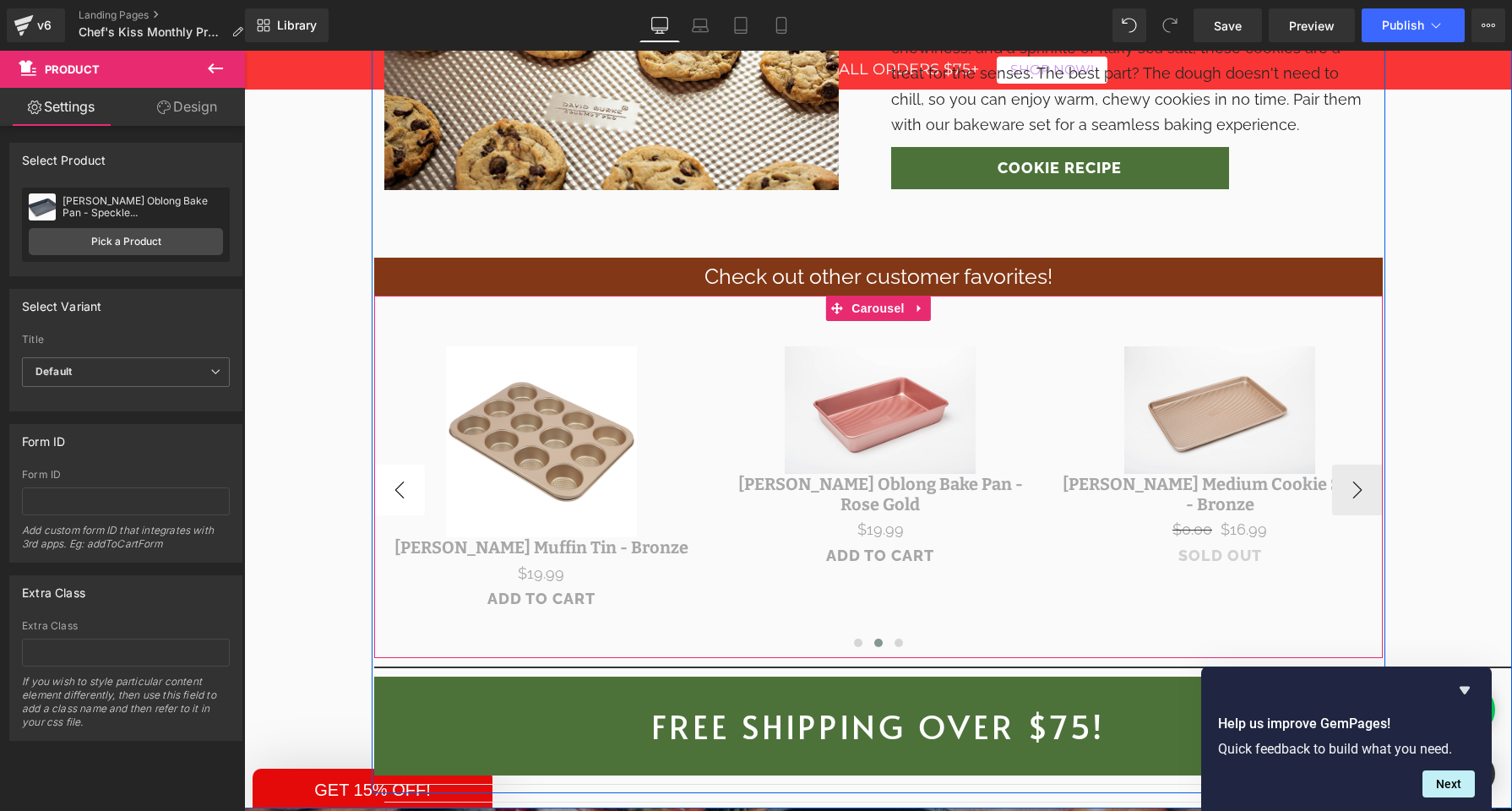
click at [410, 465] on button "‹" at bounding box center [400, 490] width 51 height 51
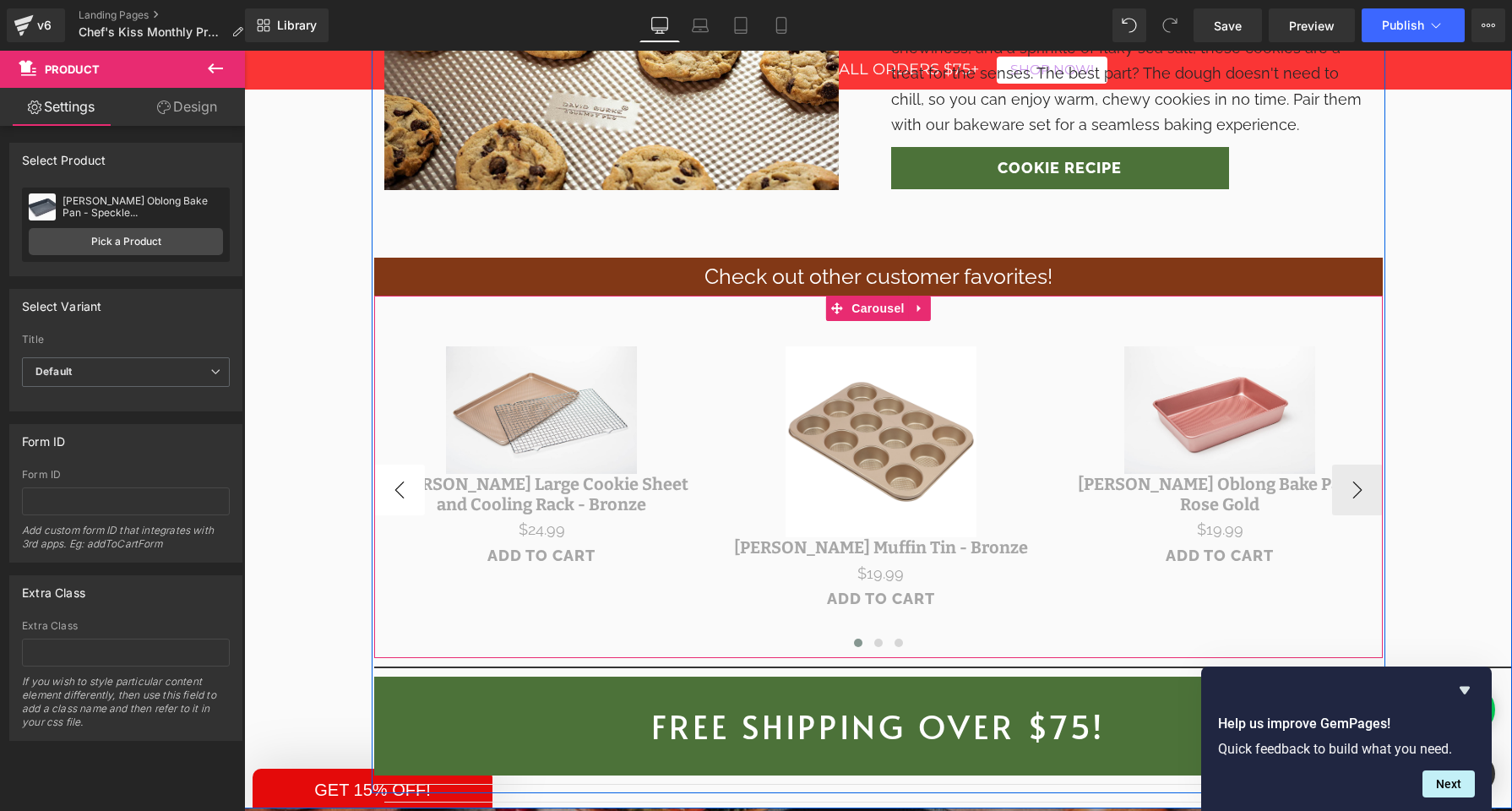
click at [408, 465] on button "‹" at bounding box center [400, 490] width 51 height 51
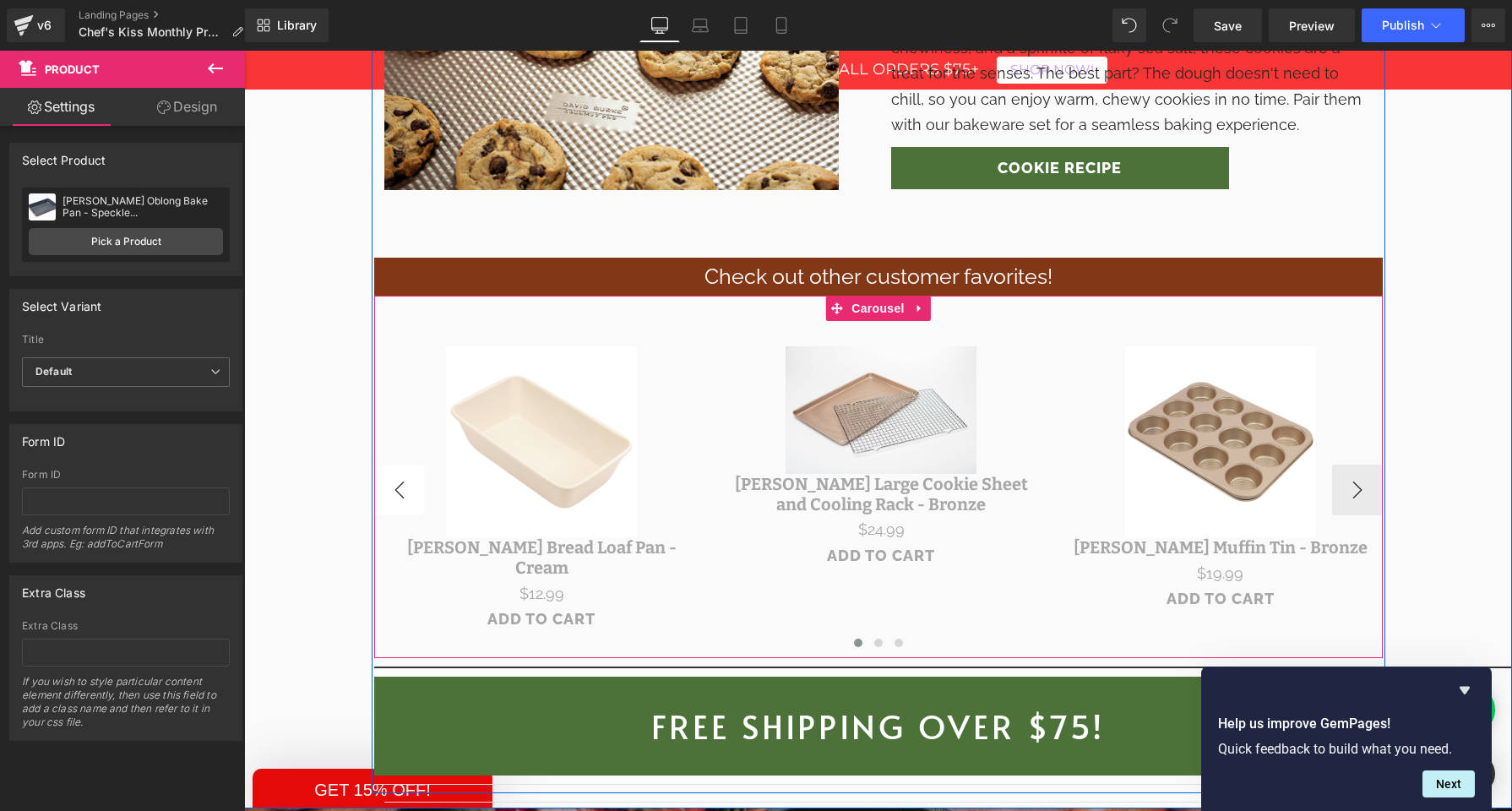
click at [408, 465] on button "‹" at bounding box center [400, 490] width 51 height 51
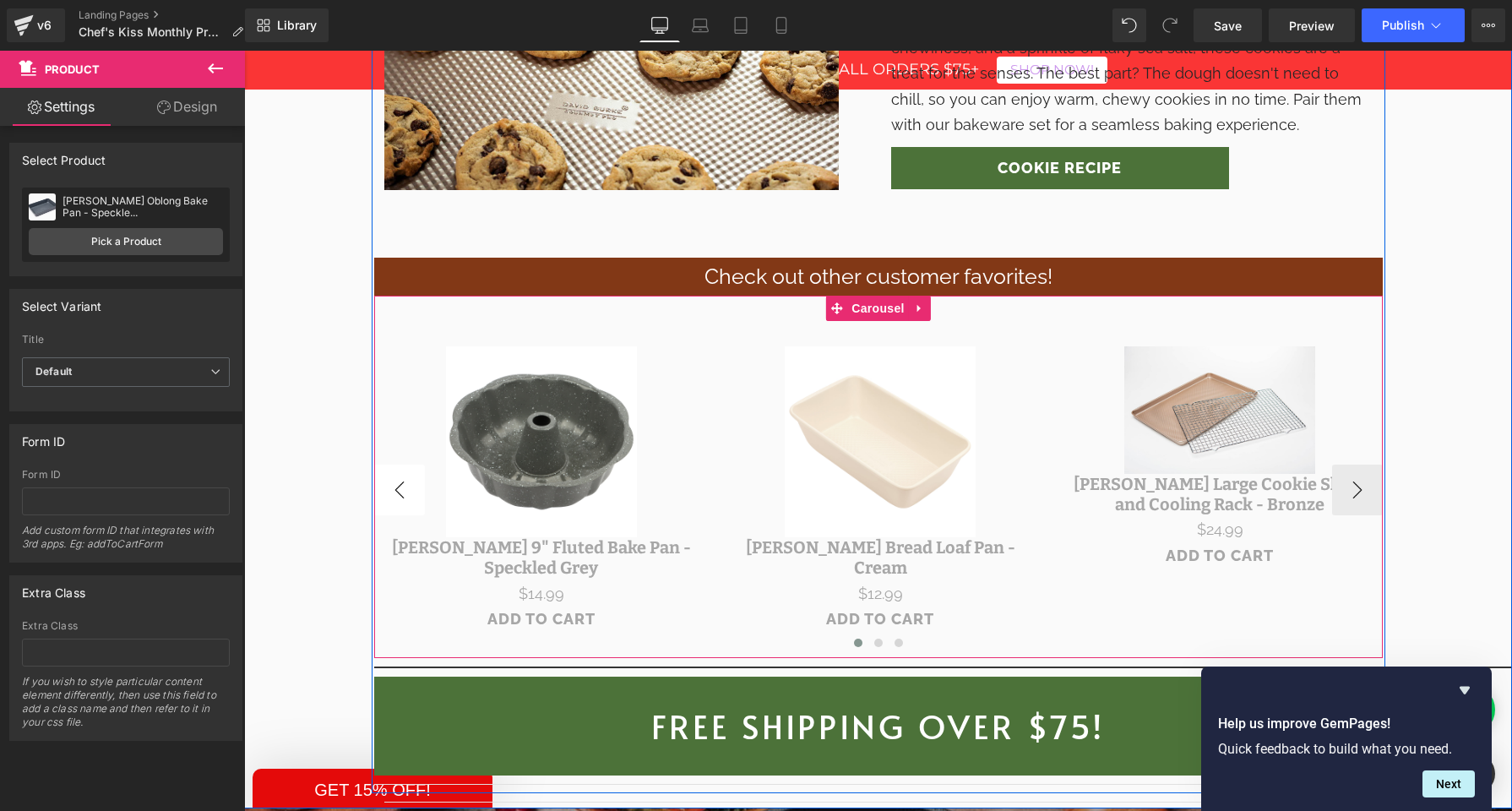
click at [408, 465] on button "‹" at bounding box center [400, 490] width 51 height 51
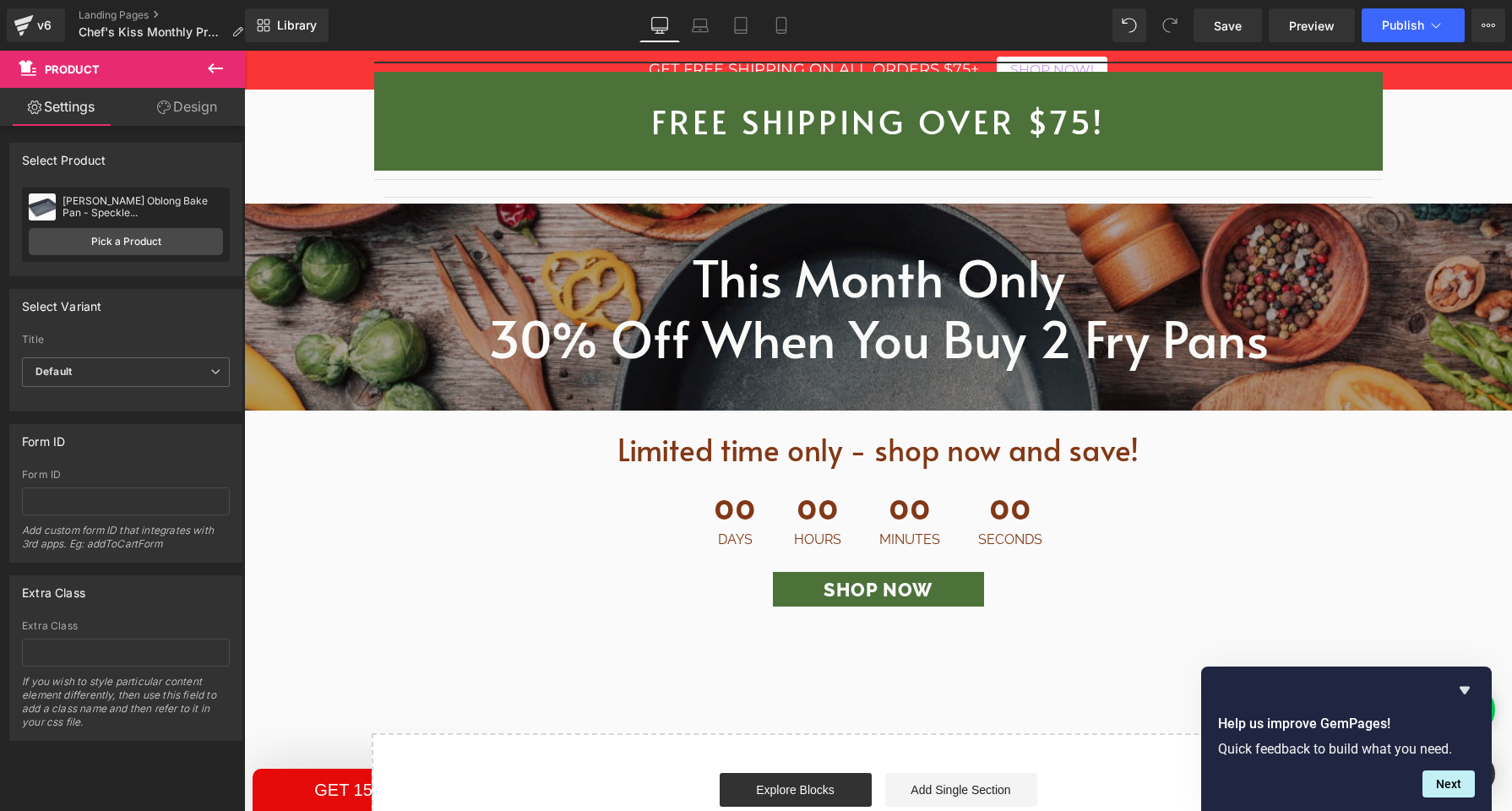
scroll to position [2895, 0]
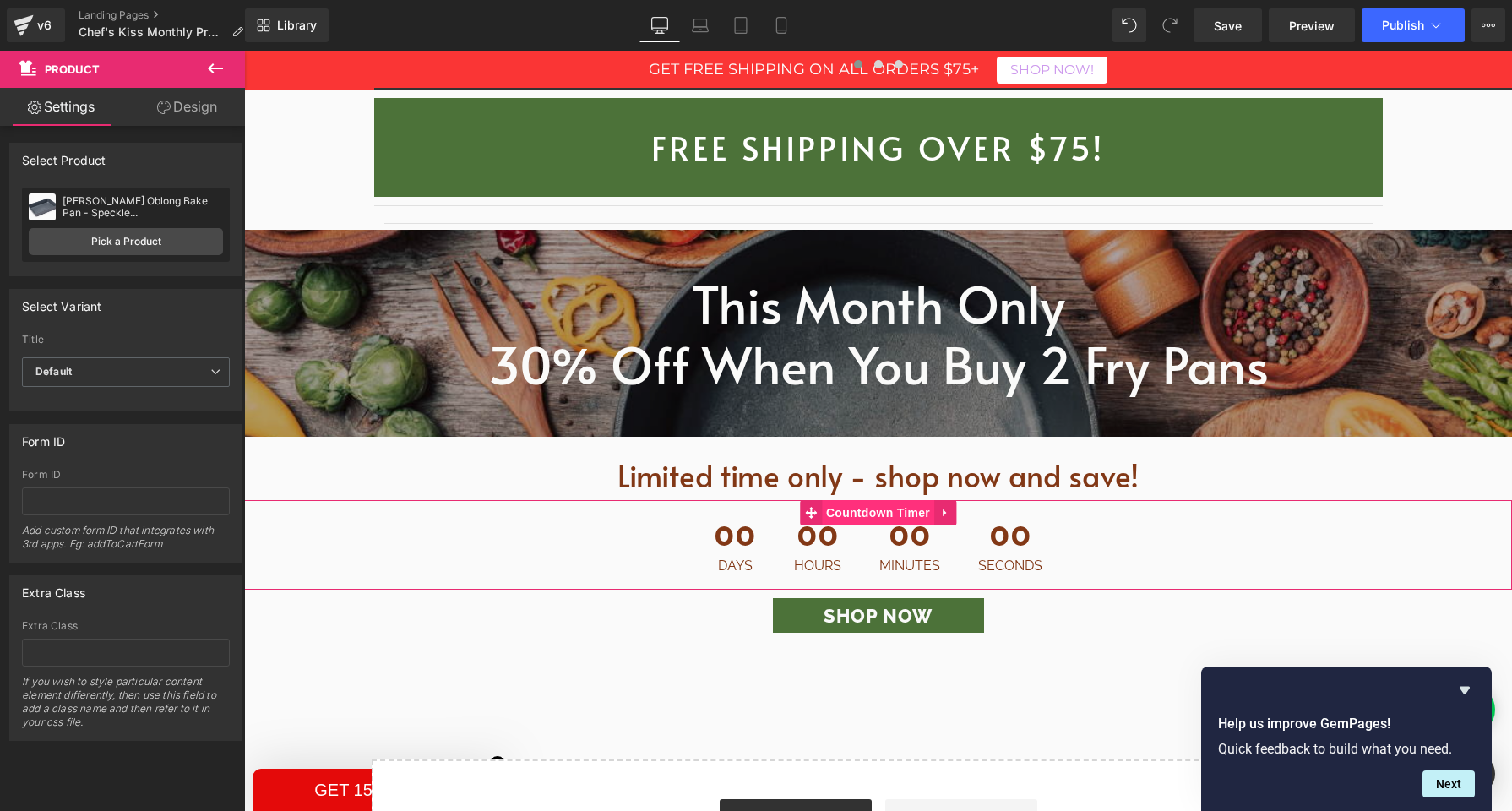
click at [865, 501] on span "Countdown Timer" at bounding box center [878, 513] width 112 height 25
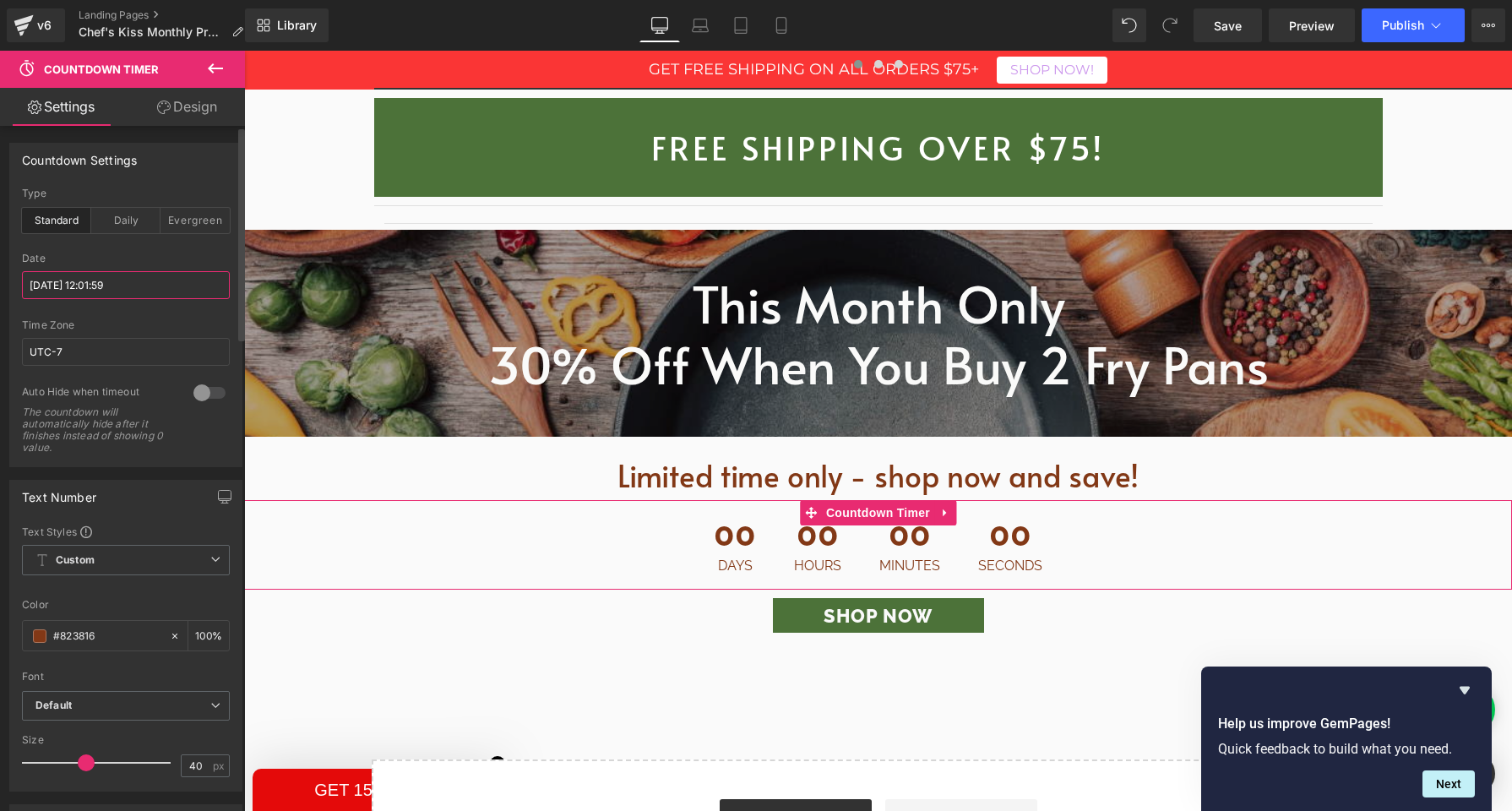
click at [70, 288] on input "[DATE] 12:01:59" at bounding box center [126, 285] width 208 height 28
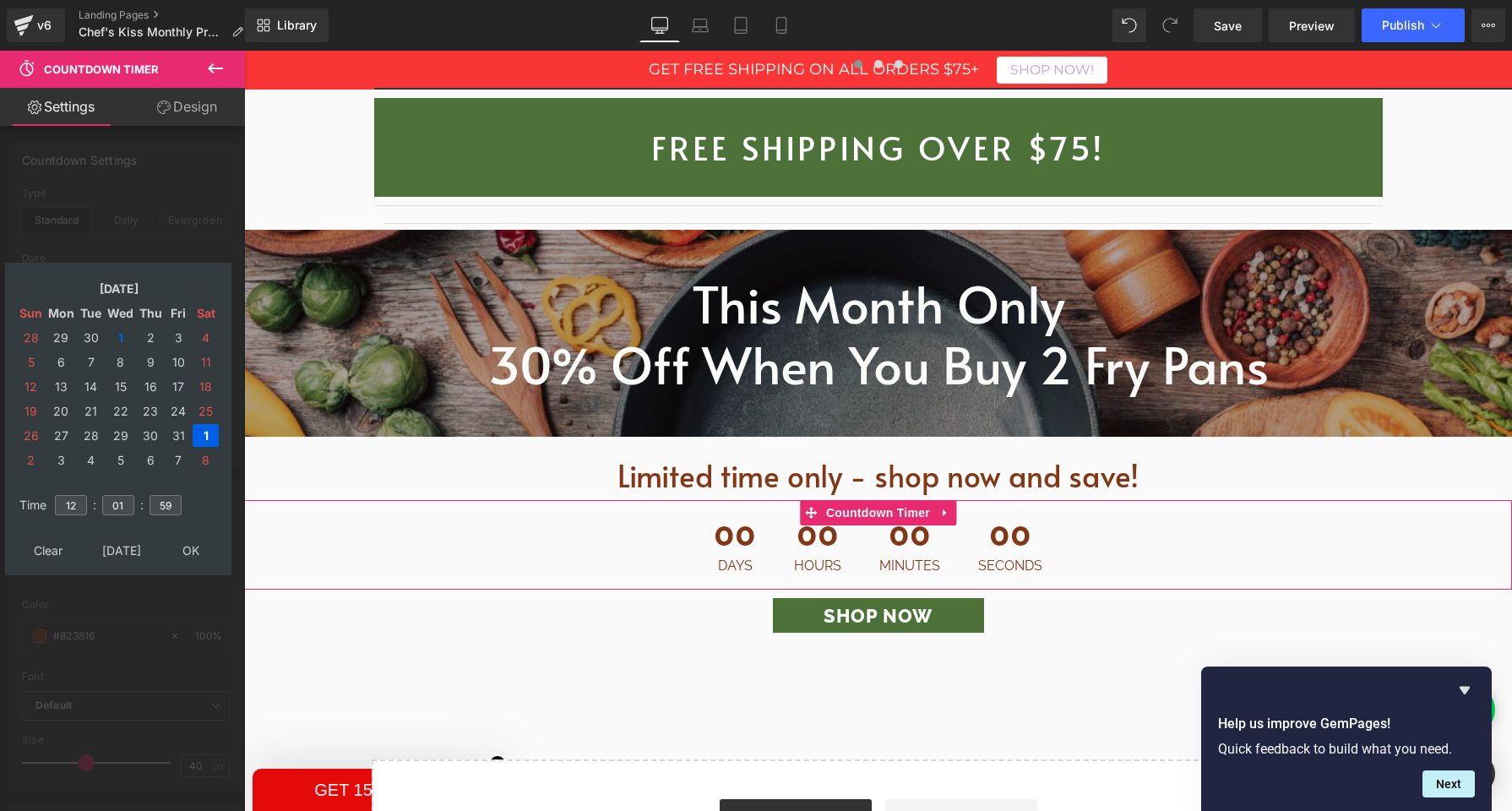
click at [199, 437] on td "1" at bounding box center [205, 435] width 26 height 23
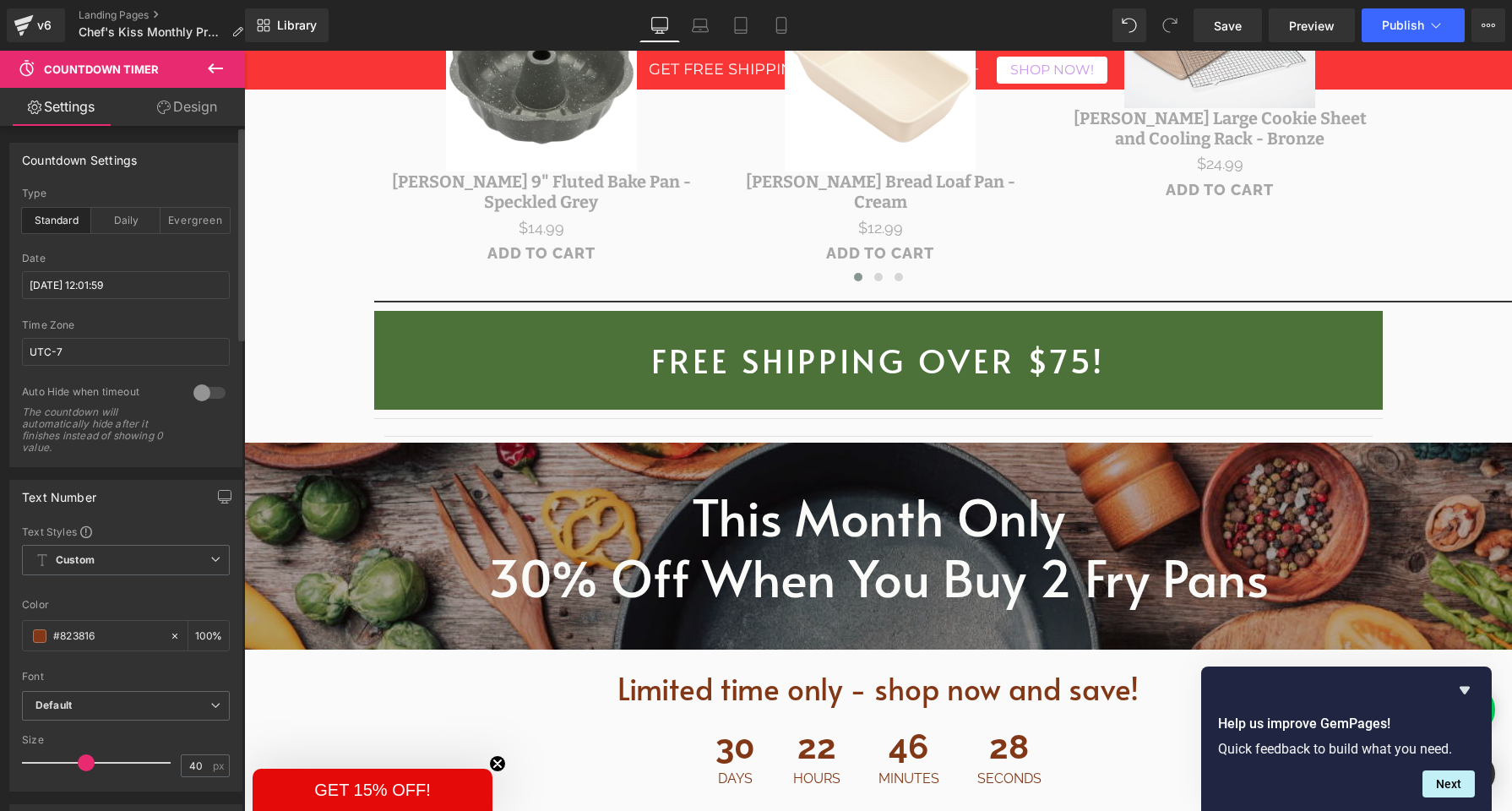
scroll to position [2683, 0]
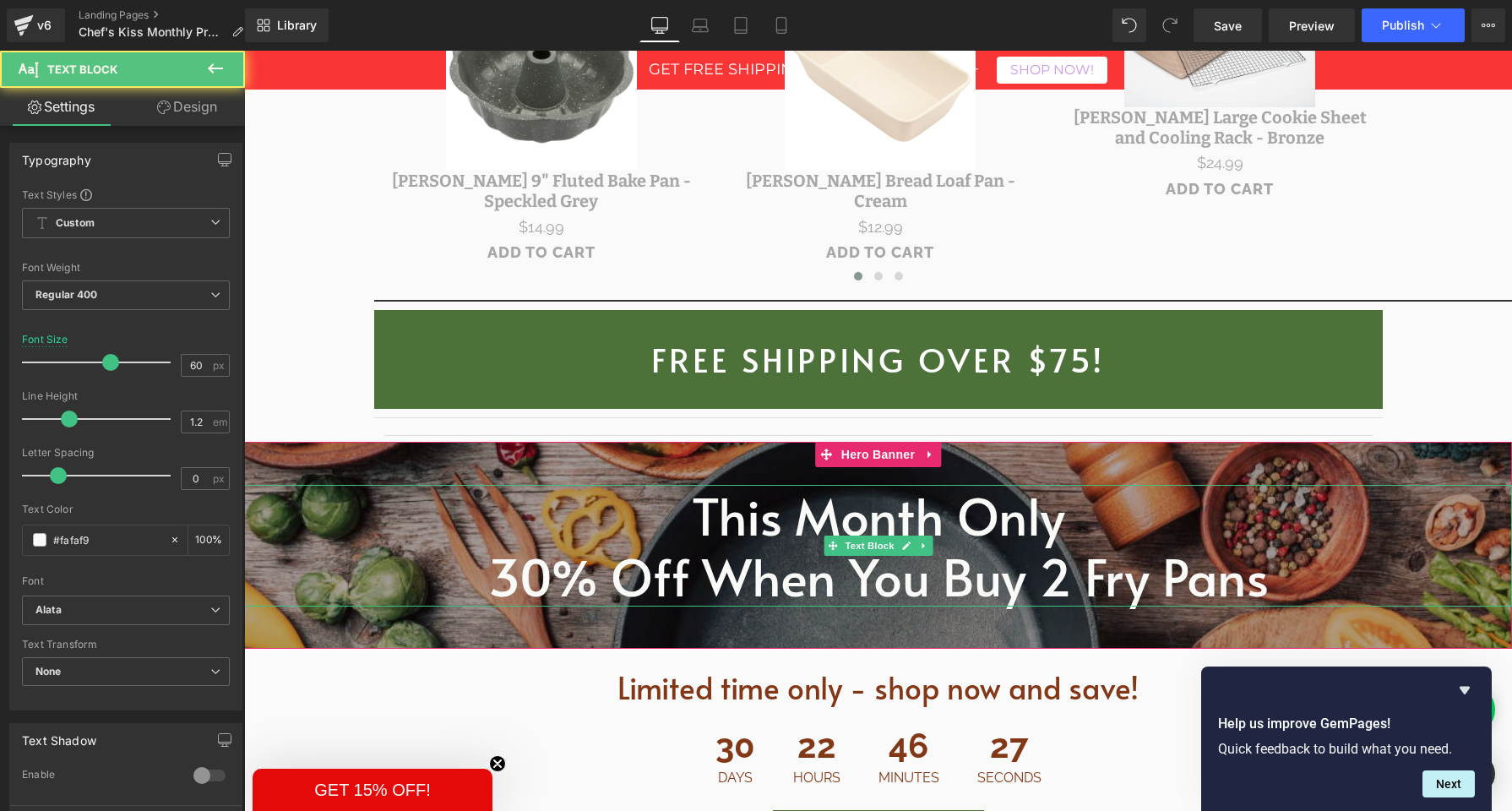
click at [768, 540] on span "30% Off When You Buy 2 Fry Pans" at bounding box center [879, 575] width 781 height 70
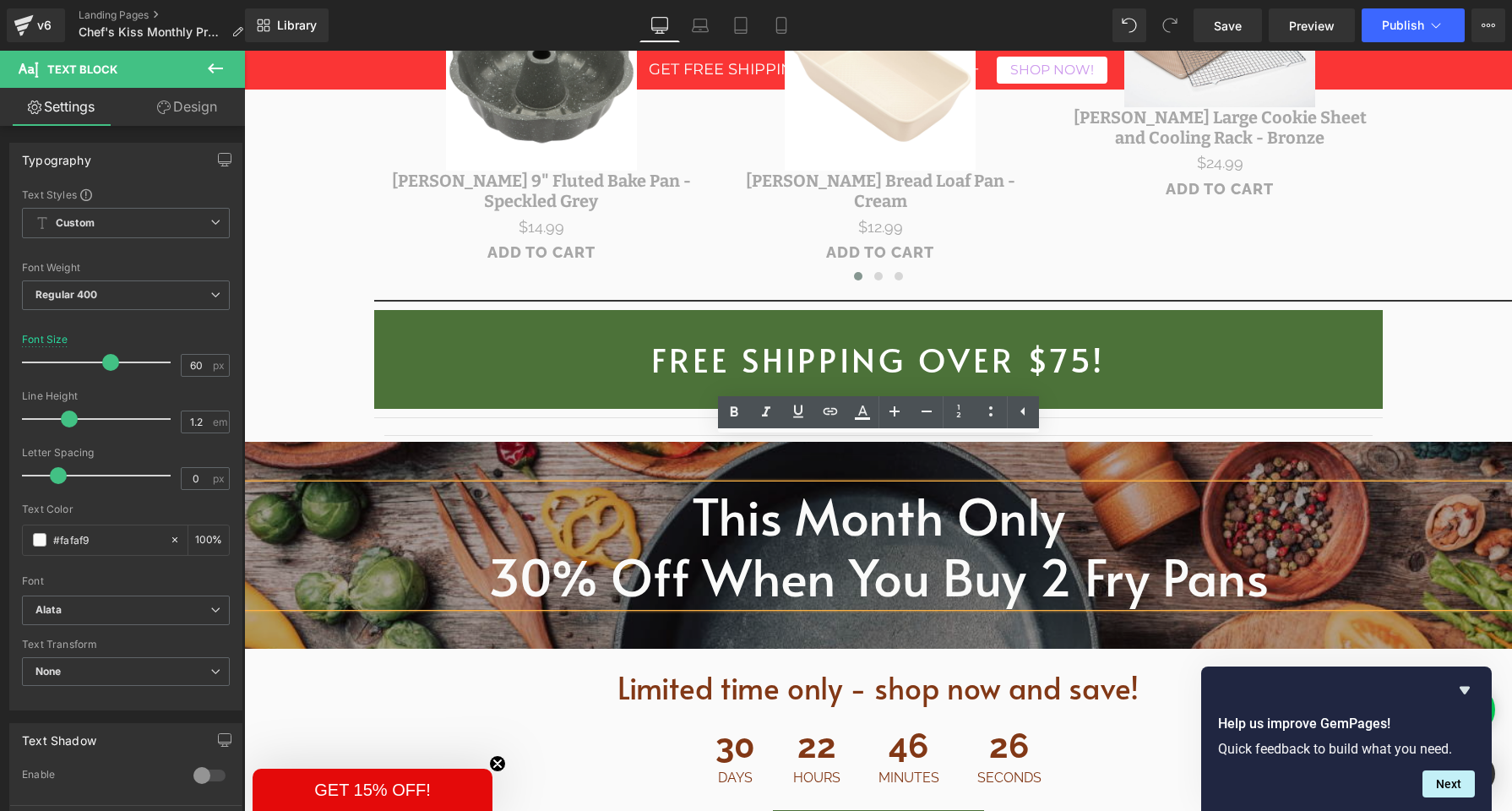
click at [626, 442] on div at bounding box center [878, 545] width 1268 height 207
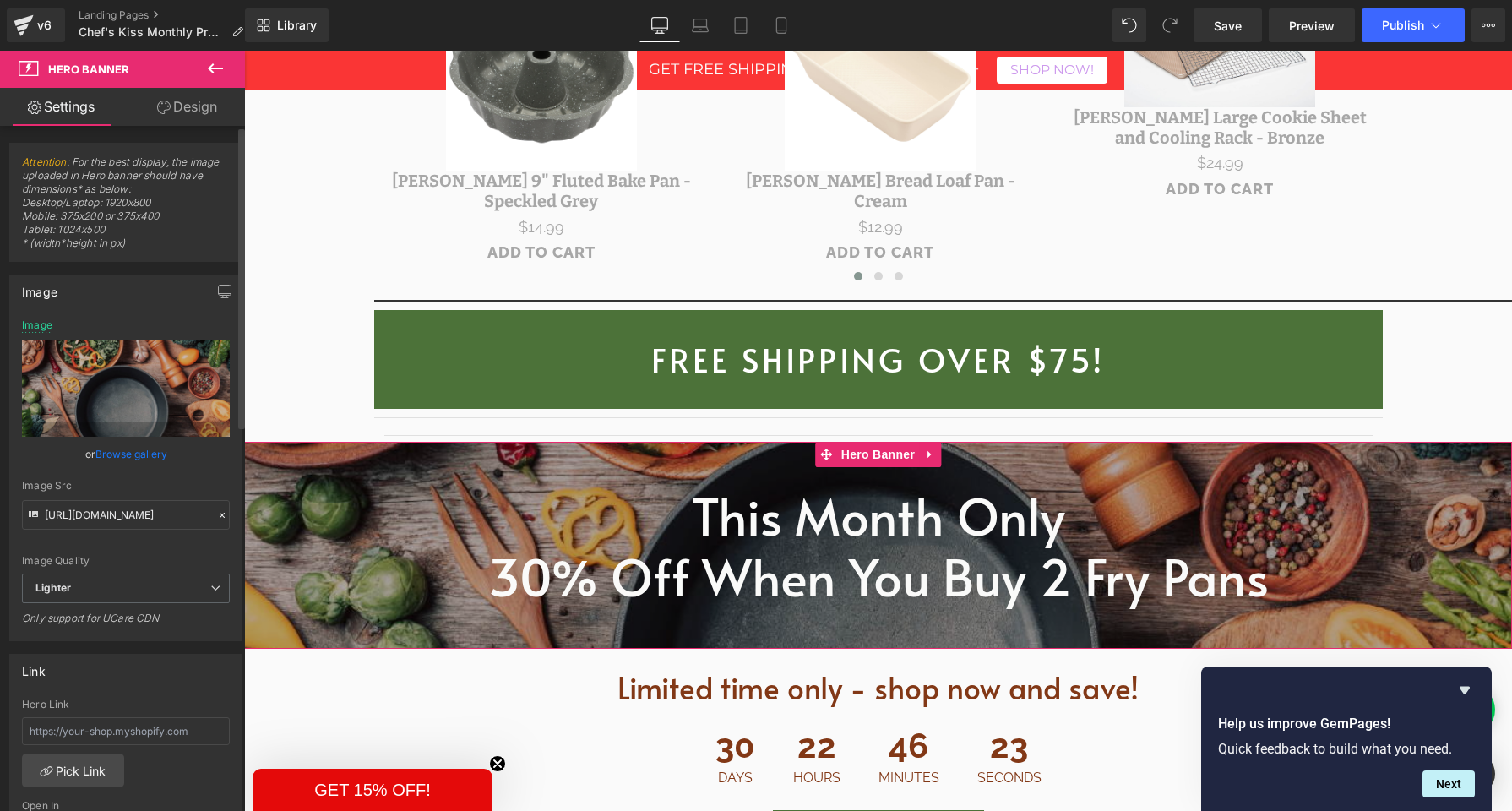
click at [114, 456] on link "Browse gallery" at bounding box center [132, 454] width 72 height 30
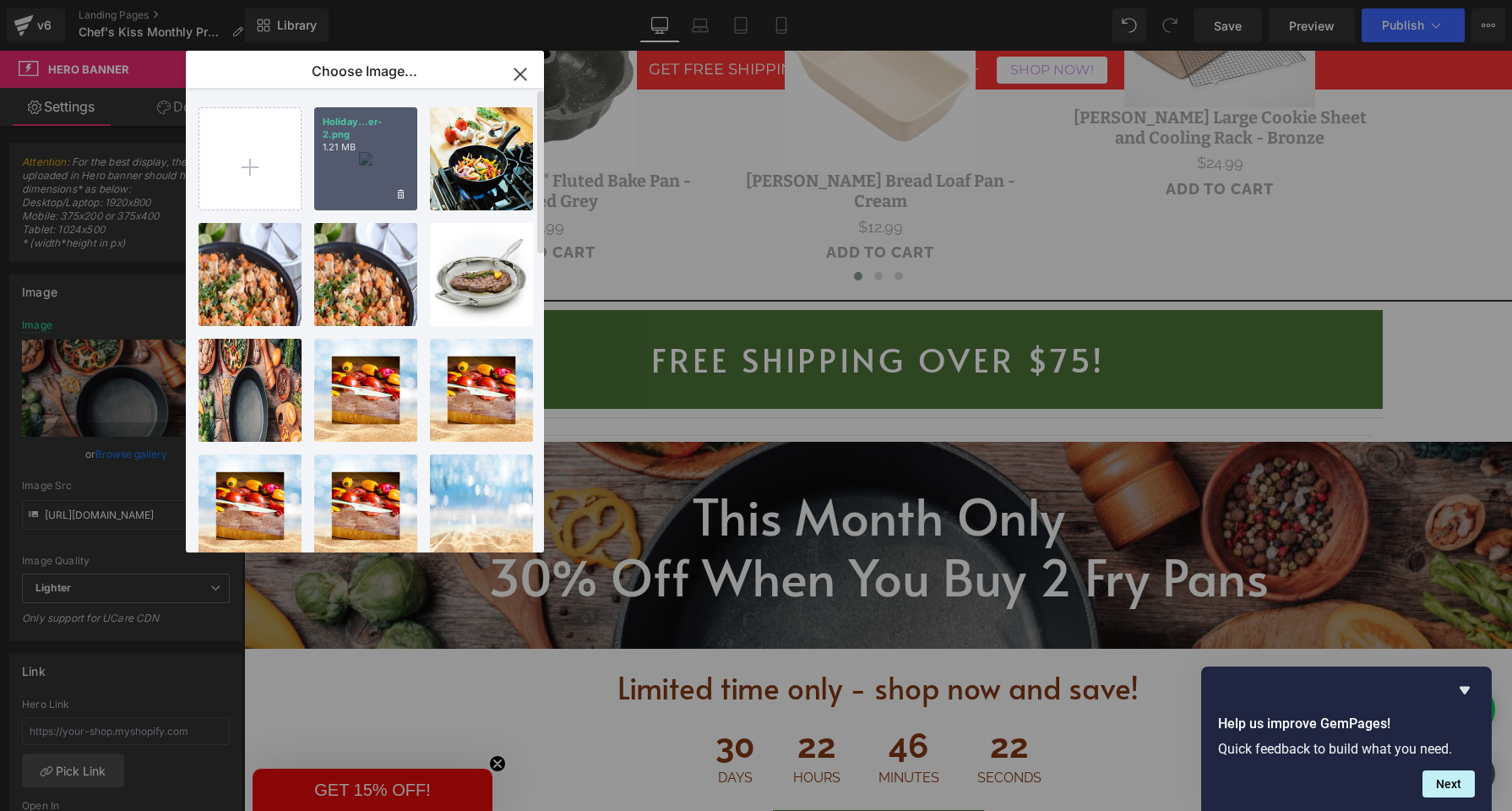
click at [349, 186] on div "Holiday...er-2.png 1.21 MB" at bounding box center [365, 158] width 103 height 103
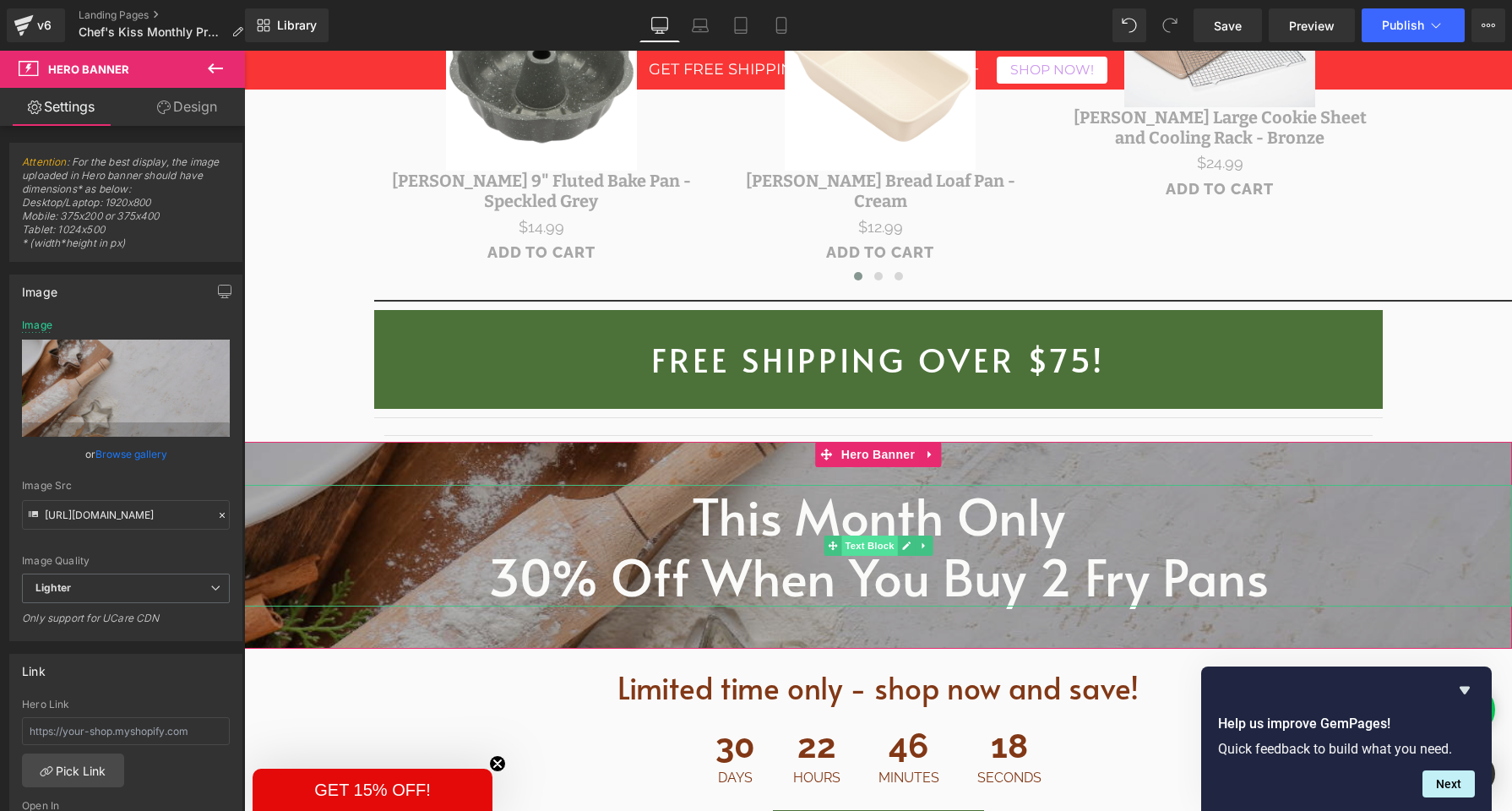
click at [860, 535] on span "Text Block" at bounding box center [870, 545] width 56 height 20
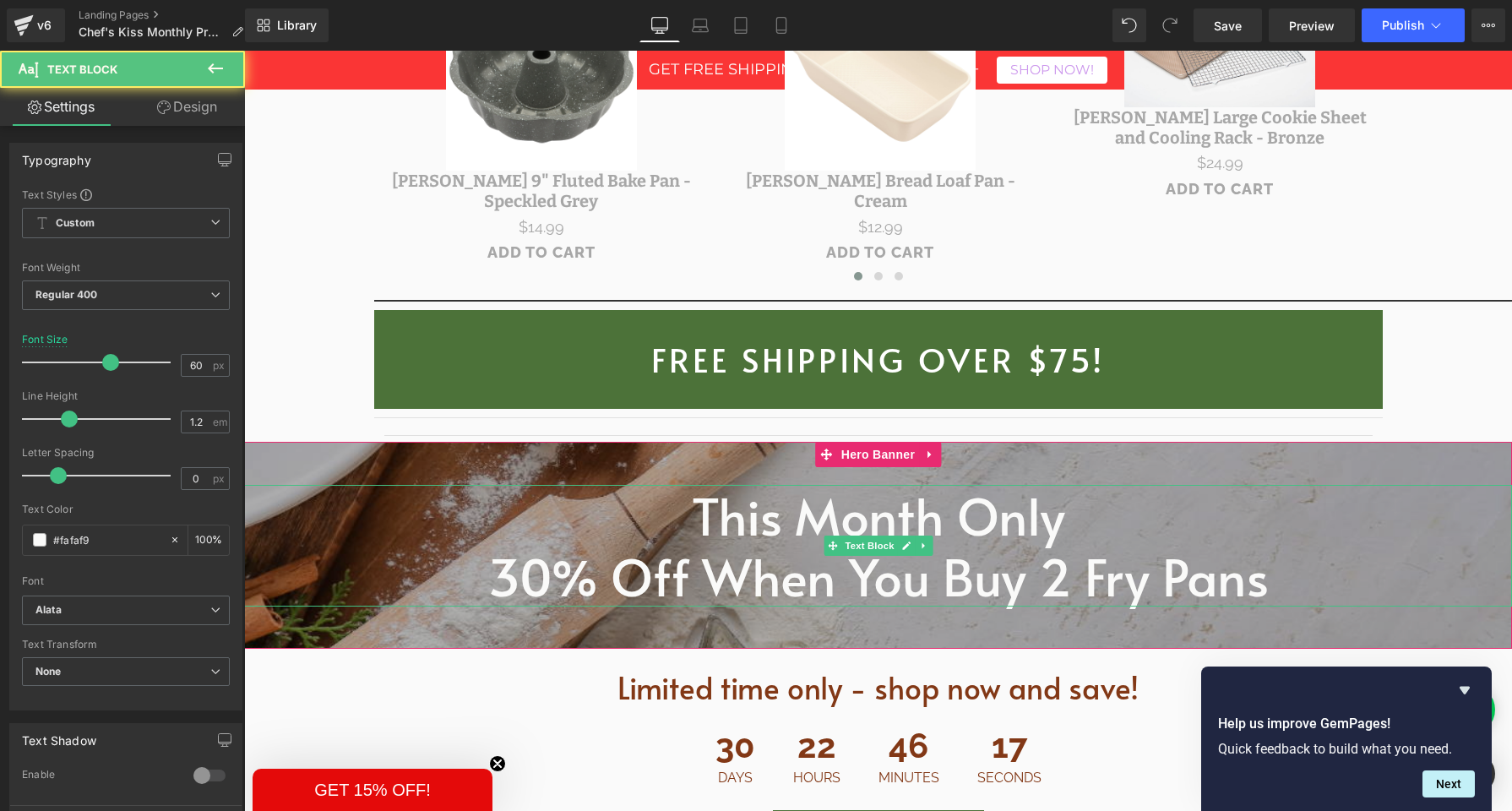
click at [731, 540] on span "30% Off When You Buy 2 Fry Pans" at bounding box center [879, 575] width 781 height 70
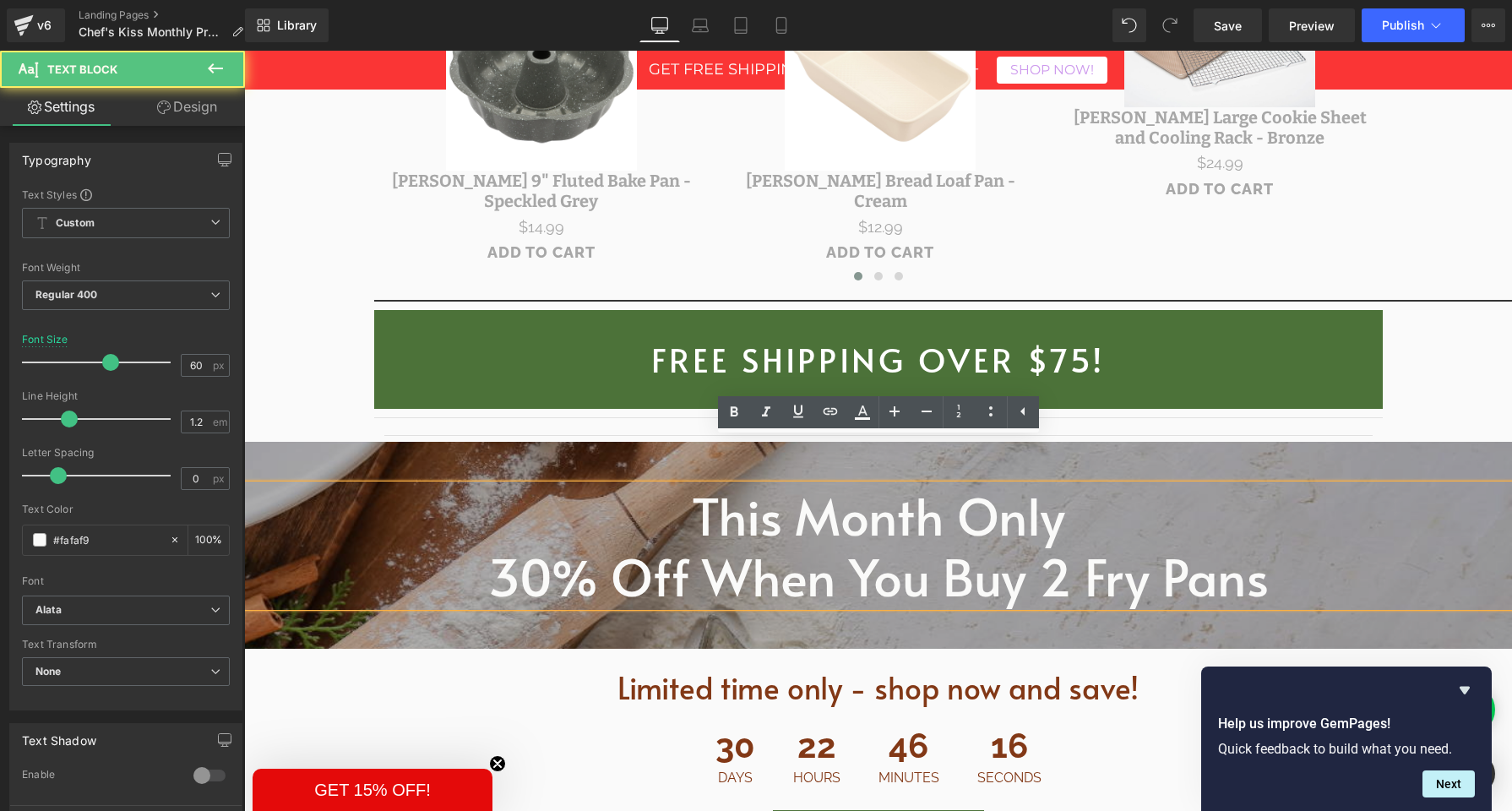
click at [731, 540] on span "30% Off When You Buy 2 Fry Pans" at bounding box center [879, 575] width 781 height 70
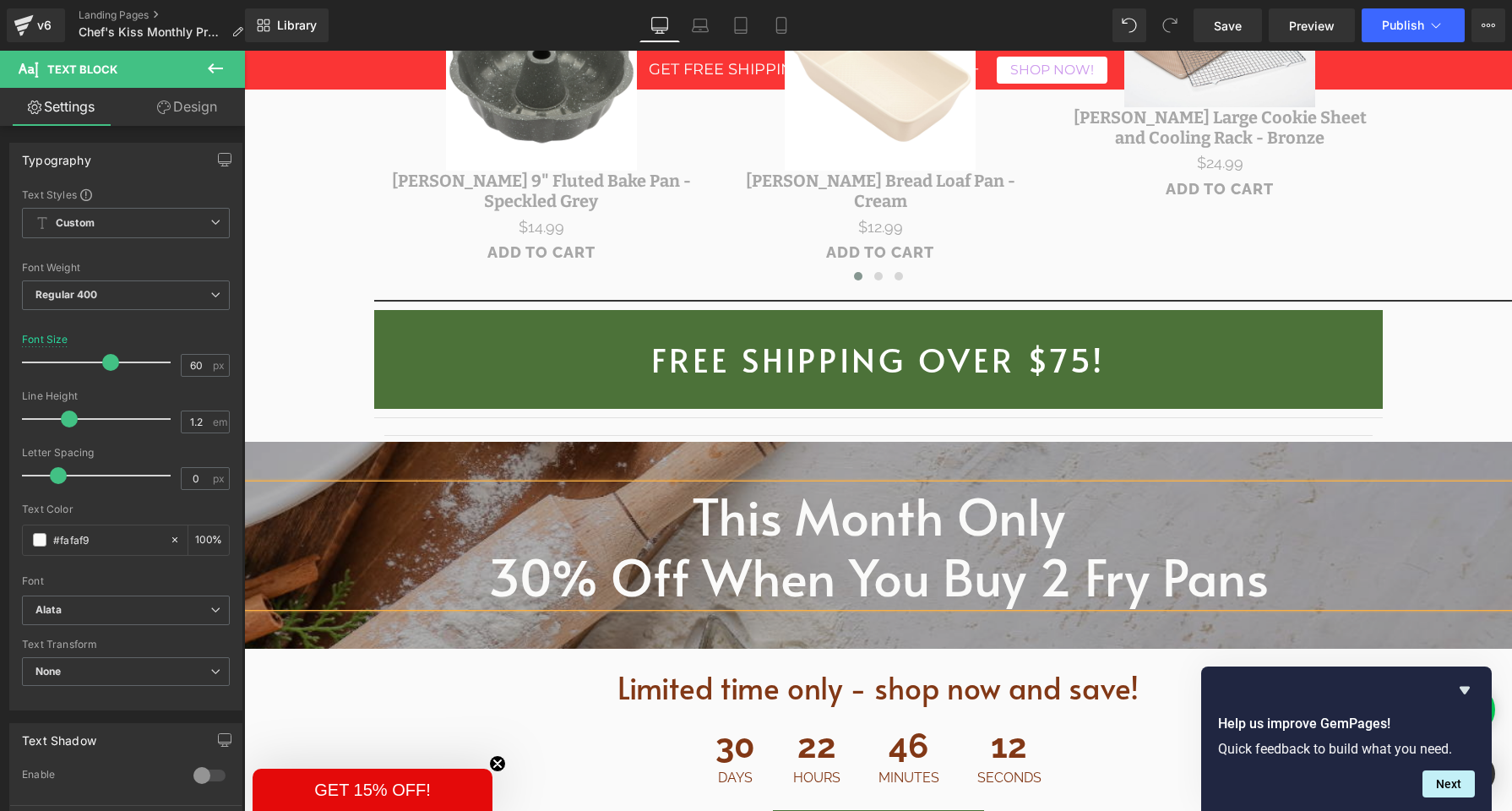
click at [728, 540] on span "30% Off When You Buy 2 Fry Pans" at bounding box center [879, 575] width 781 height 70
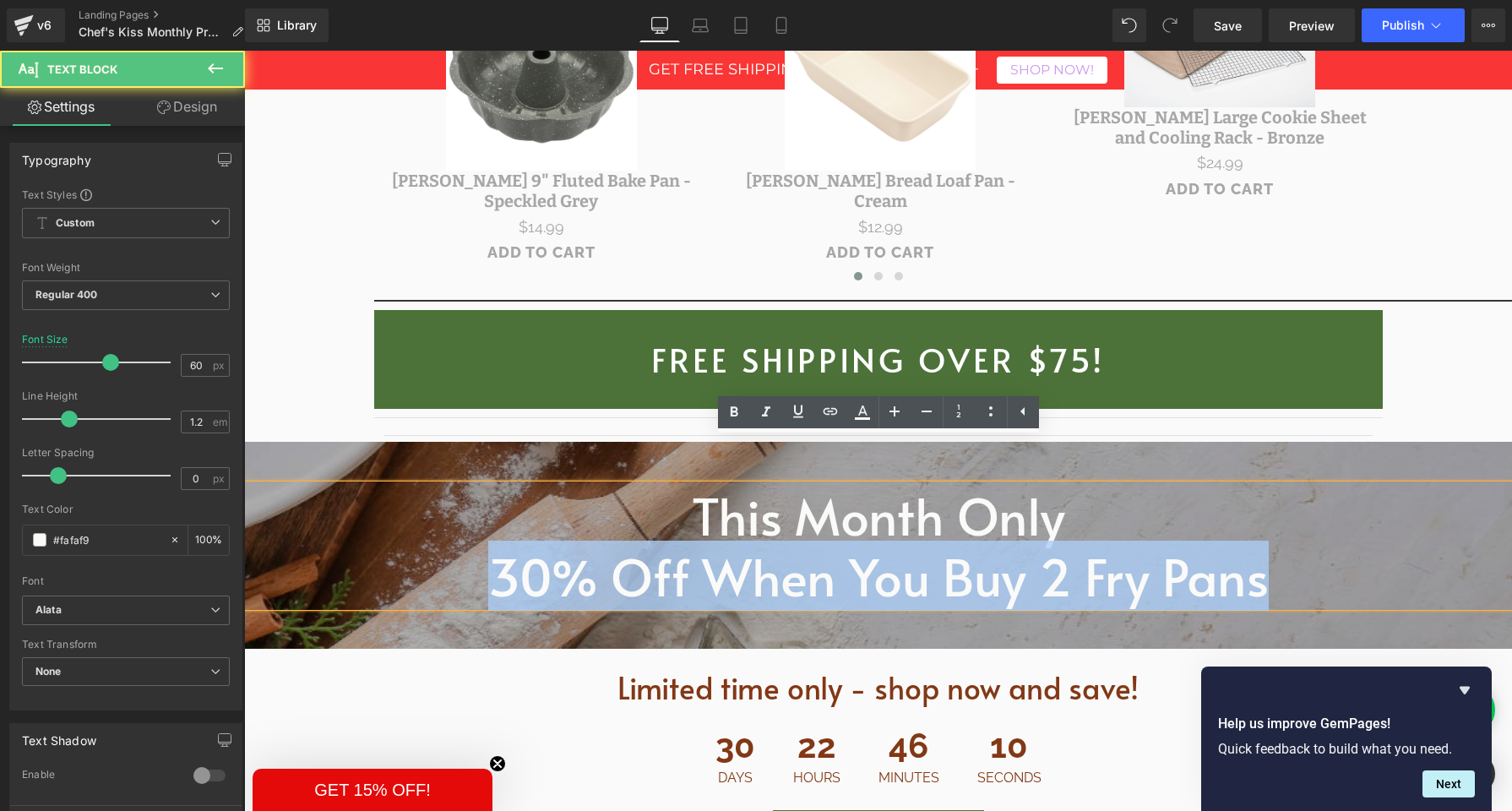
drag, startPoint x: 499, startPoint y: 532, endPoint x: 1257, endPoint y: 542, distance: 758.1
click at [1257, 542] on span "30% Off When You Buy 2 Fry Pans" at bounding box center [879, 575] width 781 height 70
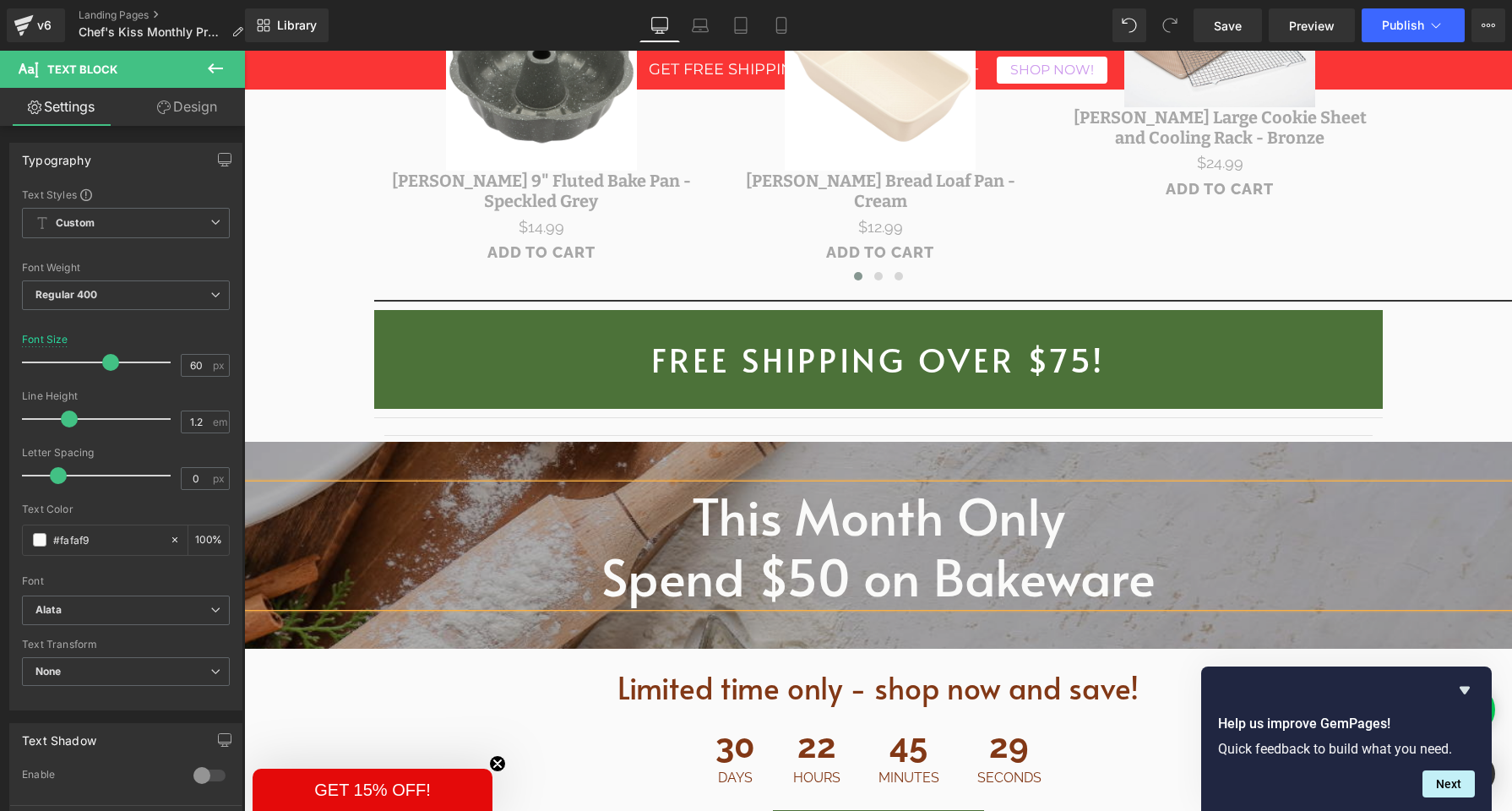
click at [828, 540] on span "Spend $50 on Bakeware" at bounding box center [878, 575] width 554 height 70
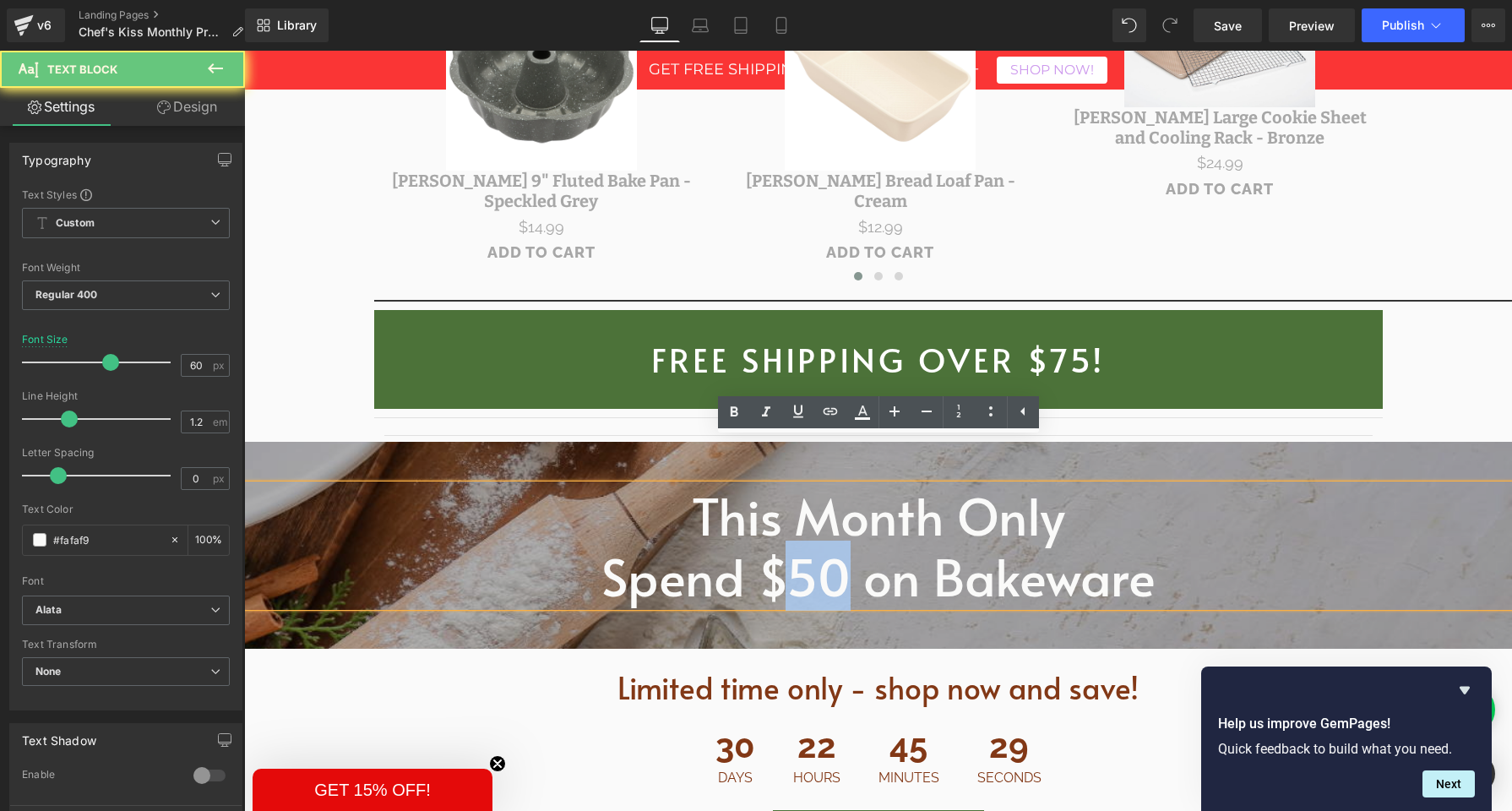
click at [828, 540] on span "Spend $50 on Bakeware" at bounding box center [878, 575] width 554 height 70
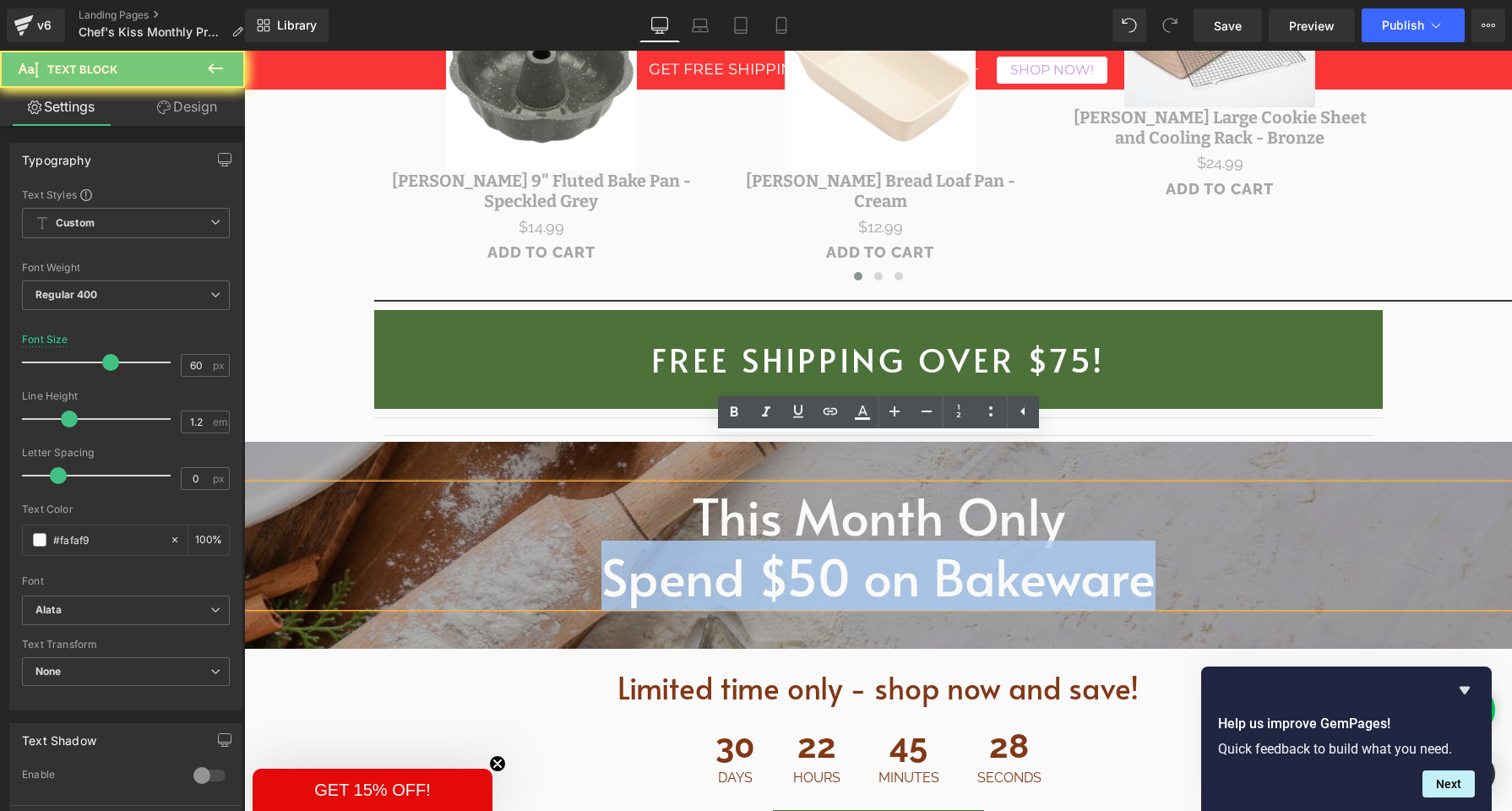
click at [828, 540] on span "Spend $50 on Bakeware" at bounding box center [878, 575] width 554 height 70
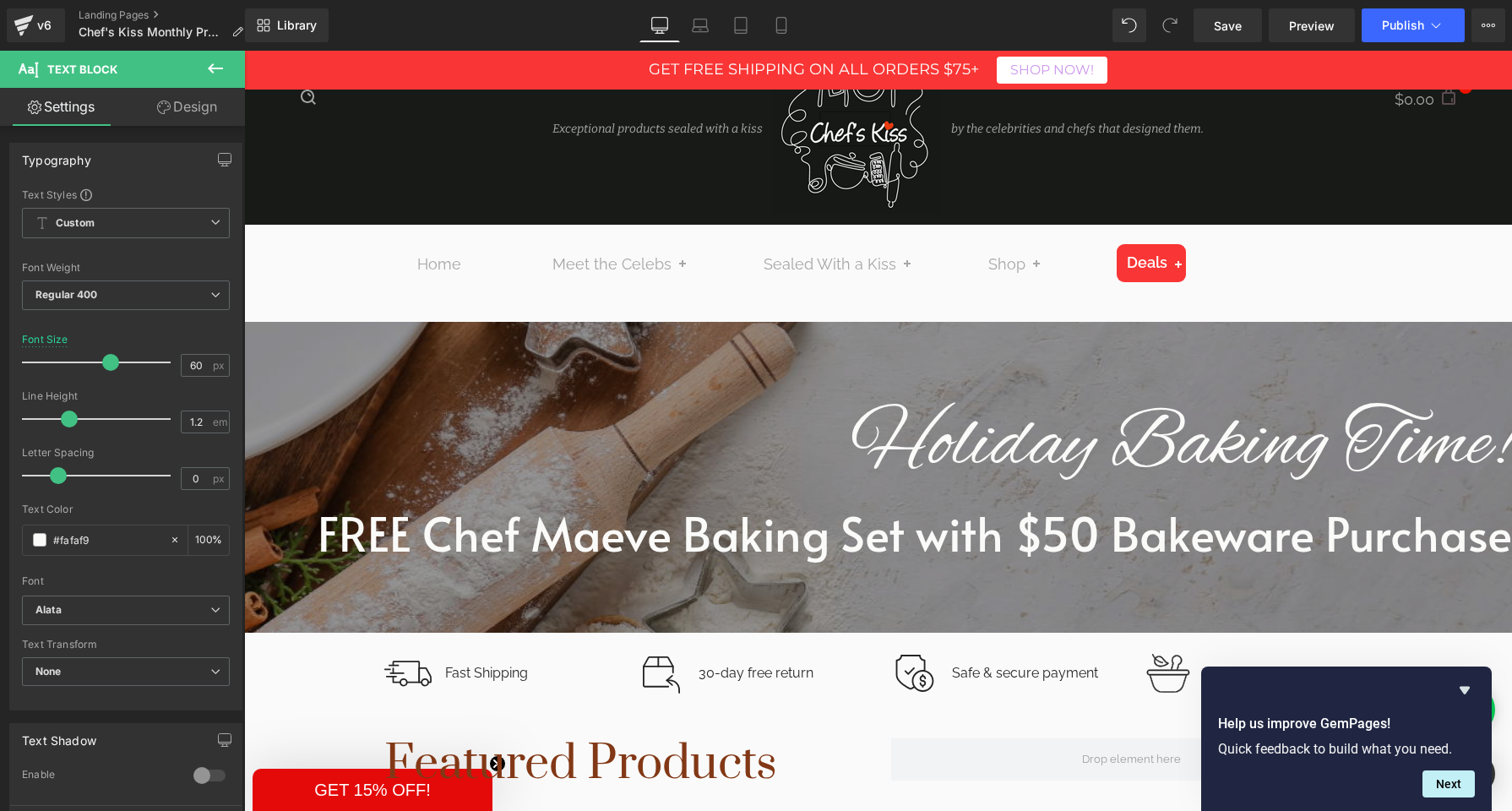
scroll to position [0, 0]
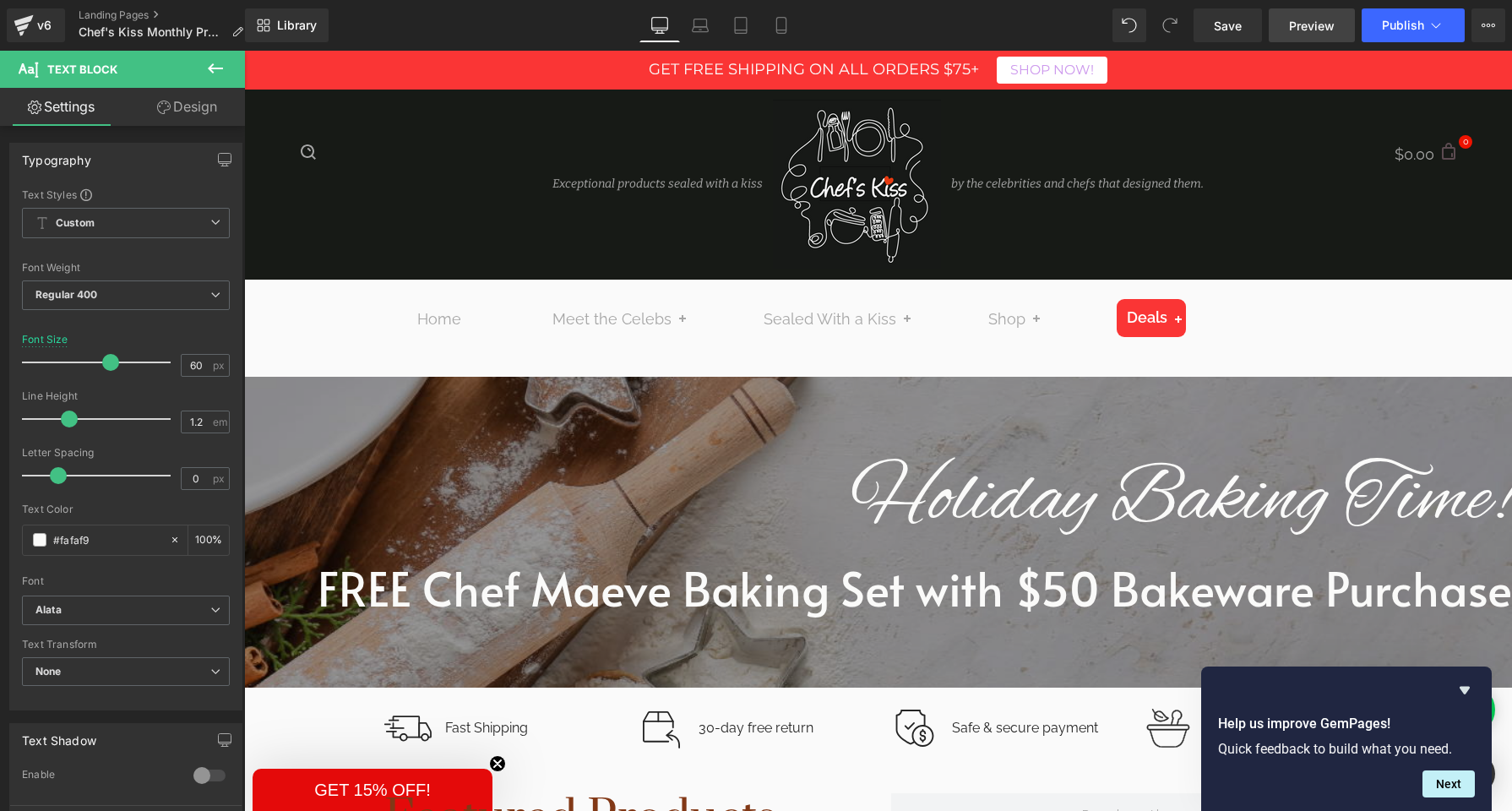
click at [1313, 20] on span "Preview" at bounding box center [1313, 25] width 46 height 18
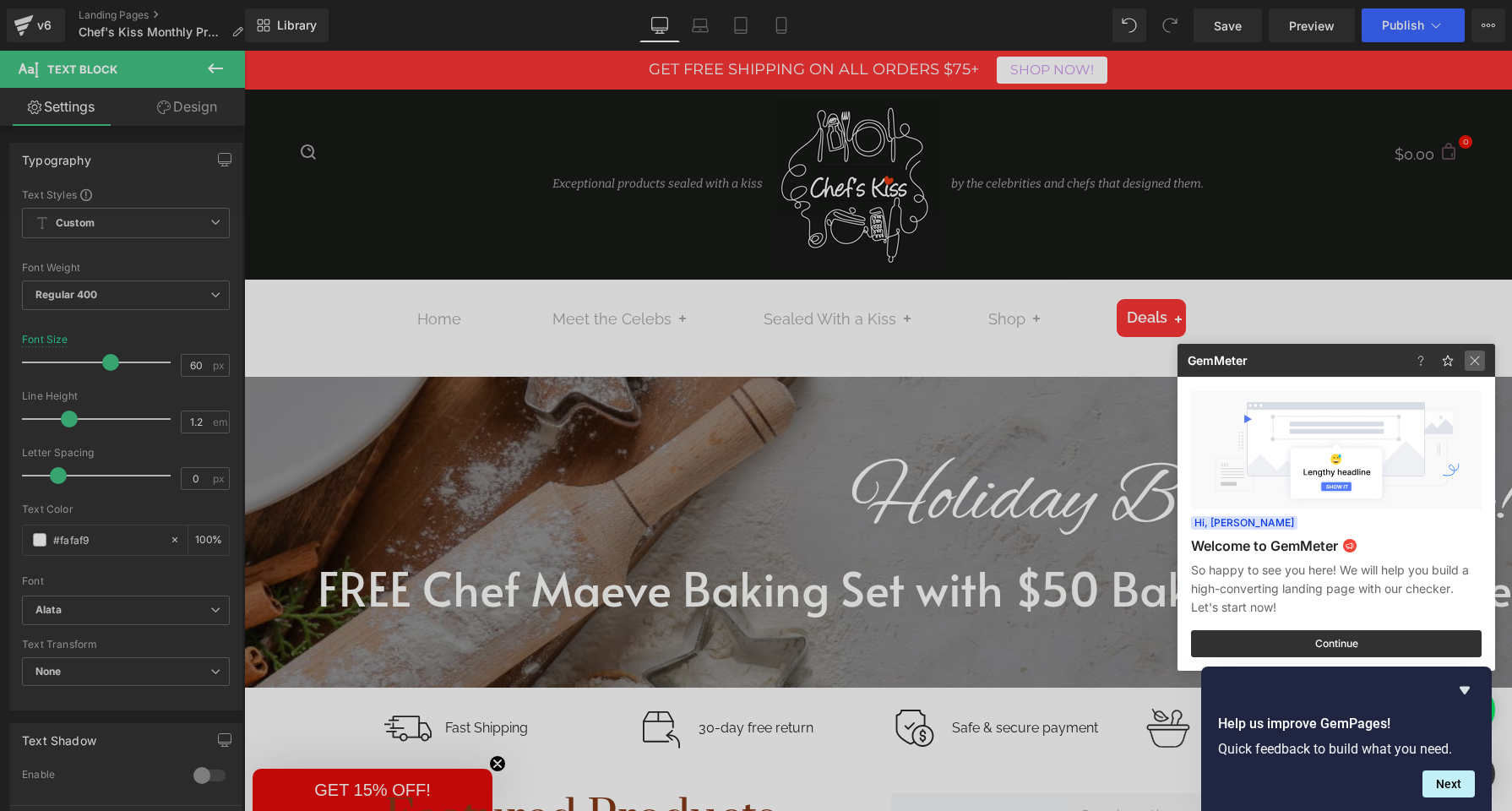
click at [1476, 361] on img at bounding box center [1476, 361] width 20 height 20
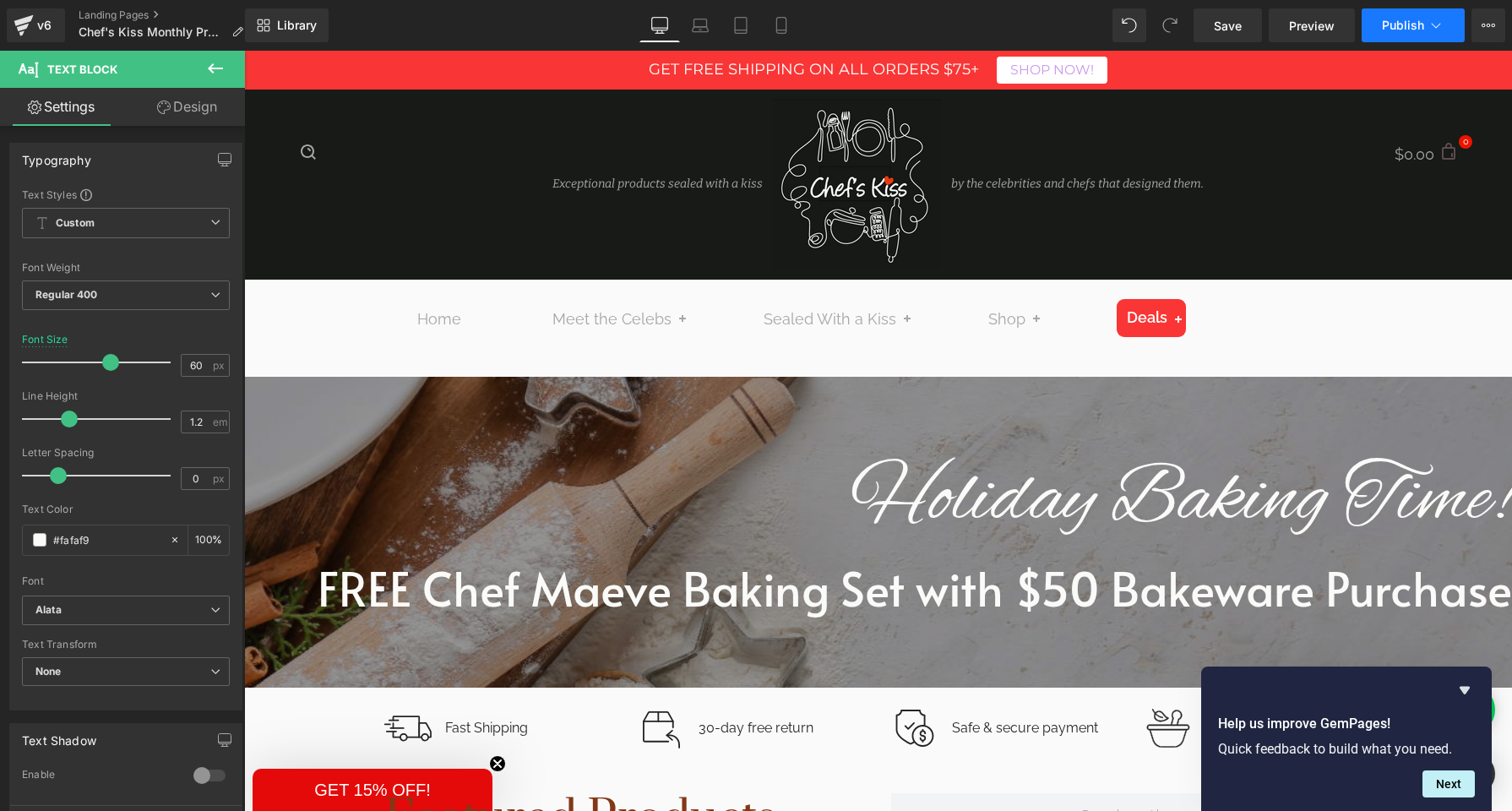
click at [1441, 21] on icon at bounding box center [1436, 25] width 17 height 17
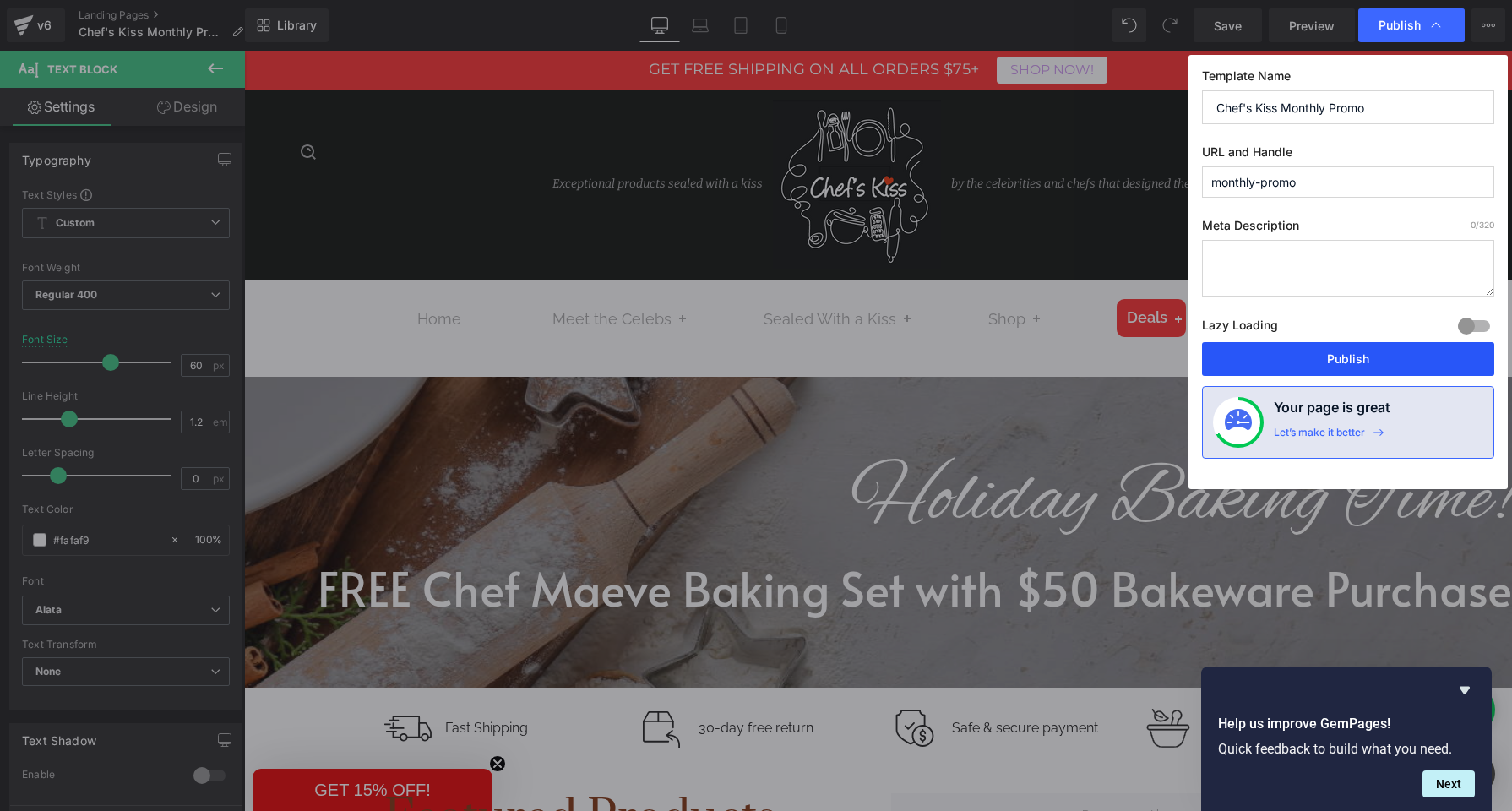
click at [1349, 361] on button "Publish" at bounding box center [1348, 359] width 293 height 34
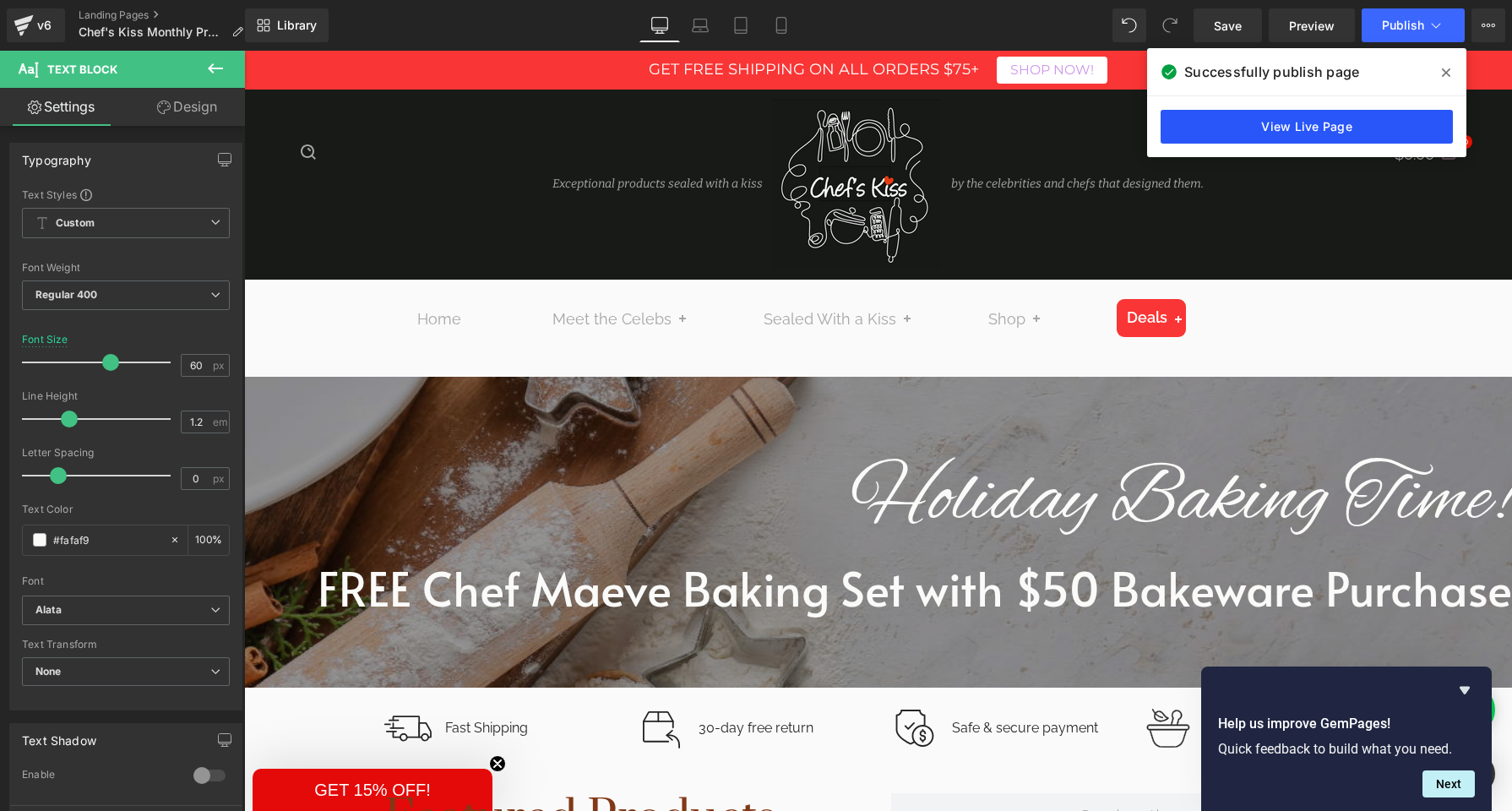
click at [1189, 134] on link "View Live Page" at bounding box center [1307, 126] width 293 height 34
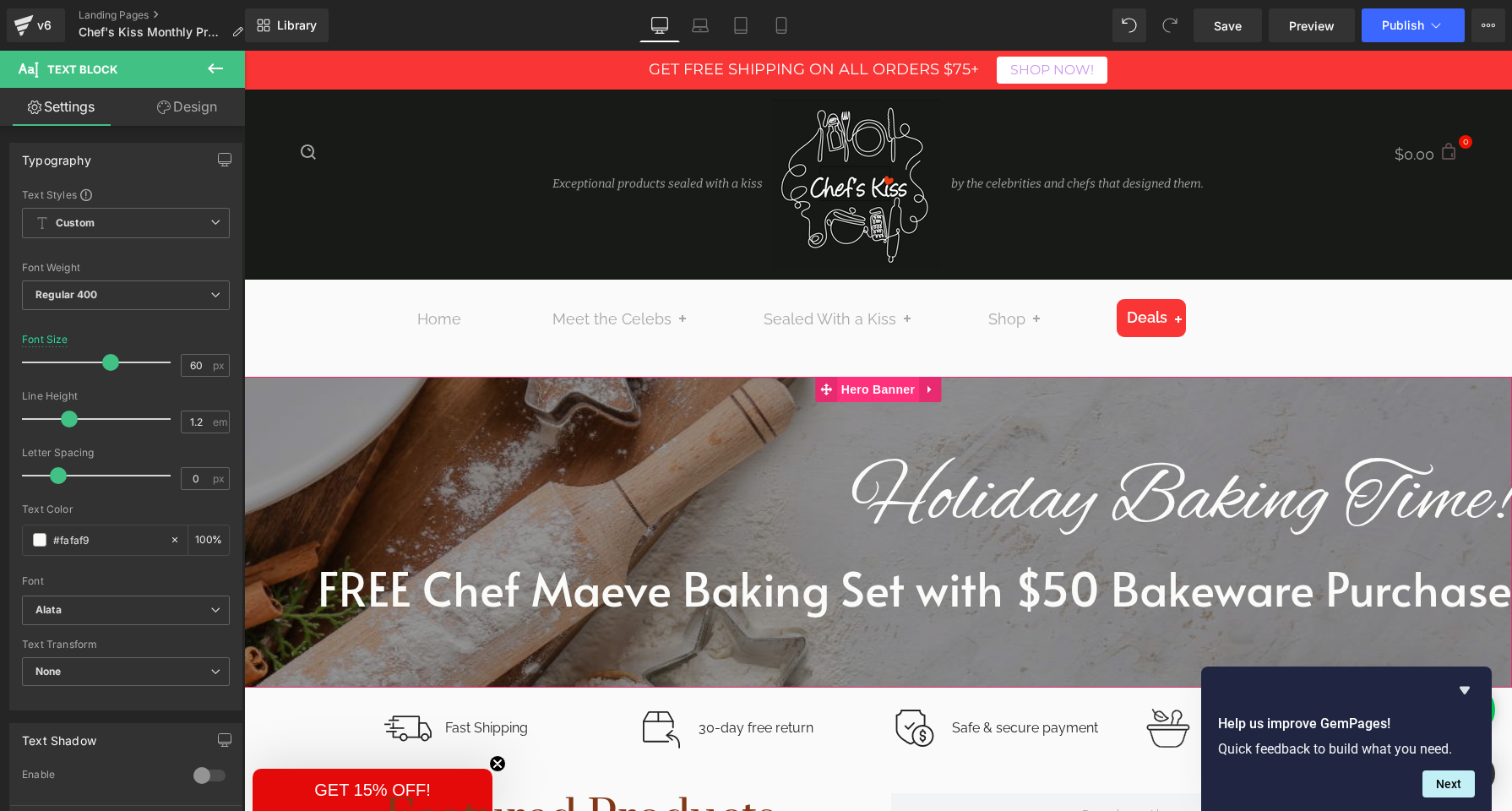
click at [892, 392] on span "Hero Banner" at bounding box center [878, 389] width 82 height 25
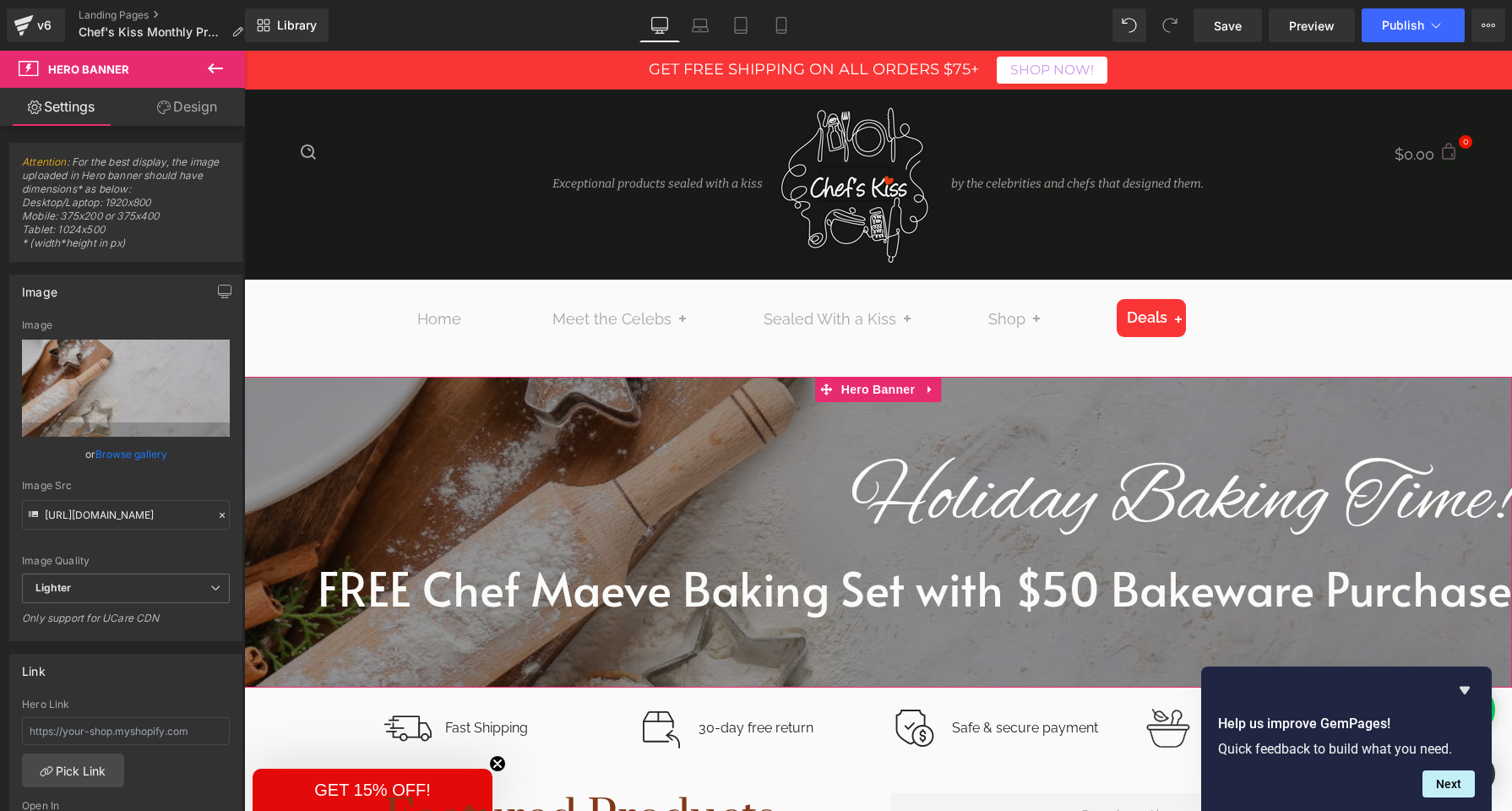
click at [180, 125] on link "Design" at bounding box center [187, 107] width 122 height 38
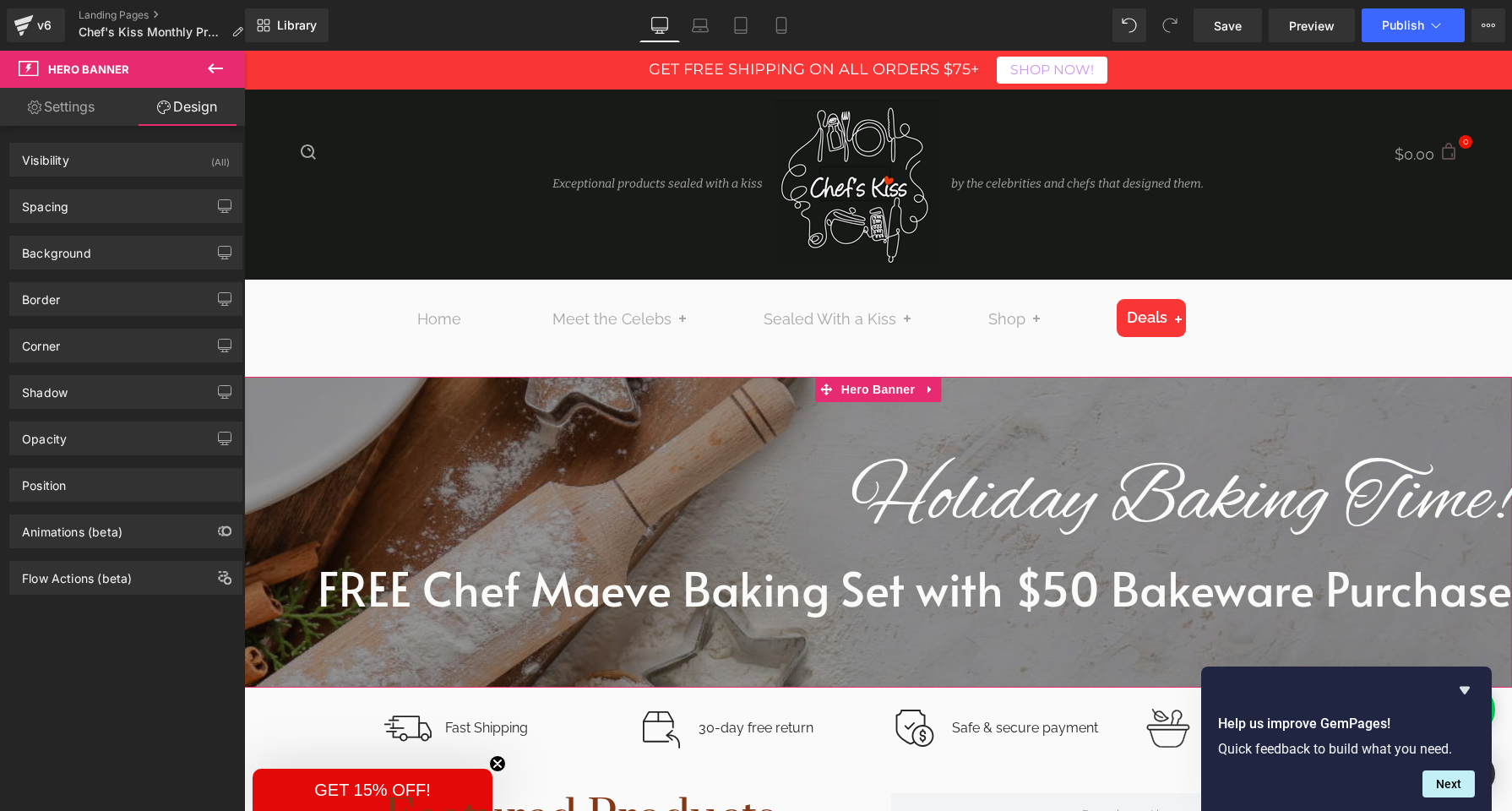
click at [180, 110] on link "Design" at bounding box center [187, 107] width 122 height 38
click at [184, 206] on div "Spacing" at bounding box center [126, 206] width 232 height 32
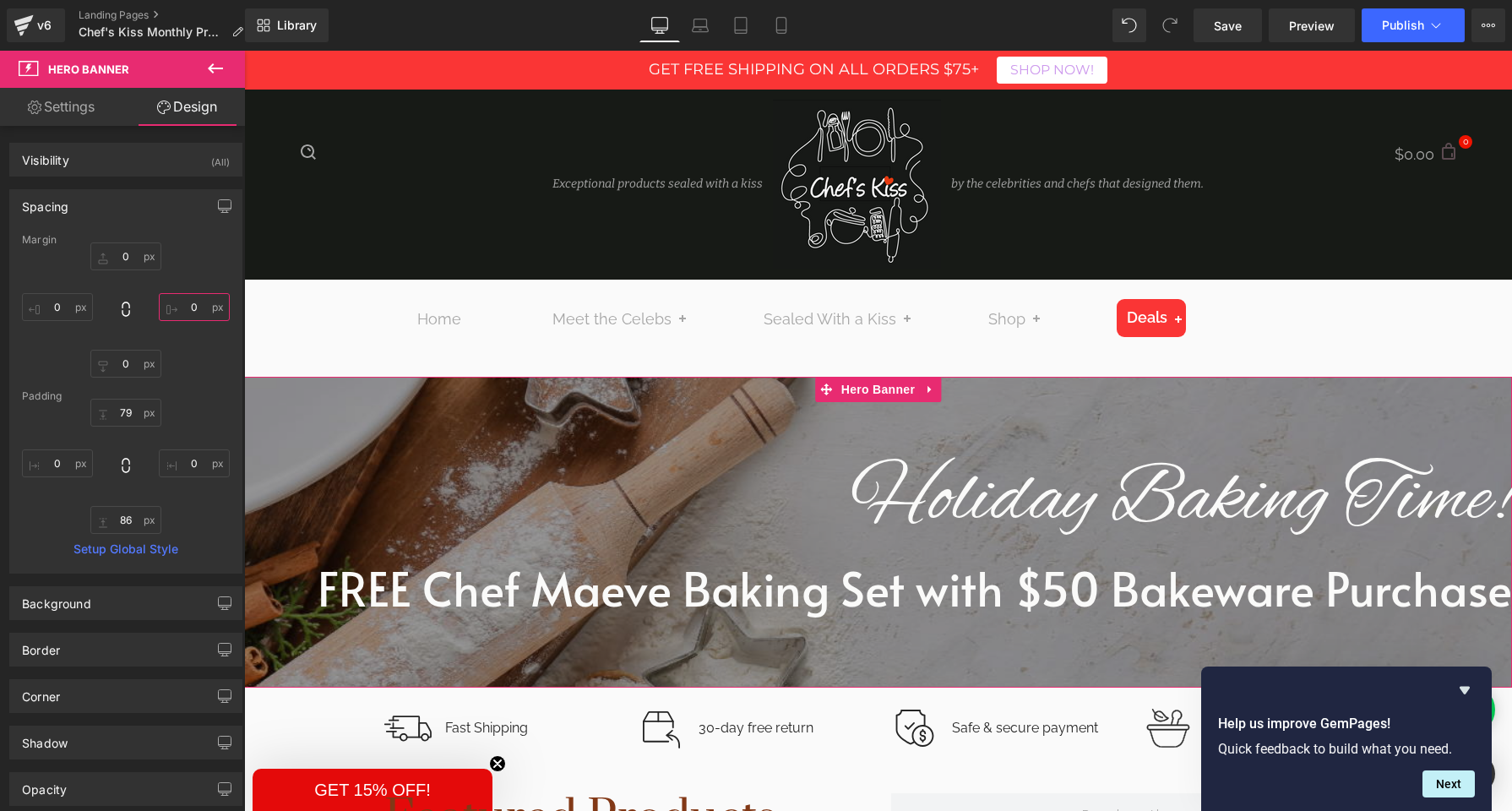
click at [183, 310] on input "0" at bounding box center [194, 307] width 71 height 28
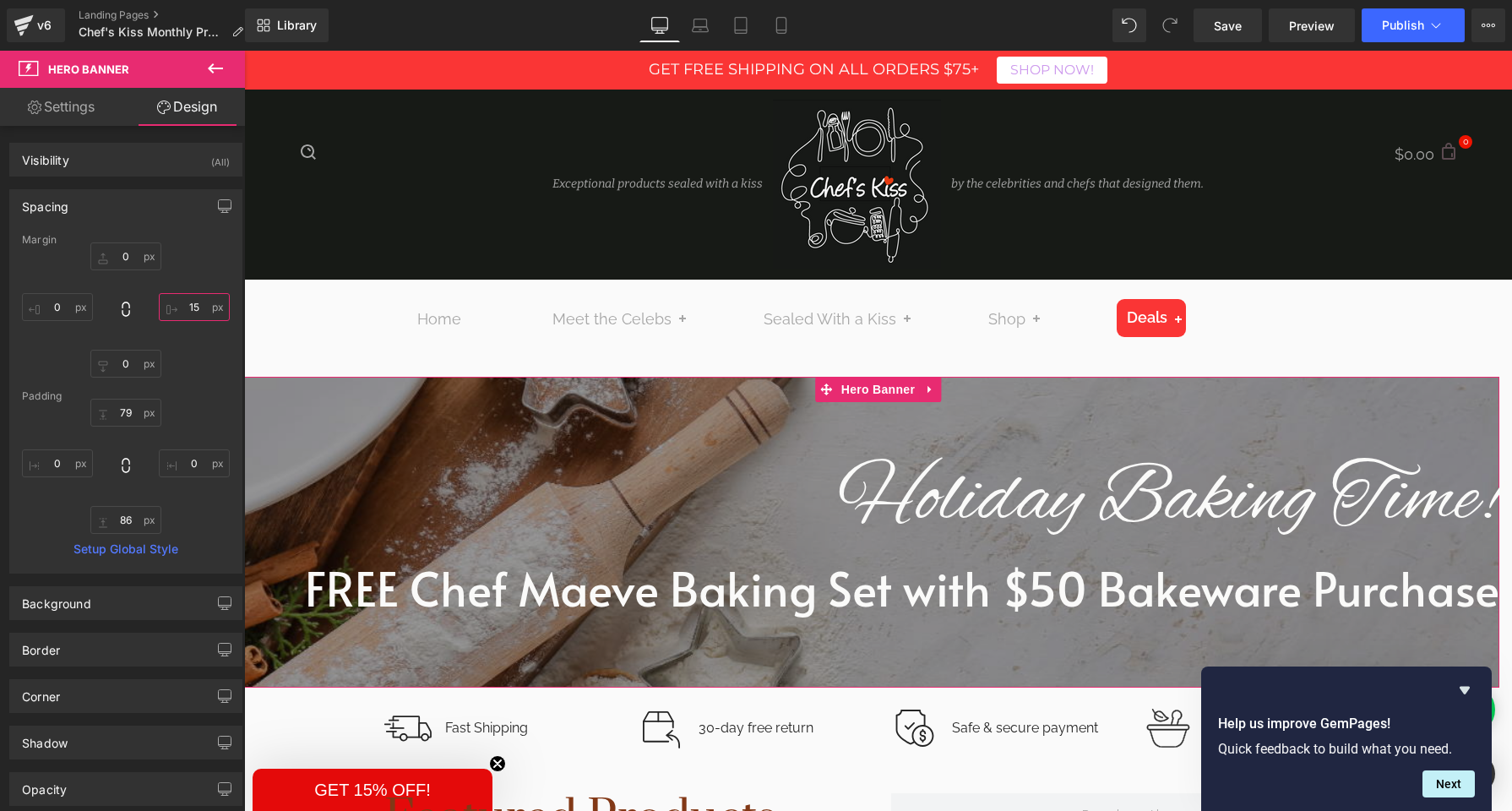
click at [183, 310] on input "15" at bounding box center [194, 307] width 71 height 28
type input "0"
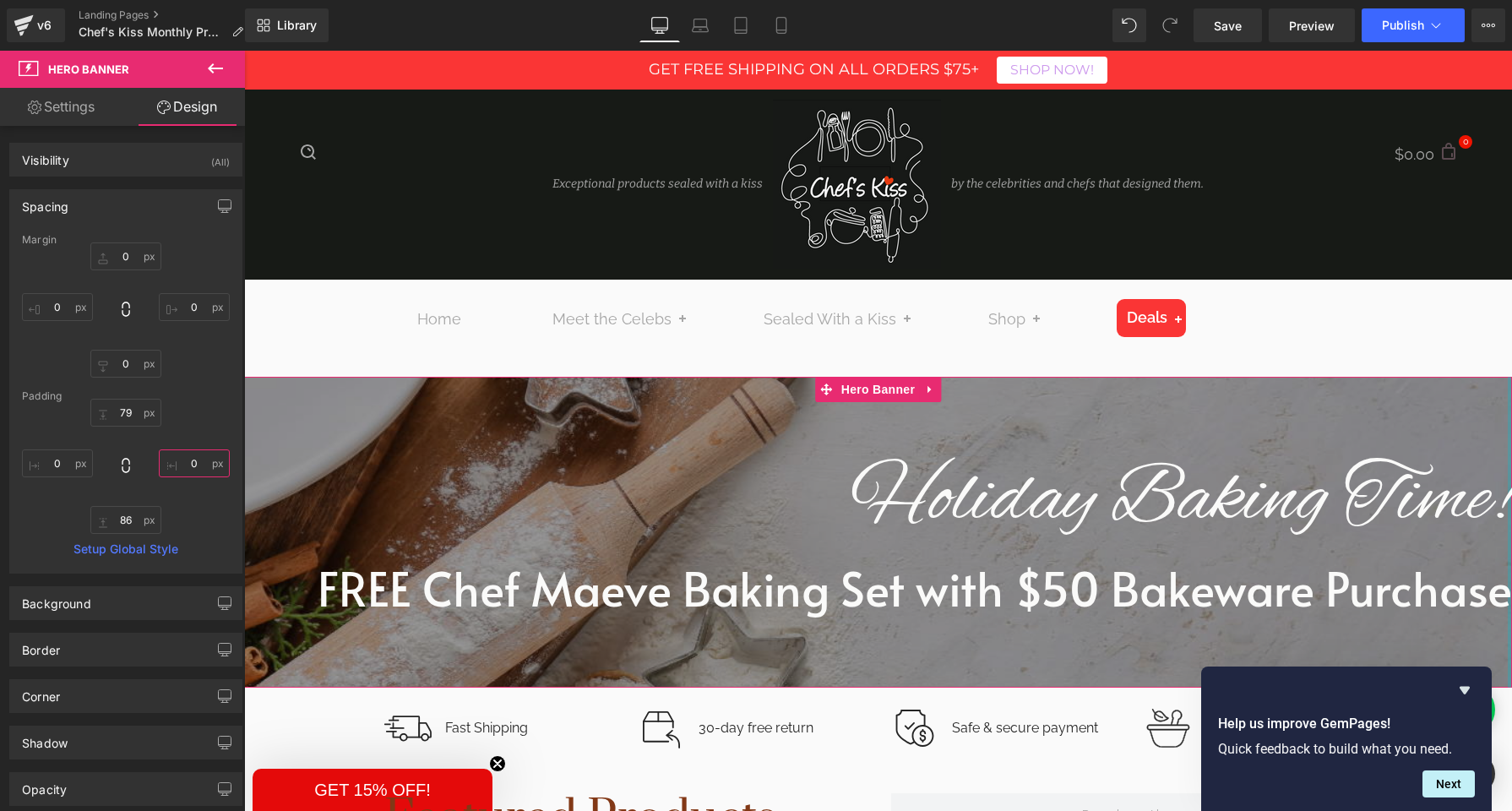
click at [183, 461] on input "0" at bounding box center [194, 463] width 71 height 28
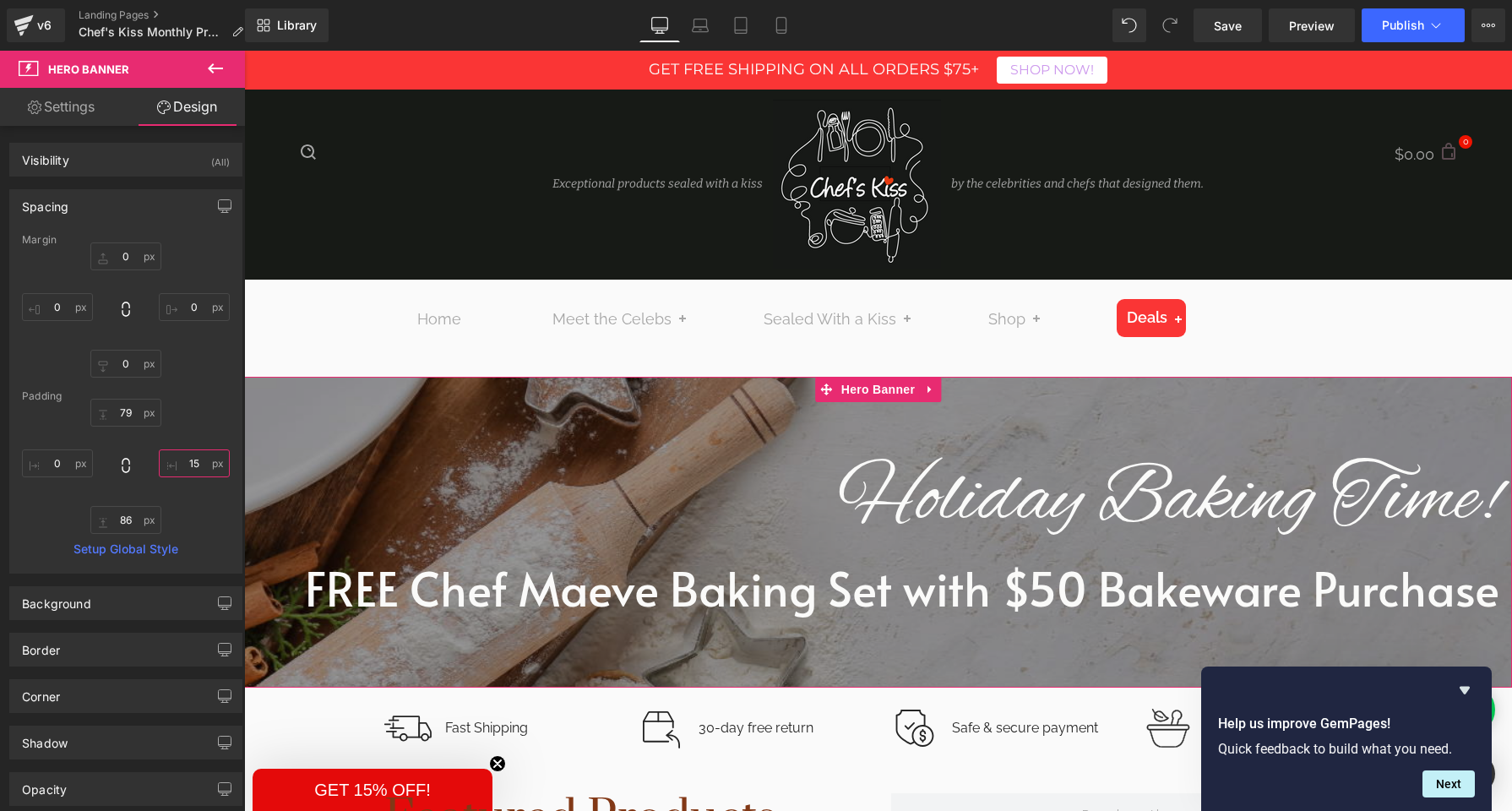
click at [183, 461] on input "15" at bounding box center [194, 463] width 71 height 28
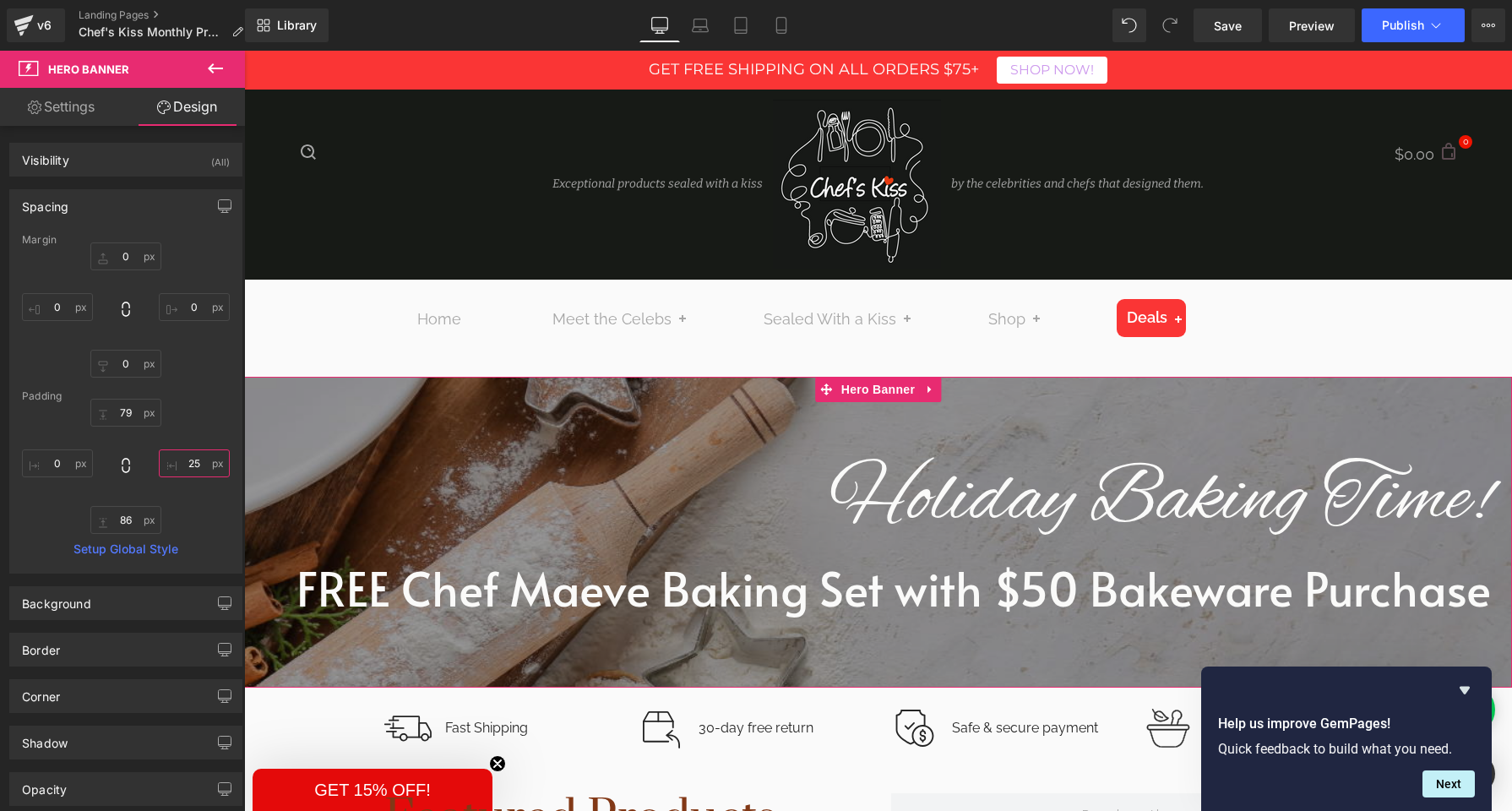
click at [186, 463] on input "25" at bounding box center [194, 463] width 71 height 28
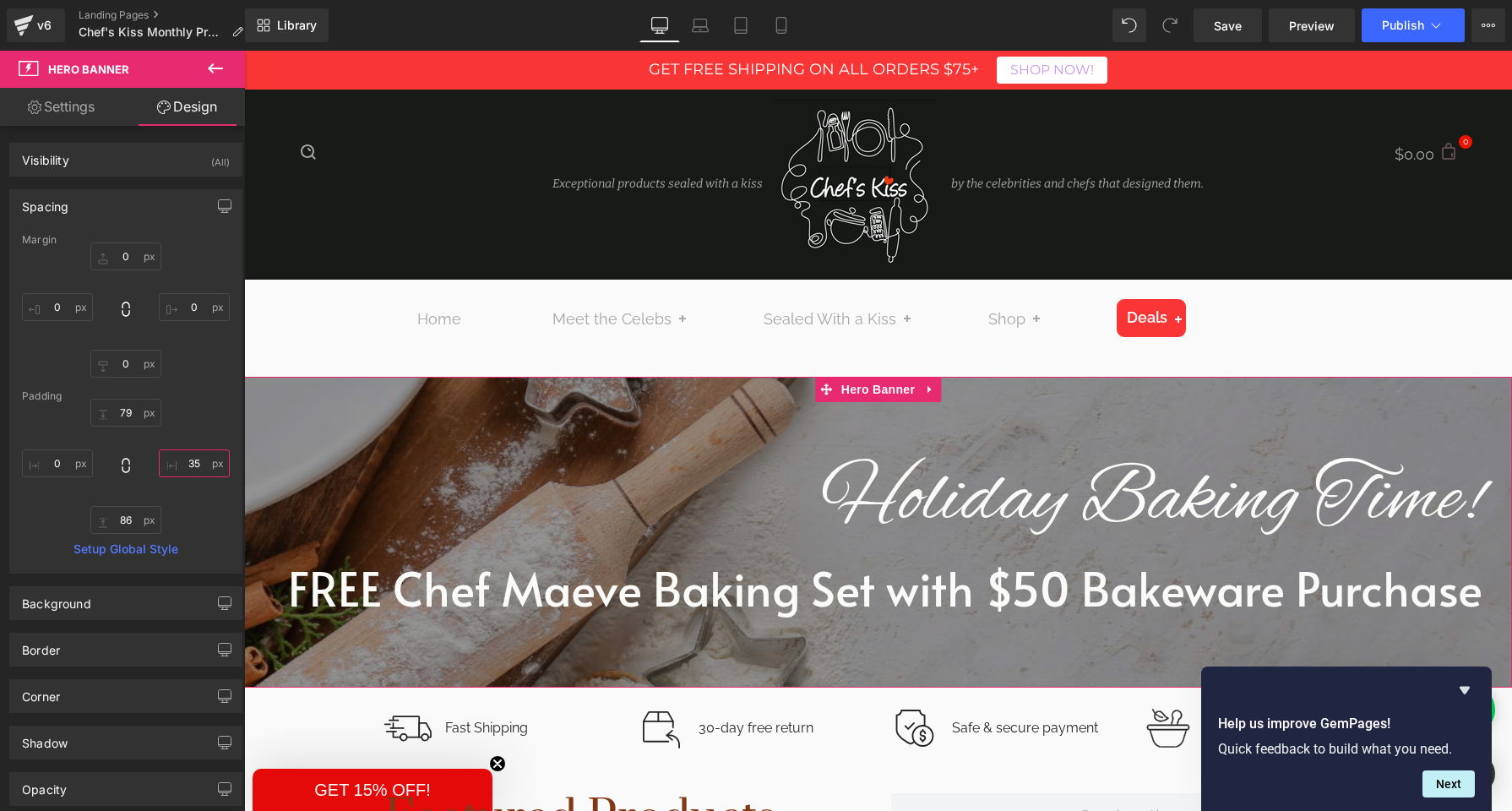
click at [186, 463] on input "35" at bounding box center [194, 463] width 71 height 28
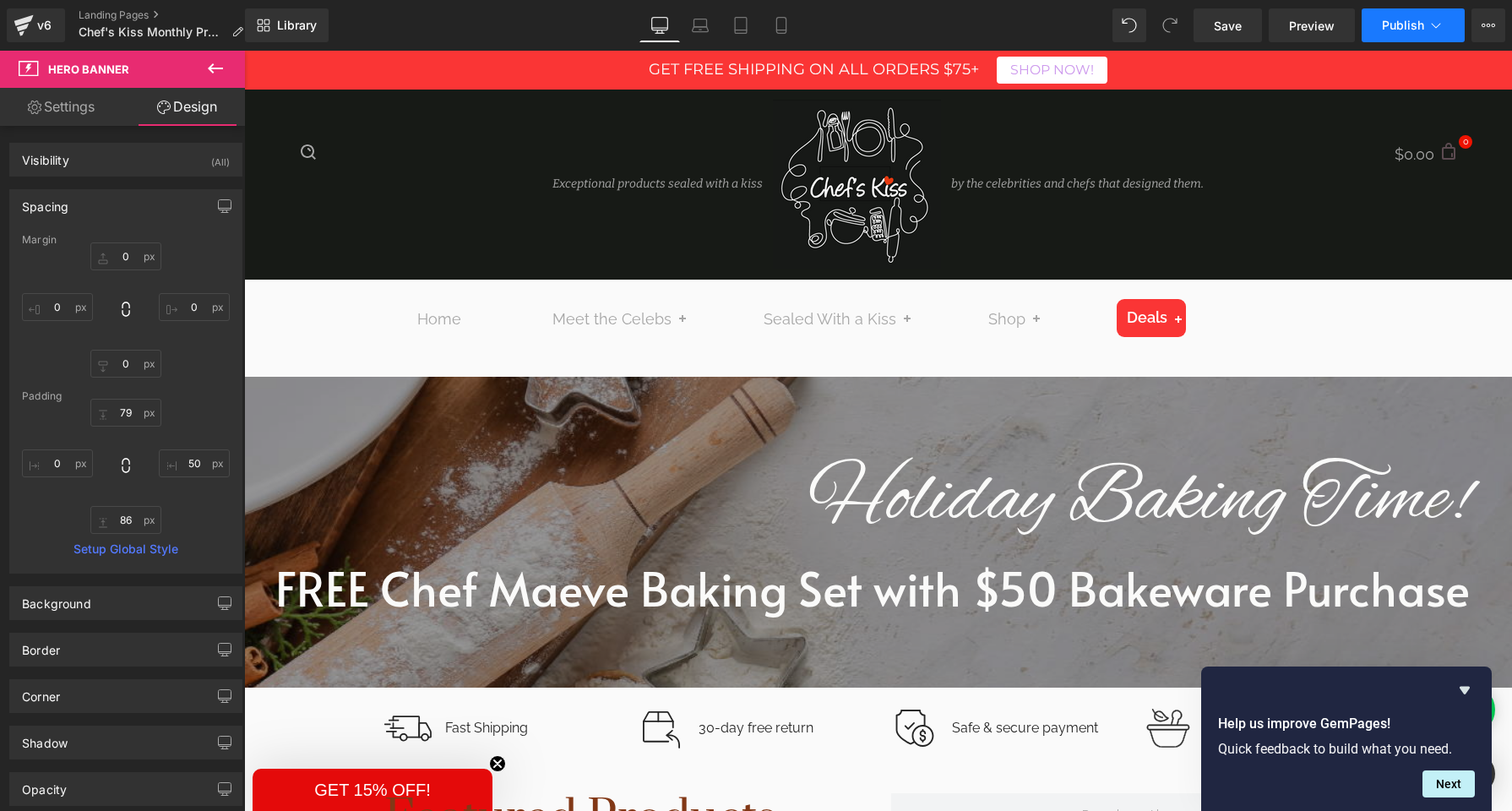
click at [1424, 31] on span "Publish" at bounding box center [1403, 25] width 42 height 14
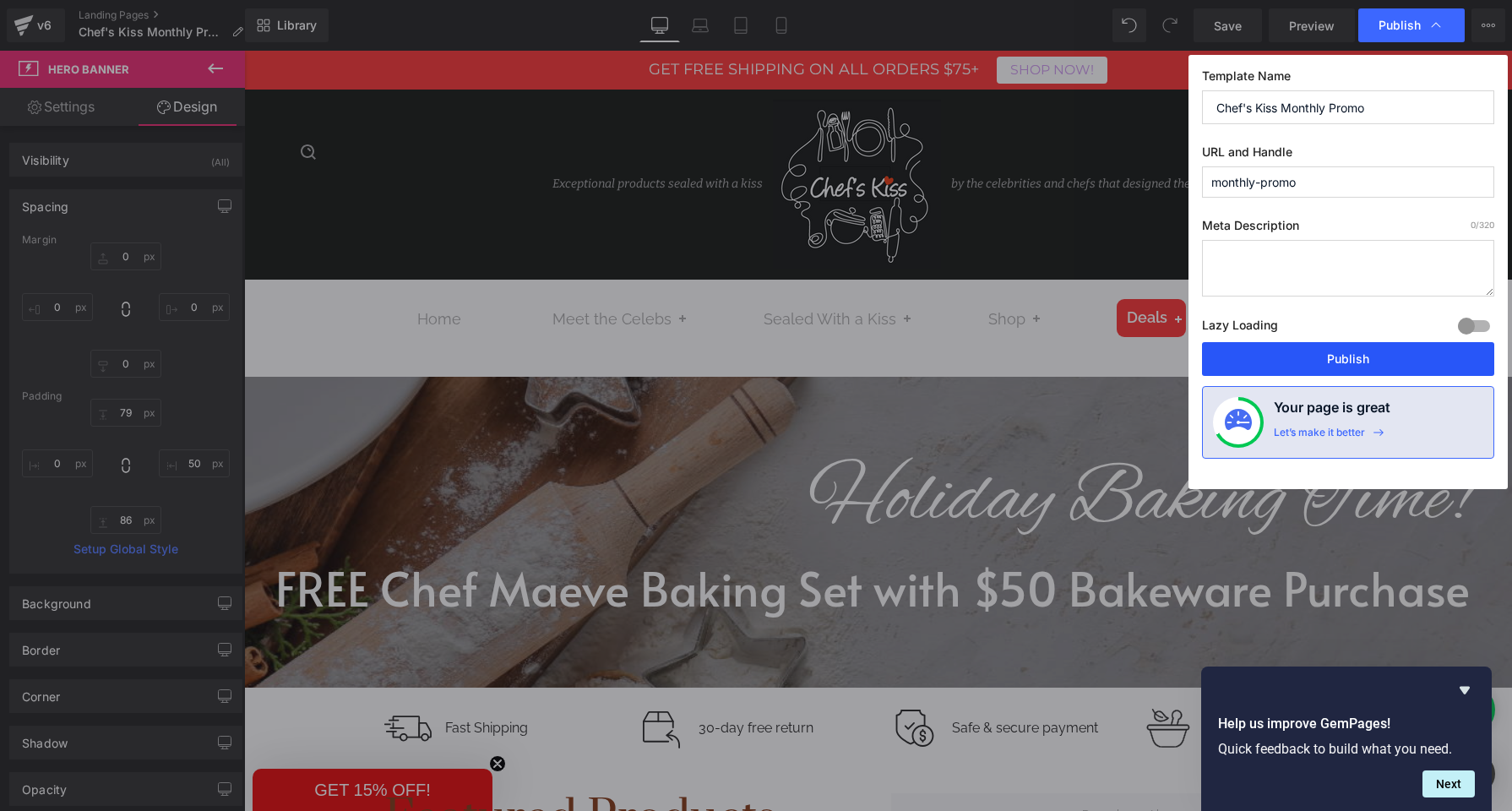
click at [1359, 357] on button "Publish" at bounding box center [1348, 359] width 293 height 34
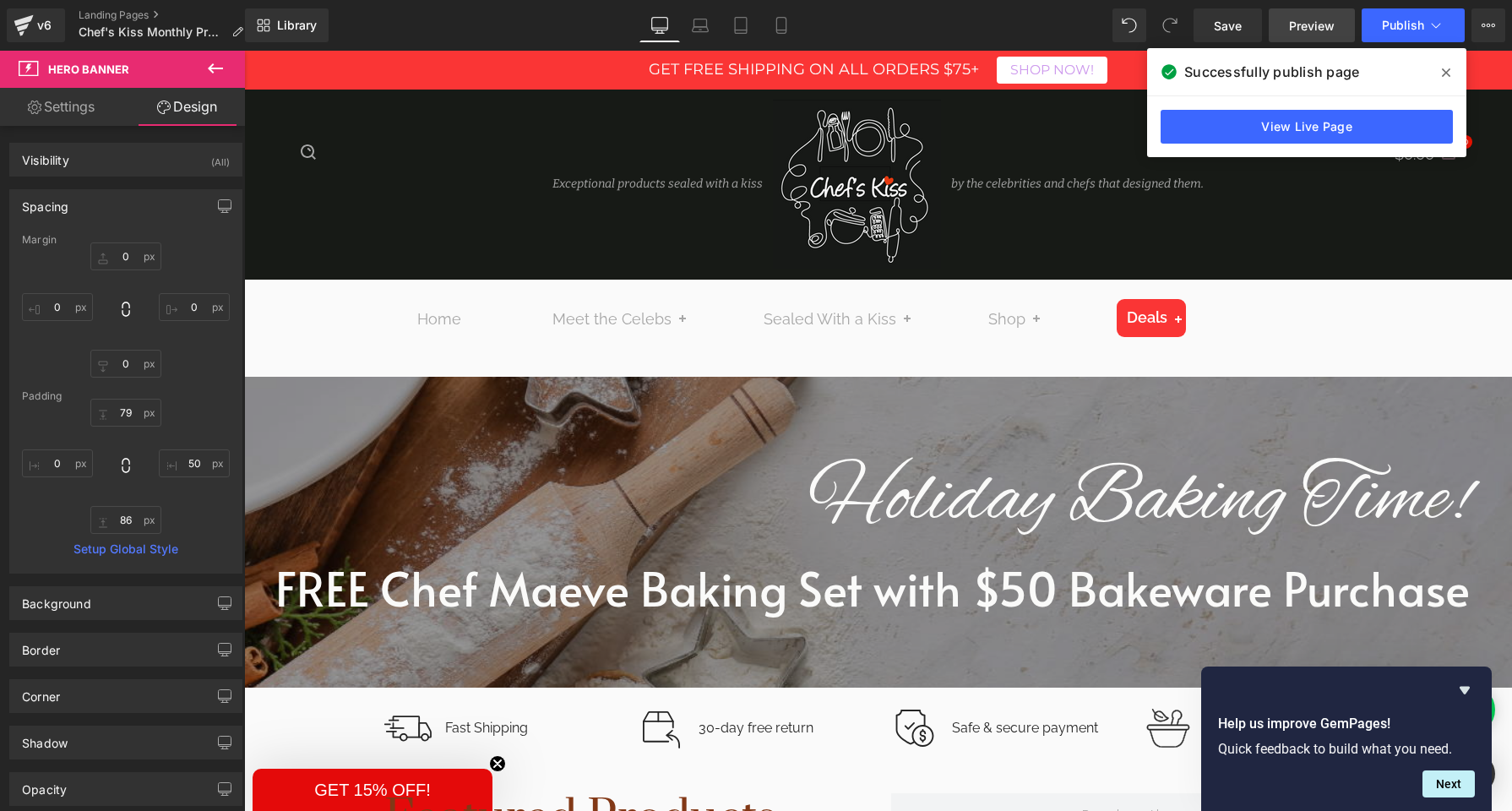
click at [1315, 33] on span "Preview" at bounding box center [1313, 25] width 46 height 18
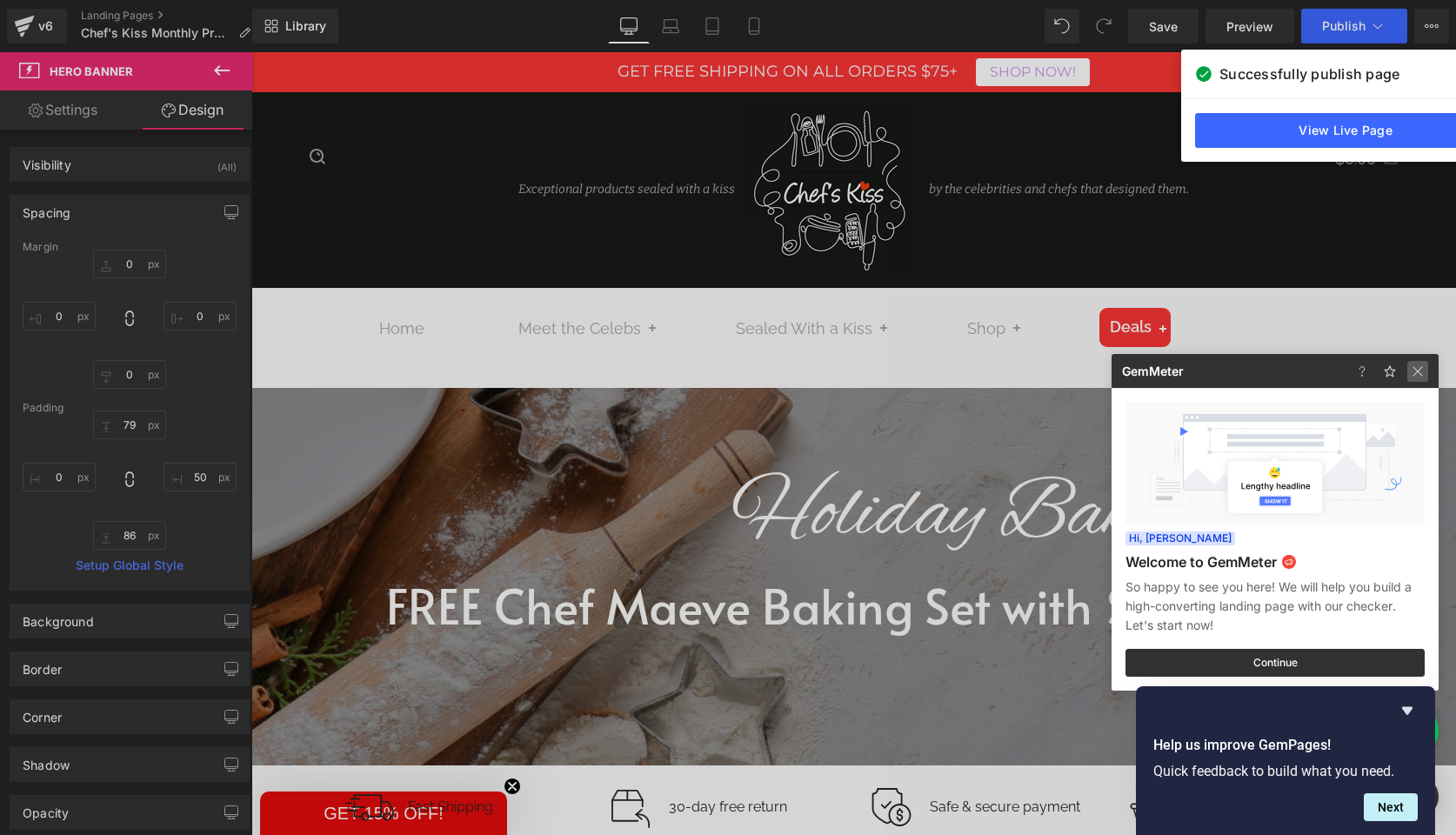
click at [1418, 369] on img at bounding box center [1418, 371] width 21 height 21
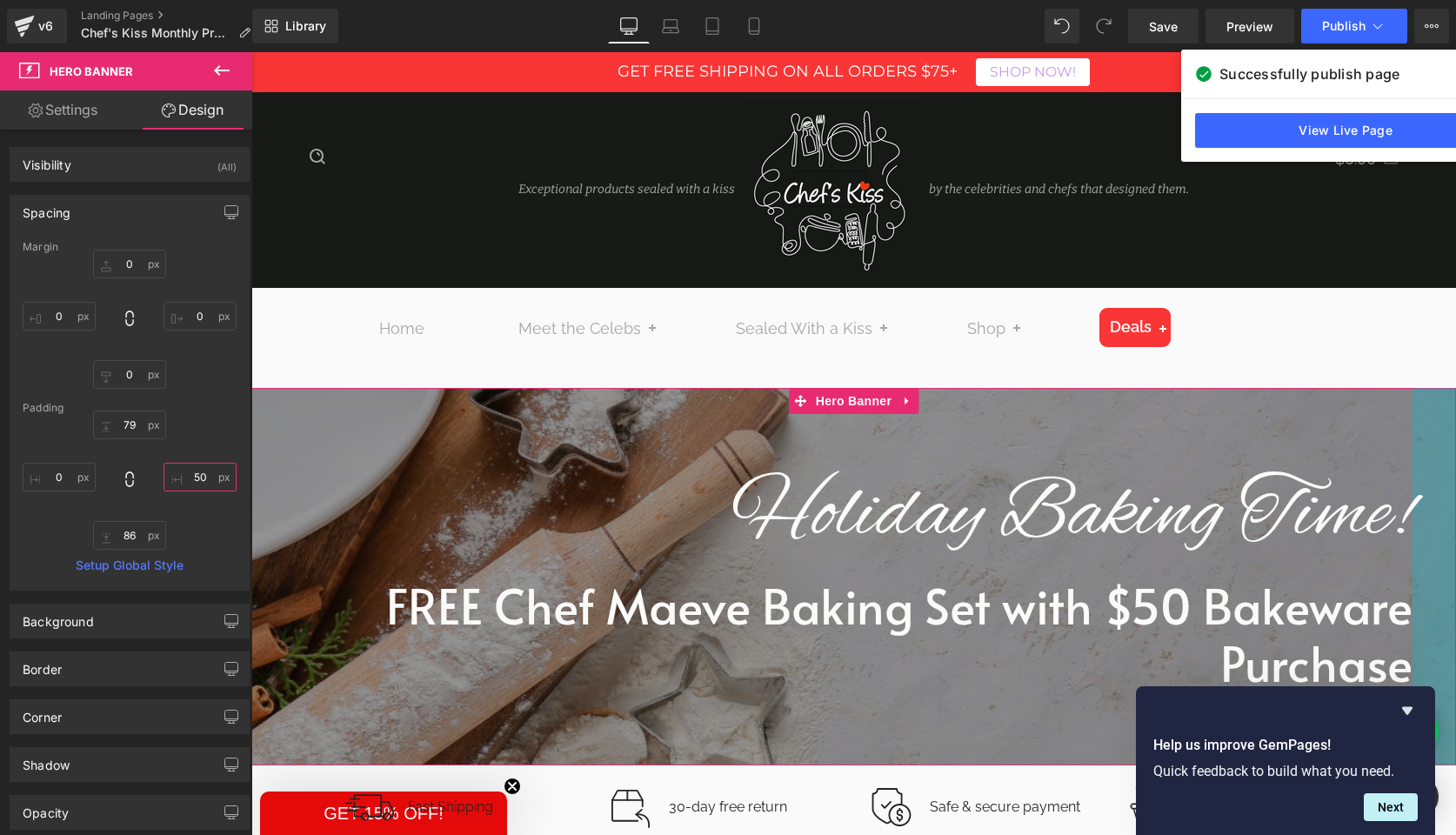
click at [190, 475] on input "50" at bounding box center [200, 477] width 73 height 29
click at [194, 480] on input "50" at bounding box center [200, 477] width 73 height 29
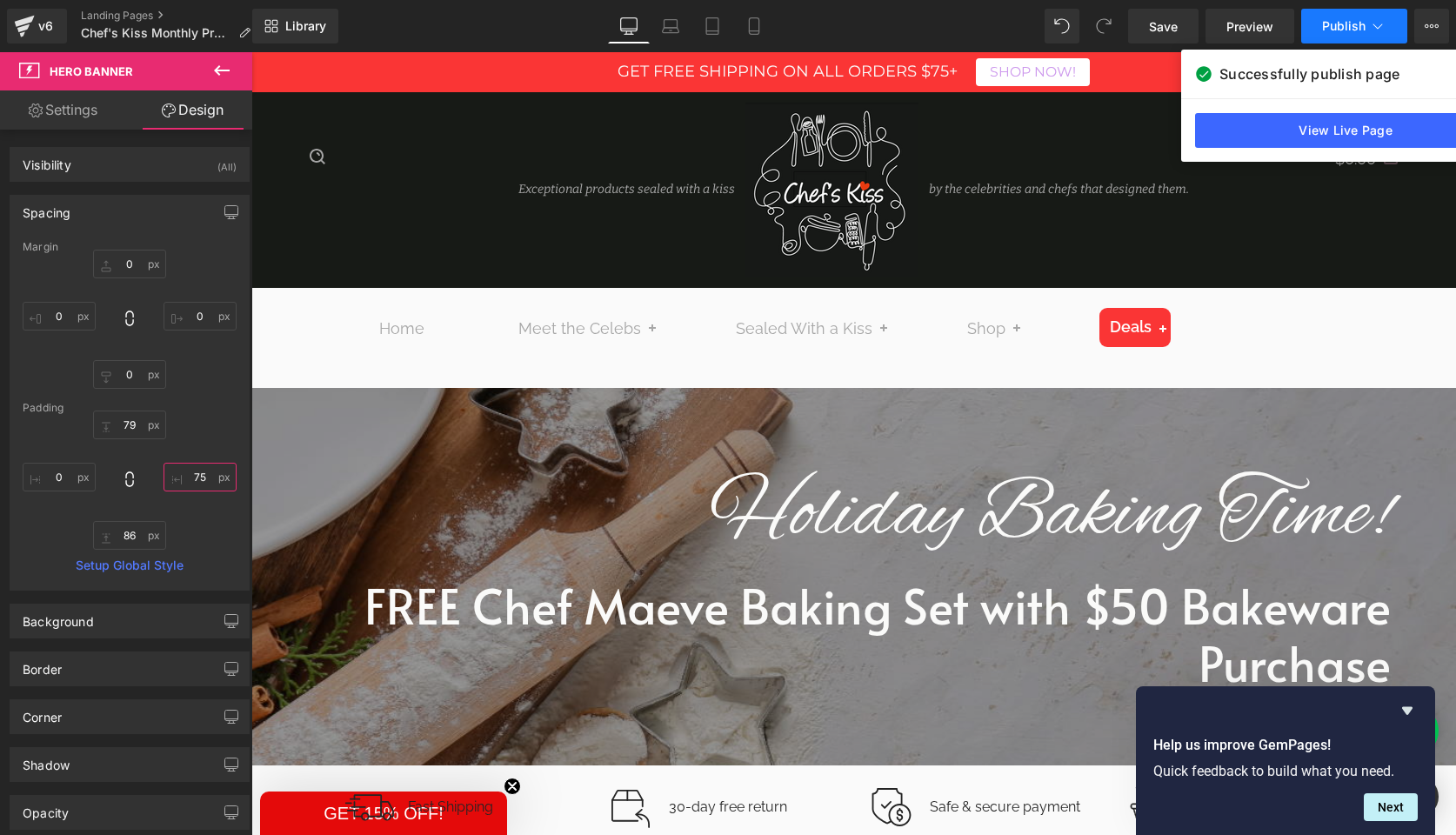
type input "75"
click at [1337, 30] on span "Publish" at bounding box center [1344, 26] width 44 height 14
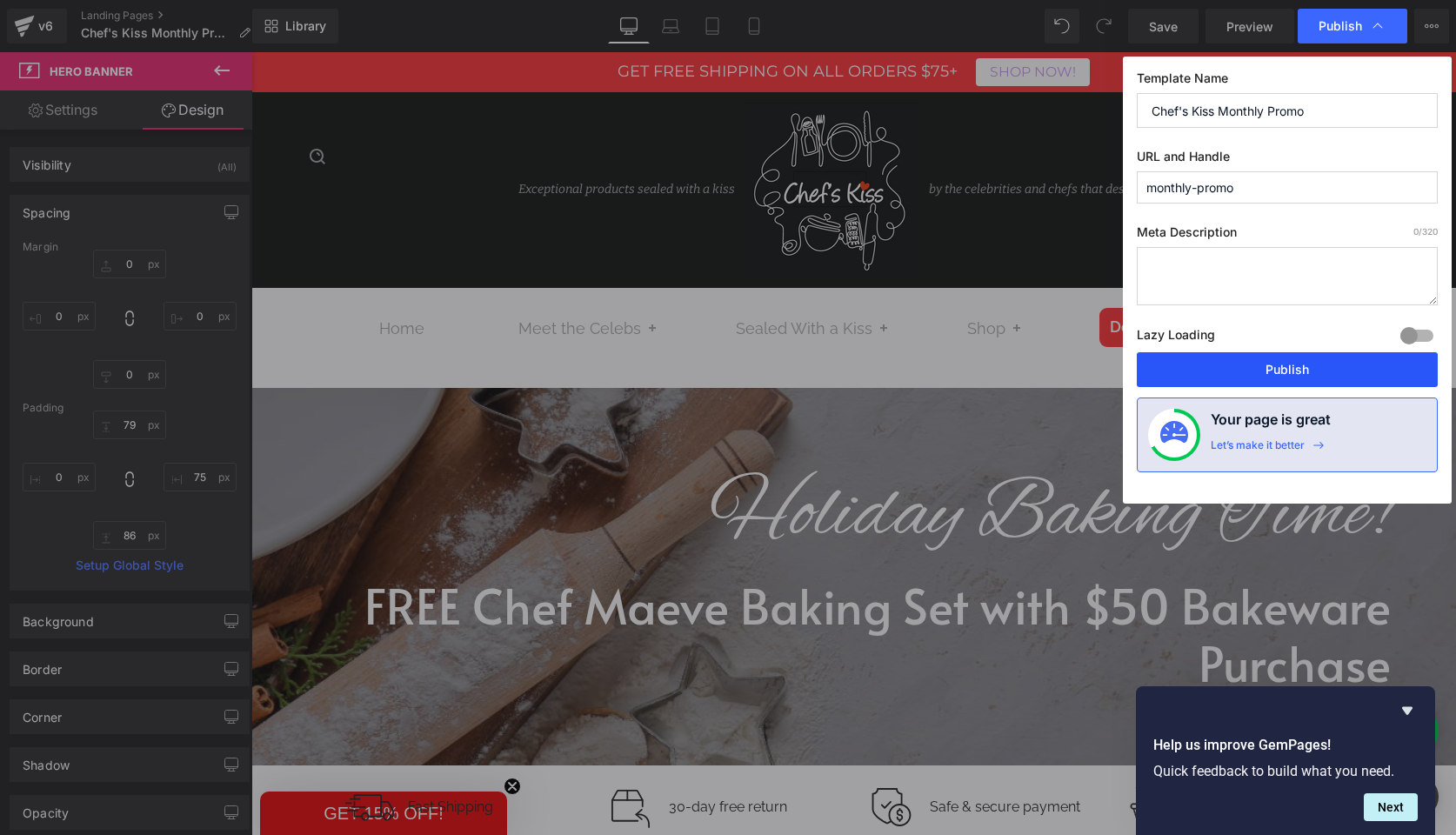
click at [1300, 376] on button "Publish" at bounding box center [1287, 369] width 301 height 35
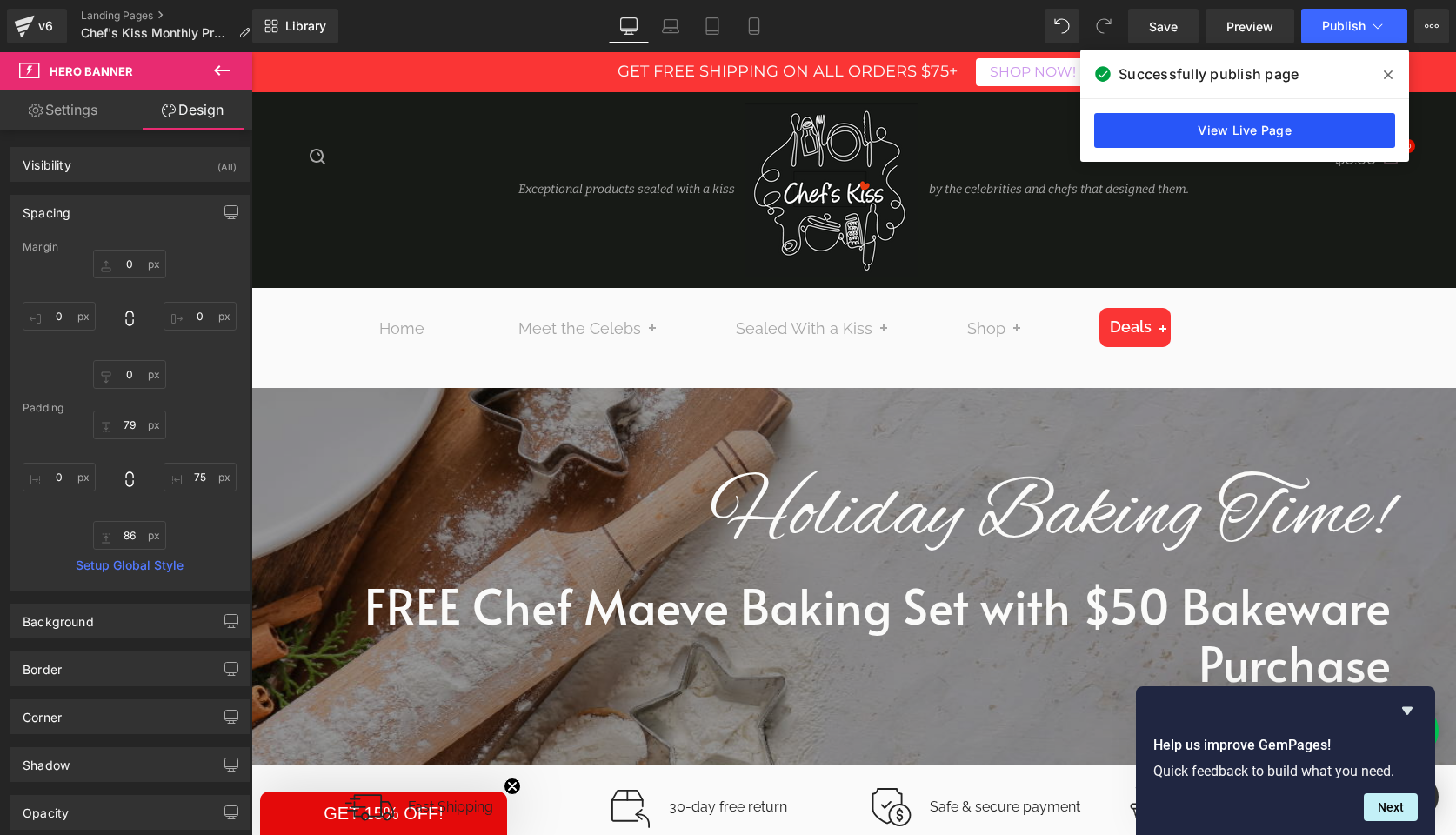
click at [1228, 125] on link "View Live Page" at bounding box center [1245, 130] width 301 height 35
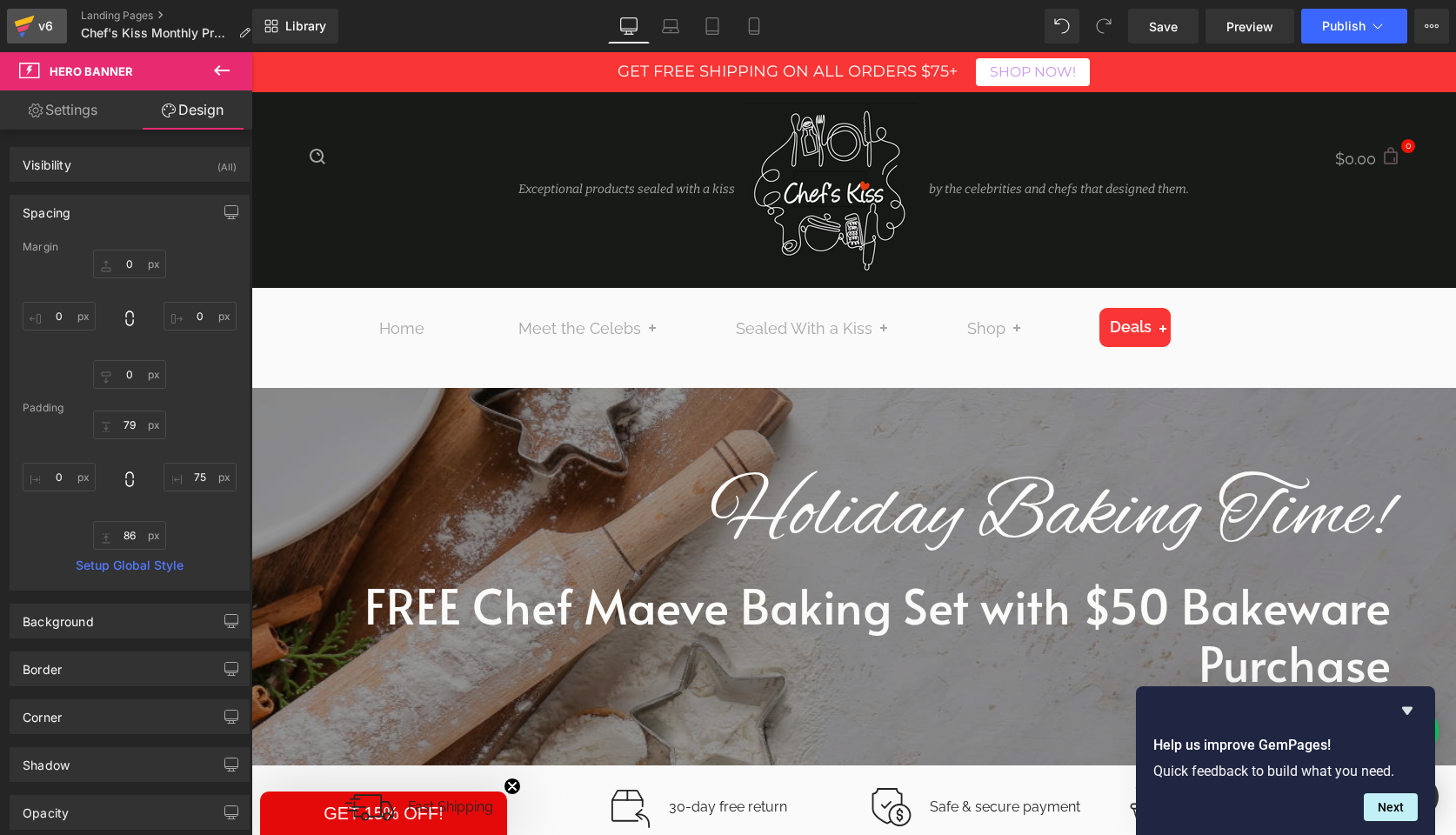
click at [44, 27] on div "v6" at bounding box center [45, 26] width 22 height 23
